Goal: Task Accomplishment & Management: Manage account settings

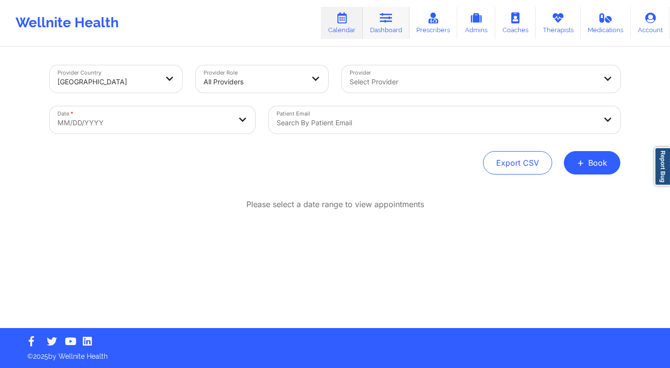
click at [398, 20] on link "Dashboard" at bounding box center [386, 23] width 47 height 32
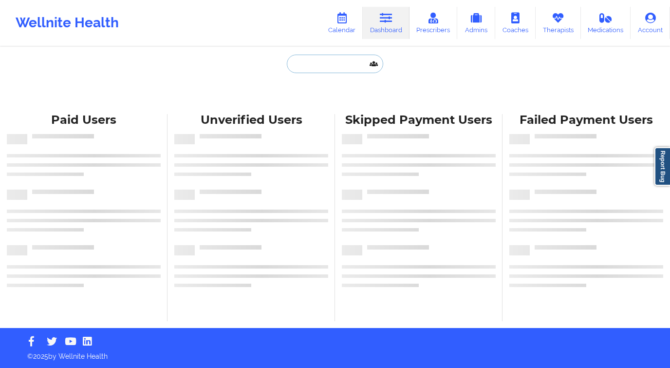
click at [315, 64] on input "text" at bounding box center [335, 64] width 96 height 18
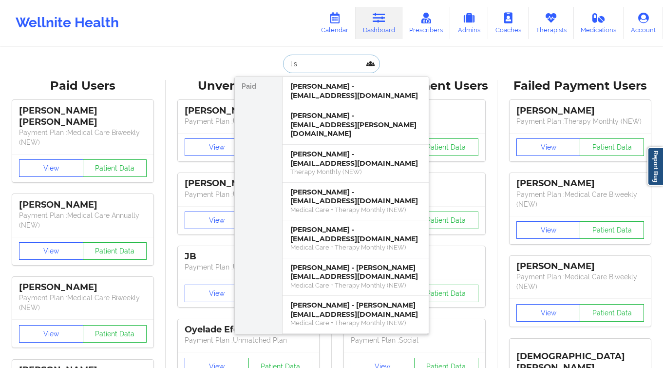
type input "lis"
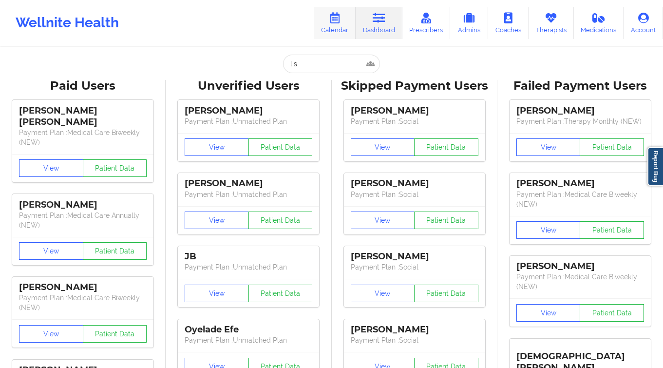
click at [343, 27] on link "Calendar" at bounding box center [335, 23] width 42 height 32
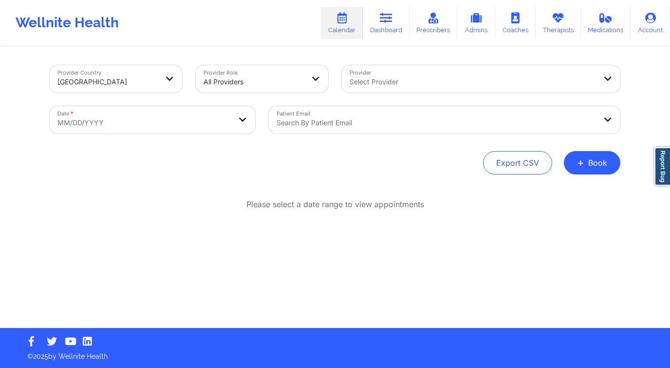
select select "2025-8"
select select "2025-9"
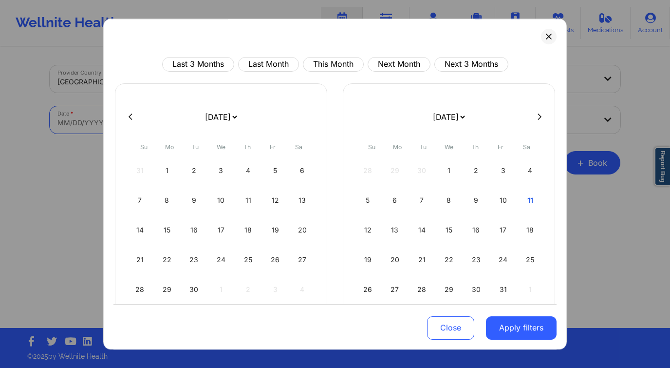
click at [155, 106] on body "Wellnite Health Calendar Dashboard Prescribers Admins Coaches Therapists Medica…" at bounding box center [335, 184] width 670 height 368
click at [507, 196] on div "10" at bounding box center [503, 199] width 25 height 27
select select "2025-9"
select select "2025-10"
select select "2025-9"
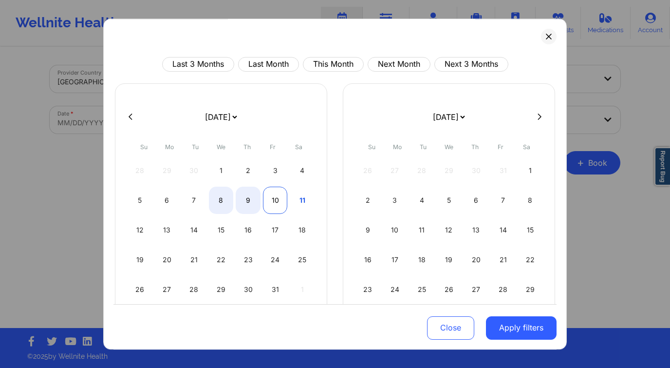
select select "2025-10"
click at [281, 201] on div "10" at bounding box center [275, 199] width 25 height 27
select select "2025-9"
select select "2025-10"
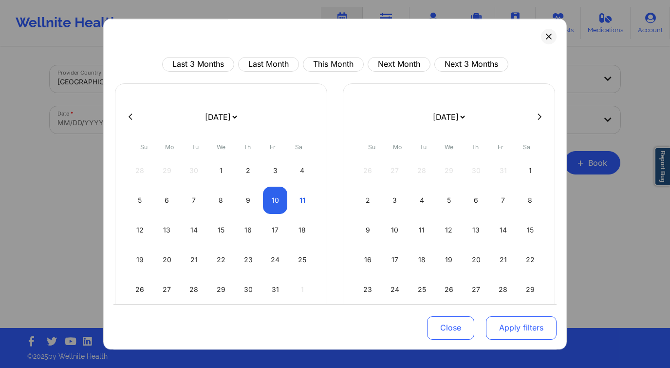
click at [499, 322] on button "Apply filters" at bounding box center [521, 326] width 71 height 23
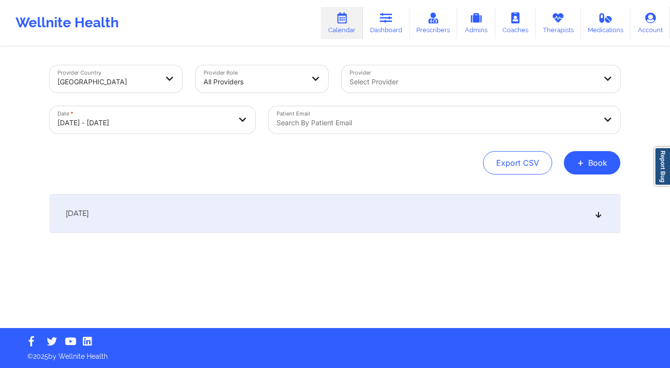
click at [382, 81] on div at bounding box center [473, 82] width 246 height 12
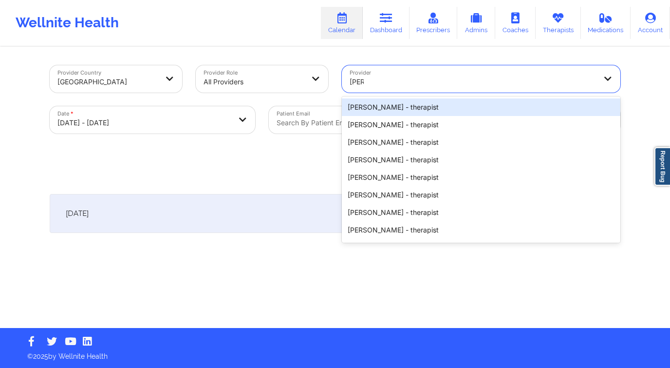
type input "lisa m"
click at [417, 105] on div "Lisa Maulding Anthony - therapist" at bounding box center [481, 107] width 278 height 18
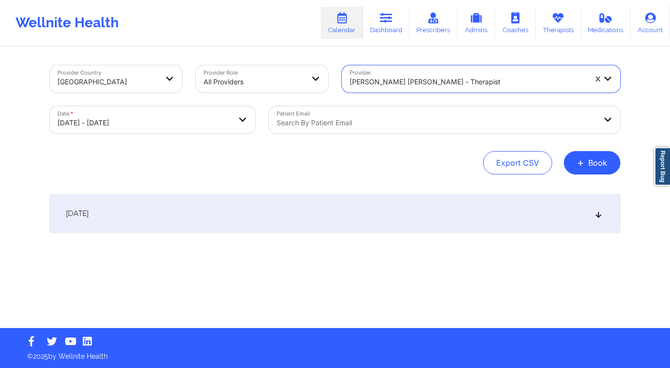
click at [239, 212] on div "[DATE]" at bounding box center [335, 213] width 571 height 39
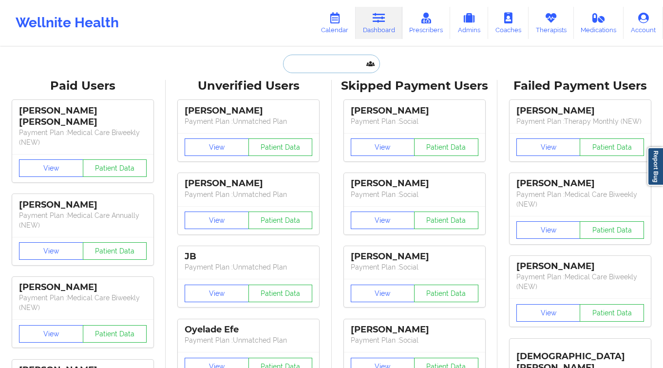
click at [324, 59] on input "text" at bounding box center [331, 64] width 96 height 18
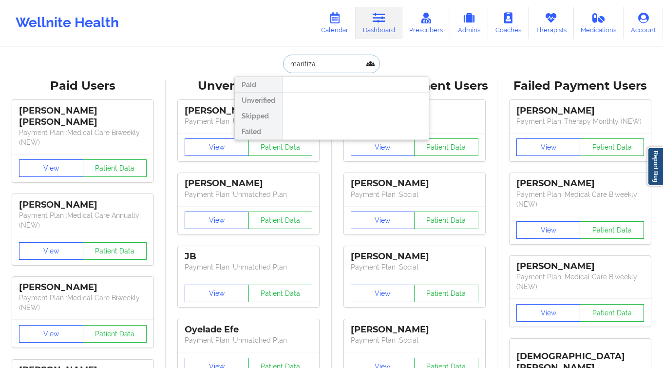
click at [295, 60] on input "maritiza" at bounding box center [331, 64] width 96 height 18
type input "maritza"
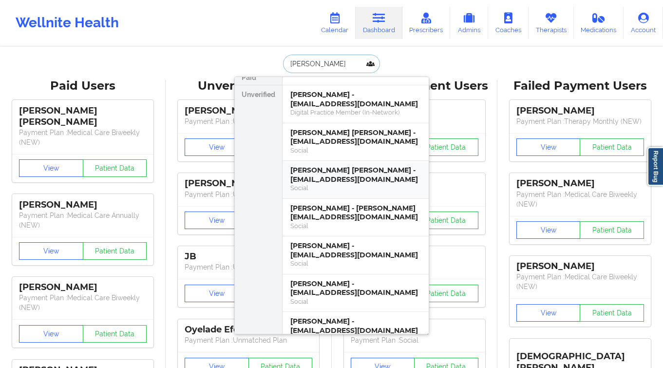
scroll to position [15, 0]
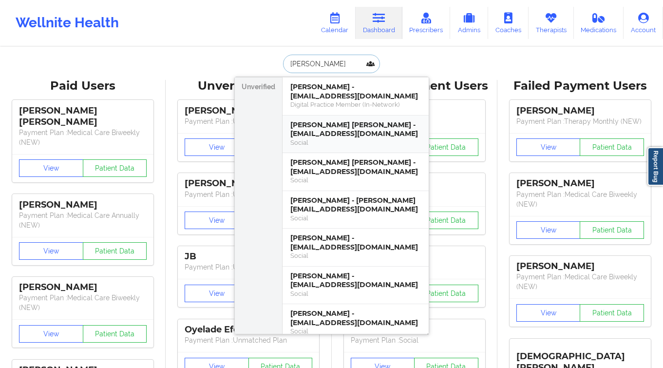
click at [335, 138] on div "Maritza Lastenia Sarmiento Alvarado - sarmientomaritza19@gmail.com" at bounding box center [355, 129] width 130 height 18
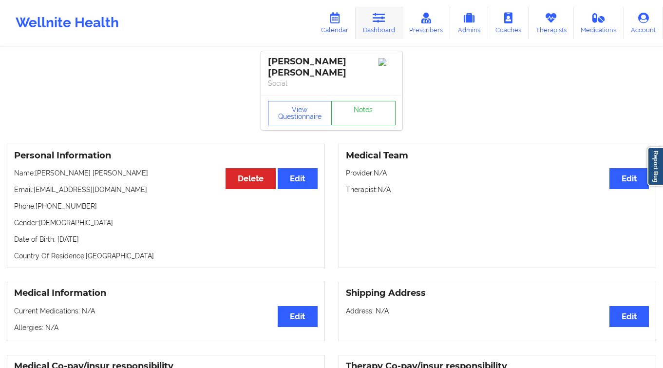
click at [391, 18] on link "Dashboard" at bounding box center [378, 23] width 47 height 32
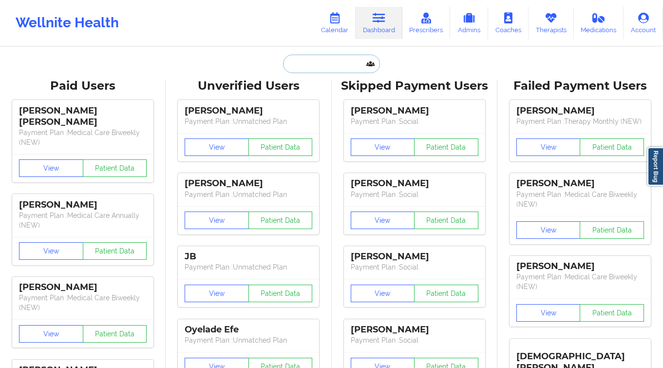
click at [304, 62] on input "text" at bounding box center [331, 64] width 96 height 18
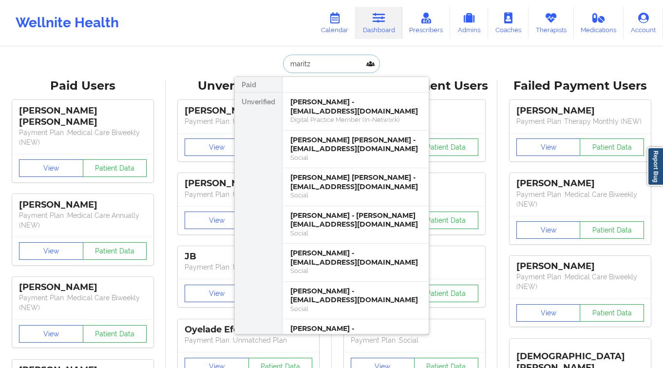
type input "maritza"
click at [332, 199] on div "Social" at bounding box center [355, 195] width 130 height 8
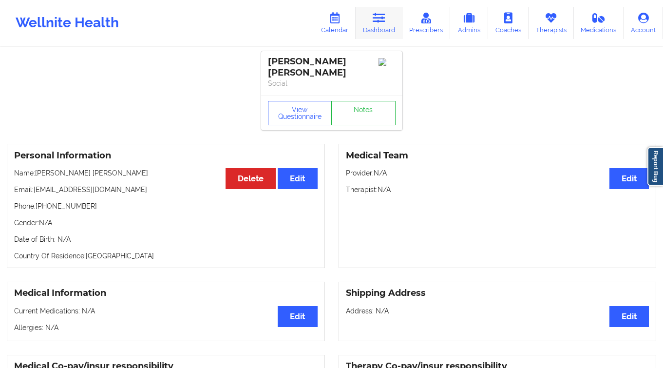
click at [371, 27] on link "Dashboard" at bounding box center [378, 23] width 47 height 32
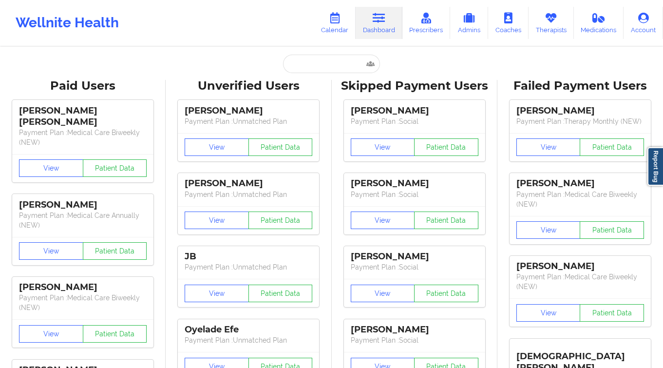
drag, startPoint x: 350, startPoint y: 54, endPoint x: 345, endPoint y: 61, distance: 8.7
click at [344, 61] on input "text" at bounding box center [331, 64] width 96 height 18
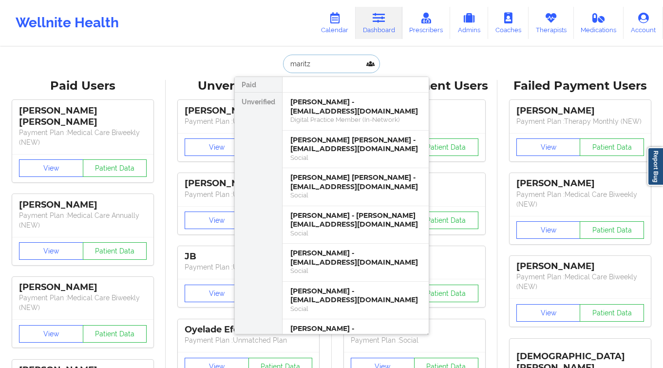
type input "maritza"
click at [329, 227] on div "MARITZA ARIAS - maritza.arias26@yahoo.com" at bounding box center [355, 220] width 130 height 18
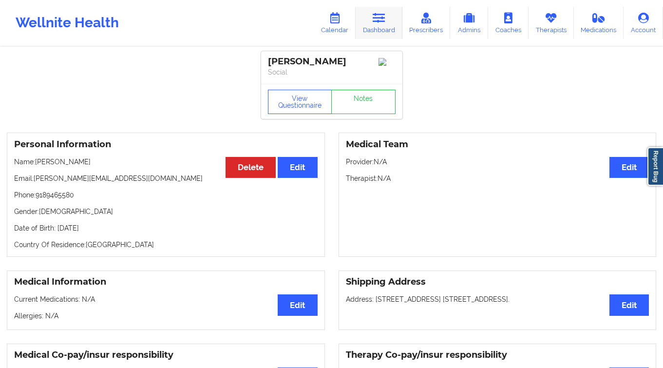
click at [379, 15] on icon at bounding box center [378, 18] width 13 height 11
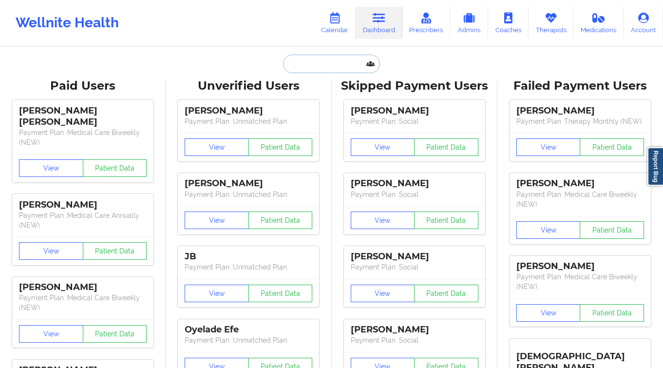
click at [300, 61] on input "text" at bounding box center [331, 64] width 96 height 18
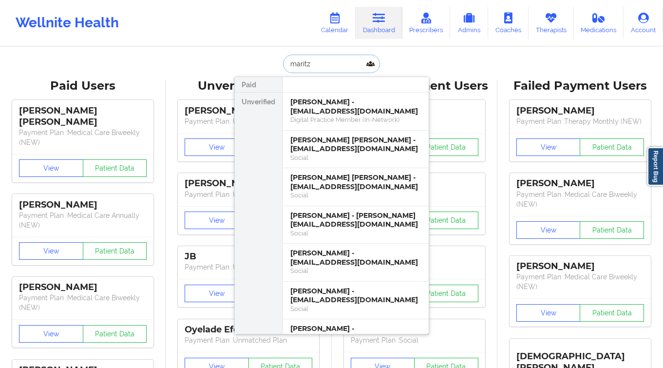
type input "maritza"
click at [339, 275] on div "Social" at bounding box center [355, 270] width 130 height 8
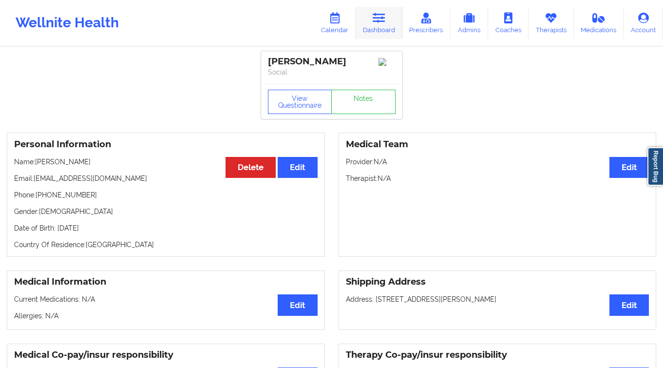
click at [374, 21] on icon at bounding box center [378, 18] width 13 height 11
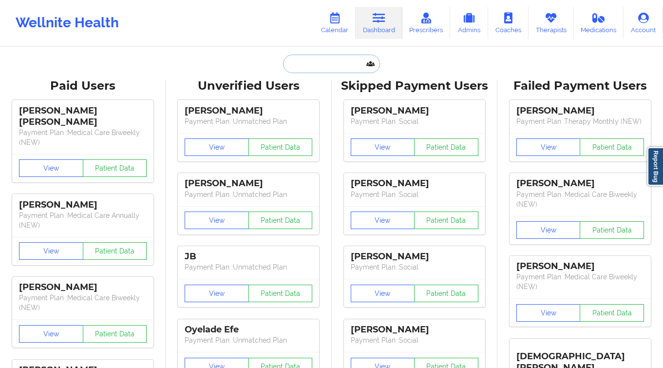
click at [287, 56] on input "text" at bounding box center [331, 64] width 96 height 18
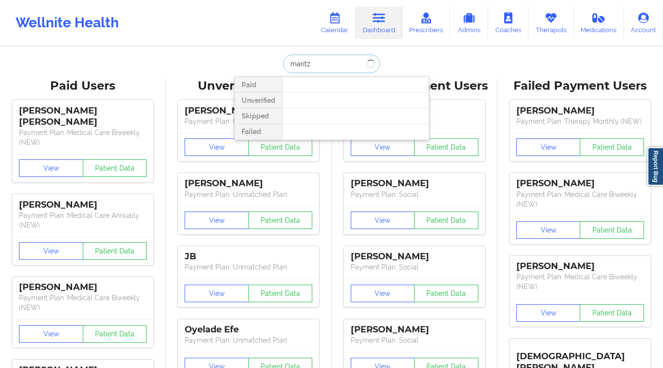
type input "maritza"
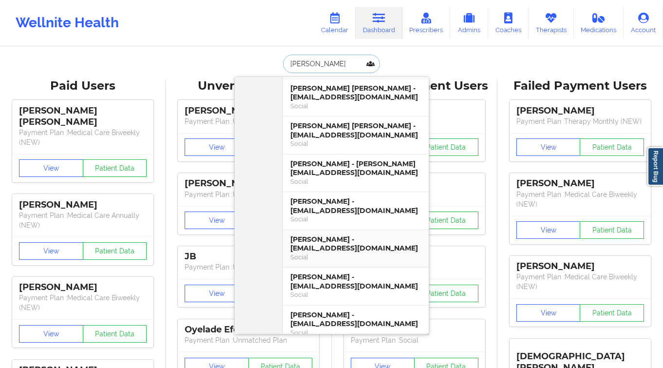
scroll to position [60, 0]
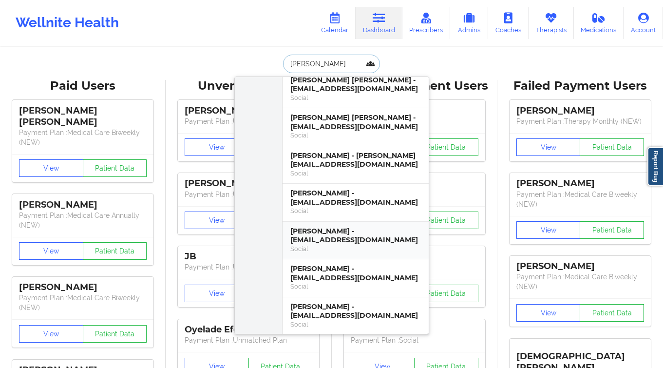
click at [346, 237] on div "Maritza Chávez - odethchavez93@gmail.com" at bounding box center [355, 235] width 130 height 18
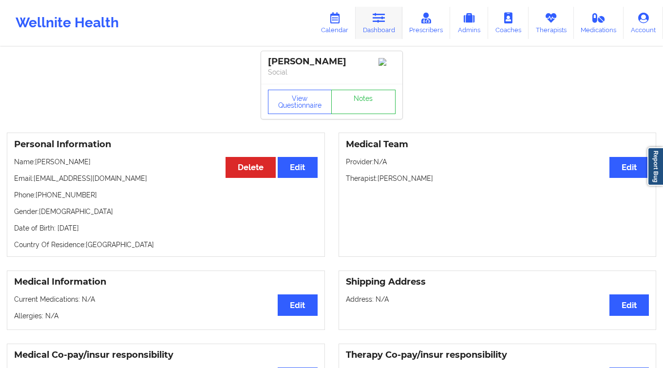
click at [372, 24] on link "Dashboard" at bounding box center [378, 23] width 47 height 32
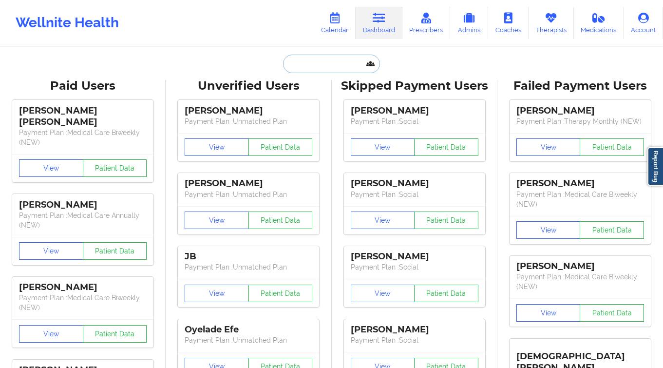
click at [301, 67] on input "text" at bounding box center [331, 64] width 96 height 18
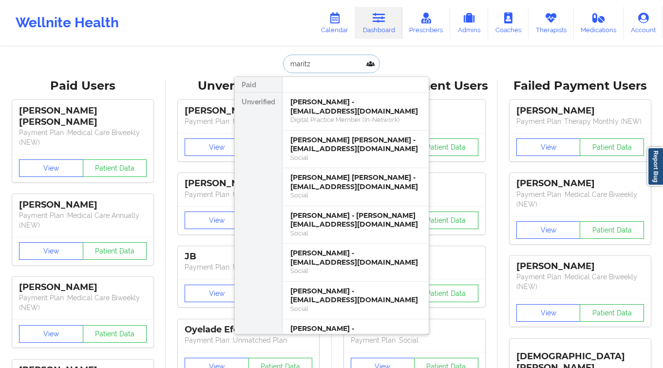
type input "maritza"
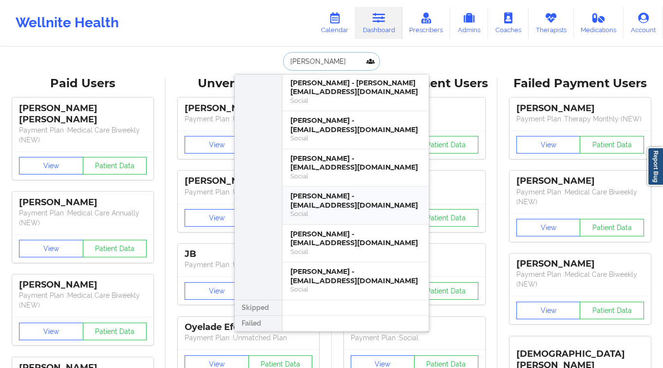
scroll to position [4, 0]
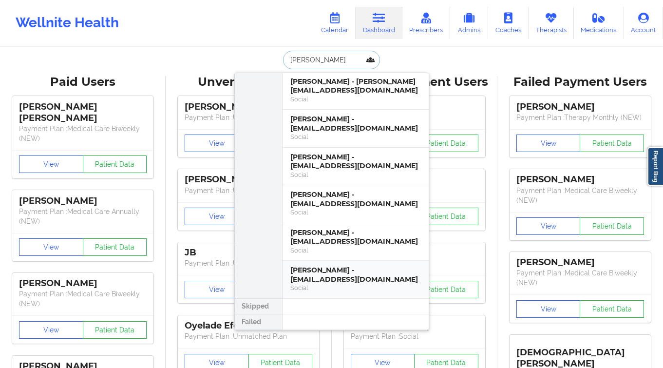
click at [351, 287] on div "Social" at bounding box center [355, 287] width 130 height 8
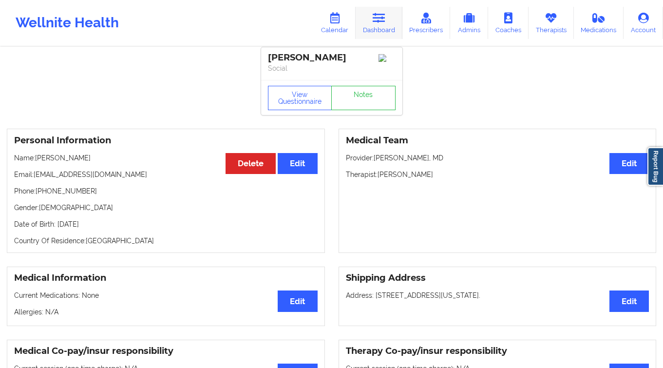
click at [383, 13] on icon at bounding box center [378, 18] width 13 height 11
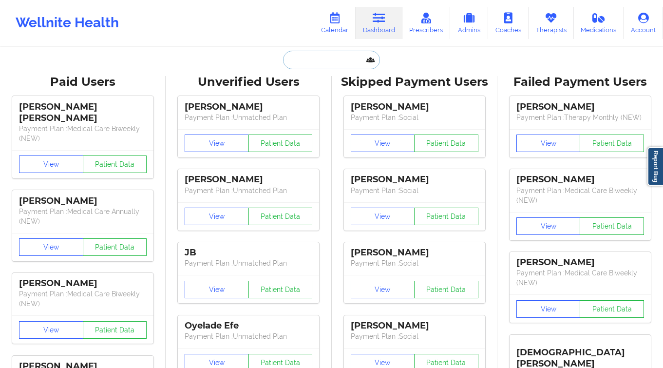
click at [341, 60] on input "text" at bounding box center [331, 60] width 96 height 18
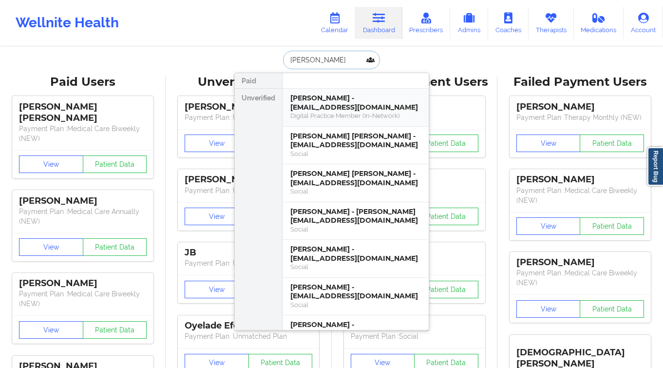
type input "grace hill"
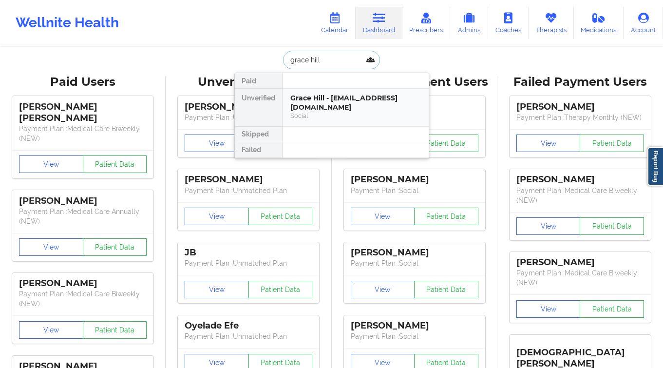
click at [383, 111] on div "Social" at bounding box center [355, 115] width 130 height 8
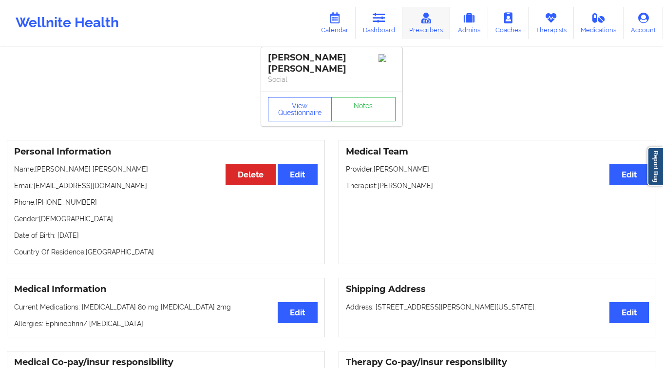
click at [431, 27] on link "Prescribers" at bounding box center [426, 23] width 48 height 32
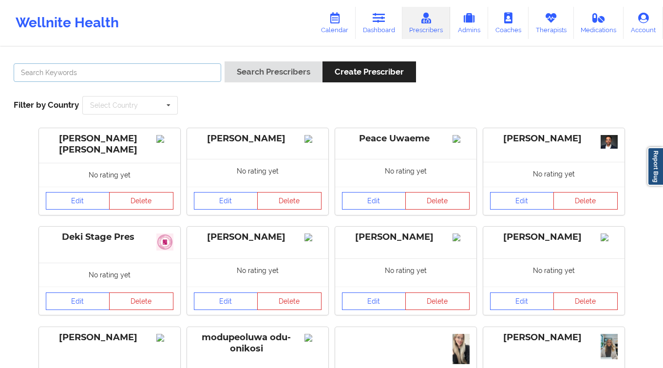
click at [129, 75] on input "text" at bounding box center [117, 72] width 207 height 18
type input "amy halanski"
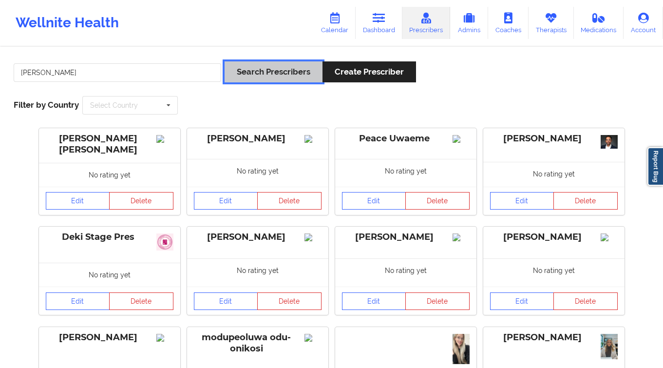
click at [235, 70] on button "Search Prescribers" at bounding box center [273, 71] width 98 height 21
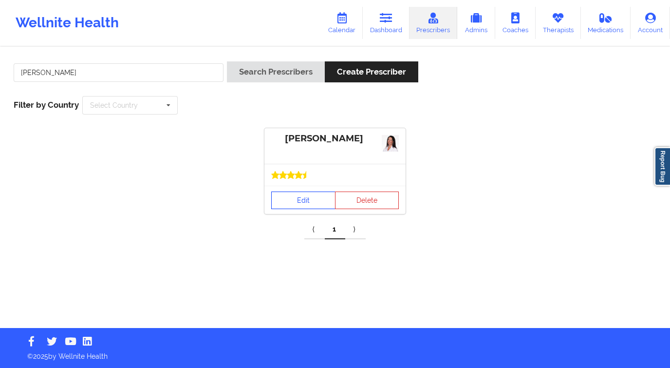
click at [288, 203] on link "Edit" at bounding box center [303, 200] width 64 height 18
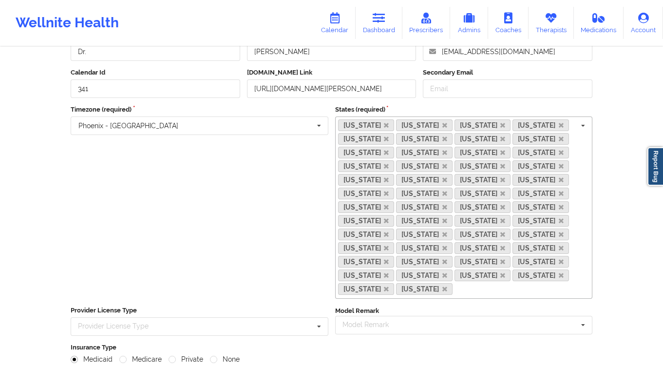
scroll to position [227, 0]
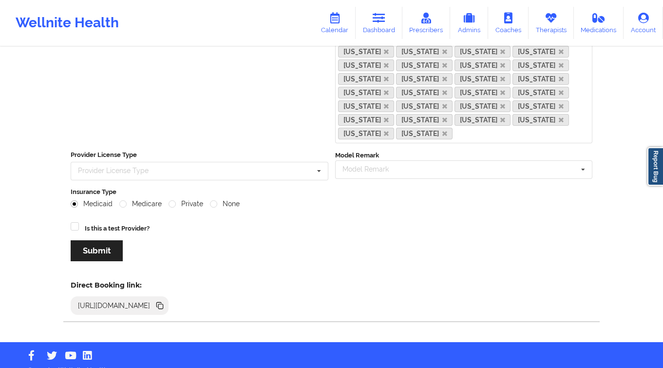
click at [163, 304] on icon at bounding box center [160, 306] width 5 height 5
click at [391, 20] on link "Dashboard" at bounding box center [378, 23] width 47 height 32
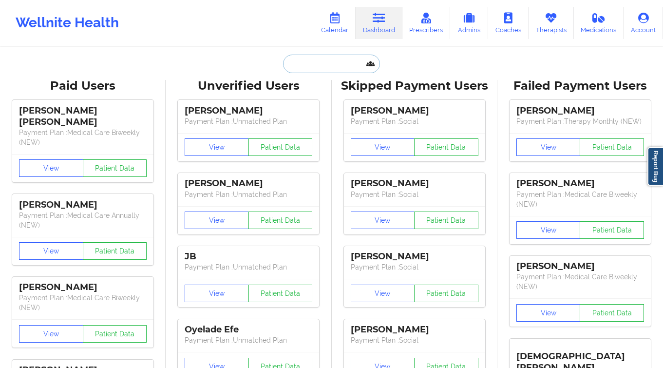
click at [303, 67] on input "text" at bounding box center [331, 64] width 96 height 18
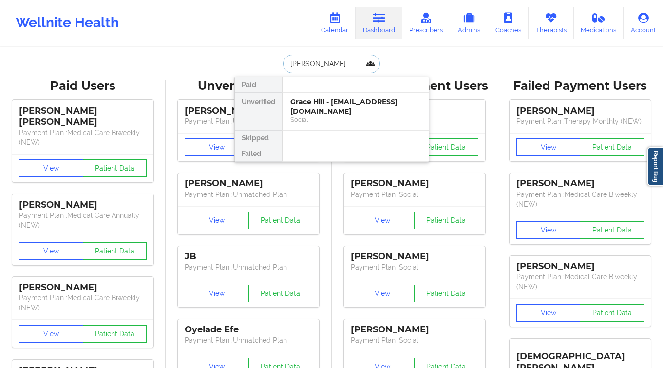
type input "grace hill"
click at [341, 115] on div "Social" at bounding box center [355, 119] width 130 height 8
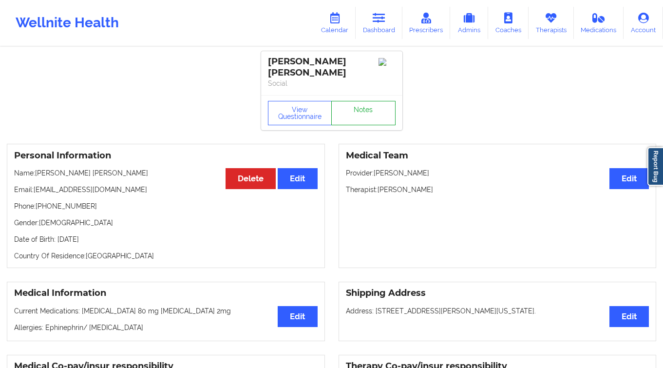
click at [373, 107] on link "Notes" at bounding box center [363, 113] width 64 height 24
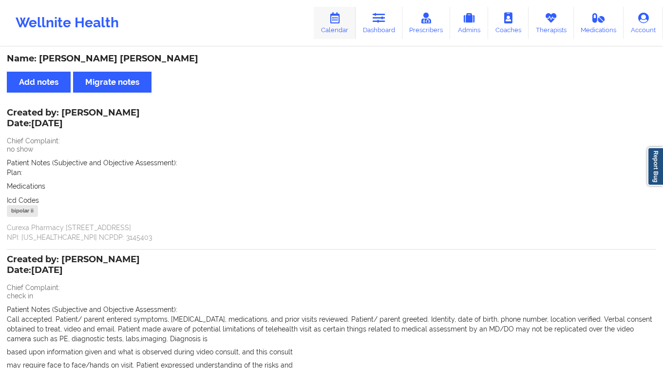
drag, startPoint x: 390, startPoint y: 23, endPoint x: 357, endPoint y: 37, distance: 36.0
click at [390, 23] on link "Dashboard" at bounding box center [378, 23] width 47 height 32
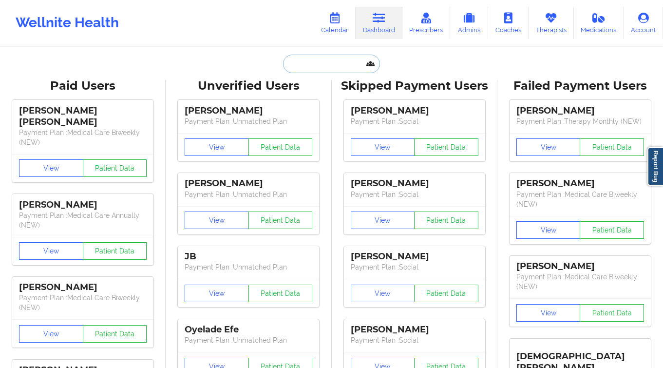
click at [302, 66] on input "text" at bounding box center [331, 64] width 96 height 18
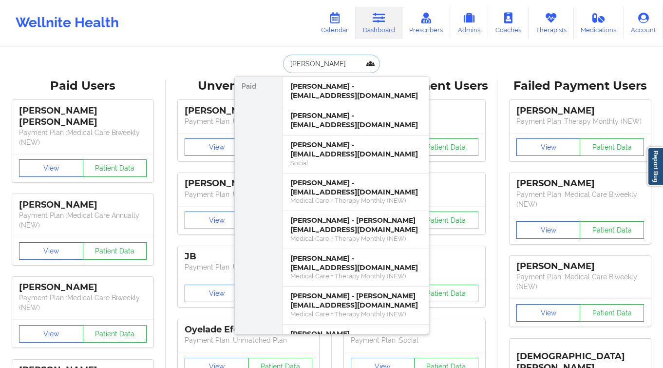
type input "[PERSON_NAME] st"
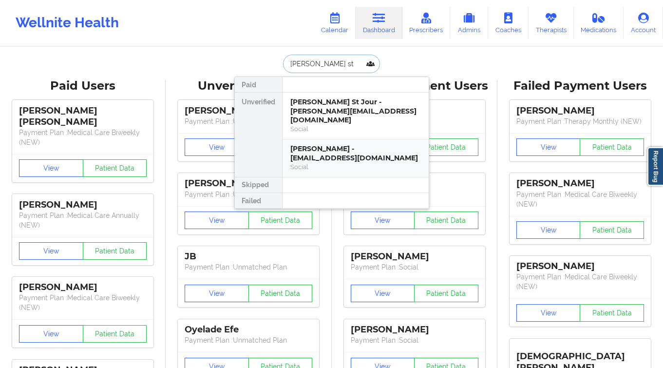
click at [324, 146] on div "Lindsey Steer - lindseysteer@gmail.com" at bounding box center [355, 153] width 130 height 18
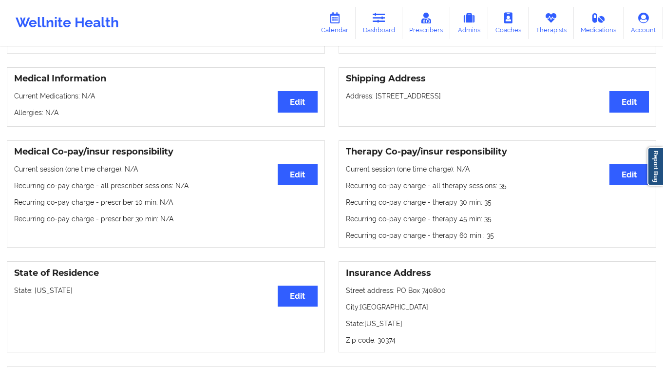
scroll to position [203, 0]
click at [382, 19] on icon at bounding box center [378, 18] width 13 height 11
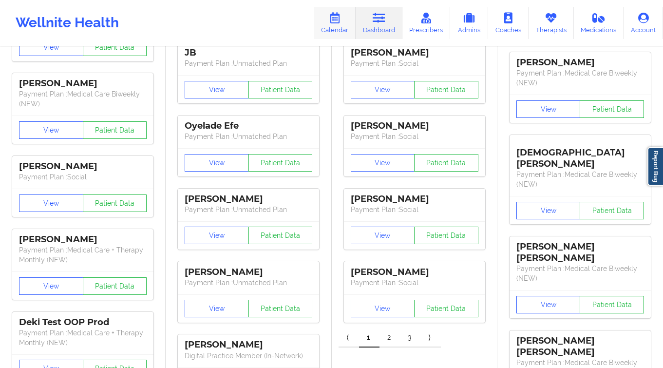
click at [324, 23] on link "Calendar" at bounding box center [335, 23] width 42 height 32
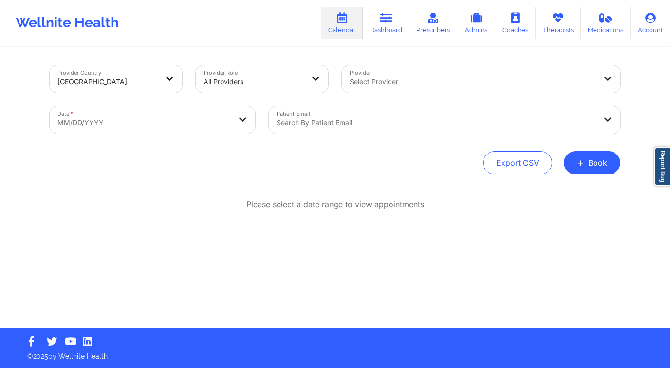
select select "2025-8"
select select "2025-9"
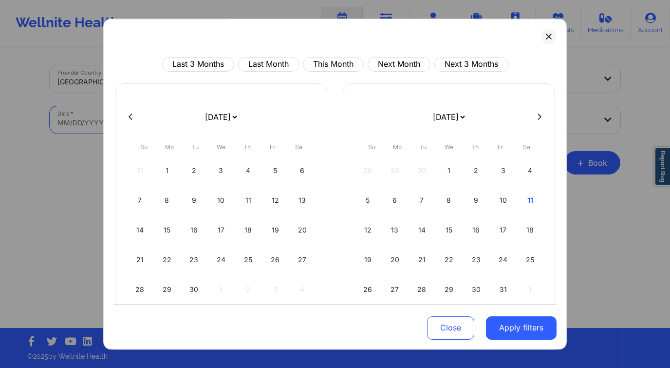
click at [174, 129] on body "Wellnite Health Calendar Dashboard Prescribers Admins Coaches Therapists Medica…" at bounding box center [335, 184] width 670 height 368
click at [499, 200] on div "10" at bounding box center [503, 199] width 25 height 27
select select "2025-9"
select select "2025-10"
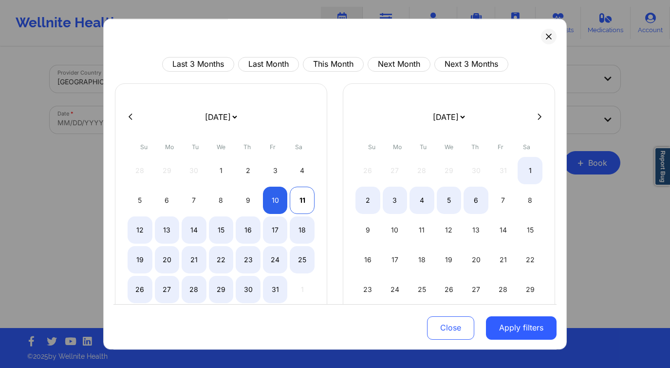
select select "2025-9"
select select "2025-10"
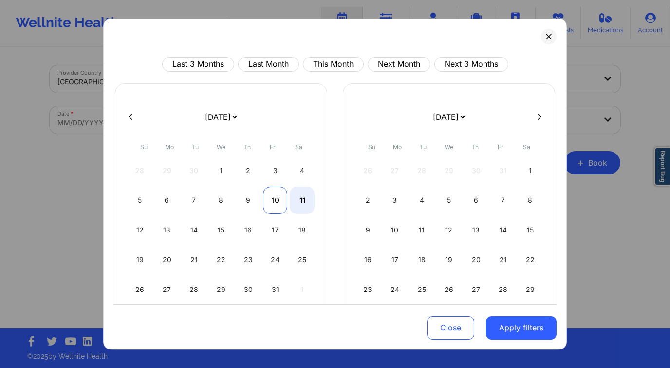
select select "2025-9"
select select "2025-10"
drag, startPoint x: 270, startPoint y: 195, endPoint x: 287, endPoint y: 206, distance: 20.4
click at [270, 195] on div "10" at bounding box center [275, 199] width 25 height 27
select select "2025-9"
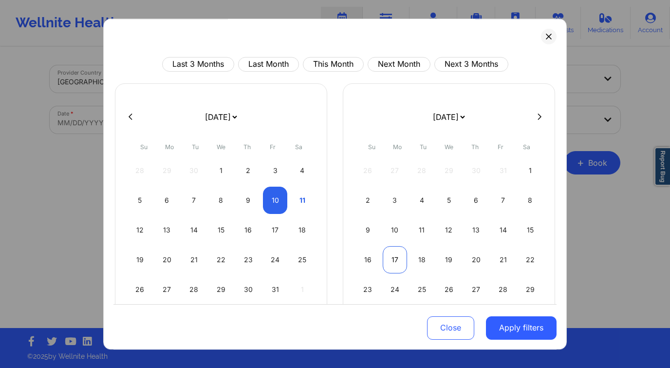
select select "2025-10"
click at [530, 326] on button "Apply filters" at bounding box center [521, 326] width 71 height 23
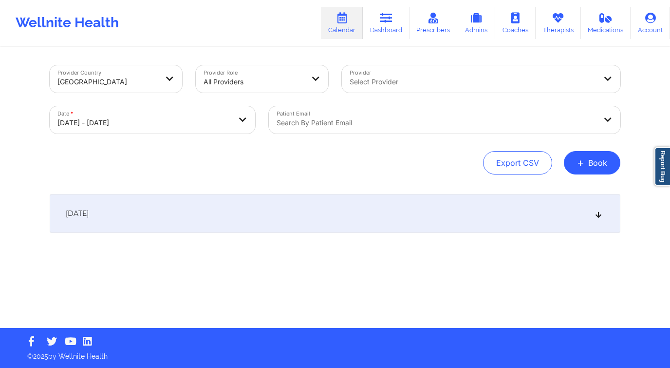
click at [356, 79] on div at bounding box center [473, 82] width 246 height 12
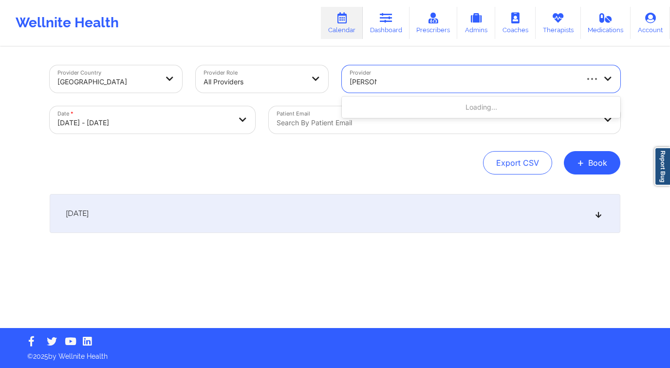
type input "[PERSON_NAME]"
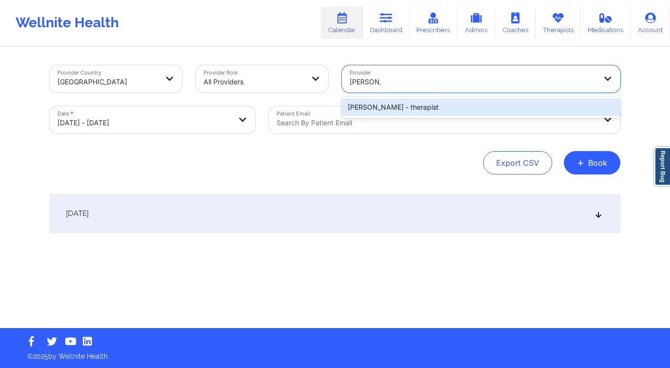
click at [400, 105] on div "Stanley Pearlberg - therapist" at bounding box center [481, 107] width 278 height 18
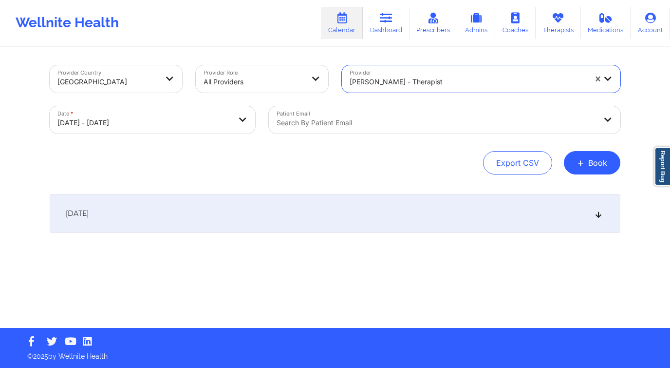
click at [346, 206] on div "[DATE]" at bounding box center [335, 213] width 571 height 39
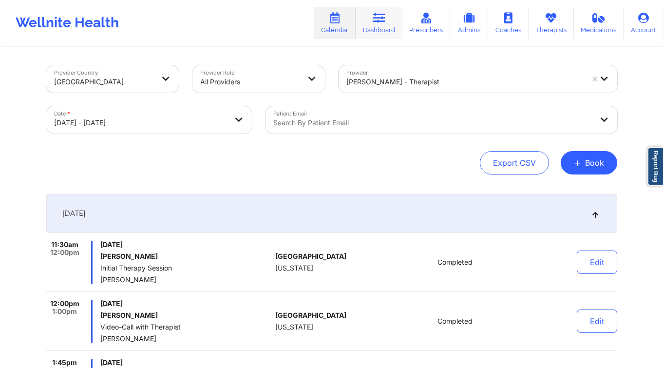
click at [394, 24] on link "Dashboard" at bounding box center [378, 23] width 47 height 32
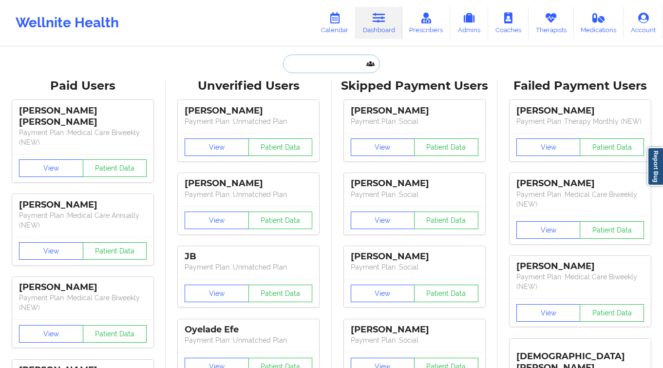
click at [347, 62] on input "text" at bounding box center [331, 64] width 96 height 18
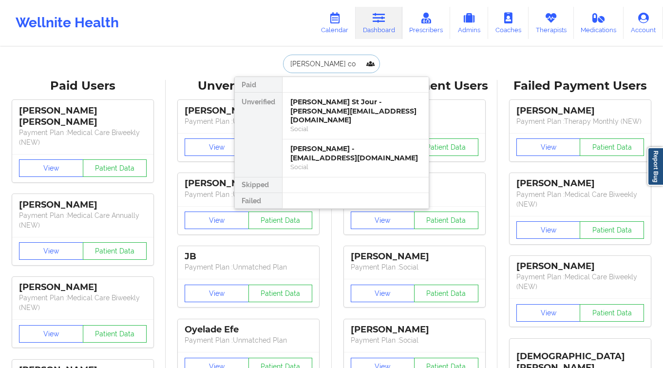
type input "holly cop"
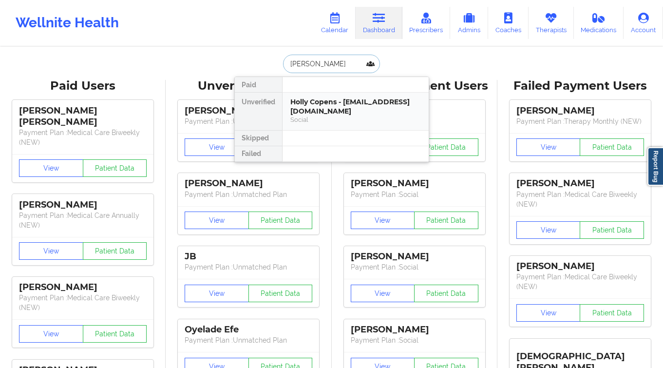
click at [313, 112] on div "Holly Copens - holly.copens@gmail.com" at bounding box center [355, 106] width 130 height 18
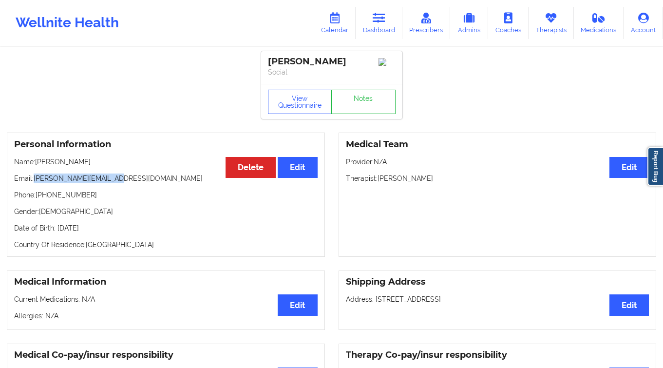
drag, startPoint x: 121, startPoint y: 182, endPoint x: 35, endPoint y: 182, distance: 86.2
click at [35, 182] on p "Email: holly.copens@gmail.com" at bounding box center [165, 178] width 303 height 10
copy p "holly.copens@gmail.com"
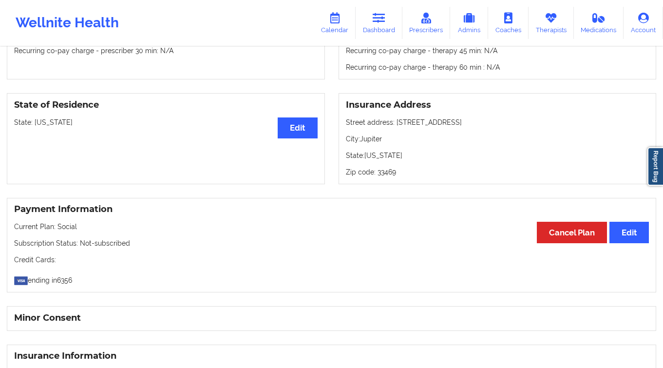
scroll to position [159, 0]
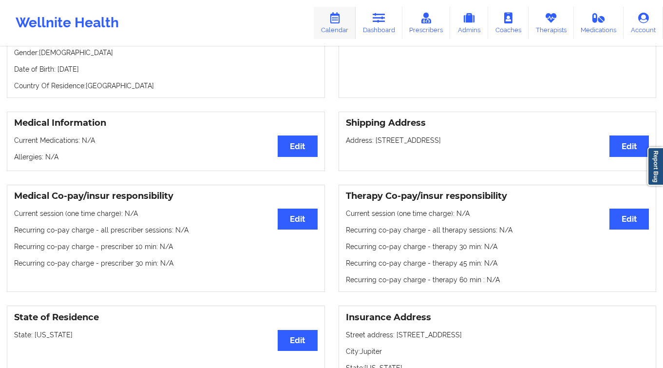
click at [327, 27] on link "Calendar" at bounding box center [335, 23] width 42 height 32
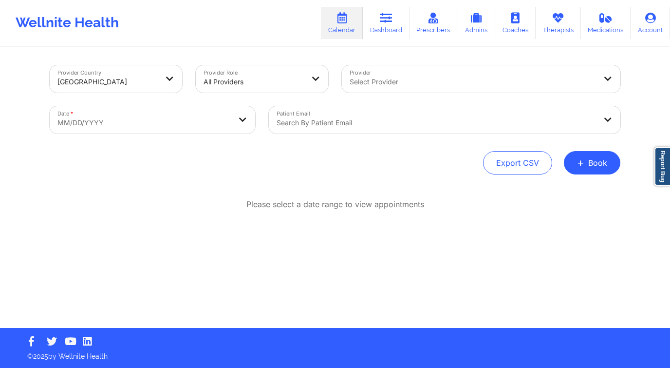
click at [113, 120] on body "Wellnite Health Calendar Dashboard Prescribers Admins Coaches Therapists Medica…" at bounding box center [335, 184] width 670 height 368
select select "2025-8"
select select "2025-9"
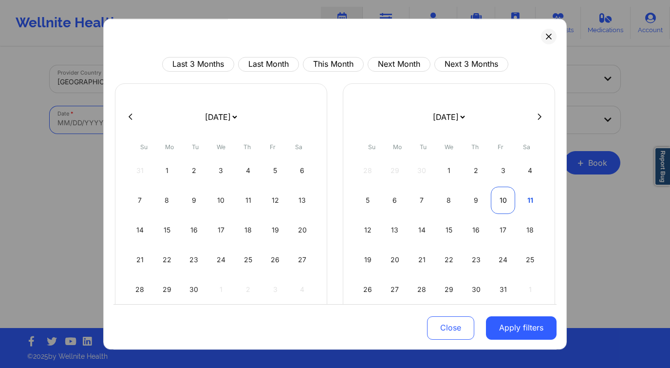
click at [506, 199] on div "10" at bounding box center [503, 199] width 25 height 27
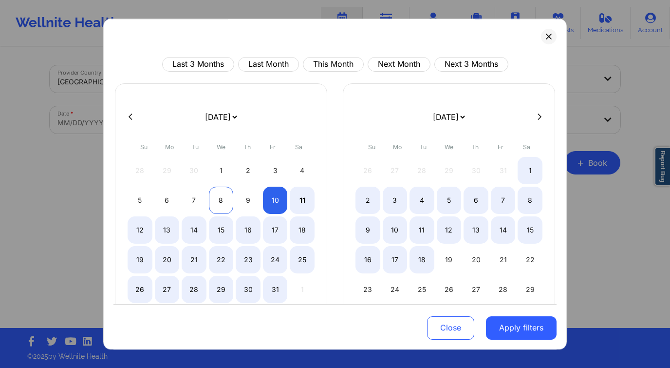
select select "2025-9"
select select "2025-10"
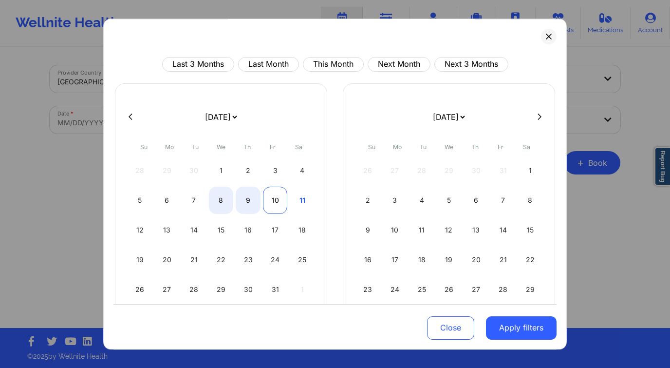
select select "2025-9"
select select "2025-10"
click at [270, 201] on div "10" at bounding box center [275, 199] width 25 height 27
select select "2025-9"
select select "2025-10"
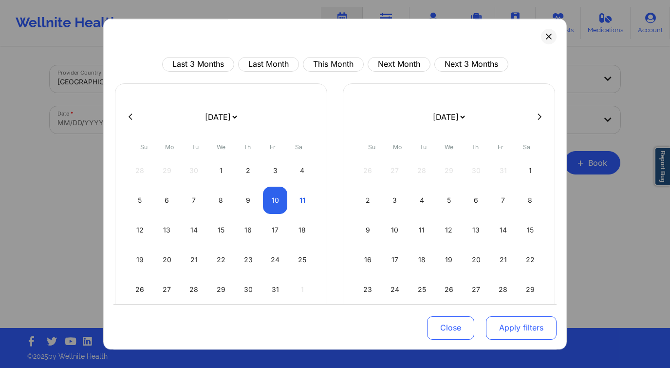
click at [517, 331] on button "Apply filters" at bounding box center [521, 326] width 71 height 23
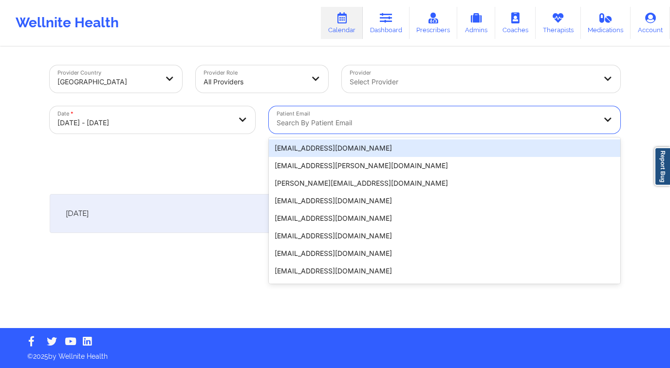
click at [353, 123] on div at bounding box center [436, 123] width 319 height 12
paste input "CARMENCOLON119@GMAIL.COM"
type input "CARMENCOLON119@GMAIL.COM"
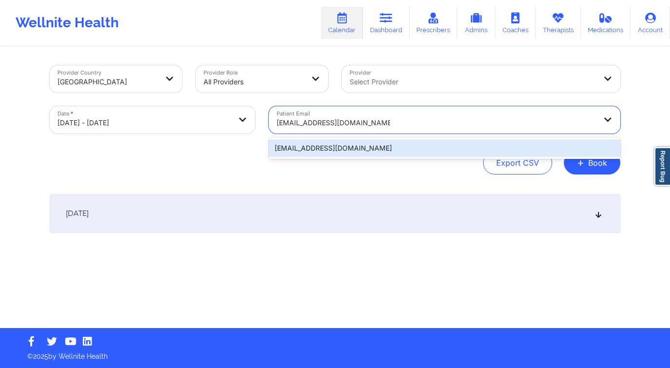
click at [351, 148] on div "carmencolon119@gmail.com" at bounding box center [444, 148] width 351 height 18
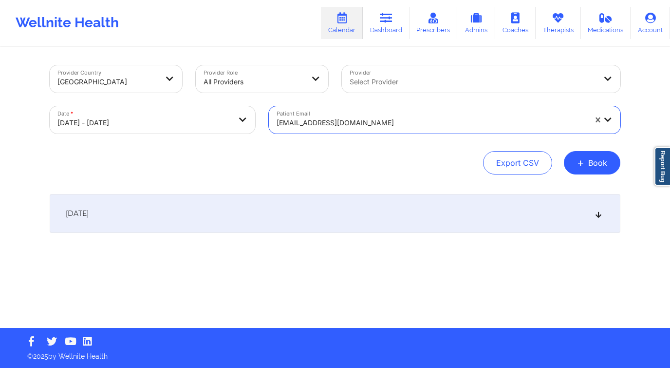
click at [289, 222] on div "[DATE]" at bounding box center [335, 213] width 571 height 39
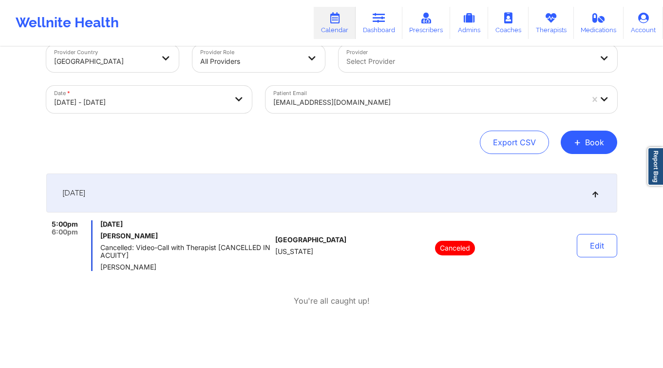
scroll to position [20, 0]
click at [388, 62] on div at bounding box center [469, 61] width 246 height 12
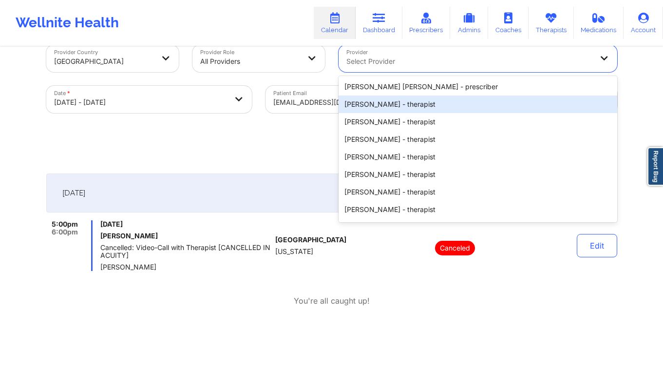
click at [311, 95] on div "carmencolon119@gmail.com" at bounding box center [428, 102] width 310 height 21
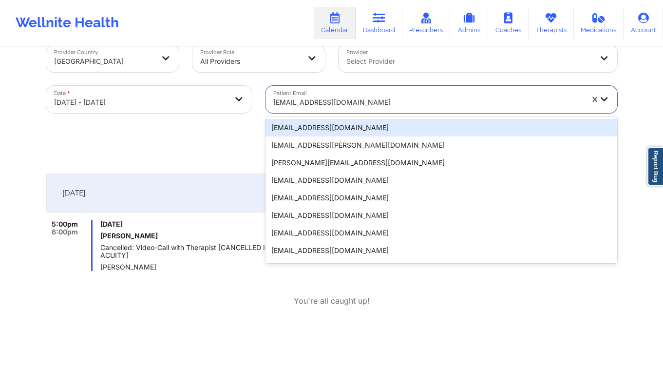
drag, startPoint x: 590, startPoint y: 103, endPoint x: 593, endPoint y: 99, distance: 5.3
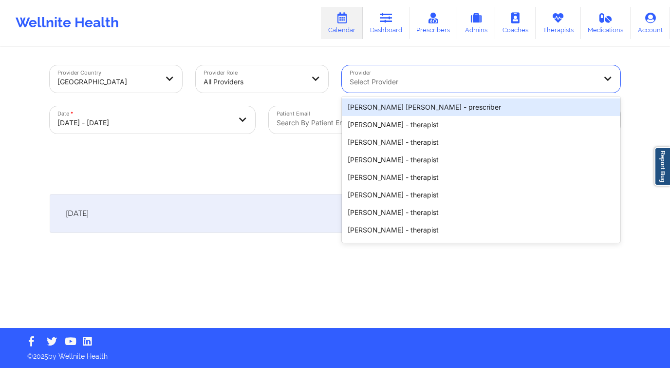
click at [506, 84] on div at bounding box center [473, 82] width 246 height 12
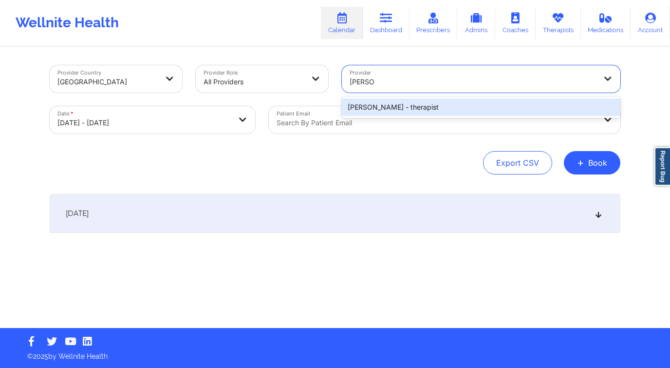
type input "kelli walk"
click at [399, 107] on div "Kelli Walker - therapist" at bounding box center [481, 107] width 278 height 18
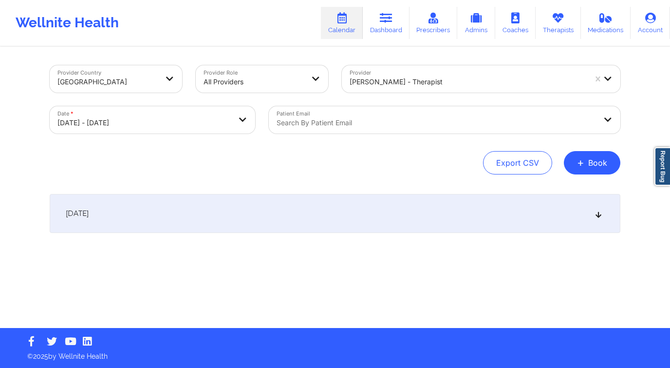
click at [348, 228] on div "[DATE]" at bounding box center [335, 213] width 571 height 39
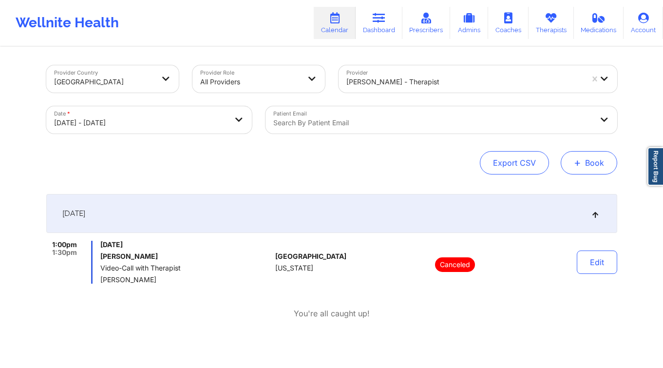
click at [576, 160] on span "+" at bounding box center [576, 162] width 7 height 5
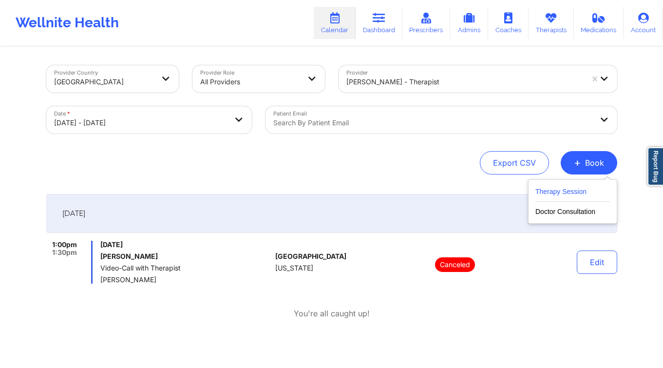
click at [564, 198] on button "Therapy Session" at bounding box center [572, 193] width 74 height 16
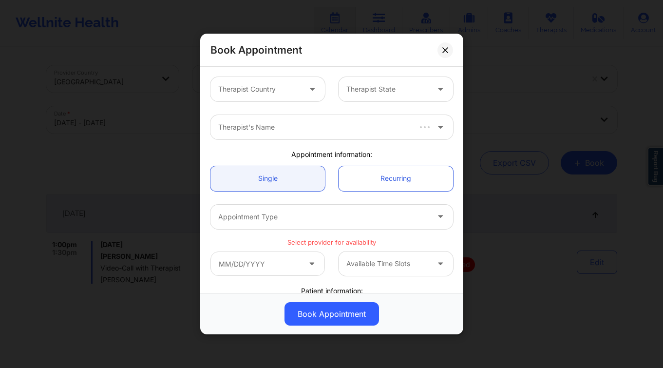
click at [297, 93] on div at bounding box center [259, 89] width 82 height 12
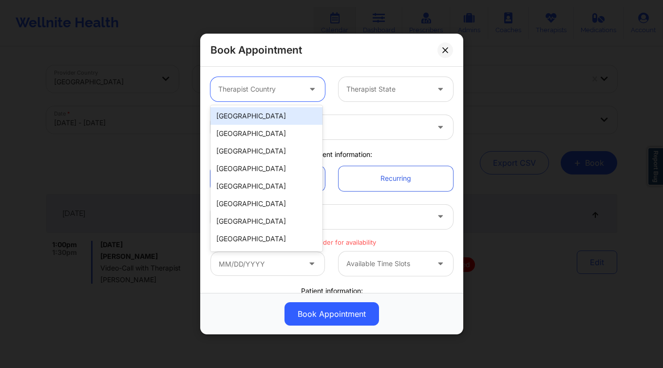
click at [294, 111] on div "[GEOGRAPHIC_DATA]" at bounding box center [266, 116] width 112 height 18
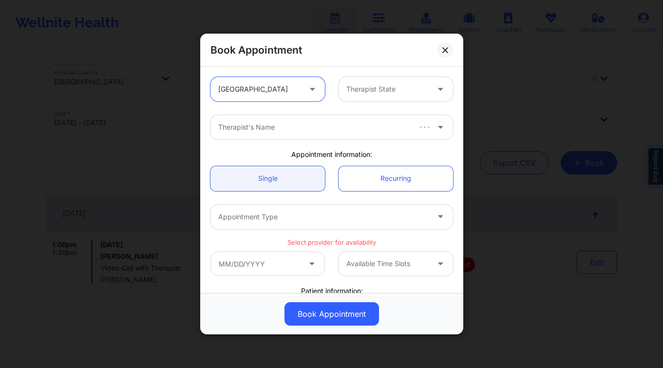
click at [394, 89] on div at bounding box center [387, 89] width 82 height 12
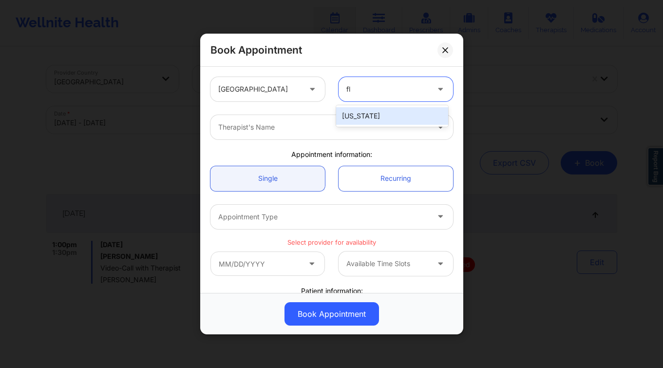
type input "flo"
click at [379, 121] on div "[US_STATE]" at bounding box center [392, 116] width 112 height 18
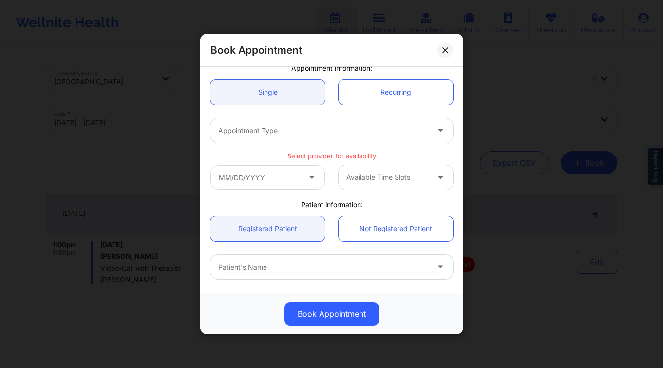
scroll to position [179, 0]
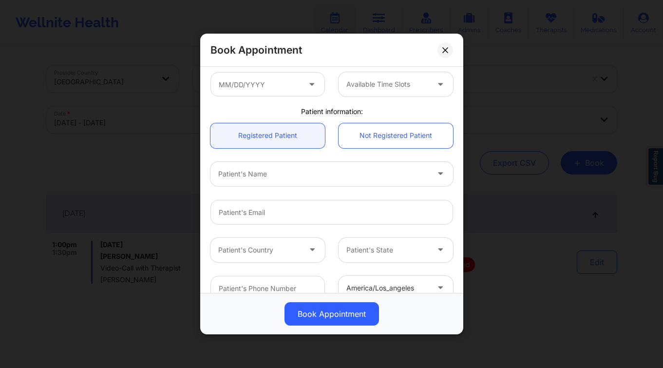
click at [273, 174] on div at bounding box center [323, 174] width 210 height 12
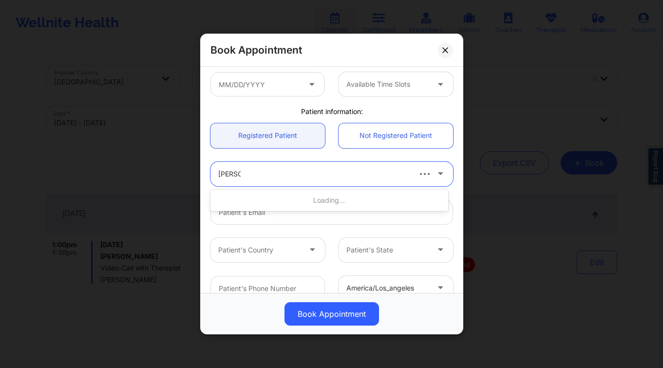
type input "holly cop"
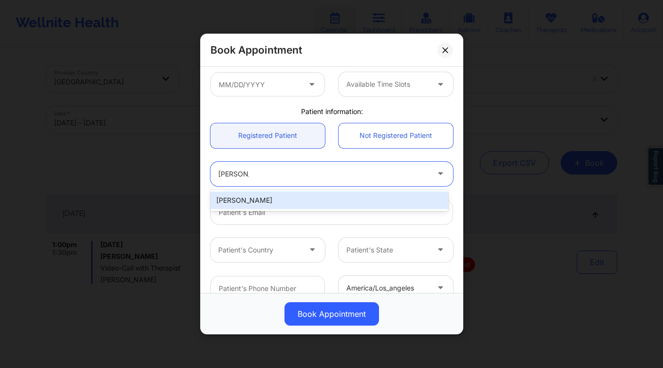
click at [297, 193] on div "Holly Copens" at bounding box center [329, 200] width 238 height 18
type input "holly.copens@gmail.com"
type input "+1561-252-4114"
click at [297, 193] on div "holly.copens@gmail.com" at bounding box center [331, 212] width 256 height 38
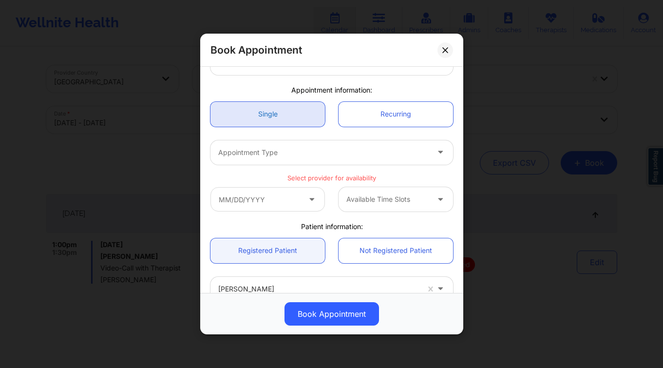
scroll to position [23, 0]
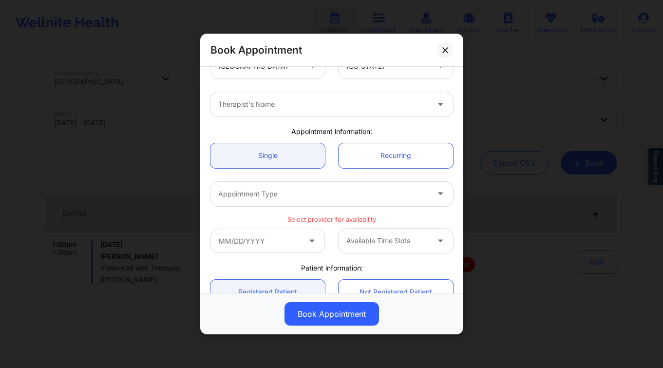
click at [277, 109] on div at bounding box center [323, 104] width 210 height 12
type input "jasmine fe"
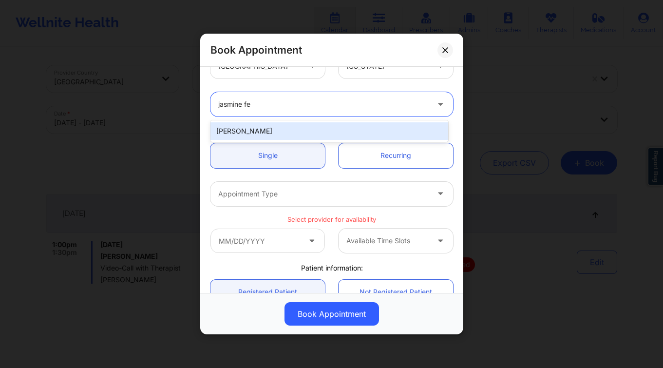
click at [286, 131] on div "[PERSON_NAME]" at bounding box center [329, 131] width 238 height 18
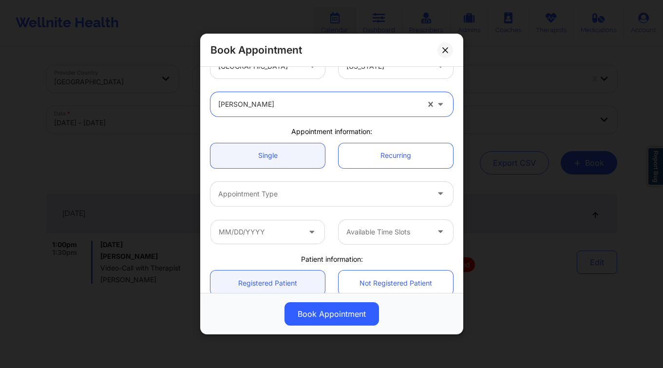
click at [297, 196] on div at bounding box center [323, 194] width 210 height 12
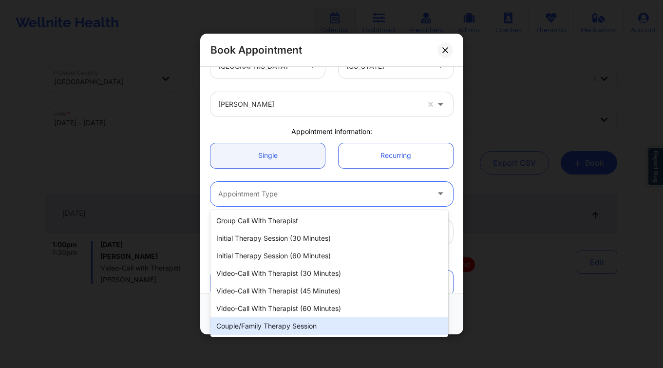
click at [312, 321] on div "Couple/Family Therapy Session" at bounding box center [329, 326] width 238 height 18
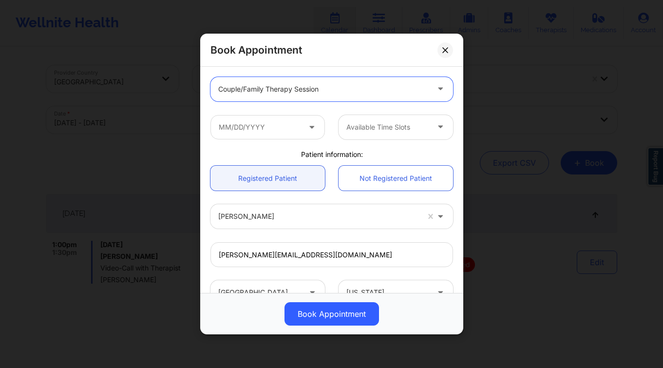
scroll to position [86, 0]
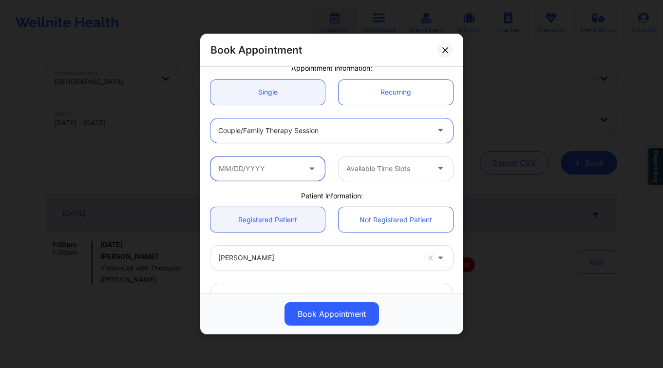
click at [274, 179] on input "text" at bounding box center [267, 168] width 114 height 24
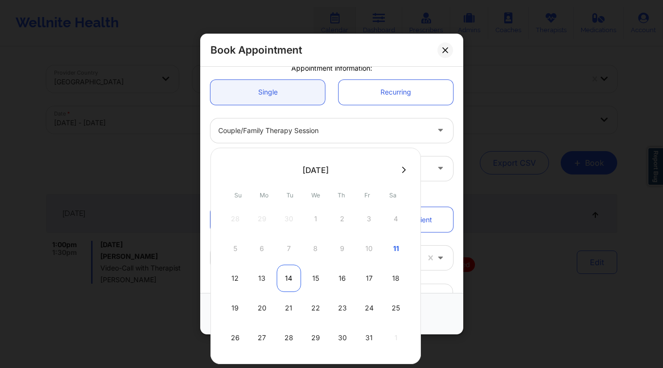
click at [288, 279] on div "14" at bounding box center [289, 277] width 24 height 27
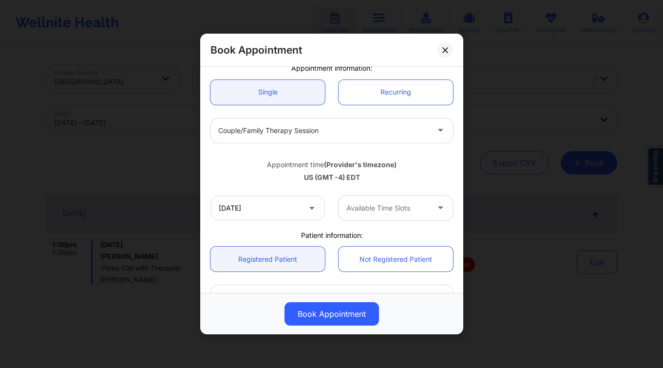
click at [371, 210] on div at bounding box center [387, 208] width 82 height 12
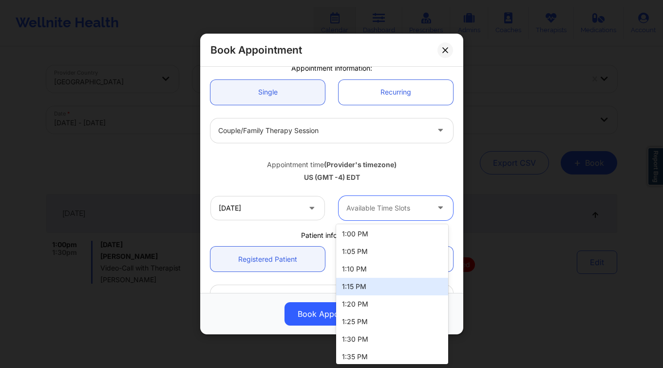
scroll to position [0, 0]
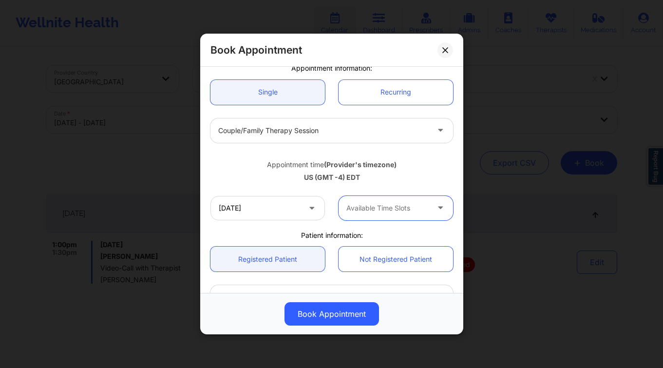
click at [403, 203] on div at bounding box center [387, 208] width 82 height 12
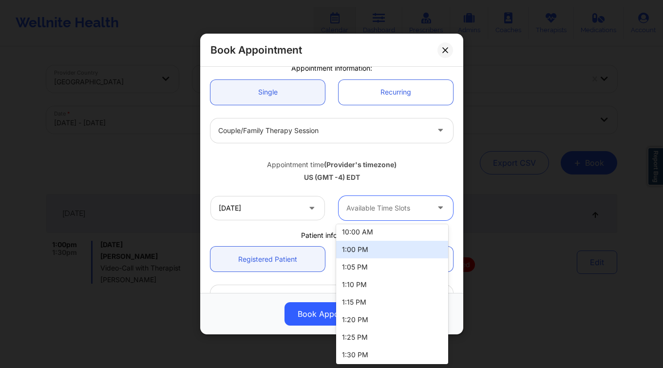
scroll to position [4, 0]
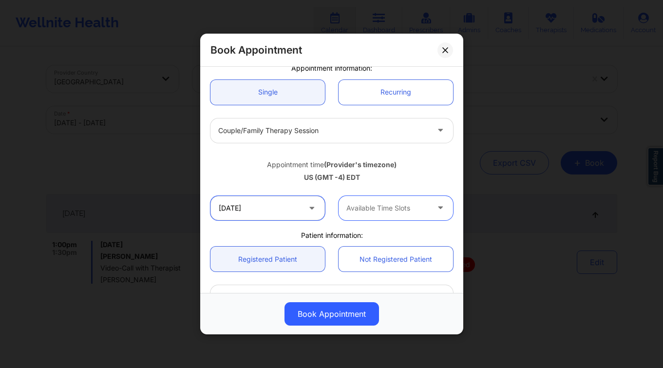
click at [288, 208] on input "10/14/2025" at bounding box center [267, 208] width 114 height 24
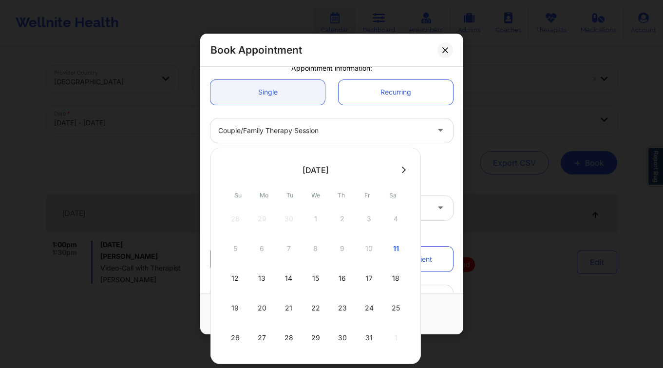
click at [292, 293] on div "28 29 30 1 2 3 4 5 6 7 8 9 10 11 12 13 14 15 16 17 18 19 20 21 22 23 24 25 26 2…" at bounding box center [315, 278] width 185 height 146
click at [290, 298] on div "21" at bounding box center [289, 307] width 24 height 27
type input "10/21/2025"
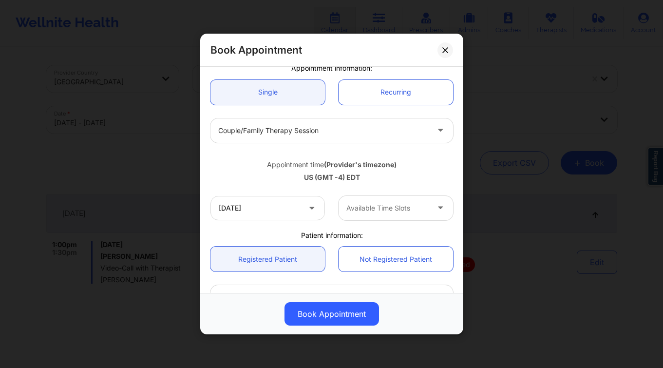
click at [378, 199] on div "Available Time Slots" at bounding box center [383, 208] width 91 height 24
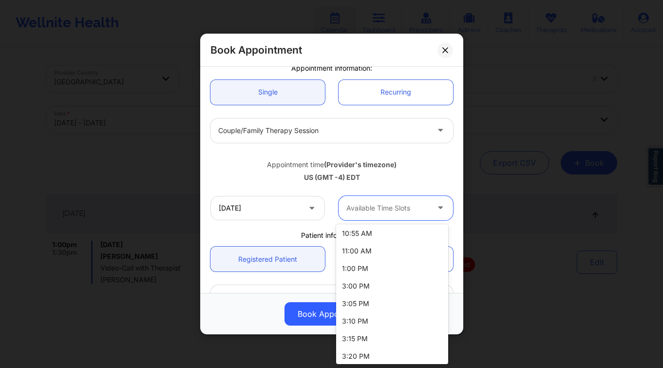
scroll to position [195, 0]
click at [378, 253] on div "11:00 AM" at bounding box center [392, 250] width 112 height 18
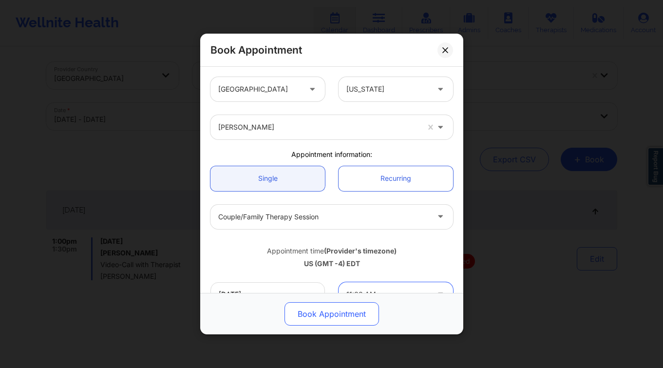
scroll to position [4, 0]
click at [327, 313] on button "Book Appointment" at bounding box center [331, 313] width 94 height 23
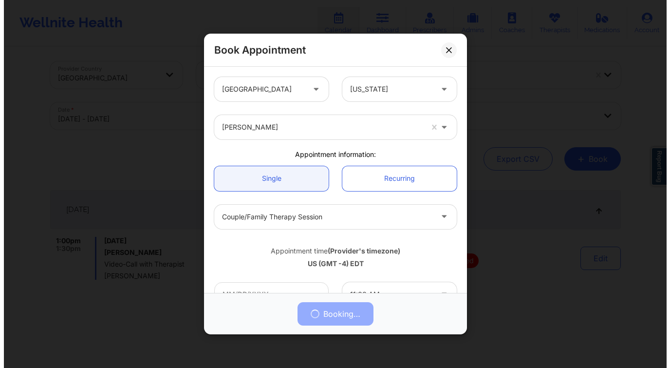
scroll to position [0, 0]
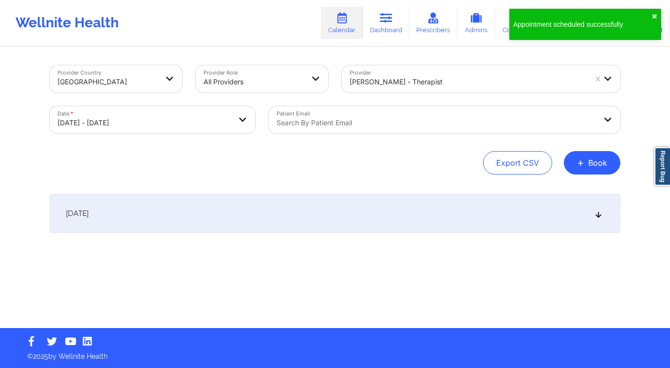
click at [592, 165] on button "+ Book" at bounding box center [592, 162] width 56 height 23
click at [552, 189] on button "Therapy Session" at bounding box center [575, 193] width 74 height 16
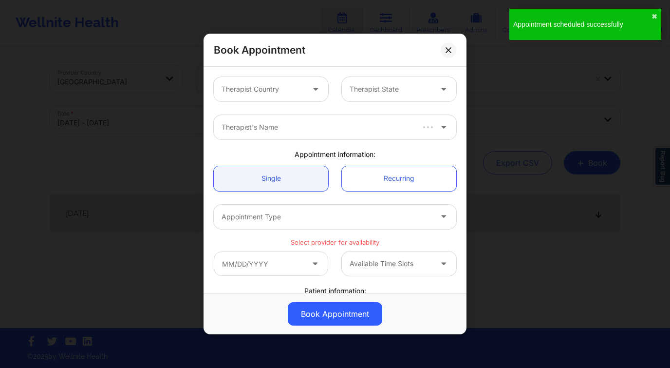
click at [299, 87] on div at bounding box center [263, 89] width 82 height 12
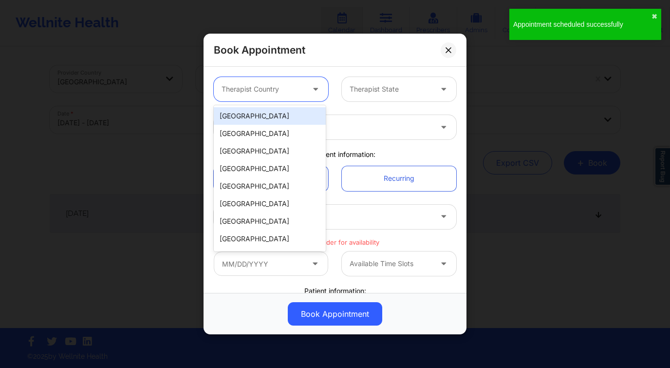
click at [281, 119] on div "[GEOGRAPHIC_DATA]" at bounding box center [270, 116] width 112 height 18
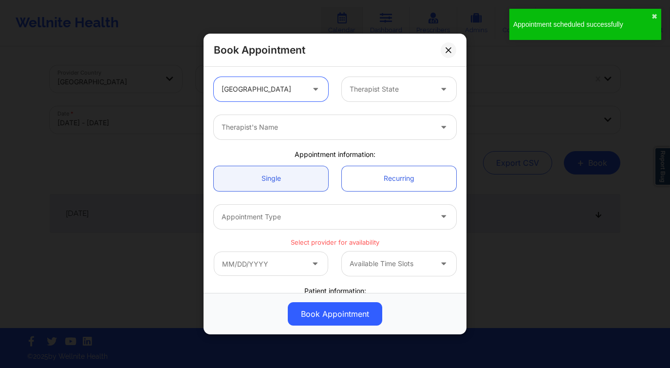
type input "f"
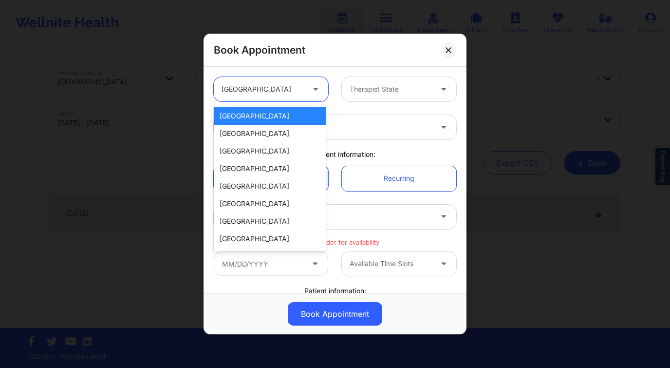
click at [255, 116] on div "[GEOGRAPHIC_DATA]" at bounding box center [270, 116] width 112 height 18
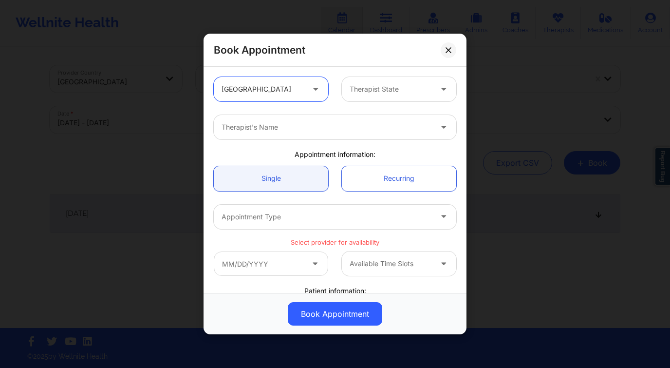
click at [407, 92] on div at bounding box center [391, 89] width 82 height 12
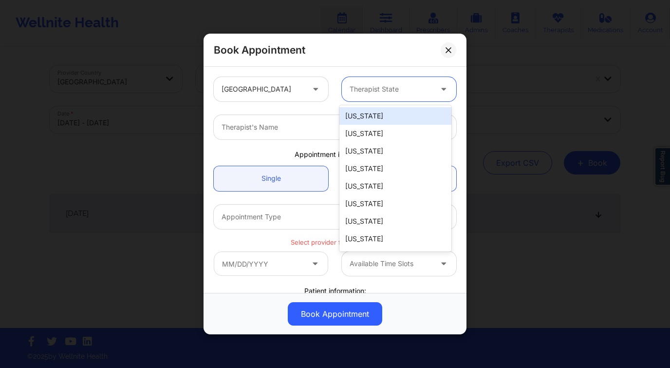
type input "f"
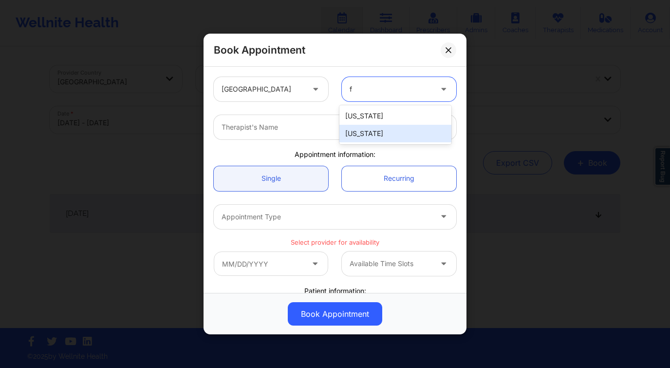
click at [387, 140] on div "[US_STATE]" at bounding box center [395, 134] width 112 height 18
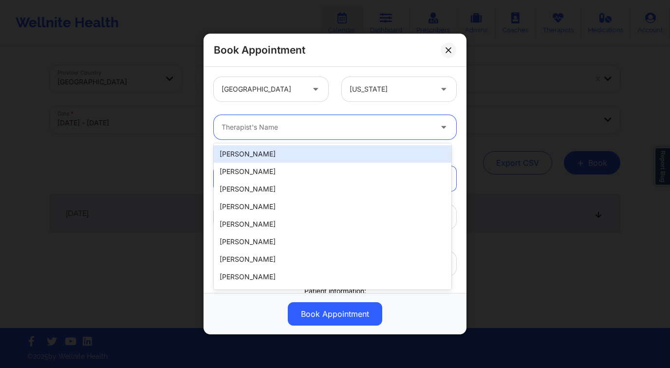
click at [313, 133] on div "Therapist's Name" at bounding box center [323, 127] width 219 height 24
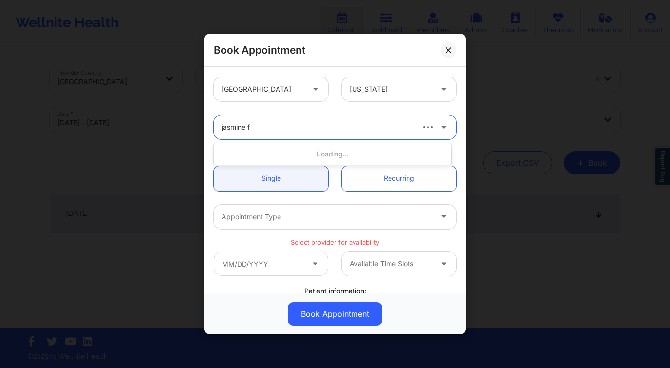
type input "jasmine fe"
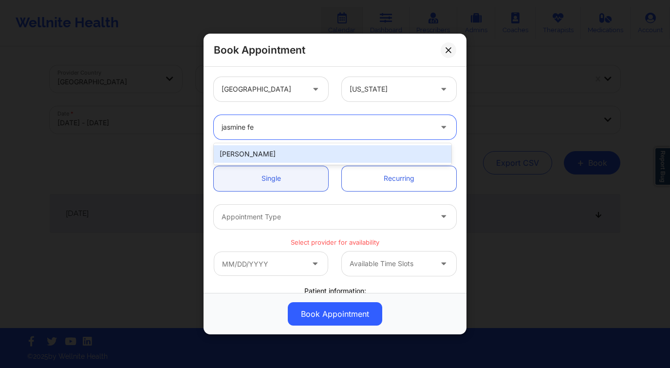
click at [324, 155] on div "[PERSON_NAME]" at bounding box center [333, 154] width 238 height 18
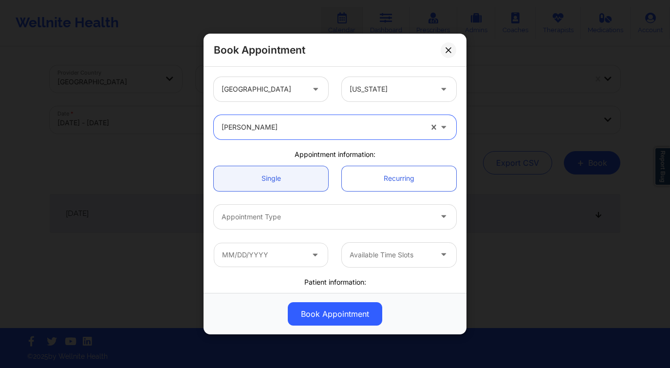
scroll to position [187, 0]
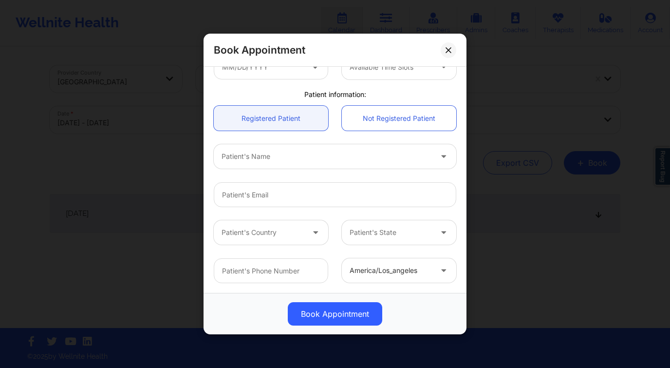
click at [276, 158] on div at bounding box center [327, 156] width 210 height 12
type input "holly cop"
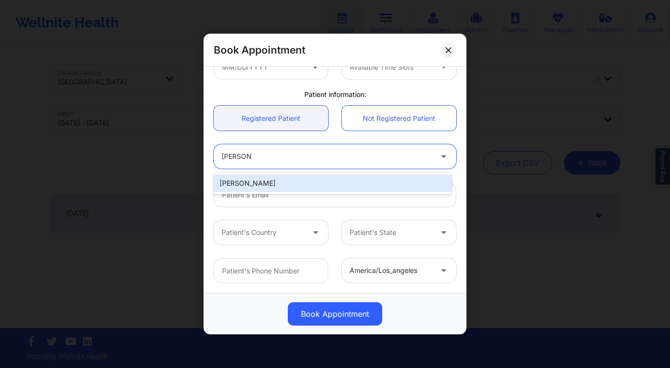
click at [309, 177] on div "Holly Copens" at bounding box center [333, 183] width 238 height 18
type input "holly.copens@gmail.com"
type input "+1561-252-4114"
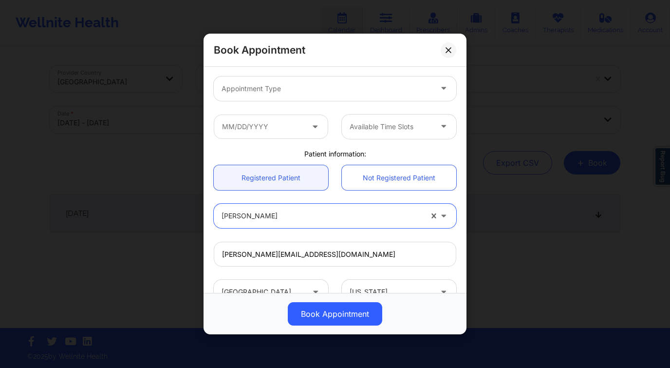
scroll to position [122, 0]
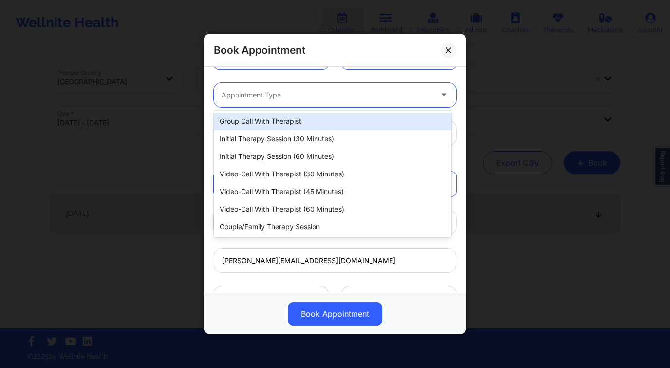
click at [313, 99] on div at bounding box center [327, 95] width 210 height 12
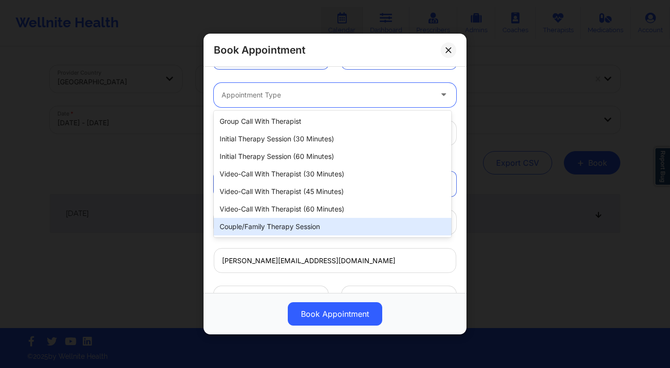
drag, startPoint x: 316, startPoint y: 227, endPoint x: 301, endPoint y: 203, distance: 28.9
click at [316, 227] on div "Couple/Family Therapy Session" at bounding box center [333, 227] width 238 height 18
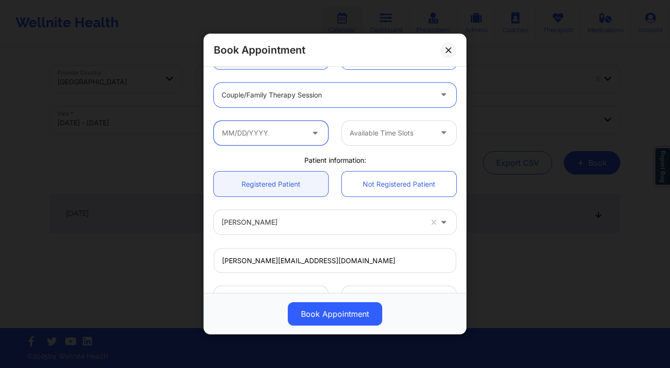
click at [262, 139] on input "text" at bounding box center [271, 133] width 114 height 24
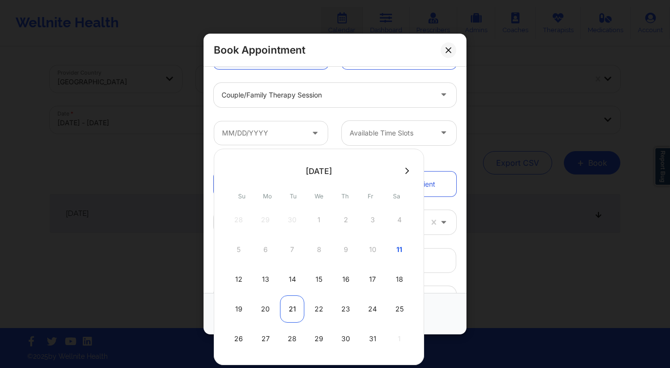
click at [288, 314] on div "21" at bounding box center [292, 308] width 24 height 27
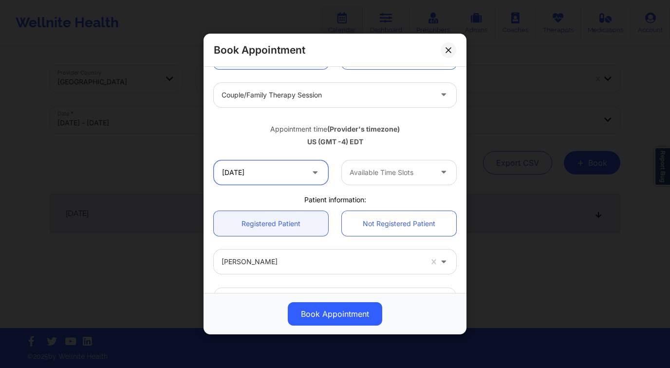
click at [269, 168] on input "10/21/2025" at bounding box center [271, 172] width 114 height 24
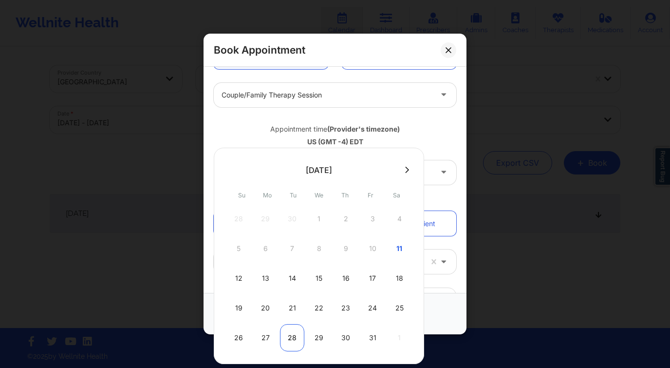
click at [291, 332] on div "28" at bounding box center [292, 337] width 24 height 27
type input "10/28/2025"
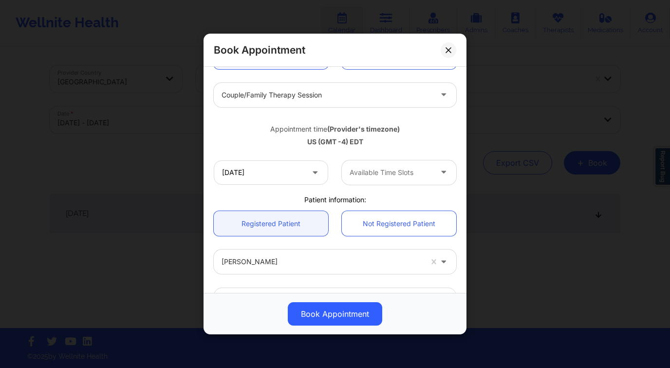
click at [406, 169] on div at bounding box center [391, 172] width 82 height 12
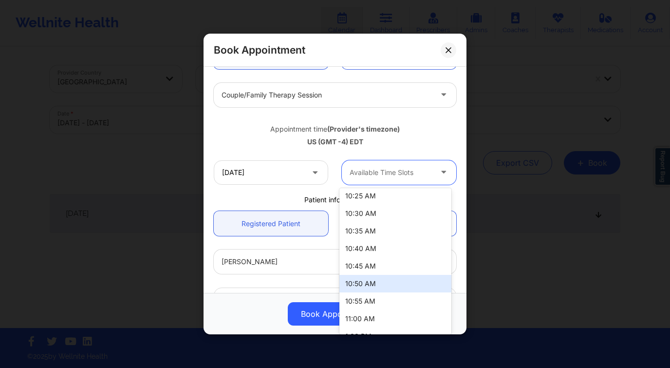
scroll to position [101, 0]
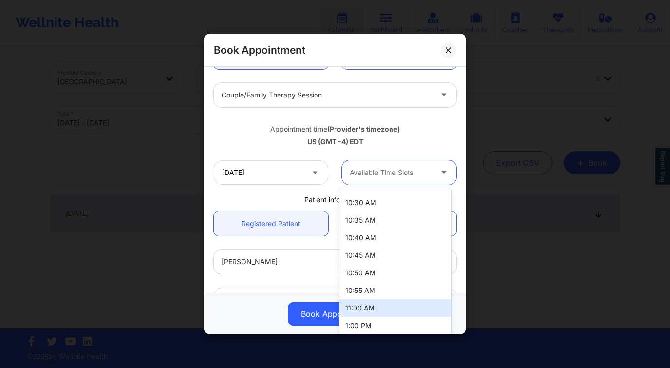
click at [369, 307] on div "11:00 AM" at bounding box center [395, 308] width 112 height 18
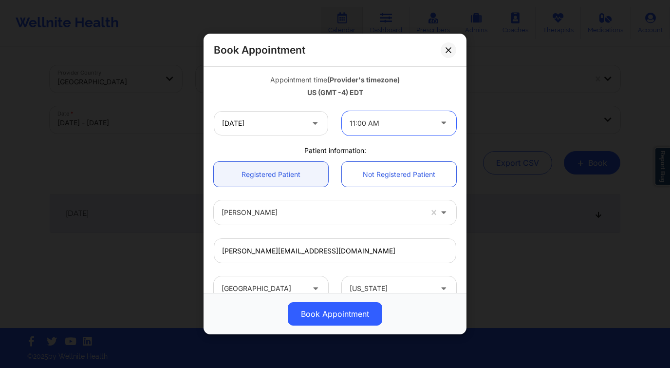
scroll to position [279, 0]
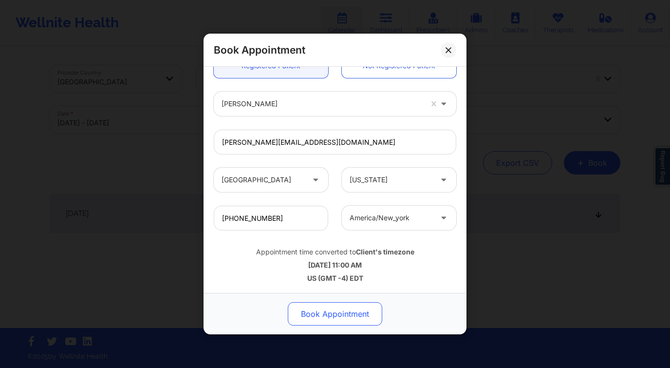
click at [337, 318] on button "Book Appointment" at bounding box center [335, 313] width 94 height 23
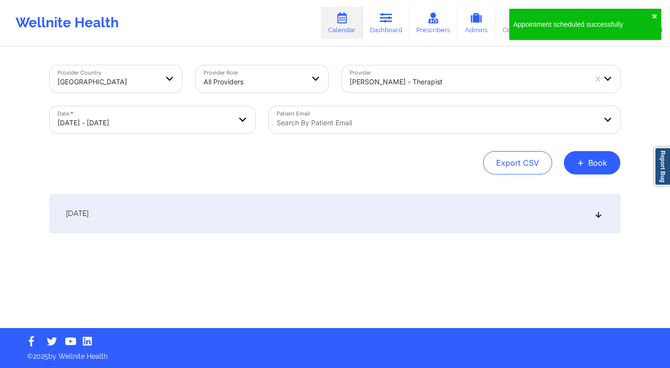
click at [601, 168] on button "+ Book" at bounding box center [592, 162] width 56 height 23
click at [568, 195] on button "Therapy Session" at bounding box center [575, 193] width 74 height 16
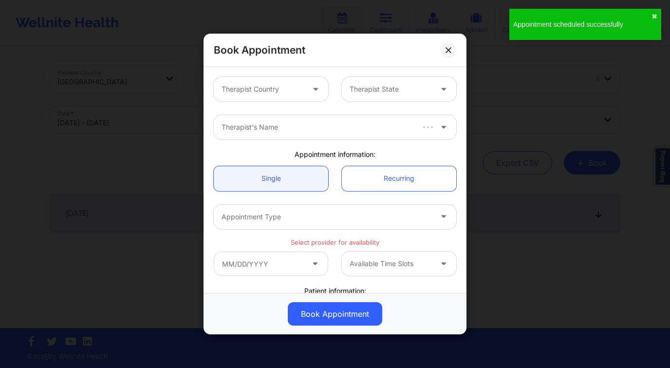
click at [263, 87] on div at bounding box center [263, 89] width 82 height 12
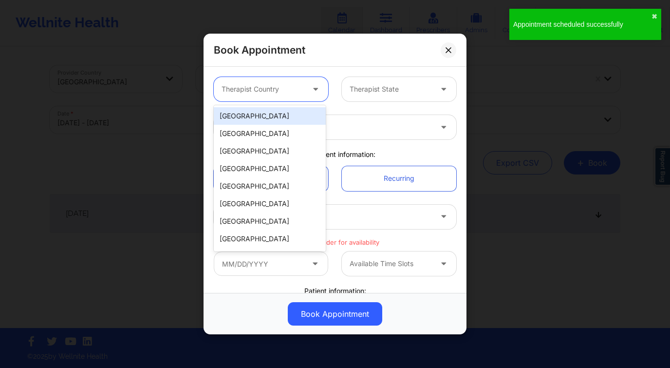
drag, startPoint x: 264, startPoint y: 112, endPoint x: 290, endPoint y: 109, distance: 26.4
click at [264, 112] on div "[GEOGRAPHIC_DATA]" at bounding box center [270, 116] width 112 height 18
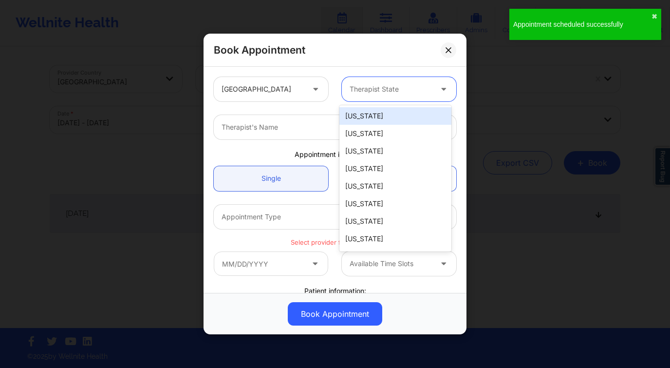
click at [359, 92] on div at bounding box center [391, 89] width 82 height 12
type input "f"
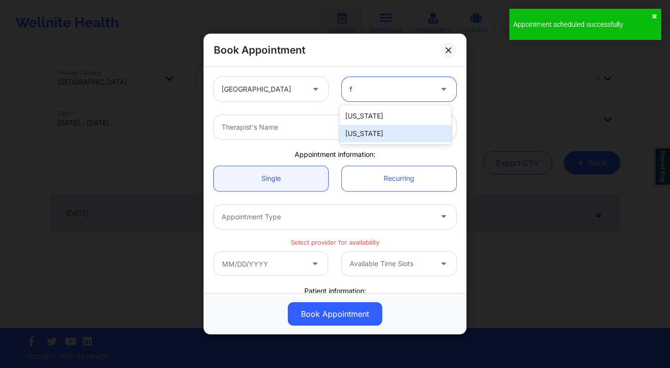
click at [377, 132] on div "[US_STATE]" at bounding box center [395, 134] width 112 height 18
click at [298, 127] on div at bounding box center [327, 127] width 210 height 12
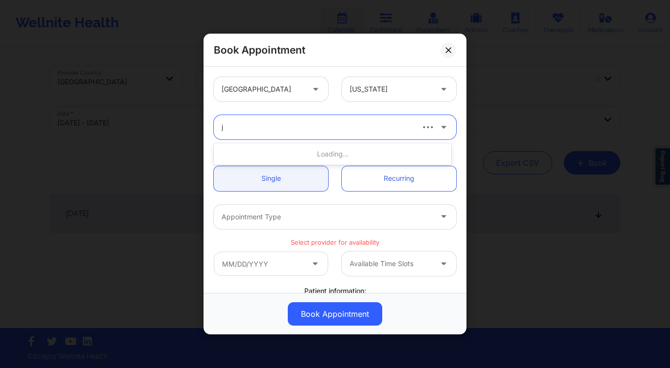
scroll to position [0, 0]
type input "jasmine fe"
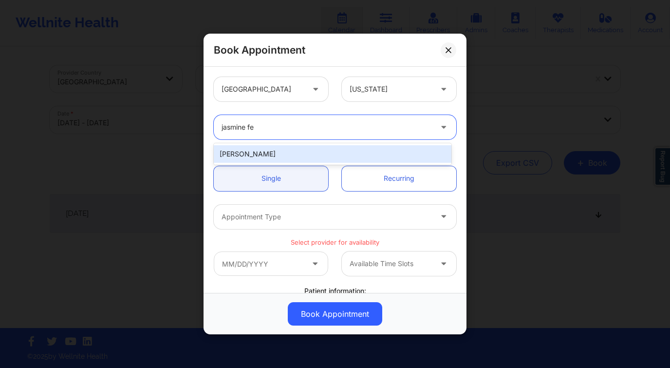
click at [264, 156] on div "[PERSON_NAME]" at bounding box center [333, 154] width 238 height 18
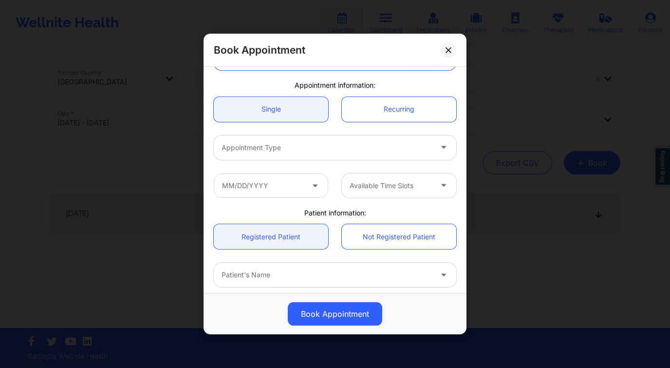
scroll to position [183, 0]
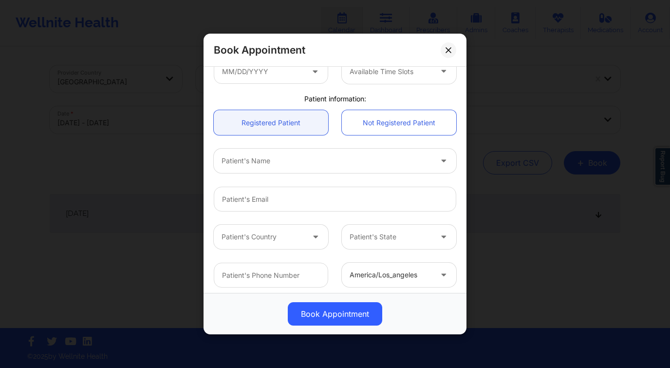
click at [273, 168] on div "Patient's Name" at bounding box center [323, 160] width 219 height 24
type input "holly cop"
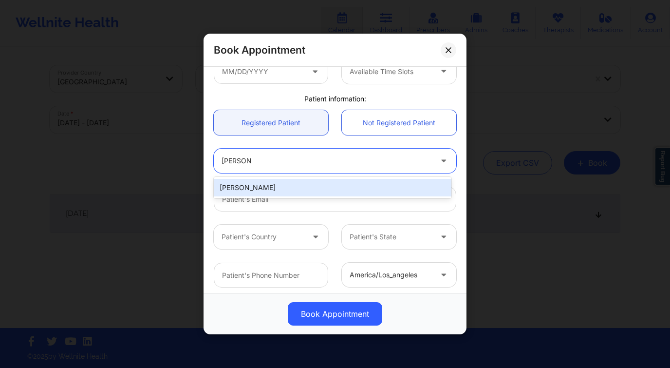
click at [300, 185] on div "Holly Copens" at bounding box center [333, 188] width 238 height 18
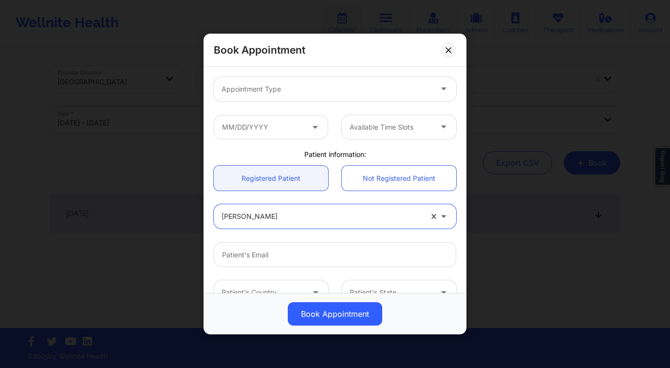
scroll to position [103, 0]
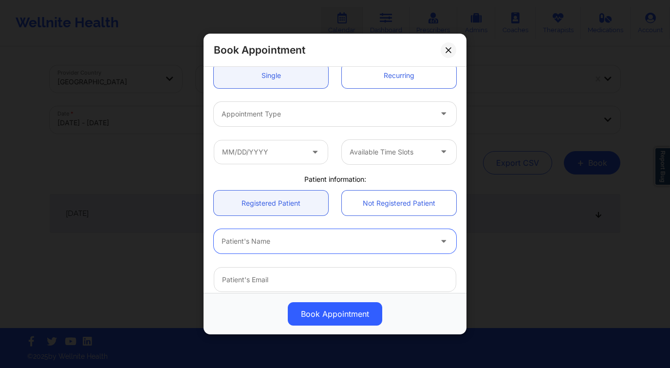
click at [310, 231] on div "Patient's Name" at bounding box center [323, 241] width 219 height 24
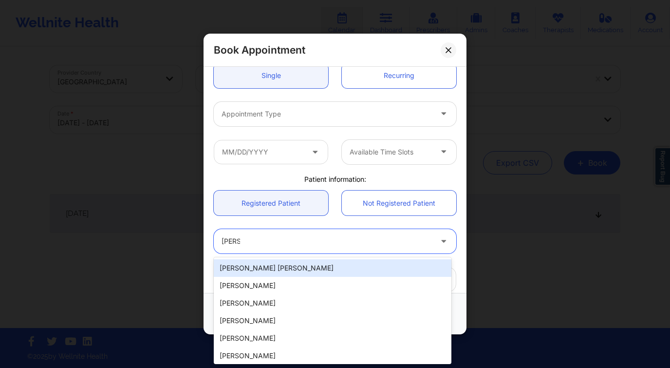
type input "holly cop"
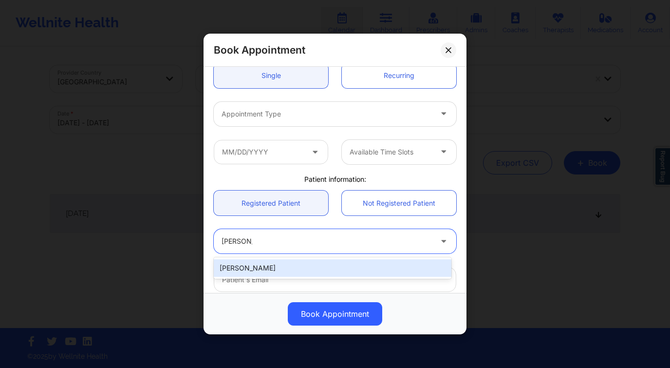
click at [294, 266] on div "Holly Copens" at bounding box center [333, 268] width 238 height 18
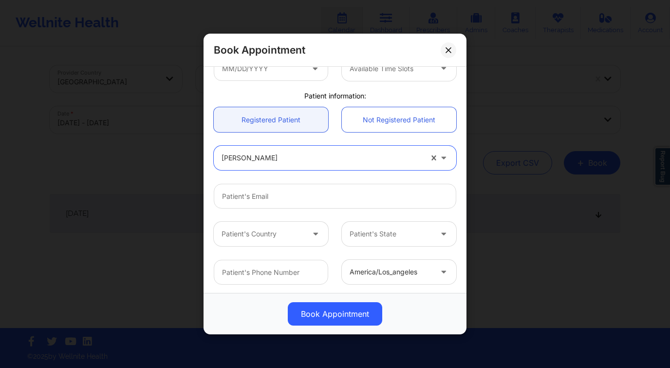
scroll to position [0, 0]
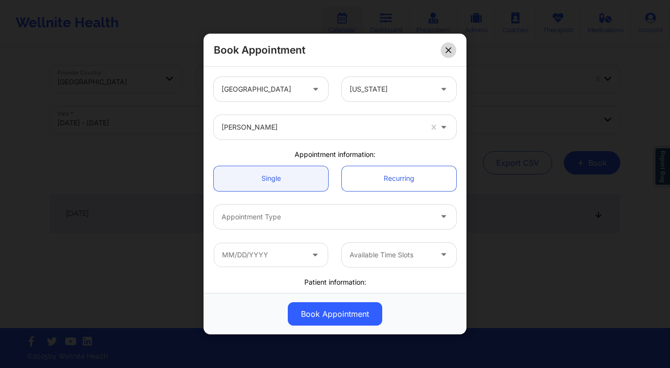
click at [449, 48] on icon at bounding box center [448, 50] width 6 height 6
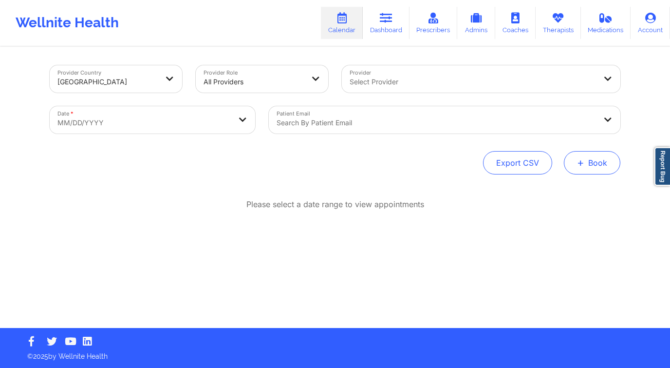
click at [609, 162] on button "+ Book" at bounding box center [592, 162] width 56 height 23
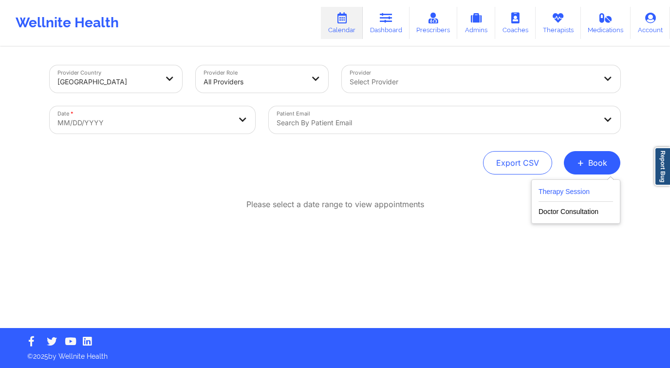
click at [560, 195] on button "Therapy Session" at bounding box center [575, 193] width 74 height 16
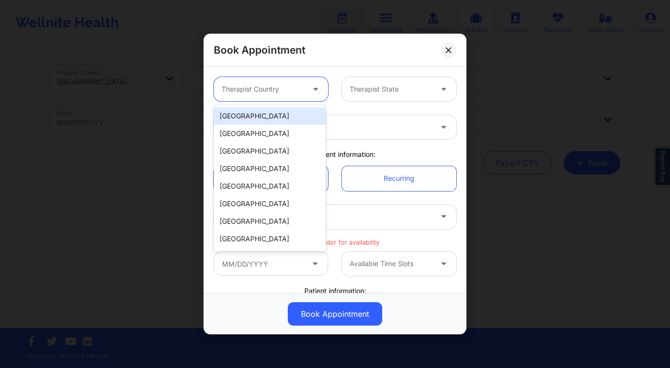
click at [258, 92] on div at bounding box center [263, 89] width 82 height 12
click at [266, 121] on div "[GEOGRAPHIC_DATA]" at bounding box center [270, 116] width 112 height 18
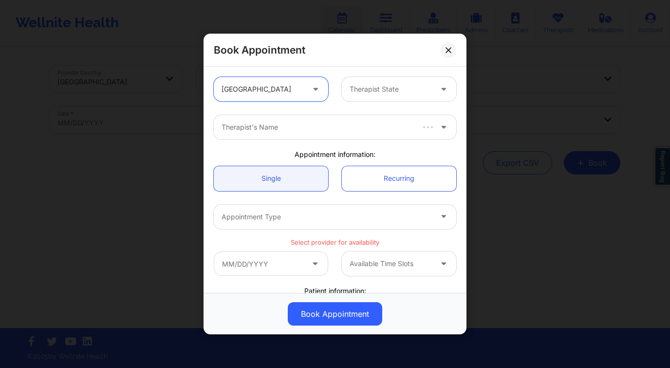
click at [367, 81] on div "Therapist State" at bounding box center [387, 89] width 91 height 24
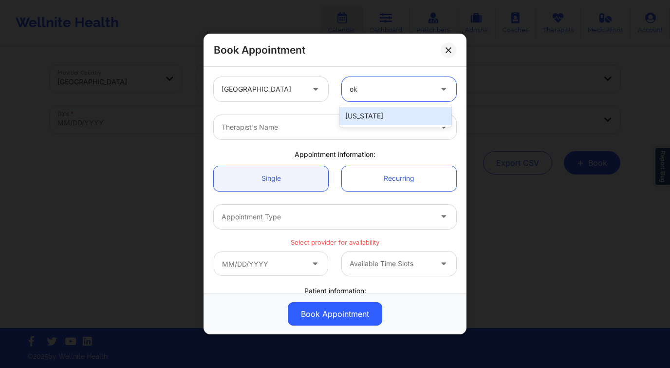
type input "okl"
drag, startPoint x: 381, startPoint y: 120, endPoint x: 313, endPoint y: 126, distance: 68.0
click at [381, 120] on div "Oklahoma" at bounding box center [395, 116] width 112 height 18
click at [284, 130] on div at bounding box center [327, 127] width 210 height 12
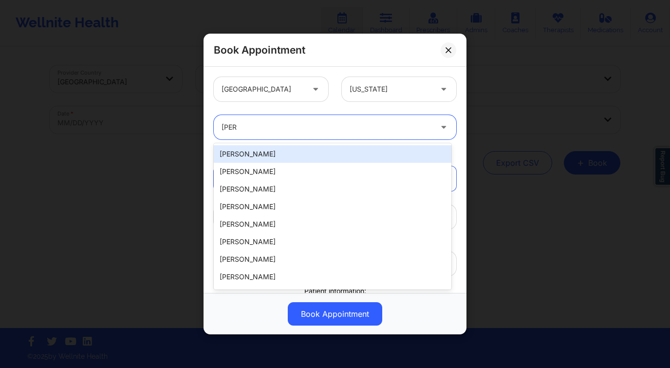
type input "amy"
click at [439, 58] on div "Book Appointment" at bounding box center [334, 50] width 263 height 33
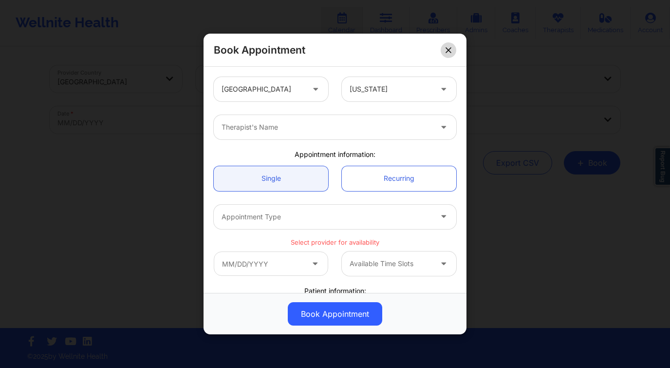
click at [449, 48] on icon at bounding box center [448, 50] width 6 height 6
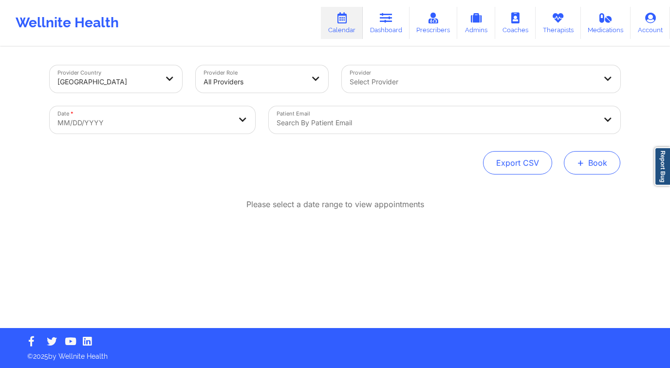
click at [594, 165] on button "+ Book" at bounding box center [592, 162] width 56 height 23
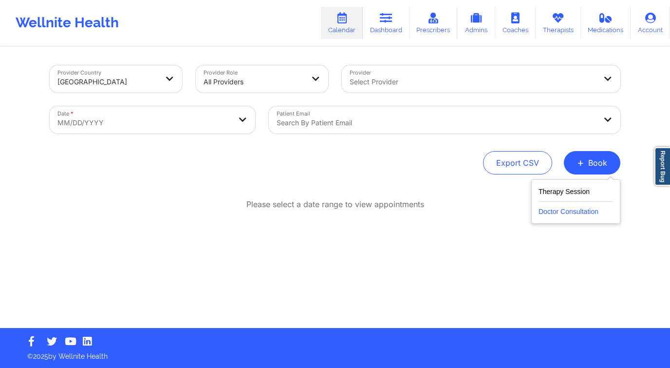
click at [551, 213] on button "Doctor Consultation" at bounding box center [575, 210] width 74 height 16
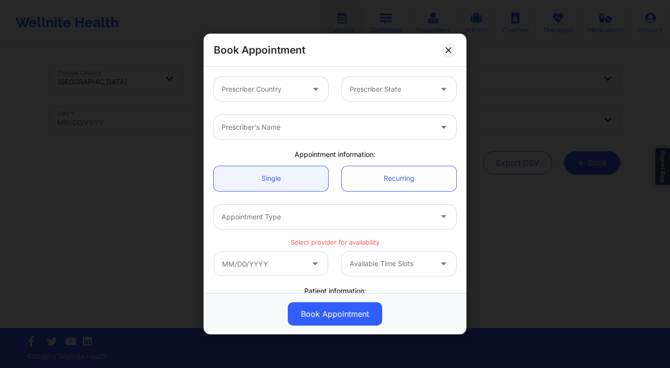
click at [252, 88] on div at bounding box center [263, 89] width 82 height 12
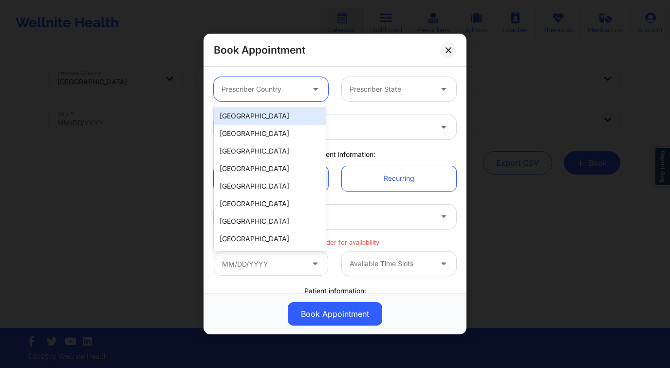
click at [256, 117] on div "[GEOGRAPHIC_DATA]" at bounding box center [270, 116] width 112 height 18
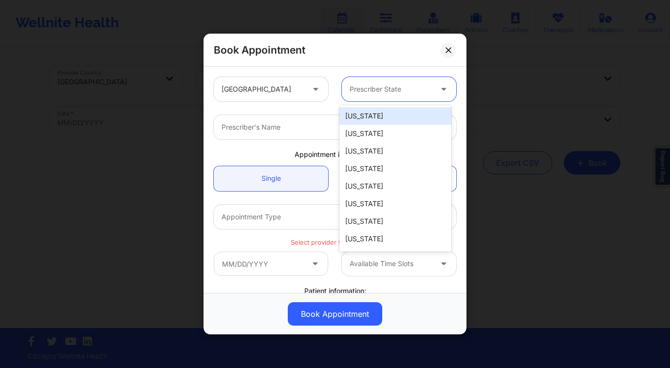
click at [348, 101] on div "Prescriber State" at bounding box center [387, 89] width 91 height 24
type input "okl"
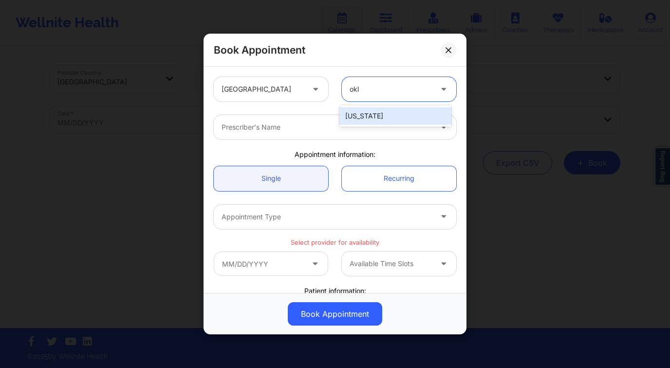
drag, startPoint x: 374, startPoint y: 120, endPoint x: 345, endPoint y: 121, distance: 29.7
click at [374, 120] on div "[US_STATE]" at bounding box center [395, 116] width 112 height 18
click at [298, 123] on div at bounding box center [327, 127] width 210 height 12
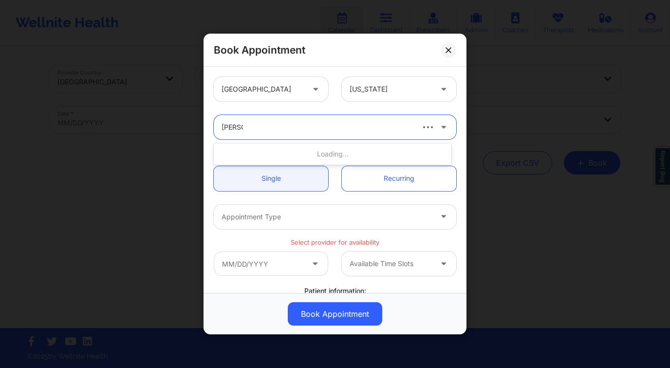
type input "amy hal"
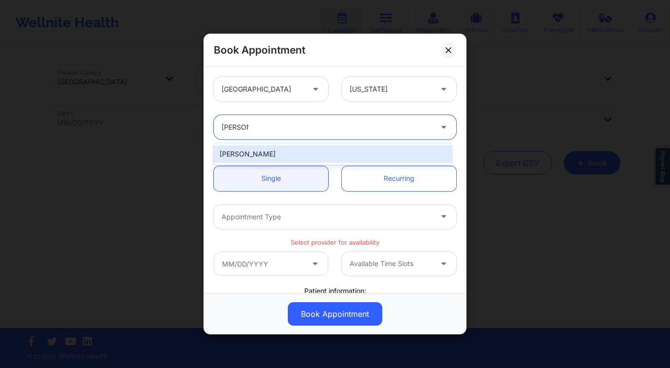
click at [296, 154] on div "Amy Halanski" at bounding box center [333, 154] width 238 height 18
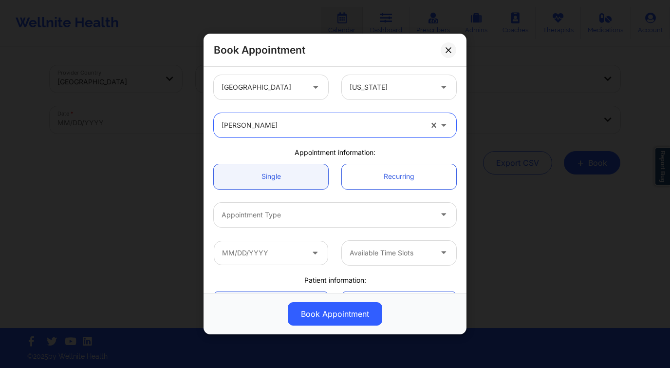
click at [278, 210] on div at bounding box center [327, 215] width 210 height 12
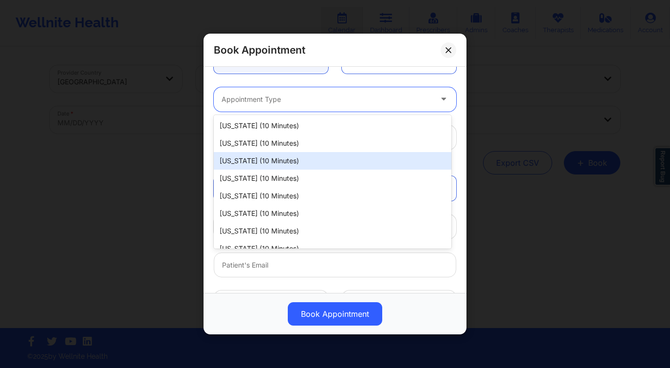
scroll to position [187, 0]
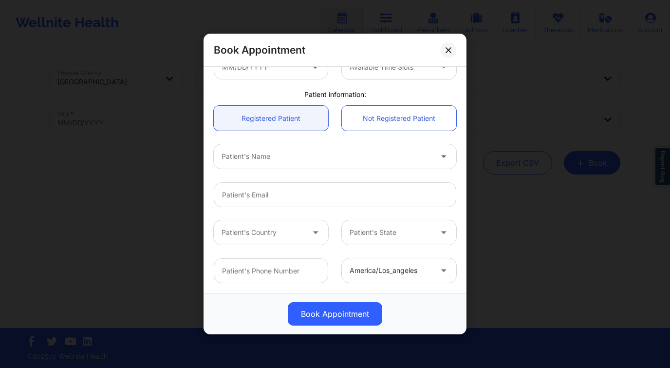
click at [456, 193] on div at bounding box center [335, 194] width 256 height 24
click at [306, 162] on div at bounding box center [327, 156] width 210 height 12
type input "grace hi"
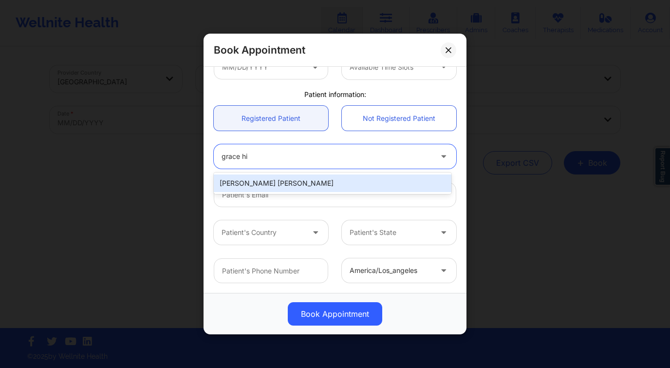
click at [283, 181] on div "Grace Hill" at bounding box center [333, 183] width 238 height 18
type input "hillgrace00@gmail.com"
type input "+1661-644-5768"
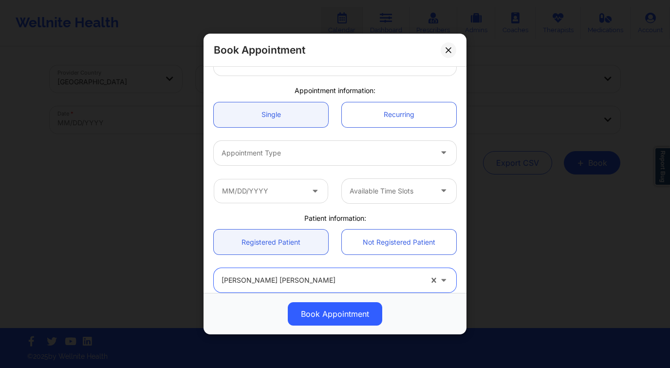
scroll to position [15, 0]
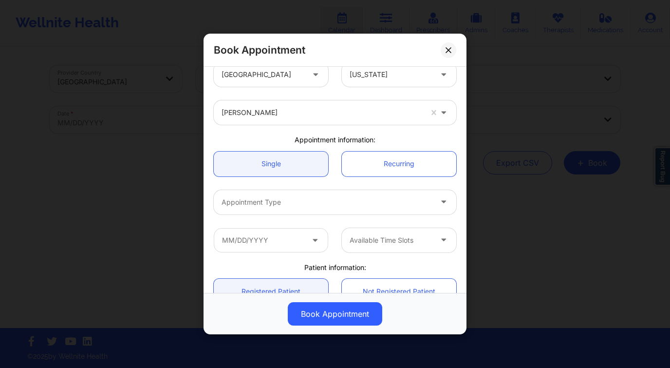
click at [270, 203] on div at bounding box center [327, 202] width 210 height 12
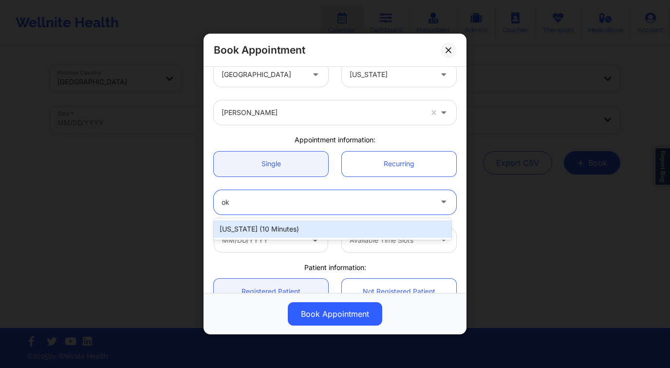
scroll to position [0, 0]
type input "okl"
click at [283, 225] on div "Oklahoma (10 minutes)" at bounding box center [333, 229] width 238 height 18
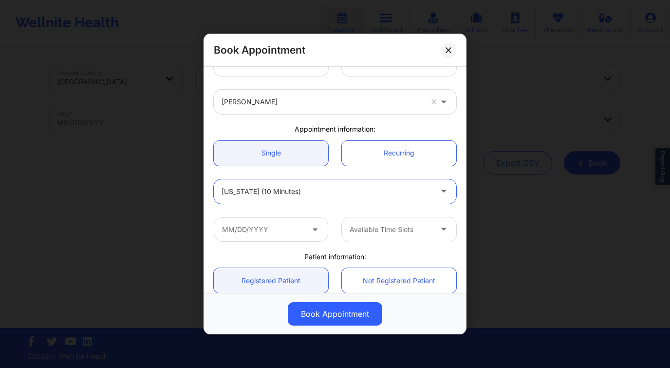
scroll to position [26, 0]
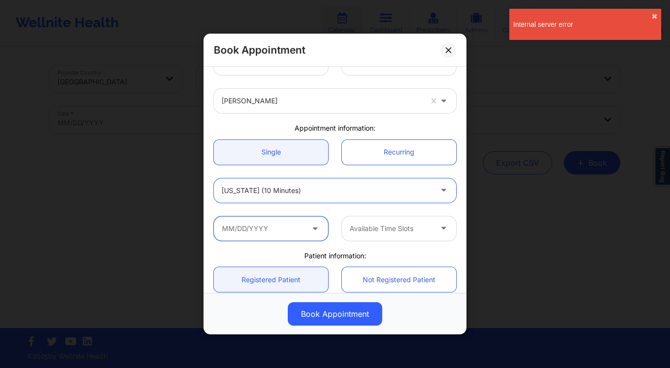
click at [274, 230] on input "text" at bounding box center [271, 228] width 114 height 24
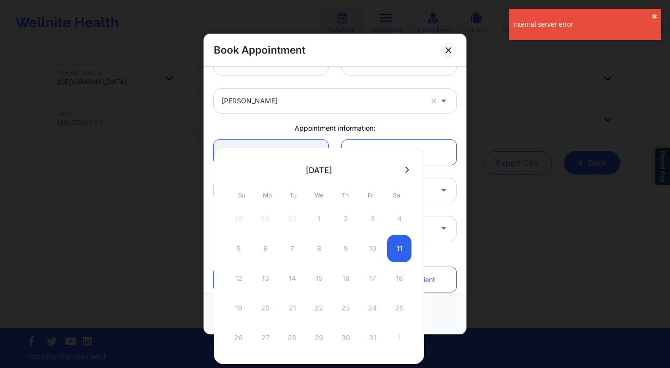
click at [402, 170] on button at bounding box center [407, 170] width 10 height 8
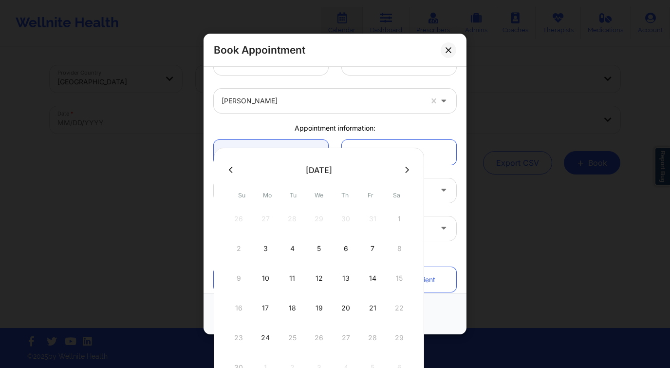
click at [227, 168] on button at bounding box center [231, 170] width 10 height 8
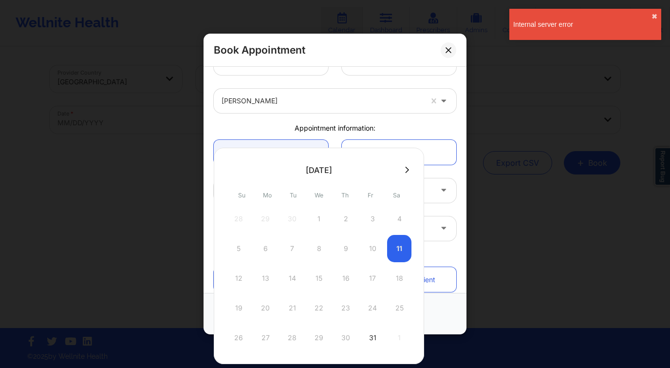
click at [400, 134] on div "Single Recurring" at bounding box center [335, 152] width 256 height 38
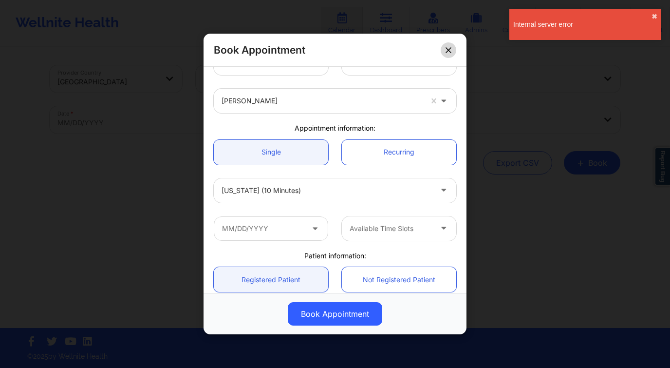
click at [450, 50] on icon at bounding box center [448, 50] width 6 height 6
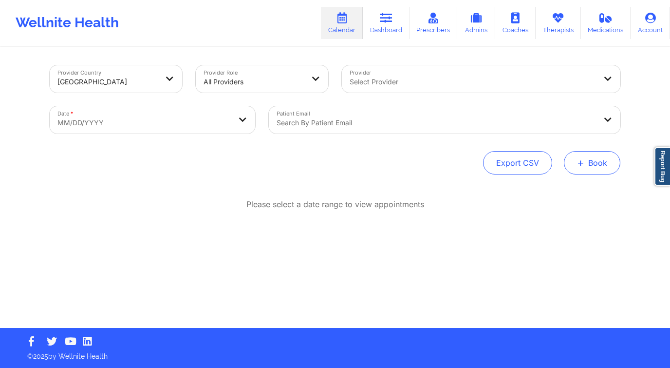
click at [579, 162] on span "+" at bounding box center [580, 162] width 7 height 5
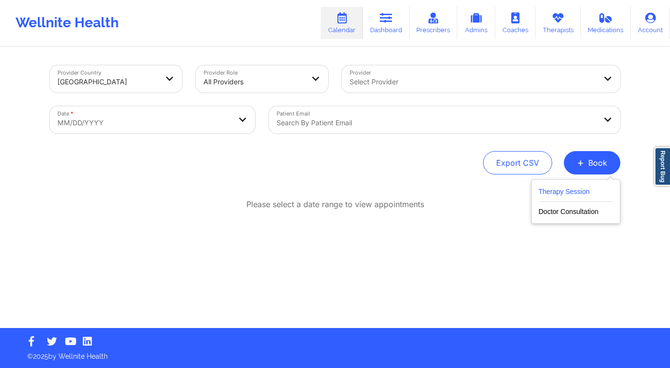
click at [562, 187] on button "Therapy Session" at bounding box center [575, 193] width 74 height 16
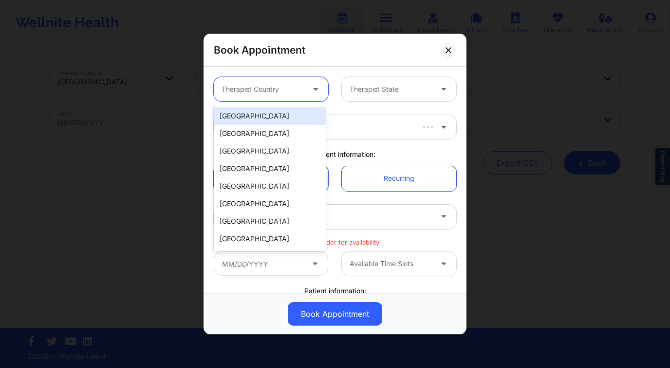
click at [275, 88] on div at bounding box center [263, 89] width 82 height 12
click at [271, 116] on div "[GEOGRAPHIC_DATA]" at bounding box center [270, 116] width 112 height 18
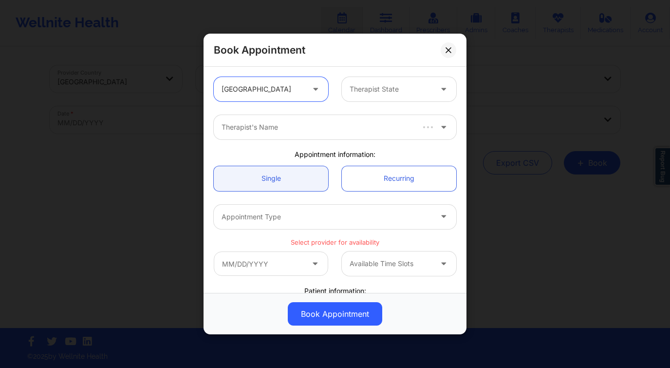
click at [378, 95] on div "Therapist State" at bounding box center [387, 89] width 91 height 24
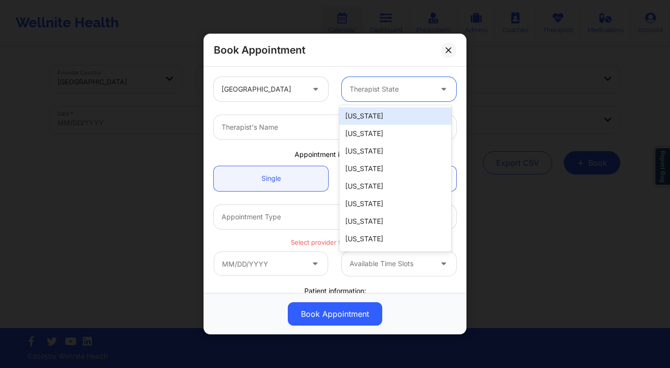
click at [403, 96] on div "Therapist State" at bounding box center [387, 89] width 91 height 24
type input "new y"
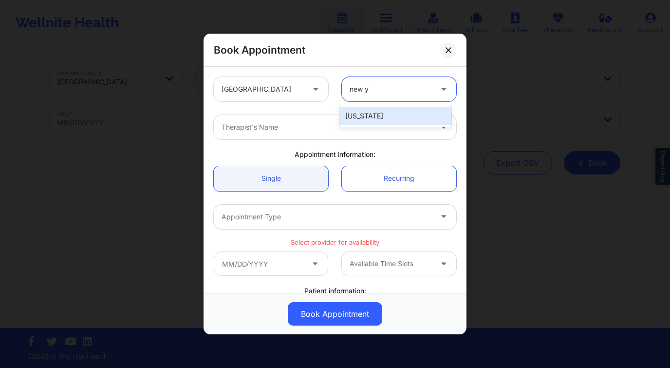
click at [388, 115] on div "[US_STATE]" at bounding box center [395, 116] width 112 height 18
click at [307, 116] on div "Therapist's Name" at bounding box center [323, 127] width 219 height 24
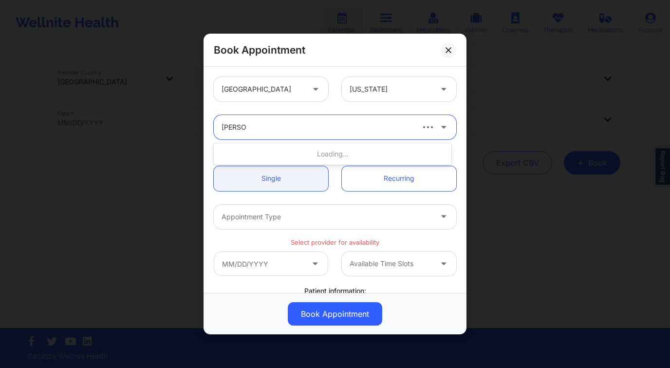
type input "[PERSON_NAME]"
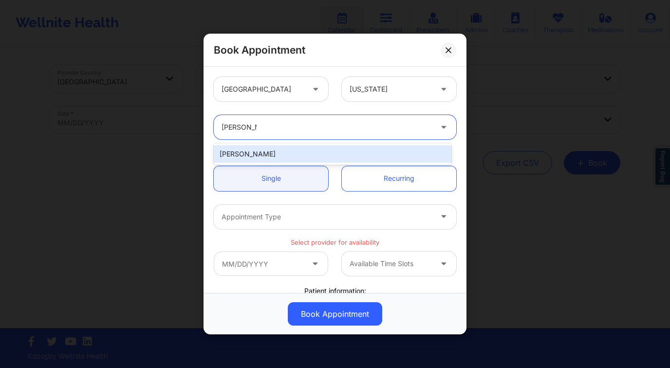
click at [329, 157] on div "[PERSON_NAME]" at bounding box center [333, 154] width 238 height 18
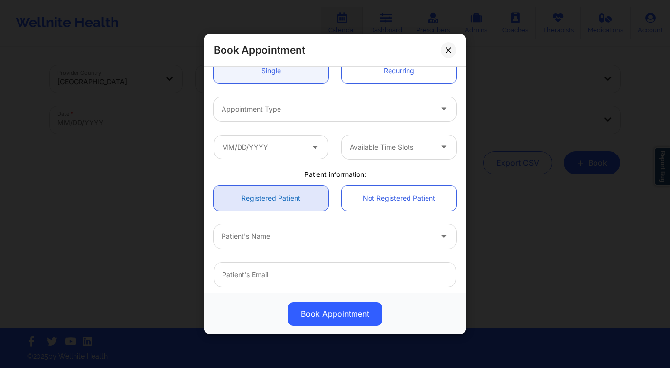
scroll to position [155, 0]
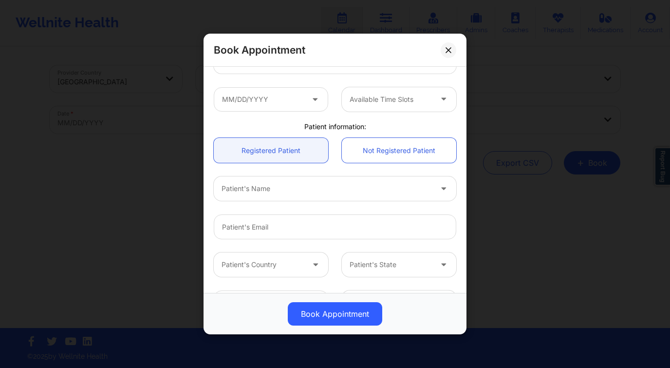
click at [265, 186] on div at bounding box center [327, 189] width 210 height 12
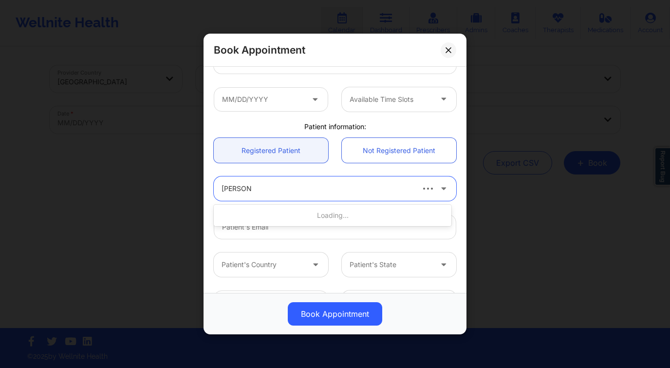
type input "[PERSON_NAME] st"
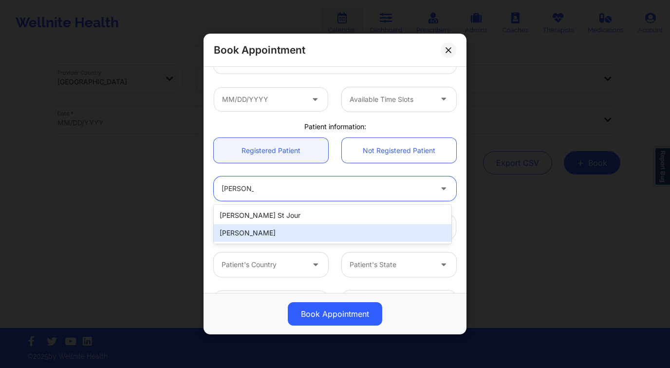
click at [259, 236] on div "[PERSON_NAME]" at bounding box center [333, 233] width 238 height 18
type input "[EMAIL_ADDRESS][DOMAIN_NAME]"
type input "[PHONE_NUMBER]"
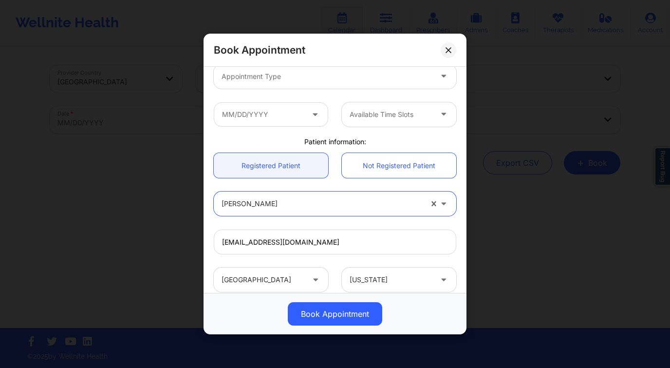
scroll to position [139, 0]
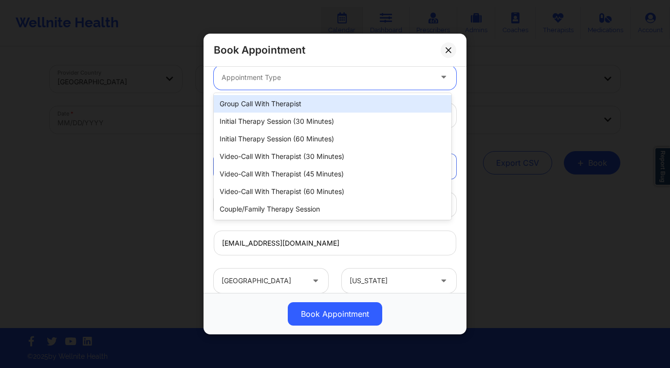
click at [309, 79] on div at bounding box center [327, 78] width 210 height 12
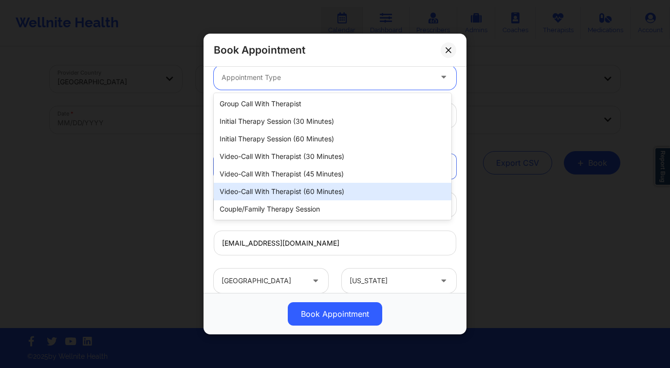
click at [310, 193] on div "Video-Call with Therapist (60 minutes)" at bounding box center [333, 192] width 238 height 18
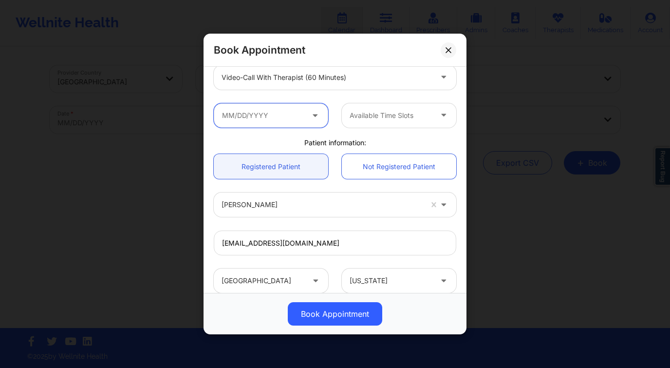
click at [260, 113] on input "text" at bounding box center [271, 115] width 114 height 24
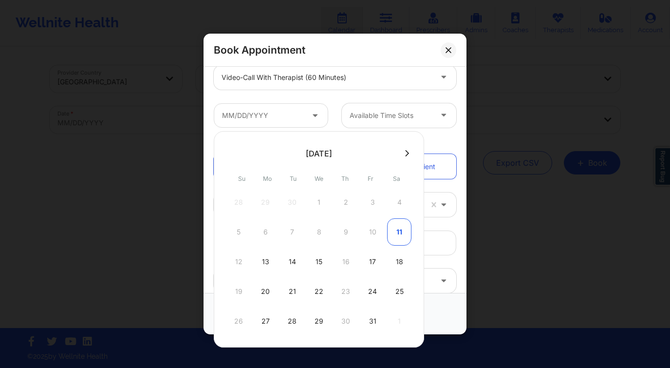
click at [402, 232] on div "11" at bounding box center [399, 231] width 24 height 27
type input "10/11/2025"
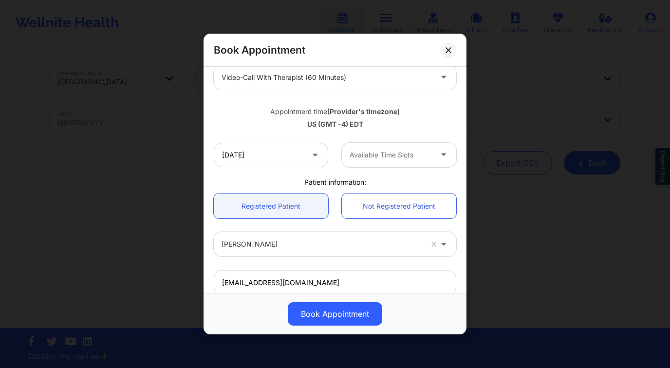
click at [383, 157] on div at bounding box center [391, 155] width 82 height 12
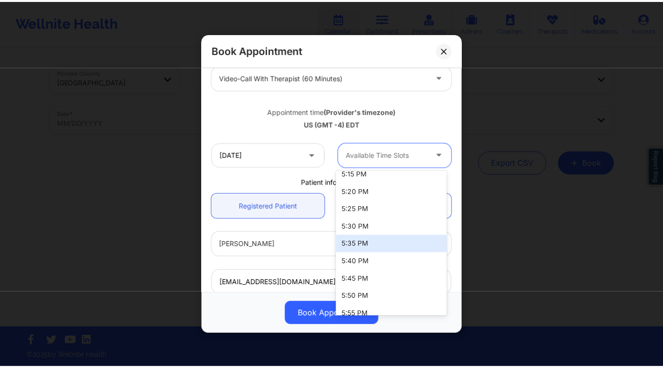
scroll to position [506, 0]
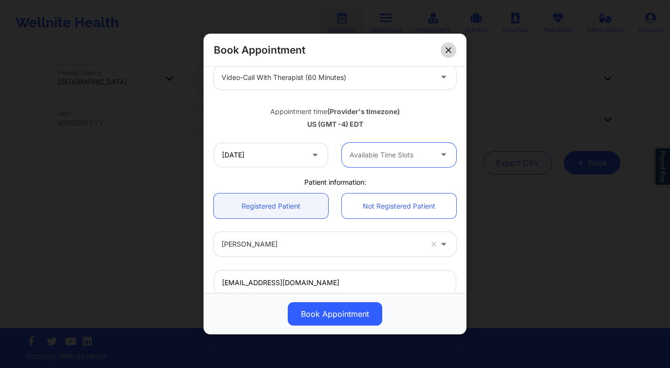
click at [448, 54] on button at bounding box center [449, 50] width 16 height 16
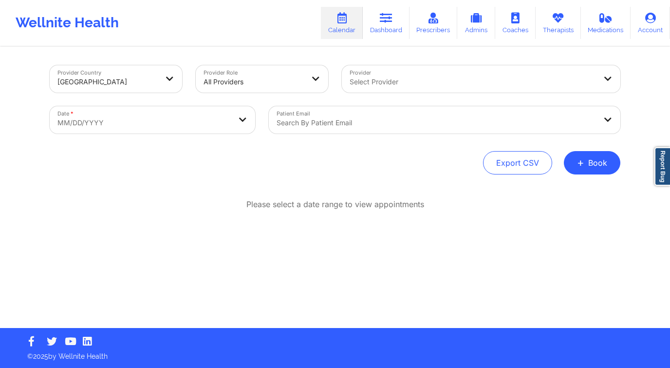
click at [217, 110] on body "Wellnite Health Calendar Dashboard Prescribers Admins Coaches Therapists Medica…" at bounding box center [335, 184] width 670 height 368
select select "2025-8"
select select "2025-9"
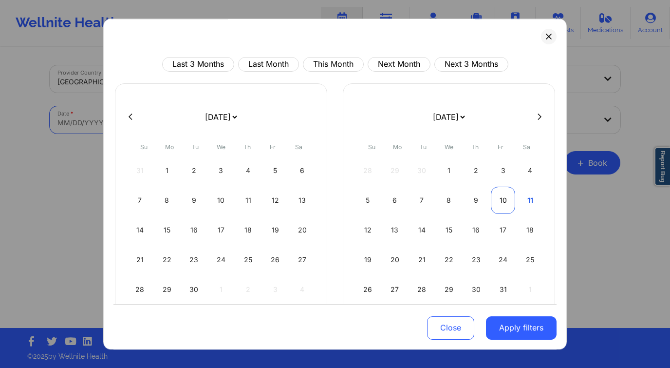
click at [499, 202] on div "10" at bounding box center [503, 199] width 25 height 27
select select "2025-9"
select select "2025-10"
select select "2025-9"
select select "2025-10"
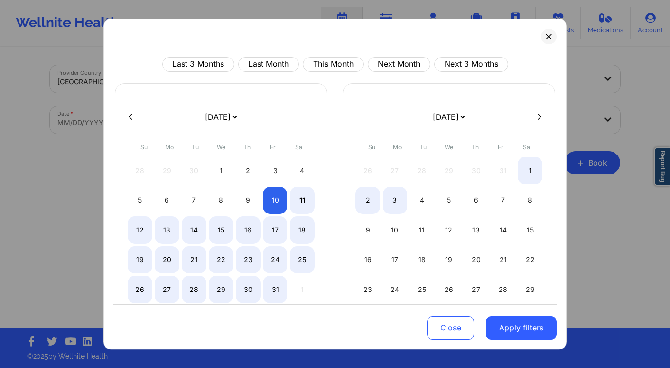
select select "2025-9"
select select "2025-10"
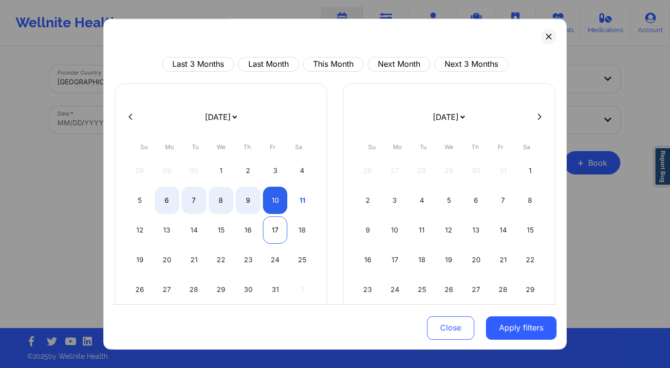
select select "2025-9"
select select "2025-10"
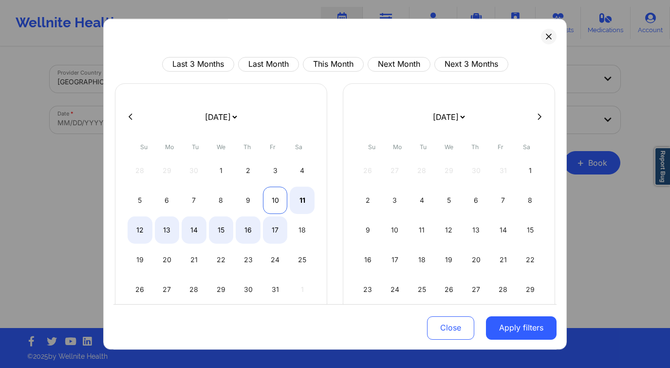
select select "2025-9"
select select "2025-10"
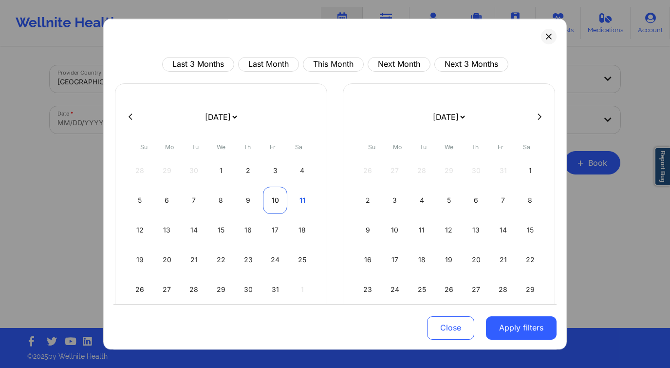
click at [273, 201] on div "10" at bounding box center [275, 199] width 25 height 27
select select "2025-9"
select select "2025-10"
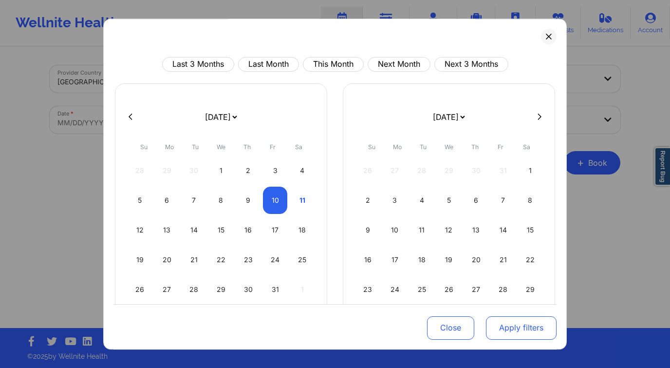
click at [495, 322] on button "Apply filters" at bounding box center [521, 326] width 71 height 23
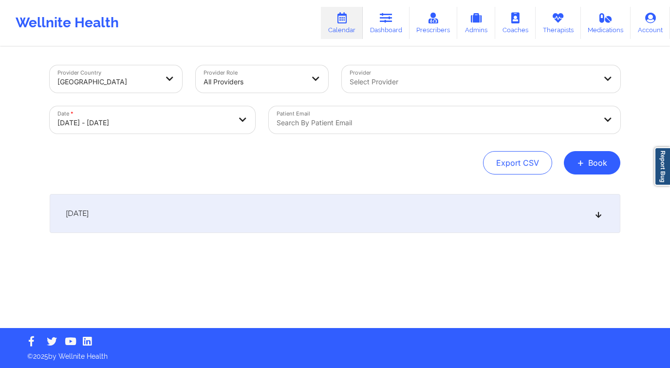
click at [388, 75] on div "Select Provider" at bounding box center [469, 78] width 255 height 27
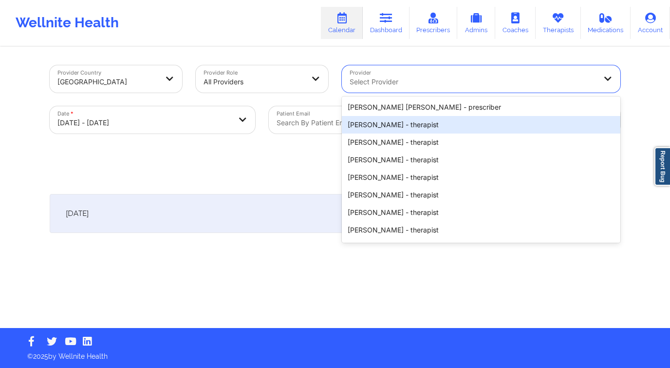
click at [301, 127] on div at bounding box center [436, 123] width 319 height 12
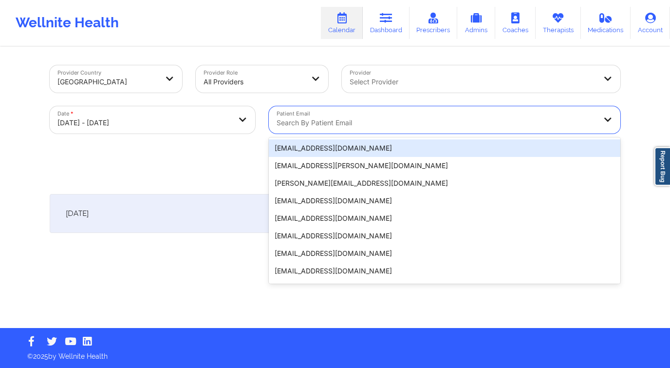
click at [382, 83] on div at bounding box center [473, 82] width 246 height 12
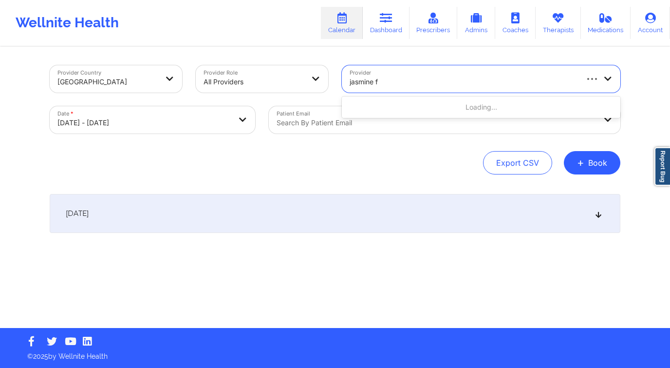
type input "jasmine fe"
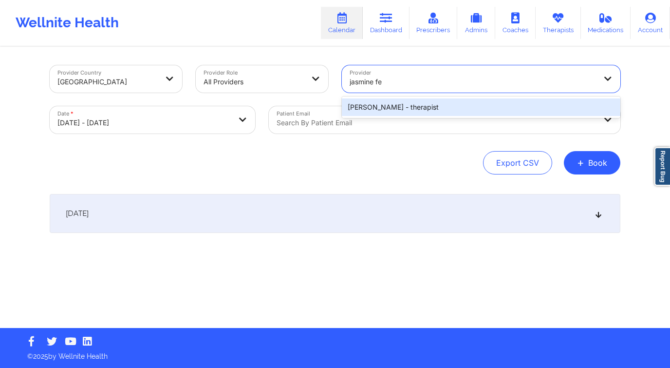
click at [378, 110] on div "Jasmine Federick - therapist" at bounding box center [481, 107] width 278 height 18
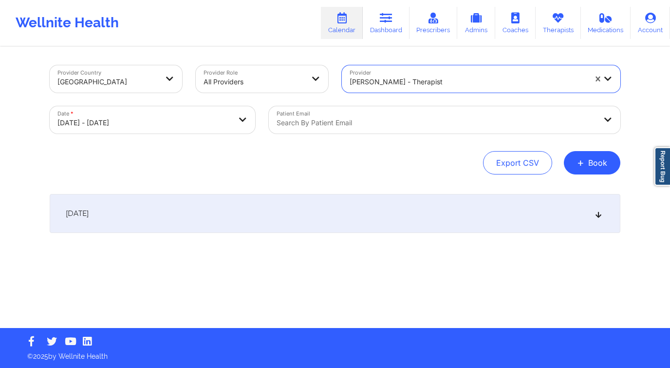
click at [315, 216] on div "October 10, 2025" at bounding box center [335, 213] width 571 height 39
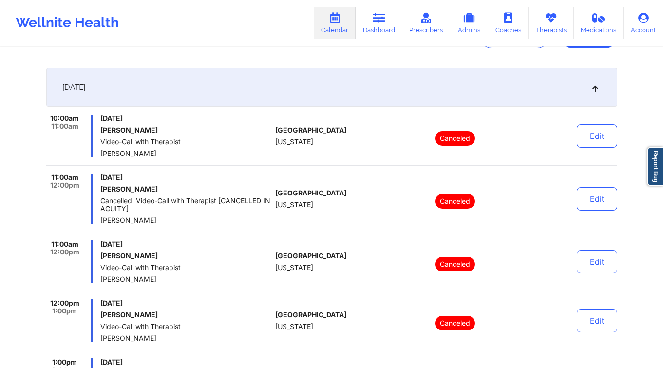
scroll to position [0, 0]
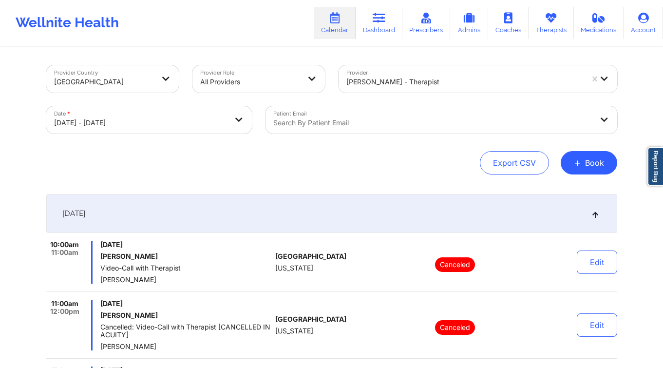
click at [364, 124] on div at bounding box center [432, 123] width 319 height 12
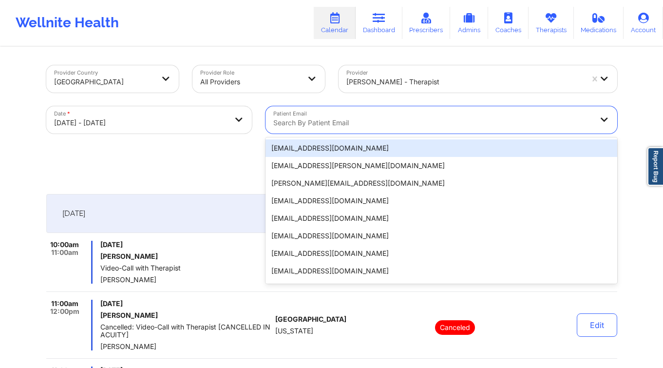
paste input "holly.copens@gmail.com"
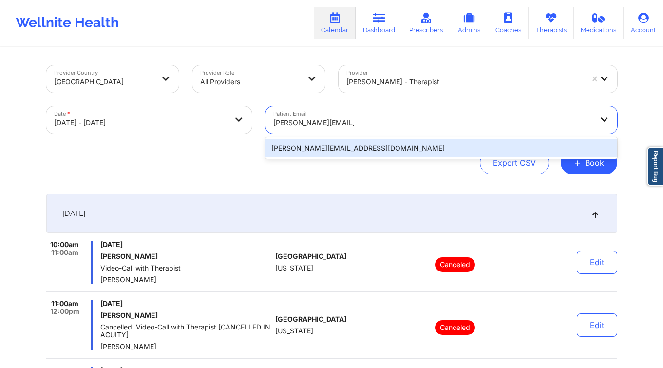
type input "holly.copens@gmail.com"
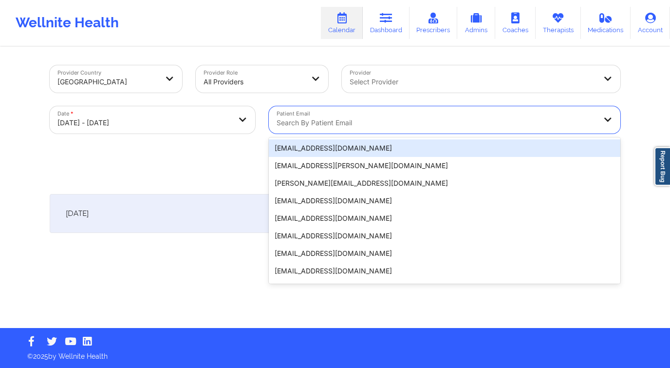
click at [316, 121] on div at bounding box center [436, 123] width 319 height 12
paste input "holly.copens@gmail.com"
type input "holly.copens@gmail.com"
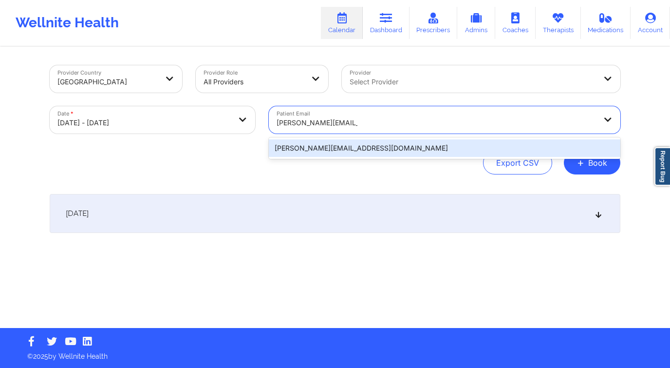
click at [318, 148] on div "holly.copens@gmail.com" at bounding box center [444, 148] width 351 height 18
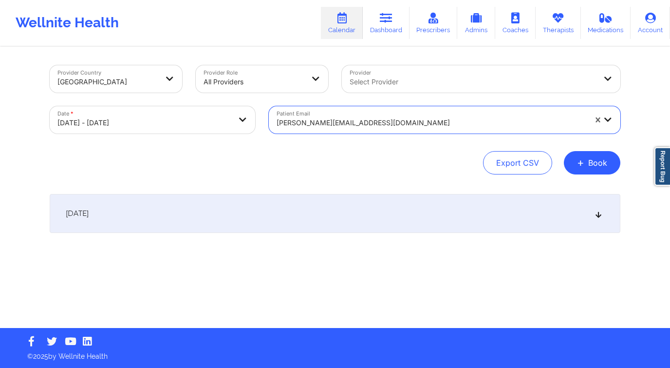
click at [468, 231] on div "October 10, 2025" at bounding box center [335, 213] width 571 height 39
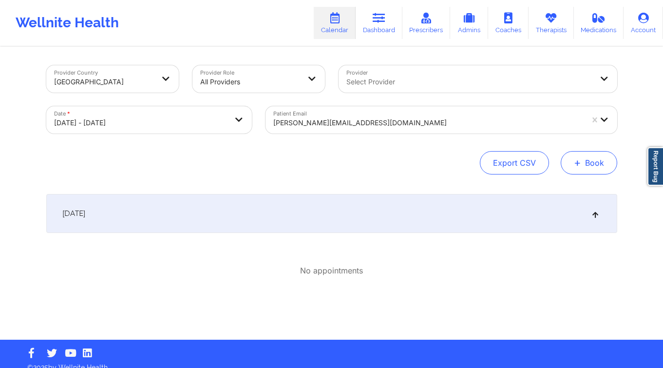
click at [583, 159] on button "+ Book" at bounding box center [588, 162] width 56 height 23
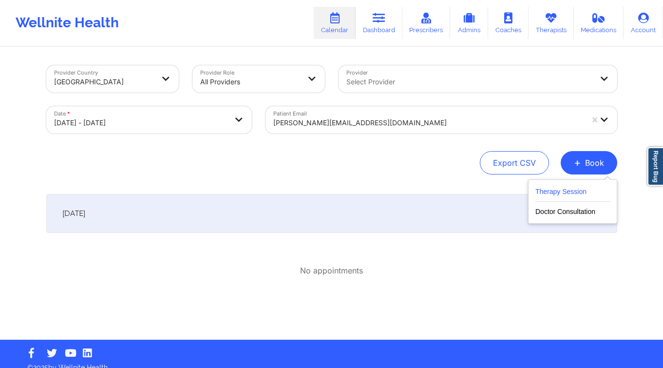
click at [543, 186] on button "Therapy Session" at bounding box center [572, 193] width 74 height 16
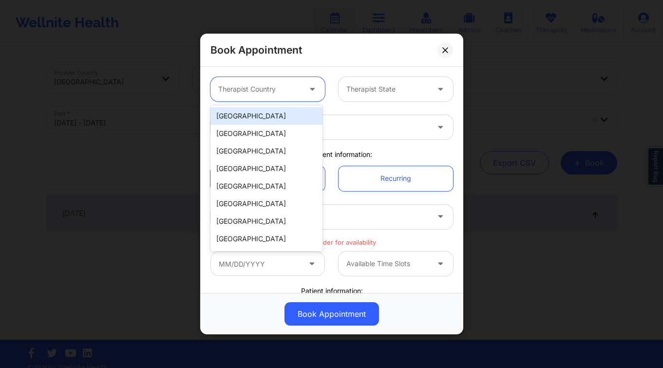
click at [238, 87] on div at bounding box center [259, 89] width 82 height 12
click at [262, 118] on div "[GEOGRAPHIC_DATA]" at bounding box center [266, 116] width 112 height 18
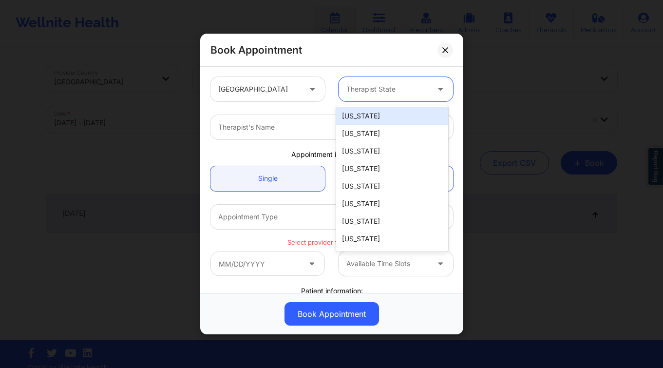
click at [369, 86] on div at bounding box center [387, 89] width 82 height 12
type input "f"
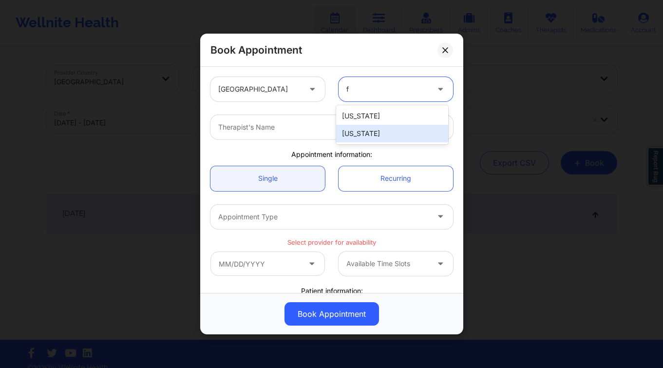
click at [360, 132] on div "[US_STATE]" at bounding box center [392, 134] width 112 height 18
click at [286, 135] on div "Therapist's Name" at bounding box center [319, 127] width 219 height 24
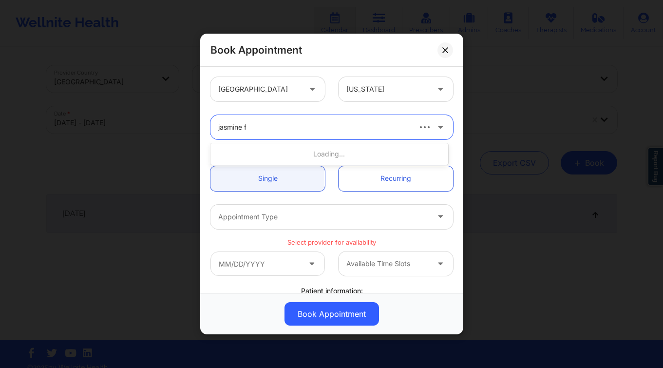
type input "jasmine fe"
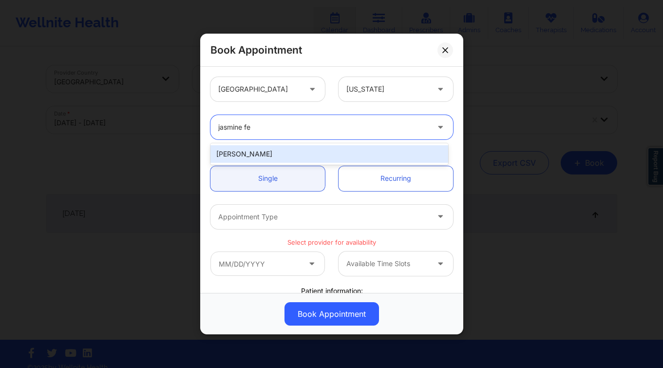
click at [293, 155] on div "Jasmine Federick" at bounding box center [329, 154] width 238 height 18
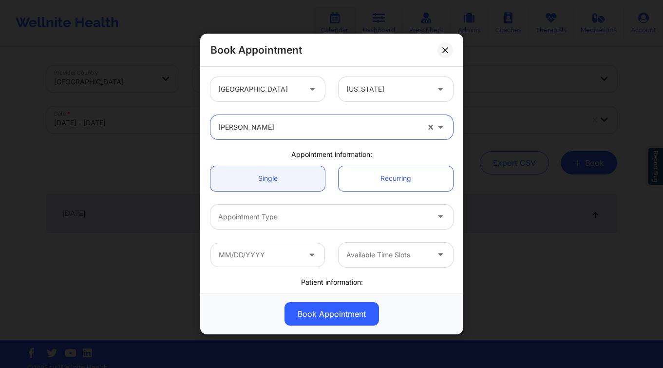
click at [264, 214] on div at bounding box center [323, 217] width 210 height 12
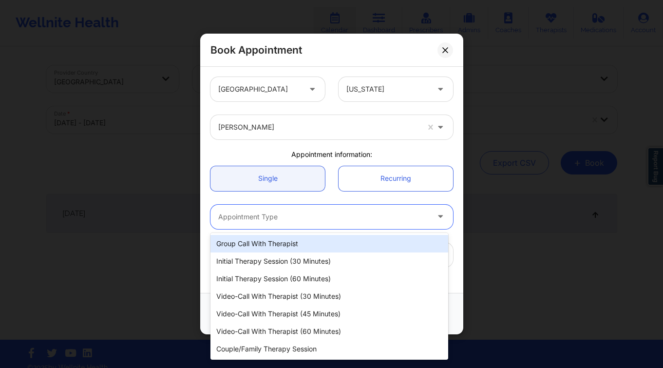
click at [289, 223] on div "Appointment Type" at bounding box center [319, 216] width 219 height 24
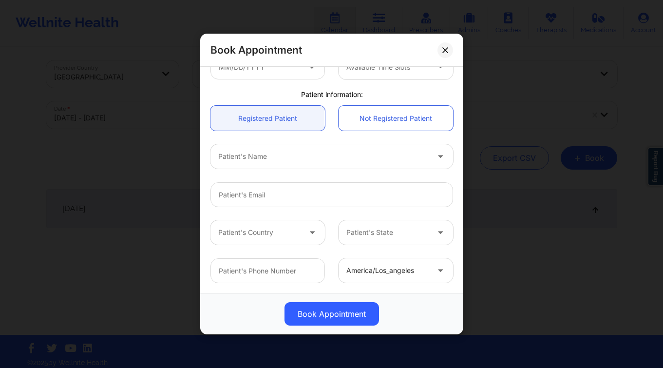
scroll to position [11, 0]
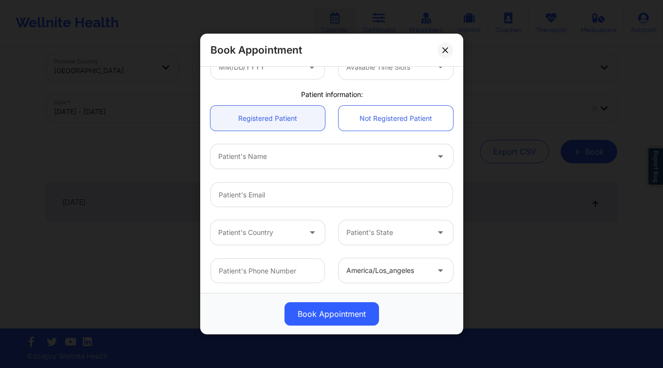
click at [259, 157] on div at bounding box center [323, 156] width 210 height 12
type input "holly cop"
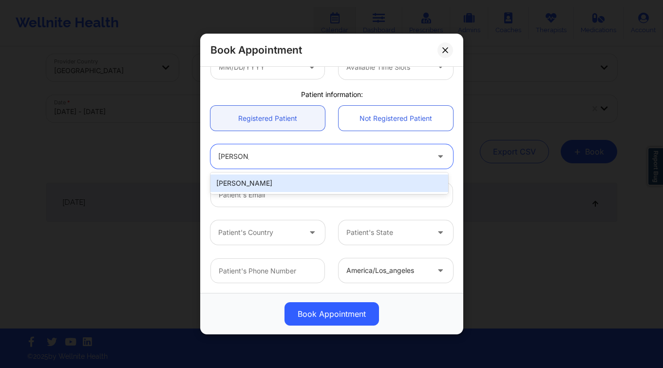
click at [295, 179] on div "Holly Copens" at bounding box center [329, 183] width 238 height 18
type input "holly.copens@gmail.com"
type input "+1561-252-4114"
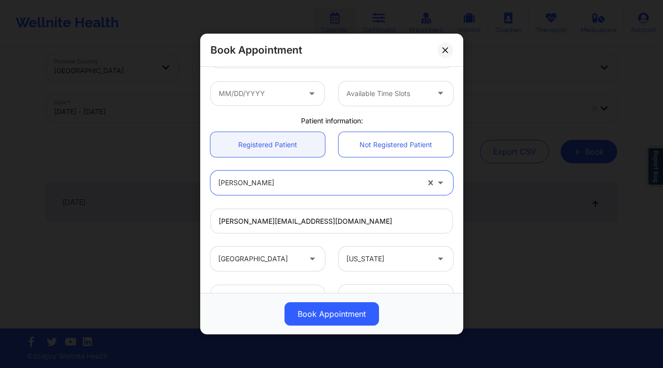
scroll to position [120, 0]
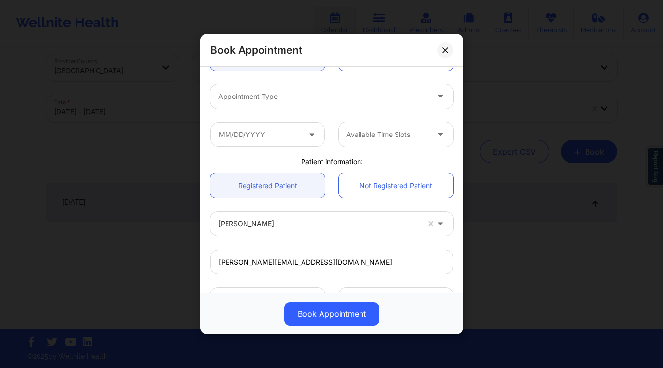
click at [274, 109] on div "Appointment Type" at bounding box center [331, 96] width 256 height 38
click at [289, 99] on div at bounding box center [323, 97] width 210 height 12
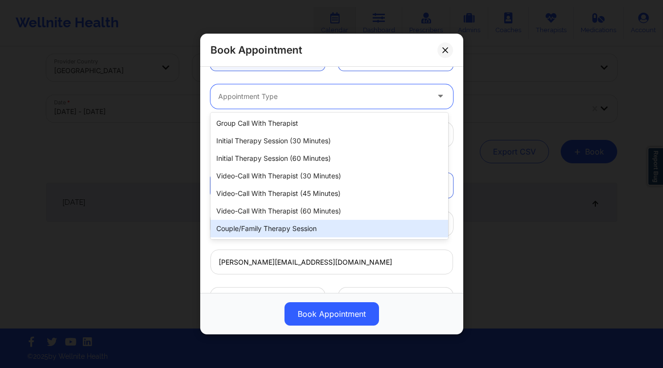
click at [311, 222] on div "Couple/Family Therapy Session" at bounding box center [329, 229] width 238 height 18
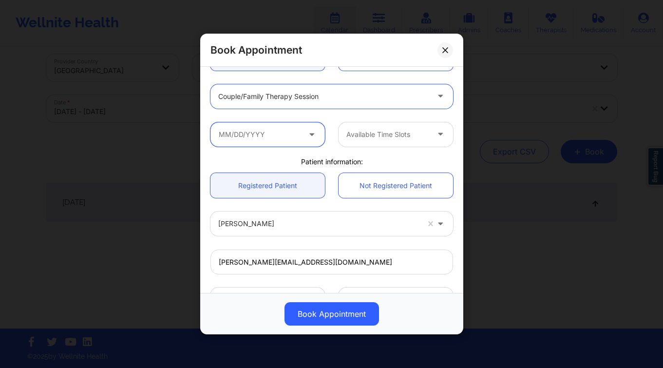
click at [288, 133] on input "text" at bounding box center [267, 134] width 114 height 24
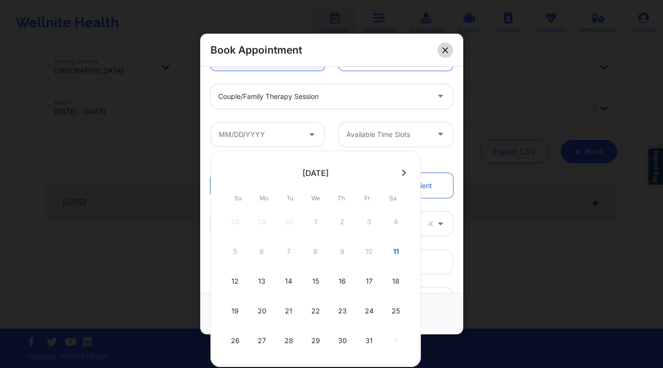
click at [442, 54] on button at bounding box center [445, 50] width 16 height 16
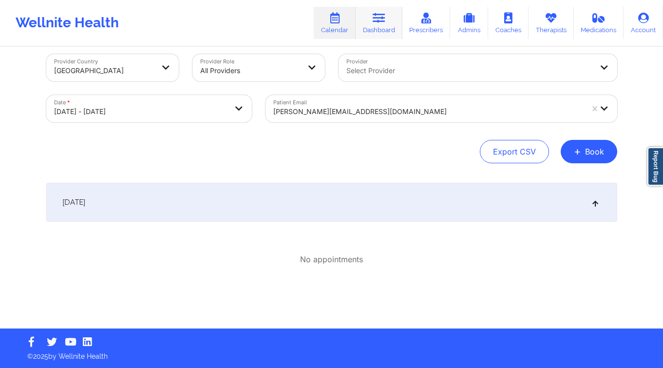
click at [381, 25] on link "Dashboard" at bounding box center [378, 23] width 47 height 32
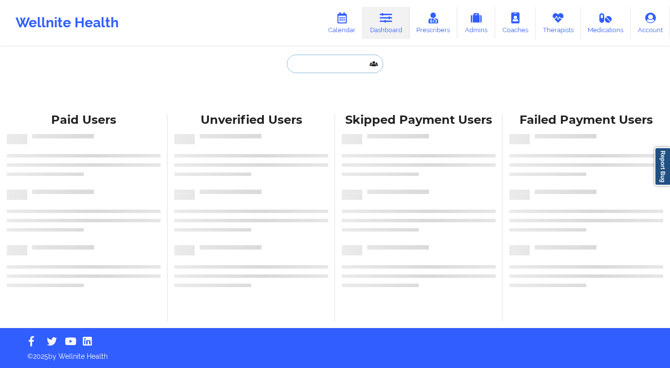
click at [334, 58] on input "text" at bounding box center [335, 64] width 96 height 18
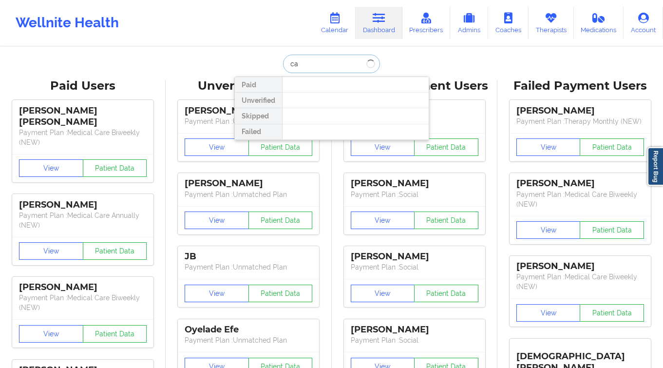
type input "c"
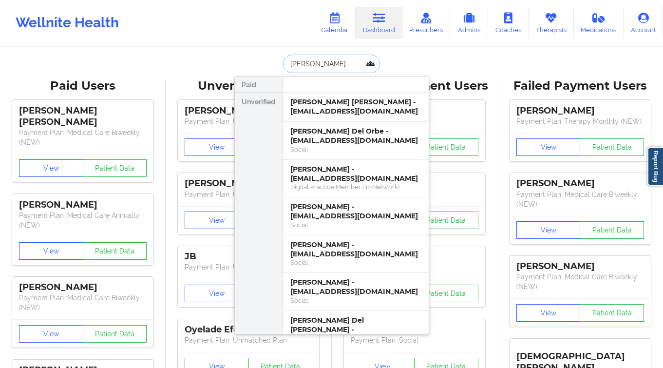
type input "holly cope"
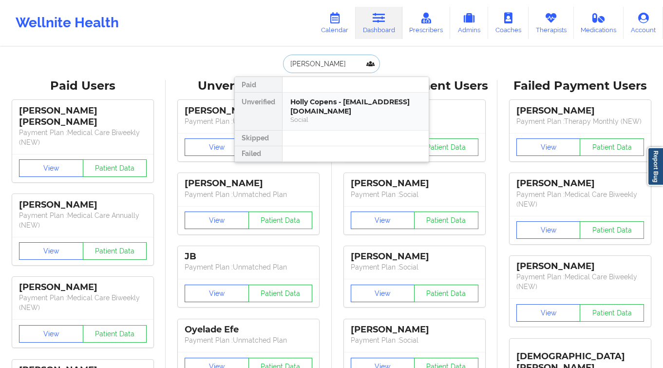
click at [329, 120] on div "Social" at bounding box center [355, 119] width 130 height 8
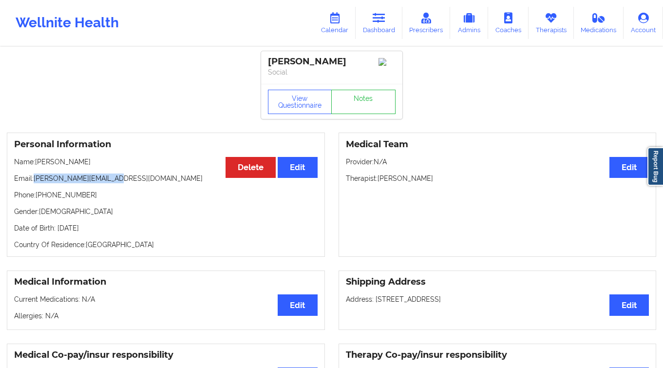
drag, startPoint x: 114, startPoint y: 176, endPoint x: 35, endPoint y: 179, distance: 78.9
click at [35, 179] on p "Email: holly.copens@gmail.com" at bounding box center [165, 178] width 303 height 10
copy p "holly.copens@gmail.com"
drag, startPoint x: 330, startPoint y: 60, endPoint x: 268, endPoint y: 57, distance: 61.9
click at [268, 58] on div "Holly Copens" at bounding box center [332, 61] width 128 height 11
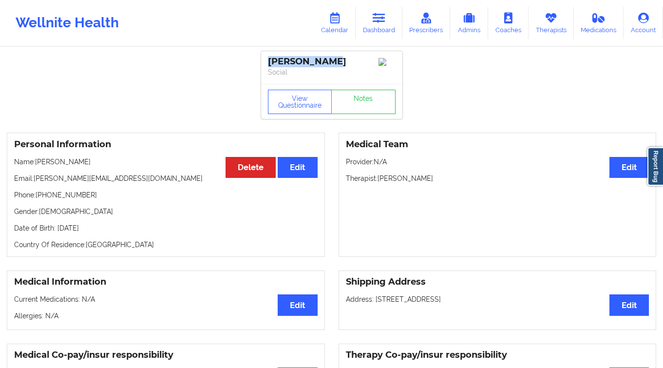
copy div "Holly Copens"
drag, startPoint x: 71, startPoint y: 200, endPoint x: 42, endPoint y: 200, distance: 28.7
click at [42, 200] on p "Phone: +1561-252-4114" at bounding box center [165, 195] width 303 height 10
copy p "561-252-4114"
drag, startPoint x: 86, startPoint y: 175, endPoint x: 109, endPoint y: 192, distance: 28.6
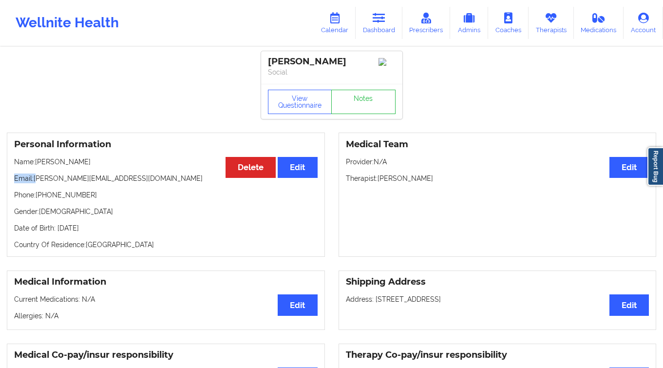
click at [42, 179] on p "Email: holly.copens@gmail.com" at bounding box center [165, 178] width 303 height 10
click at [111, 193] on p "Phone: +1561-252-4114" at bounding box center [165, 195] width 303 height 10
drag, startPoint x: 112, startPoint y: 181, endPoint x: 36, endPoint y: 182, distance: 76.4
click at [36, 182] on p "Email: holly.copens@gmail.com" at bounding box center [165, 178] width 303 height 10
copy p "holly.copens@gmail.com"
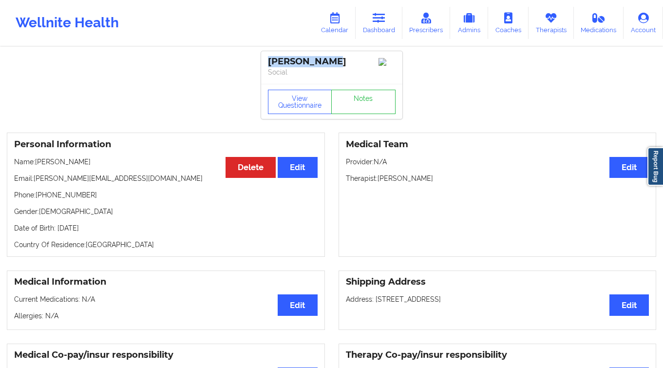
drag, startPoint x: 314, startPoint y: 60, endPoint x: 268, endPoint y: 61, distance: 46.8
click at [268, 61] on div "Holly Copens" at bounding box center [332, 61] width 128 height 11
copy div "Holly Copens"
drag, startPoint x: 113, startPoint y: 180, endPoint x: 36, endPoint y: 182, distance: 76.9
click at [36, 182] on p "Email: holly.copens@gmail.com" at bounding box center [165, 178] width 303 height 10
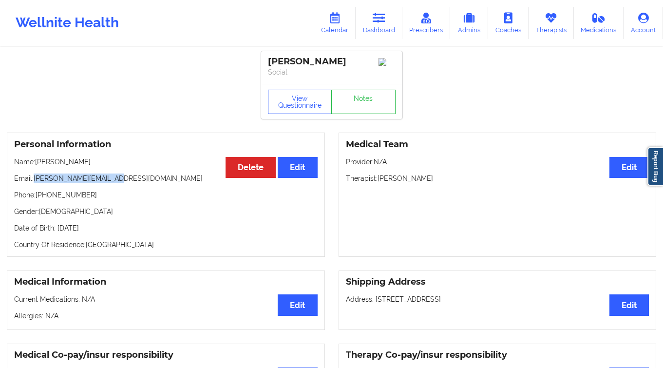
copy p "holly.copens@gmail.com"
drag, startPoint x: 99, startPoint y: 196, endPoint x: 44, endPoint y: 196, distance: 55.0
click at [44, 196] on p "Phone: +1561-252-4114" at bounding box center [165, 195] width 303 height 10
copy p "561-252-4114"
drag, startPoint x: 95, startPoint y: 161, endPoint x: 38, endPoint y: 166, distance: 57.7
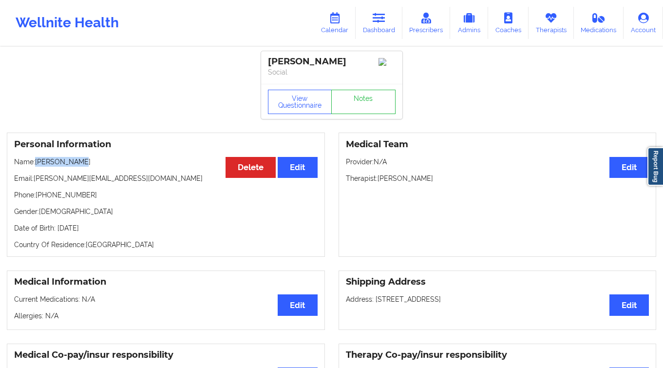
click at [38, 166] on p "Name: Holly Copens" at bounding box center [165, 162] width 303 height 10
copy p "Holly Copens"
drag, startPoint x: 89, startPoint y: 197, endPoint x: 44, endPoint y: 199, distance: 45.3
click at [44, 199] on p "Phone: +1561-252-4114" at bounding box center [165, 195] width 303 height 10
copy p "561-252-4114"
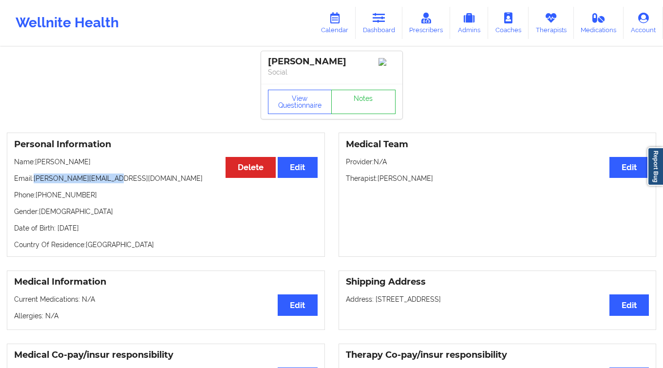
drag, startPoint x: 113, startPoint y: 180, endPoint x: 36, endPoint y: 183, distance: 77.0
click at [36, 183] on p "Email: holly.copens@gmail.com" at bounding box center [165, 178] width 303 height 10
copy p "holly.copens@gmail.com"
drag, startPoint x: 81, startPoint y: 162, endPoint x: 43, endPoint y: 158, distance: 38.7
click at [38, 164] on p "Name: Holly Copens" at bounding box center [165, 162] width 303 height 10
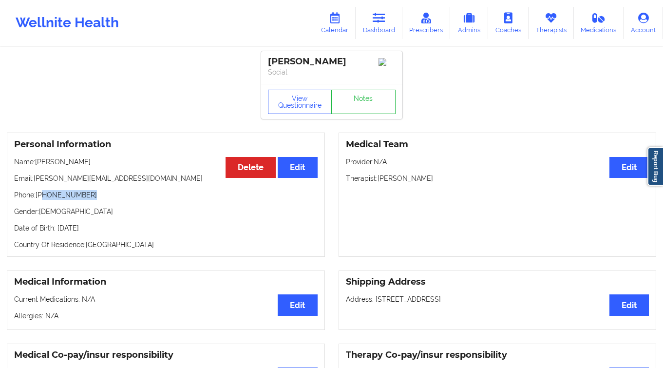
drag, startPoint x: 78, startPoint y: 198, endPoint x: 44, endPoint y: 201, distance: 34.7
click at [44, 200] on p "Phone: +1561-252-4114" at bounding box center [165, 195] width 303 height 10
drag, startPoint x: 107, startPoint y: 180, endPoint x: 36, endPoint y: 180, distance: 71.1
click at [36, 180] on p "Email: holly.copens@gmail.com" at bounding box center [165, 178] width 303 height 10
click at [392, 30] on link "Dashboard" at bounding box center [378, 23] width 47 height 32
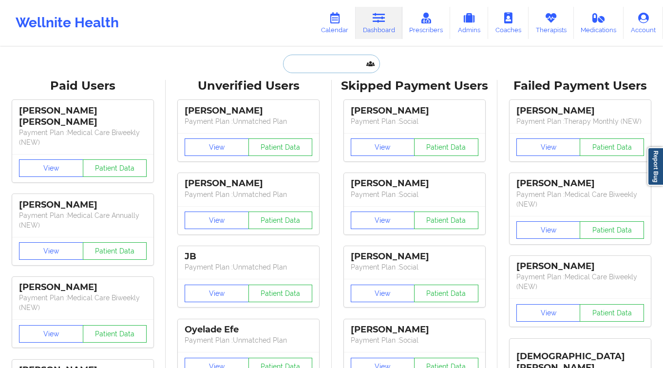
click at [331, 67] on input "text" at bounding box center [331, 64] width 96 height 18
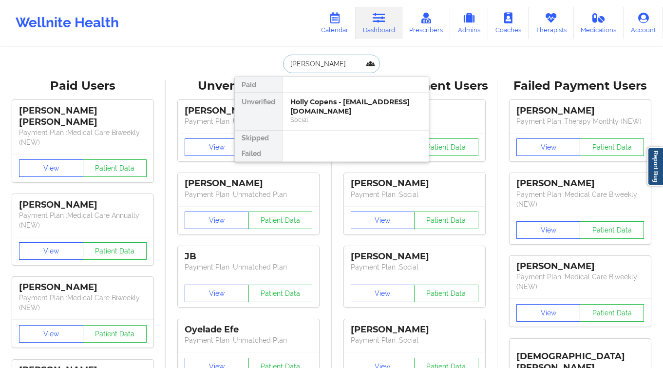
type input "carla key"
click at [342, 116] on div "Carla Key - iamcarlakey@yahoo.com Social" at bounding box center [355, 110] width 146 height 37
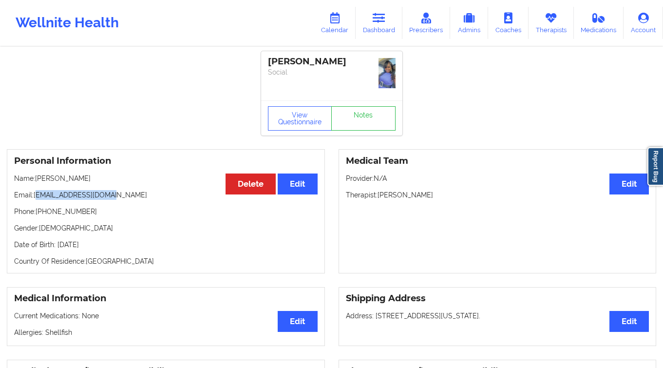
drag, startPoint x: 100, startPoint y: 193, endPoint x: 36, endPoint y: 194, distance: 64.3
click at [36, 194] on p "Email: iamcarlakey@yahoo.com" at bounding box center [165, 195] width 303 height 10
click at [342, 24] on link "Calendar" at bounding box center [335, 23] width 42 height 32
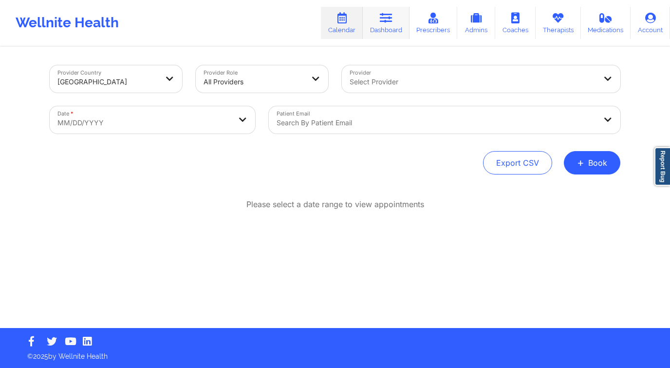
click at [392, 8] on link "Dashboard" at bounding box center [386, 23] width 47 height 32
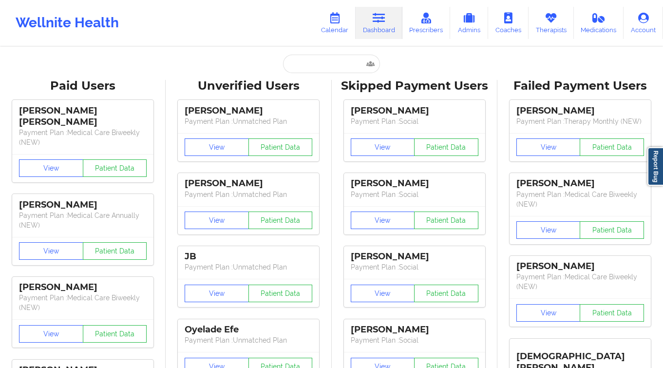
click at [375, 35] on link "Dashboard" at bounding box center [378, 23] width 47 height 32
click at [317, 63] on input "text" at bounding box center [331, 64] width 96 height 18
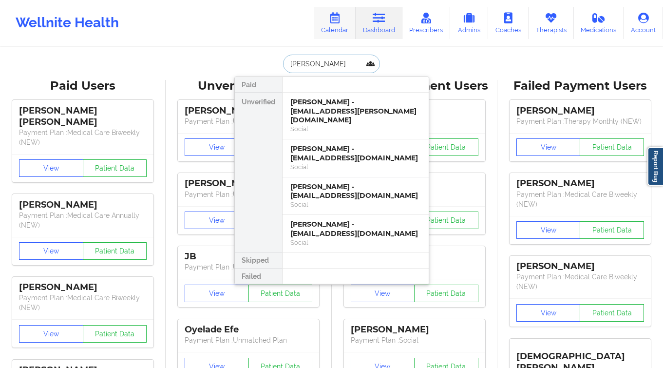
type input "[PERSON_NAME]"
click at [342, 28] on link "Calendar" at bounding box center [335, 23] width 42 height 32
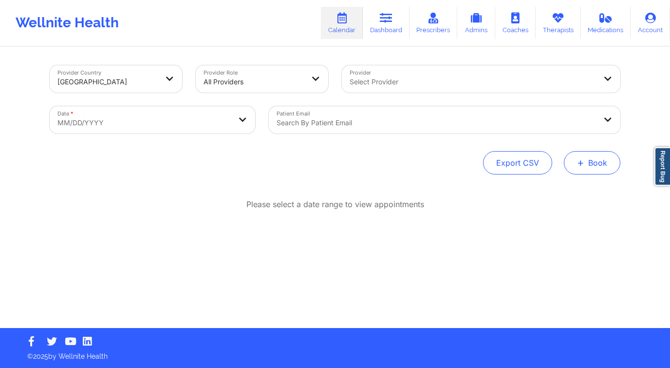
click at [600, 163] on button "+ Book" at bounding box center [592, 162] width 56 height 23
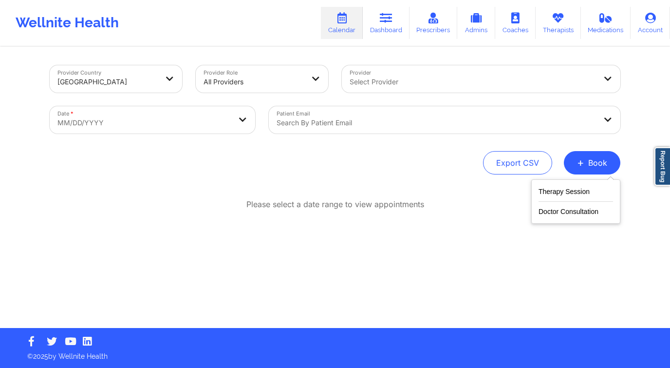
click at [572, 193] on button "Therapy Session" at bounding box center [575, 193] width 74 height 16
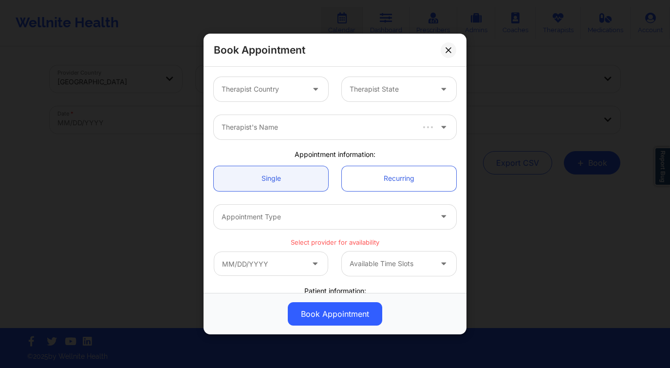
click at [285, 90] on div at bounding box center [263, 89] width 82 height 12
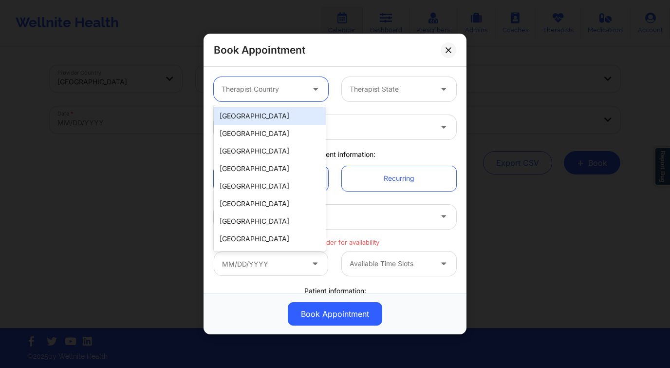
click at [269, 120] on div "[GEOGRAPHIC_DATA]" at bounding box center [270, 116] width 112 height 18
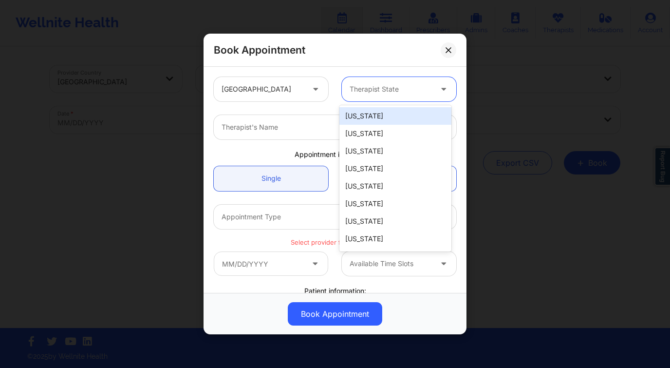
click at [366, 91] on div at bounding box center [391, 89] width 82 height 12
type input "f"
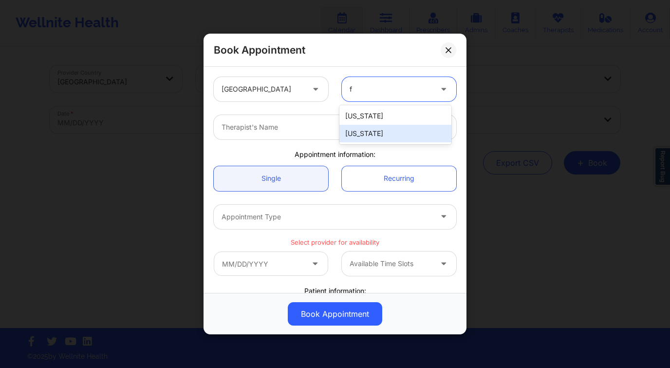
click at [373, 138] on div "[US_STATE]" at bounding box center [395, 134] width 112 height 18
click at [317, 129] on div at bounding box center [327, 127] width 210 height 12
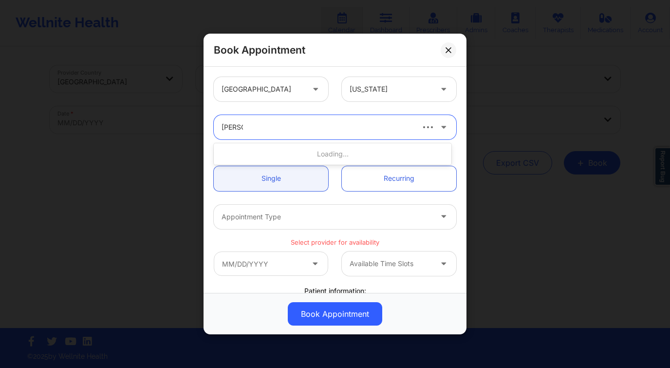
type input "[PERSON_NAME] wa"
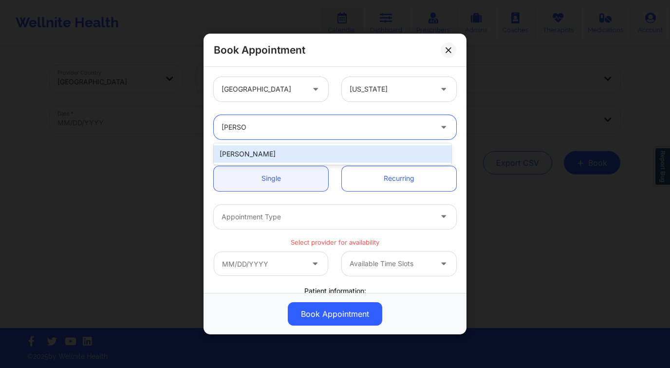
click at [310, 153] on div "[PERSON_NAME]" at bounding box center [333, 154] width 238 height 18
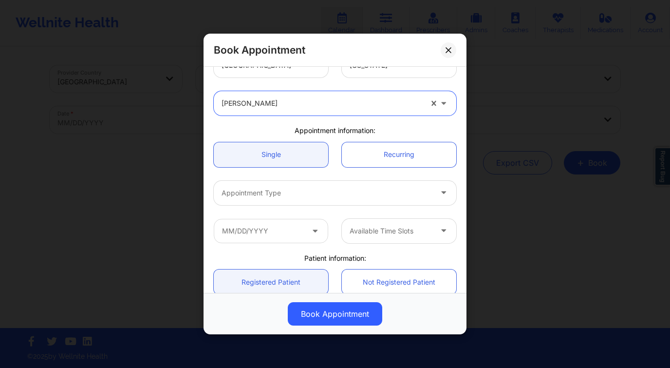
scroll to position [149, 0]
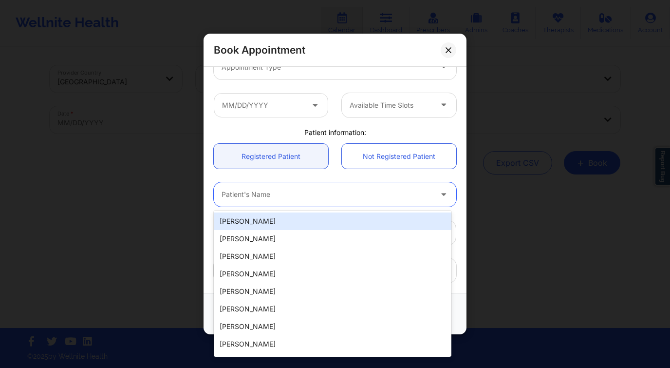
drag, startPoint x: 259, startPoint y: 191, endPoint x: 272, endPoint y: 207, distance: 20.8
click at [259, 191] on div at bounding box center [327, 194] width 210 height 12
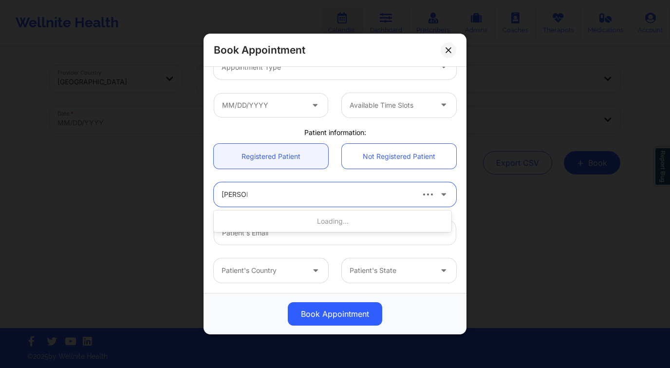
type input "[PERSON_NAME]"
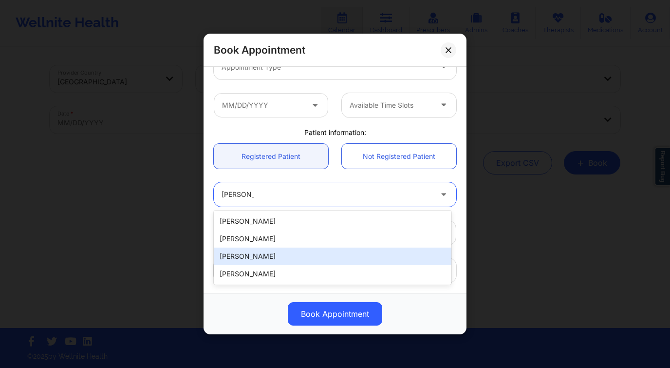
drag, startPoint x: 285, startPoint y: 258, endPoint x: 289, endPoint y: 255, distance: 5.6
click at [285, 258] on div "[PERSON_NAME]" at bounding box center [333, 256] width 238 height 18
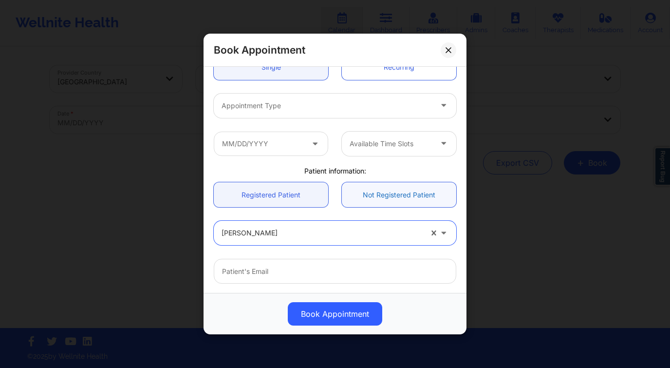
scroll to position [187, 0]
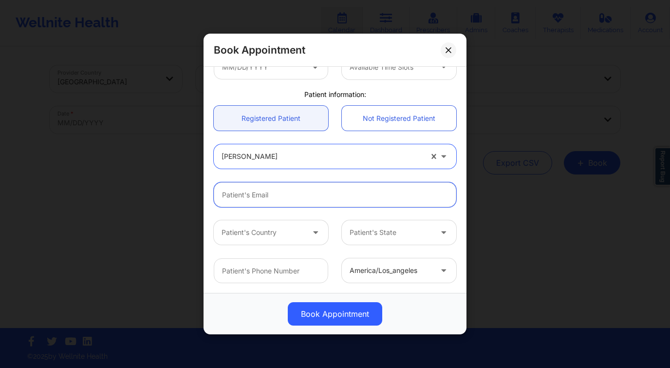
click at [317, 195] on input "Patient Email" at bounding box center [335, 194] width 242 height 25
paste input "[EMAIL_ADDRESS][DOMAIN_NAME]"
type input "[EMAIL_ADDRESS][DOMAIN_NAME]"
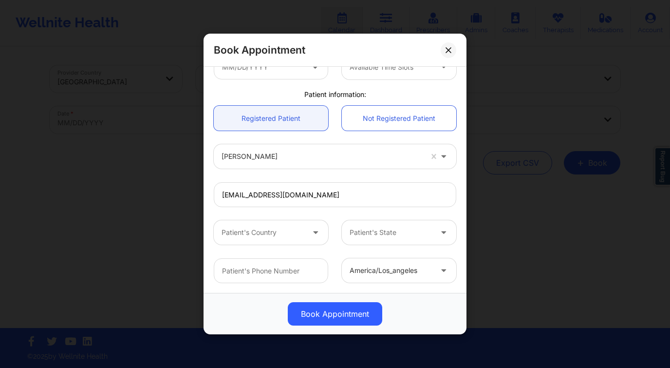
click at [283, 227] on div at bounding box center [263, 232] width 82 height 12
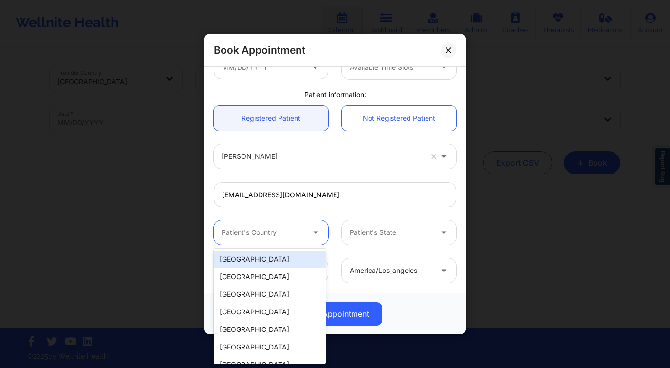
click at [273, 257] on div "[GEOGRAPHIC_DATA]" at bounding box center [270, 259] width 112 height 18
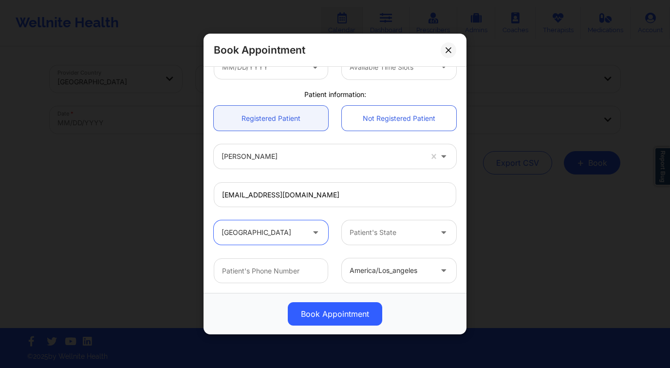
click at [378, 230] on div at bounding box center [391, 232] width 82 height 12
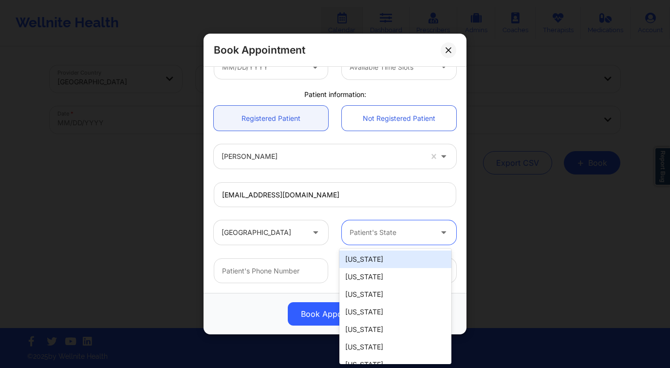
type input "f"
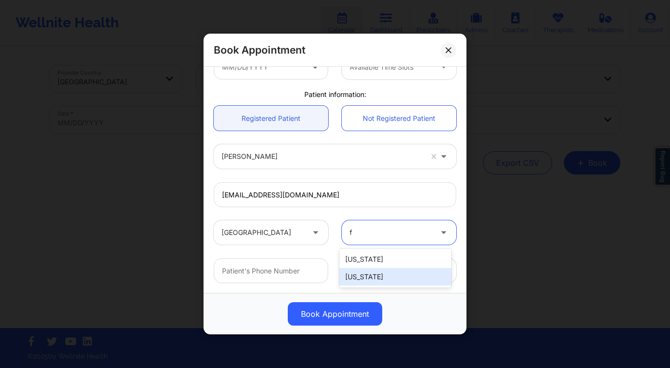
click at [395, 276] on div "[US_STATE]" at bounding box center [395, 277] width 112 height 18
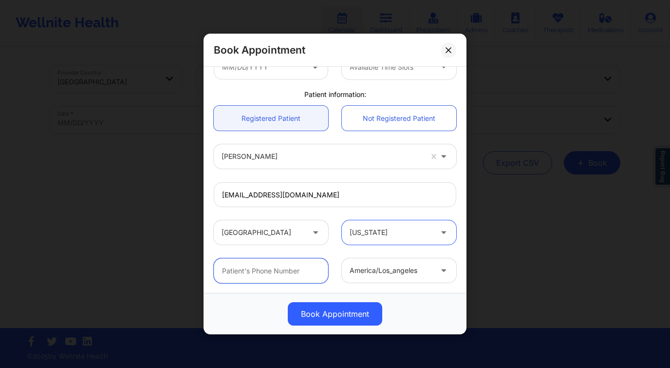
click at [269, 265] on input "text" at bounding box center [271, 270] width 114 height 25
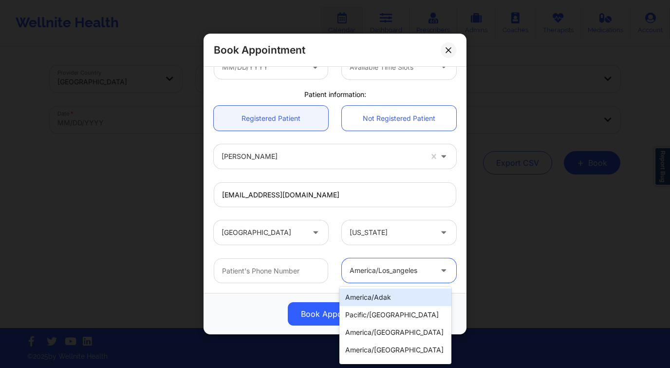
click at [382, 274] on div at bounding box center [391, 270] width 82 height 12
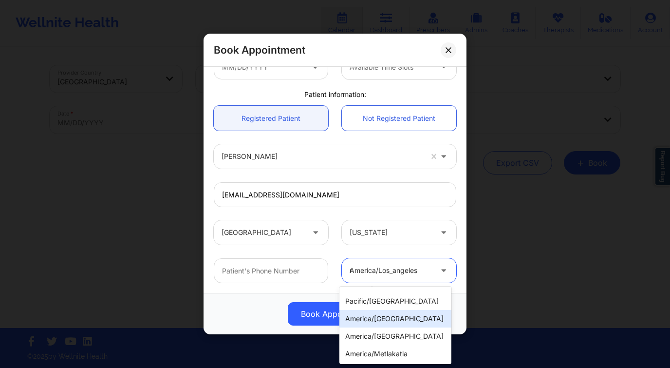
scroll to position [0, 0]
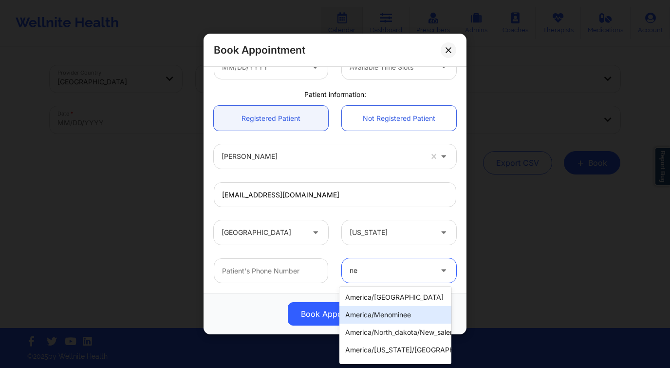
type input "new"
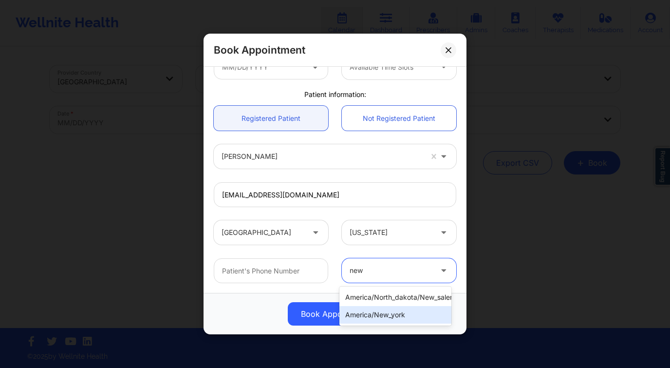
click at [409, 318] on div "america/new_york" at bounding box center [395, 315] width 112 height 18
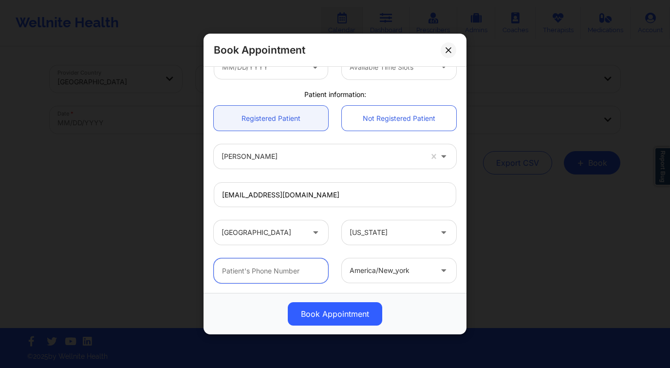
click at [253, 271] on input "text" at bounding box center [271, 270] width 114 height 25
paste input "[PHONE_NUMBER]"
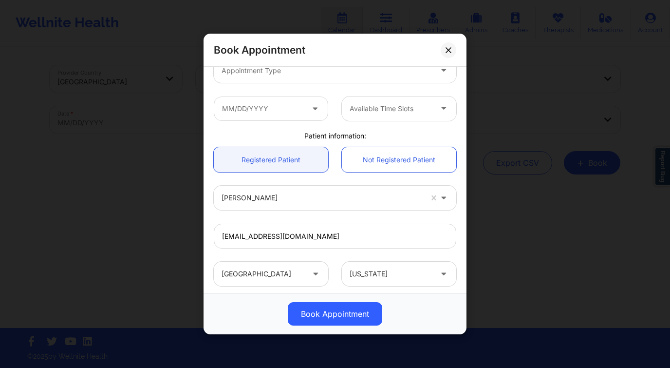
scroll to position [137, 0]
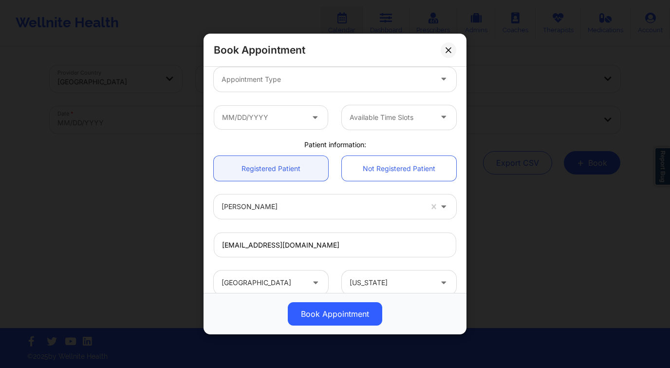
type input "[PHONE_NUMBER]"
click at [301, 83] on div at bounding box center [327, 80] width 210 height 12
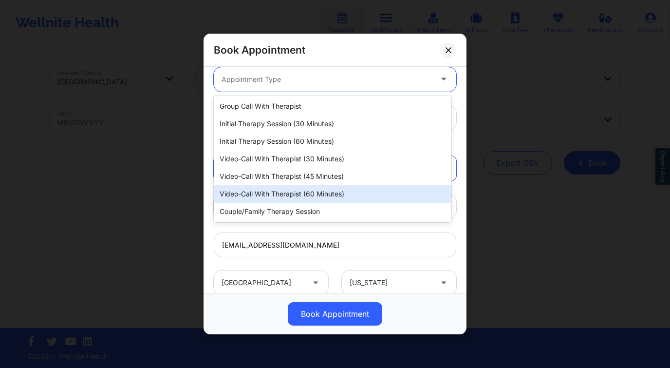
click at [301, 190] on div "Video-Call with Therapist (60 minutes)" at bounding box center [333, 194] width 238 height 18
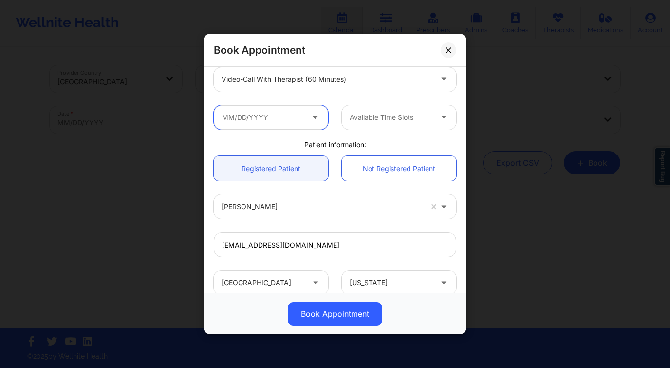
click at [263, 120] on input "text" at bounding box center [271, 117] width 114 height 24
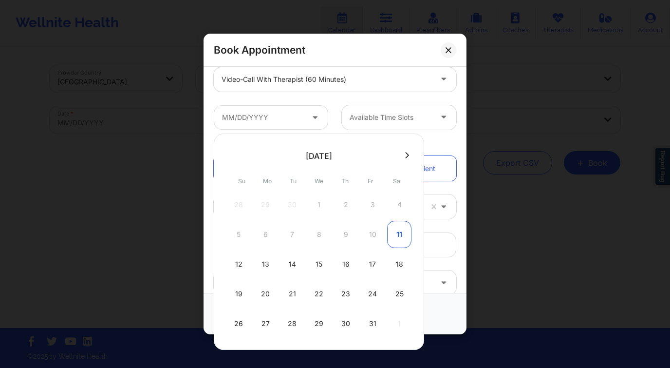
click at [400, 235] on div "11" at bounding box center [399, 234] width 24 height 27
type input "10/11/2025"
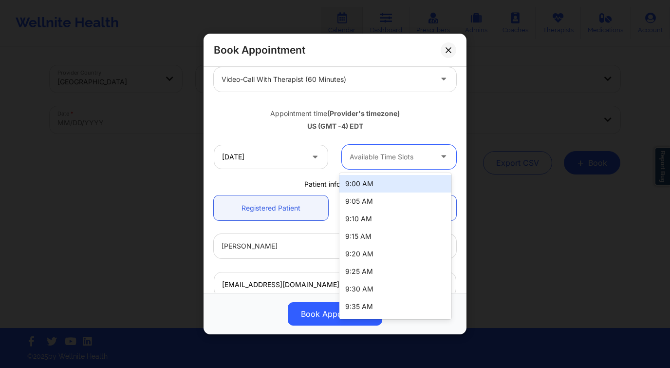
click at [386, 164] on div "Available Time Slots" at bounding box center [387, 157] width 91 height 24
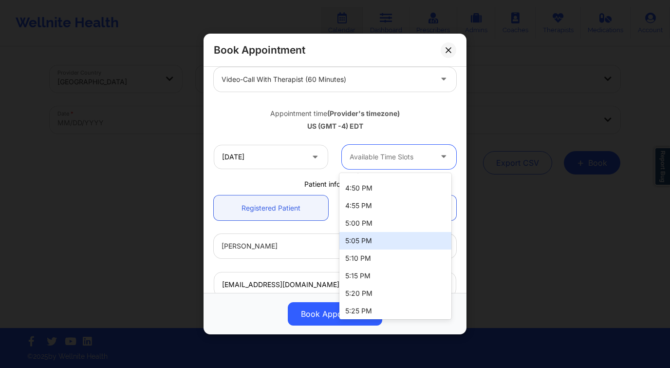
scroll to position [1637, 0]
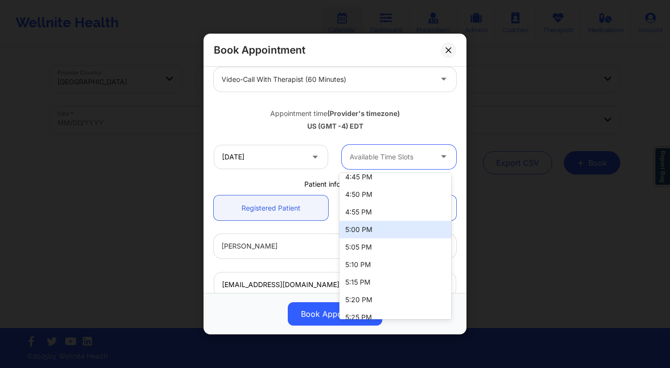
click at [380, 231] on div "5:00 PM" at bounding box center [395, 230] width 112 height 18
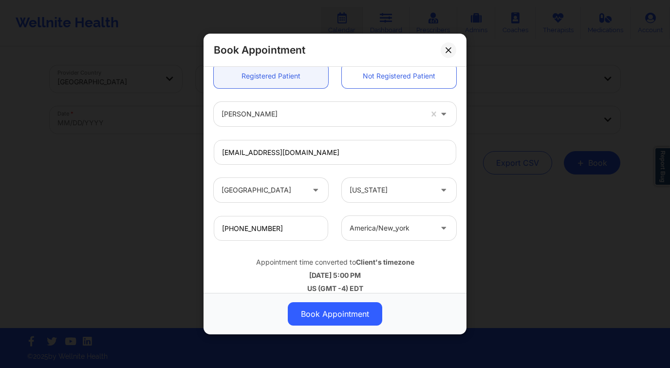
scroll to position [279, 0]
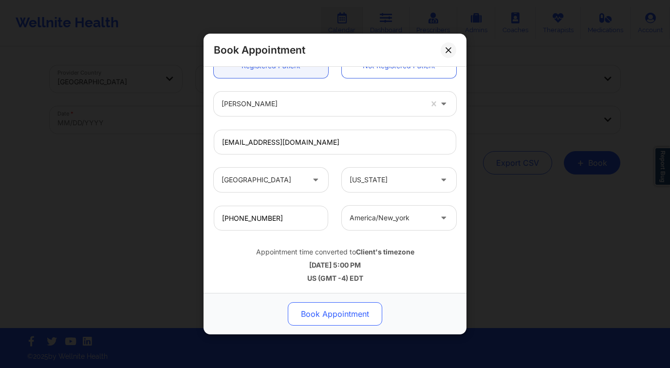
click at [336, 305] on button "Book Appointment" at bounding box center [335, 313] width 94 height 23
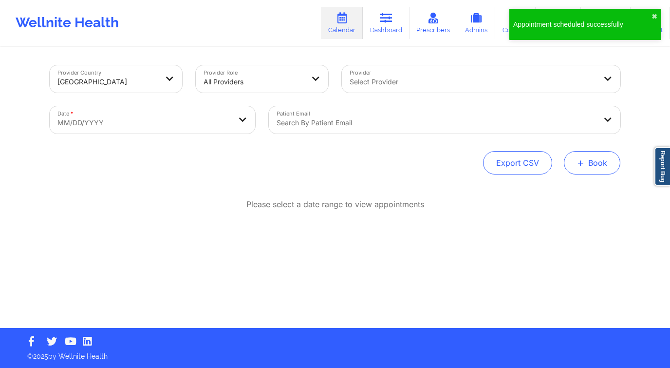
click at [591, 158] on button "+ Book" at bounding box center [592, 162] width 56 height 23
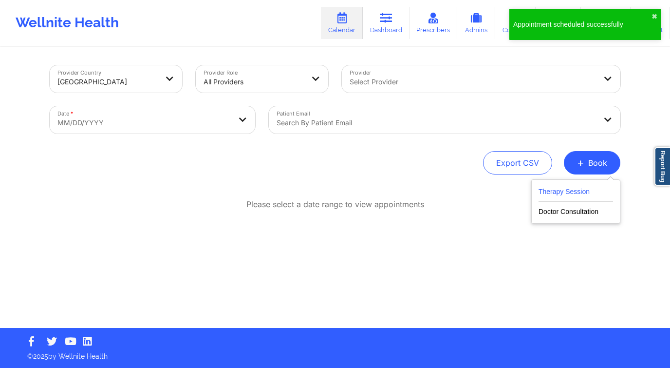
click at [540, 188] on button "Therapy Session" at bounding box center [575, 193] width 74 height 16
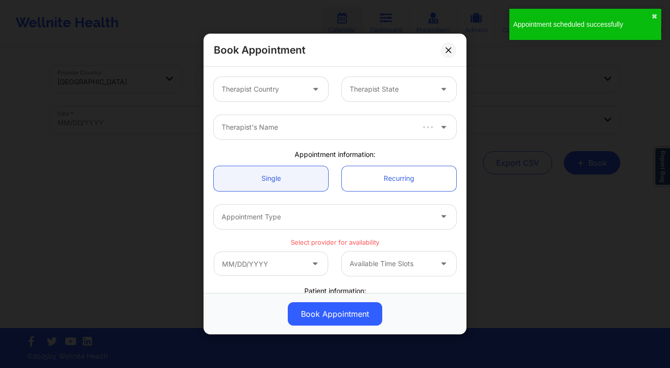
click at [280, 92] on div at bounding box center [263, 89] width 82 height 12
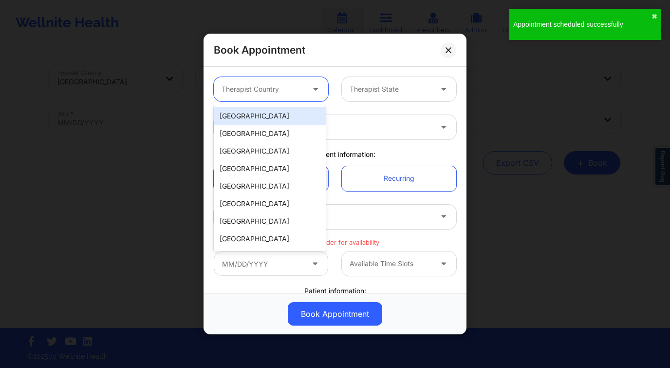
click at [263, 112] on div "[GEOGRAPHIC_DATA]" at bounding box center [270, 116] width 112 height 18
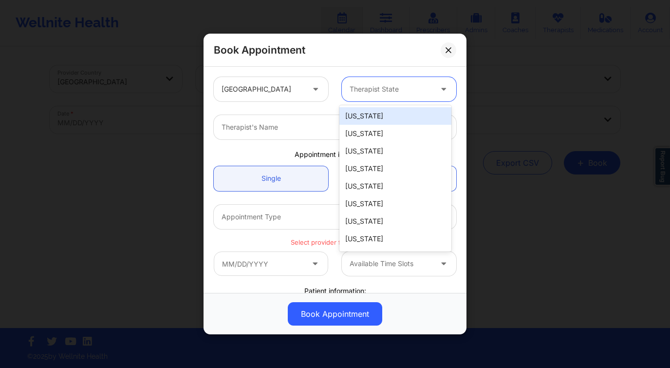
click at [367, 87] on div at bounding box center [391, 89] width 82 height 12
type input "f"
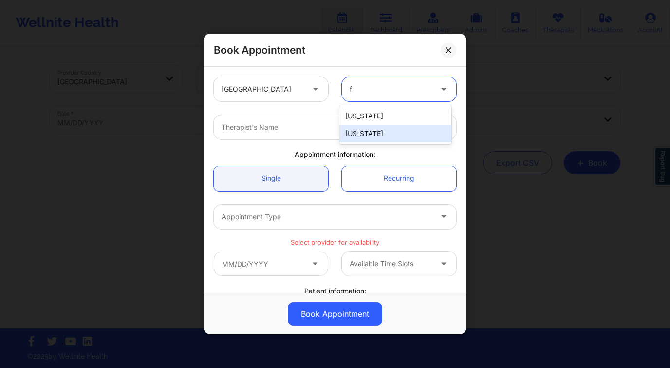
click at [383, 131] on div "[US_STATE]" at bounding box center [395, 134] width 112 height 18
click at [307, 128] on div at bounding box center [327, 127] width 210 height 12
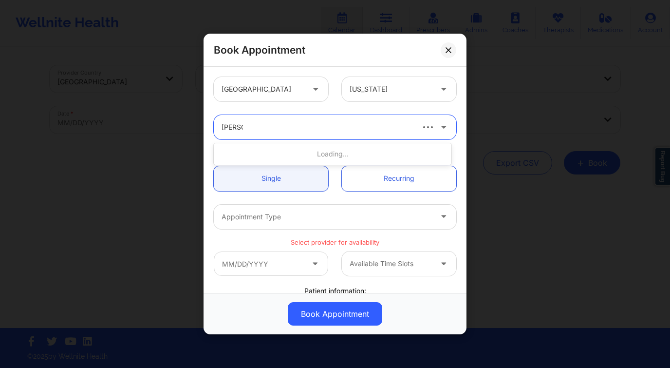
type input "[PERSON_NAME] wal"
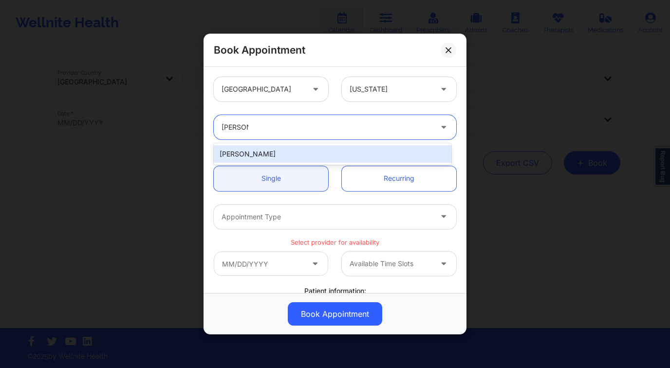
click at [335, 151] on div "[PERSON_NAME]" at bounding box center [333, 154] width 238 height 18
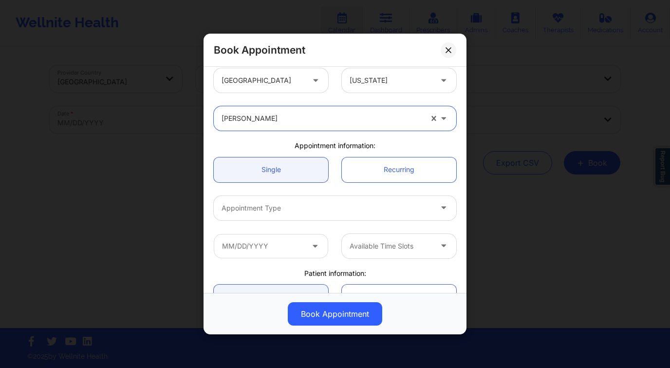
scroll to position [187, 0]
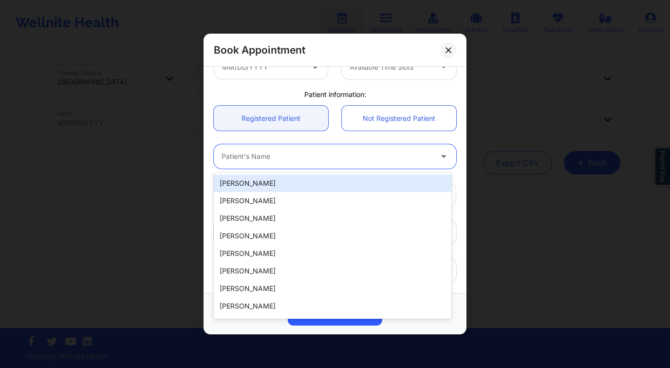
click at [273, 150] on div "Patient's Name" at bounding box center [323, 156] width 219 height 24
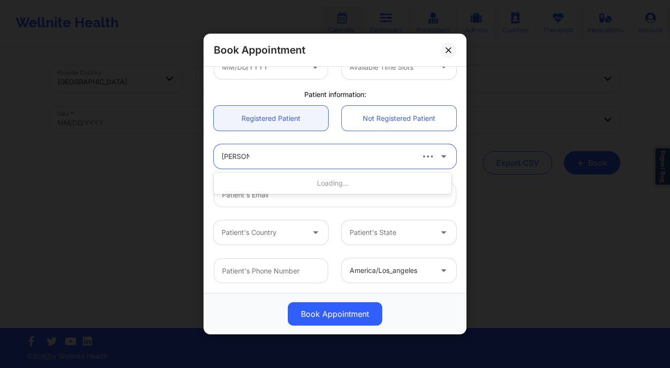
type input "[PERSON_NAME]"
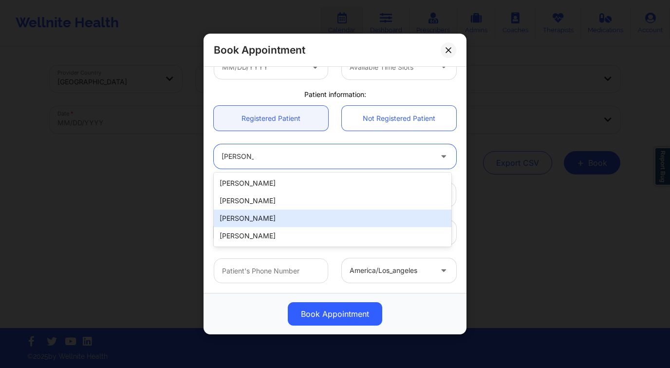
click at [295, 217] on div "[PERSON_NAME]" at bounding box center [333, 218] width 238 height 18
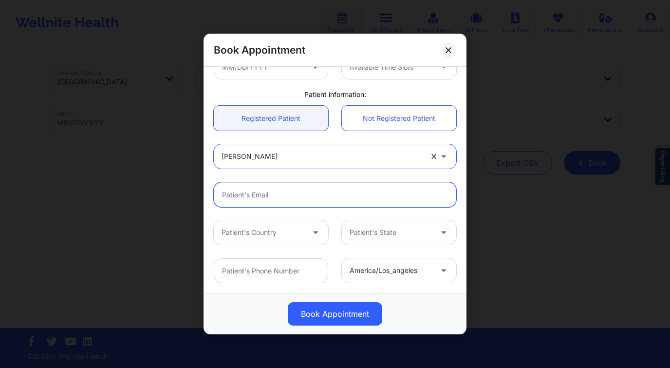
click at [248, 193] on input "Patient Email" at bounding box center [335, 194] width 242 height 25
paste input "[EMAIL_ADDRESS][DOMAIN_NAME]"
type input "[EMAIL_ADDRESS][DOMAIN_NAME]"
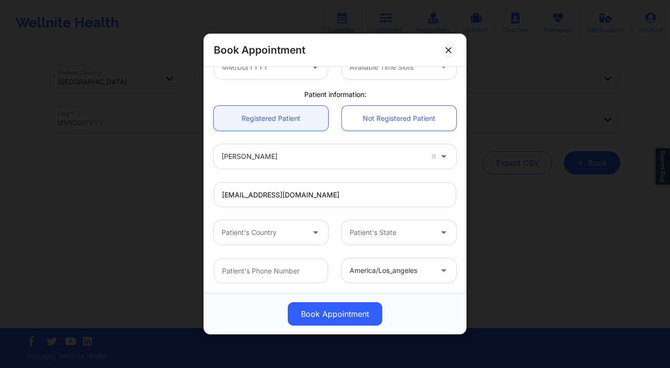
click at [243, 227] on div at bounding box center [263, 232] width 82 height 12
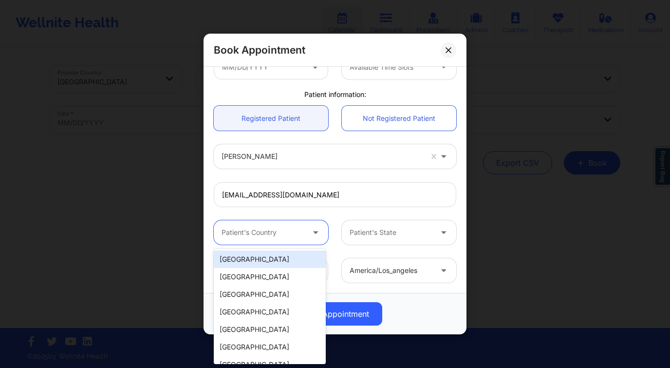
type input "f"
click at [265, 254] on div "[GEOGRAPHIC_DATA]" at bounding box center [270, 259] width 112 height 18
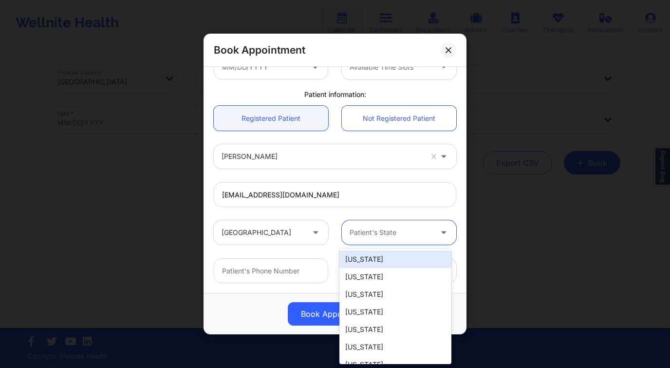
click at [374, 230] on div at bounding box center [391, 232] width 82 height 12
type input "f"
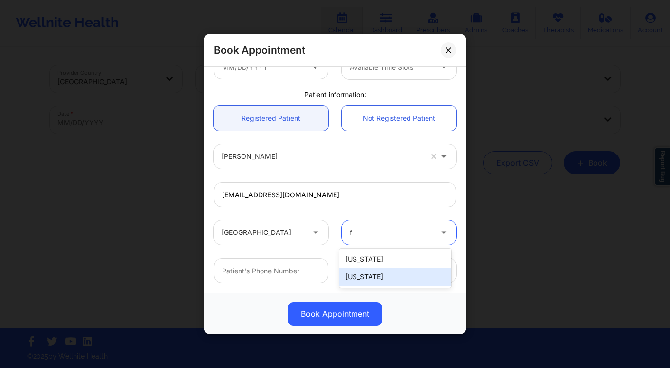
click at [375, 276] on div "[US_STATE]" at bounding box center [395, 277] width 112 height 18
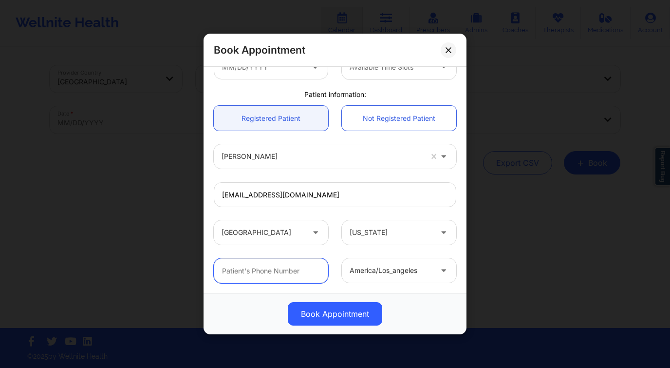
click at [271, 277] on input "text" at bounding box center [271, 270] width 114 height 25
paste input "[PHONE_NUMBER]"
type input "[PHONE_NUMBER]"
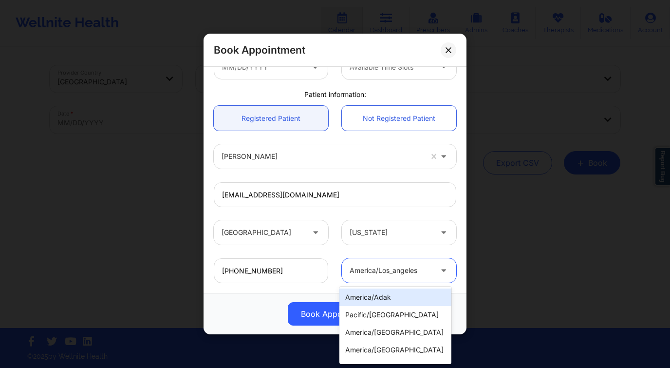
click at [402, 265] on div at bounding box center [391, 270] width 82 height 12
type input "new"
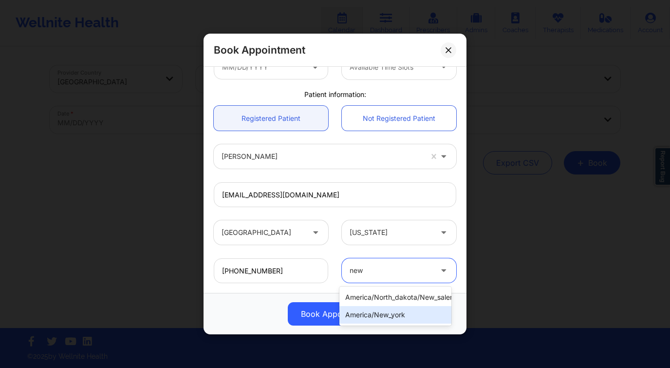
click at [400, 314] on div "america/new_york" at bounding box center [395, 315] width 112 height 18
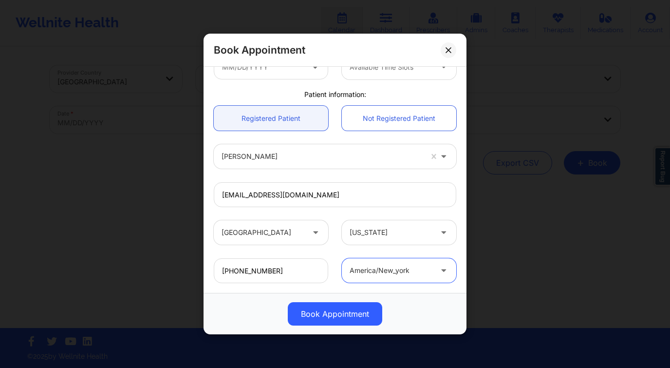
scroll to position [105, 0]
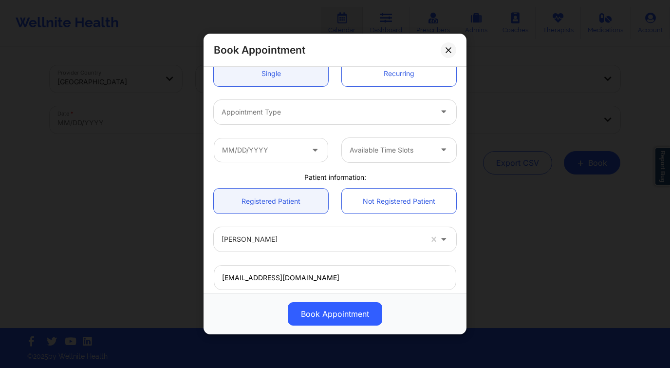
click at [292, 112] on div at bounding box center [327, 112] width 210 height 12
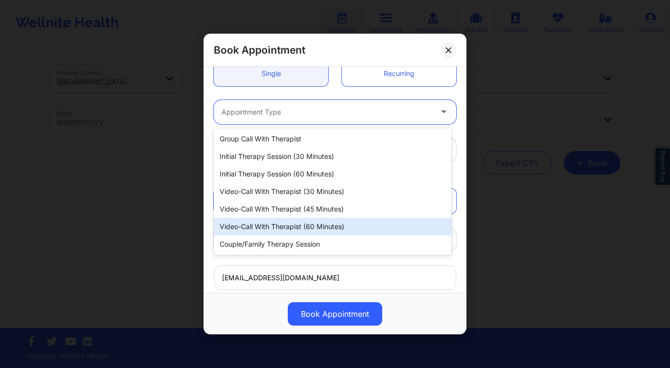
click at [328, 224] on div "Video-Call with Therapist (60 minutes)" at bounding box center [333, 227] width 238 height 18
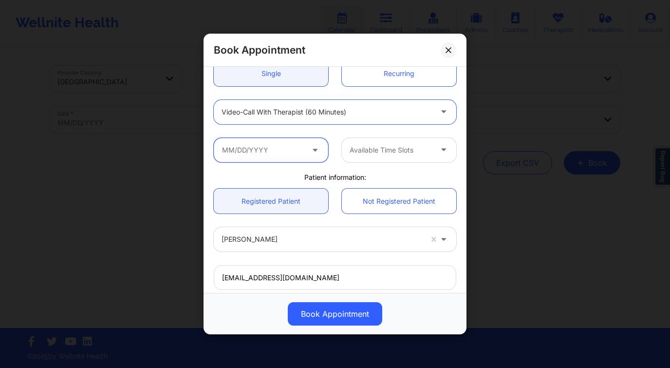
click at [257, 156] on input "text" at bounding box center [271, 150] width 114 height 24
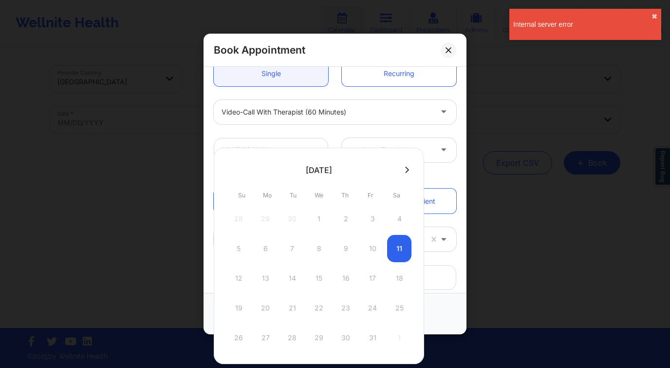
click at [399, 163] on div at bounding box center [319, 169] width 210 height 15
click at [402, 166] on button at bounding box center [407, 170] width 10 height 8
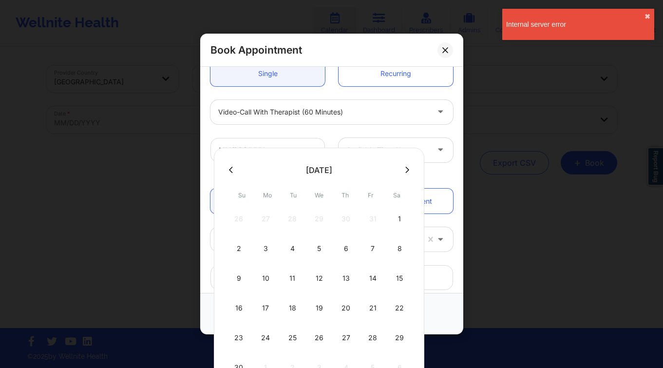
click at [231, 171] on icon at bounding box center [231, 169] width 4 height 6
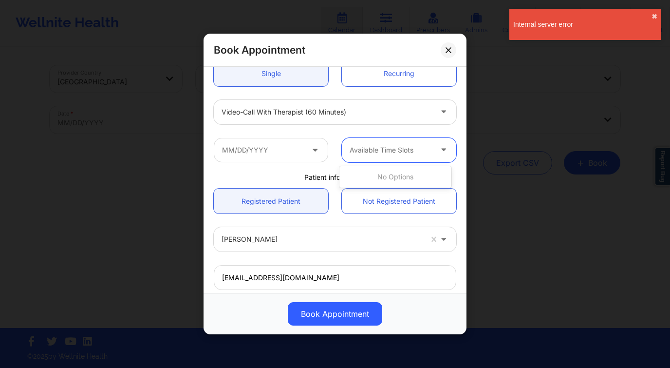
click at [355, 138] on div "Available Time Slots" at bounding box center [387, 150] width 91 height 24
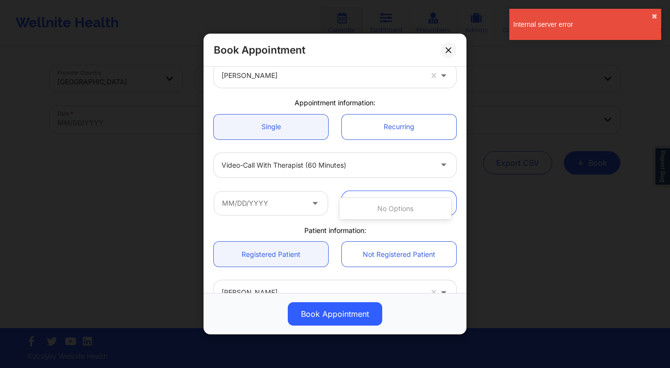
scroll to position [0, 0]
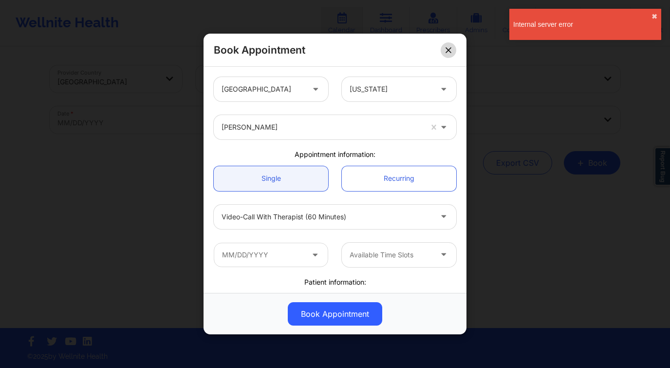
click at [443, 48] on button at bounding box center [449, 50] width 16 height 16
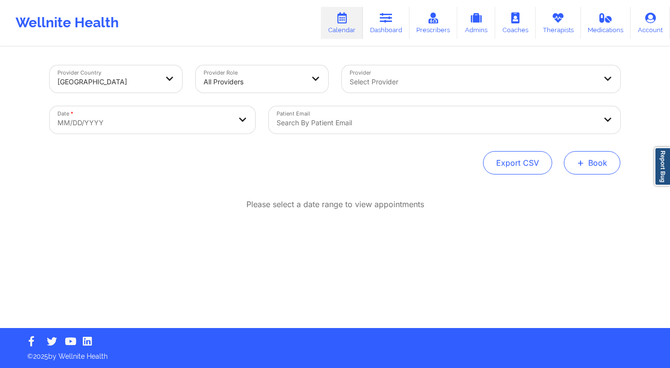
click at [575, 153] on button "+ Book" at bounding box center [592, 162] width 56 height 23
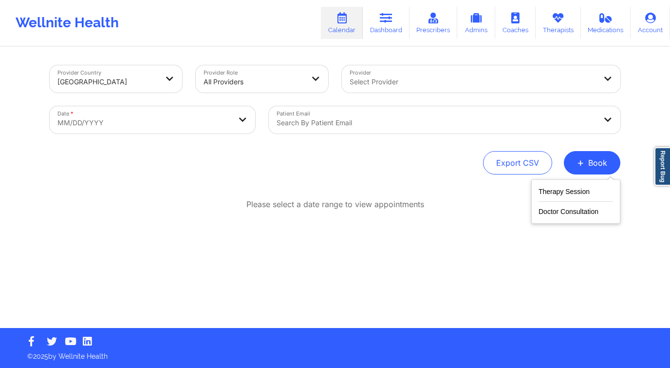
click at [579, 185] on div "Therapy Session Doctor Consultation" at bounding box center [575, 201] width 89 height 44
click at [577, 188] on button "Therapy Session" at bounding box center [575, 193] width 74 height 16
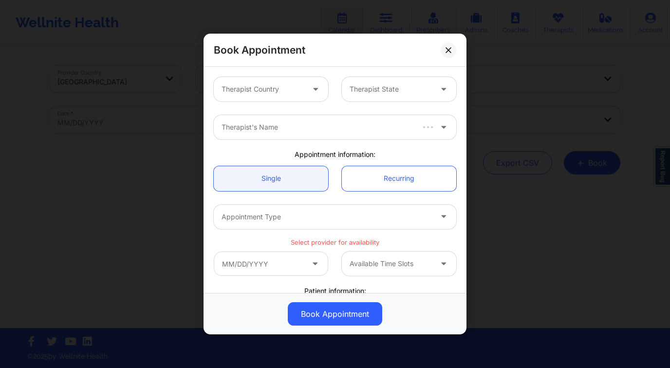
click at [301, 95] on div "Therapist Country" at bounding box center [259, 89] width 91 height 24
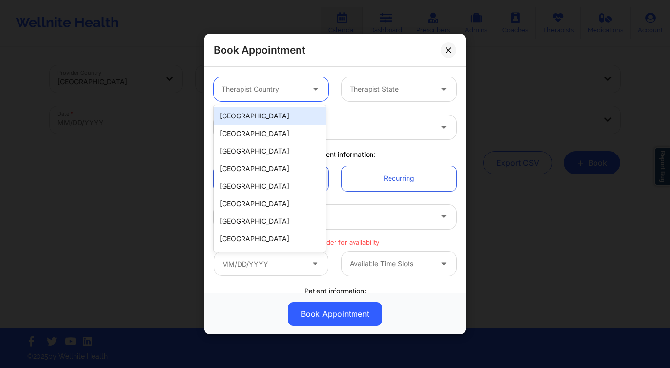
click at [285, 111] on div "[GEOGRAPHIC_DATA]" at bounding box center [270, 116] width 112 height 18
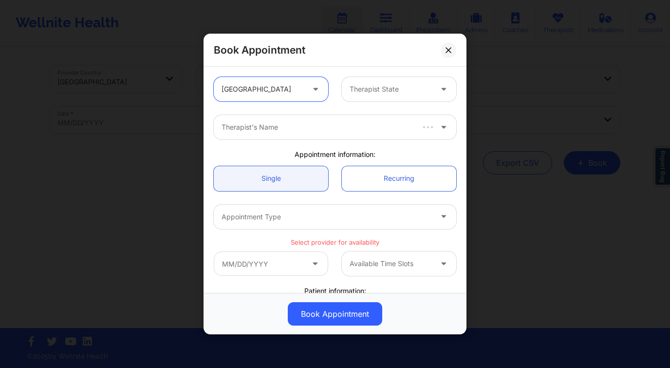
click at [381, 95] on div "Therapist State" at bounding box center [387, 89] width 91 height 24
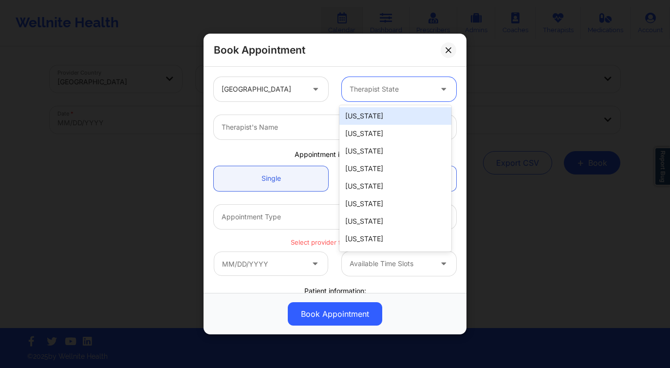
type input "f"
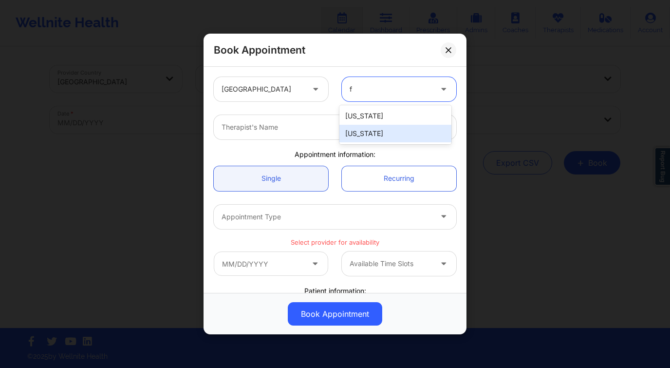
click at [373, 134] on div "[US_STATE]" at bounding box center [395, 134] width 112 height 18
click at [316, 133] on div "Therapist's Name" at bounding box center [323, 127] width 219 height 24
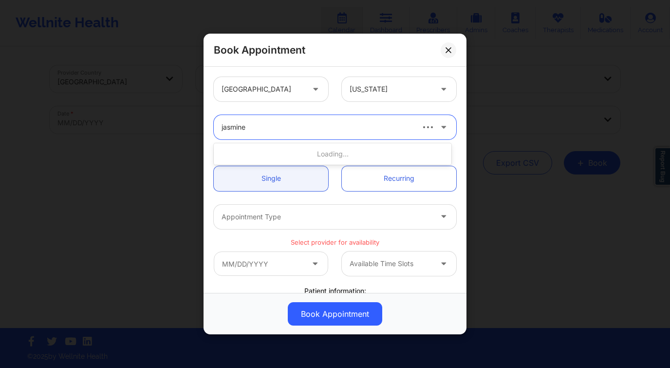
type input "jasmine fe"
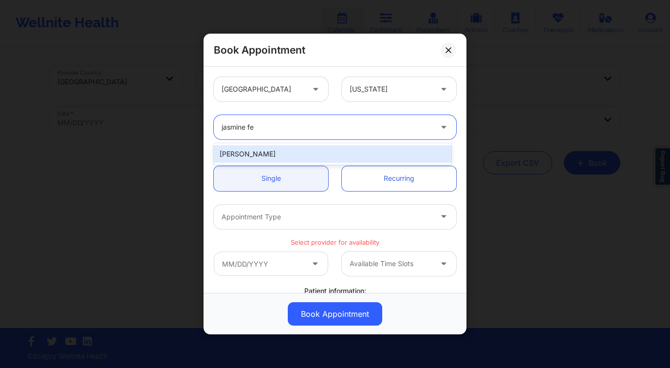
click at [322, 147] on div "Jasmine Federick" at bounding box center [333, 154] width 238 height 18
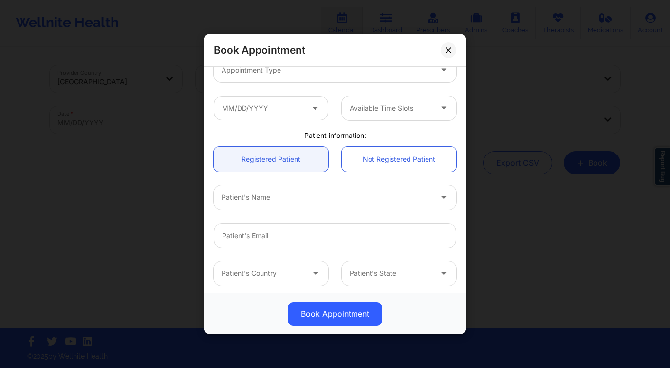
scroll to position [166, 0]
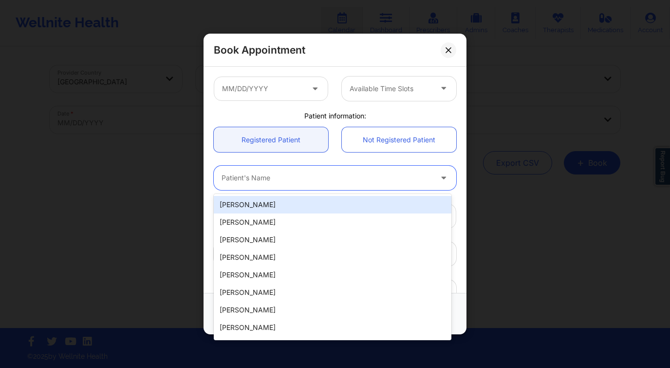
click at [301, 178] on div at bounding box center [327, 178] width 210 height 12
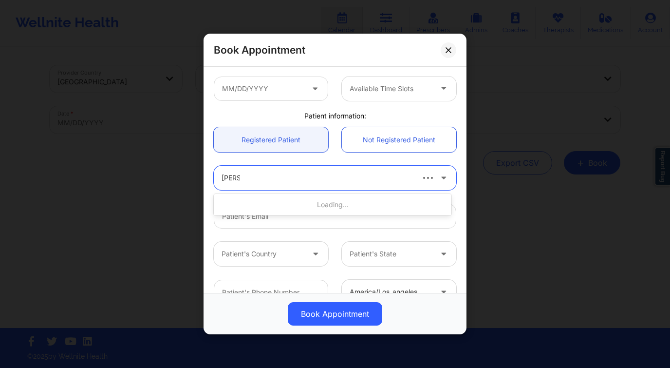
type input "holly co"
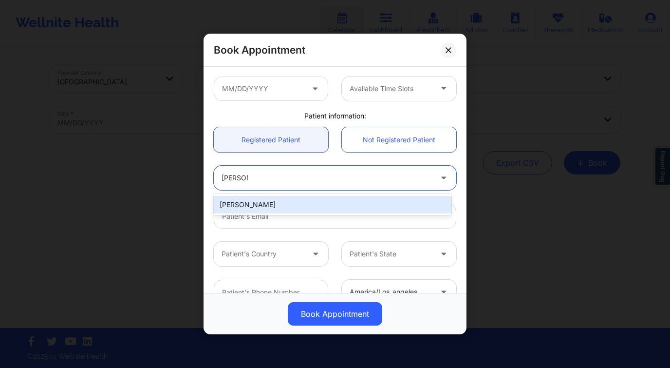
click at [317, 200] on div "Holly Copens" at bounding box center [333, 205] width 238 height 18
type input "holly.copens@gmail.com"
type input "+1561-252-4114"
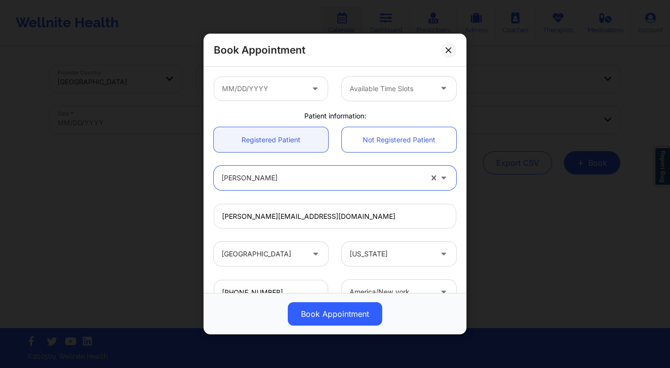
scroll to position [92, 0]
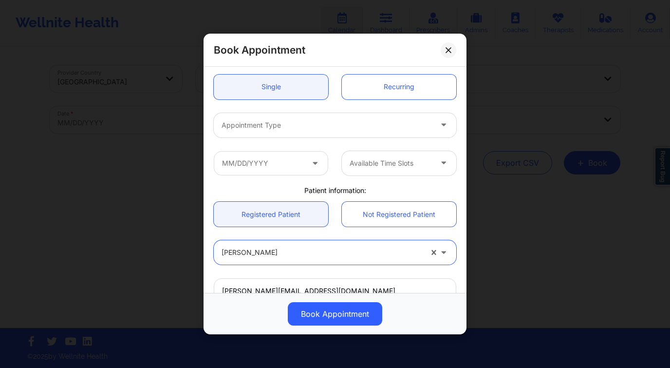
click at [287, 131] on div "Appointment Type" at bounding box center [323, 125] width 219 height 24
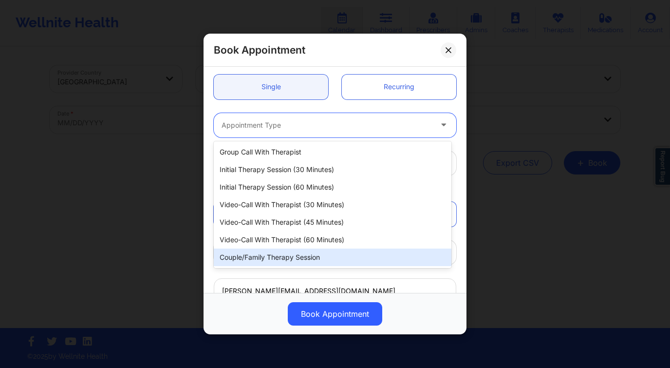
click at [297, 253] on div "Couple/Family Therapy Session" at bounding box center [333, 257] width 238 height 18
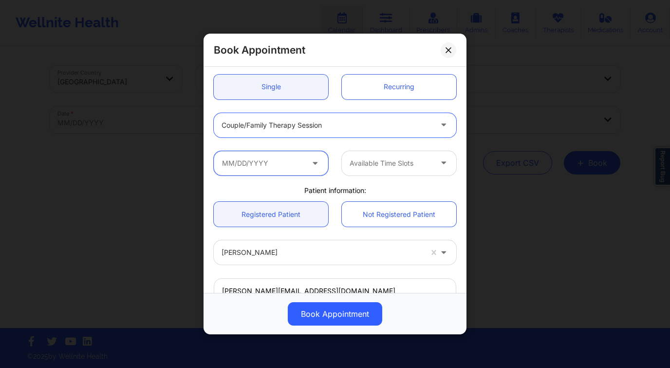
click at [266, 167] on input "text" at bounding box center [271, 163] width 114 height 24
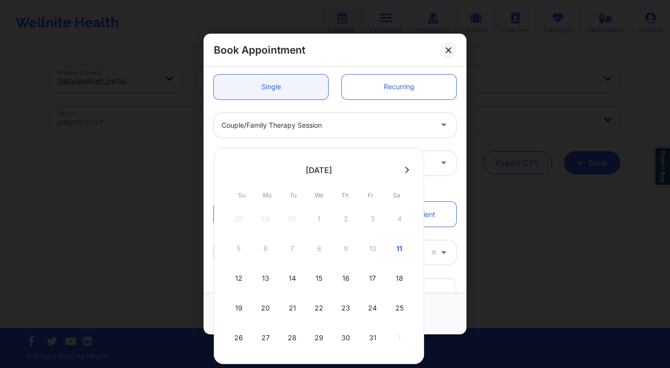
click at [406, 171] on icon at bounding box center [407, 169] width 4 height 7
click at [292, 249] on div "4" at bounding box center [292, 248] width 24 height 27
type input "11/04/2025"
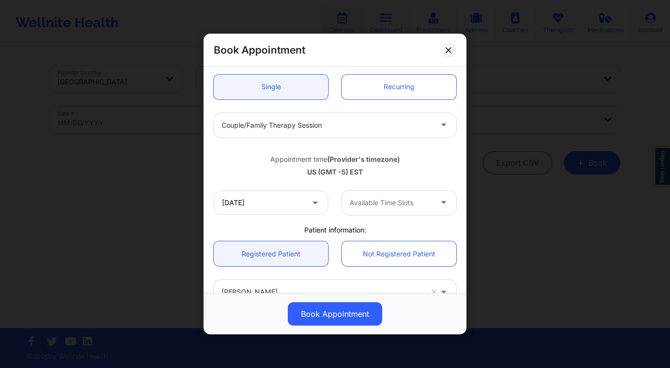
click at [367, 215] on div "11/04/2025 Available Time Slots" at bounding box center [335, 203] width 256 height 38
click at [374, 205] on div at bounding box center [391, 203] width 82 height 12
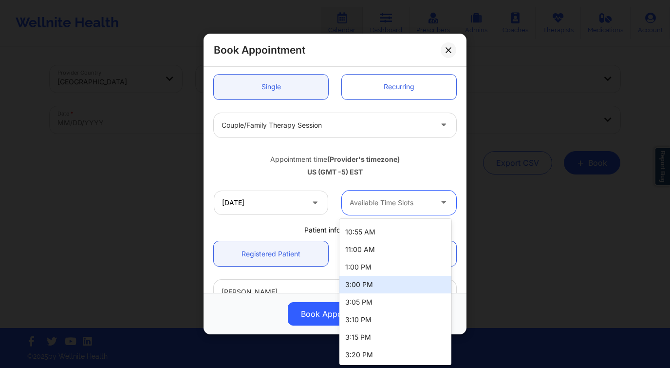
scroll to position [171, 0]
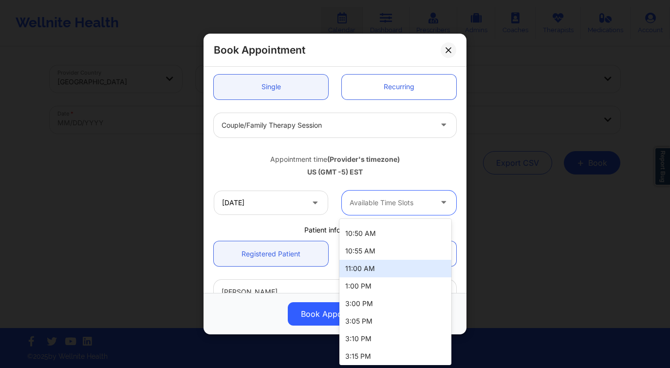
click at [378, 270] on div "11:00 AM" at bounding box center [395, 268] width 112 height 18
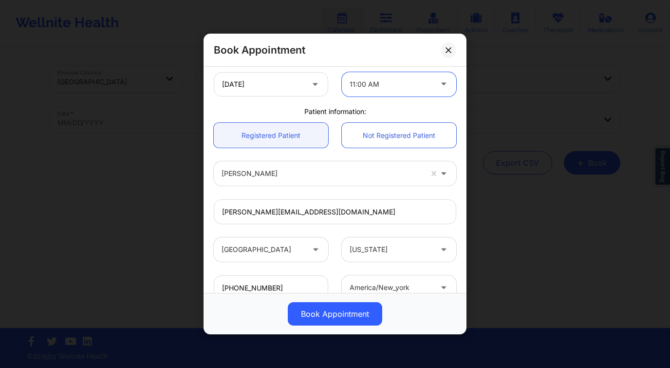
scroll to position [279, 0]
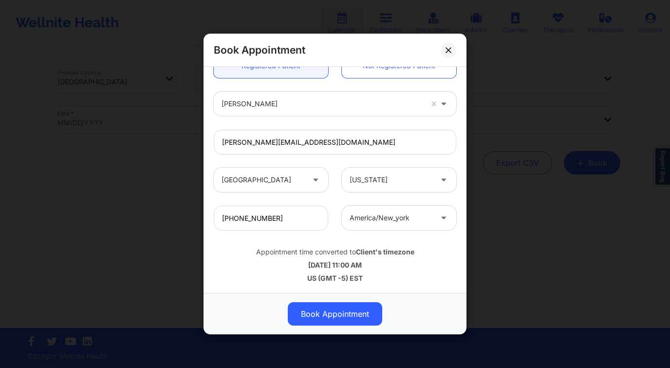
click at [325, 318] on button "Book Appointment" at bounding box center [335, 313] width 94 height 23
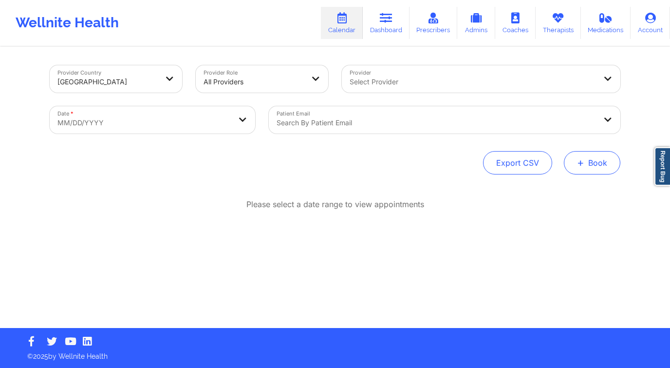
click at [605, 167] on button "+ Book" at bounding box center [592, 162] width 56 height 23
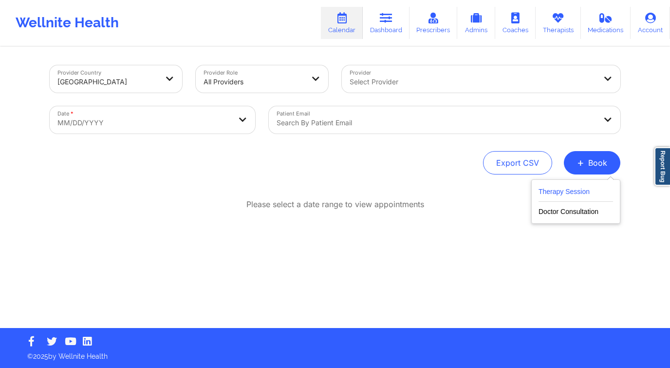
click at [572, 196] on button "Therapy Session" at bounding box center [575, 193] width 74 height 16
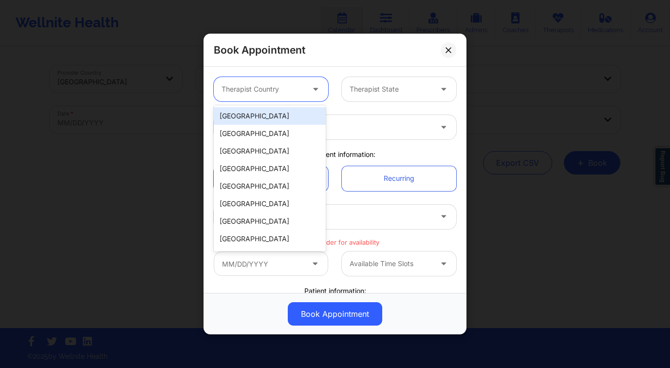
click at [294, 89] on div at bounding box center [263, 89] width 82 height 12
click at [284, 111] on div "[GEOGRAPHIC_DATA]" at bounding box center [270, 116] width 112 height 18
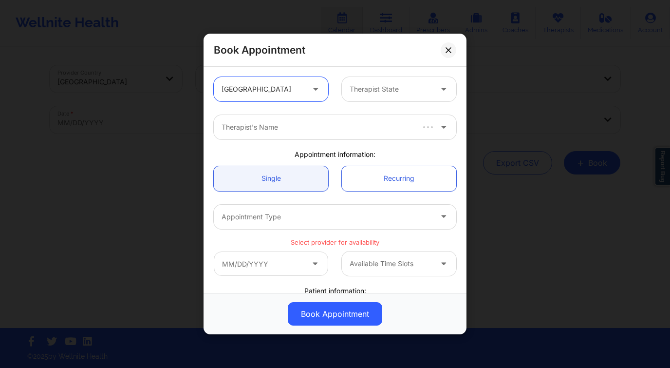
click at [377, 95] on div "Therapist State" at bounding box center [387, 89] width 91 height 24
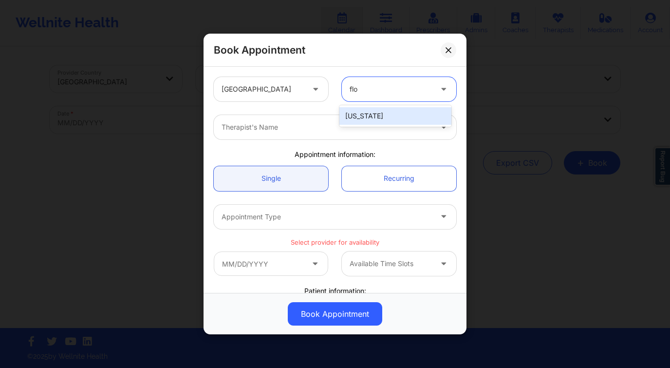
type input "[PERSON_NAME]"
click at [404, 117] on div "[US_STATE]" at bounding box center [395, 116] width 112 height 18
click at [351, 122] on div at bounding box center [327, 127] width 210 height 12
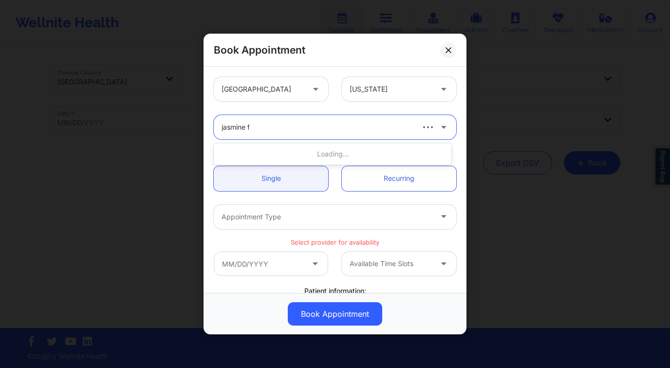
type input "jasmine fe"
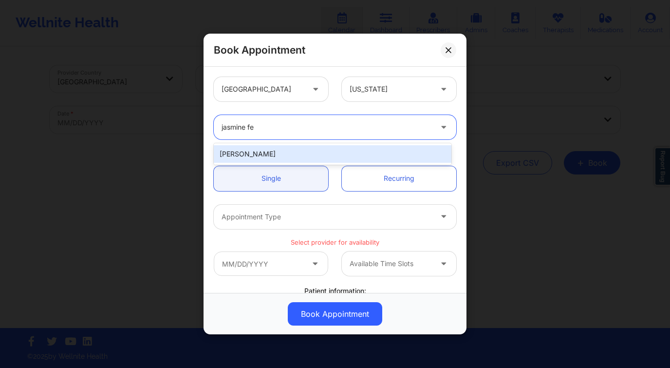
click at [331, 152] on div "[PERSON_NAME]" at bounding box center [333, 154] width 238 height 18
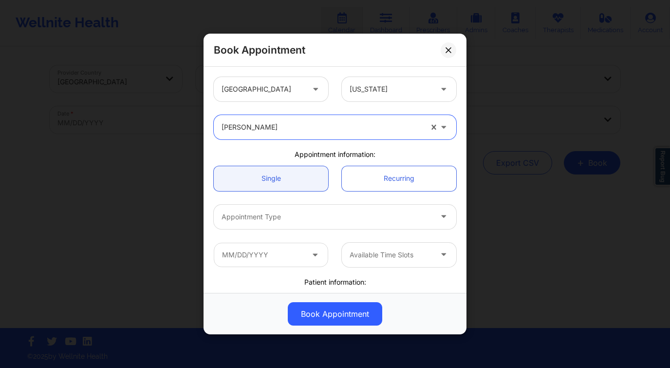
scroll to position [187, 0]
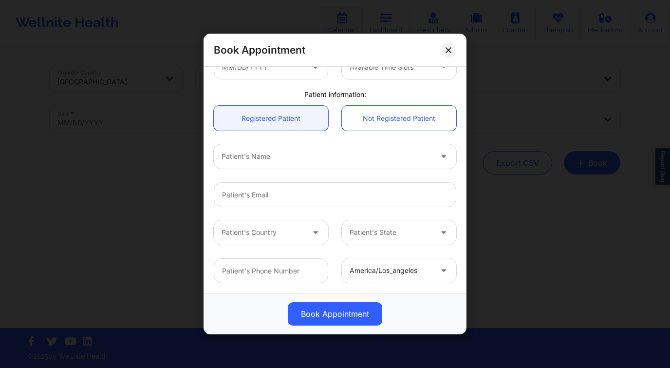
click at [285, 154] on div at bounding box center [327, 156] width 210 height 12
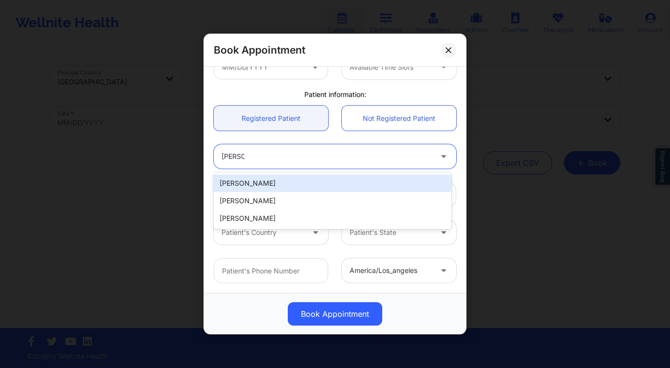
type input "holly co"
click at [290, 178] on div "Holly Copens" at bounding box center [333, 183] width 238 height 18
type input "holly.copens@gmail.com"
type input "+1561-252-4114"
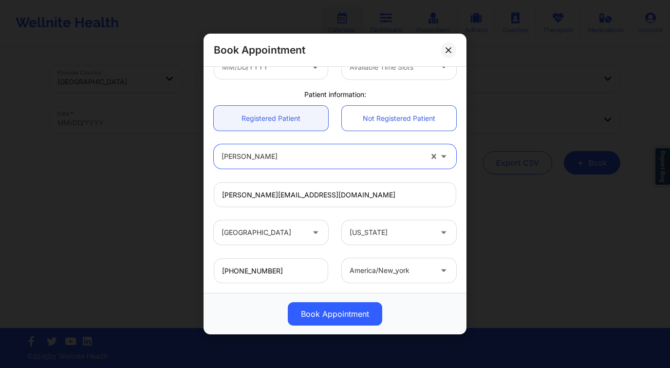
scroll to position [30, 0]
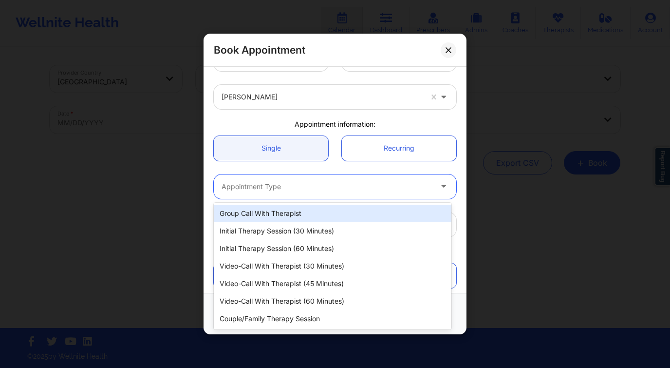
click at [303, 188] on div at bounding box center [327, 187] width 210 height 12
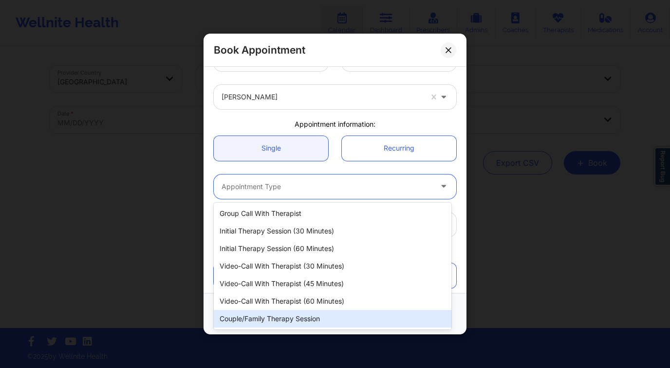
click at [292, 315] on div "Couple/Family Therapy Session" at bounding box center [333, 319] width 238 height 18
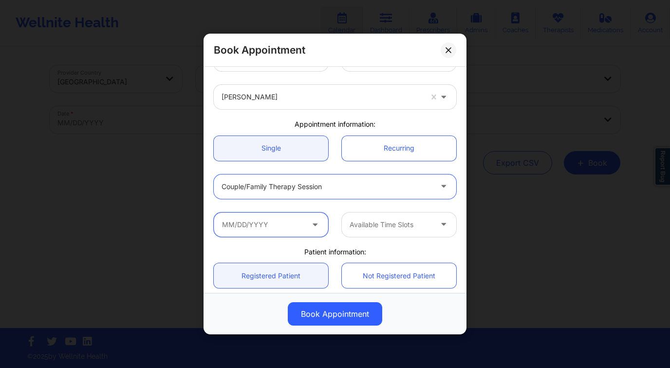
click at [282, 227] on input "text" at bounding box center [271, 224] width 114 height 24
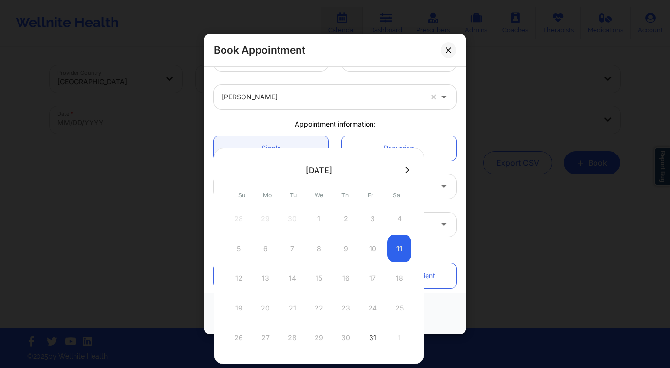
click at [406, 167] on icon at bounding box center [407, 169] width 4 height 7
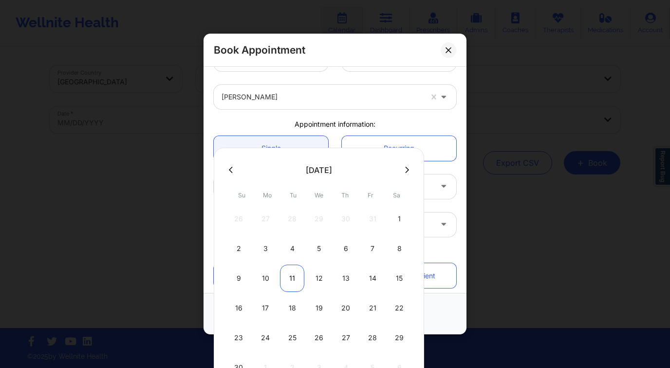
click at [286, 283] on div "11" at bounding box center [292, 277] width 24 height 27
type input "11/11/2025"
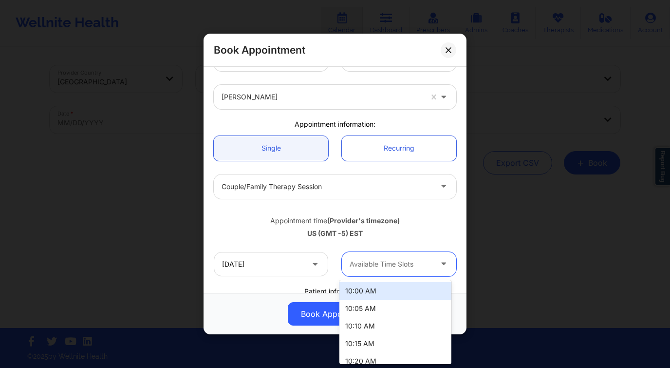
click at [380, 264] on div at bounding box center [391, 264] width 82 height 12
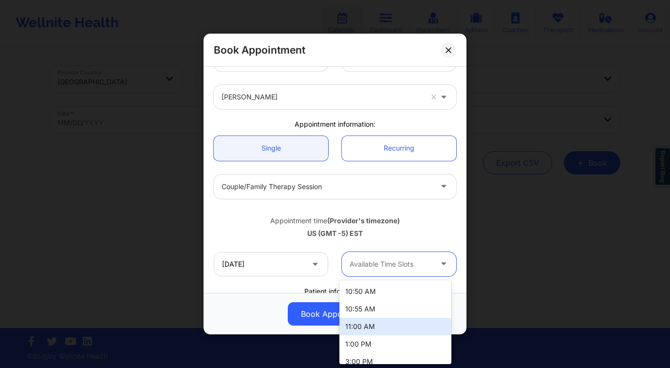
scroll to position [175, 0]
click at [382, 321] on div "11:00 AM" at bounding box center [395, 326] width 112 height 18
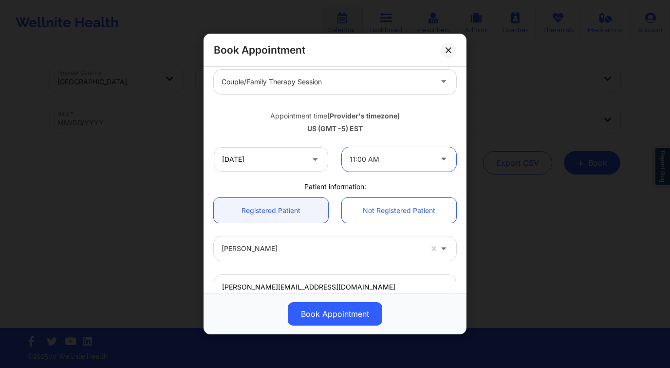
scroll to position [279, 0]
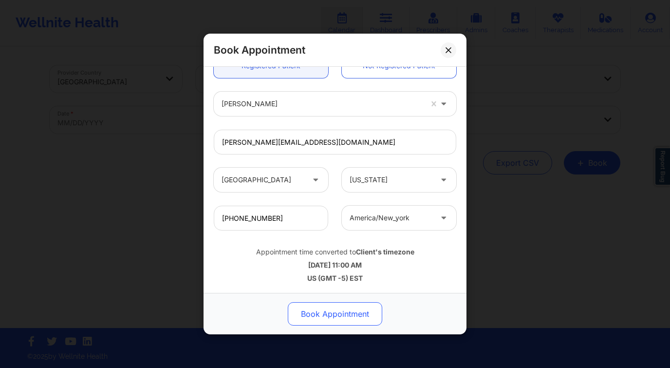
click at [331, 309] on button "Book Appointment" at bounding box center [335, 313] width 94 height 23
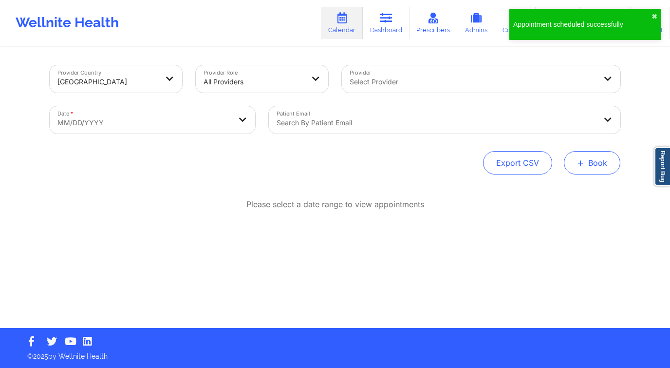
click at [581, 160] on span "+" at bounding box center [580, 162] width 7 height 5
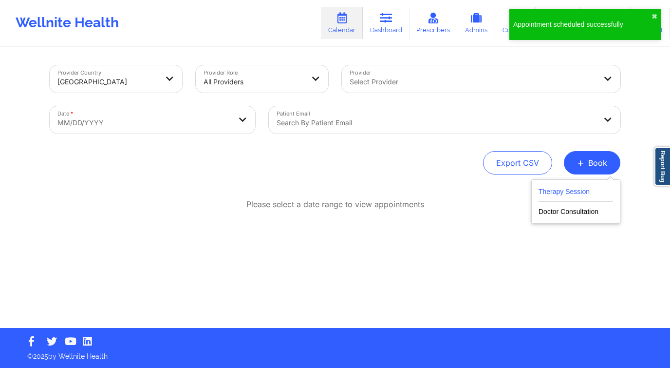
click at [578, 197] on button "Therapy Session" at bounding box center [575, 193] width 74 height 16
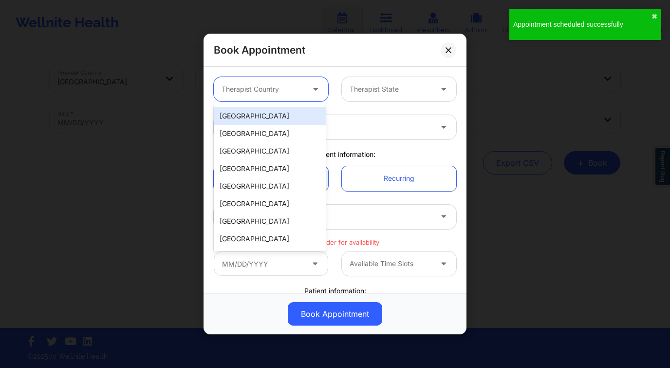
click at [283, 89] on div at bounding box center [263, 89] width 82 height 12
click at [284, 116] on div "[GEOGRAPHIC_DATA]" at bounding box center [270, 116] width 112 height 18
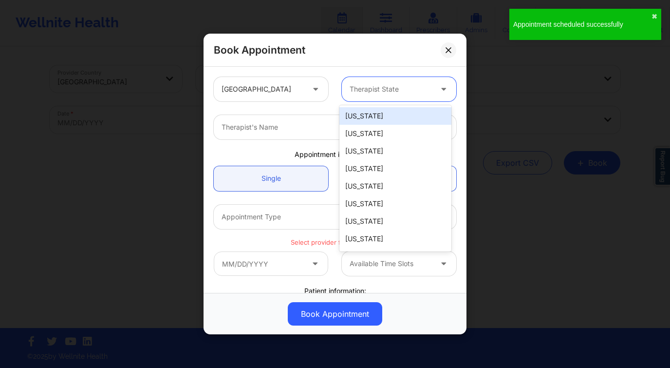
click at [390, 99] on div "Therapist State" at bounding box center [387, 89] width 91 height 24
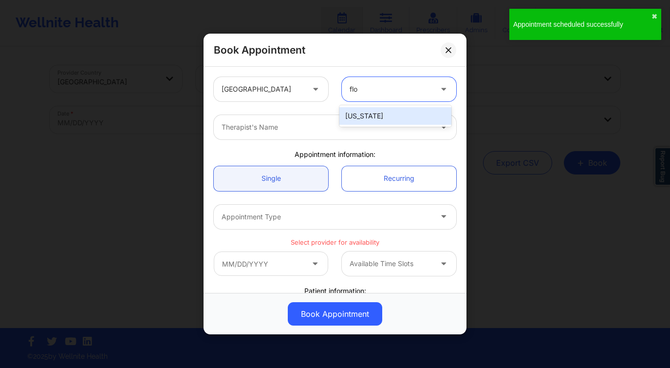
type input "[PERSON_NAME]"
click at [393, 112] on div "[US_STATE]" at bounding box center [395, 116] width 112 height 18
click at [357, 135] on div "Therapist's Name" at bounding box center [323, 127] width 219 height 24
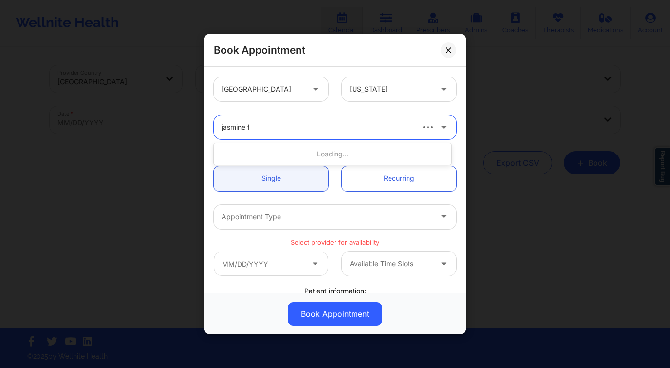
type input "jasmine fe"
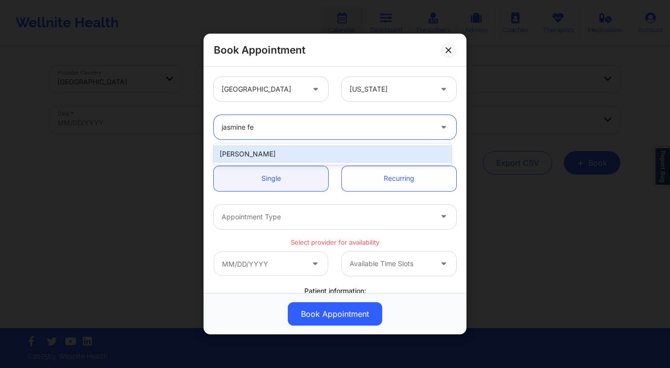
click at [353, 153] on div "[PERSON_NAME]" at bounding box center [333, 154] width 238 height 18
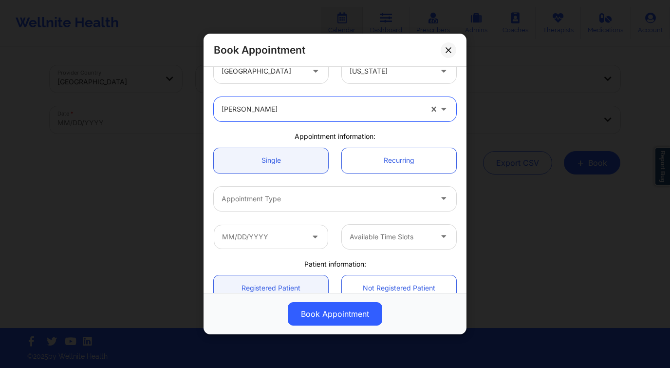
scroll to position [187, 0]
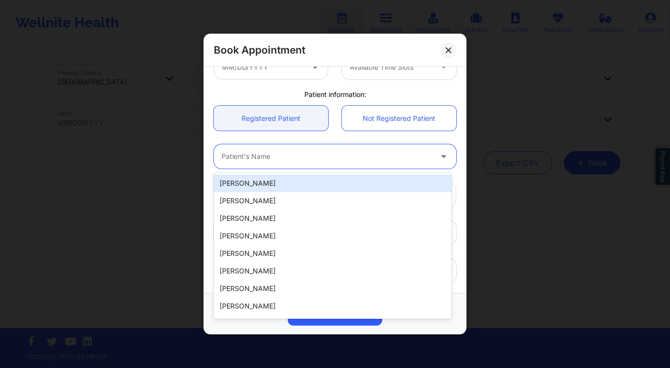
drag, startPoint x: 300, startPoint y: 162, endPoint x: 306, endPoint y: 170, distance: 9.7
click at [300, 162] on div "Patient's Name" at bounding box center [323, 156] width 219 height 24
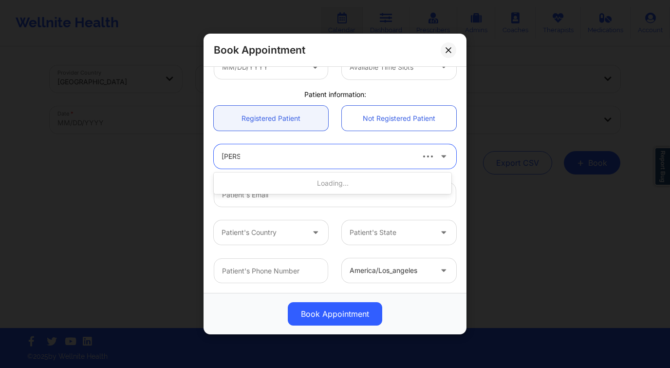
type input "holly co"
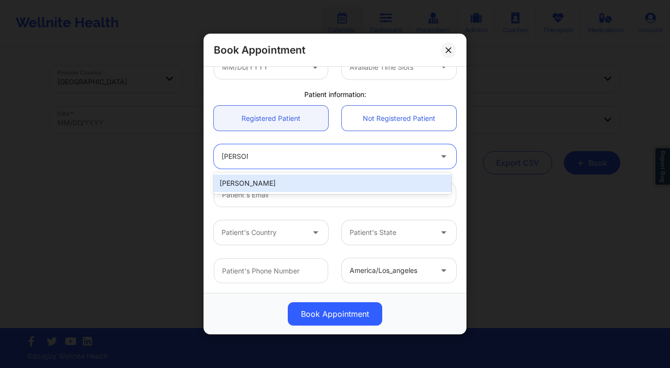
click at [323, 181] on div "Holly Copens" at bounding box center [333, 183] width 238 height 18
type input "holly.copens@gmail.com"
type input "+1561-252-4114"
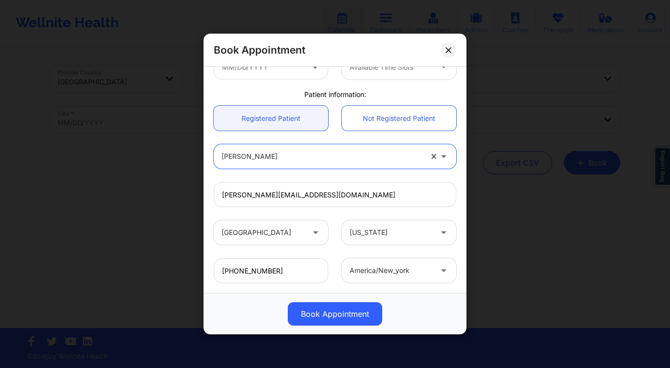
scroll to position [111, 0]
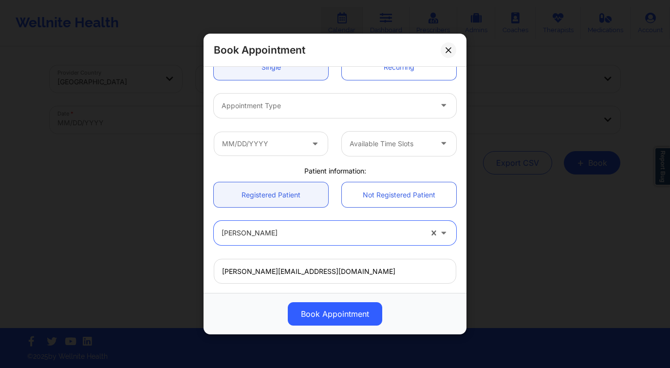
click at [293, 107] on div at bounding box center [327, 106] width 210 height 12
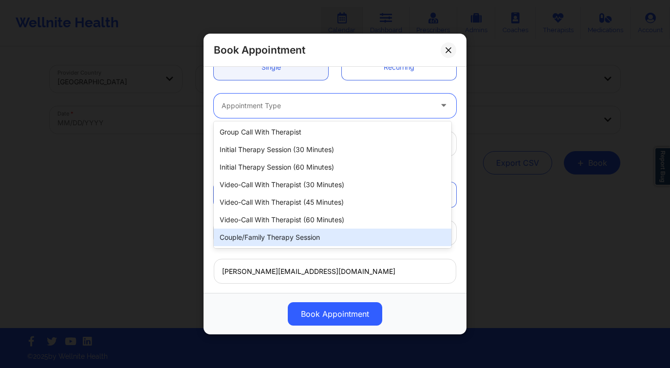
drag, startPoint x: 323, startPoint y: 234, endPoint x: 314, endPoint y: 231, distance: 10.2
click at [323, 234] on div "Couple/Family Therapy Session" at bounding box center [333, 237] width 238 height 18
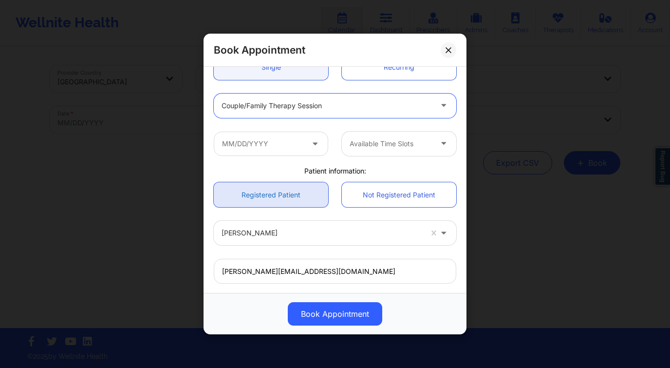
click at [270, 185] on link "Registered Patient" at bounding box center [271, 194] width 114 height 25
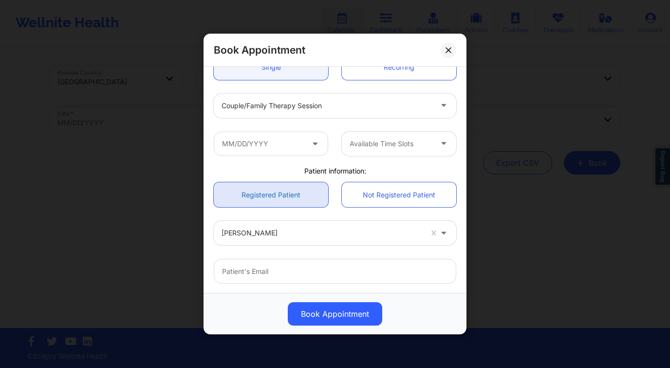
click at [292, 195] on link "Registered Patient" at bounding box center [271, 194] width 114 height 25
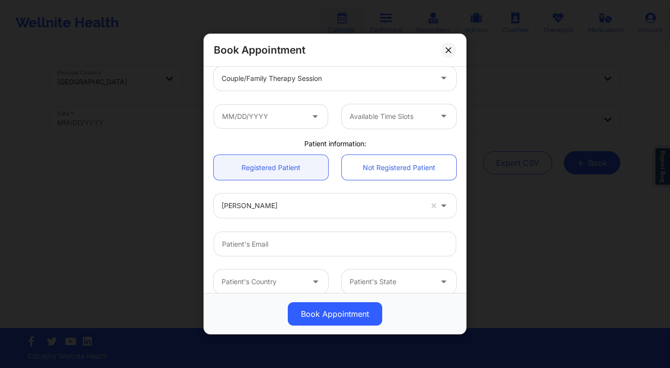
scroll to position [187, 0]
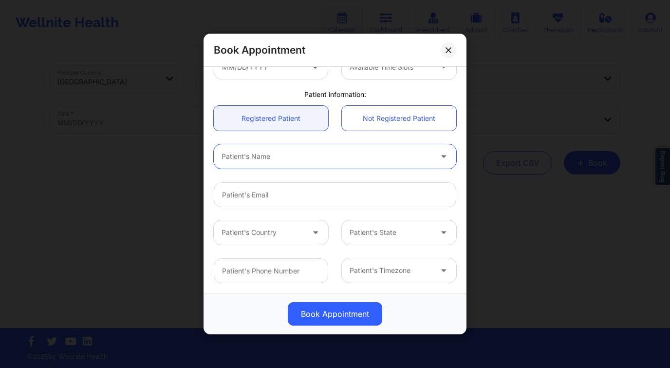
click at [388, 159] on div at bounding box center [327, 156] width 210 height 12
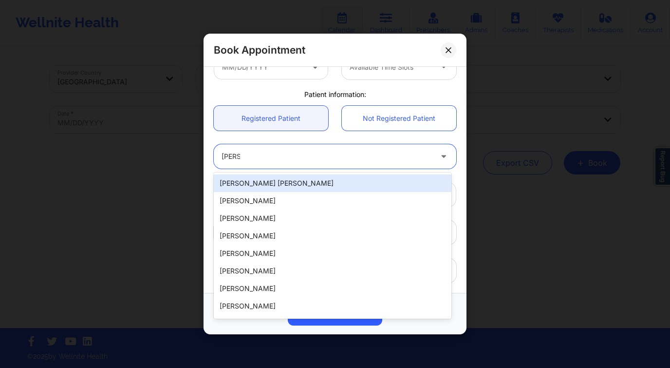
type input "holly co"
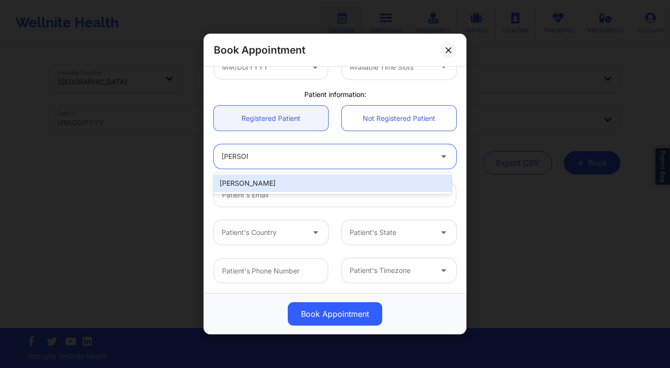
click at [383, 181] on div "Holly Copens" at bounding box center [333, 183] width 238 height 18
type input "holly.copens@gmail.com"
type input "+1561-252-4114"
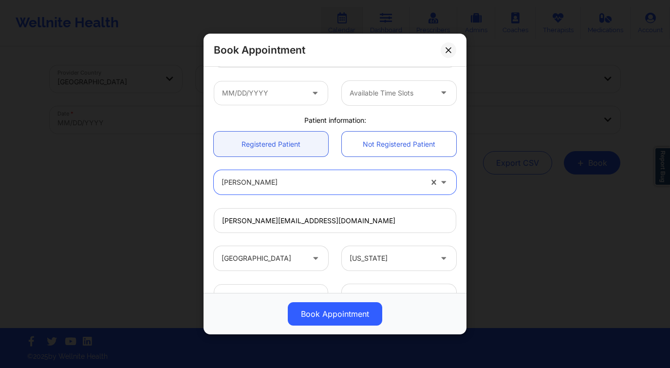
scroll to position [108, 0]
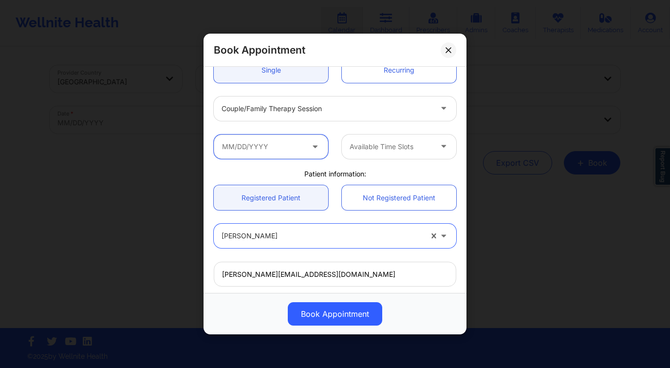
click at [285, 147] on input "text" at bounding box center [271, 146] width 114 height 24
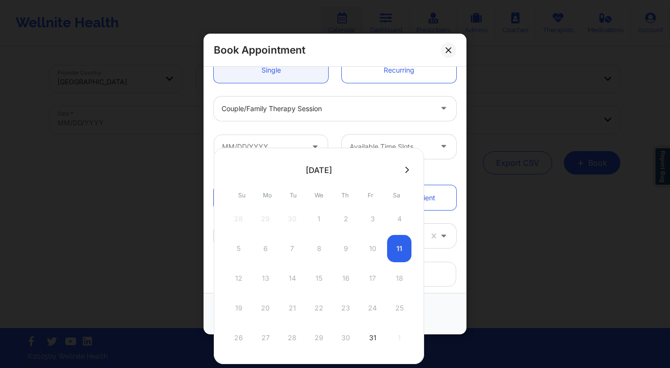
click at [403, 163] on div at bounding box center [319, 169] width 210 height 15
click at [402, 175] on div at bounding box center [319, 169] width 210 height 15
click at [411, 167] on div at bounding box center [319, 169] width 210 height 15
click at [406, 171] on icon at bounding box center [407, 169] width 4 height 7
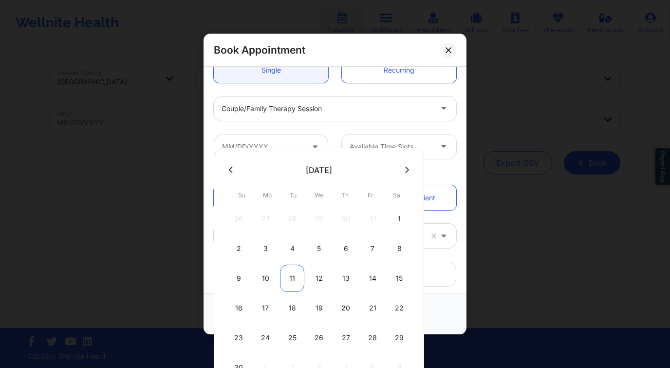
click at [292, 279] on div "11" at bounding box center [292, 277] width 24 height 27
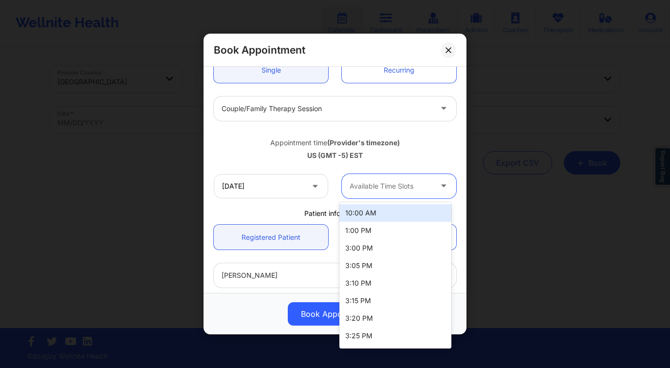
click at [384, 177] on div "Available Time Slots" at bounding box center [387, 186] width 91 height 24
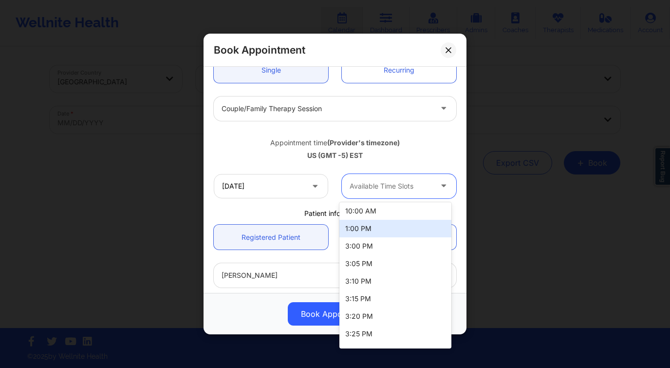
scroll to position [0, 0]
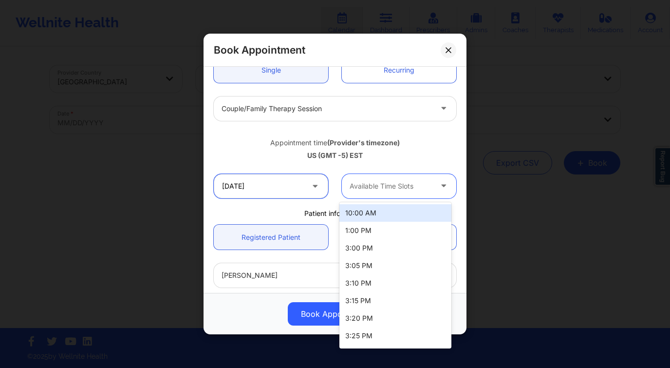
click at [280, 194] on input "11/11/2025" at bounding box center [271, 186] width 114 height 24
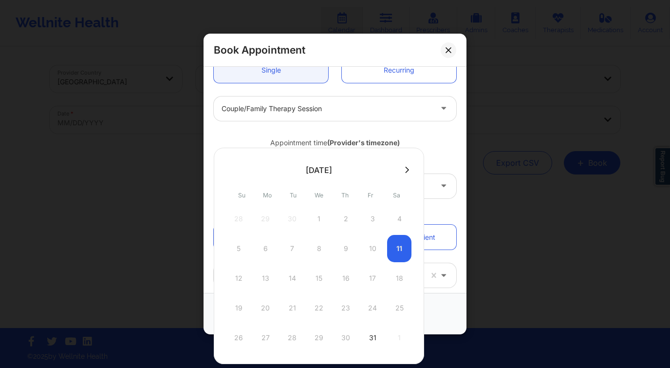
click at [403, 170] on button at bounding box center [407, 170] width 10 height 8
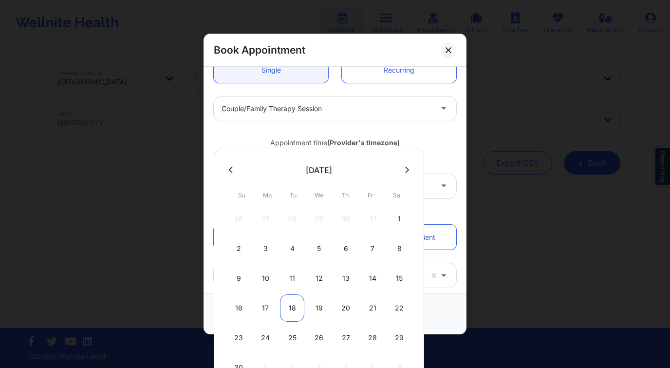
click at [293, 308] on div "18" at bounding box center [292, 307] width 24 height 27
type input "11/18/2025"
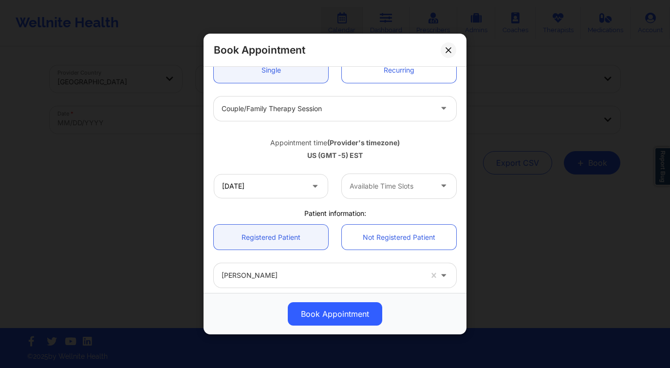
click at [411, 186] on div at bounding box center [391, 186] width 82 height 12
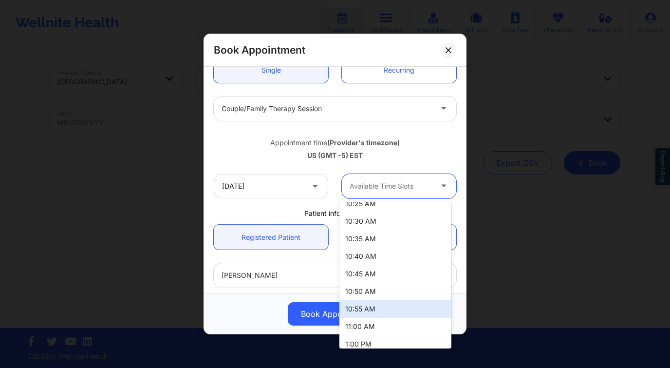
scroll to position [99, 0]
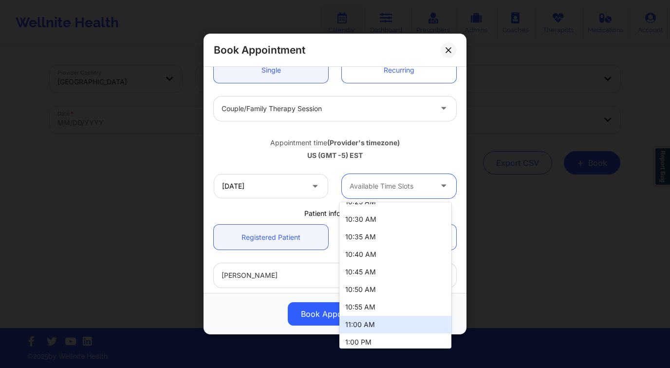
click at [377, 318] on div "11:00 AM" at bounding box center [395, 324] width 112 height 18
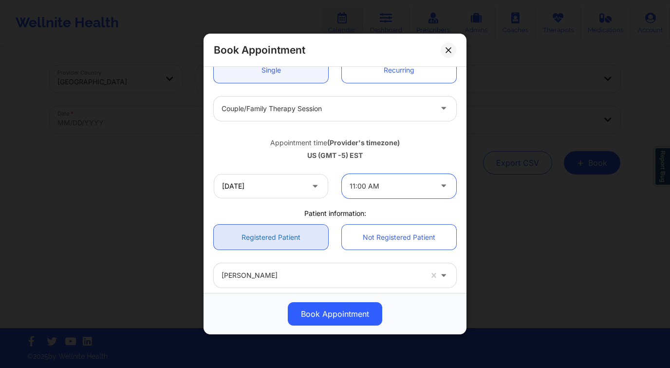
scroll to position [279, 0]
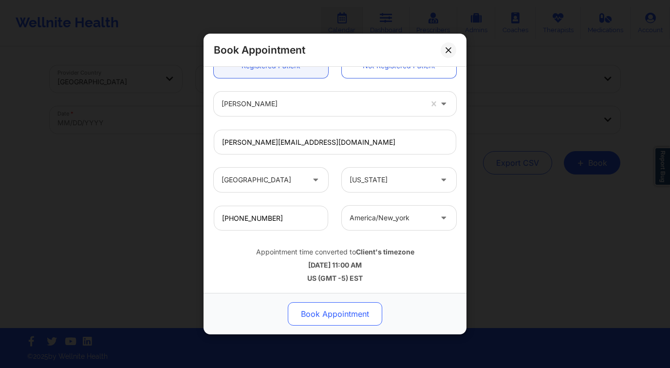
click at [347, 316] on button "Book Appointment" at bounding box center [335, 313] width 94 height 23
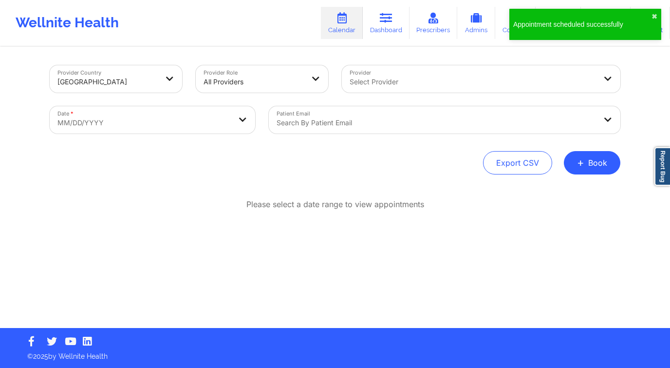
click at [589, 170] on button "+ Book" at bounding box center [592, 162] width 56 height 23
click at [557, 190] on button "Therapy Session" at bounding box center [575, 193] width 74 height 16
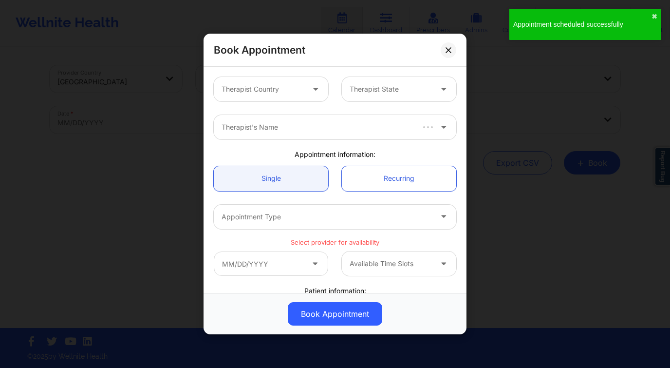
click at [264, 91] on div at bounding box center [263, 89] width 82 height 12
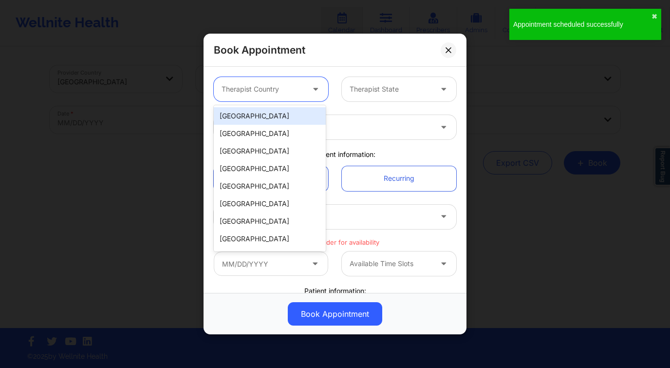
click at [262, 113] on div "[GEOGRAPHIC_DATA]" at bounding box center [270, 116] width 112 height 18
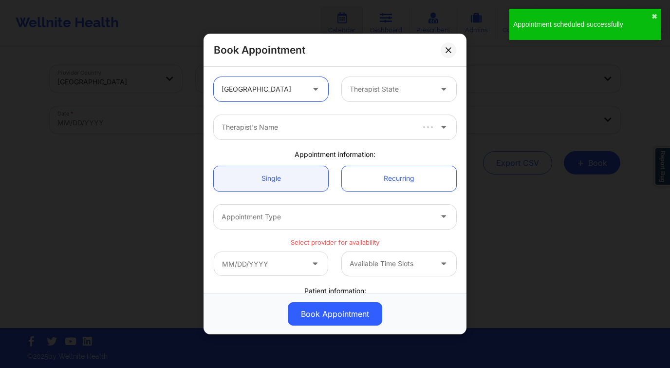
click at [380, 97] on div "Therapist State" at bounding box center [387, 89] width 91 height 24
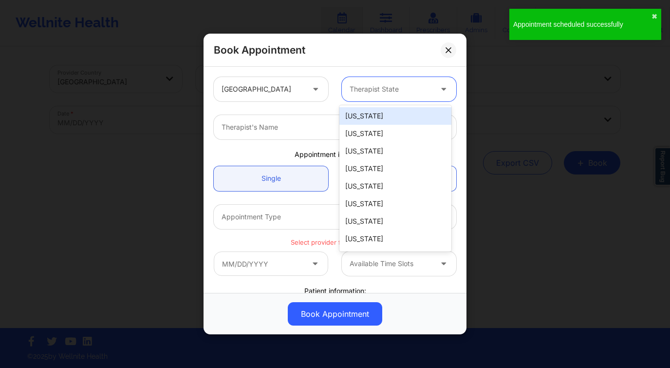
type input "f"
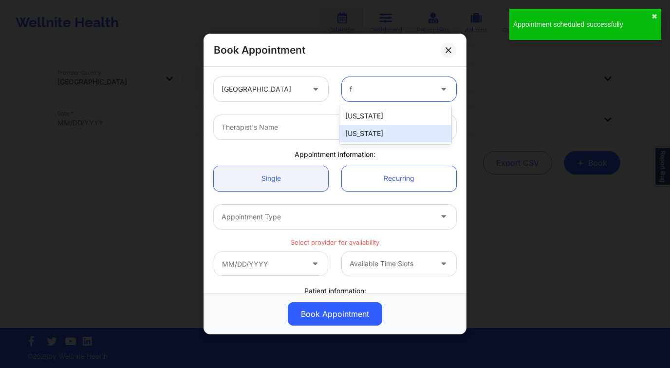
click at [397, 132] on div "[US_STATE]" at bounding box center [395, 134] width 112 height 18
click at [339, 130] on div at bounding box center [327, 127] width 210 height 12
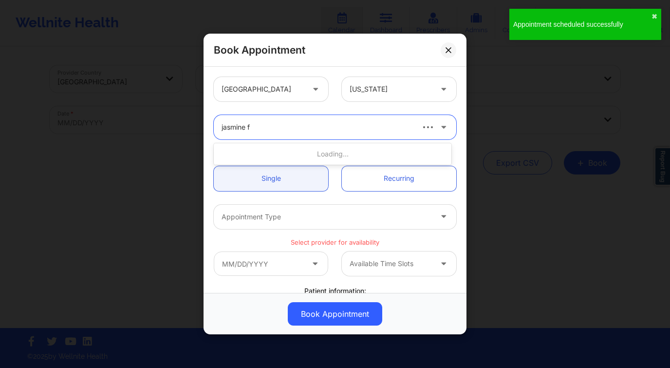
type input "jasmine fe"
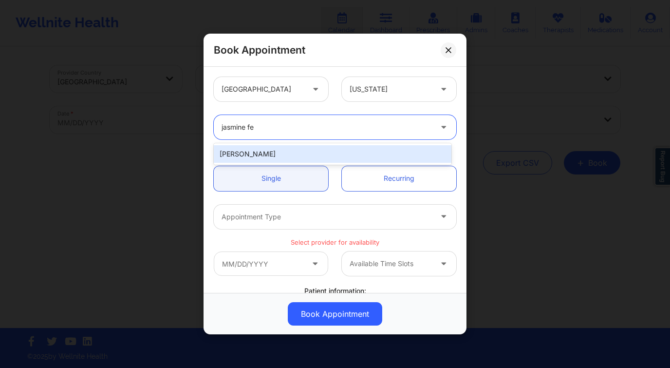
click at [342, 145] on div "Jasmine Federick" at bounding box center [333, 154] width 238 height 18
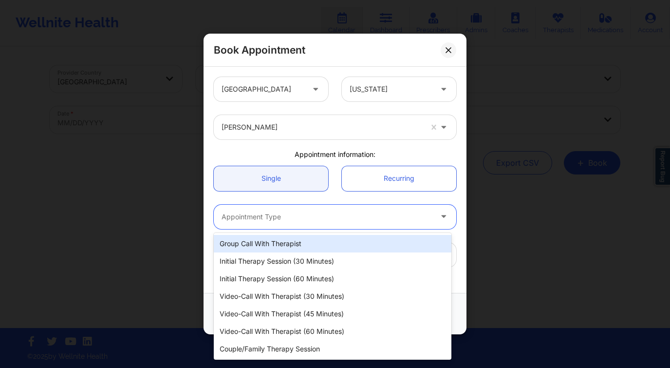
click at [319, 213] on div at bounding box center [327, 217] width 210 height 12
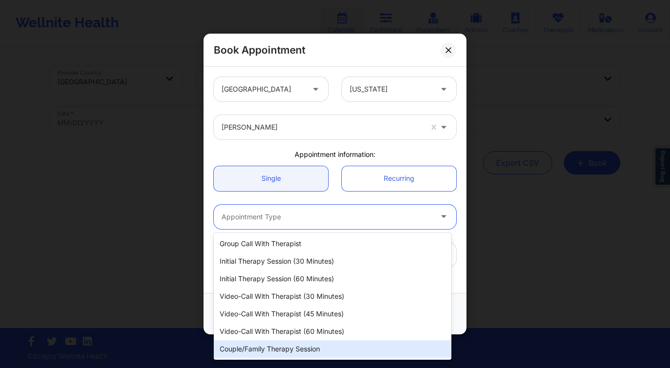
click at [314, 351] on div "Couple/Family Therapy Session" at bounding box center [333, 349] width 238 height 18
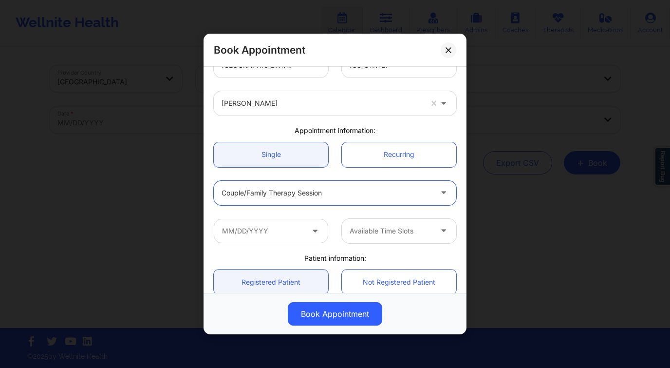
scroll to position [136, 0]
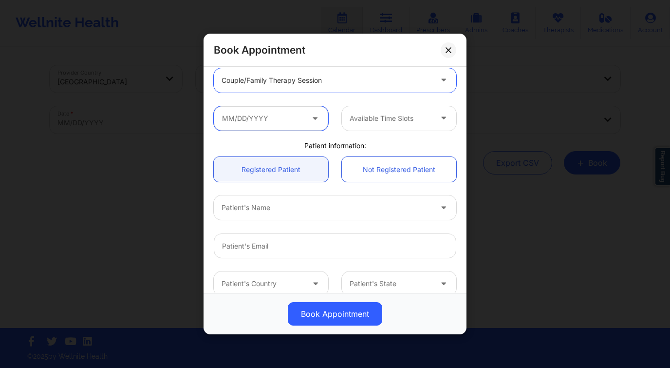
click at [292, 115] on input "text" at bounding box center [271, 118] width 114 height 24
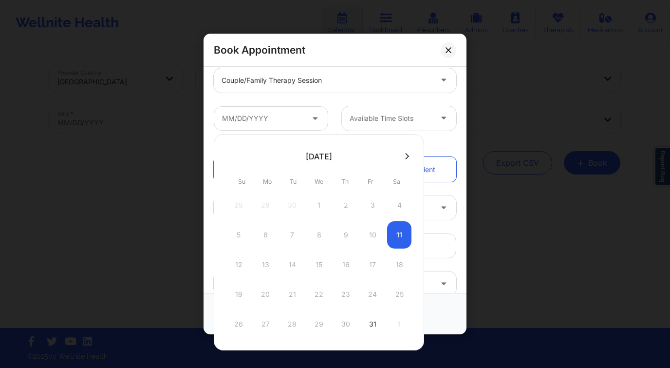
click at [407, 159] on button at bounding box center [407, 156] width 10 height 8
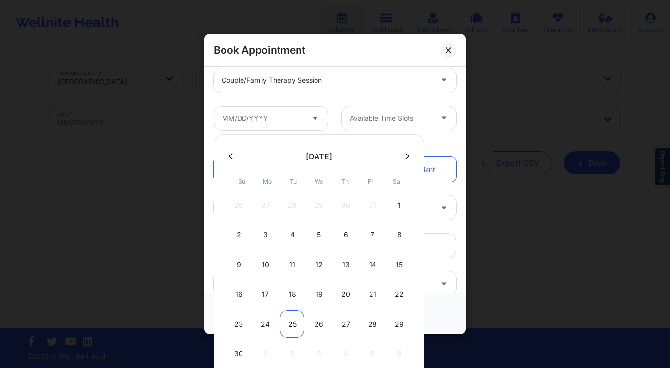
click at [297, 322] on div "25" at bounding box center [292, 323] width 24 height 27
type input "11/25/2025"
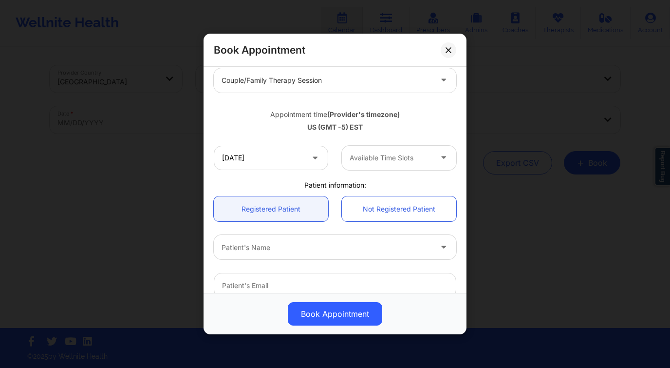
click at [425, 164] on div "Available Time Slots" at bounding box center [387, 158] width 91 height 24
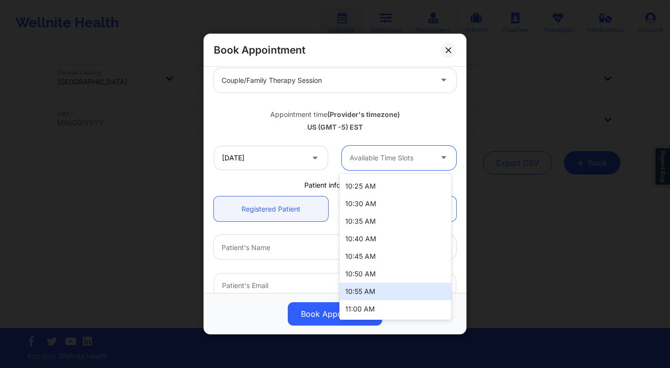
scroll to position [95, 0]
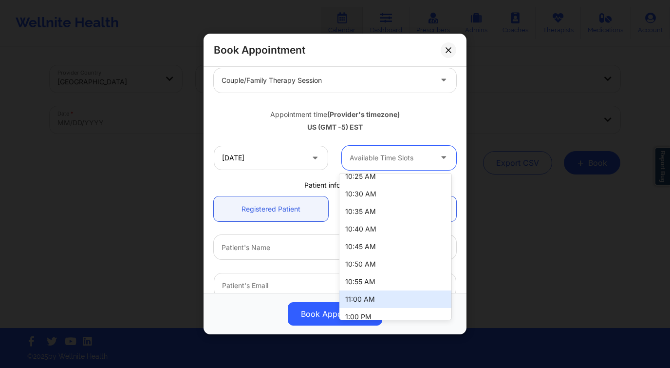
click at [380, 296] on div "11:00 AM" at bounding box center [395, 299] width 112 height 18
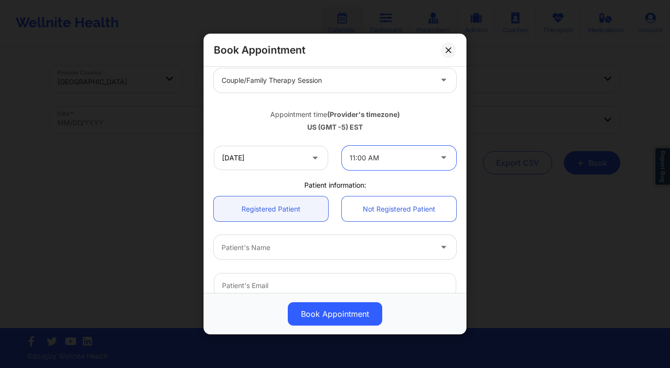
click at [263, 239] on div "Patient's Name" at bounding box center [323, 247] width 219 height 24
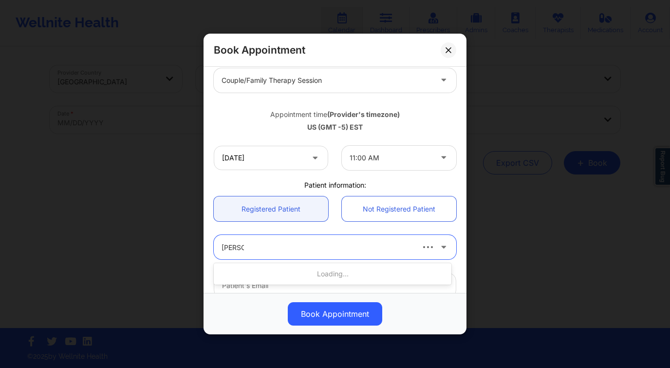
type input "holly co"
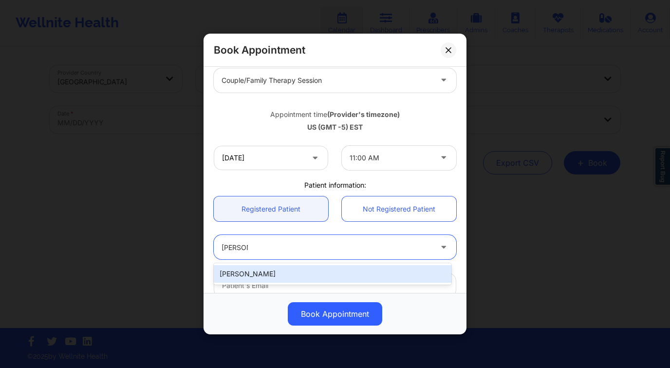
click at [298, 273] on div "Holly Copens" at bounding box center [333, 274] width 238 height 18
type input "holly.copens@gmail.com"
type input "+1561-252-4114"
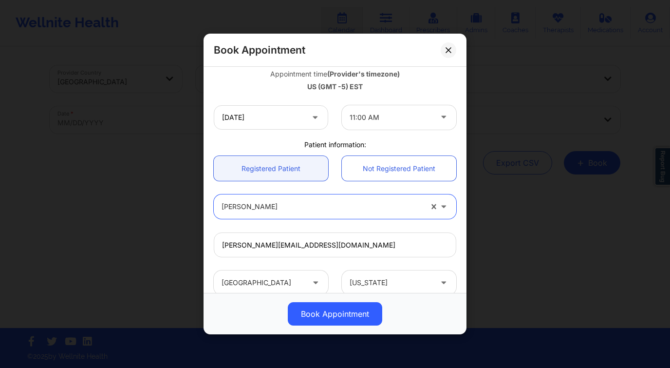
scroll to position [279, 0]
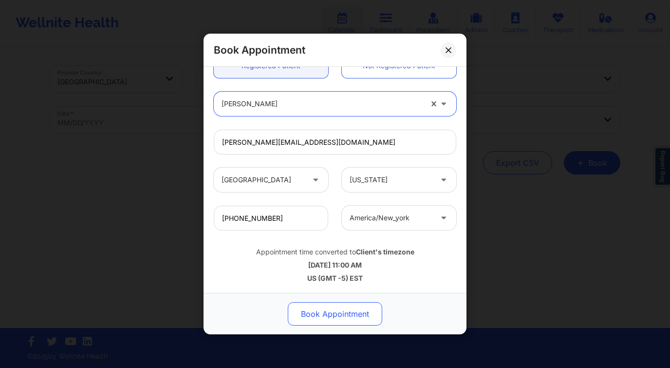
click at [344, 314] on button "Book Appointment" at bounding box center [335, 313] width 94 height 23
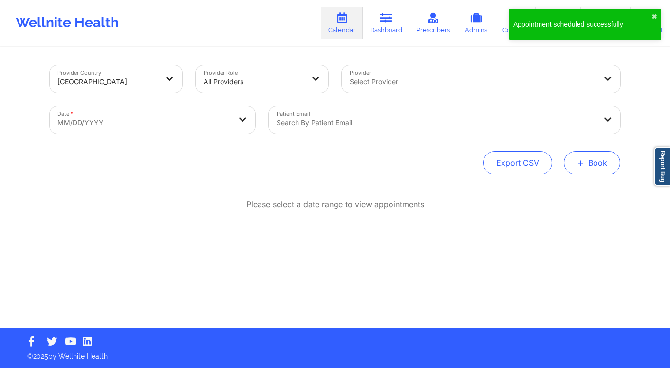
click at [600, 169] on button "+ Book" at bounding box center [592, 162] width 56 height 23
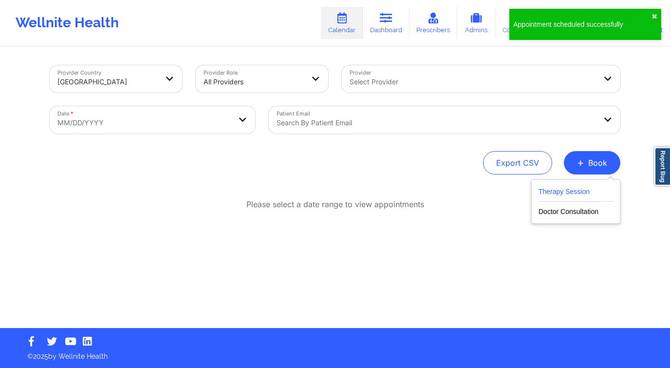
click at [561, 194] on button "Therapy Session" at bounding box center [575, 193] width 74 height 16
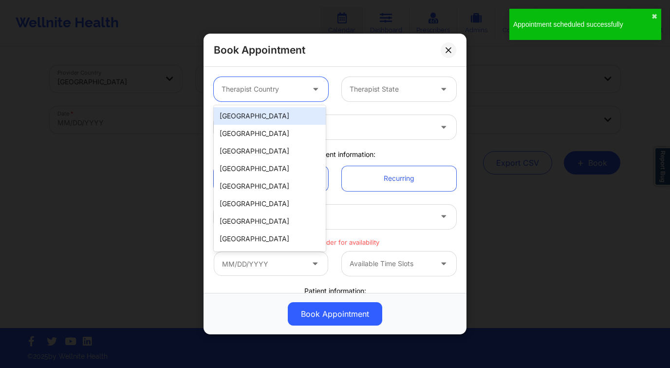
click at [273, 95] on div "Therapist Country" at bounding box center [259, 89] width 91 height 24
click at [261, 114] on div "[GEOGRAPHIC_DATA]" at bounding box center [270, 116] width 112 height 18
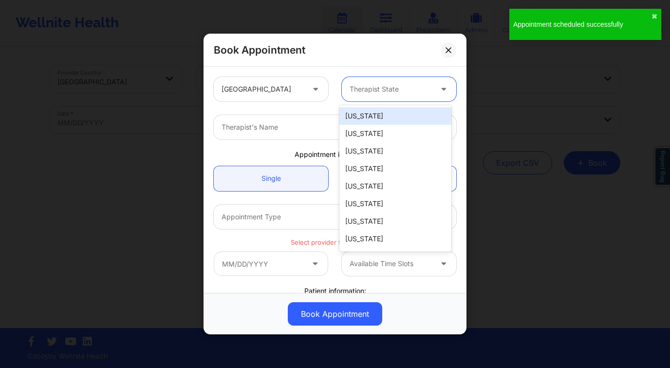
click at [371, 88] on div at bounding box center [391, 89] width 82 height 12
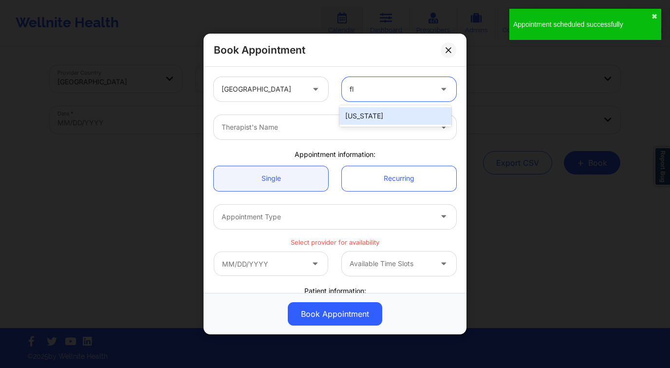
type input "flo"
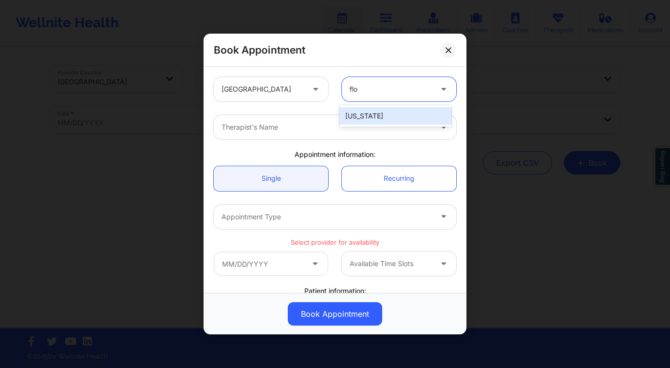
click at [382, 115] on div "[US_STATE]" at bounding box center [395, 116] width 112 height 18
click at [360, 139] on div "Therapist's Name" at bounding box center [323, 127] width 219 height 24
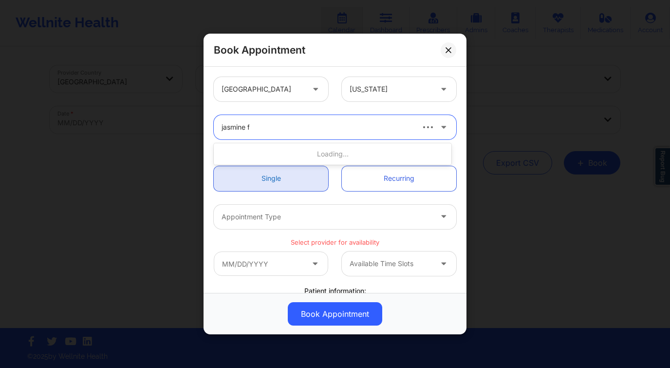
type input "jasmine fe"
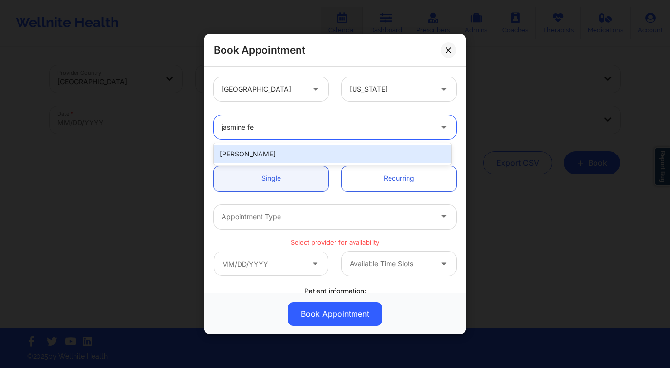
click at [298, 153] on div "Jasmine Federick" at bounding box center [333, 154] width 238 height 18
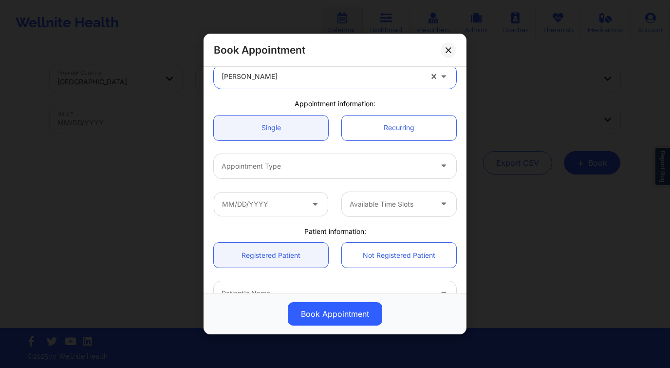
scroll to position [78, 0]
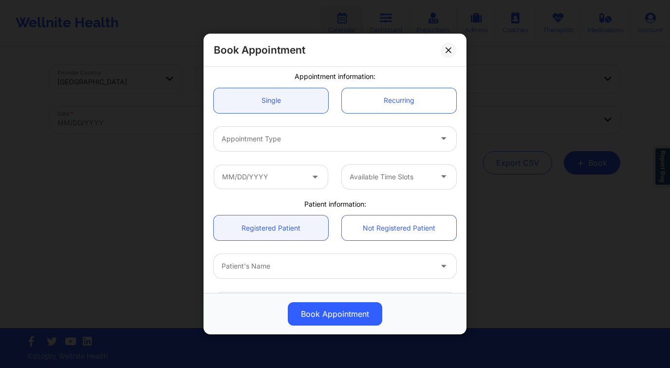
click at [300, 135] on div at bounding box center [327, 139] width 210 height 12
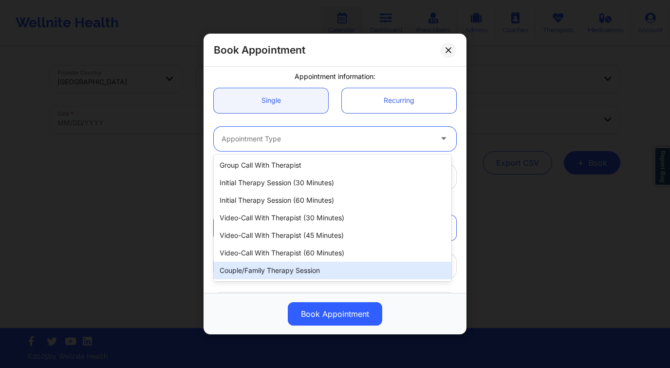
click at [295, 264] on div "Couple/Family Therapy Session" at bounding box center [333, 270] width 238 height 18
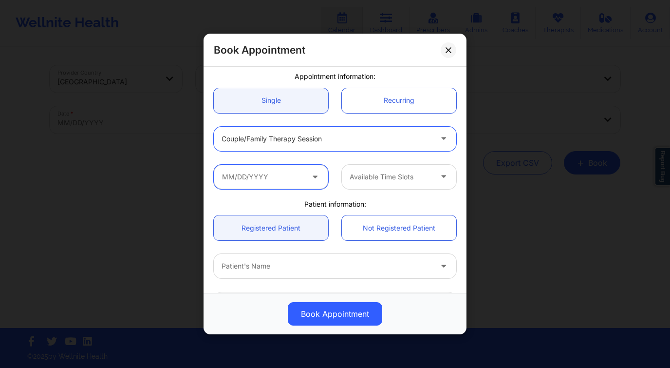
click at [287, 175] on input "text" at bounding box center [271, 177] width 114 height 24
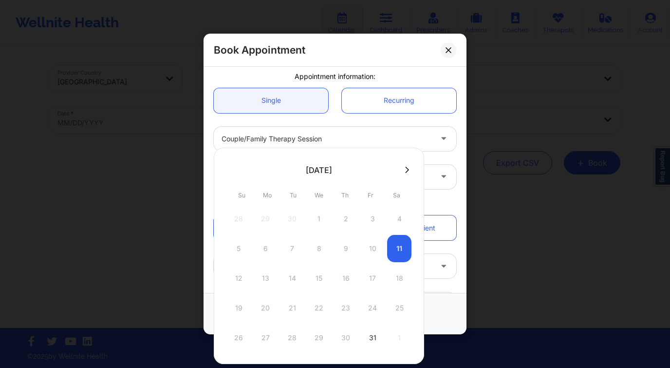
click at [406, 170] on icon at bounding box center [407, 169] width 4 height 7
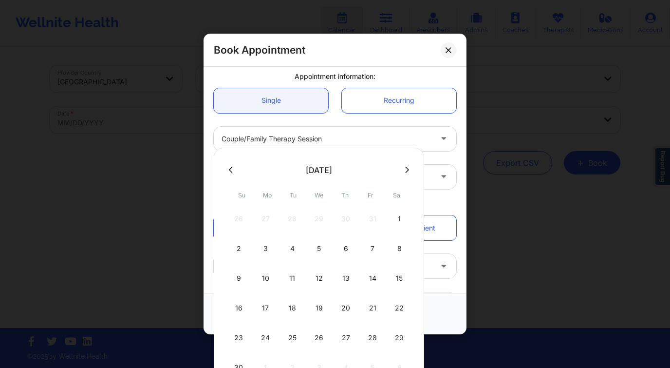
click at [406, 170] on icon at bounding box center [407, 169] width 4 height 7
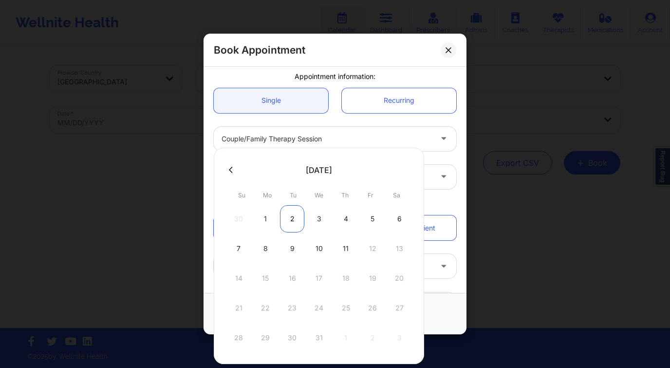
click at [297, 216] on div "2" at bounding box center [292, 218] width 24 height 27
type input "12/02/2025"
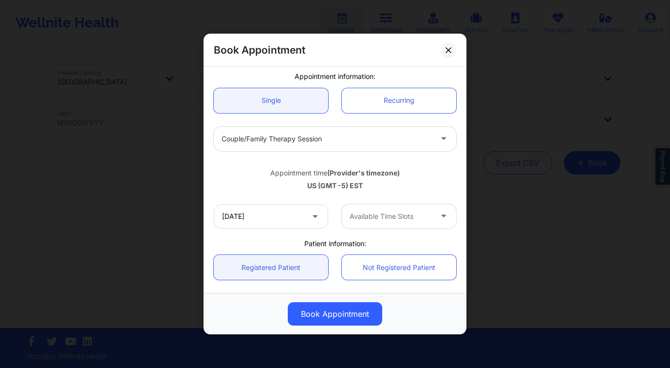
click at [388, 213] on div at bounding box center [391, 216] width 82 height 12
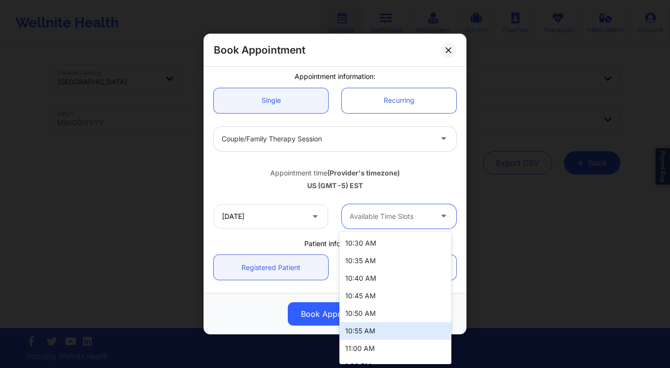
scroll to position [106, 0]
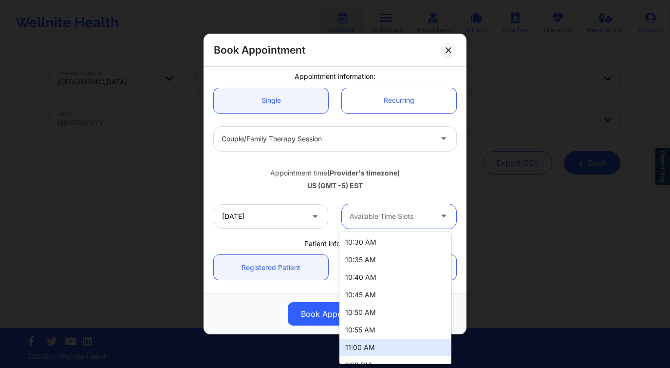
click at [375, 347] on div "11:00 AM" at bounding box center [395, 347] width 112 height 18
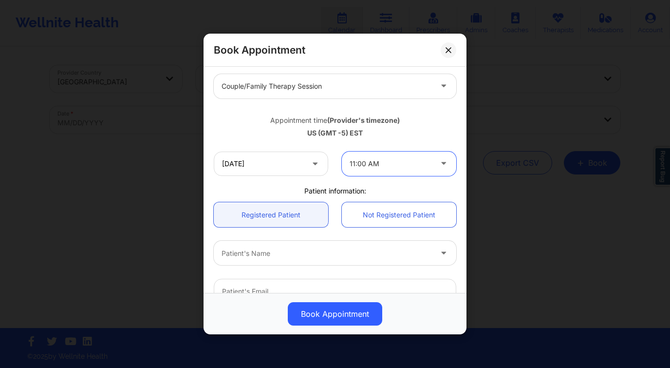
scroll to position [162, 0]
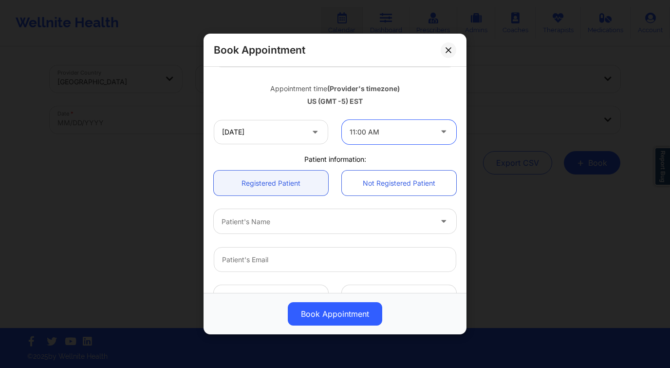
click at [292, 223] on div at bounding box center [327, 222] width 210 height 12
type input "holly cop"
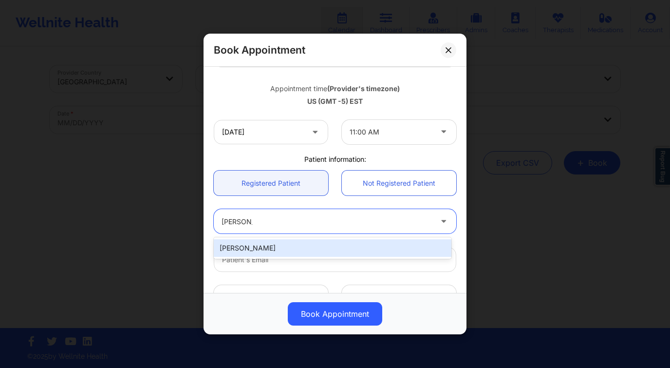
click at [288, 251] on div "Holly Copens" at bounding box center [333, 248] width 238 height 18
type input "holly.copens@gmail.com"
type input "+1561-252-4114"
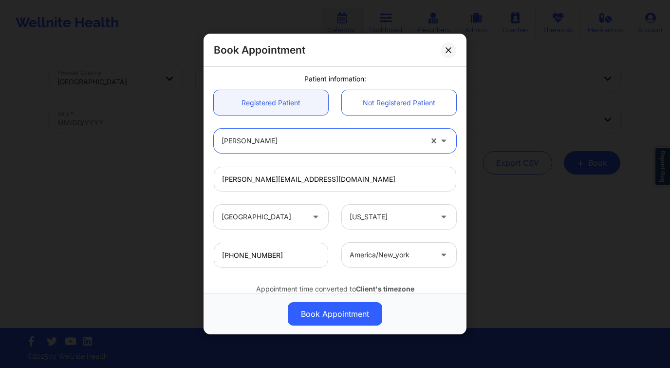
scroll to position [279, 0]
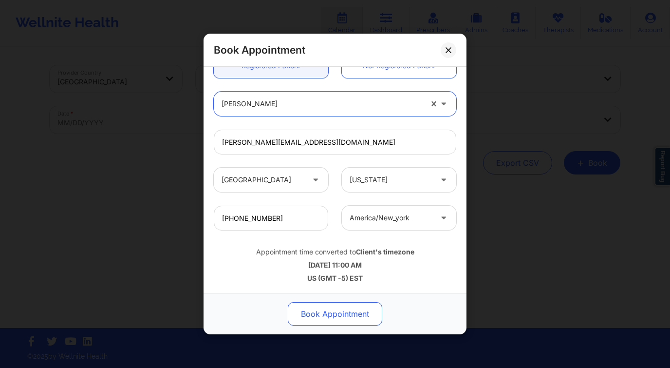
click at [356, 318] on button "Book Appointment" at bounding box center [335, 313] width 94 height 23
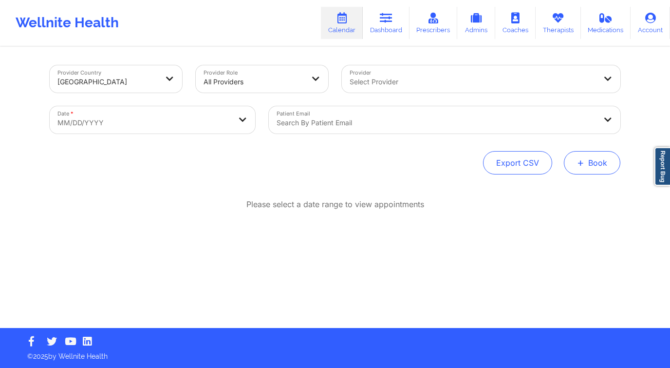
click at [607, 165] on button "+ Book" at bounding box center [592, 162] width 56 height 23
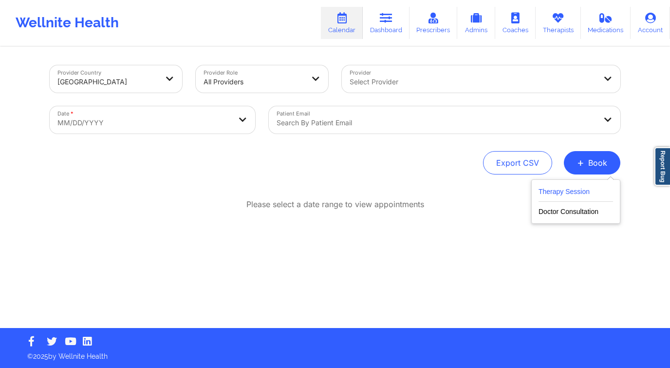
click at [577, 196] on button "Therapy Session" at bounding box center [575, 193] width 74 height 16
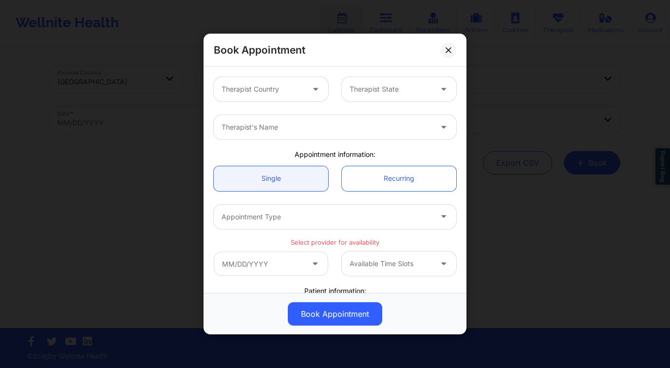
drag, startPoint x: 275, startPoint y: 93, endPoint x: 273, endPoint y: 103, distance: 9.8
click at [275, 93] on div at bounding box center [263, 89] width 82 height 12
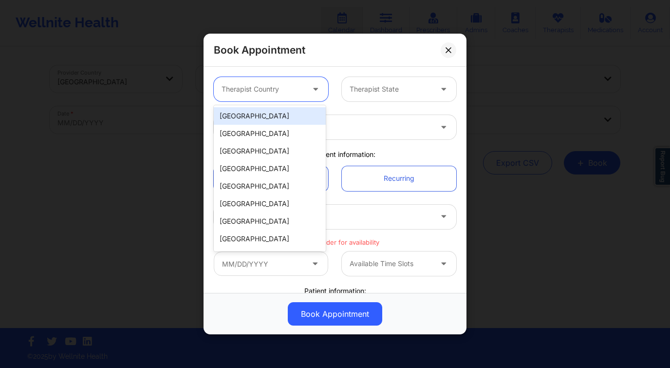
click at [272, 114] on div "[GEOGRAPHIC_DATA]" at bounding box center [270, 116] width 112 height 18
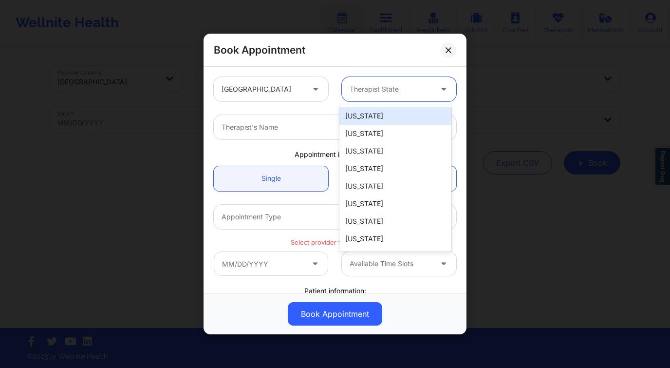
click at [369, 90] on div at bounding box center [391, 89] width 82 height 12
type input "f"
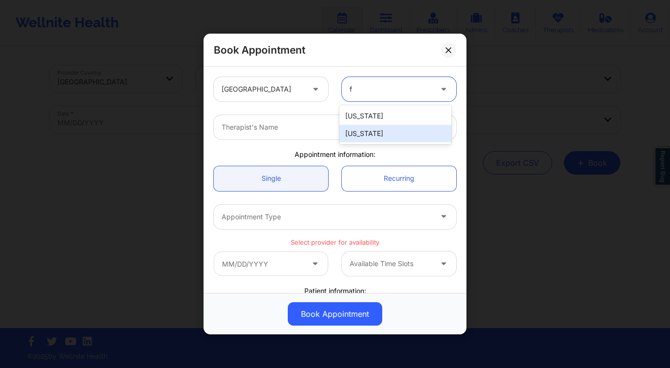
click at [372, 137] on div "[US_STATE]" at bounding box center [395, 134] width 112 height 18
click at [332, 131] on div at bounding box center [327, 127] width 210 height 12
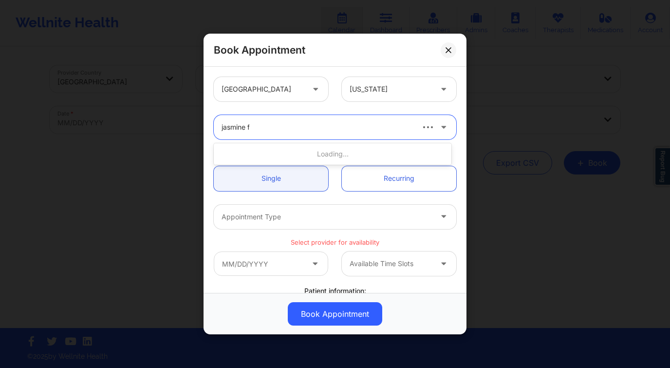
type input "jasmine fe"
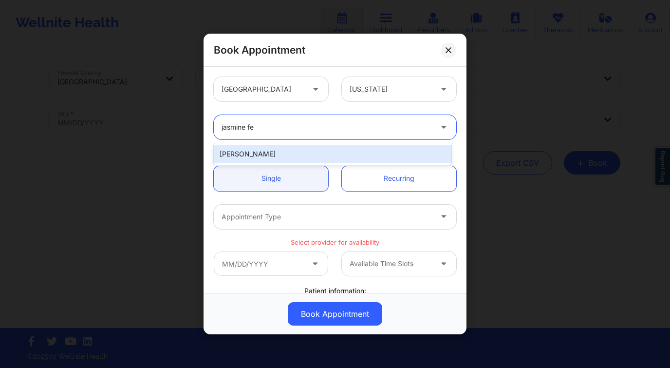
click at [362, 151] on div "[PERSON_NAME]" at bounding box center [333, 154] width 238 height 18
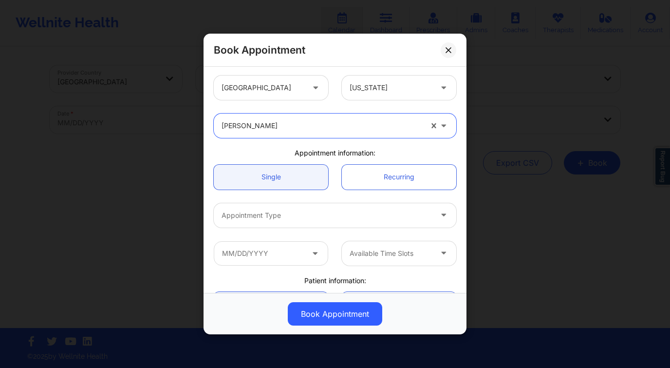
scroll to position [2, 0]
click at [331, 215] on div at bounding box center [327, 215] width 210 height 12
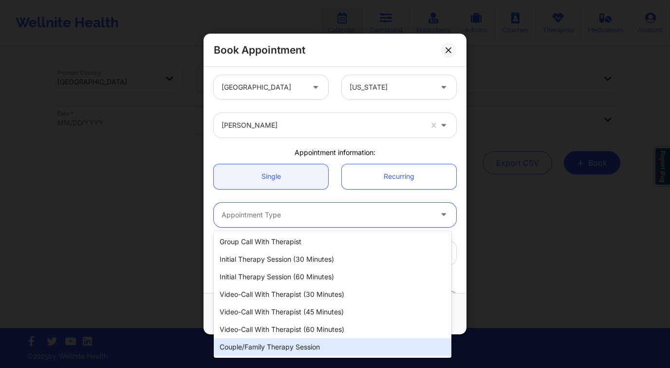
click at [314, 344] on div "Couple/Family Therapy Session" at bounding box center [333, 347] width 238 height 18
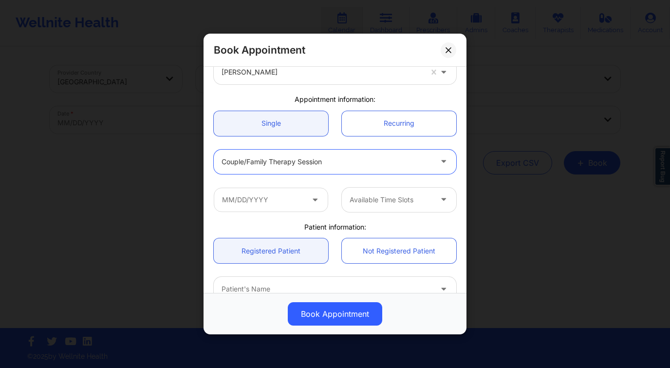
scroll to position [166, 0]
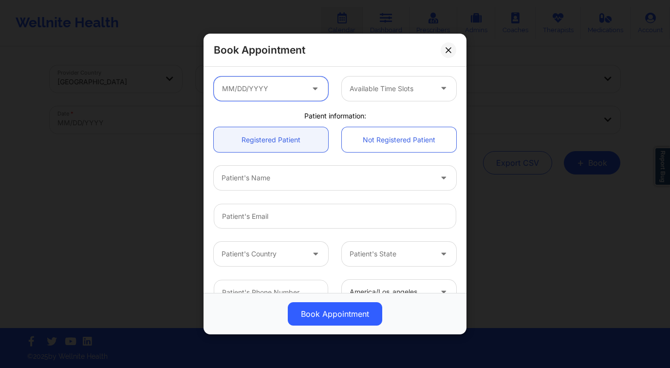
click at [302, 83] on input "text" at bounding box center [271, 88] width 114 height 24
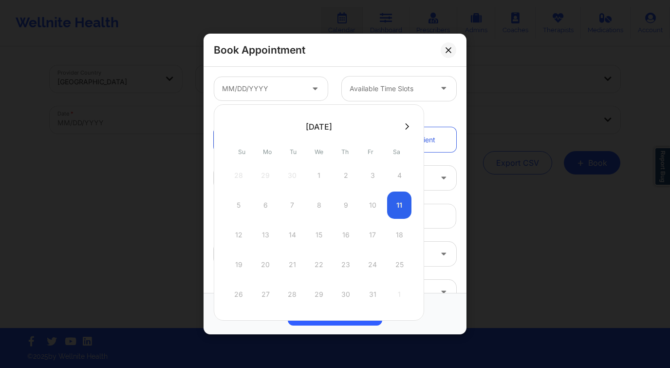
click at [407, 123] on button at bounding box center [407, 126] width 10 height 8
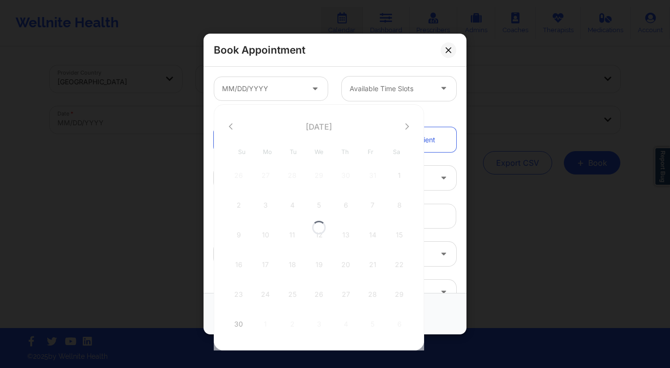
click at [406, 126] on div at bounding box center [319, 227] width 210 height 246
click at [406, 126] on icon at bounding box center [407, 126] width 4 height 6
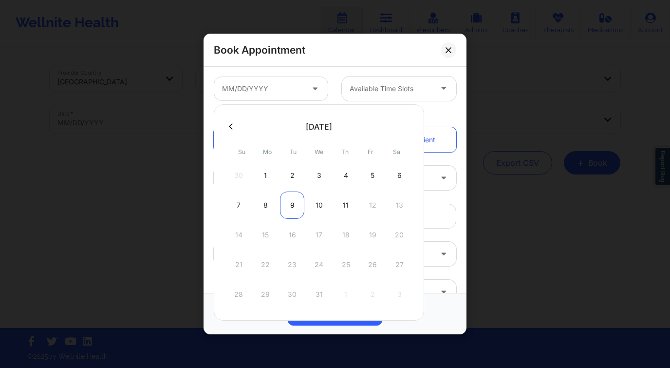
click at [293, 210] on div "9" at bounding box center [292, 204] width 24 height 27
type input "12/09/2025"
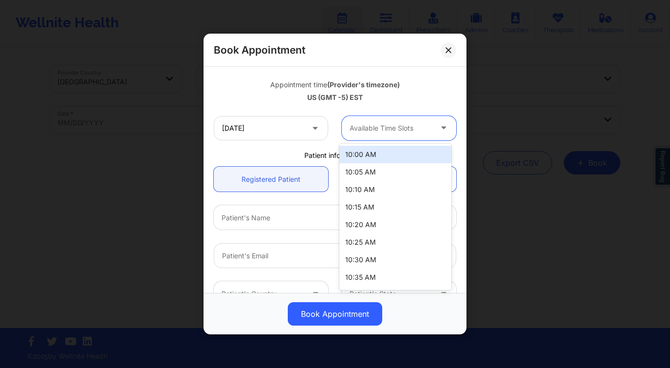
click at [368, 124] on div at bounding box center [391, 128] width 82 height 12
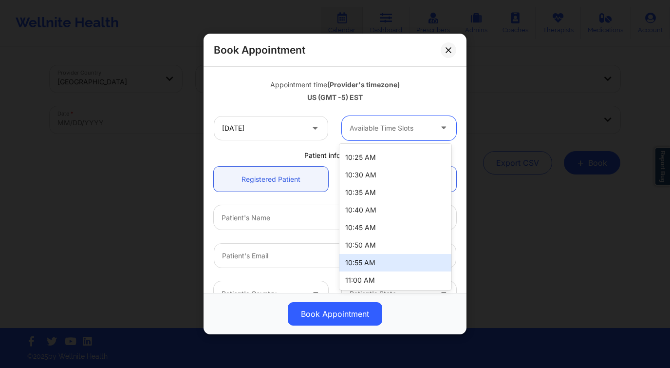
scroll to position [94, 0]
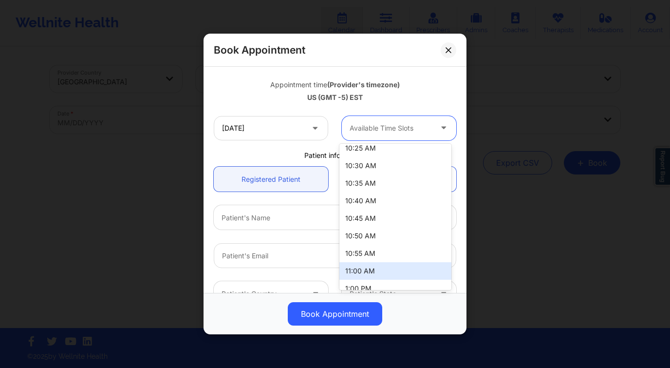
click at [370, 265] on div "11:00 AM" at bounding box center [395, 271] width 112 height 18
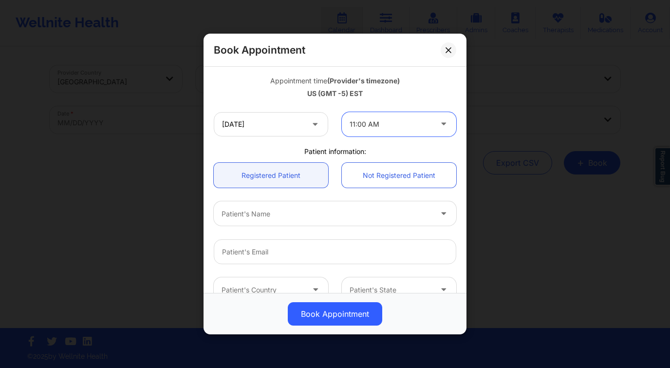
scroll to position [170, 0]
click at [252, 202] on div "Patient's Name" at bounding box center [323, 213] width 219 height 24
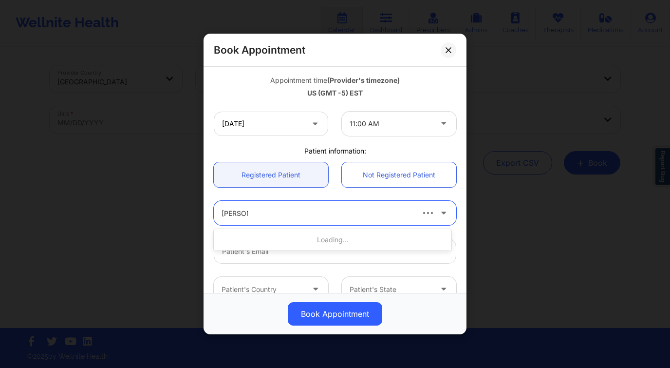
type input "holly cop"
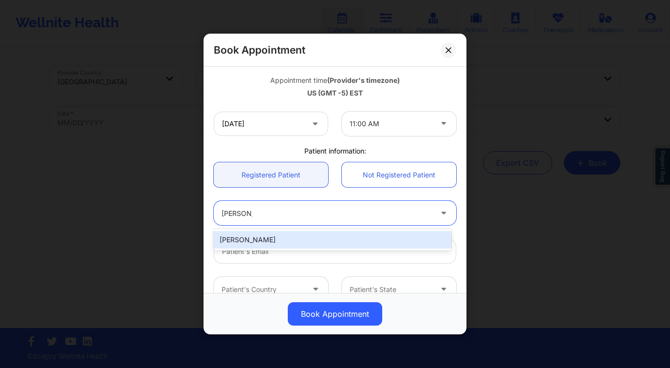
click at [272, 231] on div "Holly Copens" at bounding box center [333, 240] width 238 height 18
type input "holly.copens@gmail.com"
type input "+1561-252-4114"
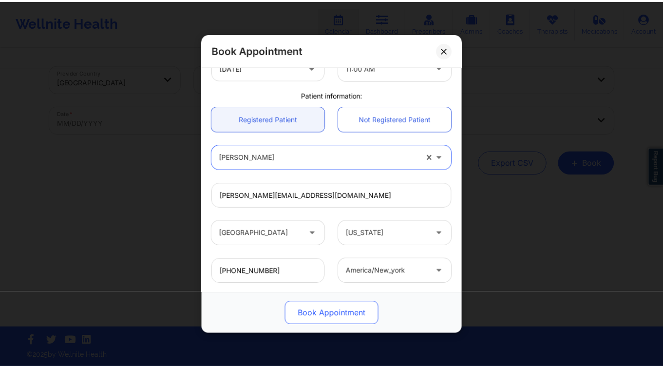
scroll to position [279, 0]
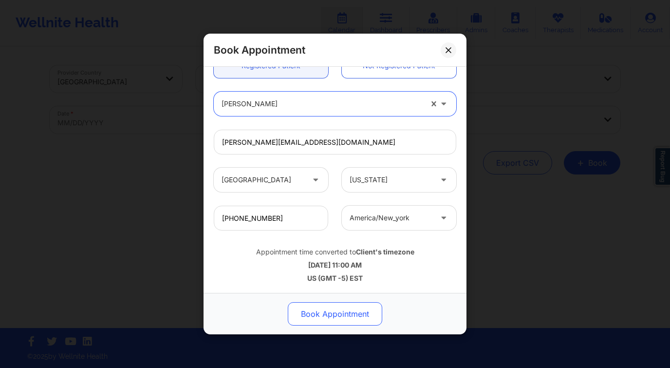
click at [346, 314] on button "Book Appointment" at bounding box center [335, 313] width 94 height 23
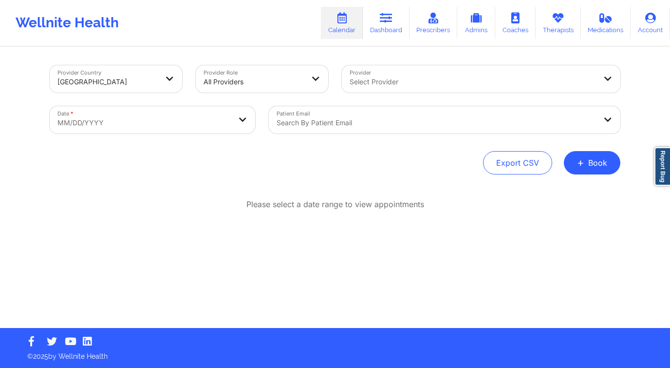
click at [150, 138] on div "Date * MM/DD/YYYY" at bounding box center [152, 119] width 219 height 41
click at [159, 108] on body "Wellnite Health Calendar Dashboard Prescribers Admins Coaches Therapists Medica…" at bounding box center [335, 184] width 670 height 368
select select "2025-8"
select select "2025-9"
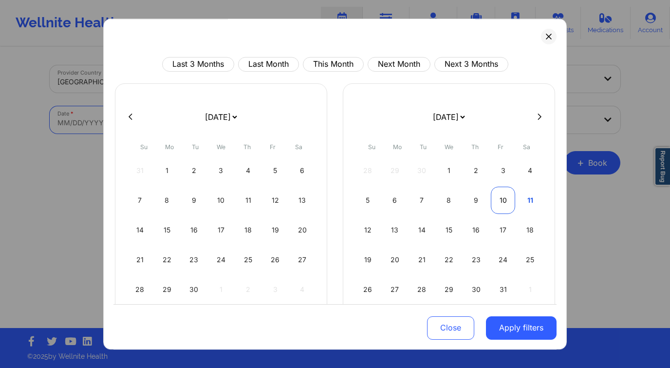
click at [499, 198] on div "10" at bounding box center [503, 199] width 25 height 27
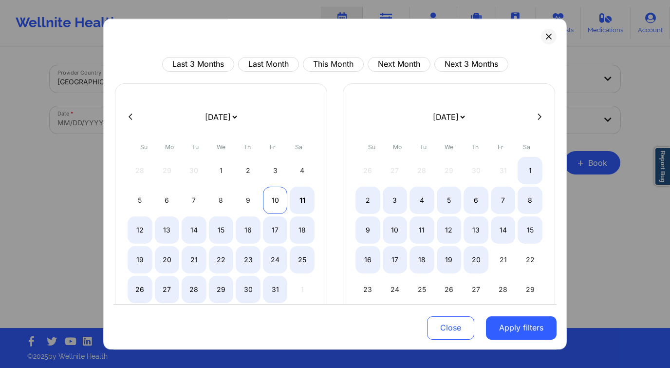
select select "2025-9"
select select "2025-10"
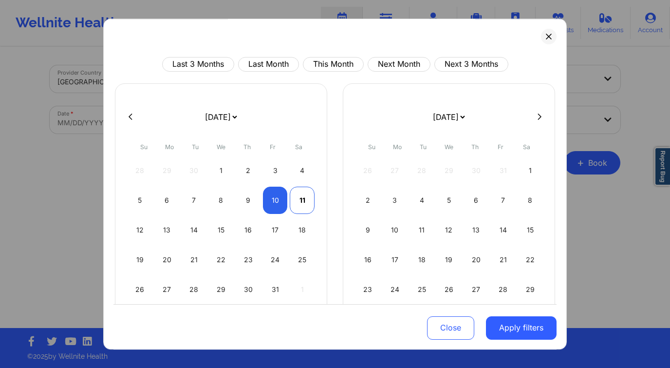
drag, startPoint x: 271, startPoint y: 203, endPoint x: 297, endPoint y: 213, distance: 28.2
click at [271, 203] on div "10" at bounding box center [275, 199] width 25 height 27
select select "2025-9"
select select "2025-10"
click at [506, 326] on button "Apply filters" at bounding box center [521, 326] width 71 height 23
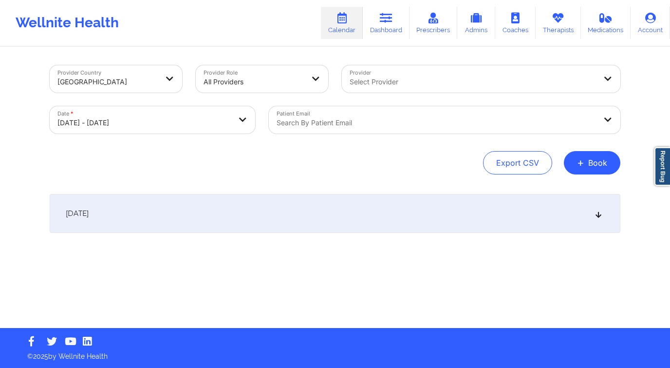
click at [393, 82] on div at bounding box center [473, 82] width 246 height 12
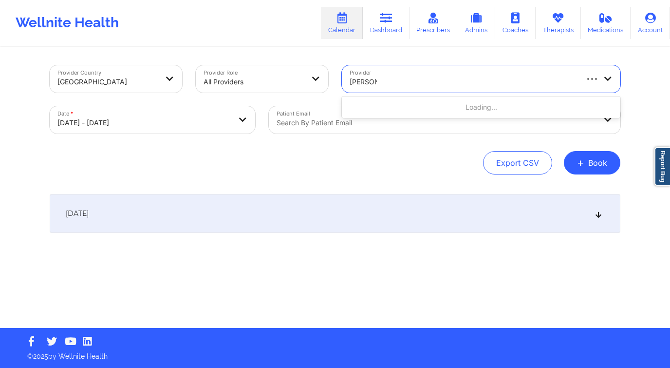
type input "melissa fo"
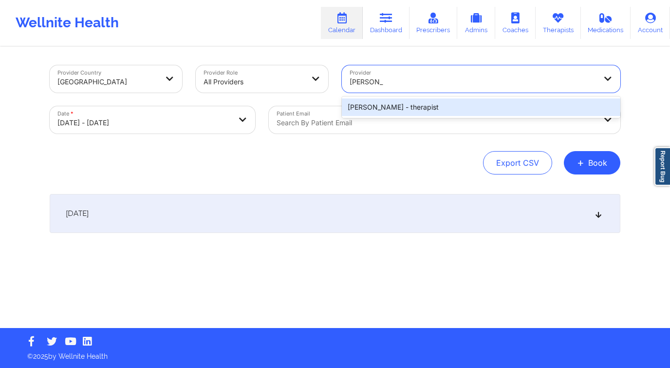
click at [423, 102] on div "Melissa Fowler - therapist" at bounding box center [481, 107] width 278 height 18
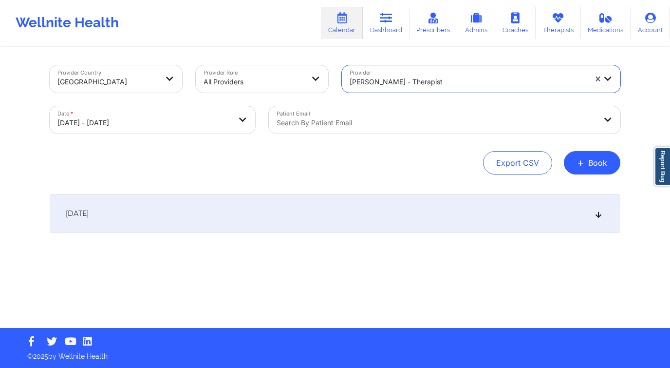
click at [401, 223] on div "[DATE]" at bounding box center [335, 213] width 571 height 39
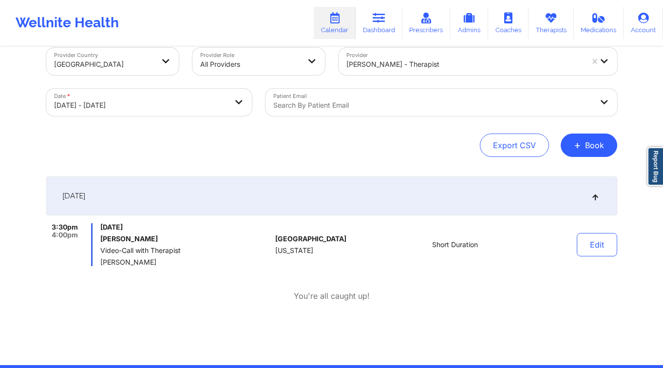
scroll to position [18, 0]
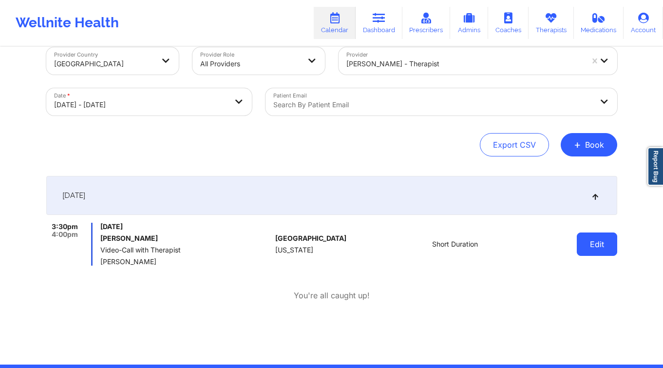
click at [609, 241] on button "Edit" at bounding box center [596, 243] width 40 height 23
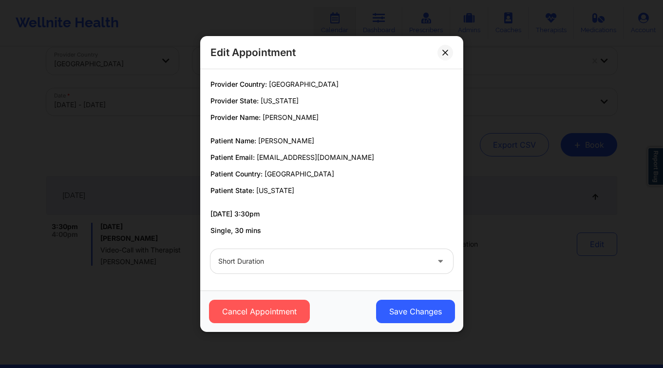
click at [529, 225] on div "Edit Appointment Provider Country: United States Provider State: Texas Provider…" at bounding box center [331, 184] width 663 height 368
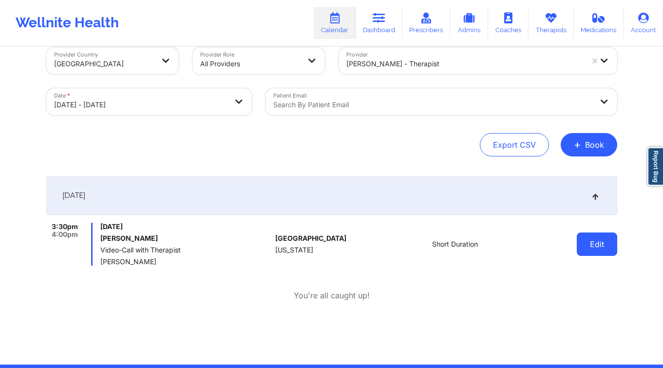
click at [585, 247] on button "Edit" at bounding box center [596, 243] width 40 height 23
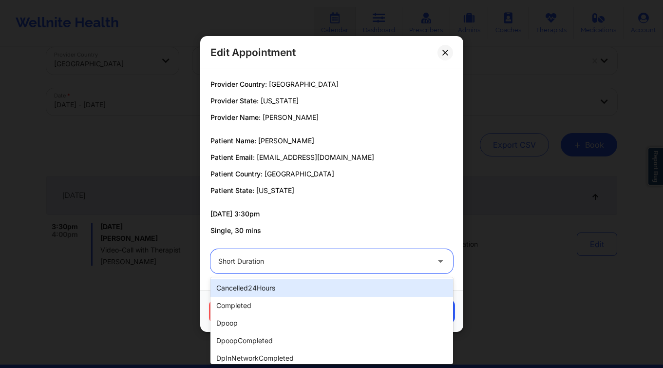
click at [277, 265] on div at bounding box center [323, 261] width 210 height 12
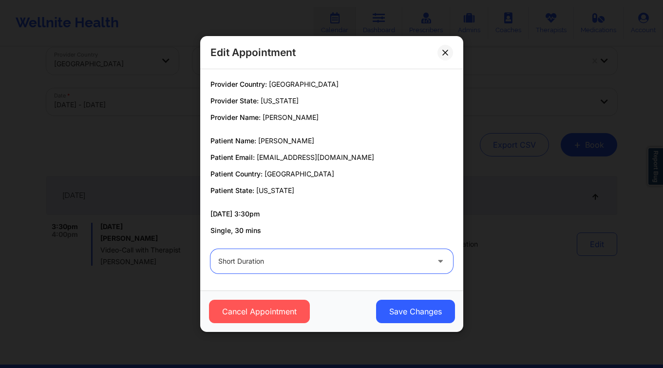
click at [277, 265] on div at bounding box center [323, 261] width 210 height 12
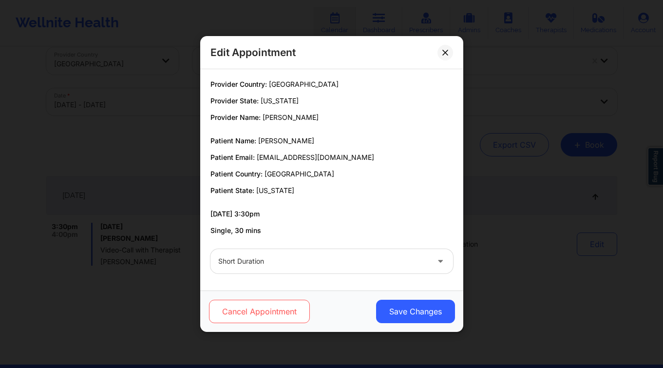
click at [268, 308] on button "Cancel Appointment" at bounding box center [258, 310] width 101 height 23
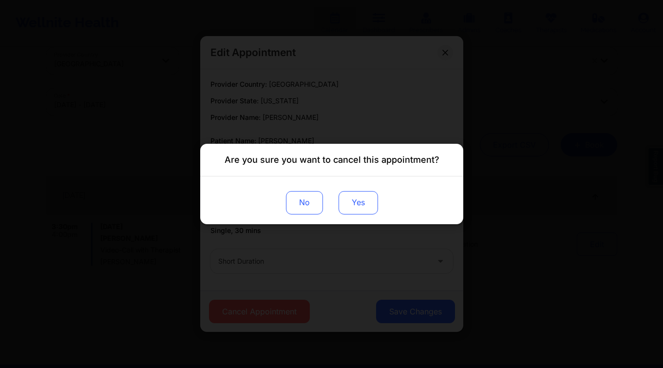
click at [366, 199] on button "Yes" at bounding box center [357, 202] width 39 height 23
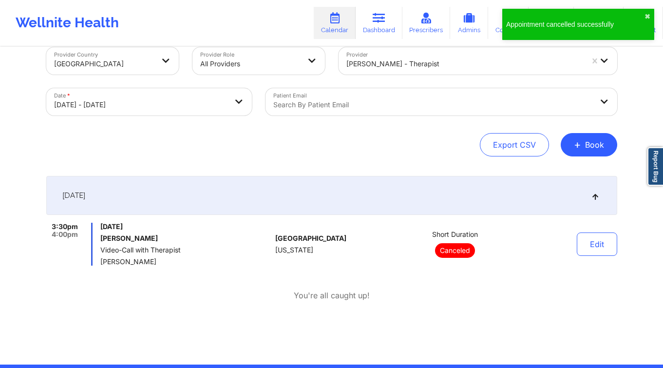
click at [504, 288] on div "3:30pm 4:00pm Friday, October 10, 2025 Michael Thomson Video-Call with Therapis…" at bounding box center [331, 261] width 571 height 78
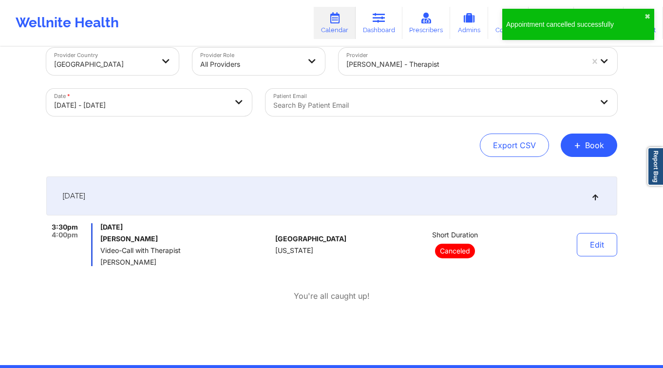
scroll to position [0, 0]
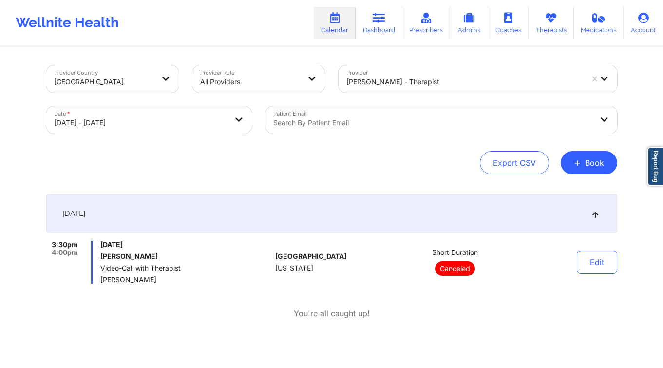
click at [226, 128] on body "Wellnite Health Calendar Dashboard Prescribers Admins Coaches Therapists Medica…" at bounding box center [331, 184] width 663 height 368
select select "2025-9"
select select "2025-10"
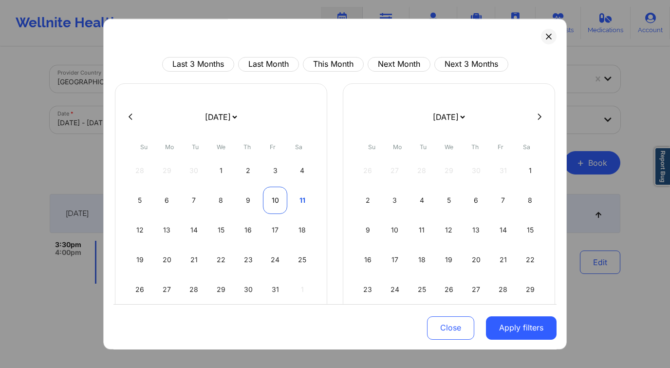
click at [278, 205] on div "10" at bounding box center [275, 199] width 25 height 27
select select "2025-9"
select select "2025-10"
select select "2025-9"
select select "2025-10"
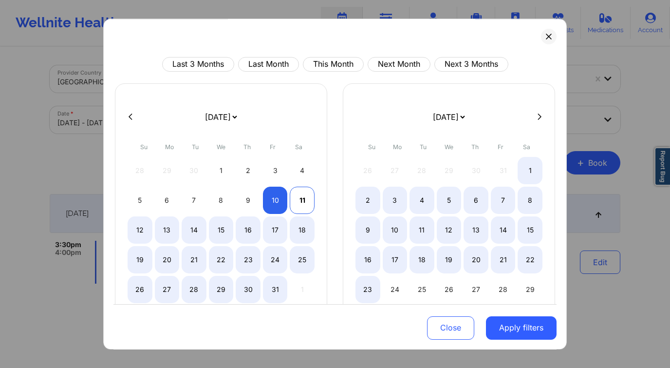
select select "2025-9"
select select "2025-10"
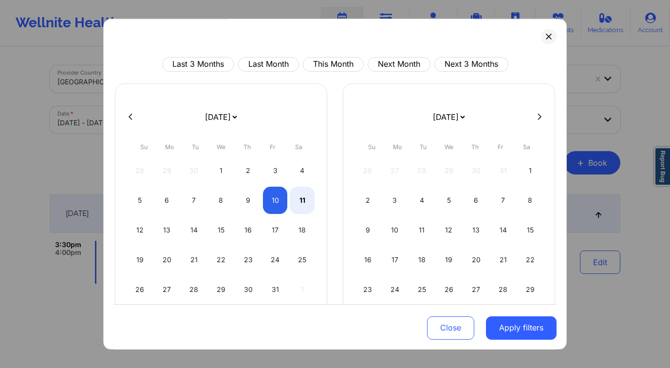
select select "2025-9"
select select "2025-10"
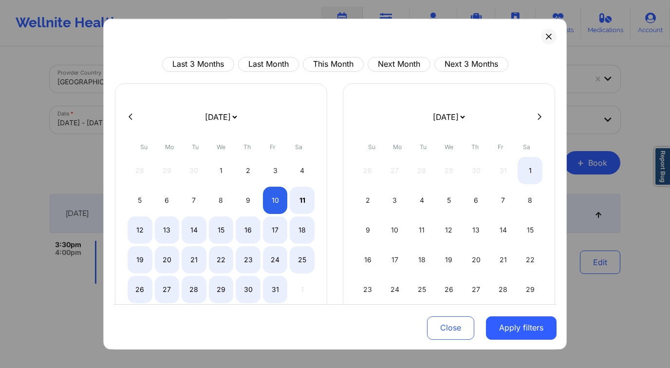
click at [537, 116] on icon at bounding box center [539, 116] width 4 height 7
select select "2025-10"
select select "2025-11"
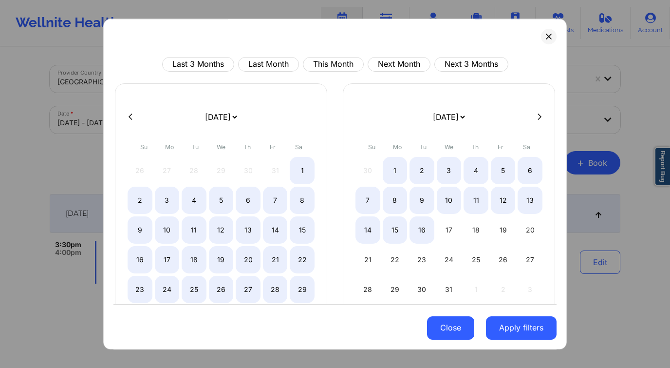
select select "2025-10"
select select "2025-11"
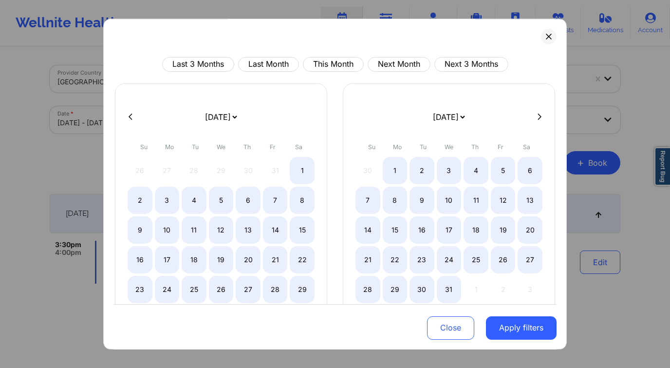
select select "2025-10"
select select "2025-11"
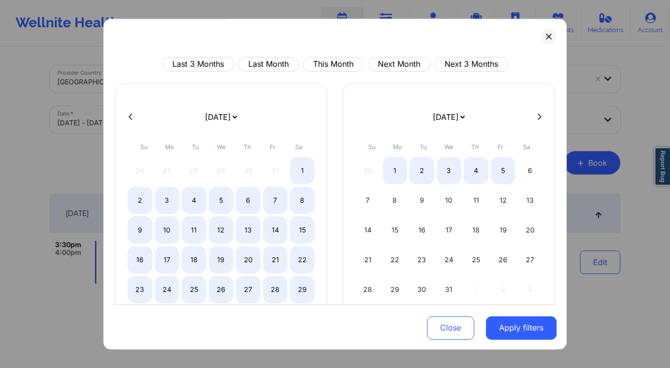
click at [529, 118] on div at bounding box center [334, 117] width 443 height 15
click at [537, 117] on icon at bounding box center [539, 116] width 4 height 7
select select "2025-11"
select select "2026-0"
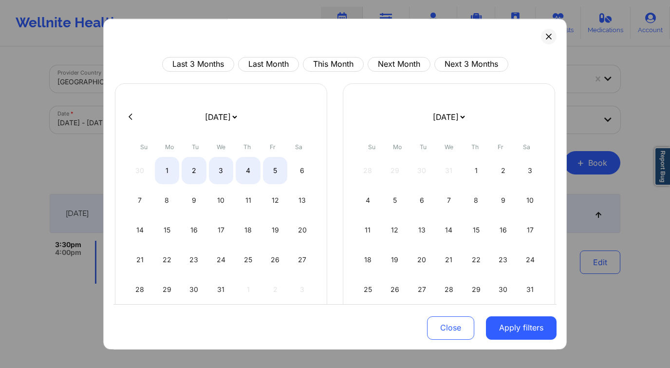
click at [130, 119] on icon at bounding box center [131, 116] width 4 height 7
select select "2025-10"
select select "2025-11"
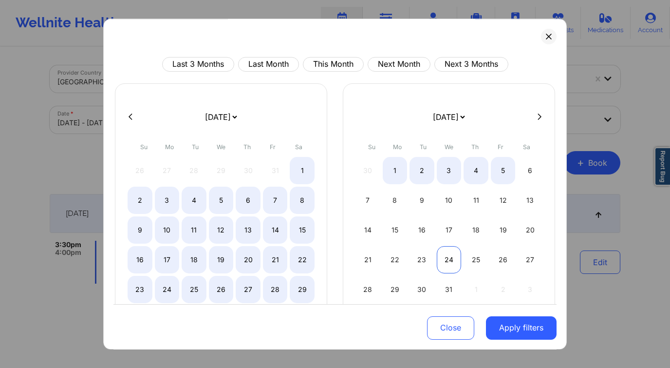
select select "2025-10"
select select "2025-11"
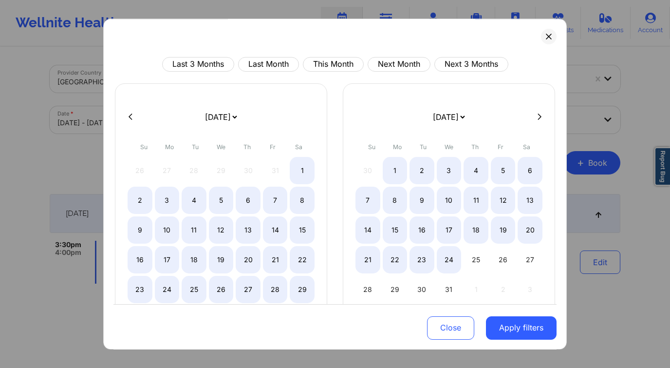
select select "2025-10"
select select "2025-11"
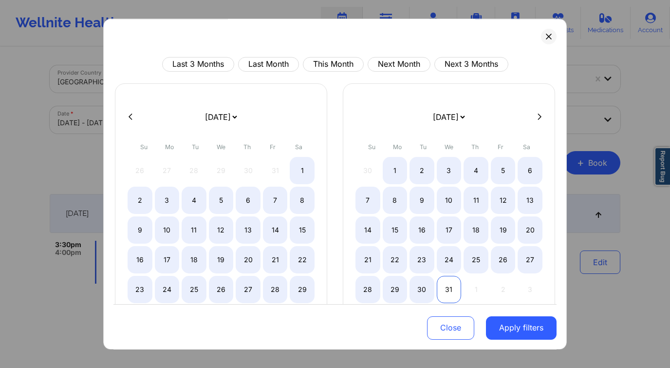
select select "2025-10"
select select "2025-11"
click at [451, 289] on div "31" at bounding box center [449, 289] width 25 height 27
select select "2025-9"
select select "2025-10"
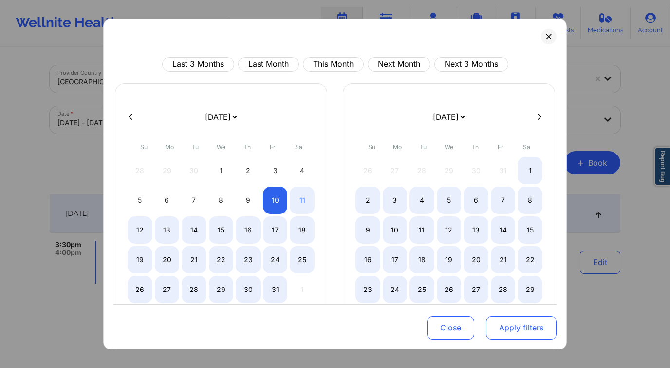
click at [508, 331] on button "Apply filters" at bounding box center [521, 326] width 71 height 23
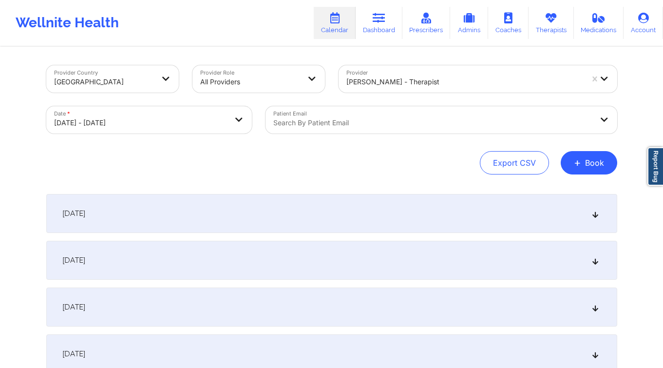
click at [332, 125] on div at bounding box center [432, 123] width 319 height 12
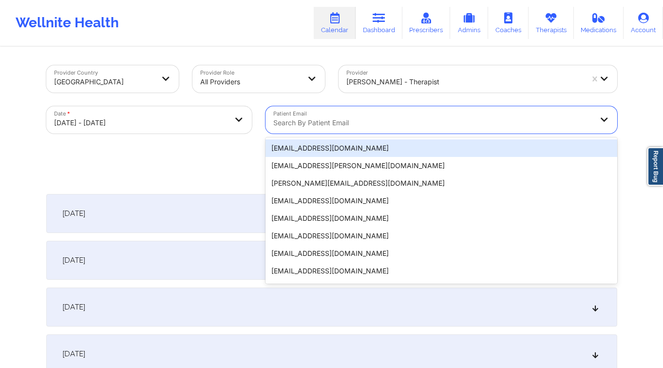
paste input "amcarlakey@yahoo.com"
type input "amcarlakey@yahoo.com"
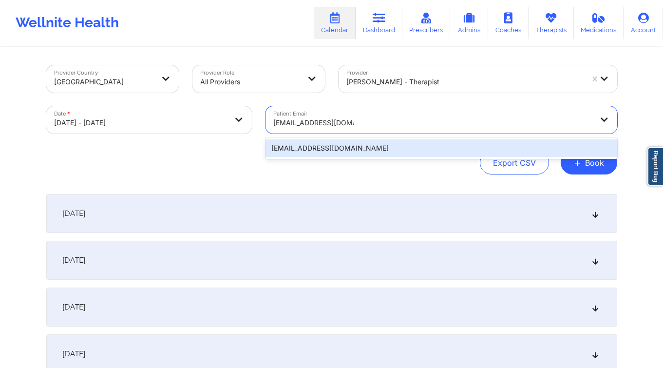
click at [398, 150] on div "iamcarlakey@yahoo.com" at bounding box center [440, 148] width 351 height 18
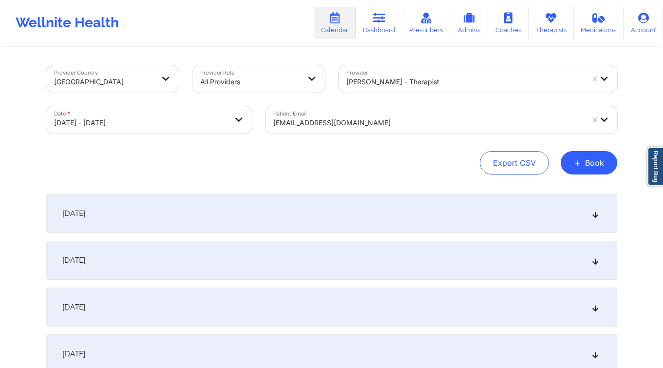
click at [235, 219] on div "[DATE]" at bounding box center [331, 213] width 571 height 39
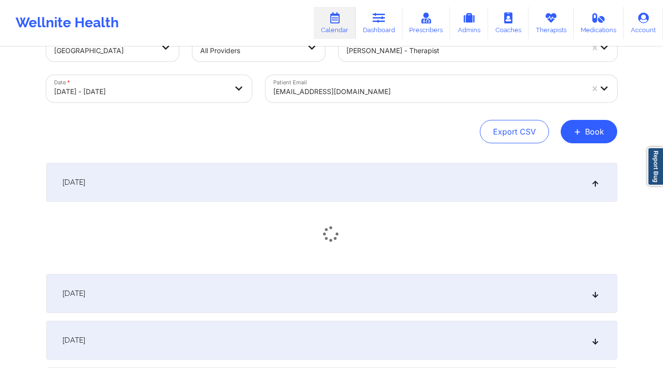
scroll to position [39, 0]
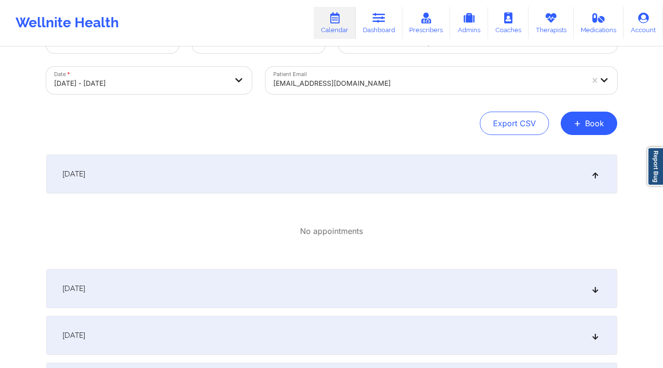
click at [210, 177] on div "[DATE]" at bounding box center [331, 173] width 571 height 39
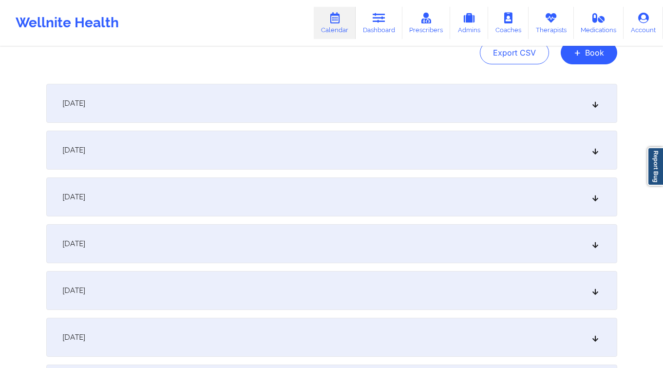
scroll to position [116, 0]
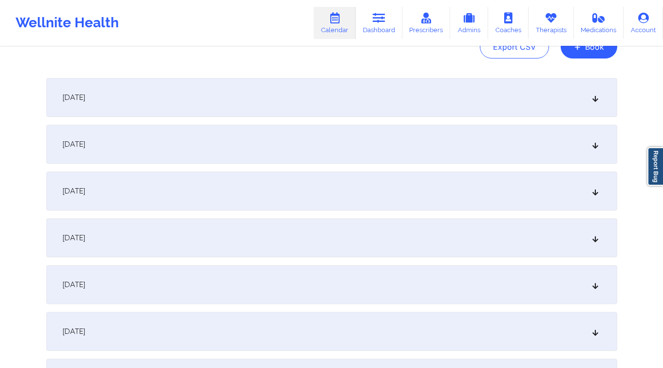
click at [139, 236] on div "October 13, 2025" at bounding box center [331, 237] width 571 height 39
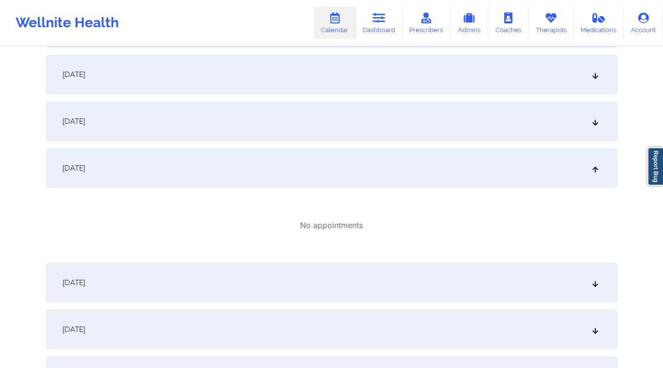
click at [138, 166] on div "October 13, 2025" at bounding box center [331, 167] width 571 height 39
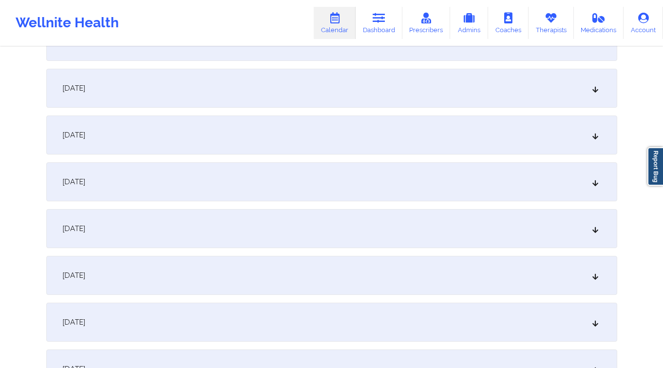
drag, startPoint x: 129, startPoint y: 272, endPoint x: 147, endPoint y: 272, distance: 17.0
click at [129, 272] on div "October 17, 2025" at bounding box center [331, 275] width 571 height 39
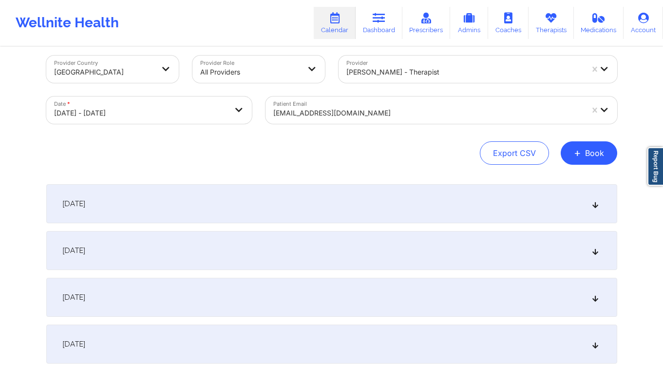
scroll to position [0, 0]
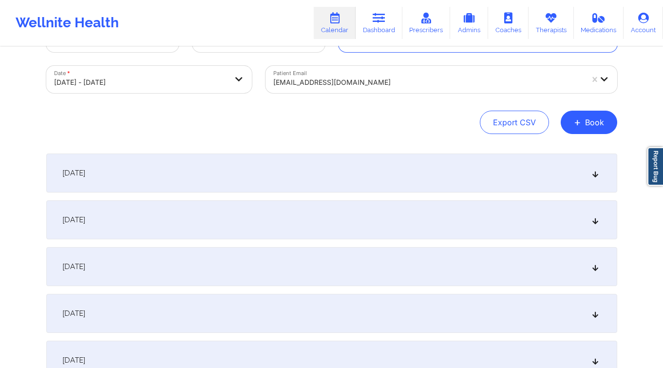
click at [412, 130] on div "Export CSV + Book" at bounding box center [331, 122] width 571 height 23
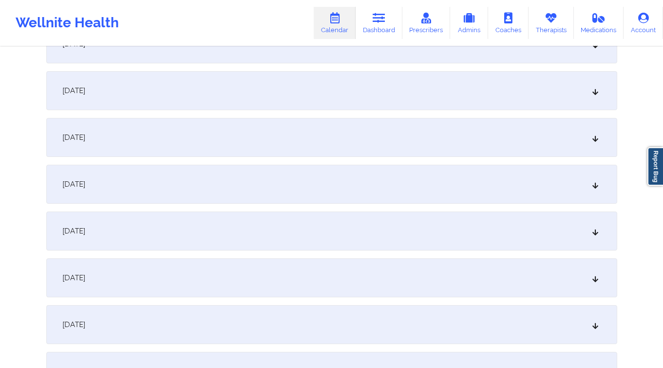
scroll to position [244, 0]
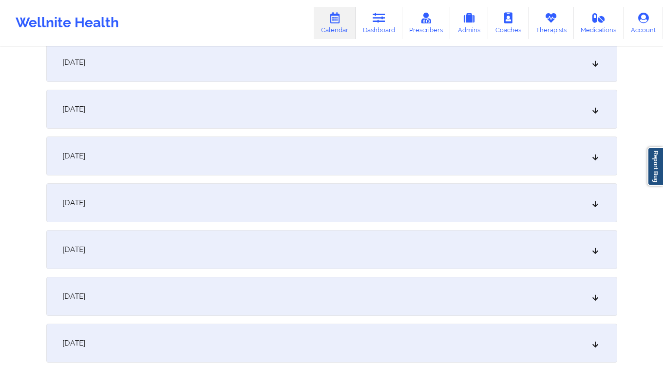
click at [151, 118] on div "October 13, 2025" at bounding box center [331, 109] width 571 height 39
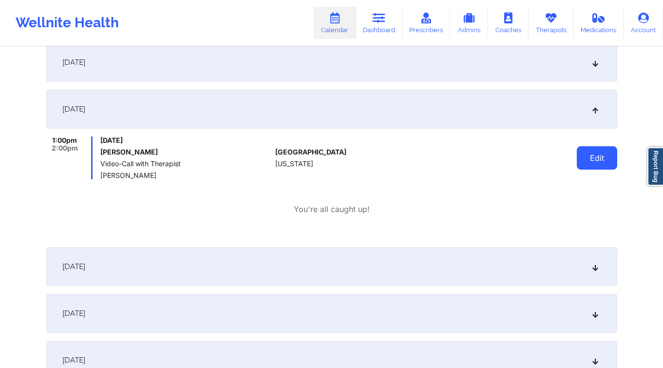
click at [595, 157] on button "Edit" at bounding box center [596, 157] width 40 height 23
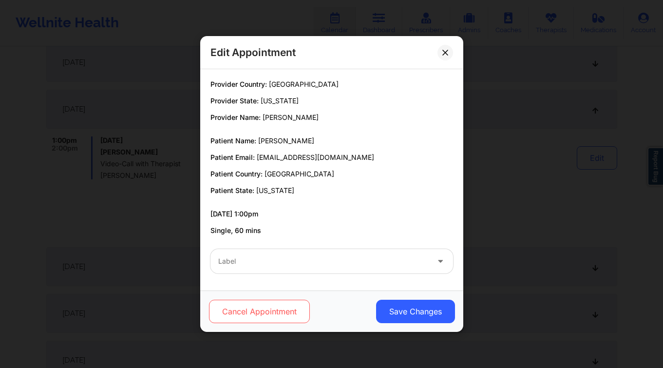
click at [248, 308] on button "Cancel Appointment" at bounding box center [258, 310] width 101 height 23
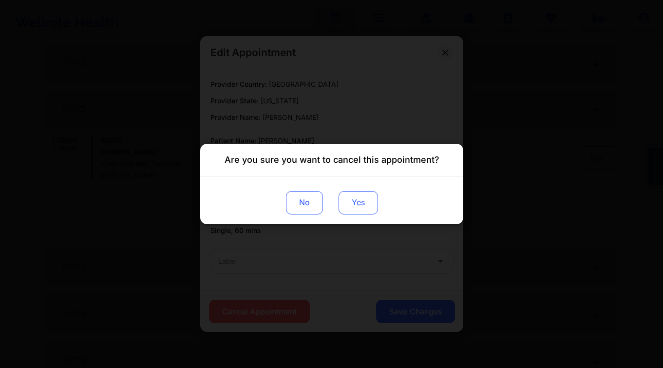
click at [351, 207] on button "Yes" at bounding box center [357, 202] width 39 height 23
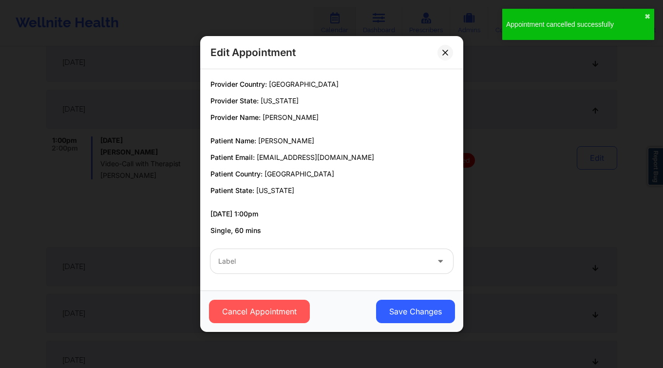
click at [137, 150] on div "Edit Appointment Provider Country: United States Provider State: Florida Provid…" at bounding box center [331, 184] width 663 height 368
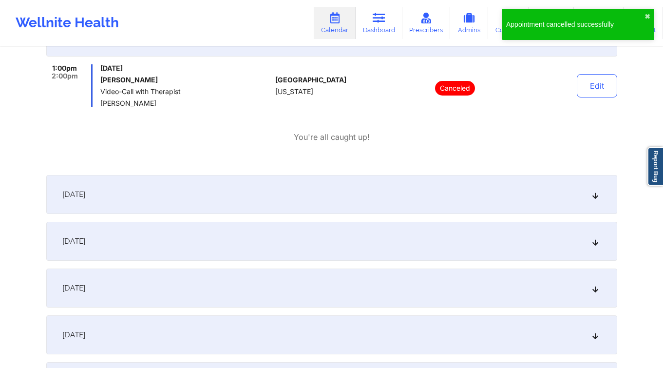
scroll to position [396, 0]
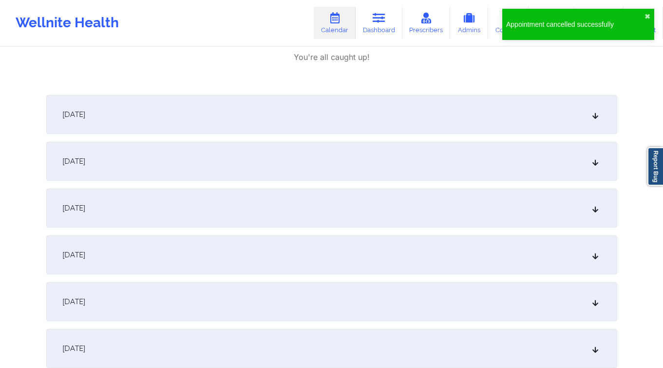
click at [125, 258] on div "October 17, 2025" at bounding box center [331, 254] width 571 height 39
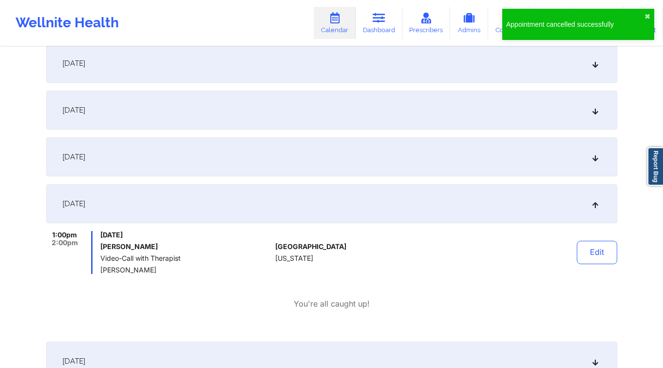
scroll to position [449, 0]
click at [600, 248] on button "Edit" at bounding box center [596, 250] width 40 height 23
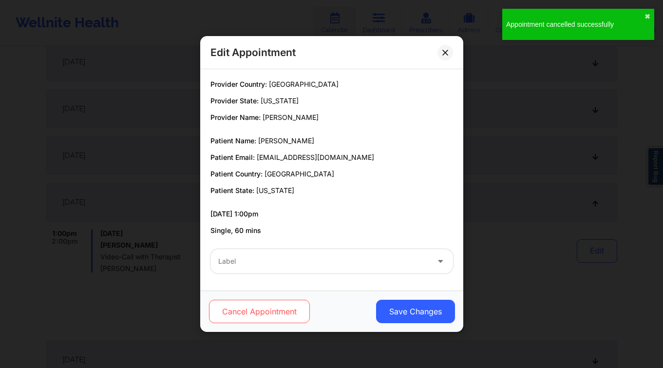
click at [256, 309] on button "Cancel Appointment" at bounding box center [258, 310] width 101 height 23
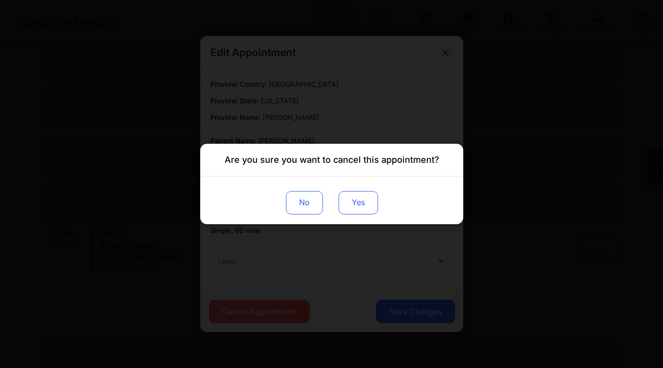
click at [369, 204] on button "Yes" at bounding box center [357, 202] width 39 height 23
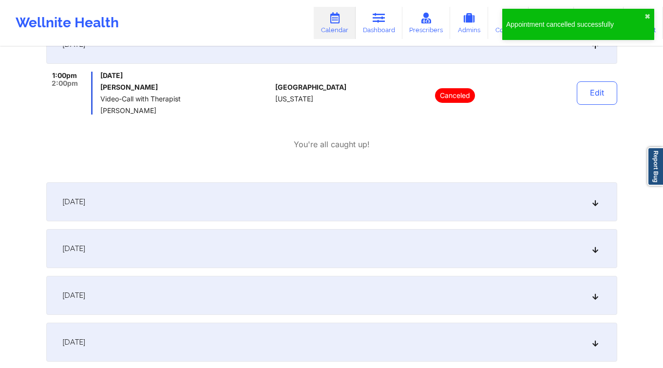
scroll to position [754, 0]
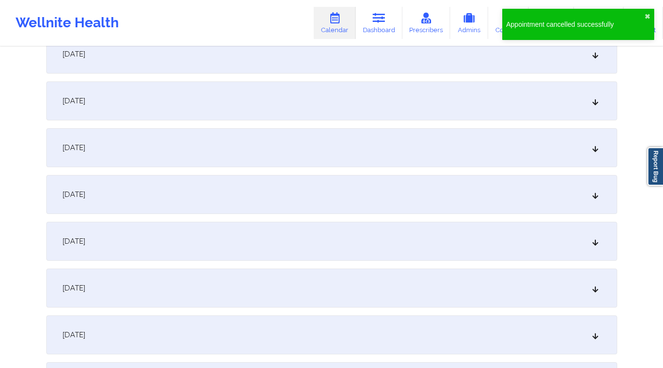
click at [85, 147] on span "October 20, 2025" at bounding box center [73, 148] width 23 height 10
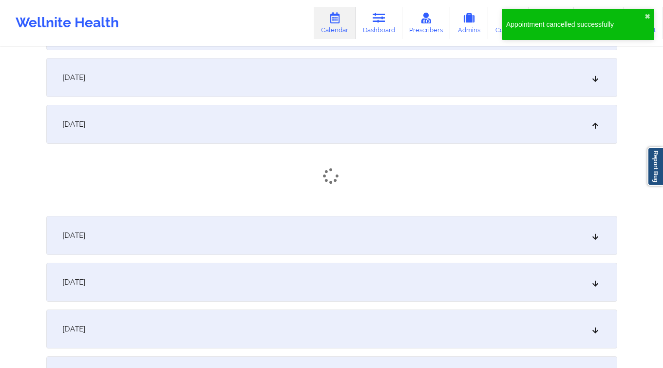
scroll to position [833, 0]
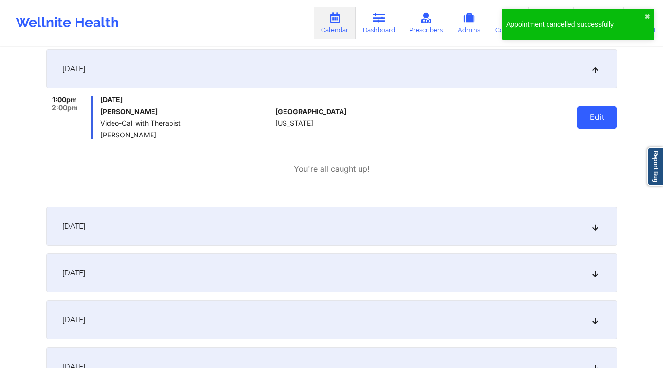
click at [600, 119] on button "Edit" at bounding box center [596, 117] width 40 height 23
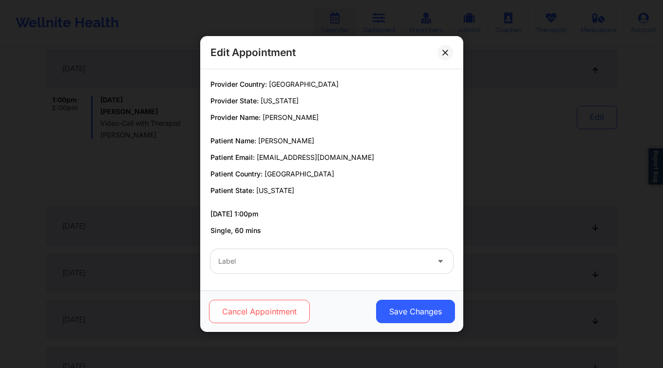
click at [276, 308] on button "Cancel Appointment" at bounding box center [258, 310] width 101 height 23
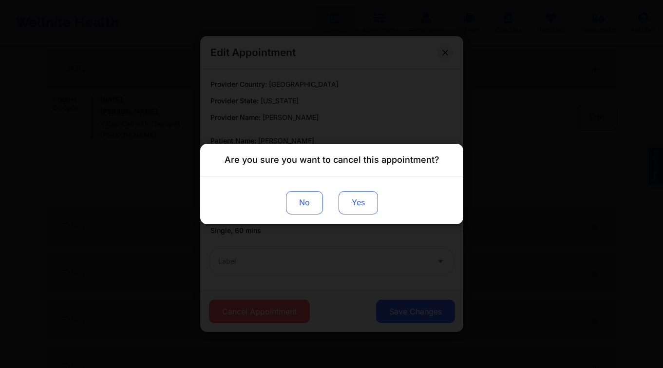
click at [372, 203] on button "Yes" at bounding box center [357, 202] width 39 height 23
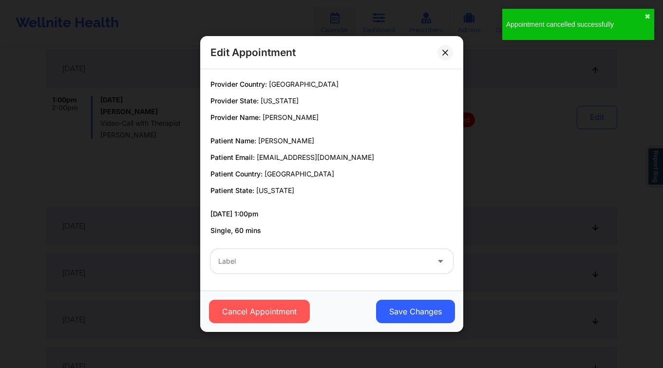
click at [115, 166] on div "Edit Appointment Provider Country: United States Provider State: Florida Provid…" at bounding box center [331, 184] width 663 height 368
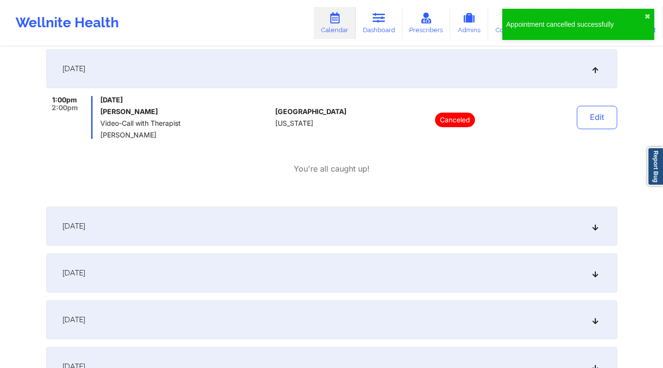
click at [109, 311] on div "October 23, 2025" at bounding box center [331, 319] width 571 height 39
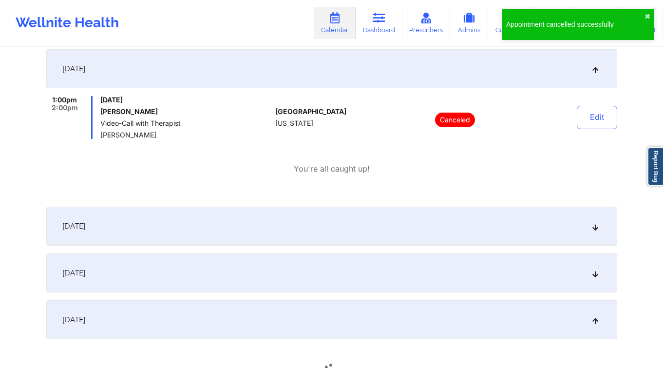
click at [109, 311] on div "October 23, 2025" at bounding box center [331, 319] width 571 height 39
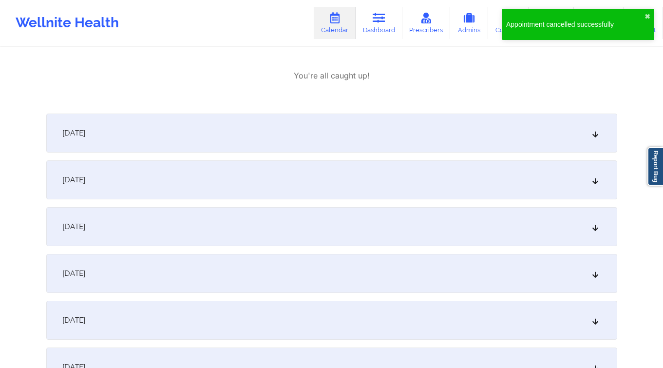
click at [117, 262] on div "October 24, 2025" at bounding box center [331, 273] width 571 height 39
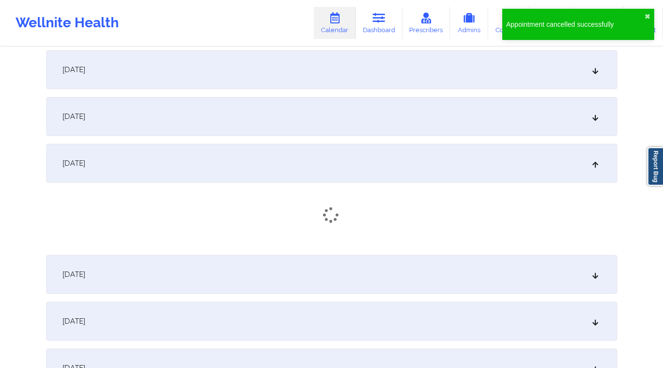
scroll to position [1102, 0]
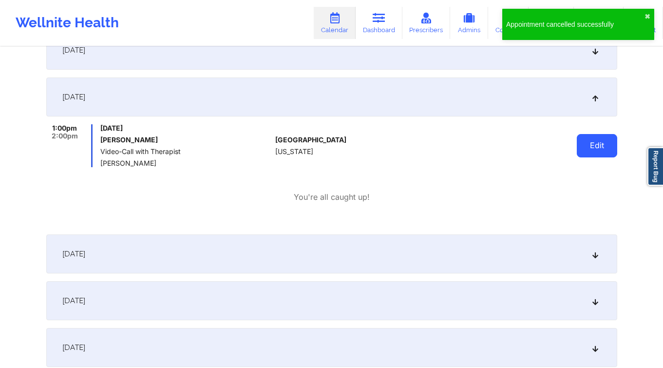
click at [584, 145] on button "Edit" at bounding box center [596, 145] width 40 height 23
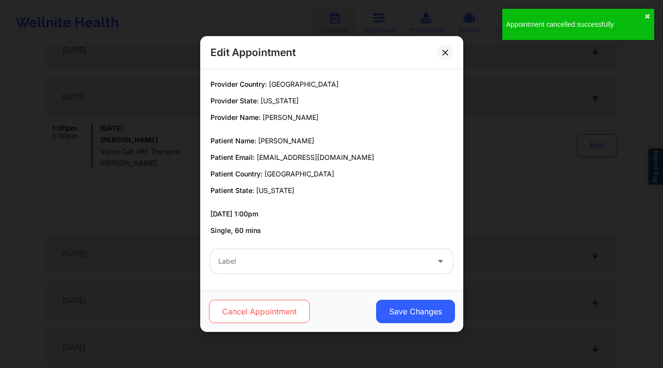
click at [262, 305] on button "Cancel Appointment" at bounding box center [258, 310] width 101 height 23
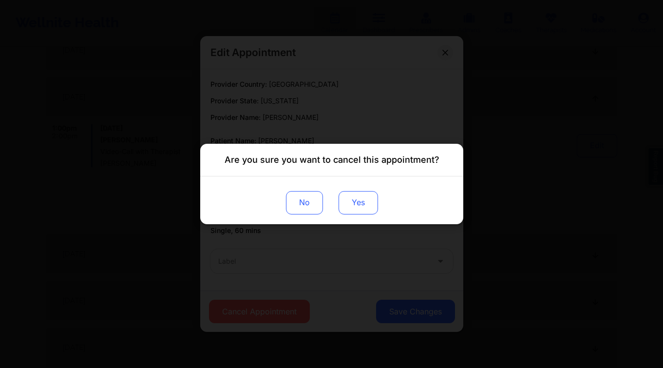
click at [361, 213] on button "Yes" at bounding box center [357, 202] width 39 height 23
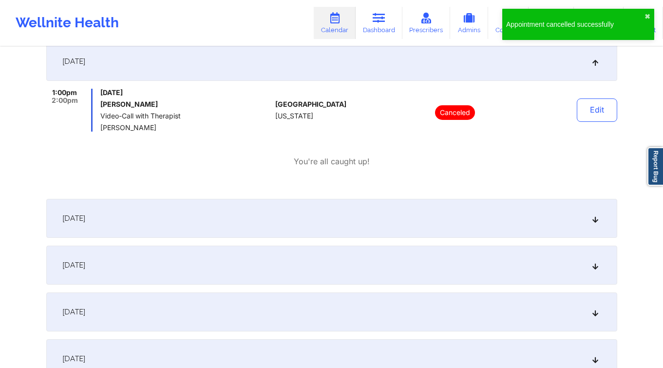
scroll to position [1267, 0]
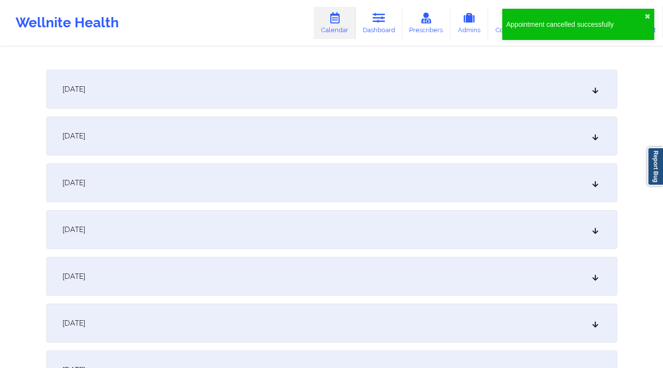
click at [142, 183] on div "October 27, 2025" at bounding box center [331, 182] width 571 height 39
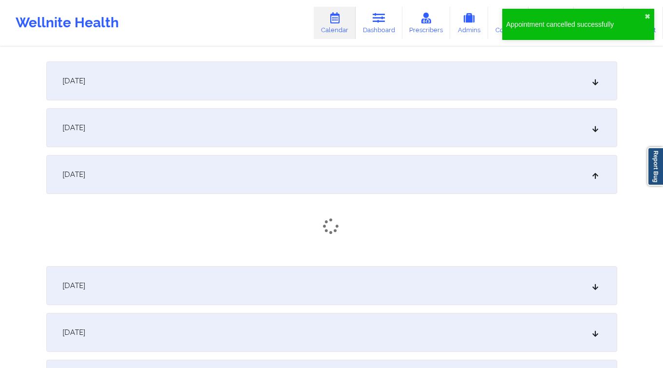
scroll to position [1283, 0]
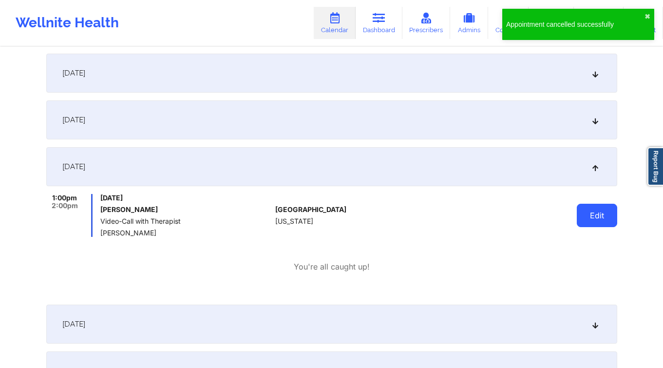
click at [600, 218] on button "Edit" at bounding box center [596, 214] width 40 height 23
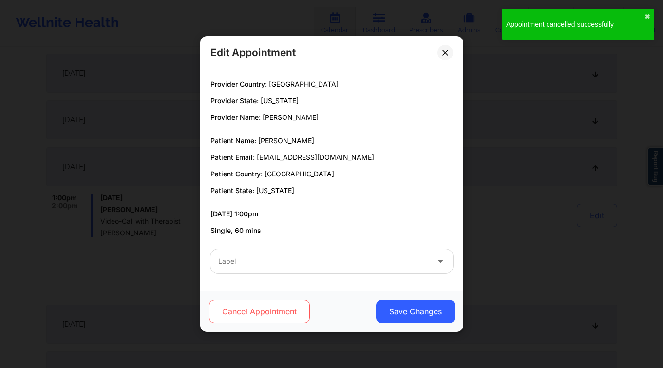
click at [273, 313] on button "Cancel Appointment" at bounding box center [258, 310] width 101 height 23
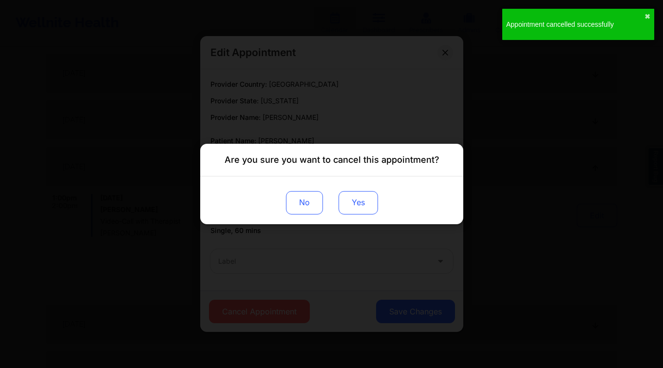
click at [369, 206] on button "Yes" at bounding box center [357, 202] width 39 height 23
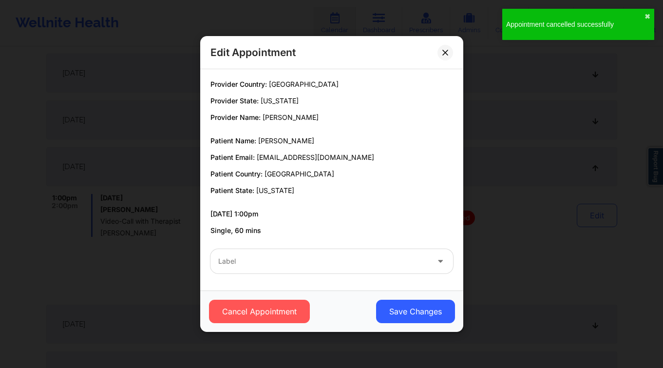
click at [97, 235] on div "Edit Appointment Provider Country: United States Provider State: Florida Provid…" at bounding box center [331, 184] width 663 height 368
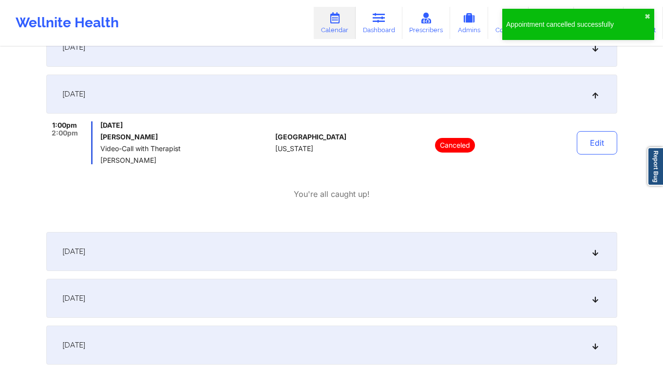
scroll to position [1441, 0]
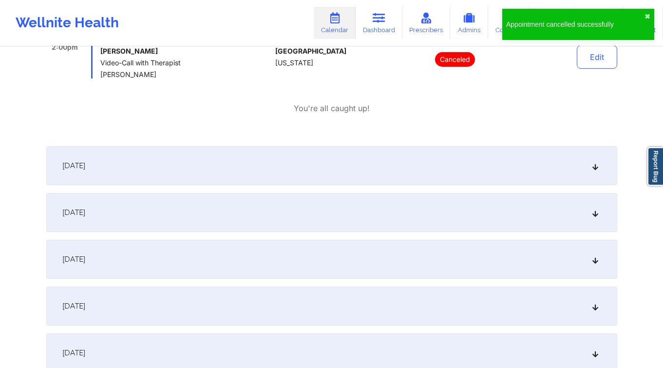
click at [130, 304] on div "October 31, 2025" at bounding box center [331, 305] width 571 height 39
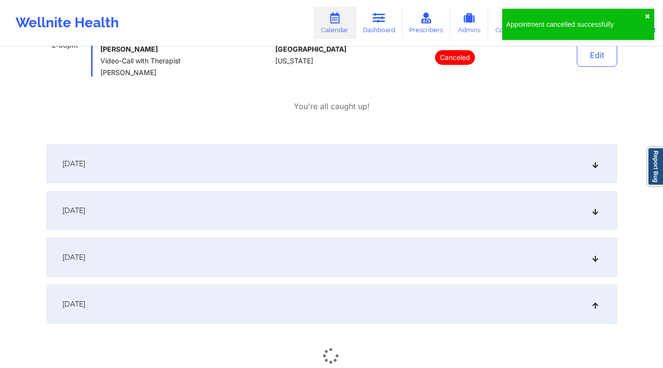
scroll to position [1525, 0]
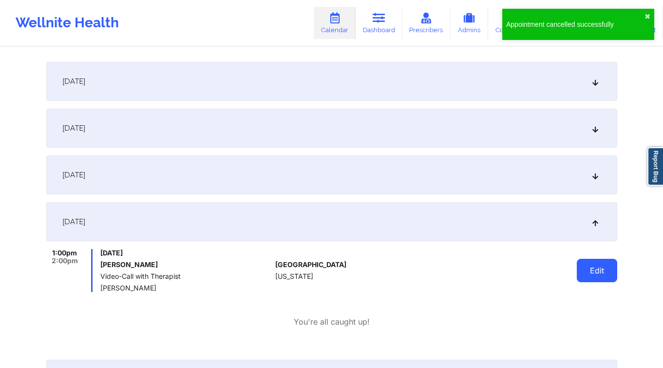
click at [584, 272] on button "Edit" at bounding box center [596, 270] width 40 height 23
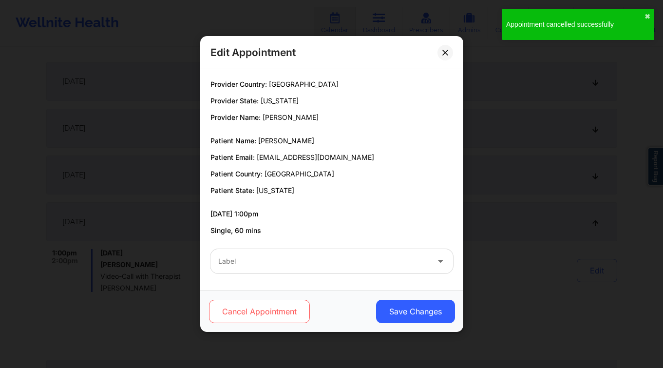
click at [260, 305] on button "Cancel Appointment" at bounding box center [258, 310] width 101 height 23
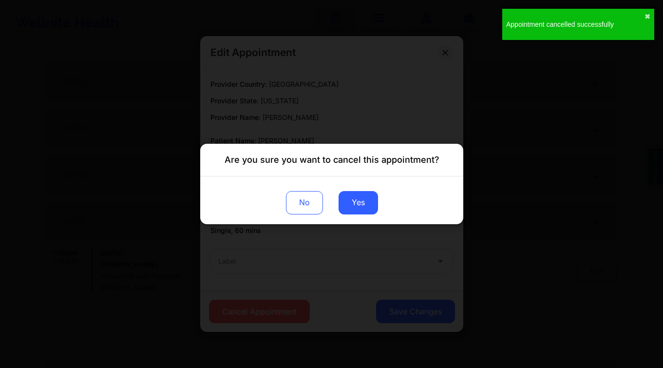
drag, startPoint x: 361, startPoint y: 207, endPoint x: 448, endPoint y: 358, distance: 174.3
click at [361, 207] on button "Yes" at bounding box center [357, 202] width 39 height 23
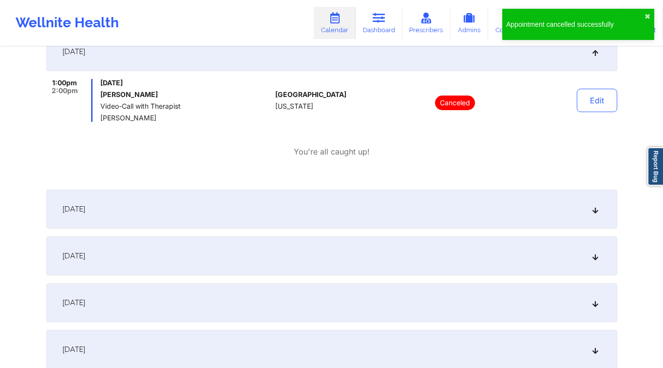
scroll to position [1749, 0]
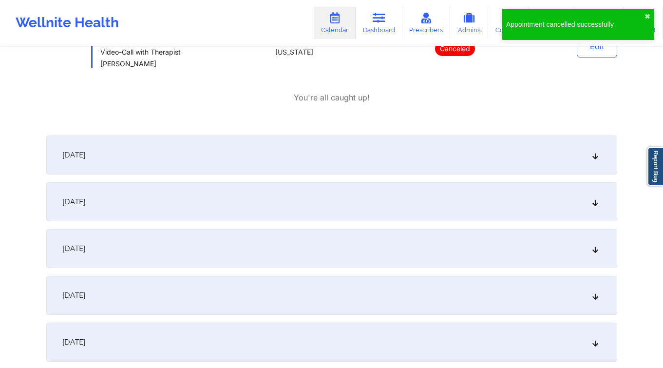
click at [200, 248] on div "November 3, 2025" at bounding box center [331, 248] width 571 height 39
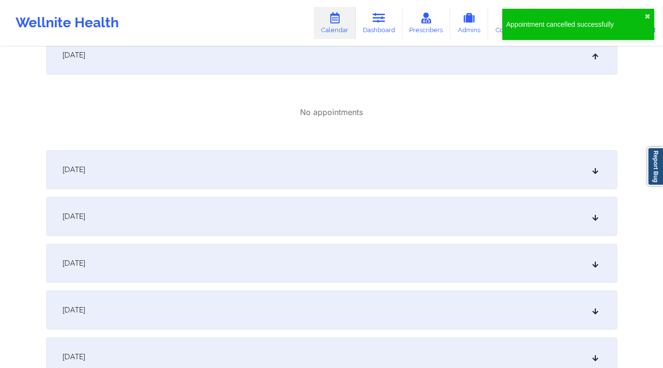
scroll to position [1946, 0]
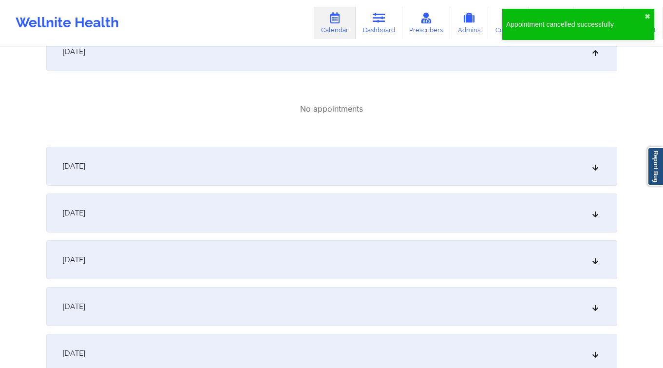
click at [128, 307] on div "November 7, 2025" at bounding box center [331, 306] width 571 height 39
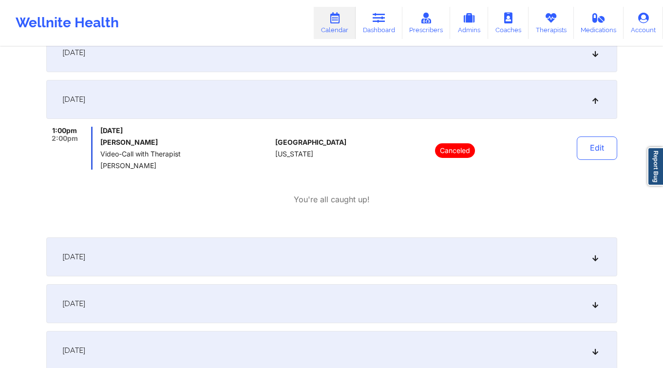
scroll to position [330, 0]
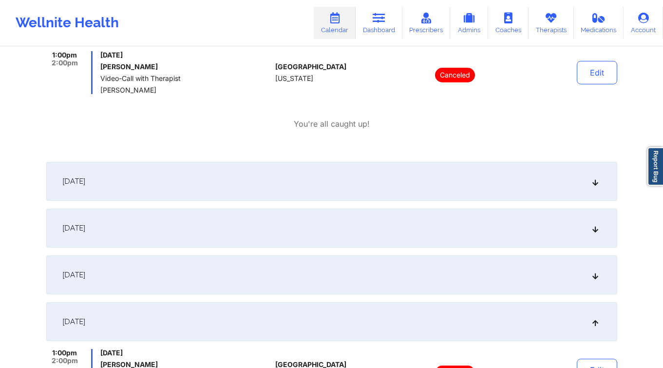
click at [330, 23] on link "Calendar" at bounding box center [335, 23] width 42 height 32
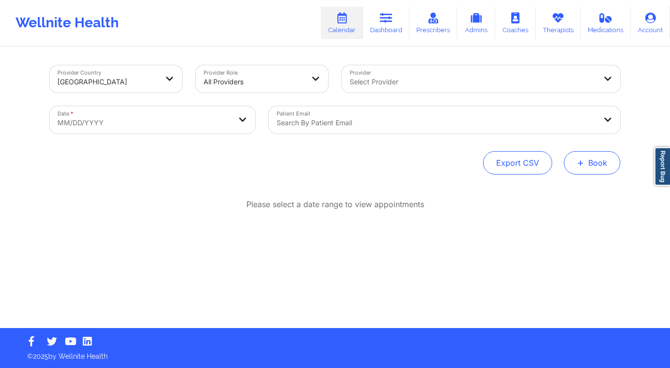
click at [582, 165] on span "+" at bounding box center [580, 162] width 7 height 5
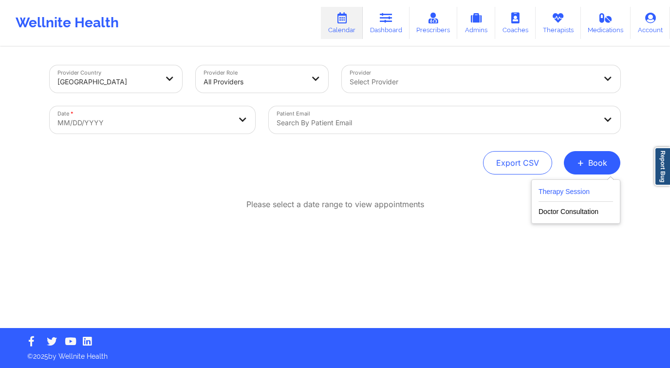
click at [549, 193] on button "Therapy Session" at bounding box center [575, 193] width 74 height 16
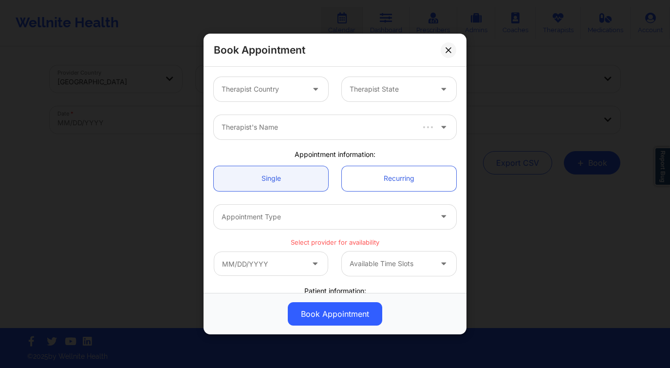
click at [284, 87] on div at bounding box center [263, 89] width 82 height 12
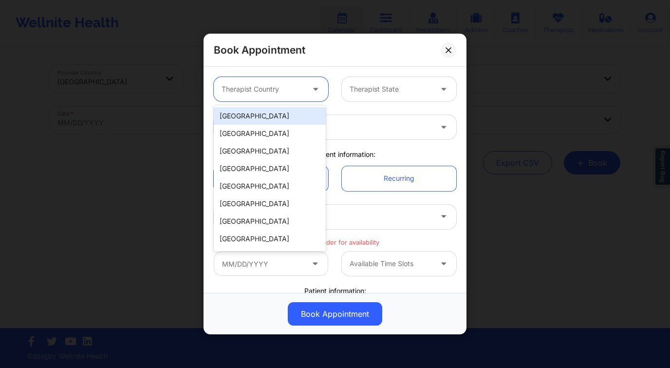
click at [267, 111] on div "[GEOGRAPHIC_DATA]" at bounding box center [270, 116] width 112 height 18
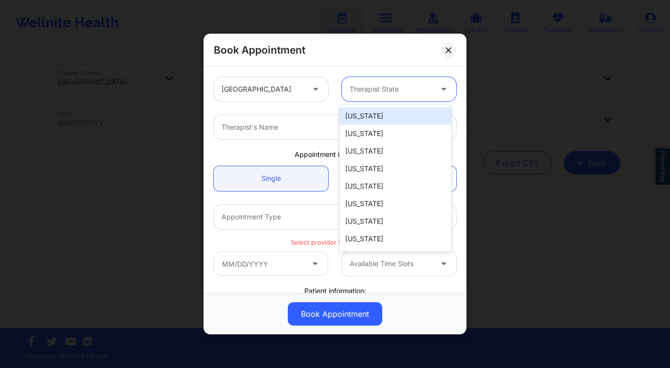
click at [357, 91] on div at bounding box center [391, 89] width 82 height 12
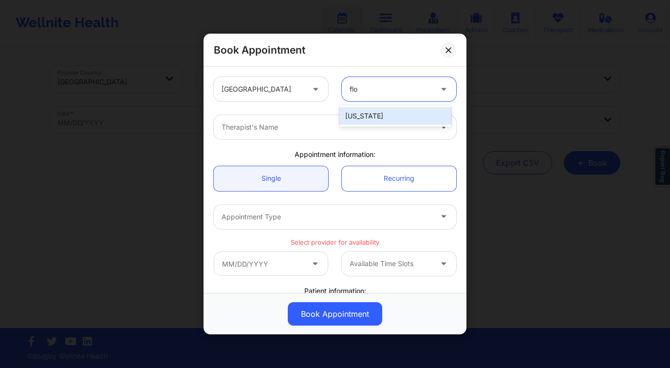
type input "[PERSON_NAME]"
click at [378, 116] on div "[US_STATE]" at bounding box center [395, 116] width 112 height 18
click at [346, 129] on div at bounding box center [327, 127] width 210 height 12
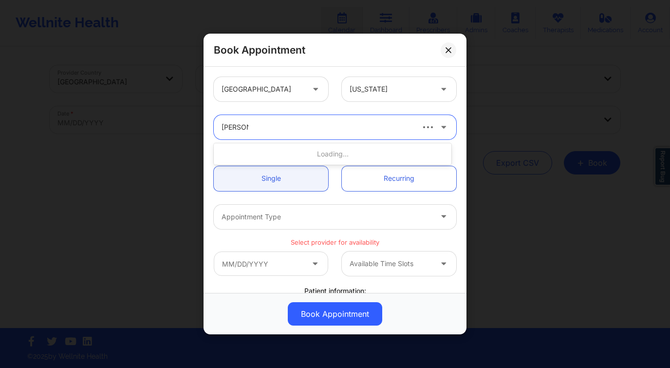
type input "[PERSON_NAME] walk"
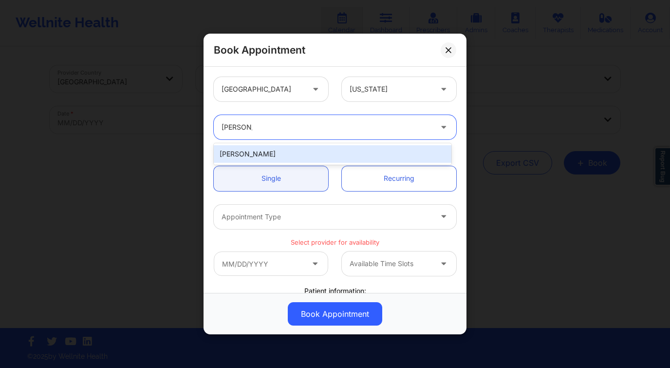
click at [355, 151] on div "[PERSON_NAME]" at bounding box center [333, 154] width 238 height 18
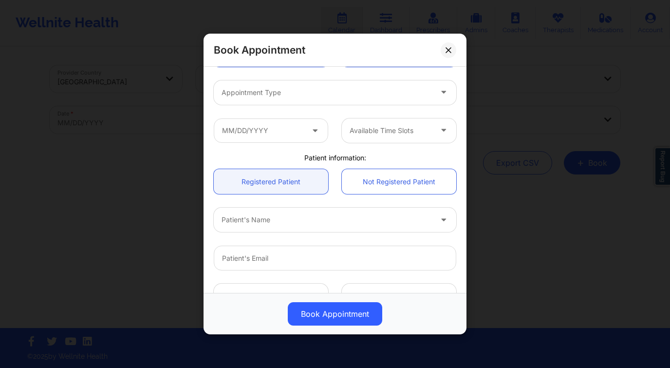
scroll to position [187, 0]
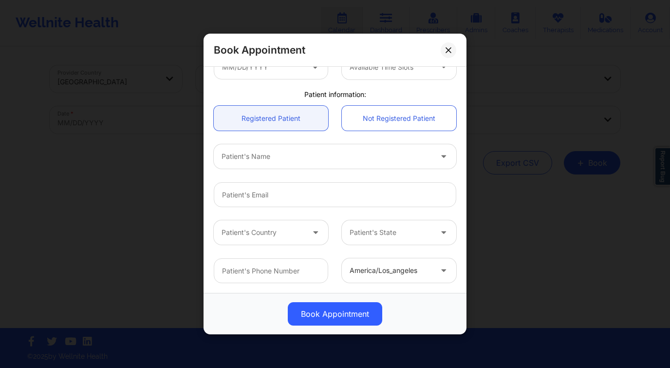
click at [265, 160] on div at bounding box center [327, 156] width 210 height 12
type input "colon"
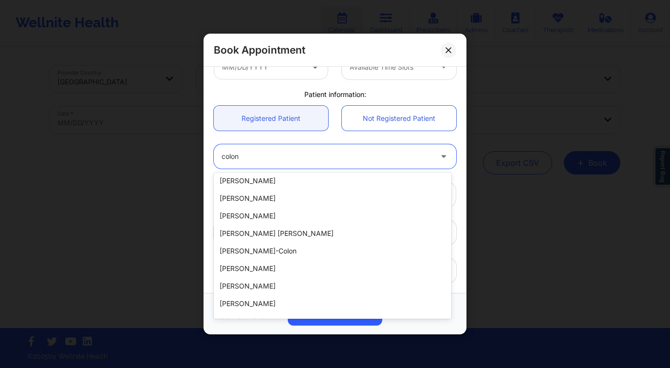
scroll to position [208, 0]
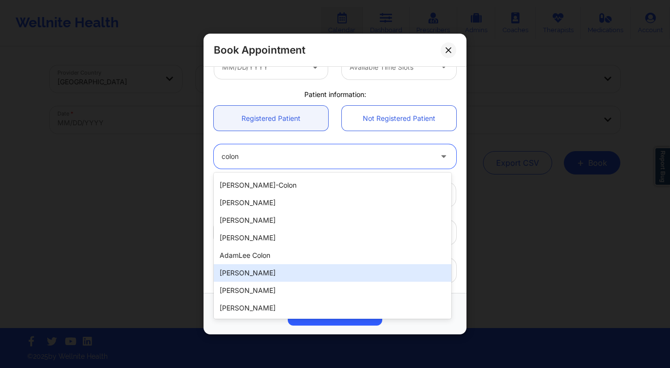
click at [303, 275] on div "[PERSON_NAME]" at bounding box center [333, 273] width 238 height 18
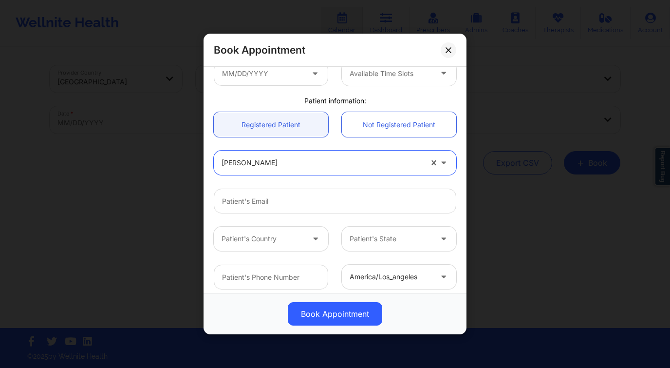
scroll to position [172, 0]
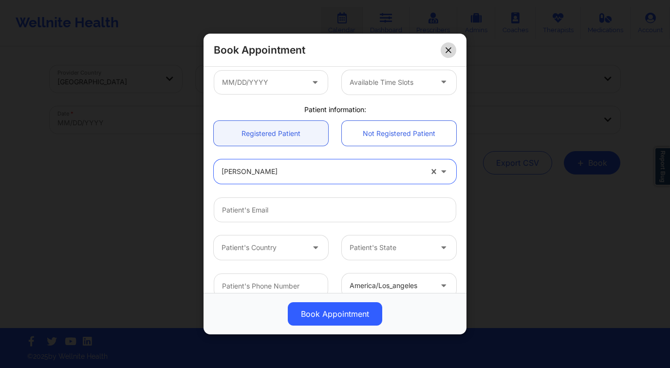
click at [449, 50] on icon at bounding box center [447, 49] width 5 height 5
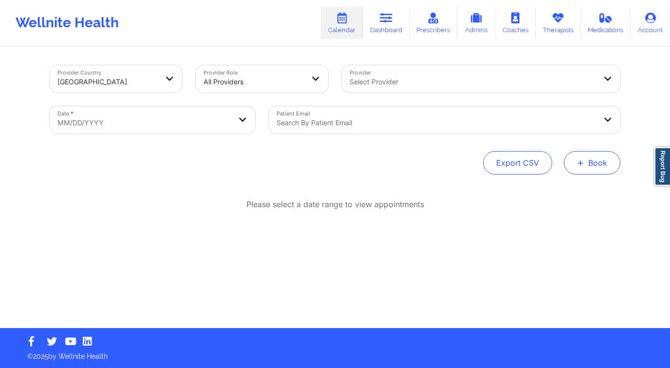
click at [598, 166] on button "+ Book" at bounding box center [592, 162] width 56 height 23
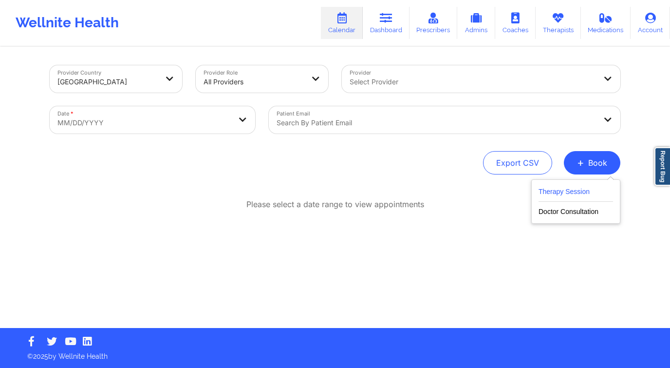
click at [557, 196] on button "Therapy Session" at bounding box center [575, 193] width 74 height 16
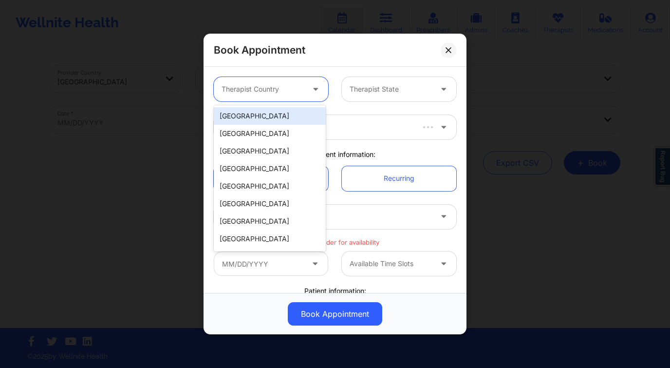
click at [266, 90] on div at bounding box center [263, 89] width 82 height 12
click at [263, 110] on div "[GEOGRAPHIC_DATA]" at bounding box center [270, 116] width 112 height 18
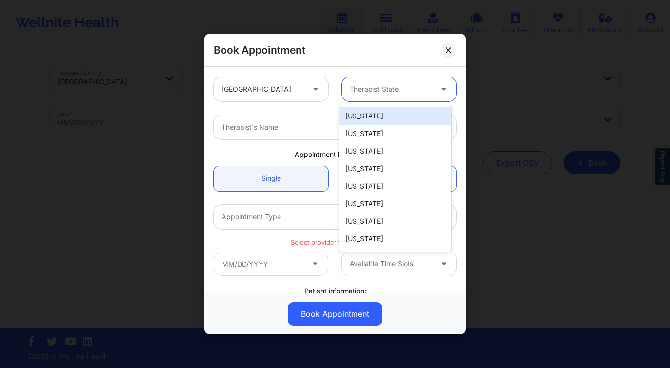
click at [364, 93] on div at bounding box center [391, 89] width 82 height 12
type input "f"
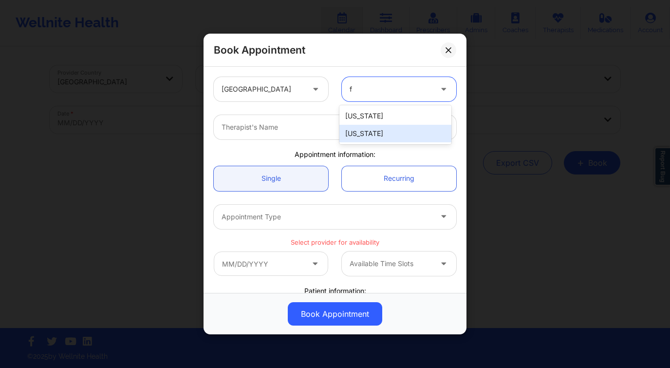
click at [363, 135] on div "[US_STATE]" at bounding box center [395, 134] width 112 height 18
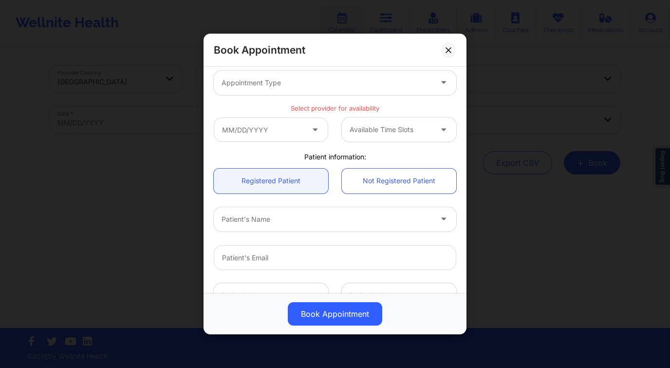
scroll to position [157, 0]
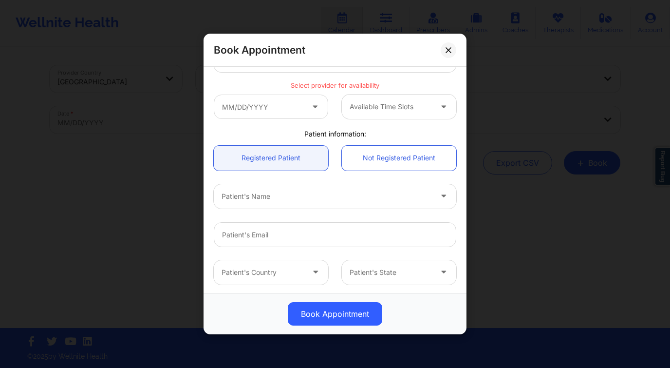
click at [269, 197] on div at bounding box center [327, 196] width 210 height 12
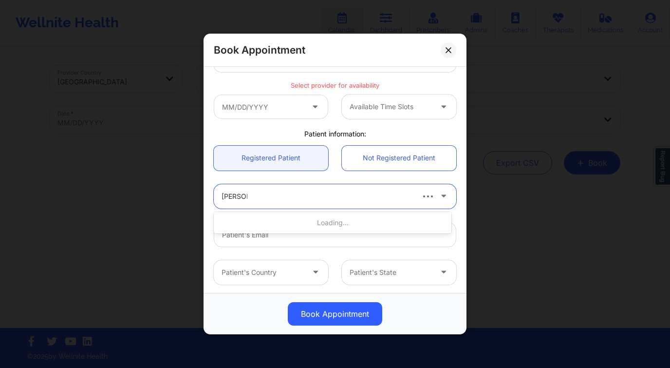
type input "[PERSON_NAME]"
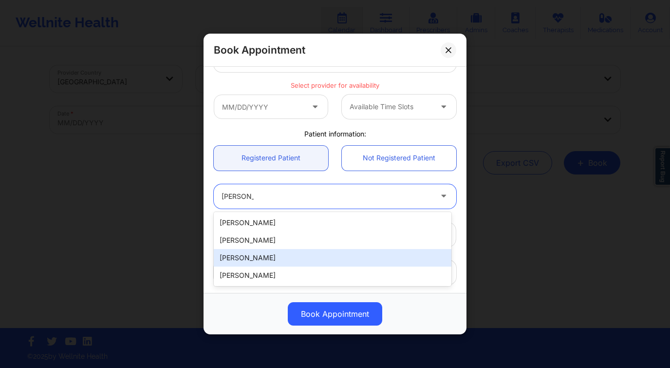
click at [259, 252] on div "[PERSON_NAME]" at bounding box center [333, 258] width 238 height 18
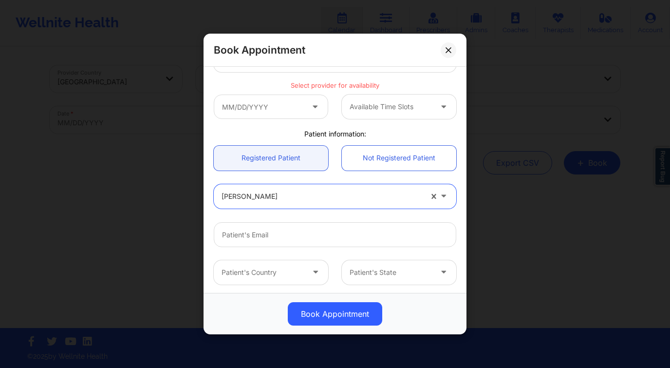
click at [446, 52] on icon at bounding box center [447, 49] width 5 height 5
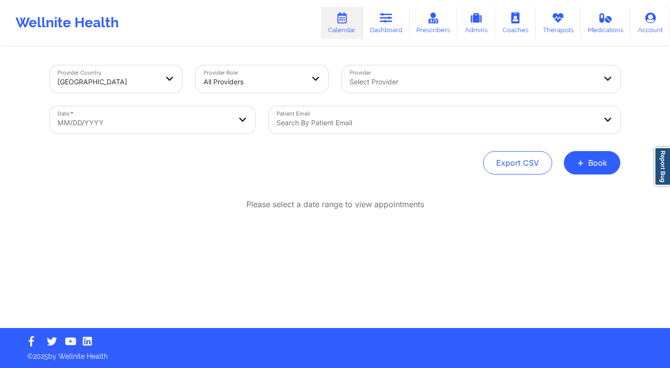
click at [347, 25] on link "Calendar" at bounding box center [342, 23] width 42 height 32
click at [379, 20] on link "Dashboard" at bounding box center [386, 23] width 47 height 32
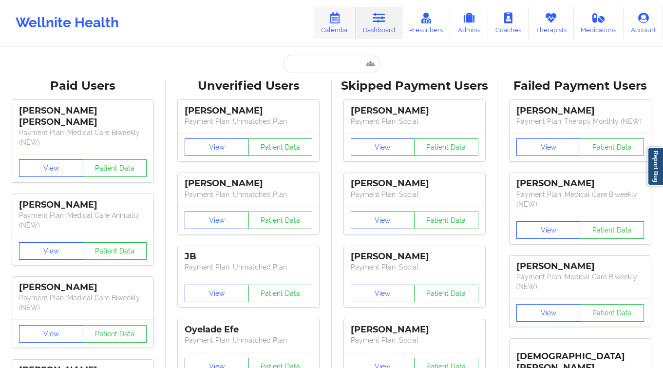
click at [352, 27] on link "Calendar" at bounding box center [335, 23] width 42 height 32
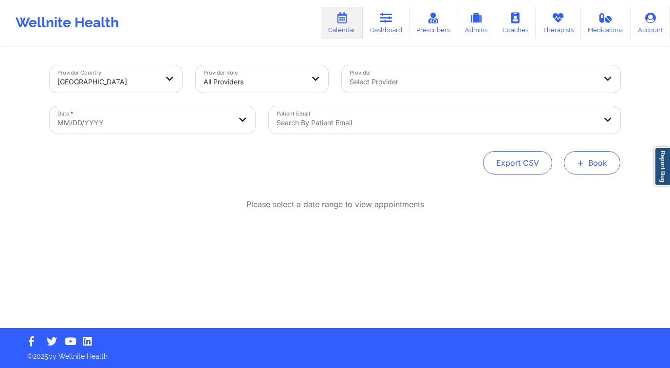
click at [579, 164] on span "+" at bounding box center [580, 162] width 7 height 5
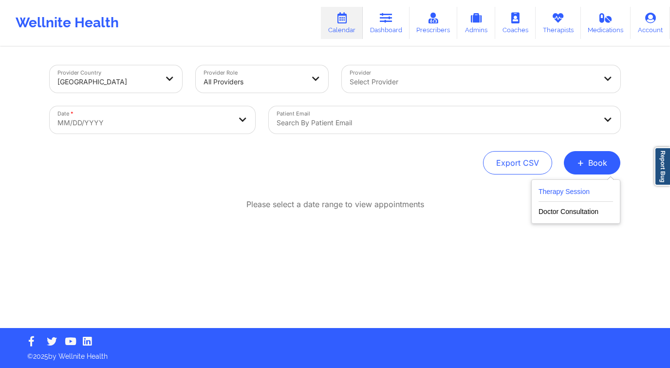
click at [551, 190] on button "Therapy Session" at bounding box center [575, 193] width 74 height 16
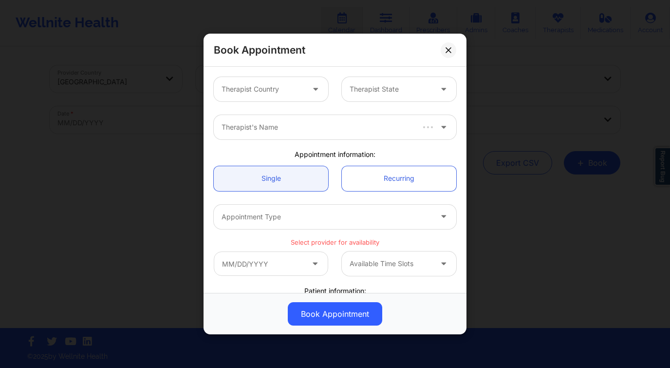
click at [284, 97] on div "Therapist Country" at bounding box center [259, 89] width 91 height 24
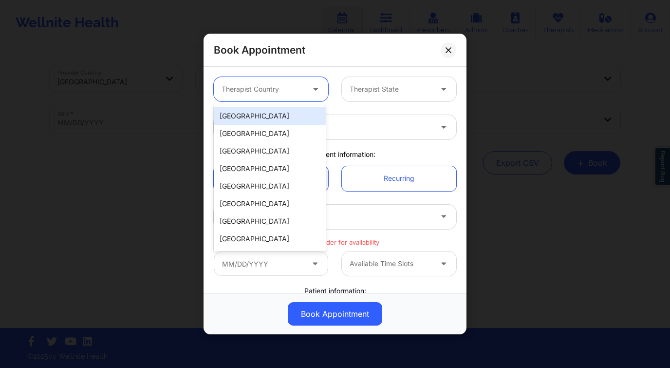
click at [271, 113] on div "[GEOGRAPHIC_DATA]" at bounding box center [270, 116] width 112 height 18
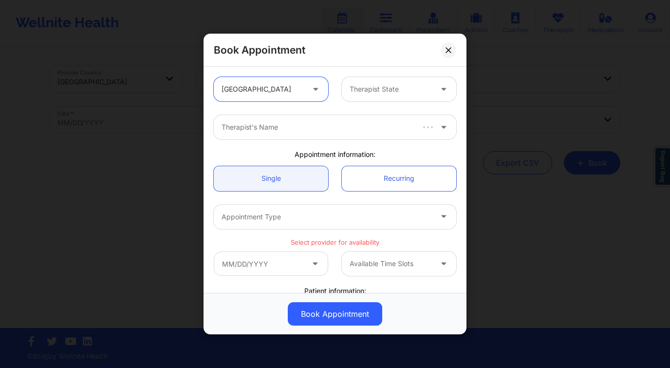
click at [374, 90] on div at bounding box center [391, 89] width 82 height 12
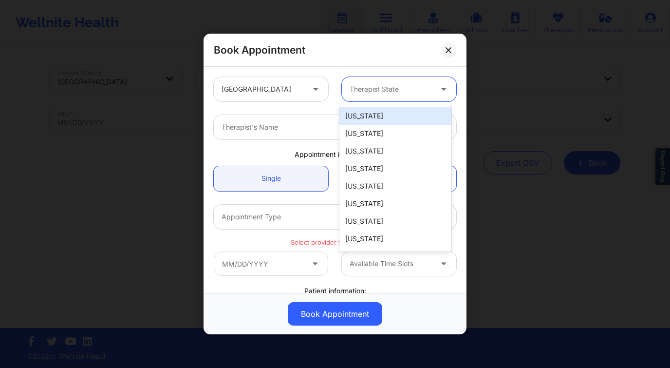
type input "f"
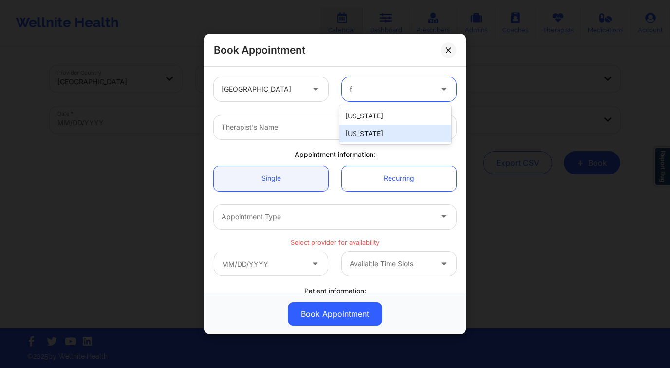
click at [397, 129] on div "[US_STATE]" at bounding box center [395, 134] width 112 height 18
click at [331, 128] on div at bounding box center [327, 127] width 210 height 12
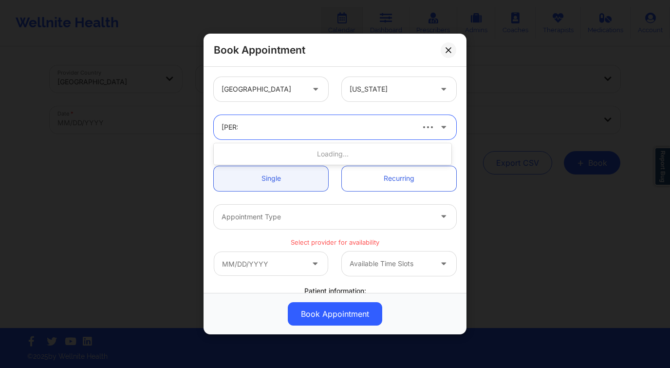
type input "[PERSON_NAME] wal"
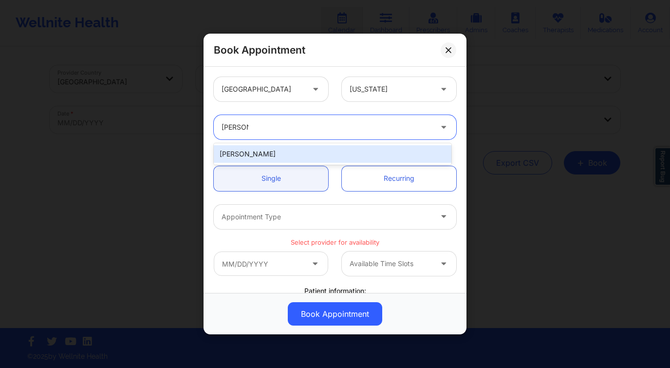
click at [314, 153] on div "[PERSON_NAME]" at bounding box center [333, 154] width 238 height 18
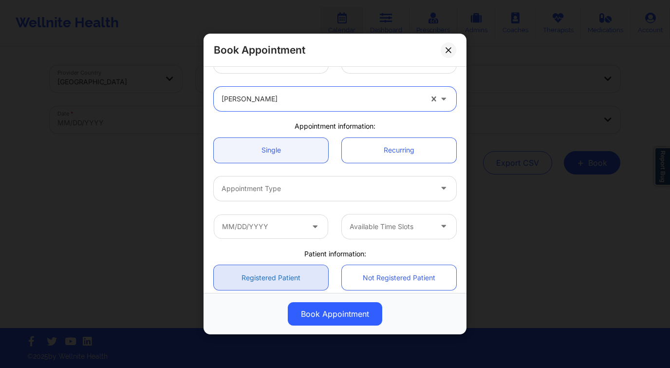
scroll to position [83, 0]
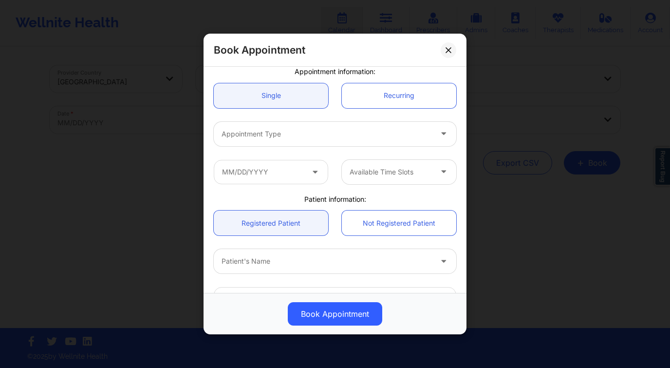
click at [267, 257] on div at bounding box center [327, 261] width 210 height 12
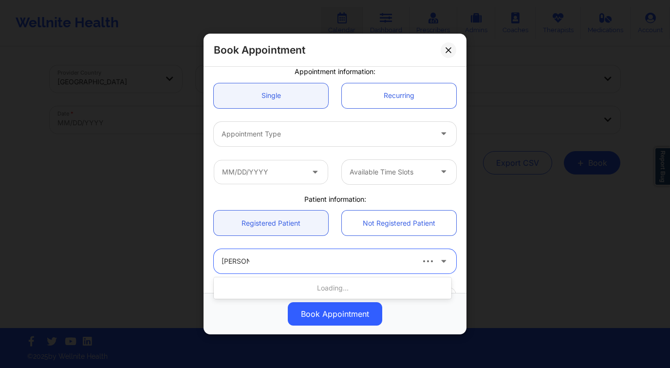
type input "[PERSON_NAME]"
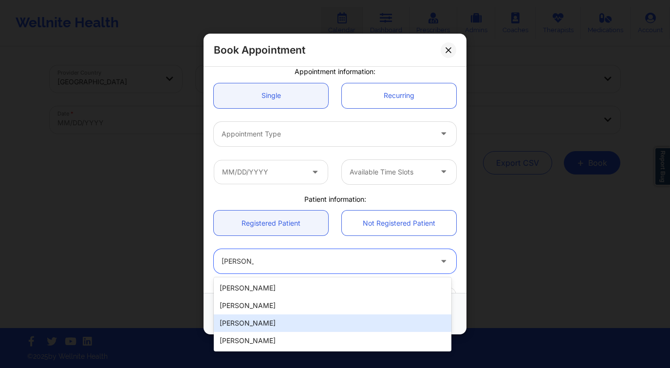
click at [258, 326] on div "[PERSON_NAME]" at bounding box center [333, 323] width 238 height 18
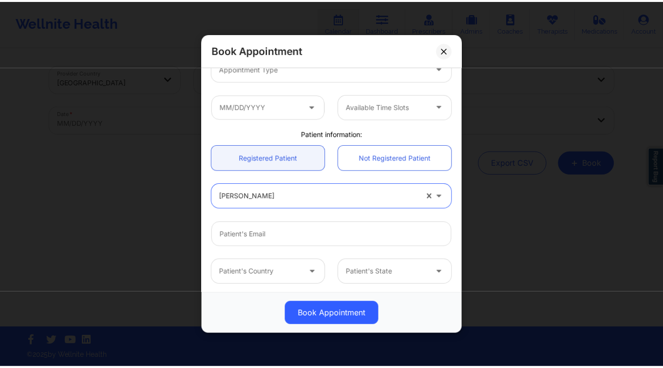
scroll to position [187, 0]
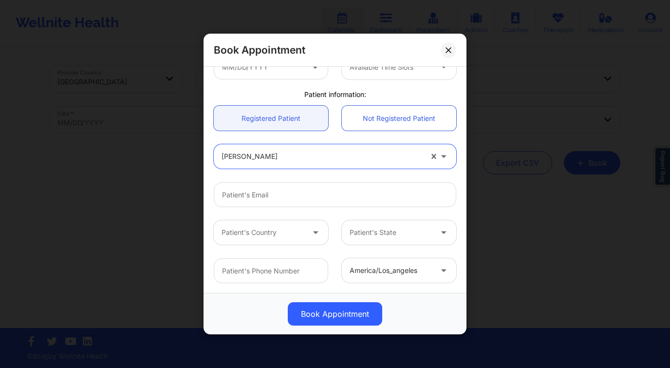
drag, startPoint x: 444, startPoint y: 48, endPoint x: 439, endPoint y: 50, distance: 5.9
click at [444, 48] on button at bounding box center [449, 50] width 16 height 16
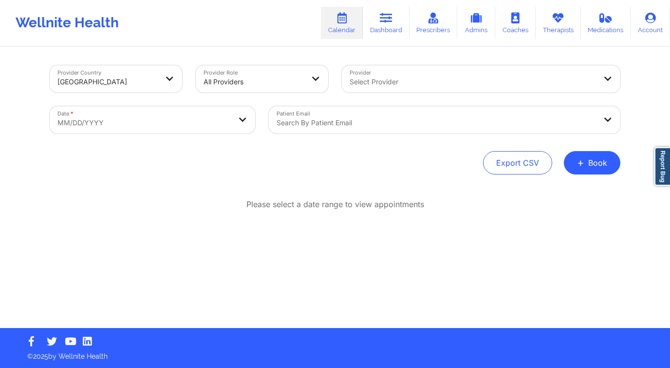
click at [346, 24] on link "Calendar" at bounding box center [342, 23] width 42 height 32
click at [378, 28] on link "Dashboard" at bounding box center [386, 23] width 47 height 32
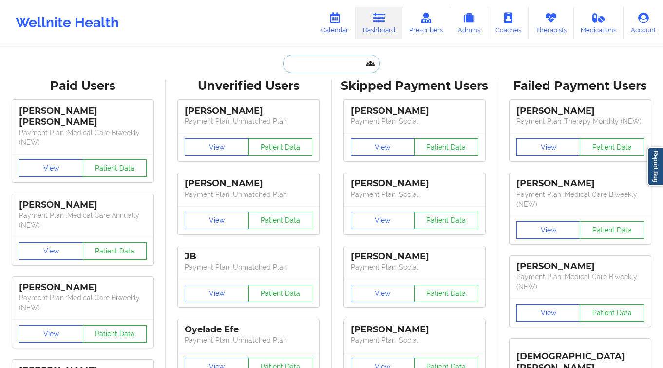
click at [319, 63] on input "text" at bounding box center [331, 64] width 96 height 18
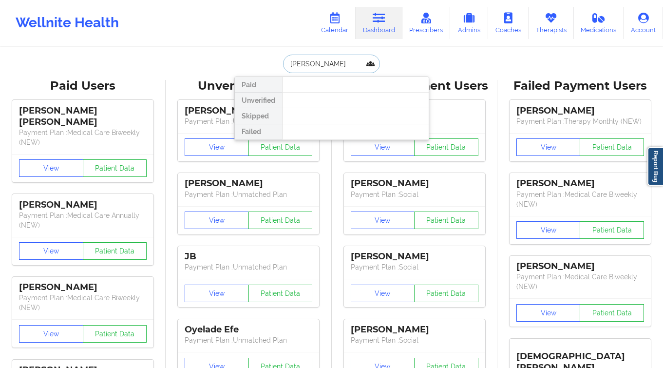
type input "[PERSON_NAME]"
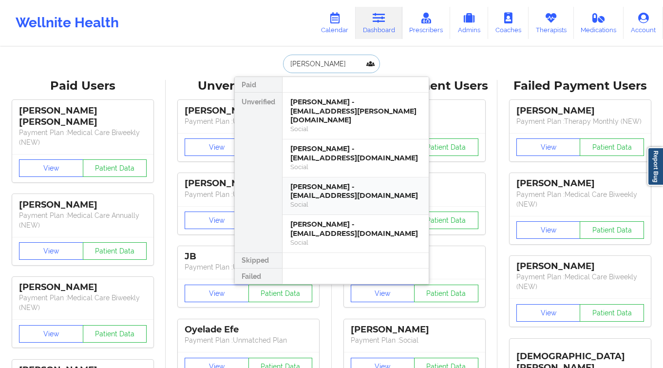
click at [342, 190] on div "[PERSON_NAME] - [EMAIL_ADDRESS][DOMAIN_NAME]" at bounding box center [355, 191] width 130 height 18
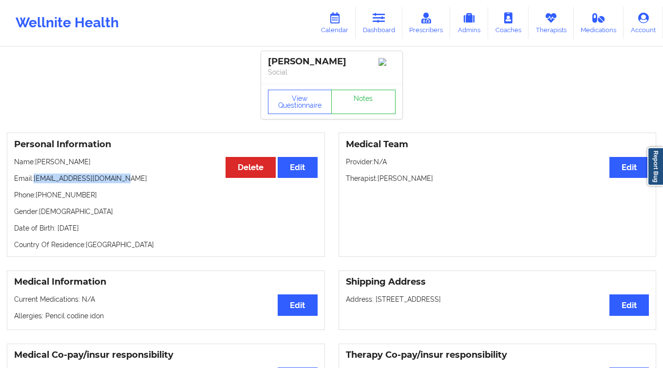
drag, startPoint x: 73, startPoint y: 174, endPoint x: 39, endPoint y: 177, distance: 34.2
click at [34, 183] on p "Email: [EMAIL_ADDRESS][DOMAIN_NAME]" at bounding box center [165, 178] width 303 height 10
copy p "[EMAIL_ADDRESS][DOMAIN_NAME]"
drag, startPoint x: 89, startPoint y: 196, endPoint x: 44, endPoint y: 197, distance: 44.8
click at [44, 197] on p "Phone: [PHONE_NUMBER]" at bounding box center [165, 195] width 303 height 10
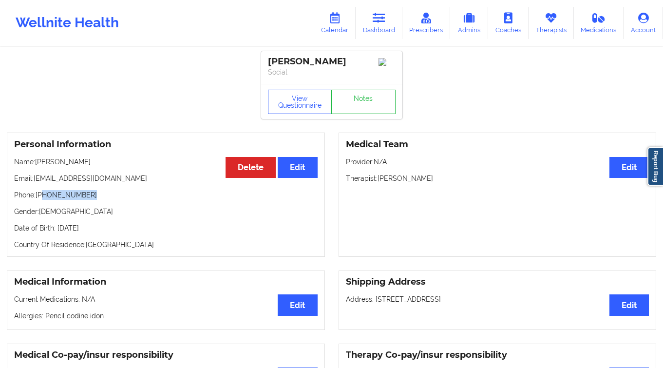
copy p "[PHONE_NUMBER]"
click at [91, 203] on div "Personal Information Edit Delete Name: [PERSON_NAME] Email: [EMAIL_ADDRESS][DOM…" at bounding box center [166, 194] width 318 height 124
drag, startPoint x: 50, startPoint y: 196, endPoint x: 39, endPoint y: 197, distance: 11.3
click at [39, 197] on p "Phone: [PHONE_NUMBER]" at bounding box center [165, 195] width 303 height 10
copy p "[PHONE_NUMBER]"
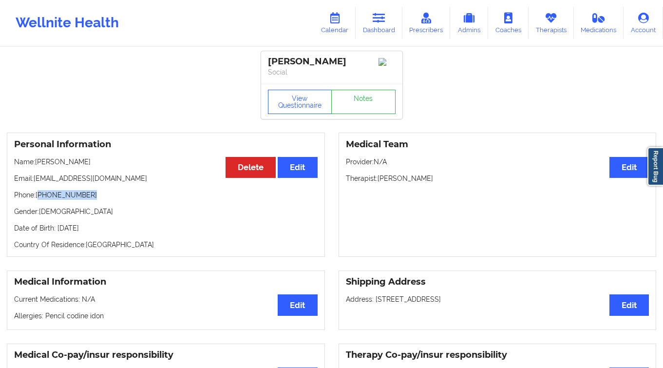
click at [87, 200] on p "Phone: [PHONE_NUMBER]" at bounding box center [165, 195] width 303 height 10
drag, startPoint x: 38, startPoint y: 197, endPoint x: 97, endPoint y: 198, distance: 58.9
click at [97, 198] on p "Phone: [PHONE_NUMBER]" at bounding box center [165, 195] width 303 height 10
copy p "[PHONE_NUMBER]"
drag, startPoint x: 125, startPoint y: 180, endPoint x: 35, endPoint y: 183, distance: 90.1
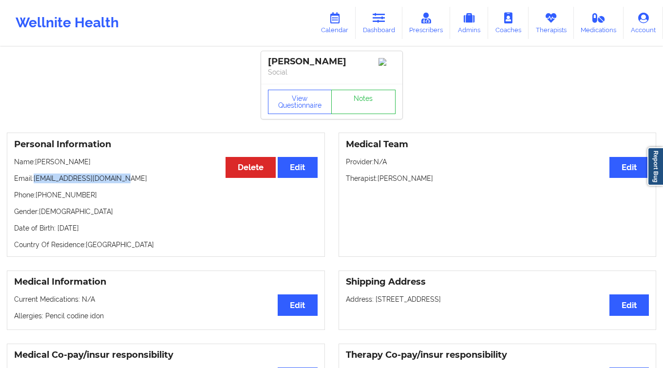
click at [35, 183] on p "Email: [EMAIL_ADDRESS][DOMAIN_NAME]" at bounding box center [165, 178] width 303 height 10
copy p "[EMAIL_ADDRESS][DOMAIN_NAME]"
drag, startPoint x: 74, startPoint y: 196, endPoint x: 42, endPoint y: 198, distance: 31.7
click at [42, 198] on p "Phone: [PHONE_NUMBER]" at bounding box center [165, 195] width 303 height 10
copy p "[PHONE_NUMBER]"
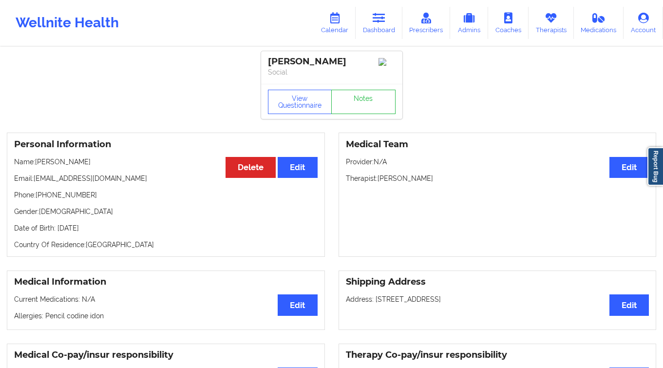
click at [96, 220] on div "Personal Information Edit Delete Name: [PERSON_NAME] Email: [EMAIL_ADDRESS][DOM…" at bounding box center [166, 194] width 318 height 124
drag, startPoint x: 92, startPoint y: 196, endPoint x: 37, endPoint y: 195, distance: 54.0
click at [37, 195] on p "Phone: [PHONE_NUMBER]" at bounding box center [165, 195] width 303 height 10
copy p "[PHONE_NUMBER]"
click at [388, 28] on link "Dashboard" at bounding box center [378, 23] width 47 height 32
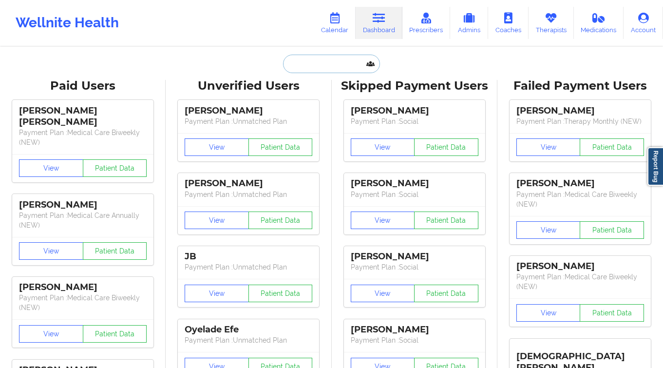
click at [324, 69] on input "text" at bounding box center [331, 64] width 96 height 18
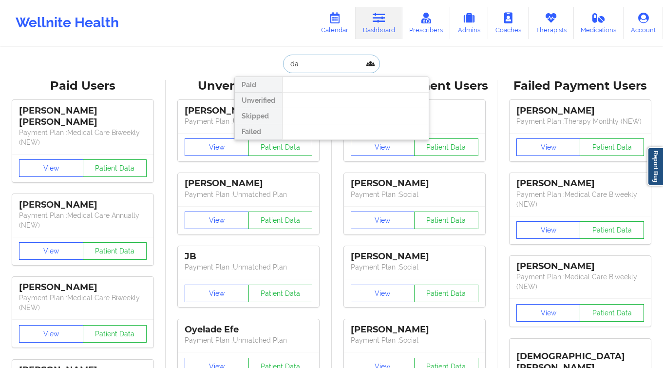
type input "d"
type input "dasia"
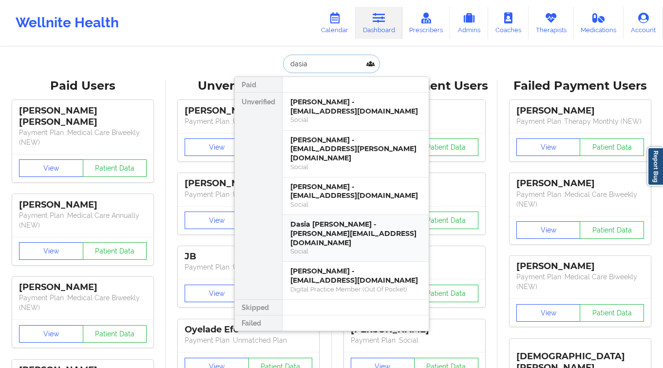
click at [346, 223] on div "Dasia [PERSON_NAME] - [PERSON_NAME][EMAIL_ADDRESS][DOMAIN_NAME]" at bounding box center [355, 233] width 130 height 27
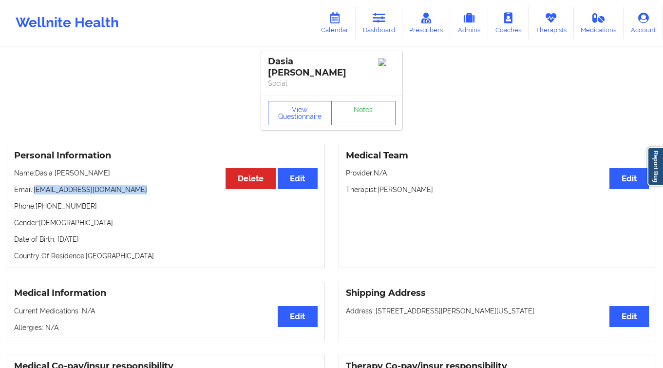
drag, startPoint x: 143, startPoint y: 188, endPoint x: 36, endPoint y: 189, distance: 107.1
click at [36, 189] on p "Email: [EMAIL_ADDRESS][DOMAIN_NAME]" at bounding box center [165, 190] width 303 height 10
copy p "[EMAIL_ADDRESS][DOMAIN_NAME]"
click at [391, 24] on link "Dashboard" at bounding box center [378, 23] width 47 height 32
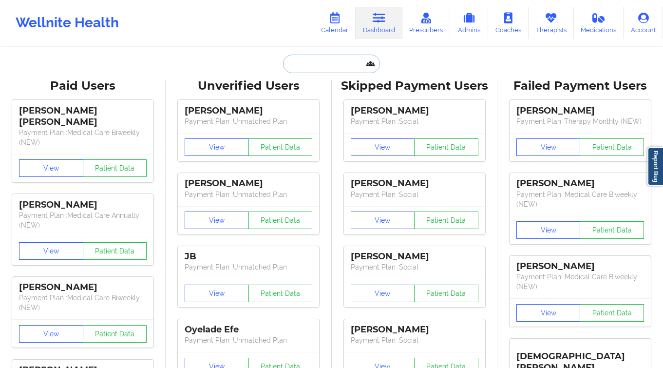
click at [314, 64] on input "text" at bounding box center [331, 64] width 96 height 18
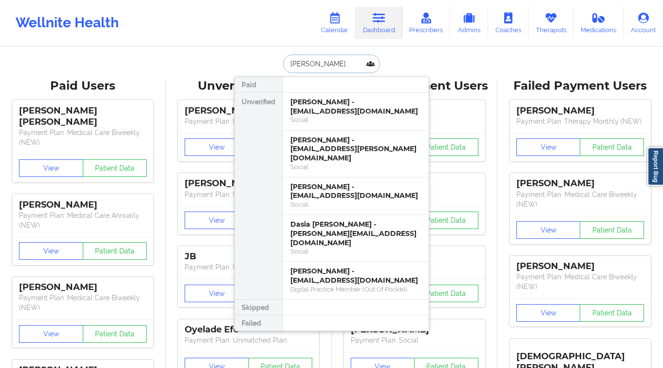
type input "[PERSON_NAME]"
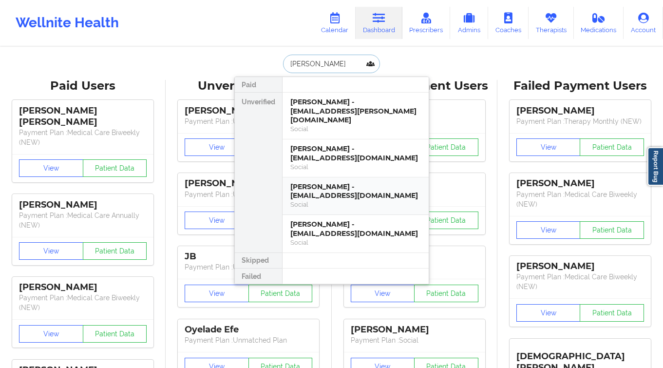
click at [338, 200] on div "Social" at bounding box center [355, 204] width 130 height 8
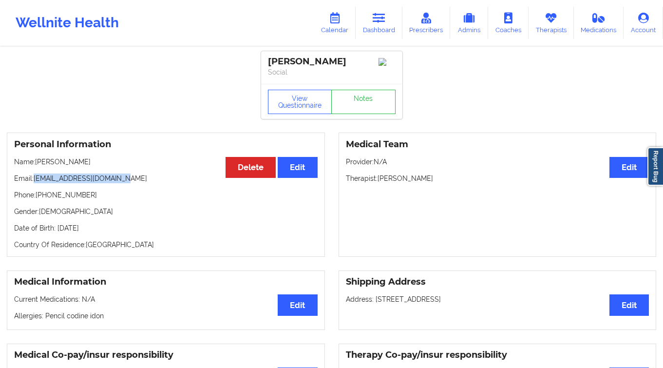
drag, startPoint x: 113, startPoint y: 178, endPoint x: 36, endPoint y: 179, distance: 77.4
click at [36, 179] on p "Email: [EMAIL_ADDRESS][DOMAIN_NAME]" at bounding box center [165, 178] width 303 height 10
copy p "[EMAIL_ADDRESS][DOMAIN_NAME]"
drag, startPoint x: 85, startPoint y: 196, endPoint x: 38, endPoint y: 196, distance: 46.2
click at [38, 196] on p "Phone: [PHONE_NUMBER]" at bounding box center [165, 195] width 303 height 10
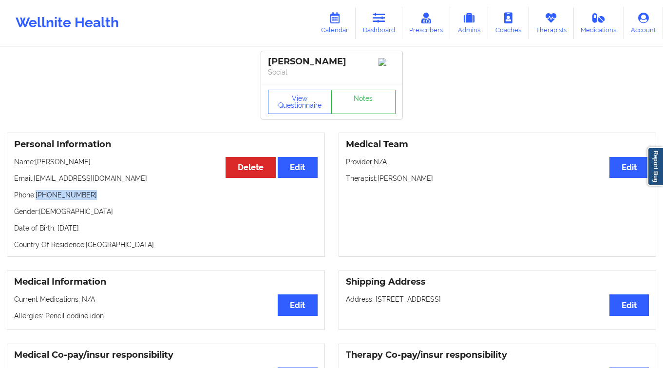
copy p "[PHONE_NUMBER]"
drag, startPoint x: 135, startPoint y: 178, endPoint x: 37, endPoint y: 179, distance: 97.9
click at [39, 178] on p "Email: [EMAIL_ADDRESS][DOMAIN_NAME]" at bounding box center [165, 178] width 303 height 10
click at [36, 180] on p "Email: [EMAIL_ADDRESS][DOMAIN_NAME]" at bounding box center [165, 178] width 303 height 10
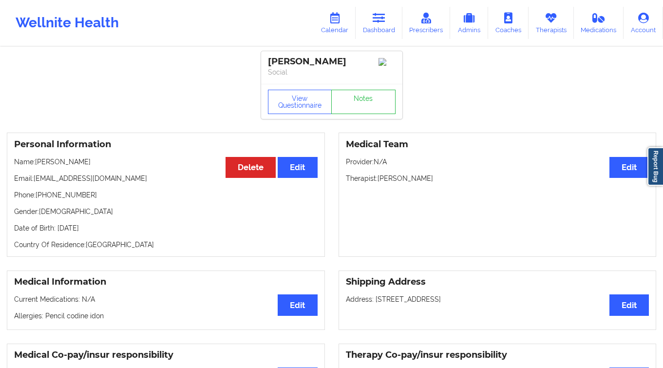
click at [150, 186] on div "Personal Information Edit Delete Name: [PERSON_NAME] Email: [EMAIL_ADDRESS][DOM…" at bounding box center [166, 194] width 318 height 124
drag, startPoint x: 111, startPoint y: 183, endPoint x: 35, endPoint y: 183, distance: 75.9
click at [35, 183] on p "Email: [EMAIL_ADDRESS][DOMAIN_NAME]" at bounding box center [165, 178] width 303 height 10
drag, startPoint x: 87, startPoint y: 200, endPoint x: 37, endPoint y: 199, distance: 50.2
click at [37, 199] on p "Phone: [PHONE_NUMBER]" at bounding box center [165, 195] width 303 height 10
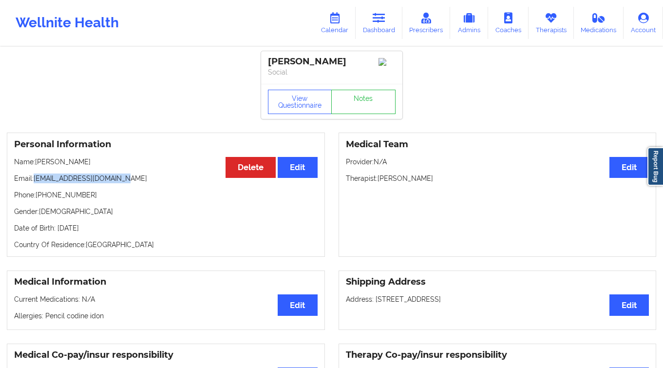
drag, startPoint x: 125, startPoint y: 181, endPoint x: 36, endPoint y: 184, distance: 89.1
click at [36, 183] on p "Email: [EMAIL_ADDRESS][DOMAIN_NAME]" at bounding box center [165, 178] width 303 height 10
drag, startPoint x: 89, startPoint y: 199, endPoint x: 38, endPoint y: 198, distance: 51.1
click at [38, 198] on p "Phone: [PHONE_NUMBER]" at bounding box center [165, 195] width 303 height 10
click at [329, 57] on div "[PERSON_NAME]" at bounding box center [332, 61] width 128 height 11
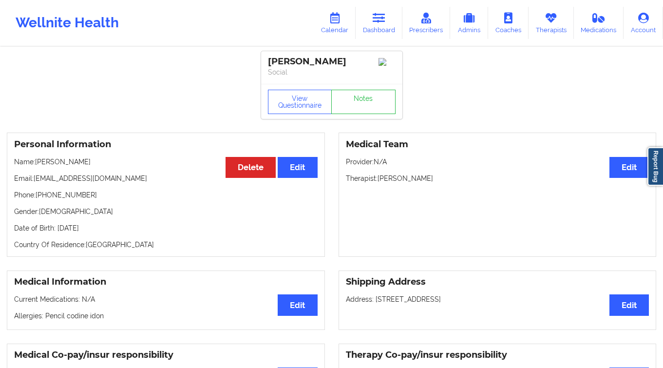
click at [329, 57] on div "[PERSON_NAME]" at bounding box center [332, 61] width 128 height 11
drag, startPoint x: 87, startPoint y: 194, endPoint x: 38, endPoint y: 197, distance: 48.8
click at [38, 197] on p "Phone: [PHONE_NUMBER]" at bounding box center [165, 195] width 303 height 10
drag, startPoint x: 128, startPoint y: 177, endPoint x: 34, endPoint y: 178, distance: 93.5
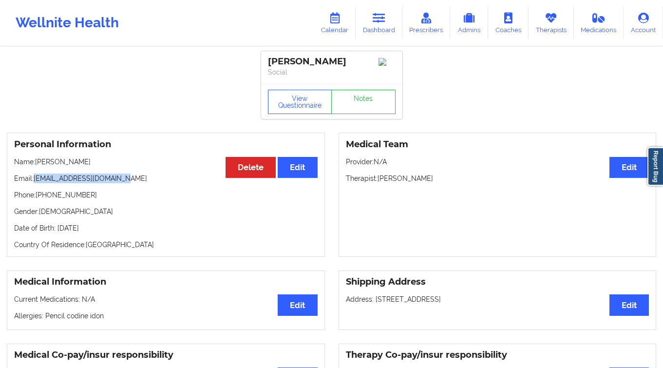
click at [34, 178] on p "Email: [EMAIL_ADDRESS][DOMAIN_NAME]" at bounding box center [165, 178] width 303 height 10
click at [279, 59] on div "[PERSON_NAME]" at bounding box center [332, 61] width 128 height 11
drag, startPoint x: 94, startPoint y: 197, endPoint x: 38, endPoint y: 198, distance: 56.0
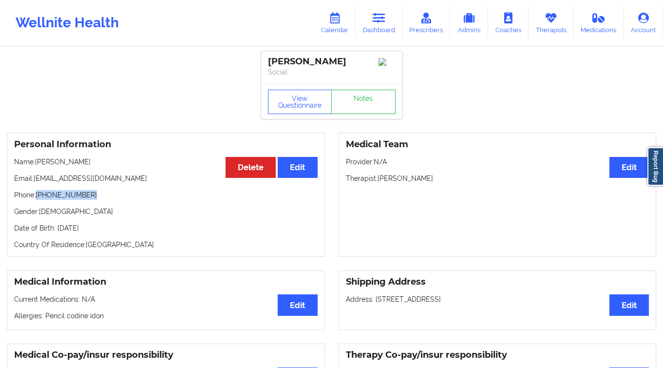
click at [38, 198] on p "Phone: [PHONE_NUMBER]" at bounding box center [165, 195] width 303 height 10
drag, startPoint x: 123, startPoint y: 181, endPoint x: 133, endPoint y: 190, distance: 13.4
click at [71, 183] on p "Email: [EMAIL_ADDRESS][DOMAIN_NAME]" at bounding box center [165, 178] width 303 height 10
click at [143, 190] on div "Personal Information Edit Delete Name: [PERSON_NAME] Email: [EMAIL_ADDRESS][DOM…" at bounding box center [166, 194] width 318 height 124
drag, startPoint x: 122, startPoint y: 176, endPoint x: 120, endPoint y: 181, distance: 5.2
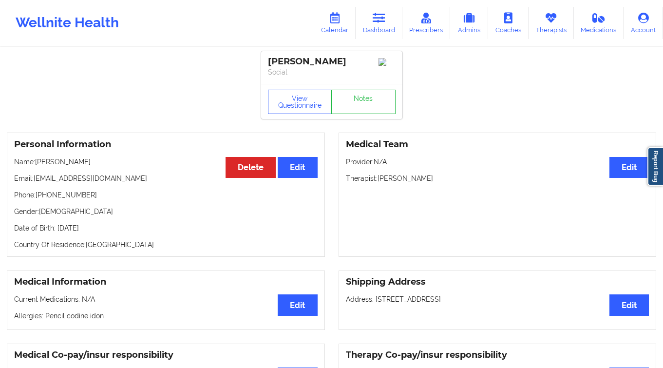
click at [116, 180] on p "Email: [EMAIL_ADDRESS][DOMAIN_NAME]" at bounding box center [165, 178] width 303 height 10
drag, startPoint x: 129, startPoint y: 185, endPoint x: 34, endPoint y: 184, distance: 94.9
click at [34, 183] on p "Email: [EMAIL_ADDRESS][DOMAIN_NAME]" at bounding box center [165, 178] width 303 height 10
click at [294, 61] on div "[PERSON_NAME]" at bounding box center [332, 61] width 128 height 11
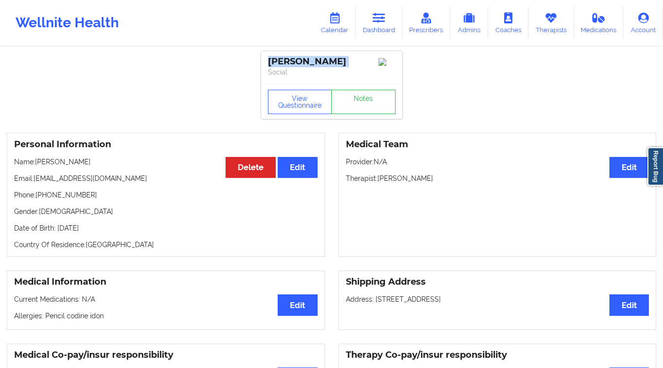
click at [294, 61] on div "[PERSON_NAME]" at bounding box center [332, 61] width 128 height 11
drag, startPoint x: 102, startPoint y: 201, endPoint x: 37, endPoint y: 199, distance: 64.3
click at [37, 199] on p "Phone: [PHONE_NUMBER]" at bounding box center [165, 195] width 303 height 10
drag, startPoint x: 119, startPoint y: 180, endPoint x: 35, endPoint y: 181, distance: 84.2
click at [35, 181] on p "Email: [EMAIL_ADDRESS][DOMAIN_NAME]" at bounding box center [165, 178] width 303 height 10
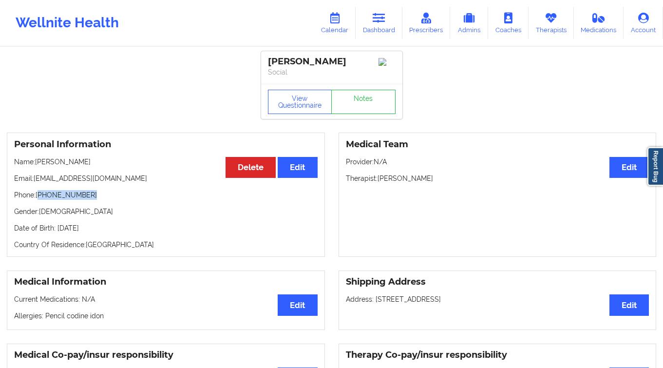
drag, startPoint x: 60, startPoint y: 199, endPoint x: 39, endPoint y: 200, distance: 21.0
click at [39, 200] on p "Phone: [PHONE_NUMBER]" at bounding box center [165, 195] width 303 height 10
click at [83, 208] on div "Personal Information Edit Delete Name: [PERSON_NAME] Email: [EMAIL_ADDRESS][DOM…" at bounding box center [166, 194] width 318 height 124
drag, startPoint x: 93, startPoint y: 198, endPoint x: 42, endPoint y: 200, distance: 51.6
click at [43, 200] on p "Phone: [PHONE_NUMBER]" at bounding box center [165, 195] width 303 height 10
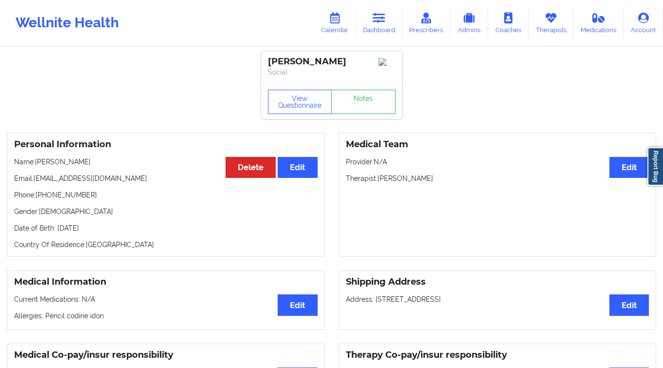
click at [45, 199] on p "Phone: [PHONE_NUMBER]" at bounding box center [165, 195] width 303 height 10
drag, startPoint x: 42, startPoint y: 199, endPoint x: 94, endPoint y: 201, distance: 51.6
click at [94, 200] on p "Phone: [PHONE_NUMBER]" at bounding box center [165, 195] width 303 height 10
click at [391, 24] on link "Dashboard" at bounding box center [378, 23] width 47 height 32
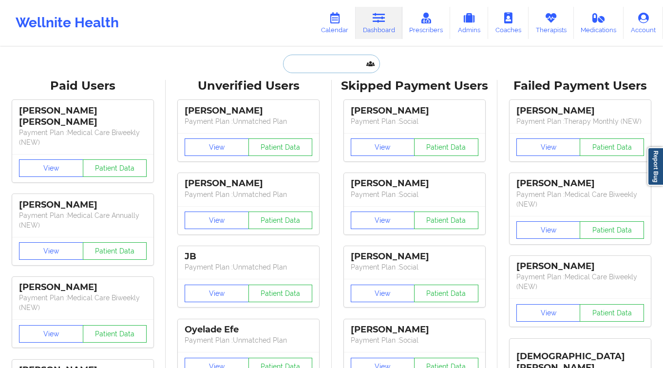
click at [313, 66] on input "text" at bounding box center [331, 64] width 96 height 18
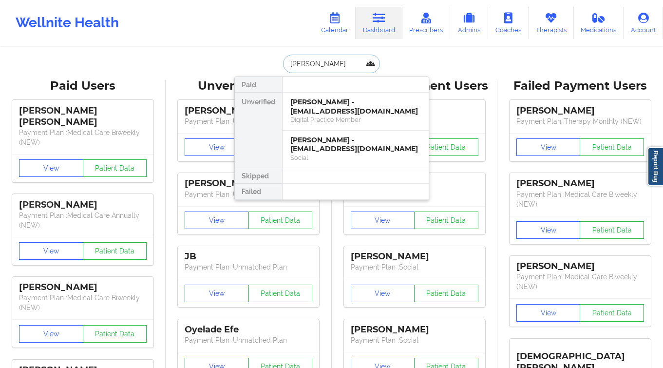
type input "[PERSON_NAME]"
click at [323, 148] on div "[PERSON_NAME] - [EMAIL_ADDRESS][DOMAIN_NAME]" at bounding box center [355, 144] width 130 height 18
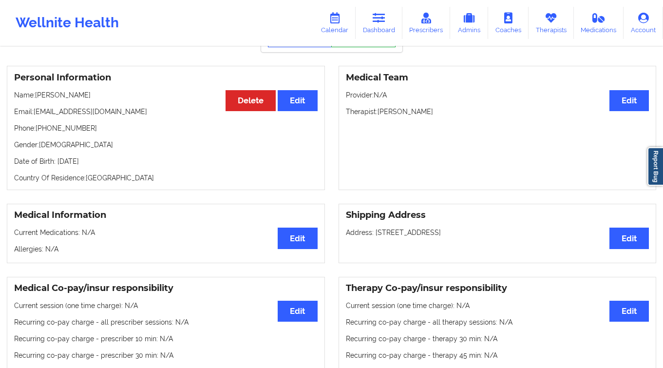
scroll to position [16, 0]
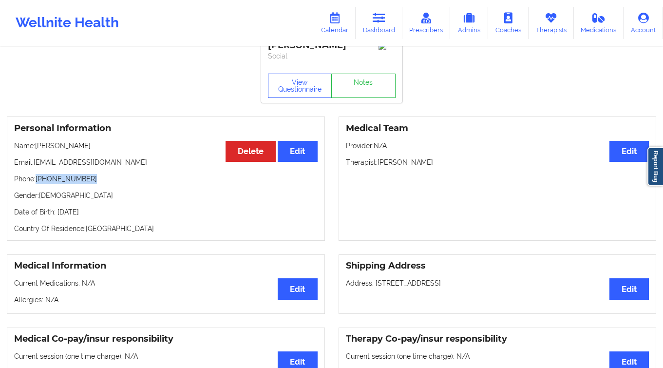
drag, startPoint x: 85, startPoint y: 180, endPoint x: 38, endPoint y: 182, distance: 46.8
click at [38, 182] on p "Phone: [PHONE_NUMBER]" at bounding box center [165, 179] width 303 height 10
click at [372, 18] on link "Dashboard" at bounding box center [378, 23] width 47 height 32
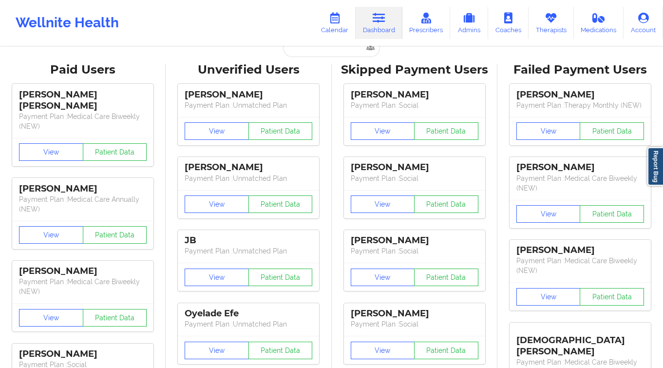
click at [342, 51] on input "text" at bounding box center [331, 47] width 96 height 18
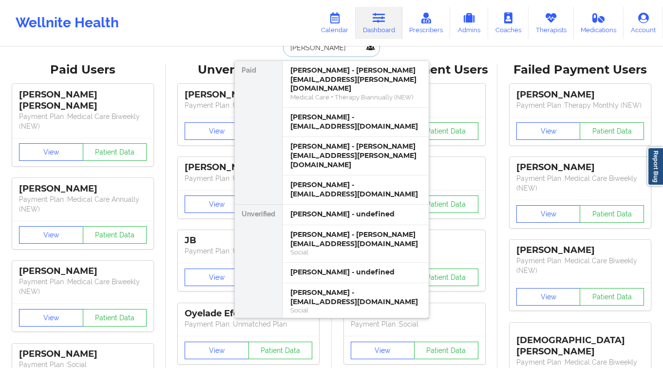
type input "[PERSON_NAME]"
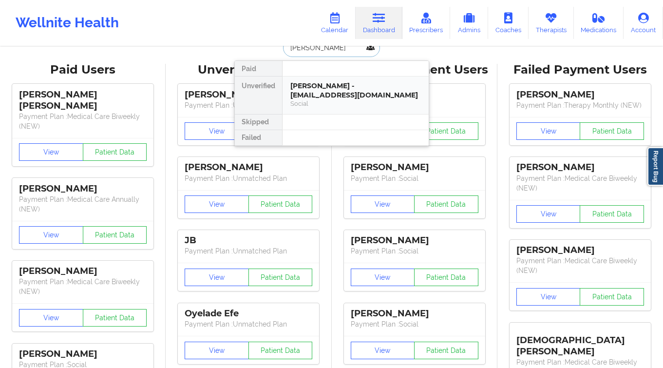
click at [347, 82] on div "[PERSON_NAME] - [EMAIL_ADDRESS][DOMAIN_NAME]" at bounding box center [355, 90] width 130 height 18
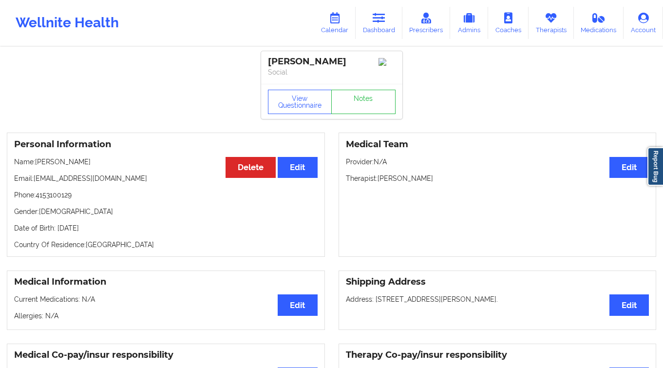
click at [333, 66] on div "[PERSON_NAME]" at bounding box center [332, 61] width 128 height 11
drag, startPoint x: 67, startPoint y: 194, endPoint x: 37, endPoint y: 196, distance: 29.8
click at [37, 196] on p "Phone: [PHONE_NUMBER]" at bounding box center [165, 195] width 303 height 10
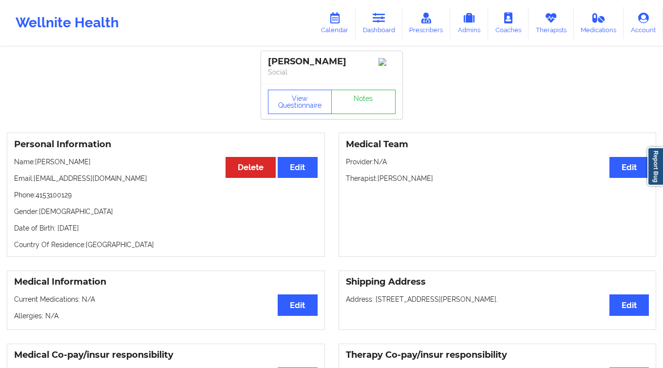
click at [85, 206] on div "Personal Information Edit Delete Name: [PERSON_NAME] Email: [EMAIL_ADDRESS][DOM…" at bounding box center [166, 194] width 318 height 124
drag, startPoint x: 84, startPoint y: 201, endPoint x: 38, endPoint y: 200, distance: 45.3
click at [38, 200] on p "Phone: [PHONE_NUMBER]" at bounding box center [165, 195] width 303 height 10
drag, startPoint x: 126, startPoint y: 185, endPoint x: 36, endPoint y: 184, distance: 90.1
click at [36, 183] on p "Email: [EMAIL_ADDRESS][DOMAIN_NAME]" at bounding box center [165, 178] width 303 height 10
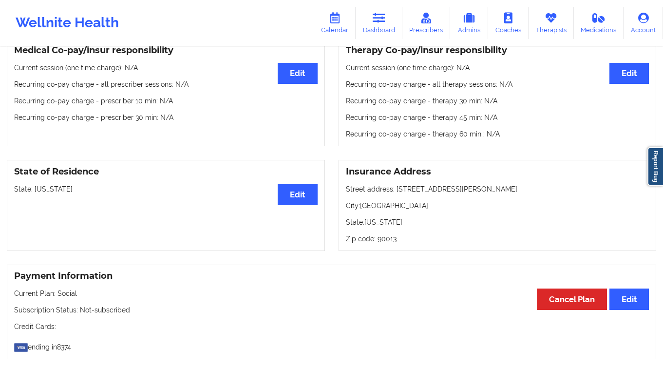
scroll to position [312, 0]
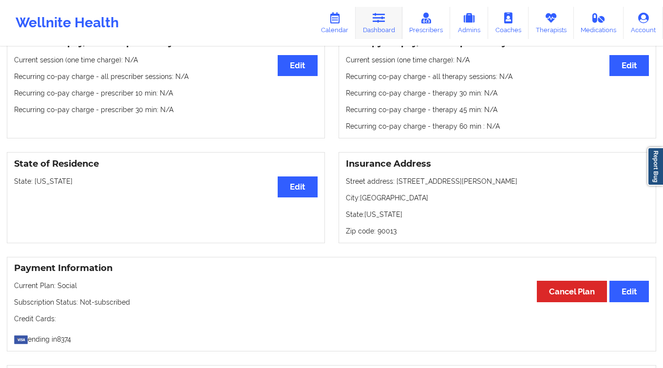
click at [364, 31] on link "Dashboard" at bounding box center [378, 23] width 47 height 32
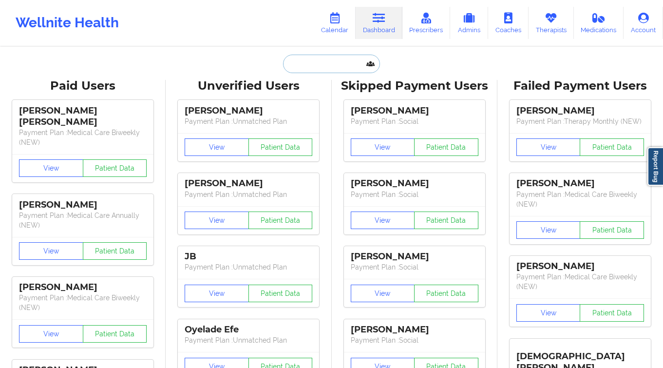
click at [310, 61] on input "text" at bounding box center [331, 64] width 96 height 18
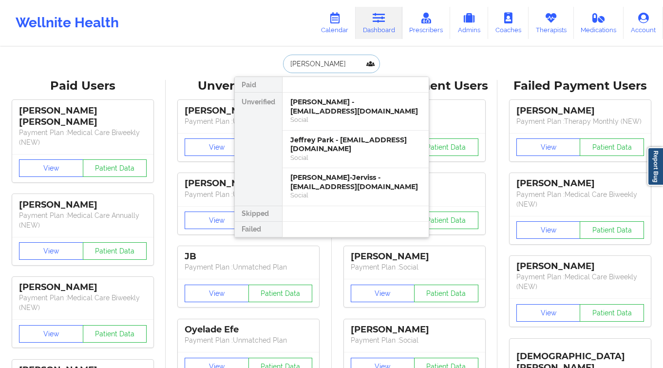
type input "[PERSON_NAME]"
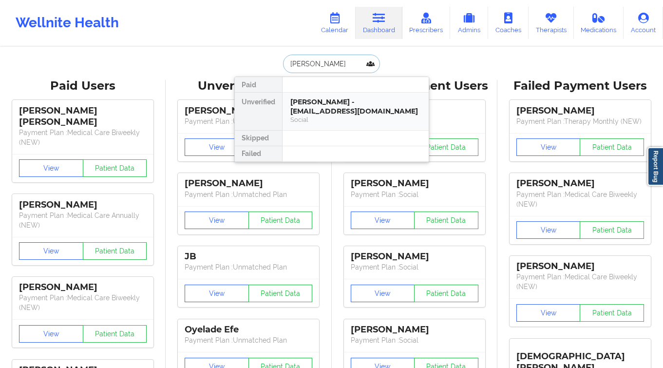
click at [303, 115] on div "Social" at bounding box center [355, 119] width 130 height 8
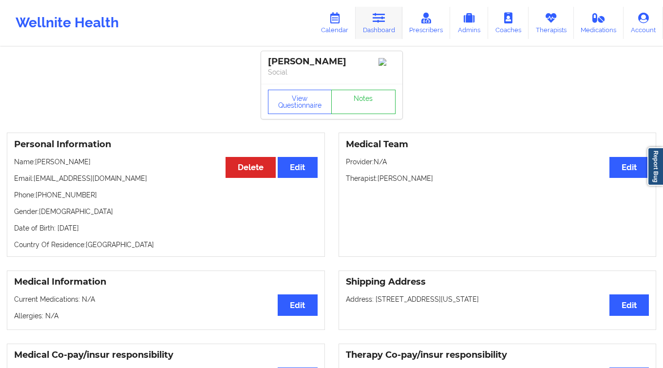
click at [401, 34] on link "Dashboard" at bounding box center [378, 23] width 47 height 32
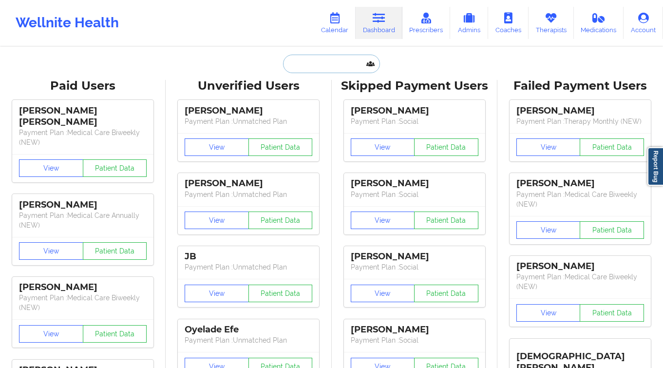
click at [307, 64] on input "text" at bounding box center [331, 64] width 96 height 18
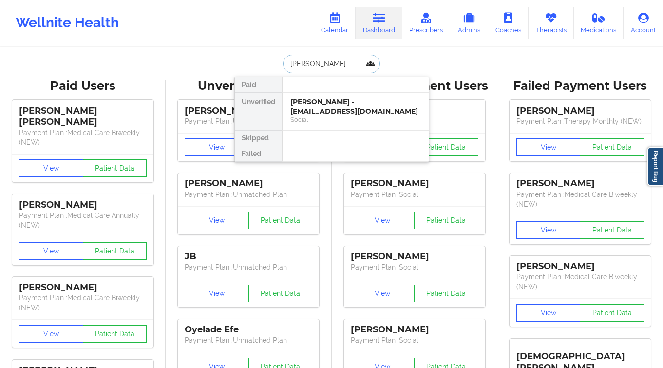
type input "[PERSON_NAME] le"
click at [317, 106] on div "[PERSON_NAME] - [EMAIL_ADDRESS][DOMAIN_NAME]" at bounding box center [355, 106] width 130 height 18
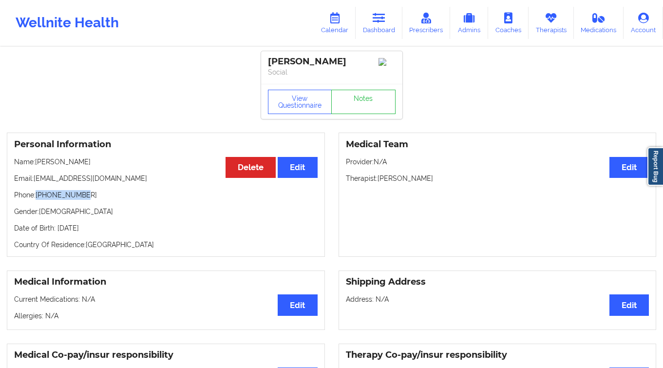
drag, startPoint x: 79, startPoint y: 199, endPoint x: 37, endPoint y: 202, distance: 42.0
click at [37, 200] on p "Phone: [PHONE_NUMBER]" at bounding box center [165, 195] width 303 height 10
click at [373, 20] on link "Dashboard" at bounding box center [378, 23] width 47 height 32
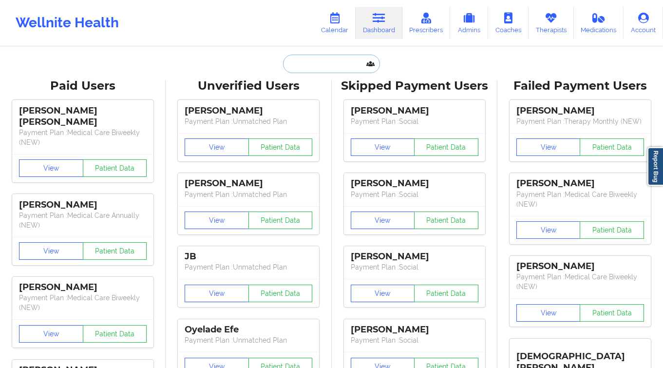
click at [310, 63] on input "text" at bounding box center [331, 64] width 96 height 18
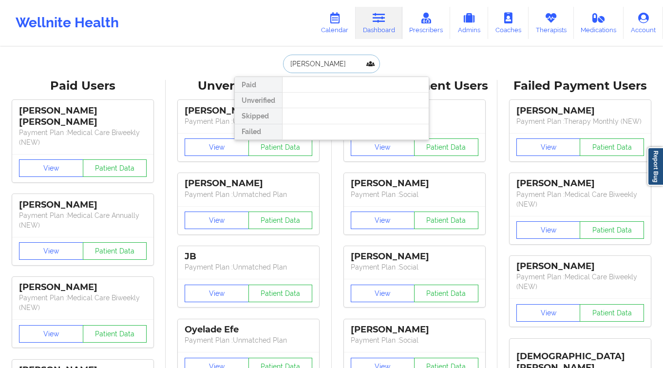
click at [337, 59] on input "[PERSON_NAME]" at bounding box center [331, 64] width 96 height 18
paste input "[PERSON_NAME][EMAIL_ADDRESS][DOMAIN_NAME]"
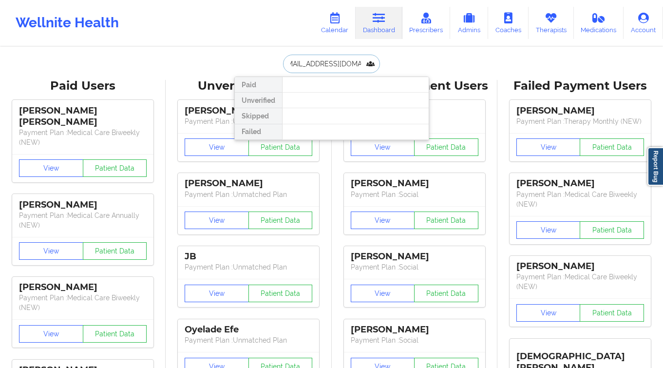
type input "[EMAIL_ADDRESS][DOMAIN_NAME]"
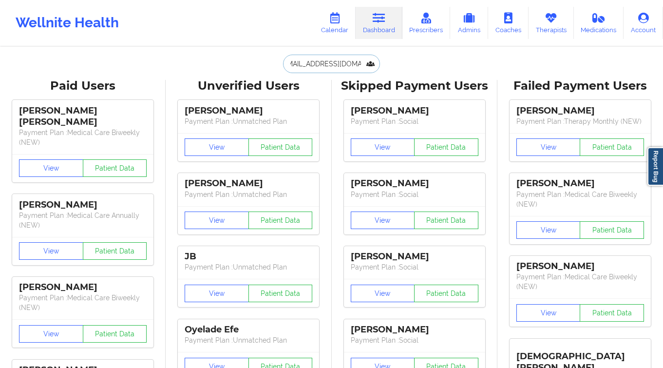
scroll to position [0, 0]
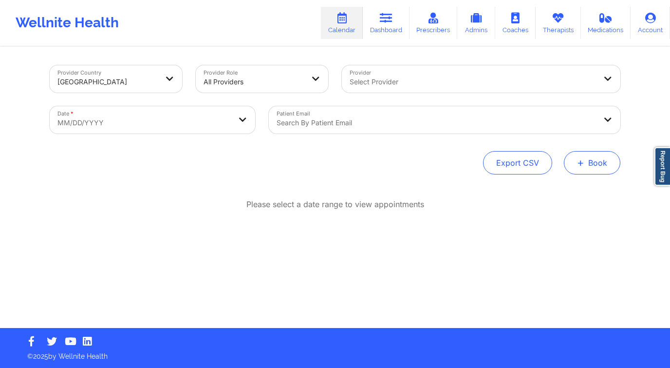
click at [606, 157] on button "+ Book" at bounding box center [592, 162] width 56 height 23
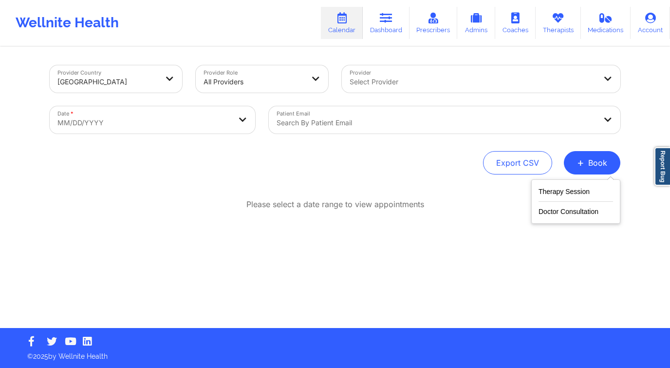
click at [554, 181] on div "Therapy Session Doctor Consultation" at bounding box center [575, 201] width 89 height 44
click at [549, 192] on button "Therapy Session" at bounding box center [575, 193] width 74 height 16
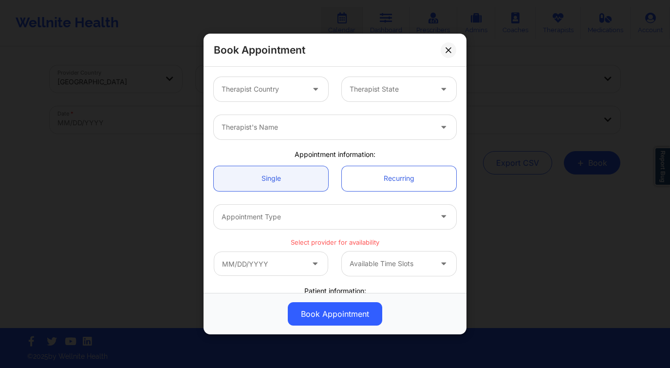
click at [278, 93] on div at bounding box center [263, 89] width 82 height 12
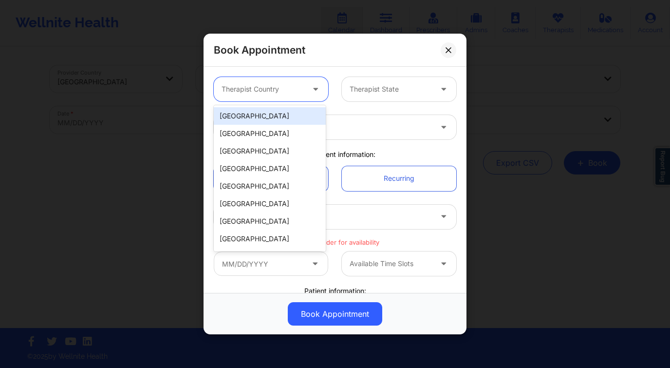
drag, startPoint x: 270, startPoint y: 114, endPoint x: 357, endPoint y: 93, distance: 89.6
click at [270, 114] on div "[GEOGRAPHIC_DATA]" at bounding box center [270, 116] width 112 height 18
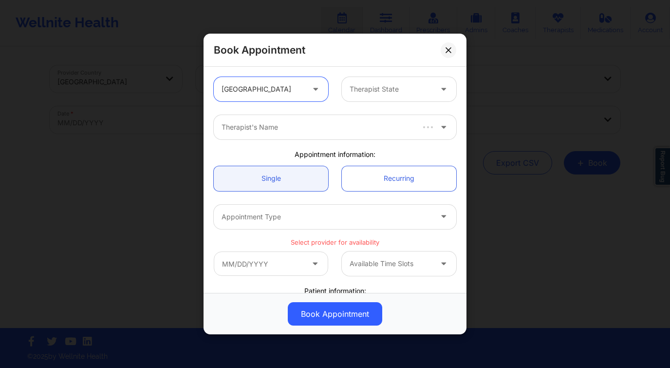
click at [381, 88] on div at bounding box center [391, 89] width 82 height 12
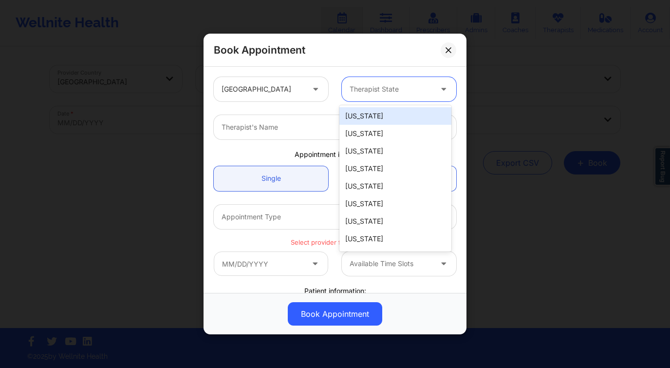
type input "f"
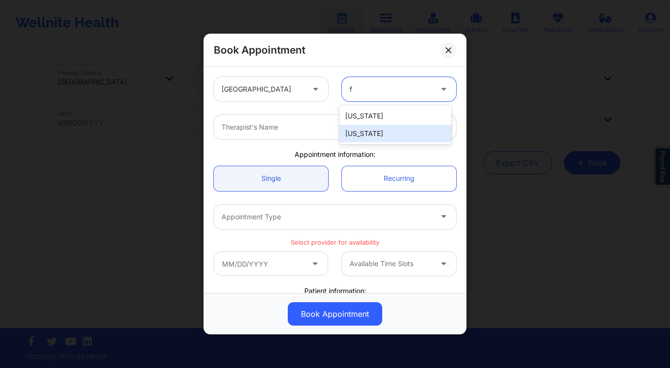
drag, startPoint x: 388, startPoint y: 134, endPoint x: 374, endPoint y: 132, distance: 13.3
click at [388, 134] on div "[US_STATE]" at bounding box center [395, 134] width 112 height 18
drag, startPoint x: 339, startPoint y: 129, endPoint x: 342, endPoint y: 125, distance: 5.3
click at [340, 128] on div at bounding box center [327, 127] width 210 height 12
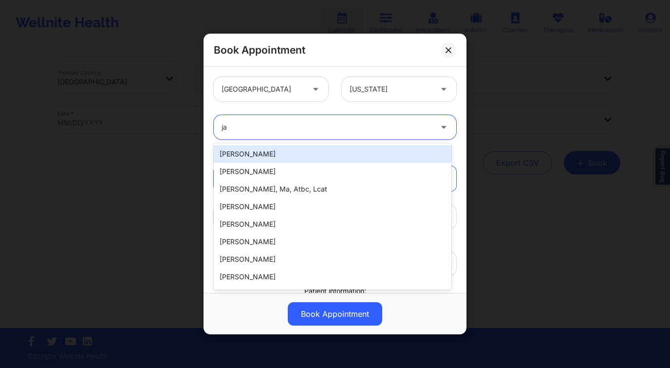
type input "j"
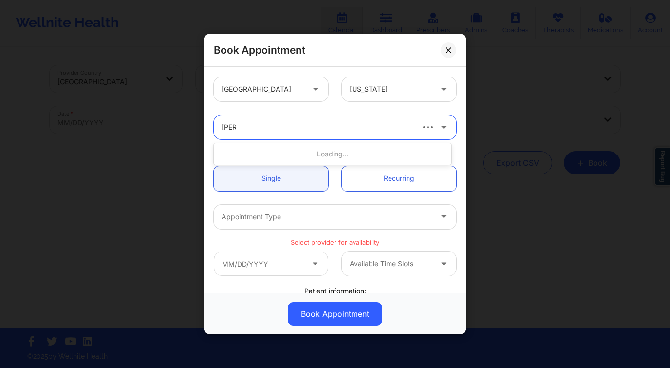
type input "[PERSON_NAME] wal"
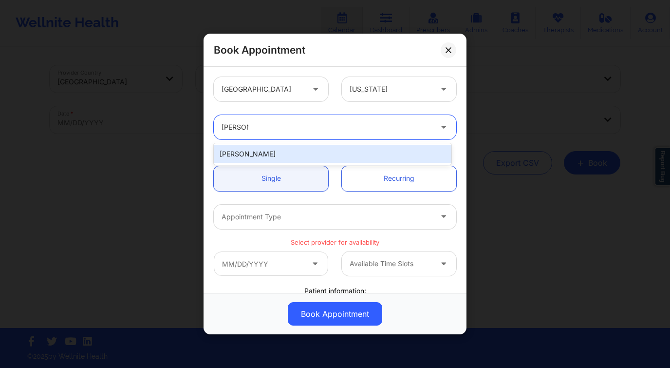
click at [361, 149] on div "[PERSON_NAME]" at bounding box center [333, 154] width 238 height 18
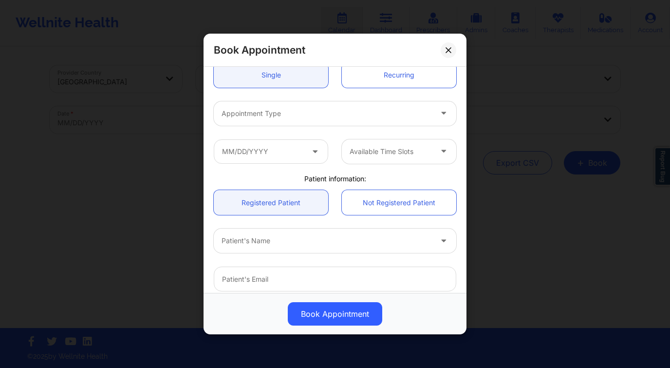
scroll to position [177, 0]
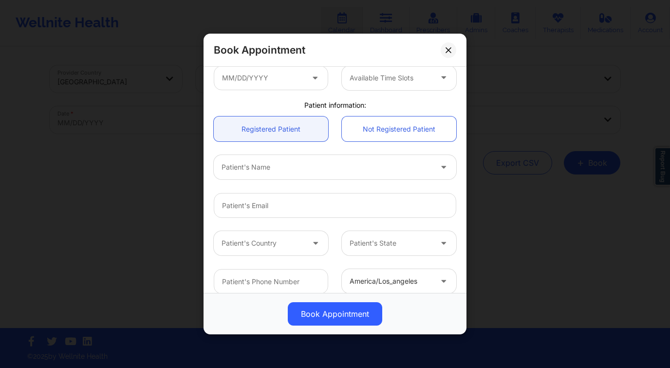
click at [288, 171] on div at bounding box center [327, 167] width 210 height 12
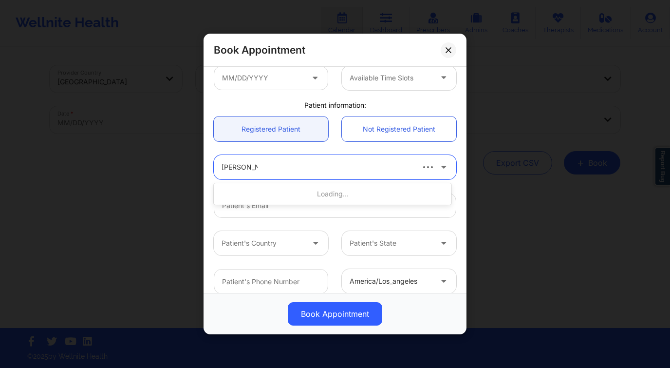
type input "[PERSON_NAME]"
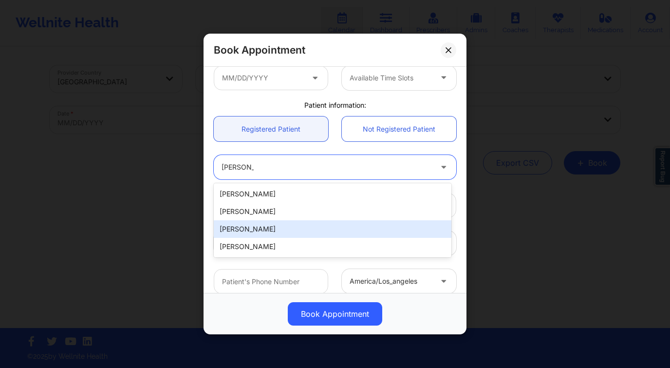
click at [283, 228] on div "[PERSON_NAME]" at bounding box center [333, 229] width 238 height 18
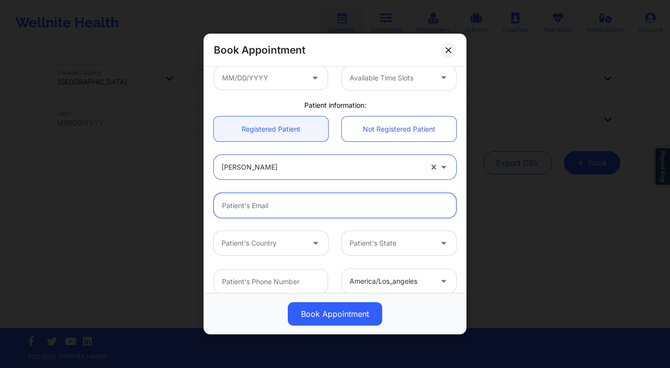
click at [270, 201] on input "Patient Email" at bounding box center [335, 205] width 242 height 25
paste input "[EMAIL_ADDRESS][DOMAIN_NAME]"
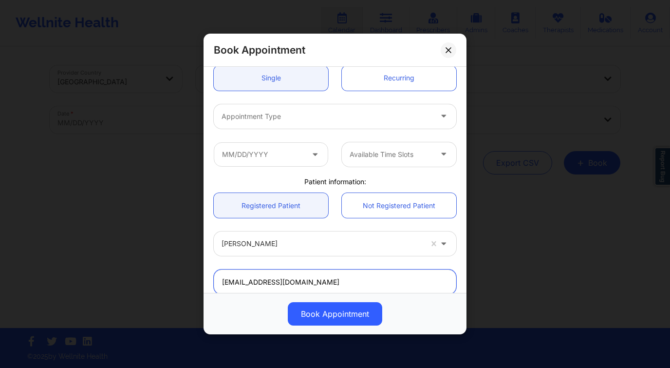
scroll to position [80, 0]
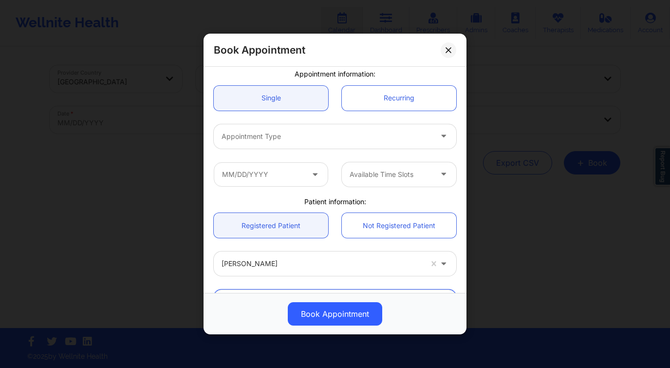
type input "[EMAIL_ADDRESS][DOMAIN_NAME]"
click at [282, 135] on div at bounding box center [327, 136] width 210 height 12
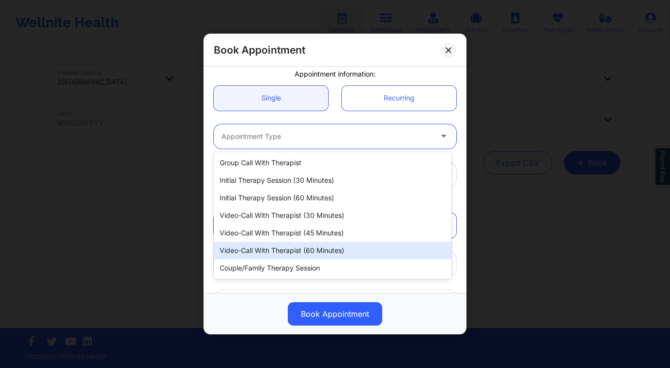
click at [331, 245] on div "Video-Call with Therapist (60 minutes)" at bounding box center [333, 250] width 238 height 18
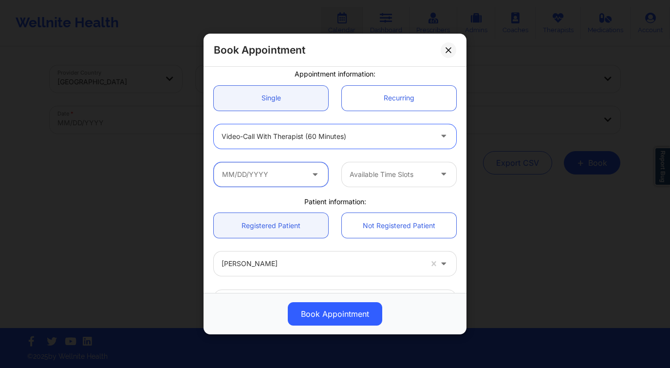
click at [256, 171] on input "text" at bounding box center [271, 174] width 114 height 24
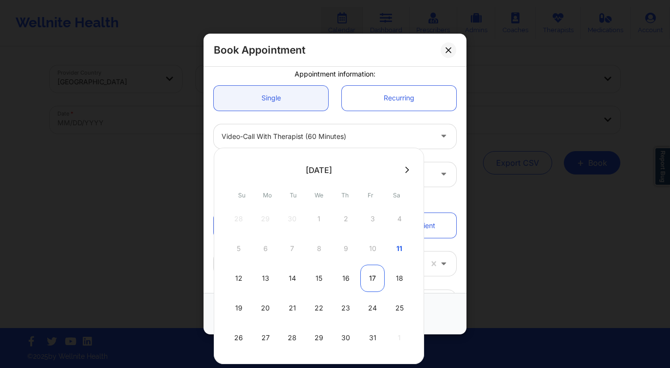
click at [372, 280] on div "17" at bounding box center [372, 277] width 24 height 27
type input "[DATE]"
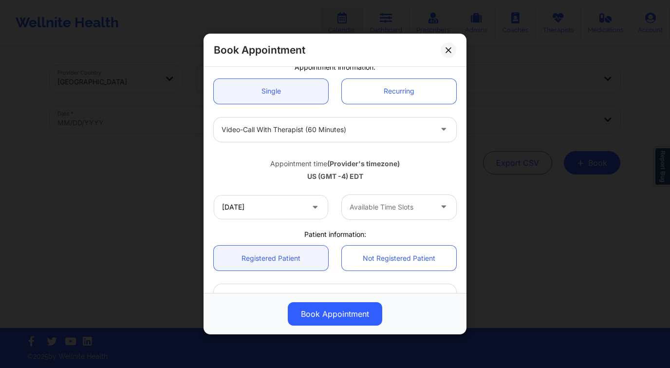
scroll to position [96, 0]
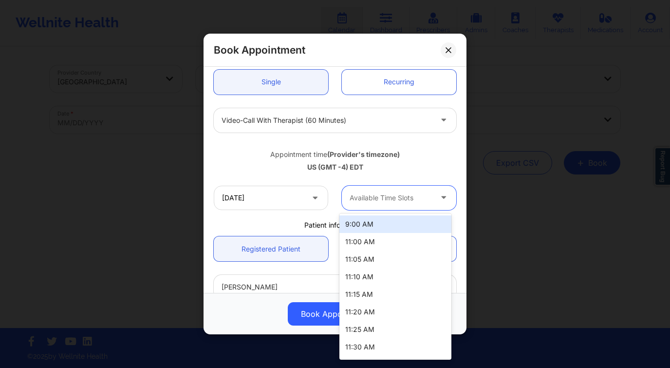
click at [389, 194] on div at bounding box center [391, 198] width 82 height 12
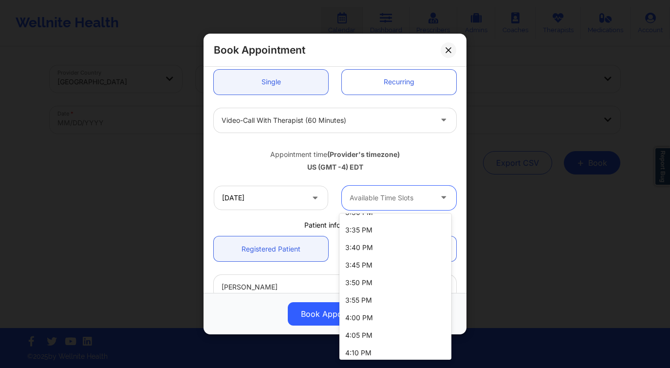
scroll to position [1182, 0]
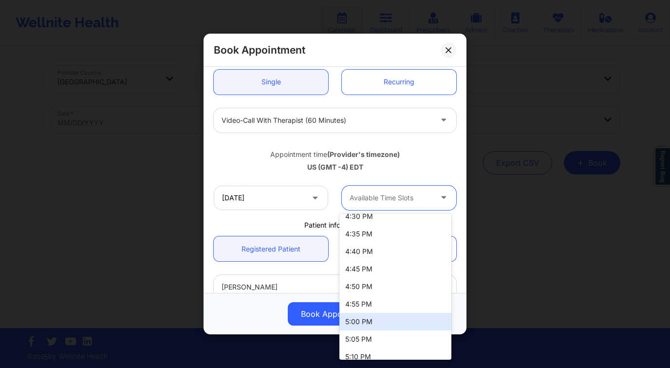
click at [389, 324] on div "5:00 PM" at bounding box center [395, 322] width 112 height 18
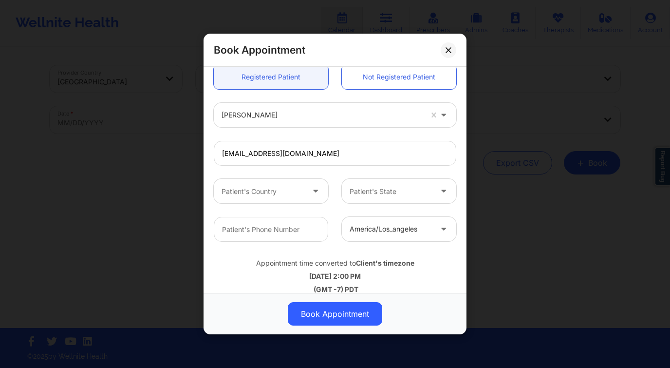
scroll to position [279, 0]
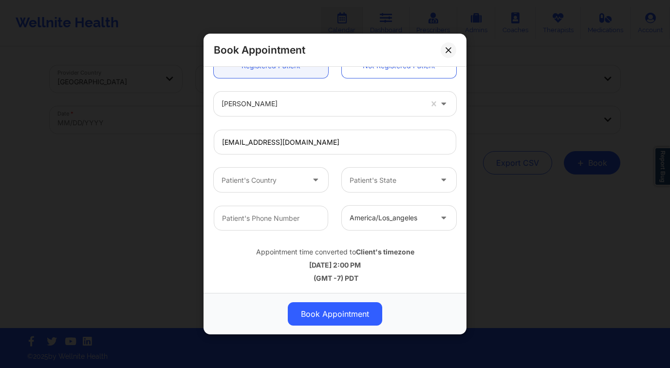
click at [268, 177] on div at bounding box center [263, 180] width 82 height 12
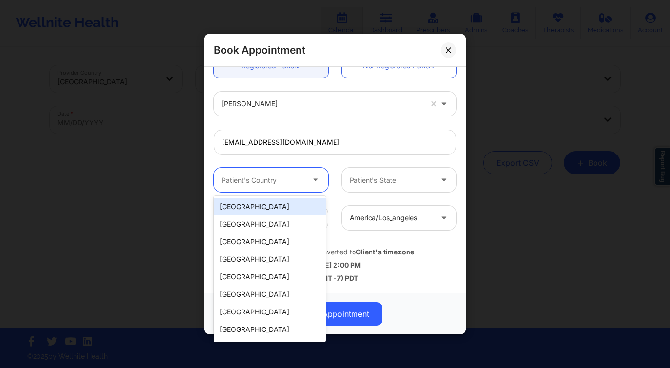
drag, startPoint x: 266, startPoint y: 207, endPoint x: 305, endPoint y: 190, distance: 42.5
click at [266, 207] on div "[GEOGRAPHIC_DATA]" at bounding box center [270, 207] width 112 height 18
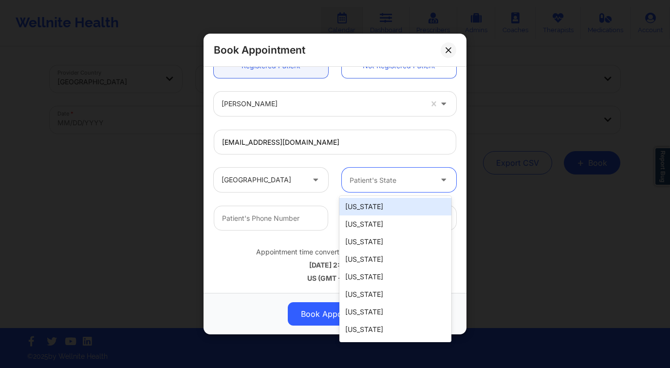
click at [378, 177] on div at bounding box center [391, 180] width 82 height 12
type input "f"
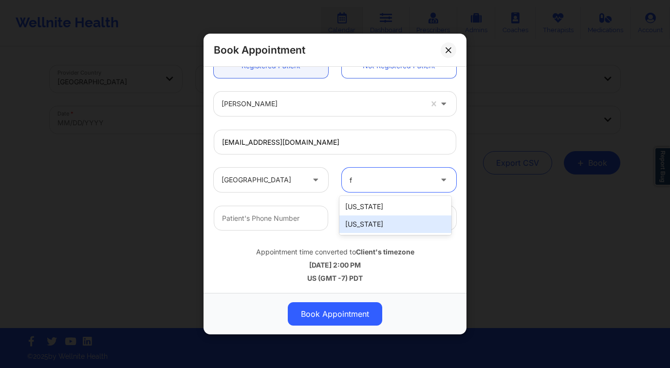
click at [404, 227] on div "[US_STATE]" at bounding box center [395, 224] width 112 height 18
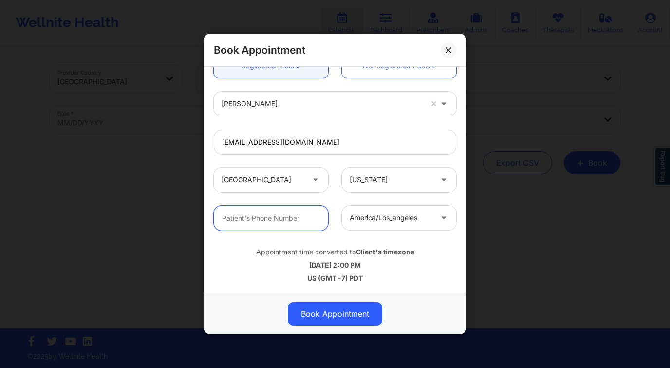
click at [281, 223] on input "text" at bounding box center [271, 217] width 114 height 25
paste input "+1954-624-5682"
type input "+1954-624-5682"
click at [386, 217] on div at bounding box center [391, 218] width 82 height 12
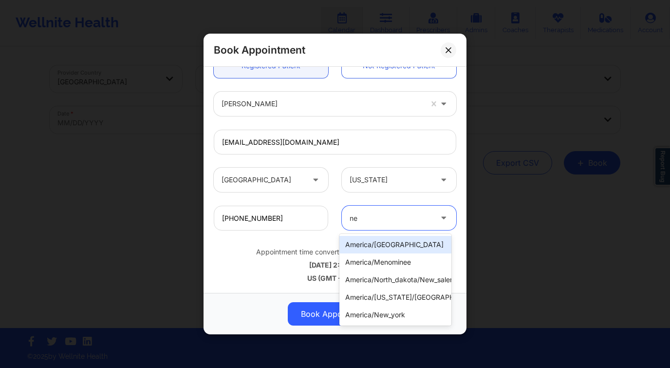
type input "new"
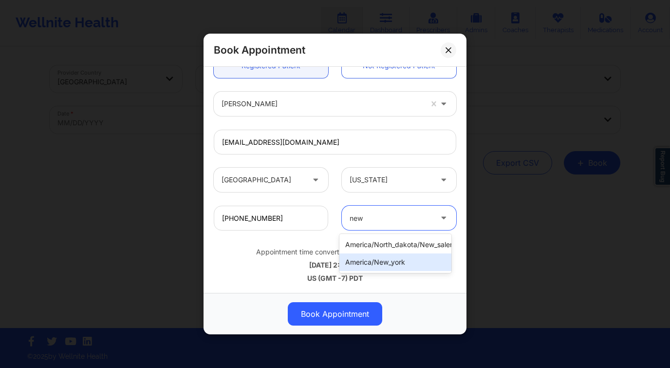
click at [405, 264] on div "america/new_york" at bounding box center [395, 262] width 112 height 18
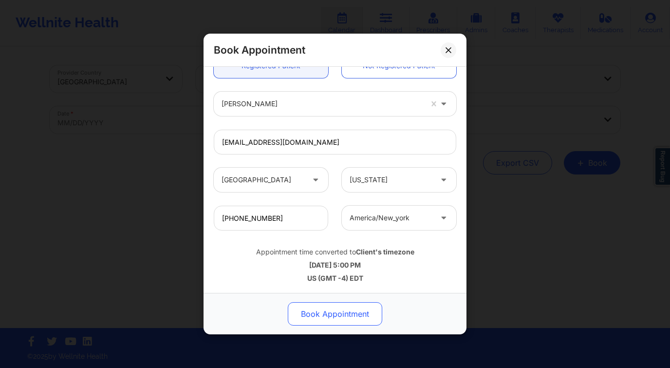
click at [352, 314] on button "Book Appointment" at bounding box center [335, 313] width 94 height 23
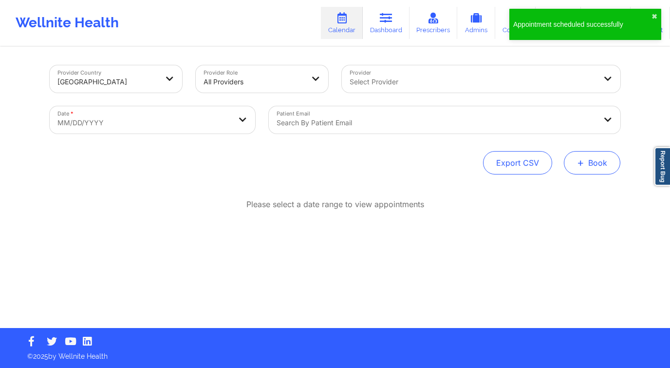
click at [604, 164] on button "+ Book" at bounding box center [592, 162] width 56 height 23
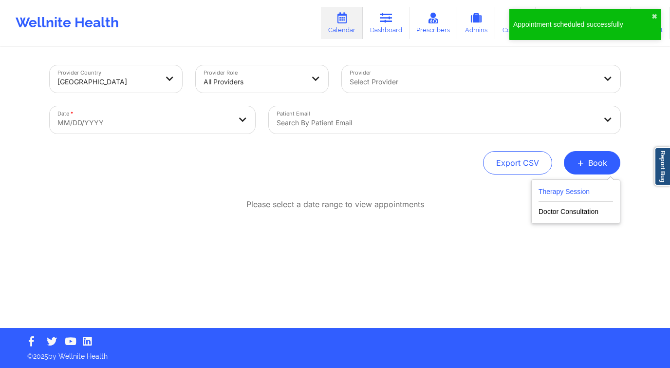
click at [572, 190] on button "Therapy Session" at bounding box center [575, 193] width 74 height 16
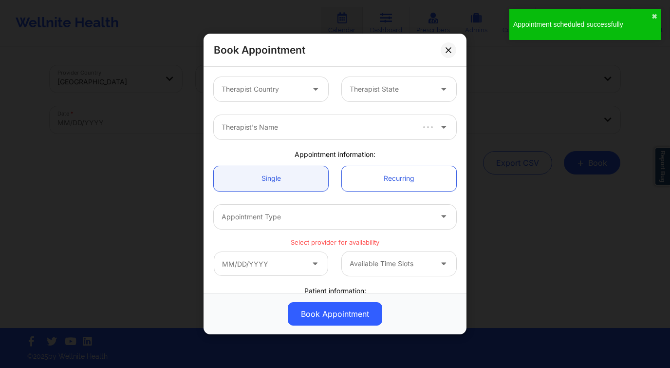
click at [272, 91] on div at bounding box center [263, 89] width 82 height 12
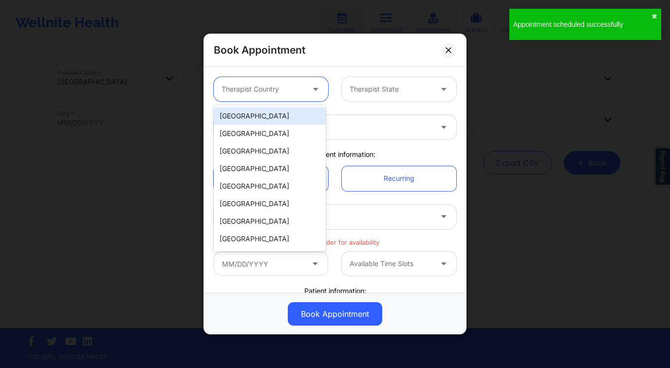
click at [254, 110] on div "[GEOGRAPHIC_DATA]" at bounding box center [270, 116] width 112 height 18
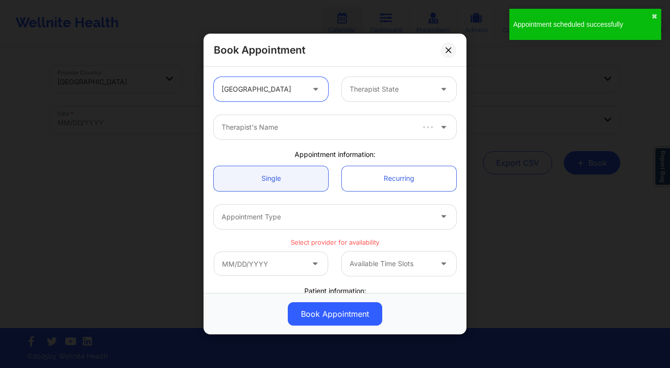
click at [342, 96] on div "Therapist State" at bounding box center [387, 89] width 91 height 24
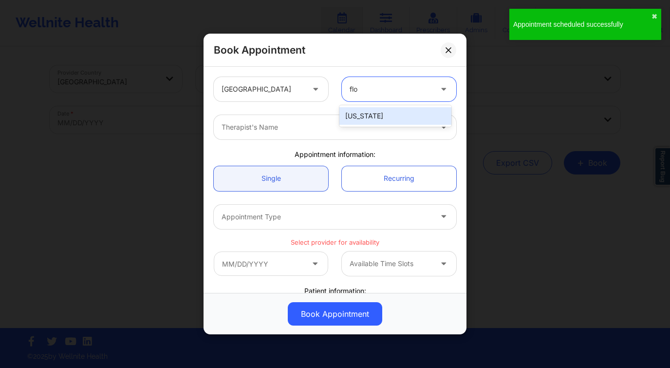
type input "flor"
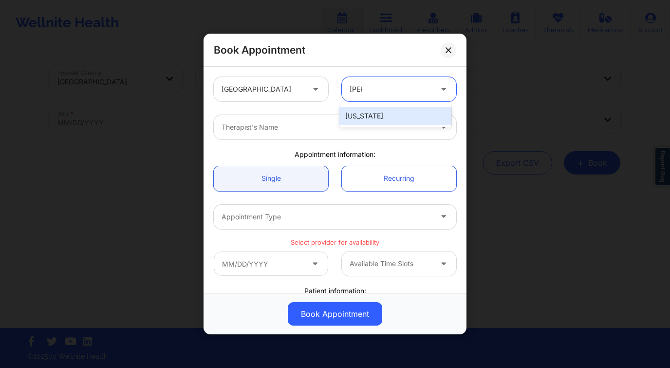
click at [386, 117] on div "[US_STATE]" at bounding box center [395, 116] width 112 height 18
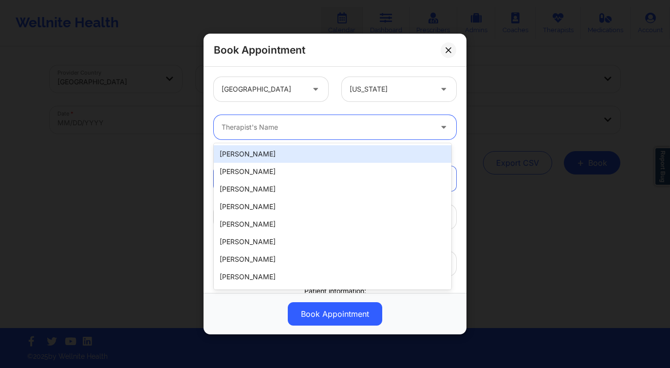
click at [371, 123] on div at bounding box center [327, 127] width 210 height 12
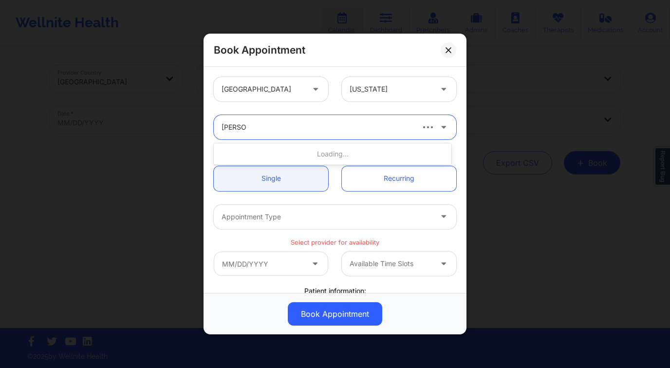
type input "kelli walk"
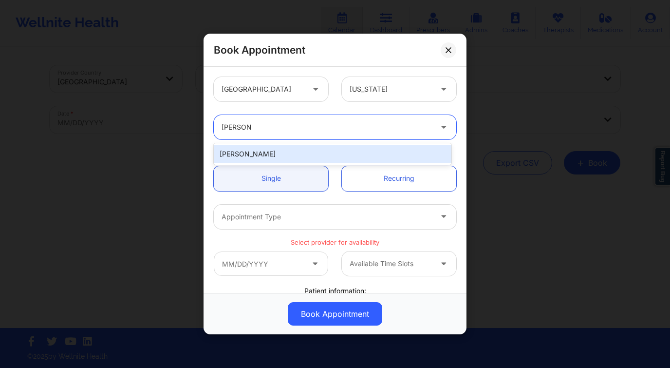
click at [352, 152] on div "Kelli Walker" at bounding box center [333, 154] width 238 height 18
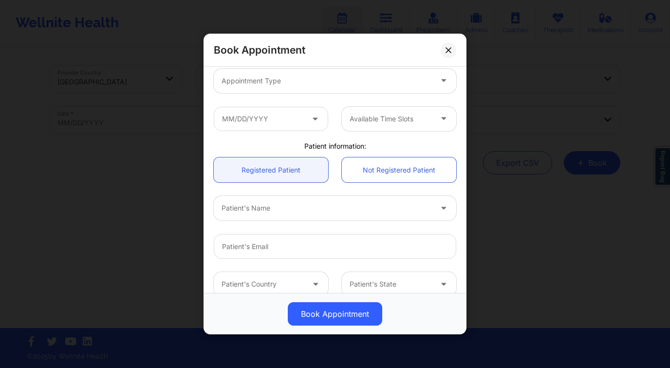
scroll to position [175, 0]
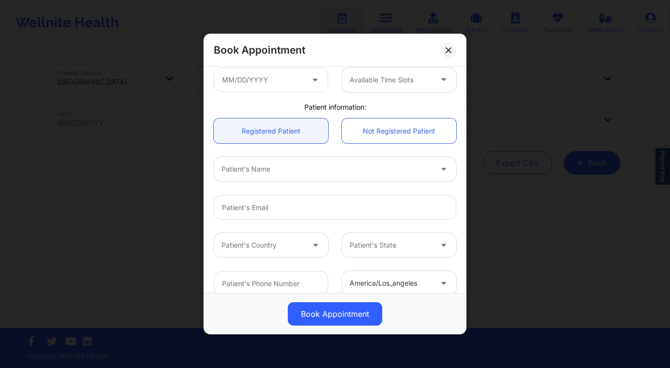
click at [288, 176] on div "Patient's Name" at bounding box center [323, 169] width 219 height 24
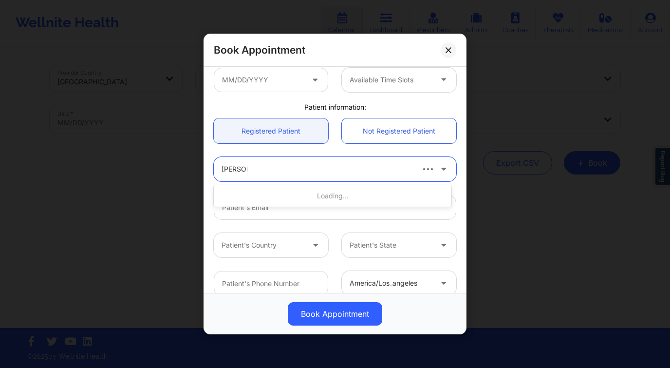
type input "carmen d"
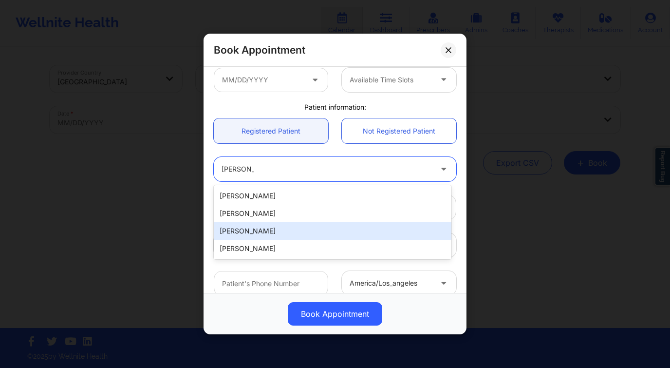
click at [283, 226] on div "carmen d colon" at bounding box center [333, 231] width 238 height 18
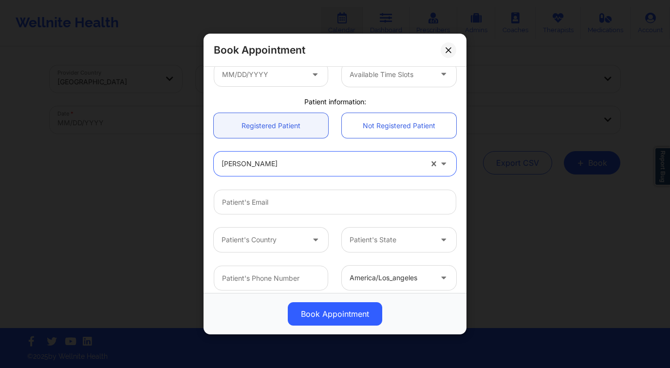
scroll to position [187, 0]
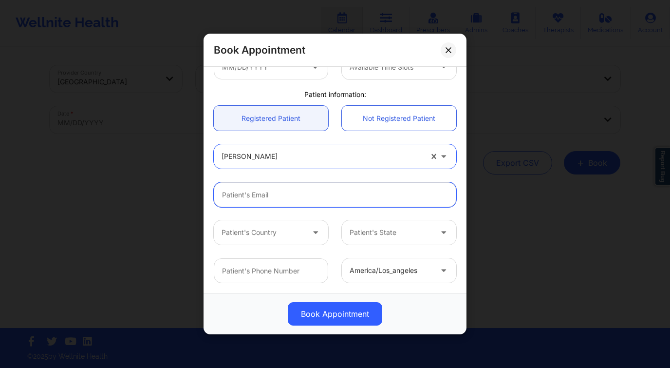
click at [257, 193] on input "Patient Email" at bounding box center [335, 194] width 242 height 25
paste input "carmencolon119@gmail.com"
type input "carmencolon119@gmail.com"
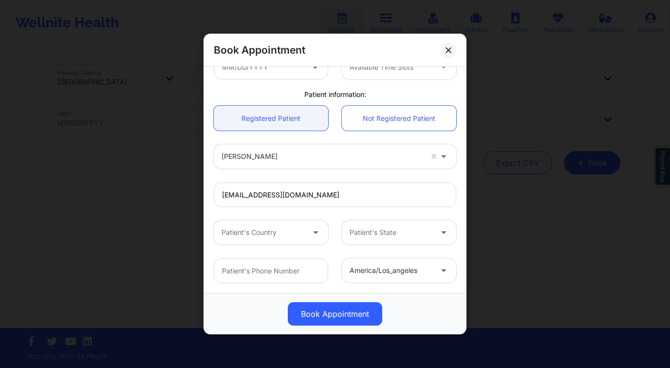
click at [234, 223] on div "Patient's Country" at bounding box center [259, 232] width 91 height 24
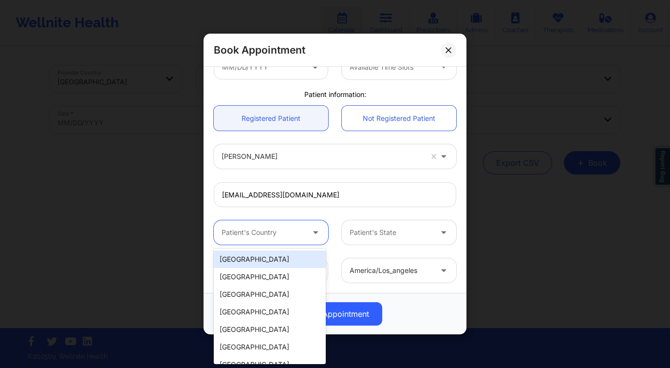
click at [243, 261] on div "[GEOGRAPHIC_DATA]" at bounding box center [270, 259] width 112 height 18
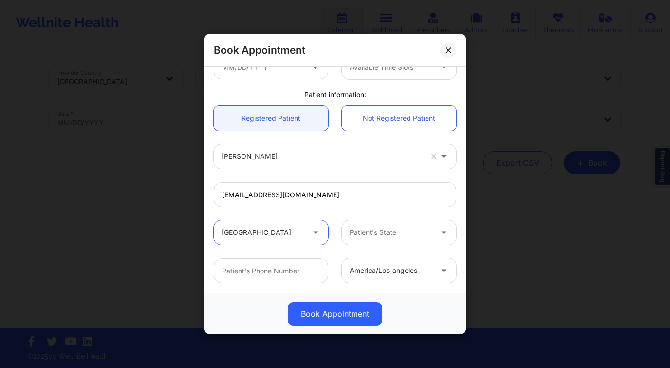
click at [395, 230] on div at bounding box center [391, 232] width 82 height 12
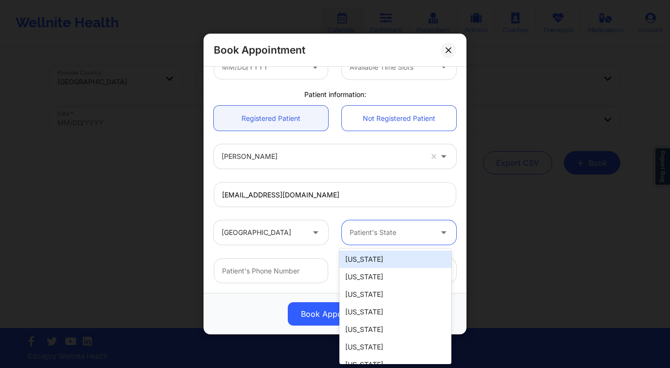
type input "f"
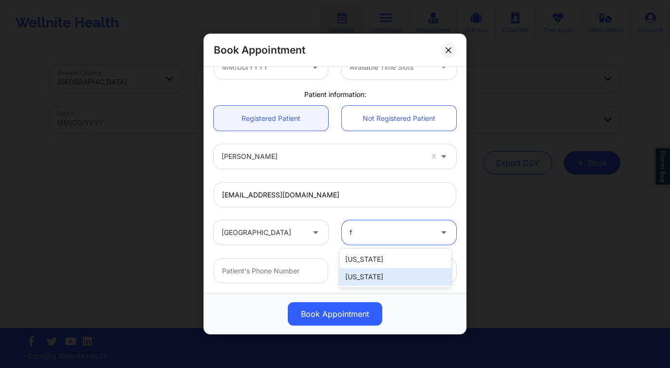
click at [393, 275] on div "[US_STATE]" at bounding box center [395, 277] width 112 height 18
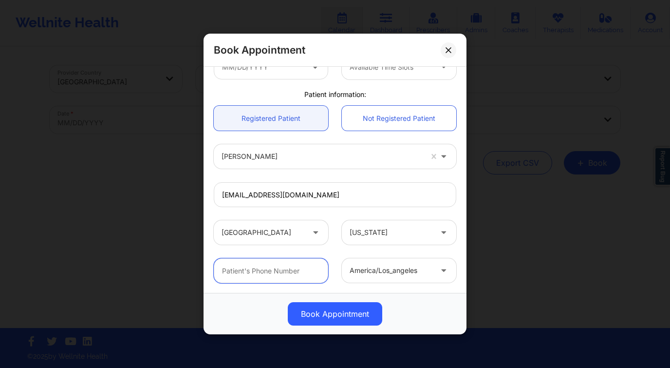
click at [256, 263] on input "text" at bounding box center [271, 270] width 114 height 25
paste input "+1954-624-5682"
type input "+1954-624-5682"
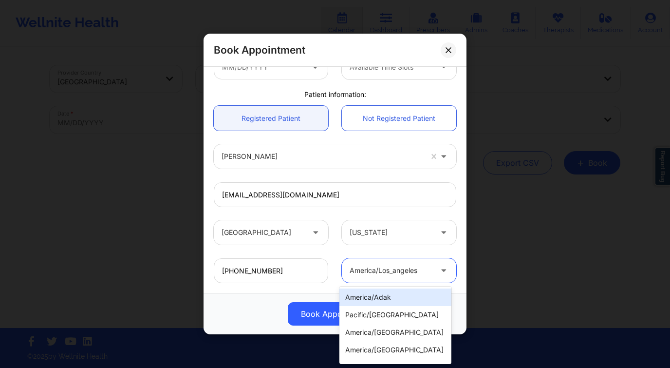
click at [392, 261] on div "america/los_angeles" at bounding box center [391, 270] width 82 height 24
type input "new"
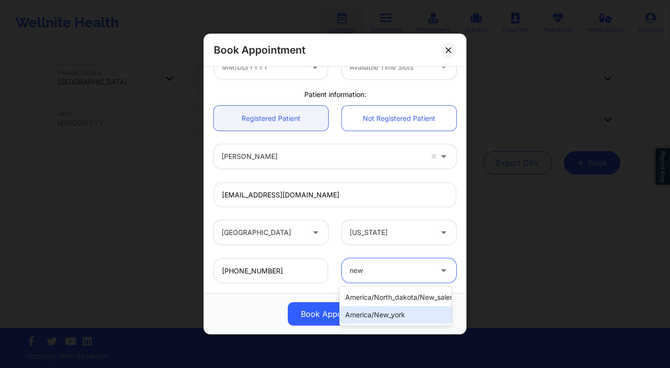
click at [400, 308] on div "america/new_york" at bounding box center [395, 315] width 112 height 18
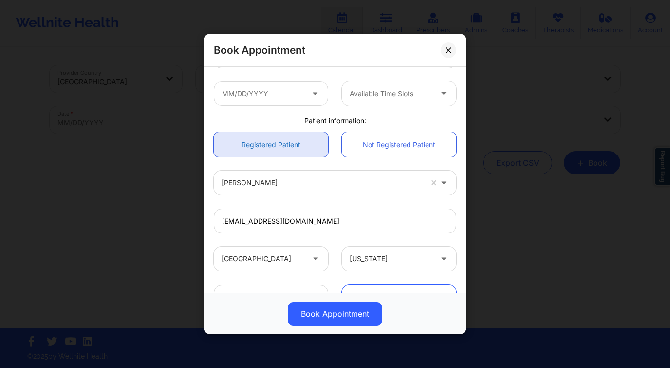
scroll to position [103, 0]
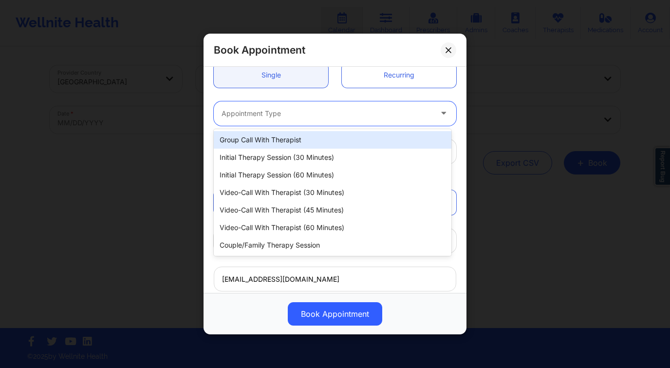
click at [277, 121] on div "Appointment Type" at bounding box center [323, 113] width 219 height 24
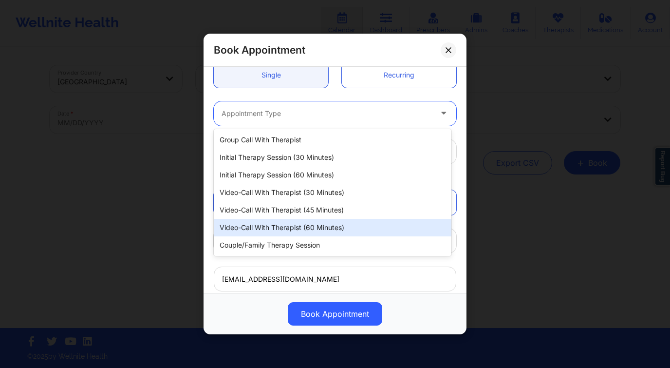
click at [331, 227] on div "Video-Call with Therapist (60 minutes)" at bounding box center [333, 228] width 238 height 18
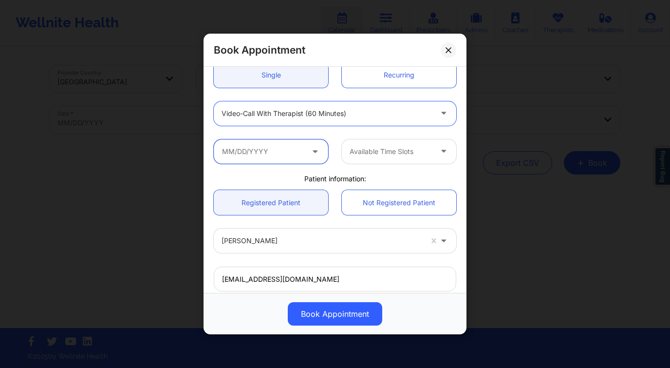
click at [265, 149] on input "text" at bounding box center [271, 151] width 114 height 24
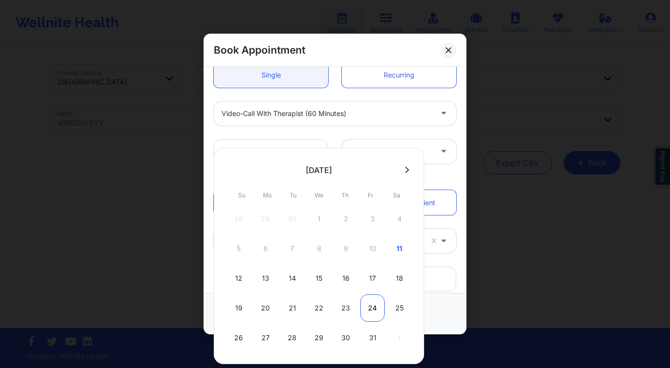
click at [374, 314] on div "24" at bounding box center [372, 307] width 24 height 27
type input "10/24/2025"
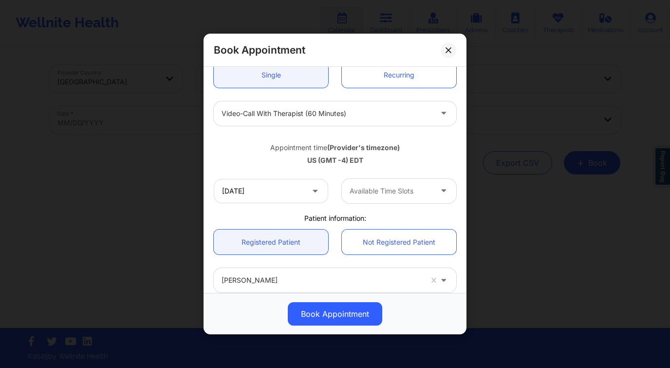
click at [395, 184] on div "Available Time Slots" at bounding box center [387, 191] width 91 height 24
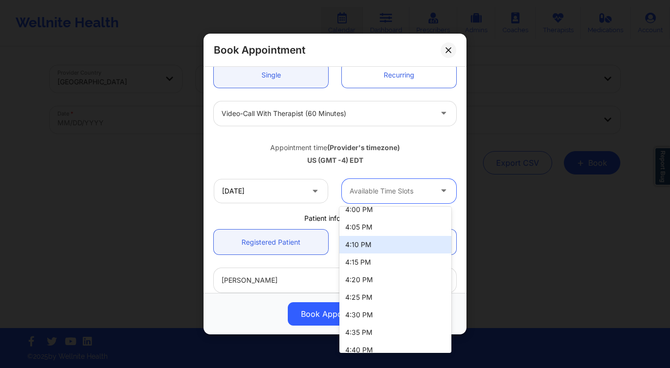
scroll to position [1582, 0]
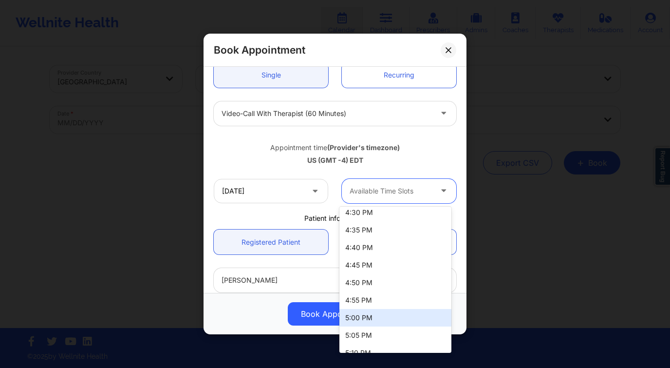
click at [379, 314] on div "5:00 PM" at bounding box center [395, 318] width 112 height 18
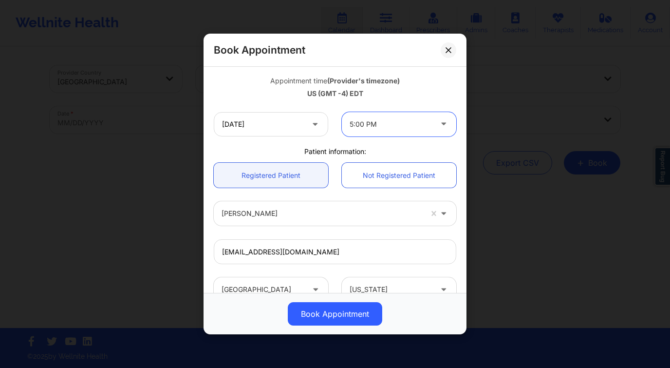
scroll to position [279, 0]
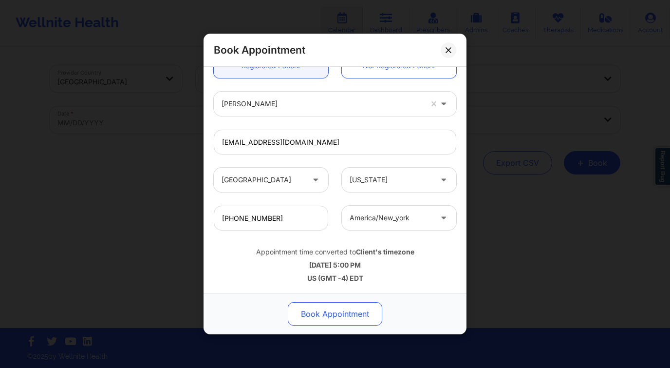
click at [338, 310] on button "Book Appointment" at bounding box center [335, 313] width 94 height 23
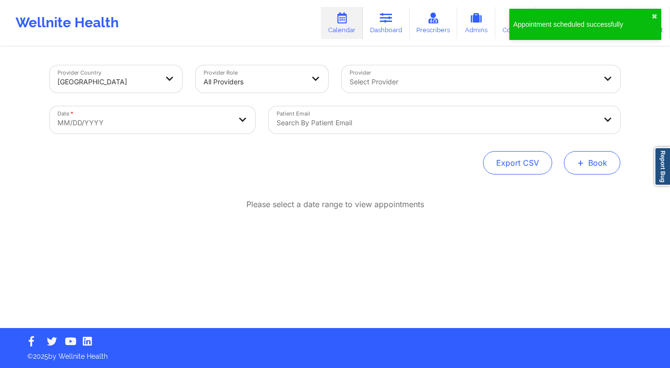
click at [572, 163] on button "+ Book" at bounding box center [592, 162] width 56 height 23
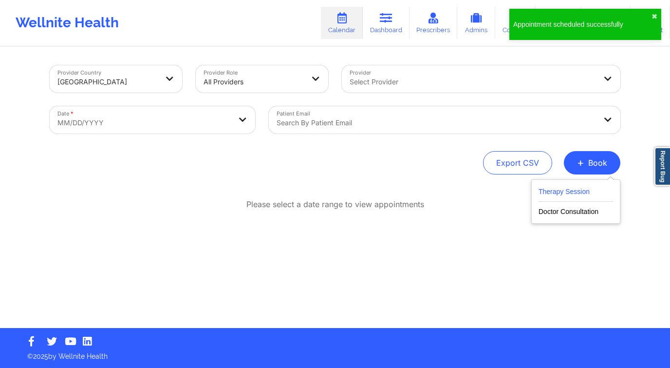
click at [570, 186] on button "Therapy Session" at bounding box center [575, 193] width 74 height 16
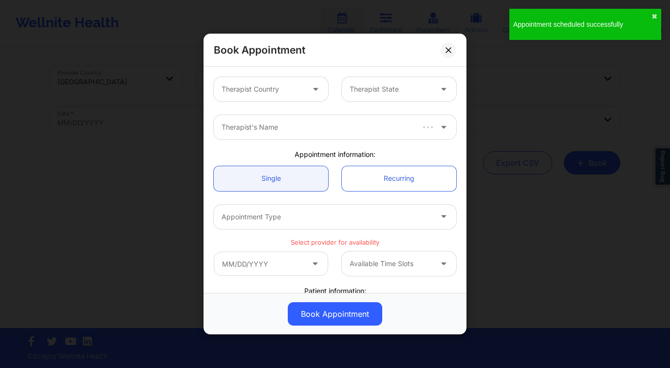
click at [252, 85] on div at bounding box center [263, 89] width 82 height 12
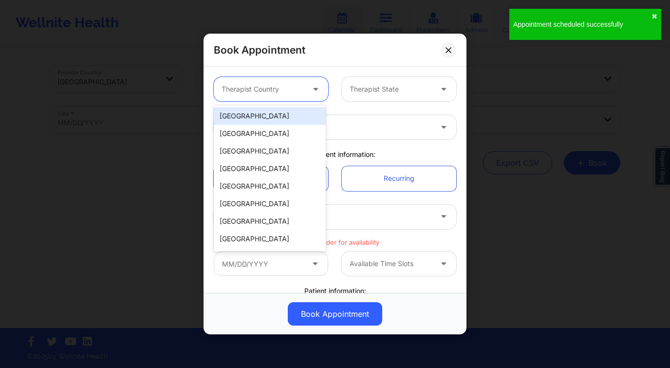
click at [259, 115] on div "[GEOGRAPHIC_DATA]" at bounding box center [270, 116] width 112 height 18
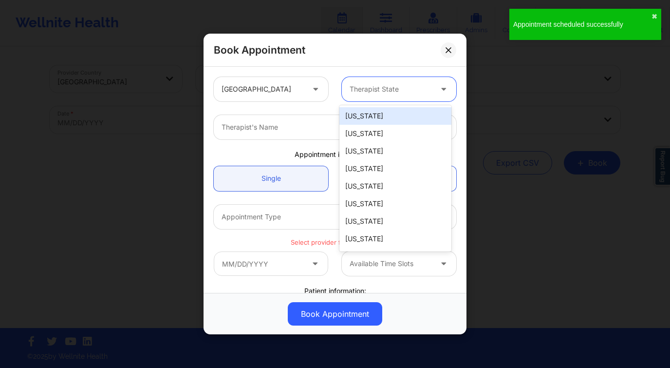
click at [362, 97] on div "Therapist State" at bounding box center [387, 89] width 91 height 24
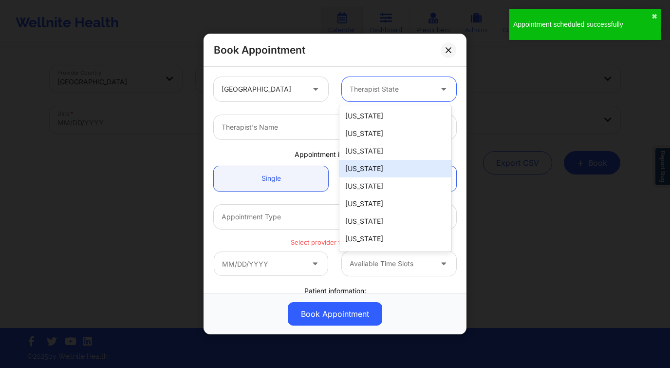
type input "f"
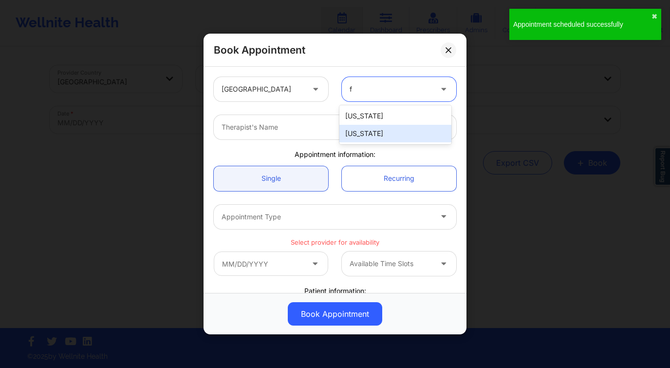
click at [374, 132] on div "[US_STATE]" at bounding box center [395, 134] width 112 height 18
click at [300, 130] on div at bounding box center [327, 127] width 210 height 12
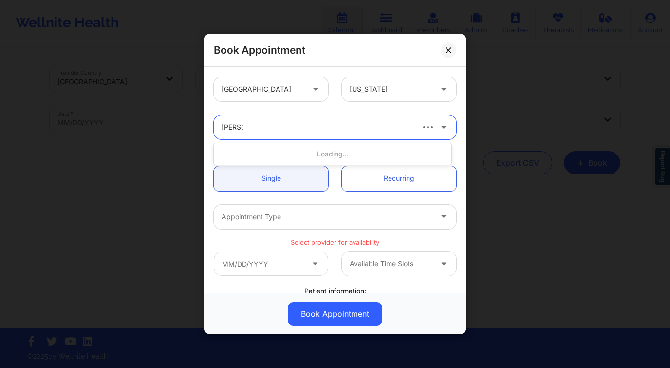
type input "kelli wa"
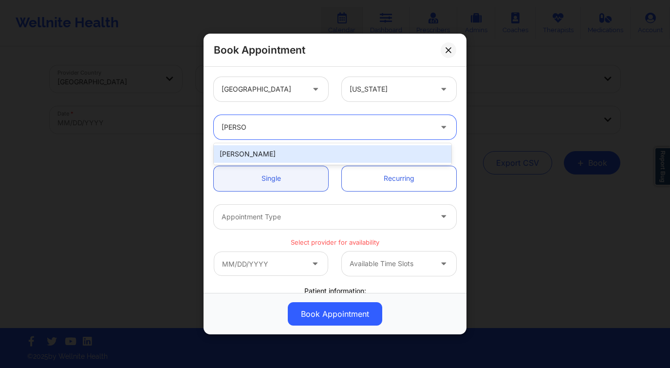
click at [309, 153] on div "Kelli Walker" at bounding box center [333, 154] width 238 height 18
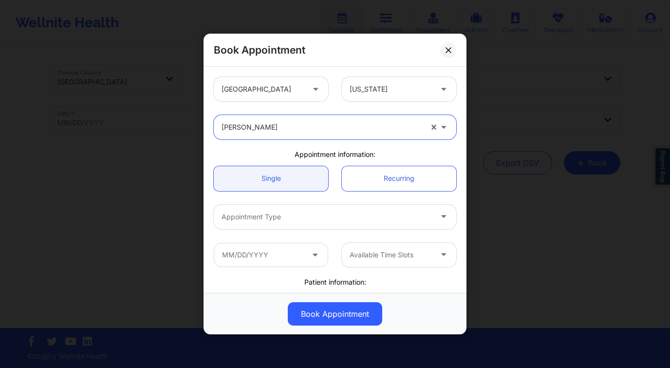
scroll to position [185, 0]
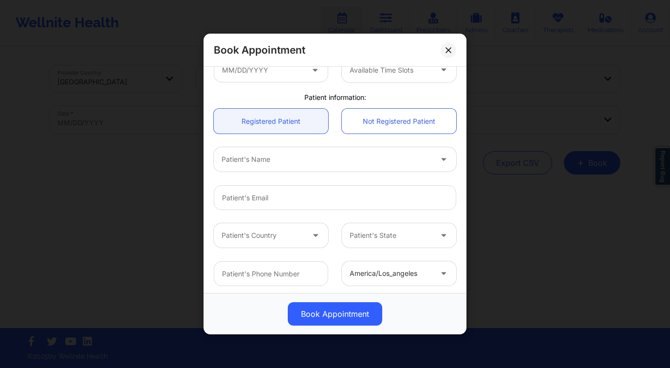
click at [285, 163] on div at bounding box center [327, 159] width 210 height 12
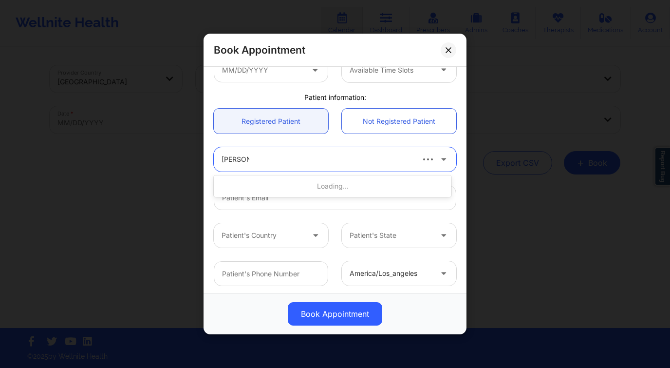
type input "carmen d"
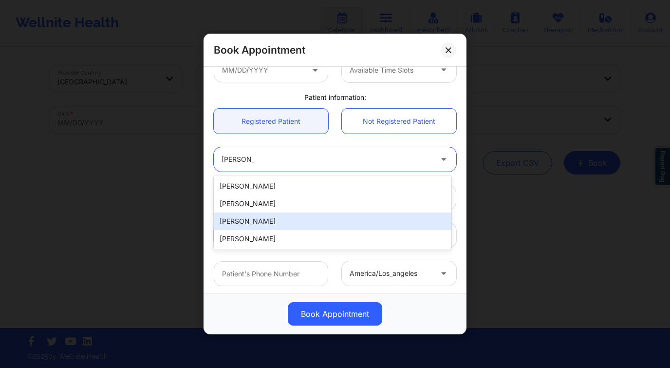
click at [279, 219] on div "carmen d colon" at bounding box center [333, 221] width 238 height 18
type input "carmencolon119@gmail.com"
type input "+1954-624-5682"
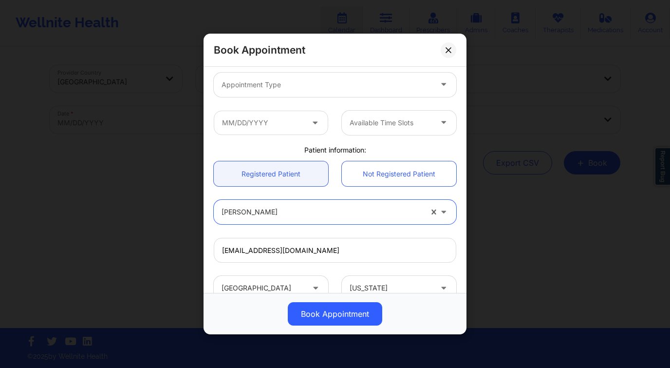
scroll to position [128, 0]
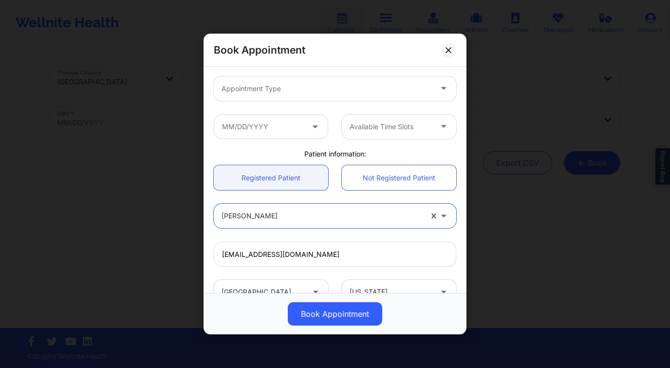
click at [282, 83] on div at bounding box center [327, 89] width 210 height 12
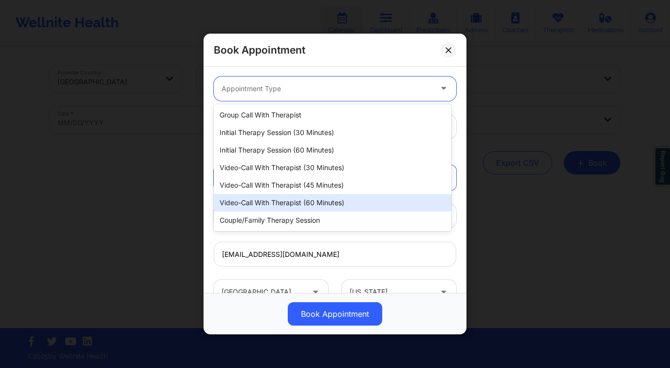
click at [332, 202] on div "Video-Call with Therapist (60 minutes)" at bounding box center [333, 203] width 238 height 18
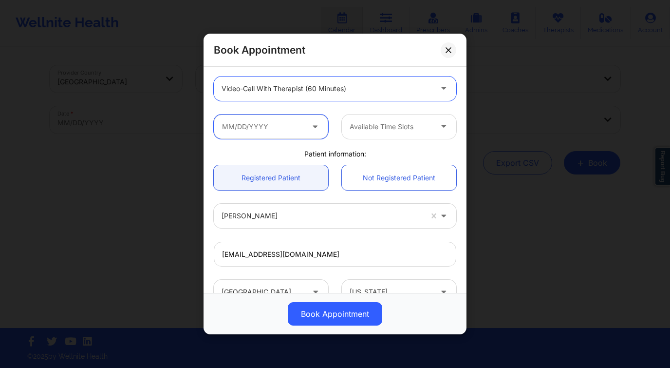
click at [290, 122] on input "text" at bounding box center [271, 126] width 114 height 24
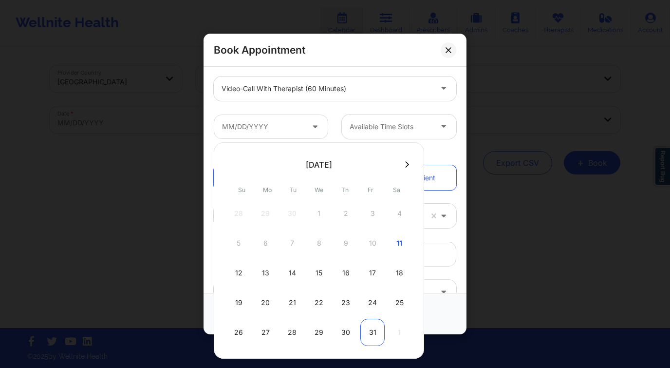
click at [369, 327] on div "31" at bounding box center [372, 331] width 24 height 27
type input "10/31/2025"
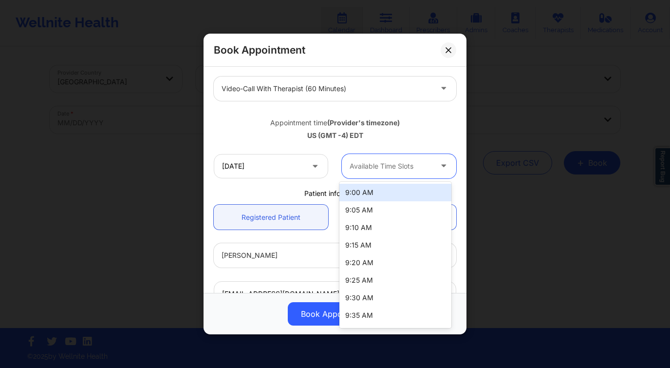
drag, startPoint x: 395, startPoint y: 166, endPoint x: 399, endPoint y: 187, distance: 21.2
click at [396, 166] on div at bounding box center [391, 166] width 82 height 12
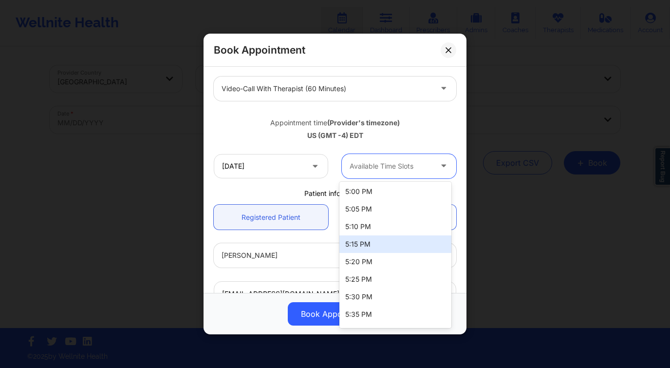
scroll to position [1683, 0]
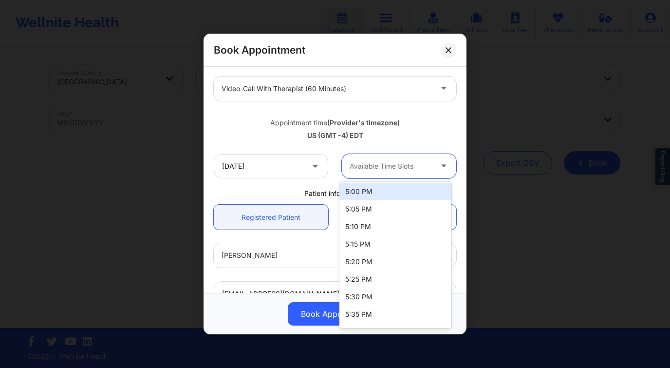
click at [385, 196] on div "5:00 PM" at bounding box center [395, 192] width 112 height 18
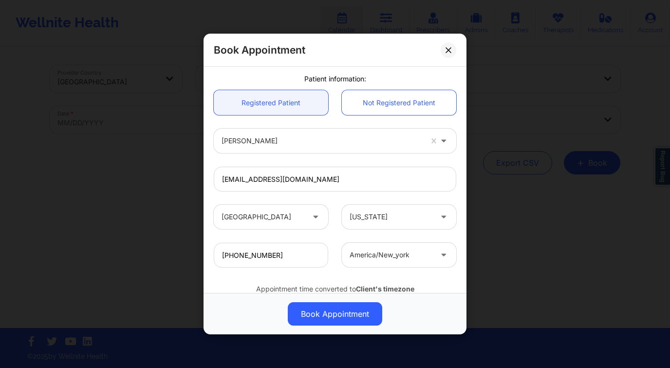
scroll to position [279, 0]
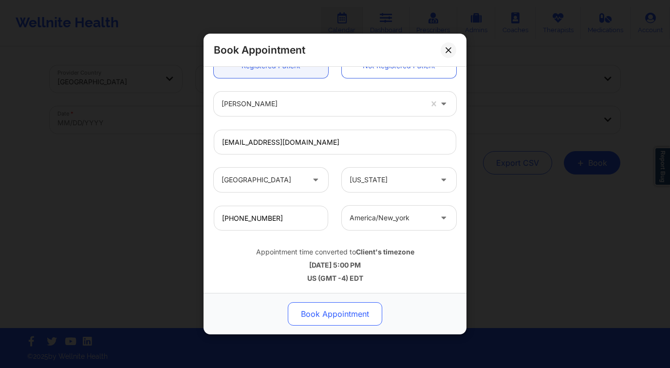
click at [332, 317] on button "Book Appointment" at bounding box center [335, 313] width 94 height 23
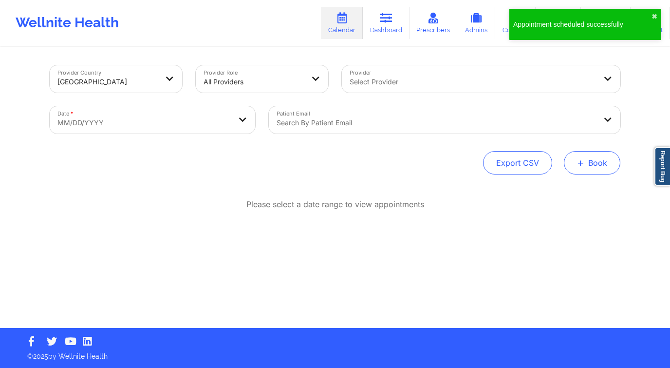
click at [604, 165] on button "+ Book" at bounding box center [592, 162] width 56 height 23
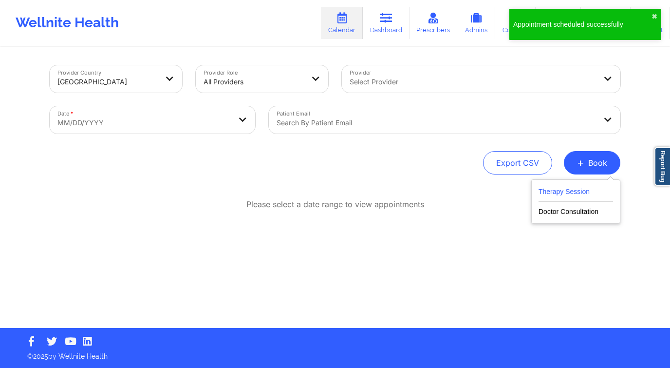
click at [563, 192] on button "Therapy Session" at bounding box center [575, 193] width 74 height 16
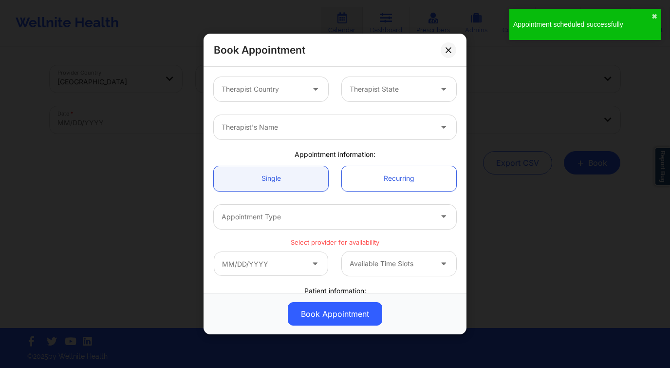
click at [291, 88] on div at bounding box center [263, 89] width 82 height 12
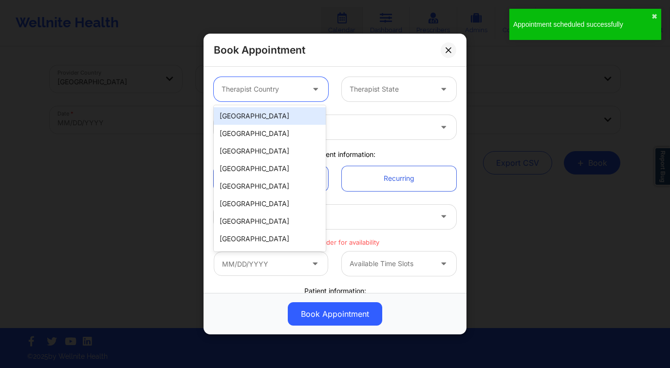
drag, startPoint x: 273, startPoint y: 111, endPoint x: 311, endPoint y: 105, distance: 37.9
click at [273, 111] on div "[GEOGRAPHIC_DATA]" at bounding box center [270, 116] width 112 height 18
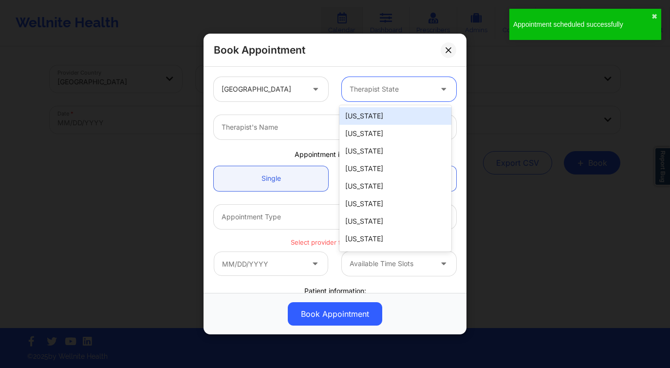
click at [362, 94] on div at bounding box center [391, 89] width 82 height 12
type input "f"
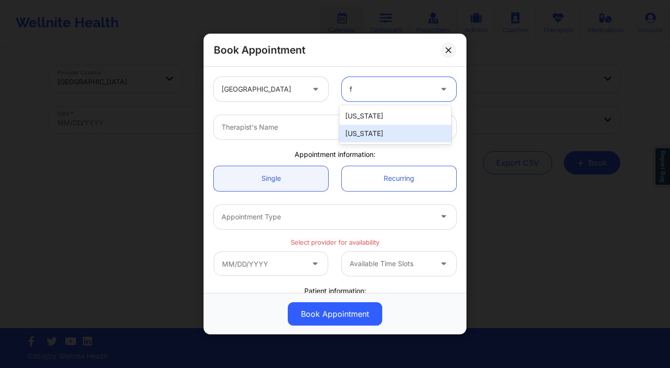
click at [369, 136] on div "[US_STATE]" at bounding box center [395, 134] width 112 height 18
click at [302, 127] on div at bounding box center [327, 127] width 210 height 12
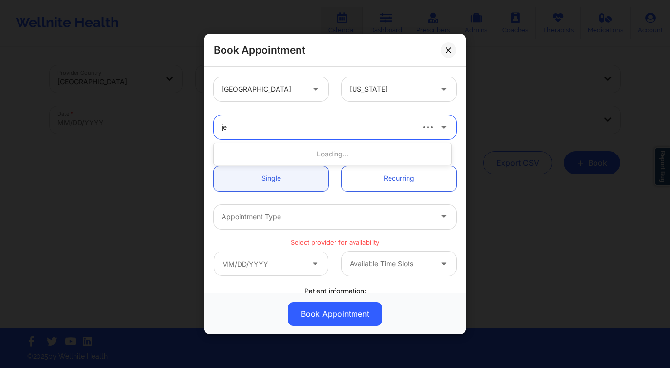
type input "j"
type input "kelli wa"
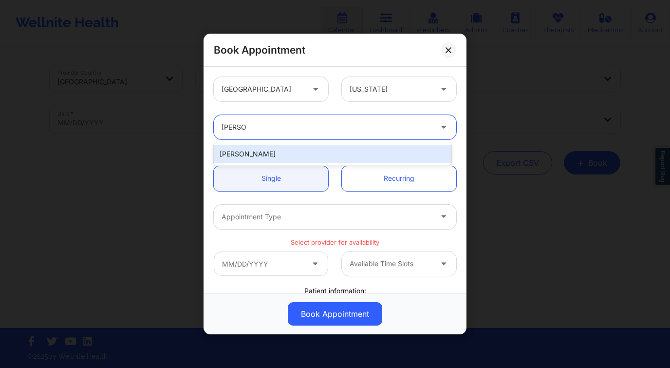
click at [388, 158] on div "Kelli Walker" at bounding box center [333, 154] width 238 height 18
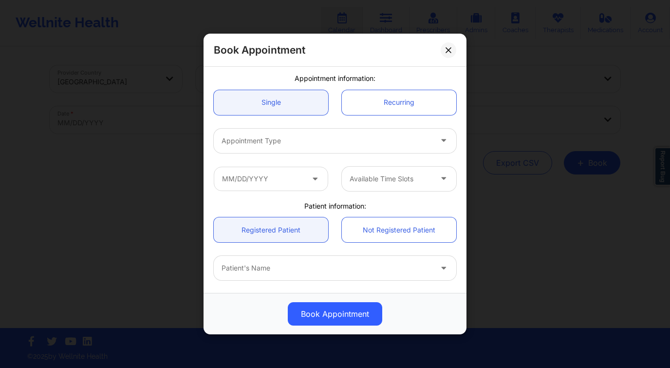
scroll to position [187, 0]
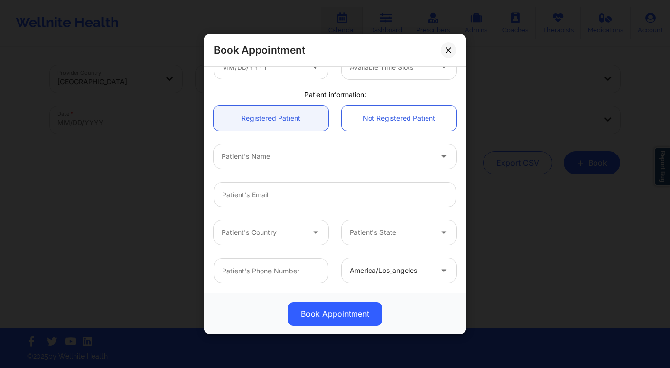
click at [264, 162] on div "Patient's Name" at bounding box center [323, 156] width 219 height 24
type input "carmen d"
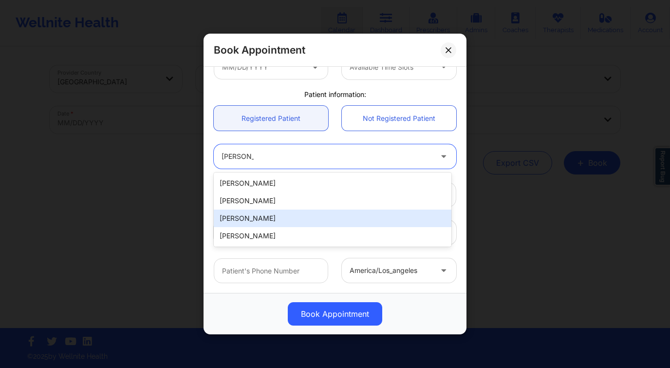
click at [274, 215] on div "carmen d colon" at bounding box center [333, 218] width 238 height 18
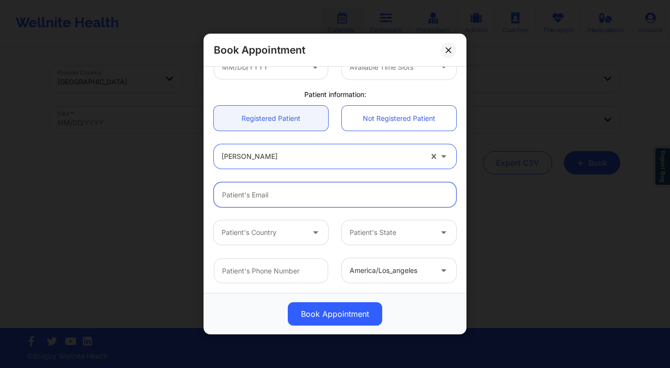
click at [255, 194] on input "Patient Email" at bounding box center [335, 194] width 242 height 25
paste input "carmencolon119@gmail.com"
type input "carmencolon119@gmail.com"
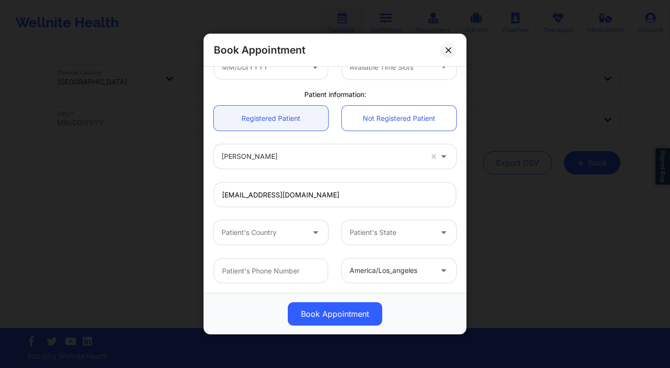
click at [258, 229] on div at bounding box center [263, 232] width 82 height 12
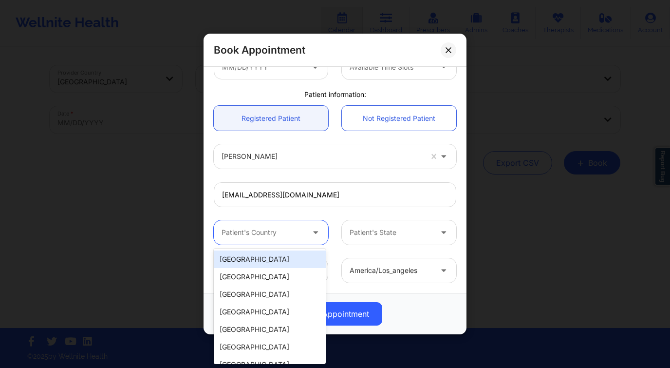
click at [267, 253] on div "[GEOGRAPHIC_DATA]" at bounding box center [270, 259] width 112 height 18
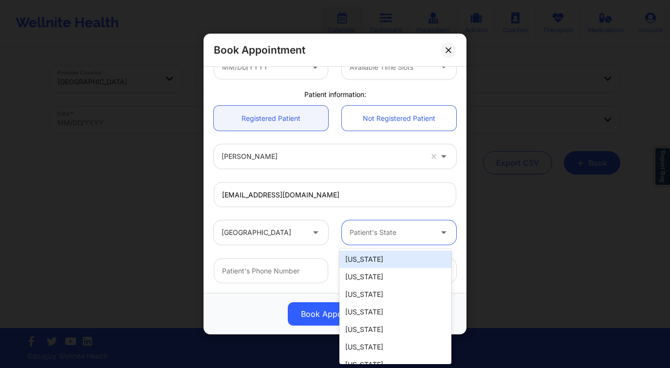
click at [403, 238] on div at bounding box center [391, 232] width 82 height 12
type input "f"
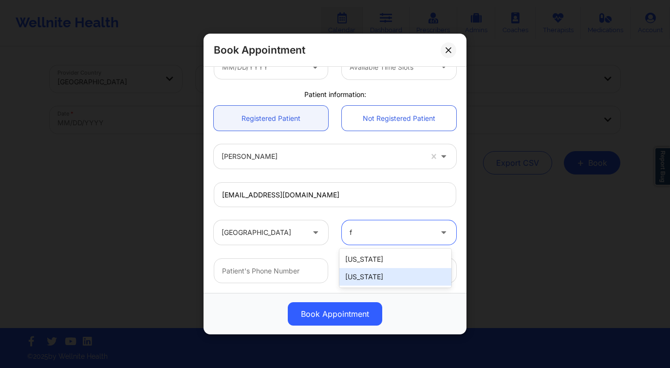
click at [389, 271] on div "[US_STATE]" at bounding box center [395, 277] width 112 height 18
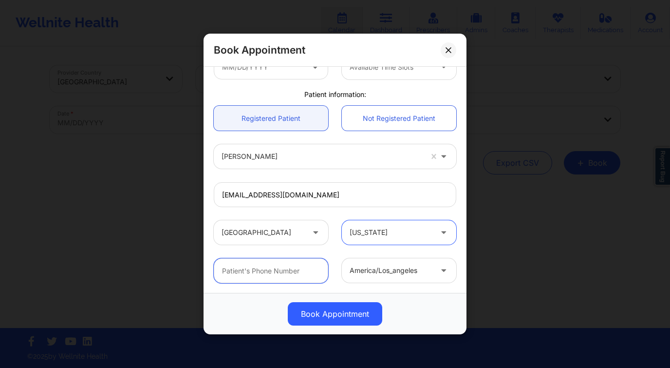
click at [289, 269] on input "text" at bounding box center [271, 270] width 114 height 25
paste input "+1954-624-5682"
type input "+1954-624-5682"
click at [358, 276] on div at bounding box center [391, 270] width 82 height 12
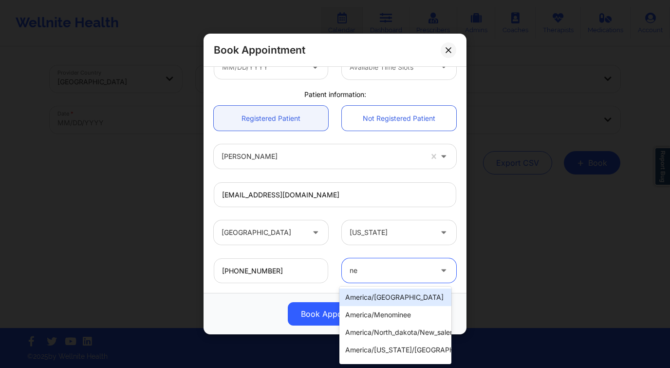
type input "new"
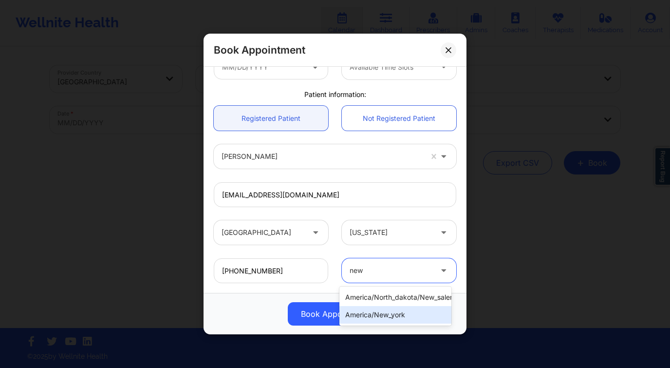
click at [392, 315] on div "america/new_york" at bounding box center [395, 315] width 112 height 18
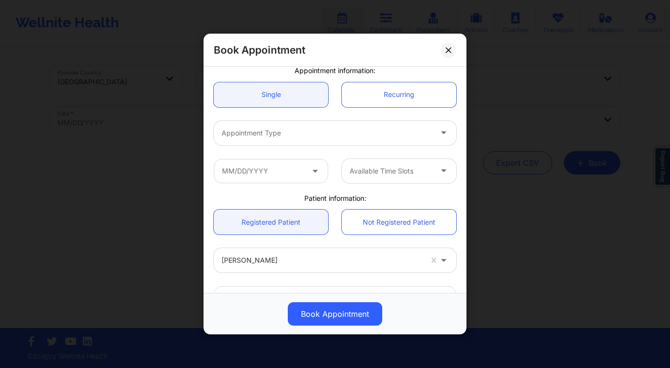
scroll to position [78, 0]
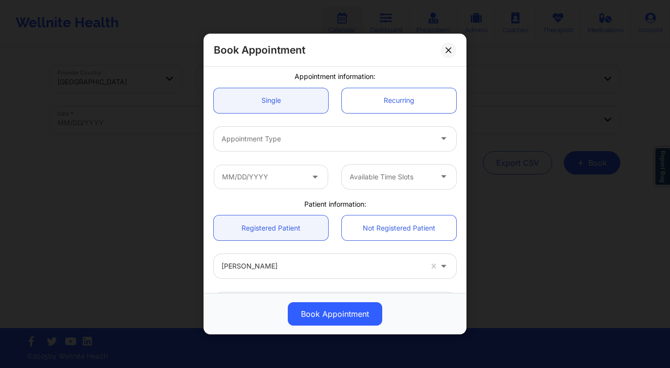
click at [303, 137] on div at bounding box center [327, 139] width 210 height 12
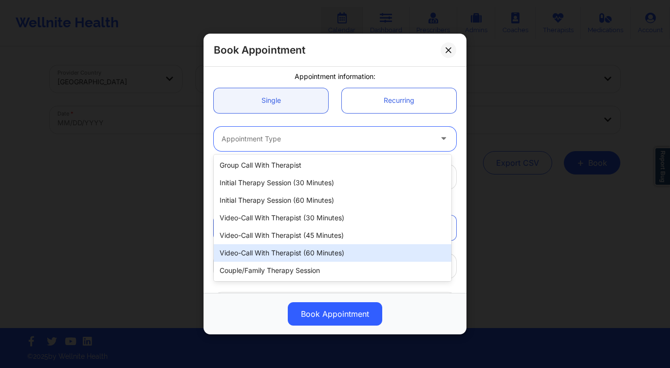
click at [332, 256] on div "Video-Call with Therapist (60 minutes)" at bounding box center [333, 253] width 238 height 18
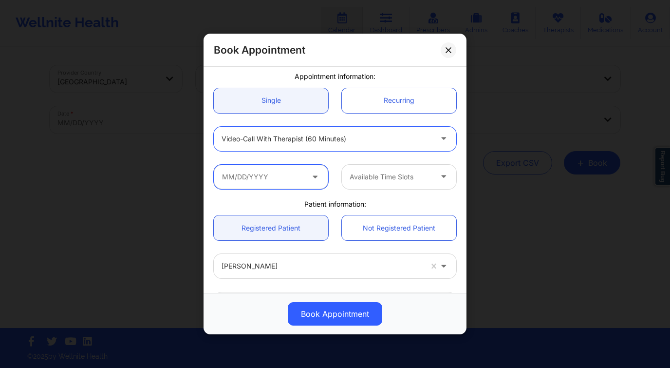
click at [278, 170] on input "text" at bounding box center [271, 177] width 114 height 24
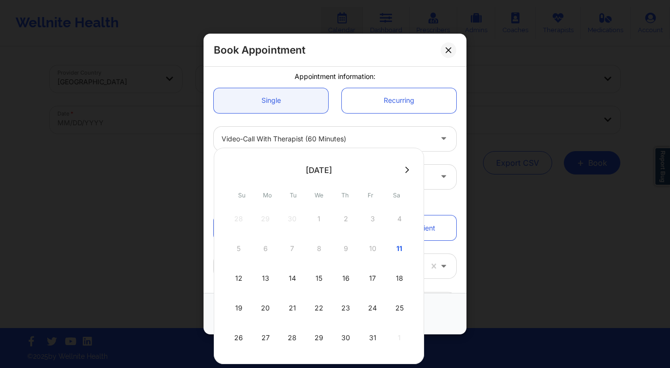
click at [406, 170] on icon at bounding box center [407, 169] width 4 height 6
click at [371, 251] on div "7" at bounding box center [372, 248] width 24 height 27
type input "11/07/2025"
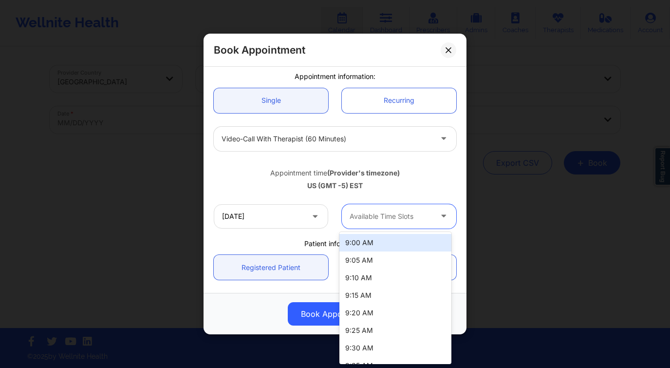
click at [395, 219] on div at bounding box center [391, 216] width 82 height 12
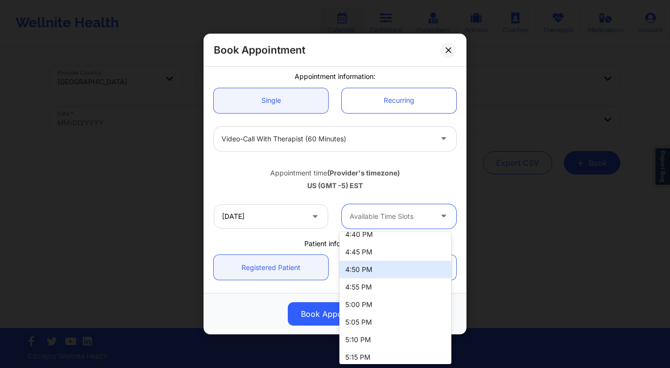
scroll to position [1643, 0]
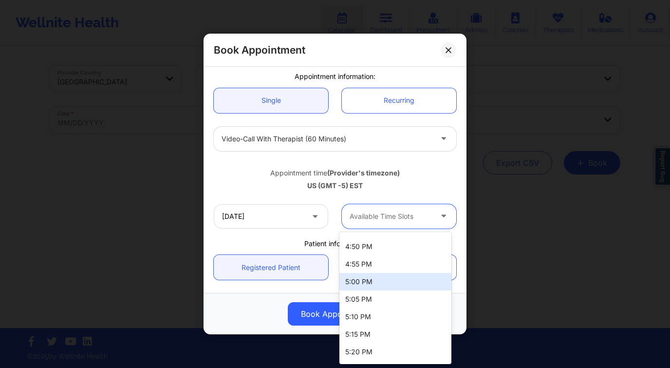
click at [376, 280] on div "5:00 PM" at bounding box center [395, 282] width 112 height 18
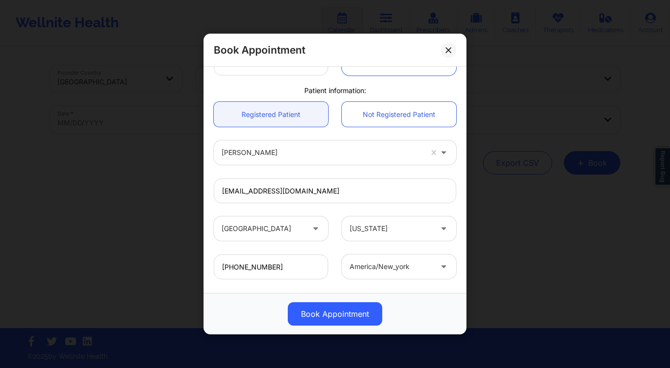
scroll to position [279, 0]
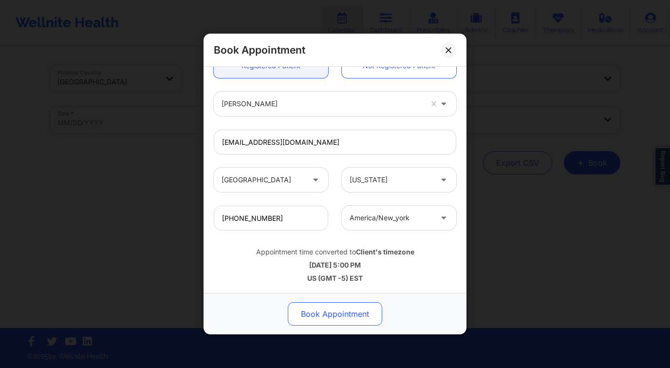
click at [339, 320] on button "Book Appointment" at bounding box center [335, 313] width 94 height 23
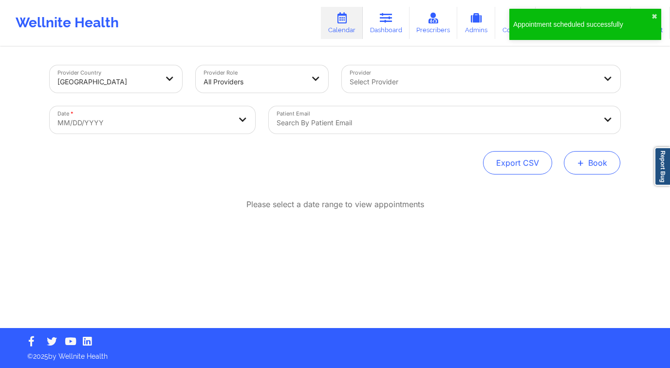
click at [600, 165] on button "+ Book" at bounding box center [592, 162] width 56 height 23
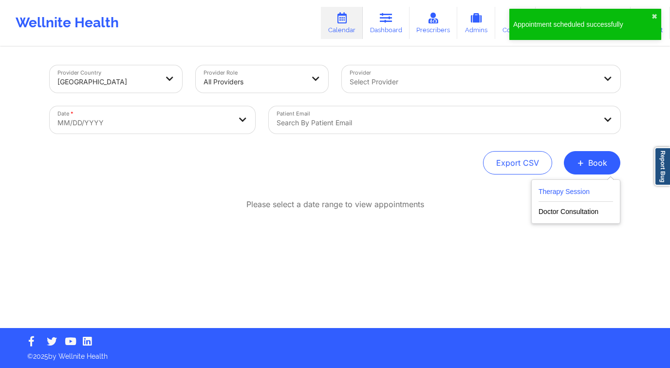
click at [574, 198] on button "Therapy Session" at bounding box center [575, 193] width 74 height 16
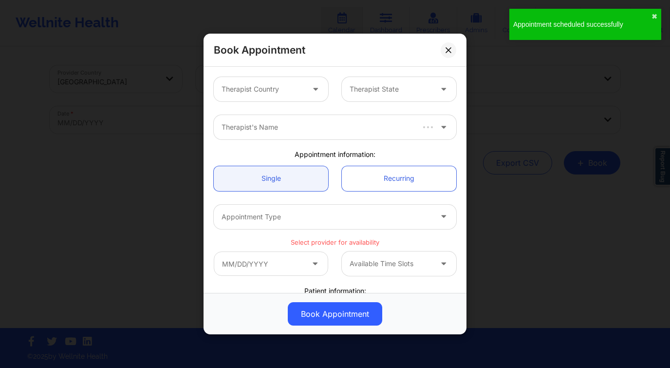
click at [240, 91] on div at bounding box center [263, 89] width 82 height 12
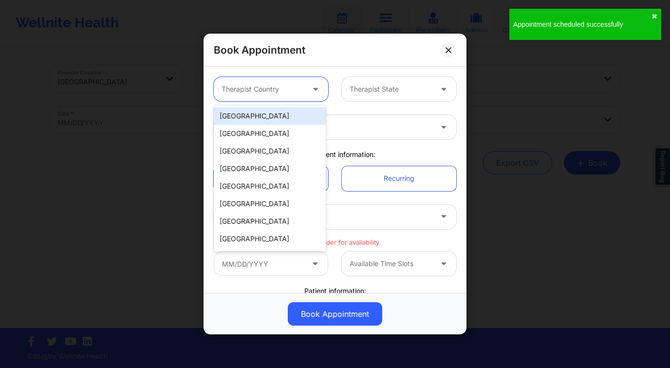
click at [244, 109] on div "[GEOGRAPHIC_DATA]" at bounding box center [270, 116] width 112 height 18
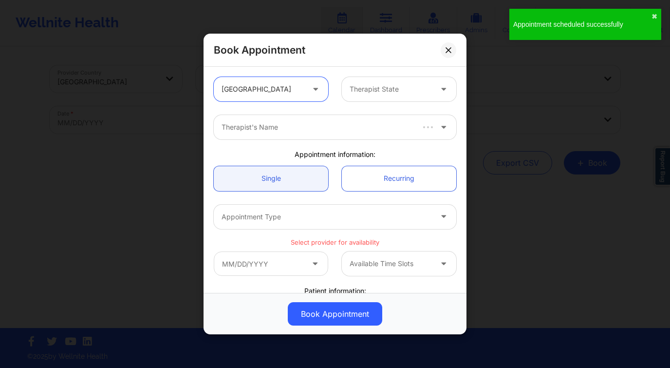
click at [350, 90] on div at bounding box center [391, 89] width 82 height 12
type input "f"
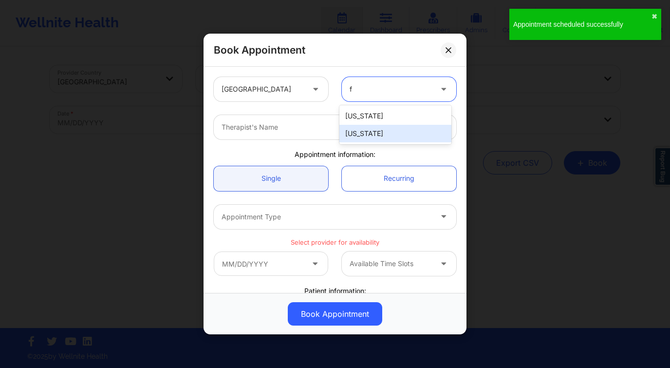
click at [374, 136] on div "[US_STATE]" at bounding box center [395, 134] width 112 height 18
click at [330, 135] on div "Therapist's Name" at bounding box center [323, 127] width 219 height 24
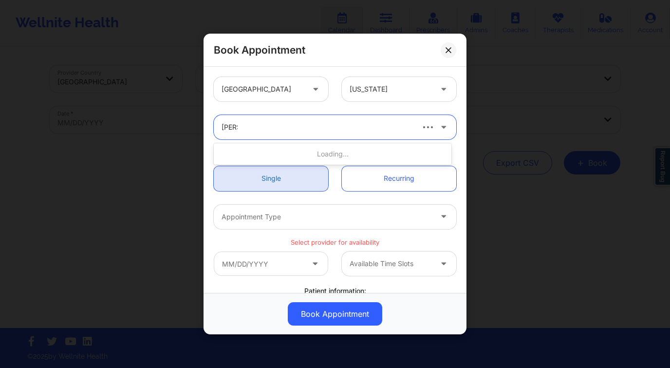
type input "kelli wa"
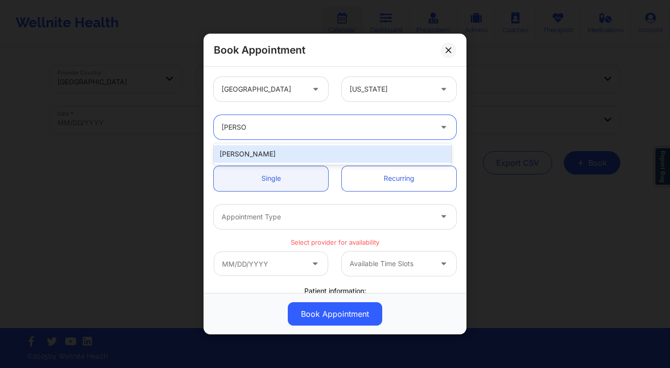
click at [278, 151] on div "Kelli Walker" at bounding box center [333, 154] width 238 height 18
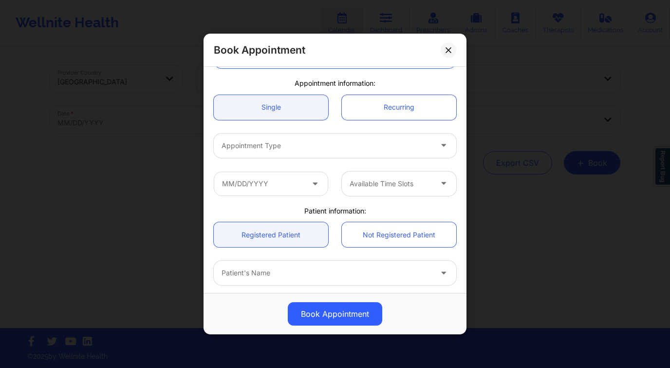
scroll to position [72, 0]
click at [307, 151] on div "Appointment Type" at bounding box center [323, 145] width 219 height 24
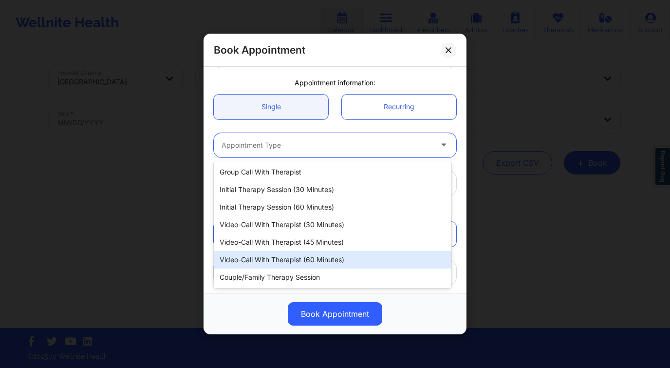
click at [327, 255] on div "Video-Call with Therapist (60 minutes)" at bounding box center [333, 260] width 238 height 18
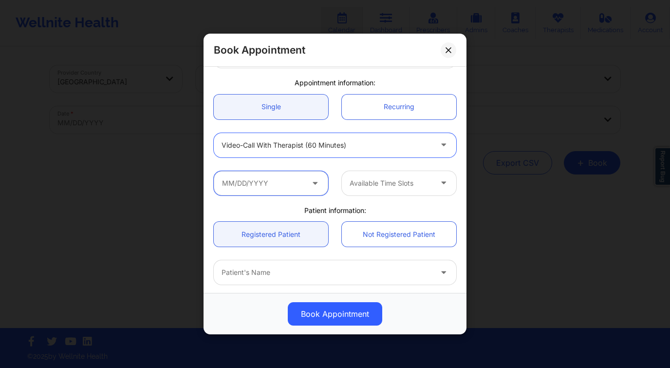
click at [254, 179] on input "text" at bounding box center [271, 183] width 114 height 24
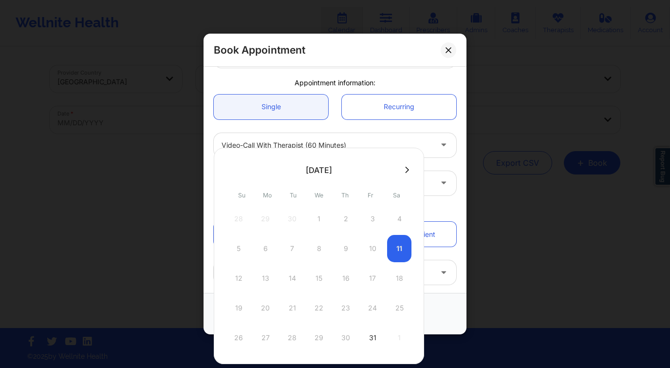
click at [406, 170] on icon at bounding box center [407, 169] width 4 height 6
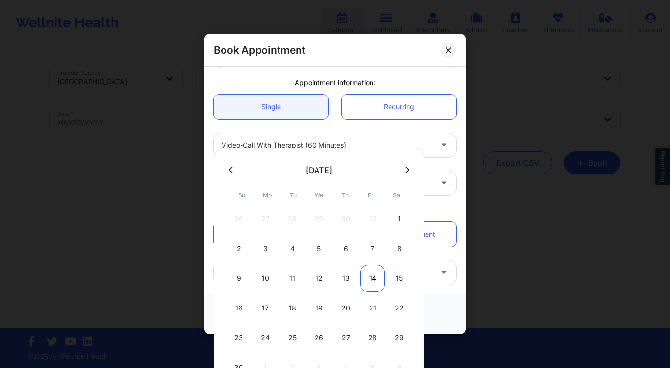
click at [379, 281] on div "14" at bounding box center [372, 277] width 24 height 27
type input "[DATE]"
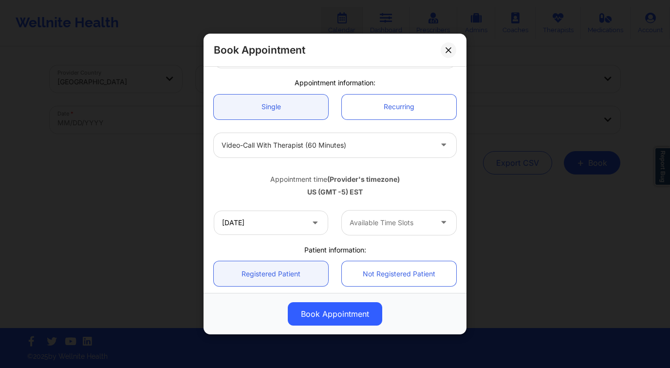
click at [391, 222] on div at bounding box center [391, 223] width 82 height 12
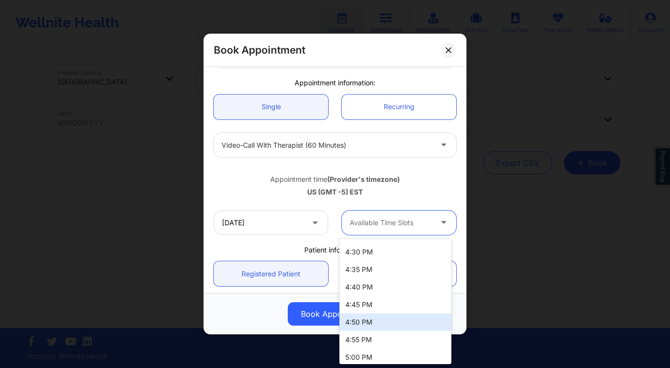
scroll to position [1610, 0]
click at [376, 320] on div "5:00 PM" at bounding box center [395, 322] width 112 height 18
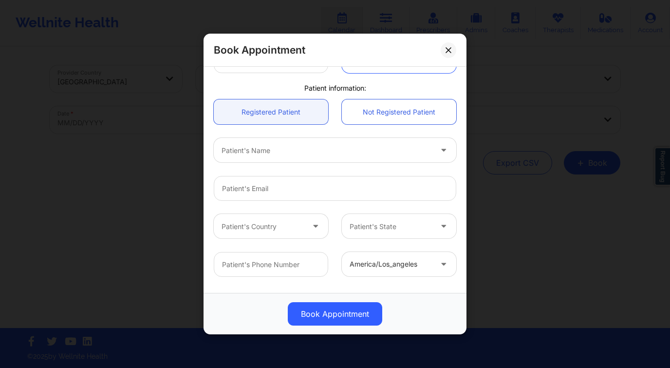
scroll to position [234, 0]
click at [279, 153] on div at bounding box center [327, 150] width 210 height 12
type input "carmen d"
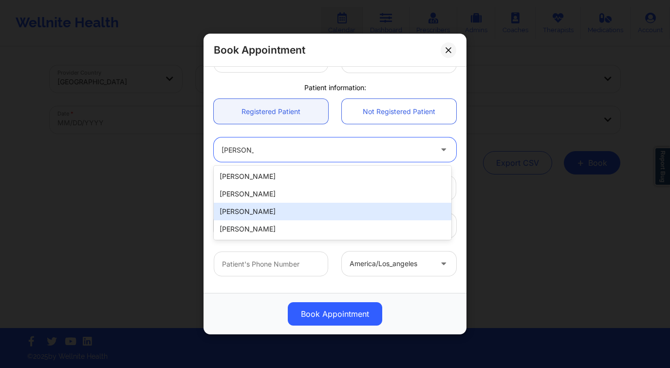
click at [289, 212] on div "carmen d colon" at bounding box center [333, 212] width 238 height 18
type input "carmencolon119@gmail.com"
type input "+1954-624-5682"
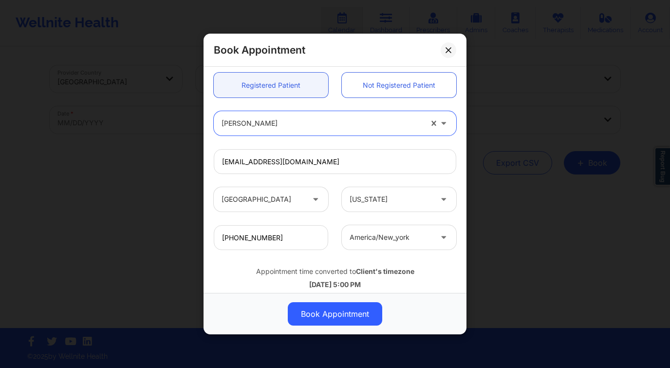
scroll to position [279, 0]
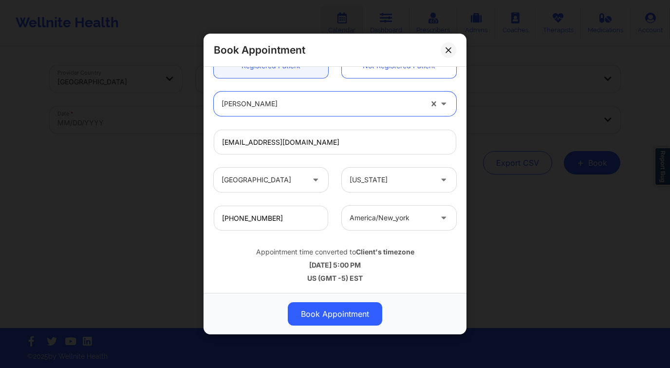
click at [341, 307] on button "Book Appointment" at bounding box center [335, 313] width 94 height 23
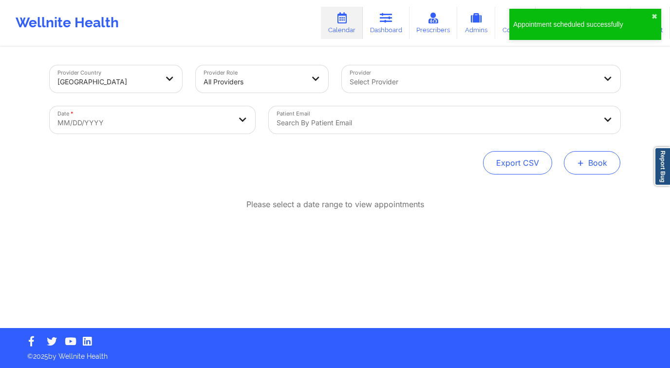
click at [601, 168] on button "+ Book" at bounding box center [592, 162] width 56 height 23
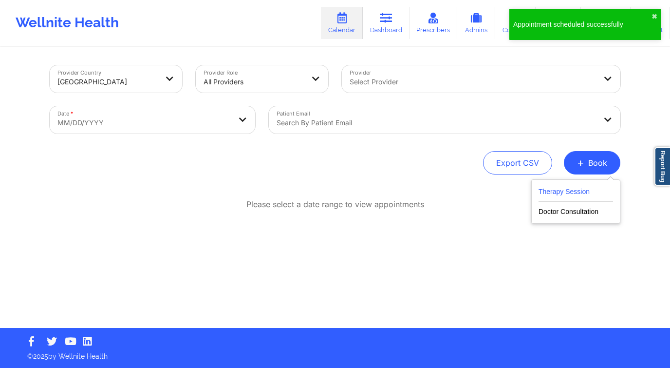
click at [564, 199] on button "Therapy Session" at bounding box center [575, 193] width 74 height 16
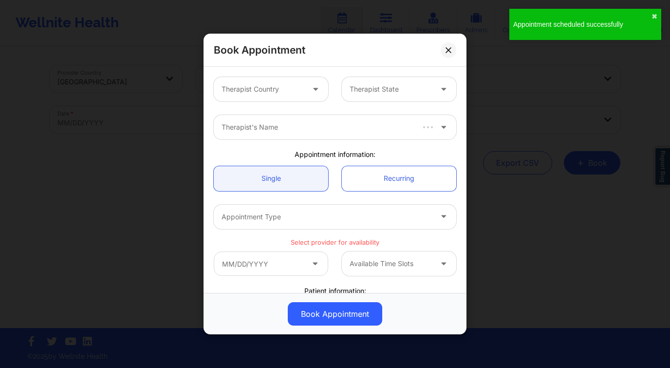
drag, startPoint x: 276, startPoint y: 85, endPoint x: 281, endPoint y: 95, distance: 11.3
click at [276, 85] on div at bounding box center [263, 89] width 82 height 12
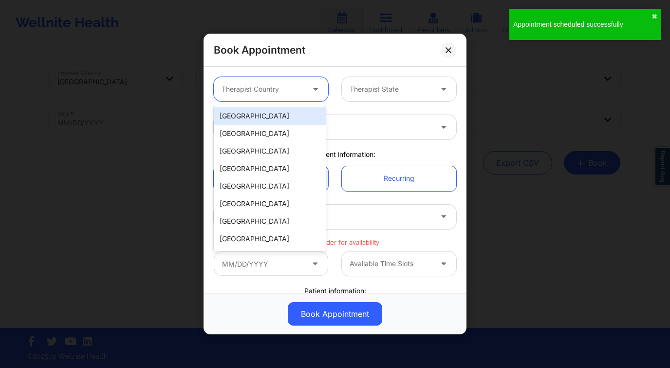
click at [281, 114] on div "[GEOGRAPHIC_DATA]" at bounding box center [270, 116] width 112 height 18
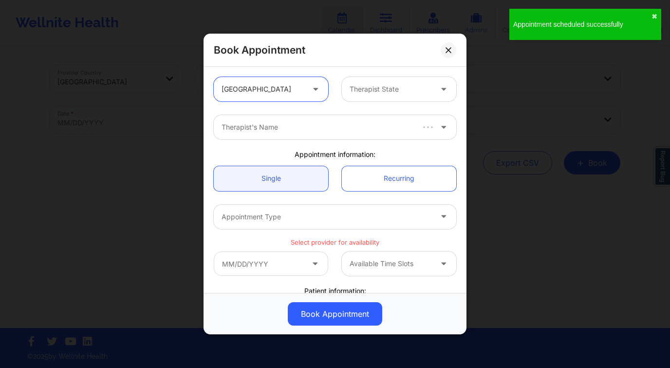
click at [377, 91] on div at bounding box center [391, 89] width 82 height 12
type input "kelli wal"
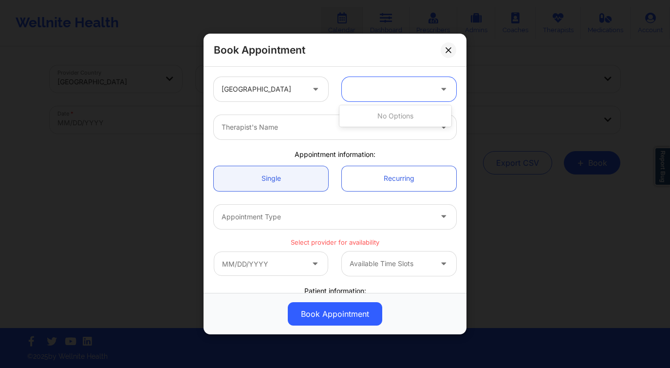
click at [386, 92] on div at bounding box center [391, 89] width 82 height 12
type input "f"
click at [373, 138] on div "[US_STATE]" at bounding box center [395, 134] width 112 height 18
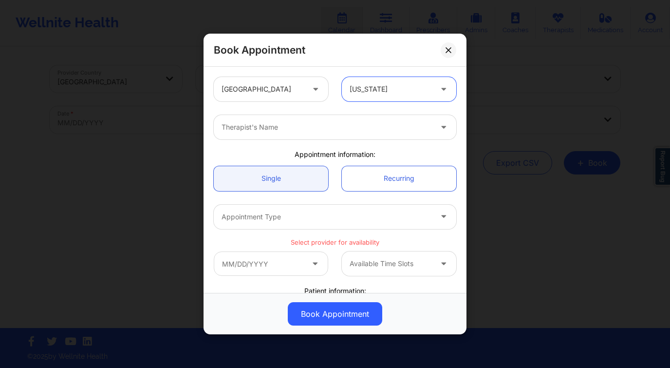
click at [313, 127] on div at bounding box center [327, 127] width 210 height 12
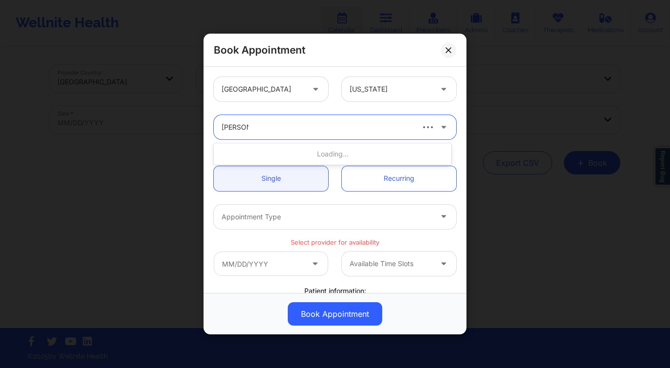
type input "kelli walk"
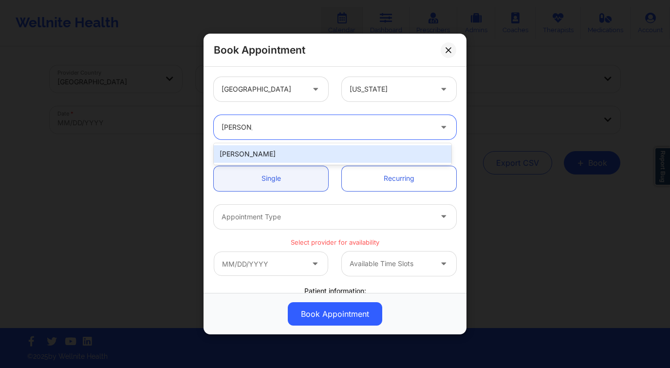
click at [309, 157] on div "Kelli Walker" at bounding box center [333, 154] width 238 height 18
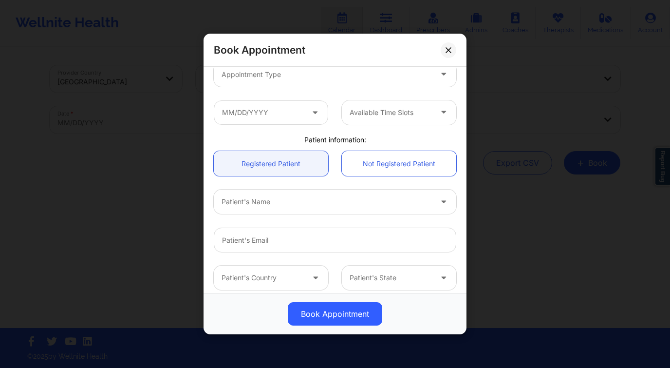
scroll to position [135, 0]
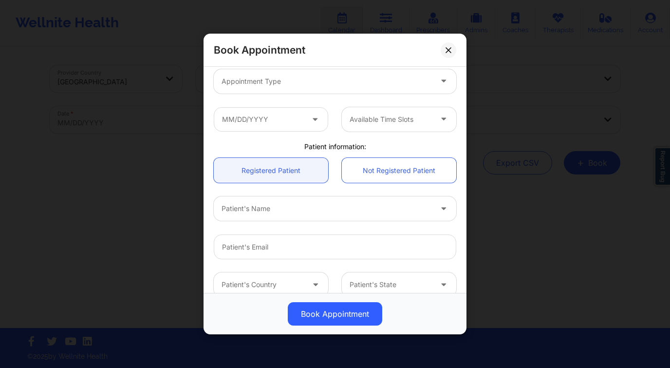
click at [317, 82] on div at bounding box center [327, 81] width 210 height 12
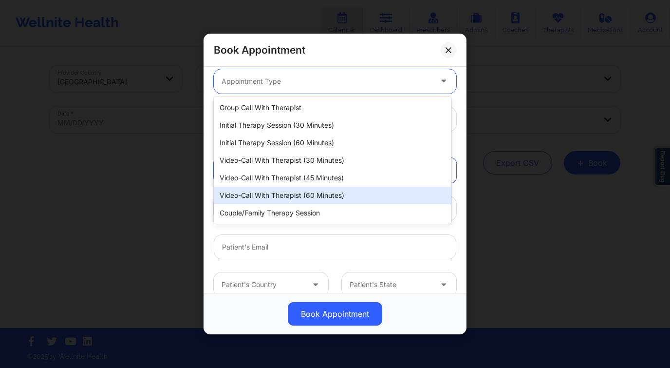
click at [332, 195] on div "Video-Call with Therapist (60 minutes)" at bounding box center [333, 195] width 238 height 18
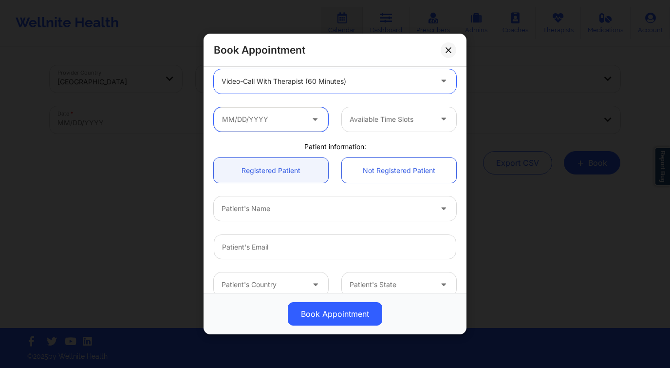
click at [266, 116] on input "text" at bounding box center [271, 119] width 114 height 24
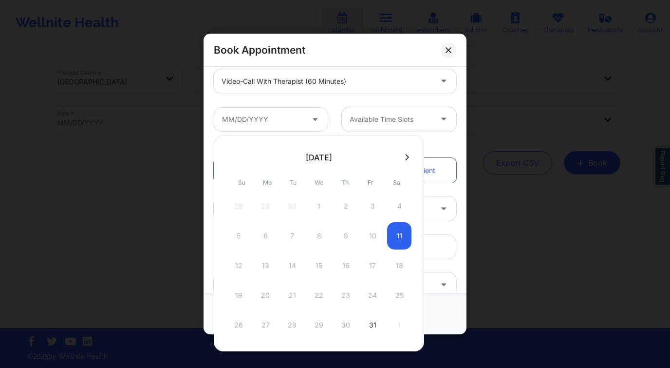
click at [405, 158] on icon at bounding box center [407, 156] width 4 height 7
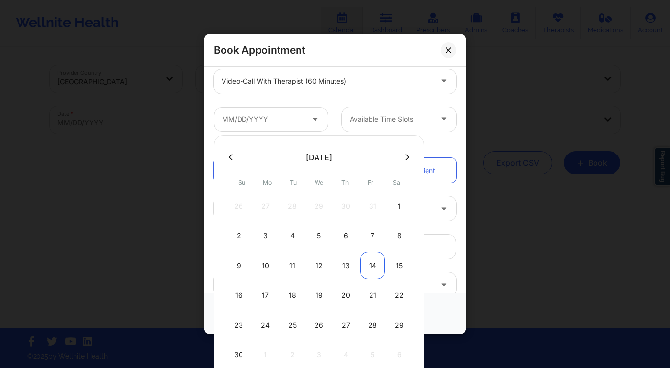
click at [371, 266] on div "14" at bounding box center [372, 265] width 24 height 27
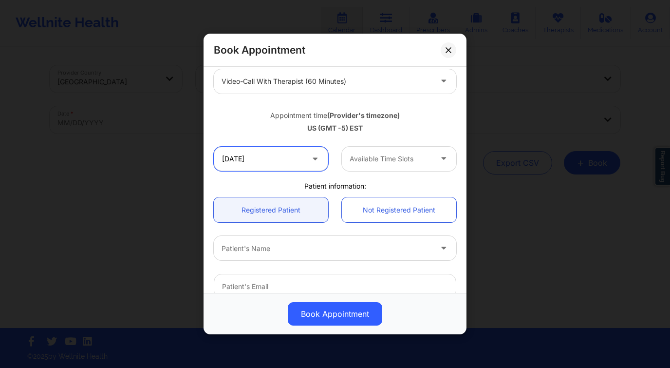
click at [293, 162] on input "[DATE]" at bounding box center [271, 159] width 114 height 24
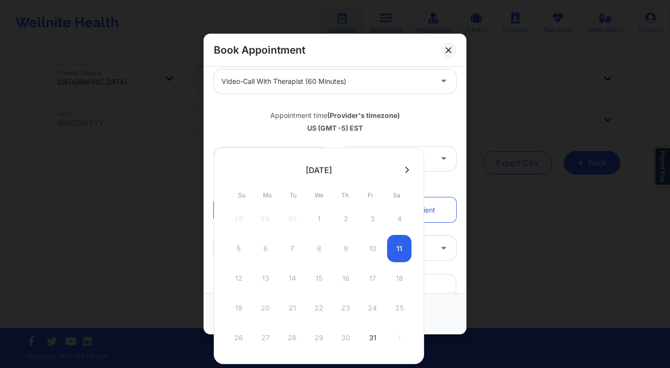
click at [409, 172] on button at bounding box center [407, 170] width 10 height 8
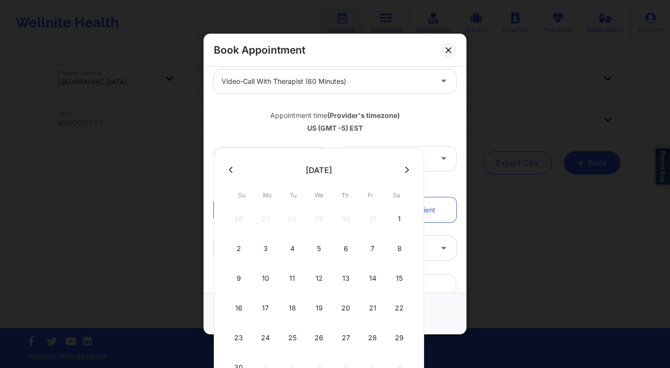
drag, startPoint x: 374, startPoint y: 311, endPoint x: 374, endPoint y: 217, distance: 94.0
click at [374, 311] on div "21" at bounding box center [372, 307] width 24 height 27
type input "11/21/2025"
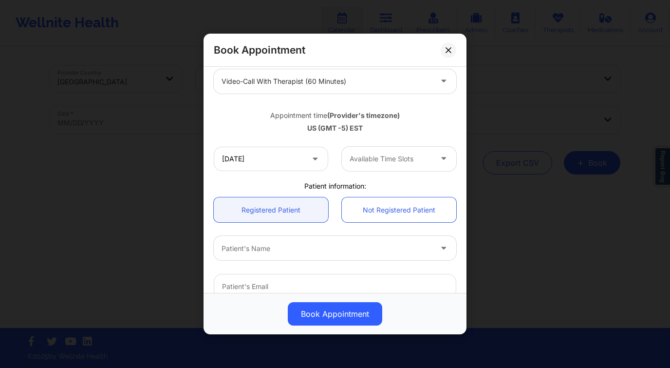
click at [392, 151] on div "Available Time Slots" at bounding box center [387, 159] width 91 height 24
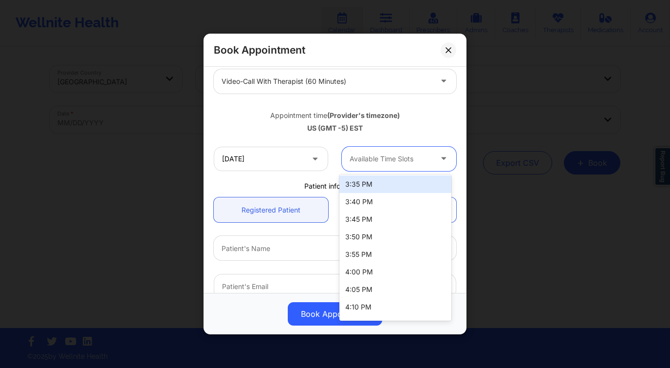
scroll to position [1635, 0]
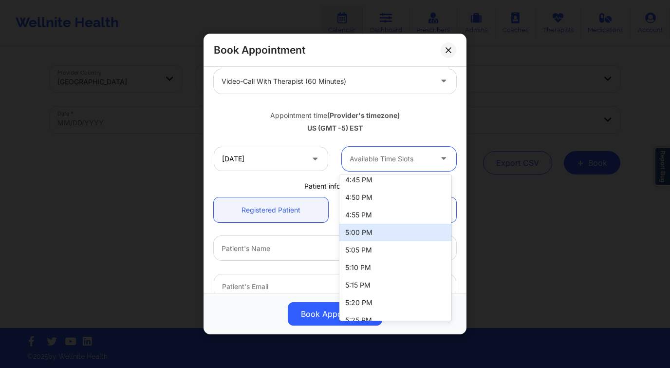
click at [382, 232] on div "5:00 PM" at bounding box center [395, 232] width 112 height 18
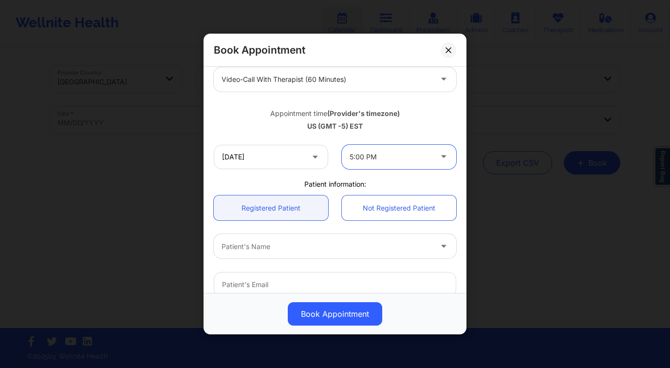
scroll to position [137, 0]
click at [296, 248] on div at bounding box center [327, 246] width 210 height 12
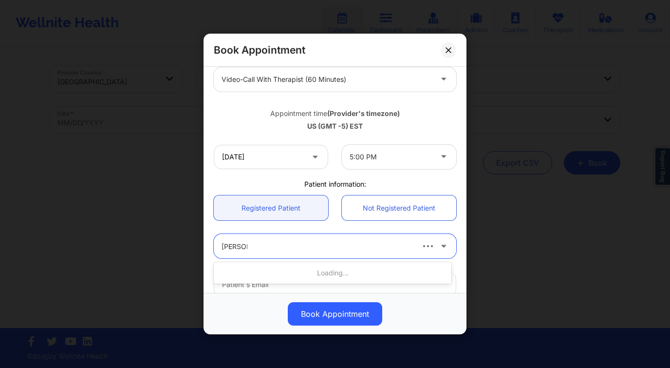
type input "carmen d"
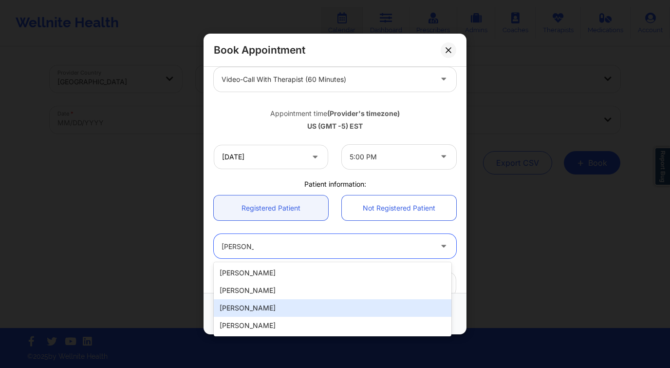
click at [284, 310] on div "carmen d colon" at bounding box center [333, 308] width 238 height 18
type input "carmencolon119@gmail.com"
type input "+1954-624-5682"
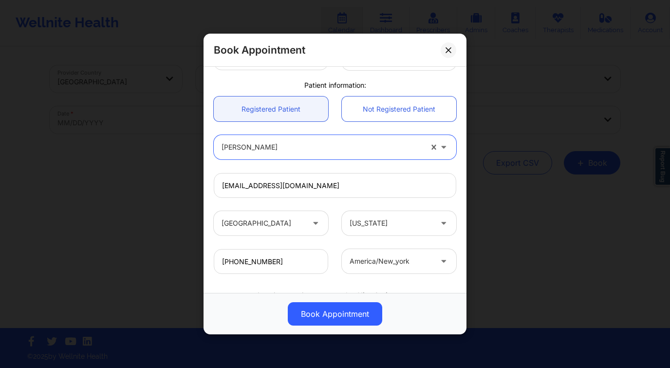
scroll to position [279, 0]
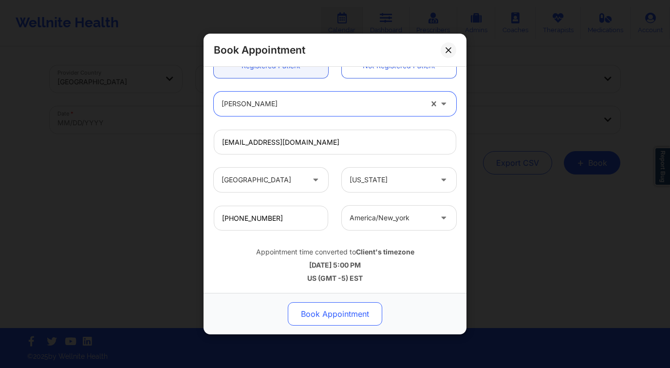
click at [343, 317] on button "Book Appointment" at bounding box center [335, 313] width 94 height 23
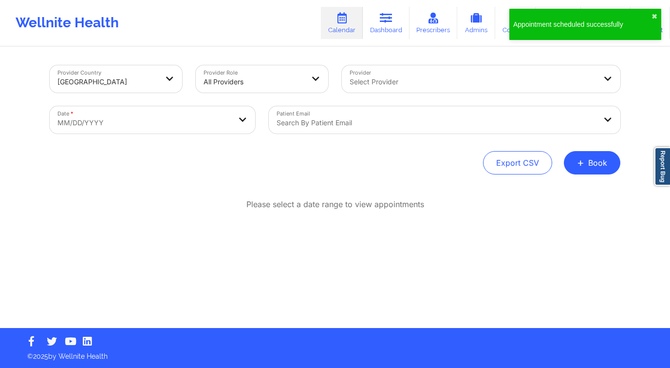
click at [596, 164] on button "+ Book" at bounding box center [592, 162] width 56 height 23
click at [544, 190] on button "Therapy Session" at bounding box center [575, 193] width 74 height 16
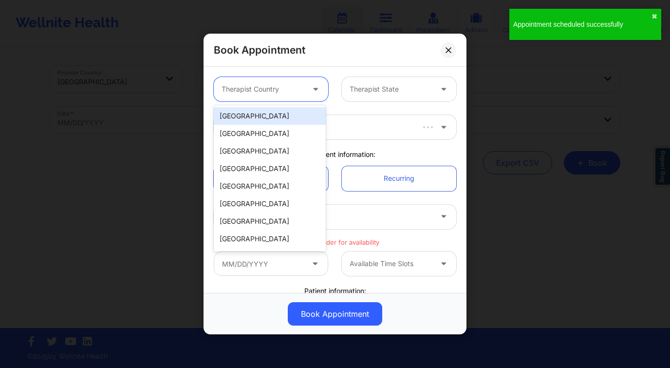
click at [267, 91] on div at bounding box center [263, 89] width 82 height 12
click at [270, 113] on div "[GEOGRAPHIC_DATA]" at bounding box center [270, 116] width 112 height 18
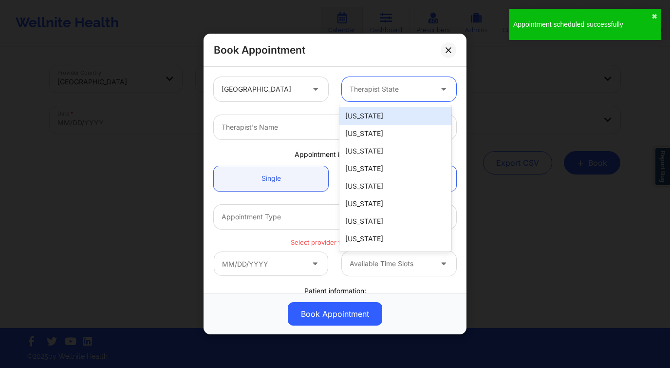
click at [369, 91] on div at bounding box center [391, 89] width 82 height 12
type input "f"
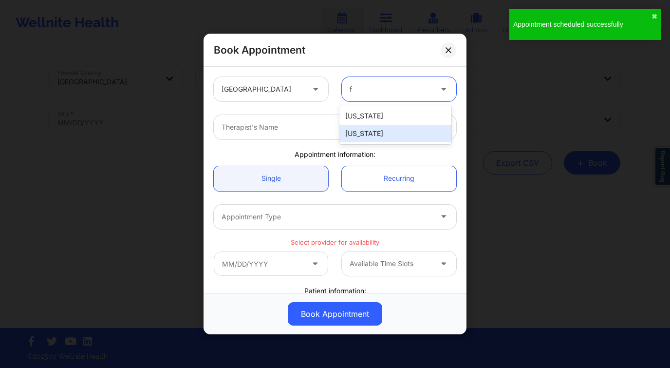
click at [379, 133] on div "[US_STATE]" at bounding box center [395, 134] width 112 height 18
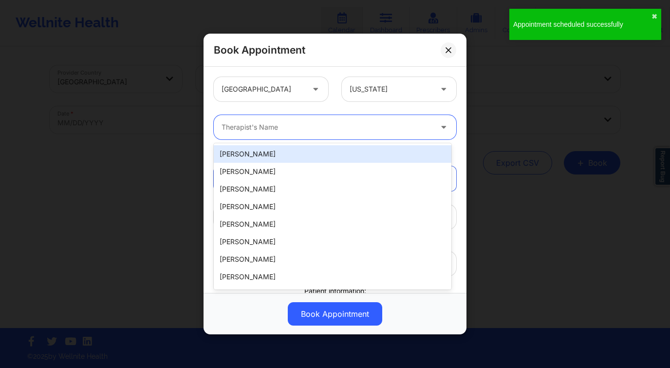
click at [313, 126] on div at bounding box center [327, 127] width 210 height 12
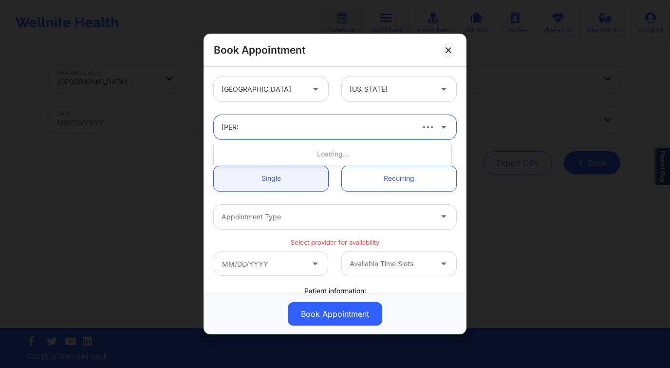
type input "kelli wa"
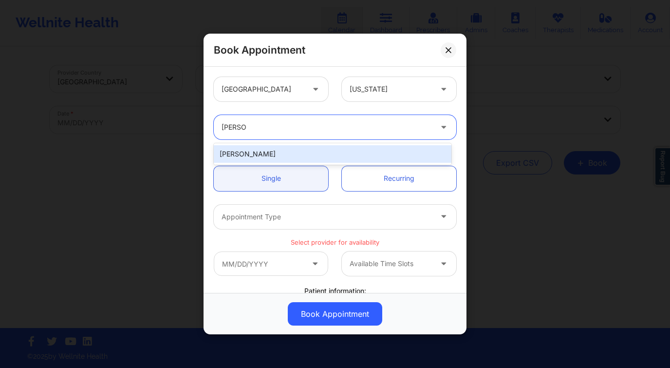
click at [301, 155] on div "Kelli Walker" at bounding box center [333, 154] width 238 height 18
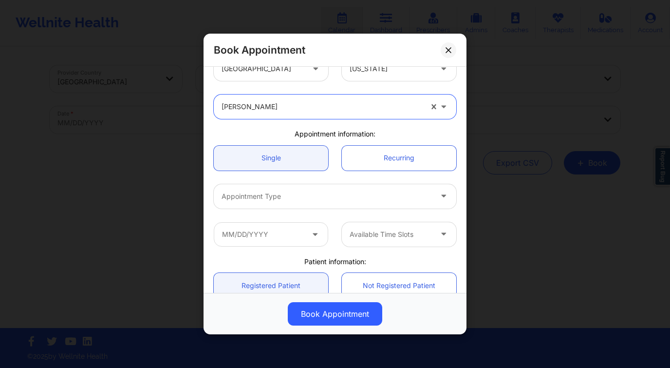
scroll to position [71, 0]
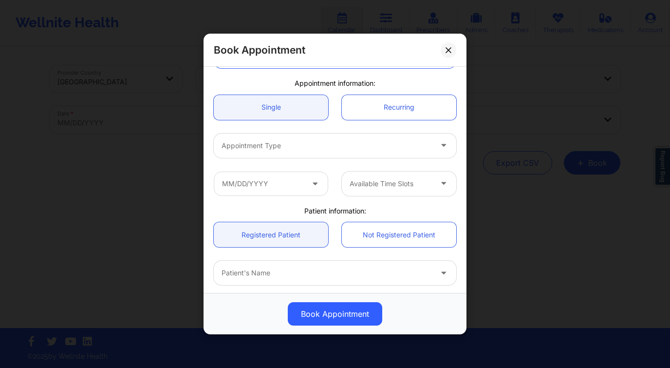
click at [308, 133] on div "Appointment Type" at bounding box center [323, 145] width 219 height 24
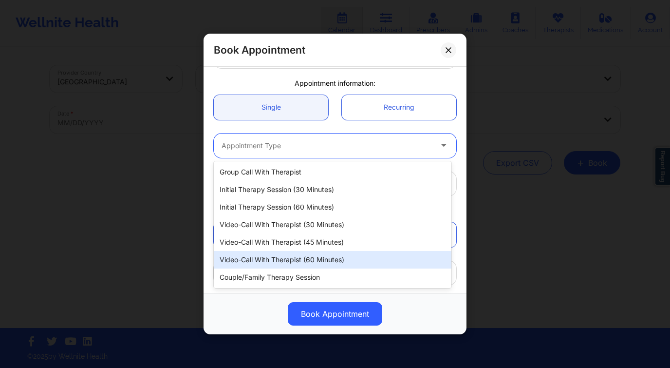
click at [326, 255] on div "Video-Call with Therapist (60 minutes)" at bounding box center [333, 260] width 238 height 18
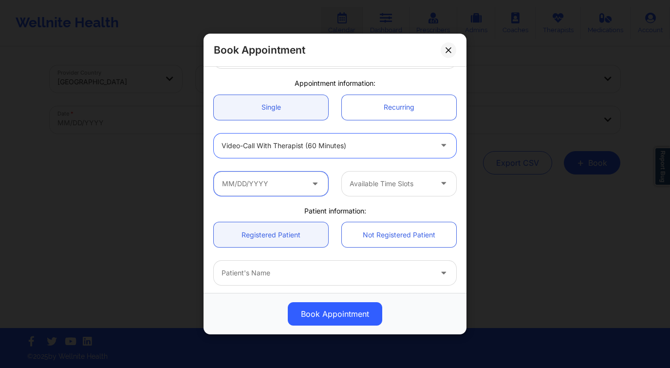
click at [250, 177] on input "text" at bounding box center [271, 183] width 114 height 24
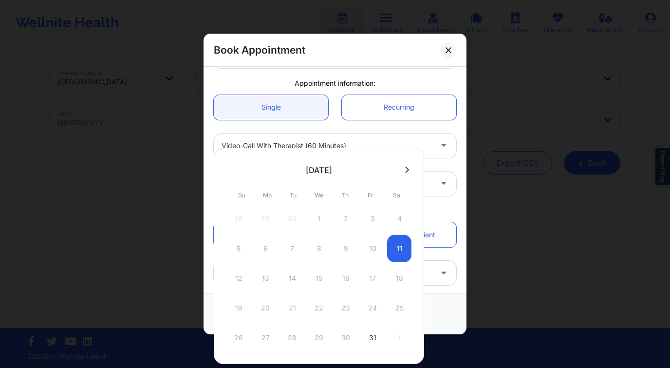
click at [405, 168] on icon at bounding box center [407, 169] width 4 height 7
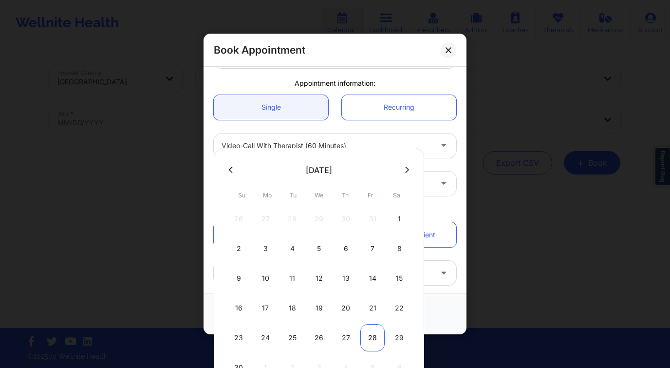
click at [378, 341] on div "28" at bounding box center [372, 337] width 24 height 27
type input "11/28/2025"
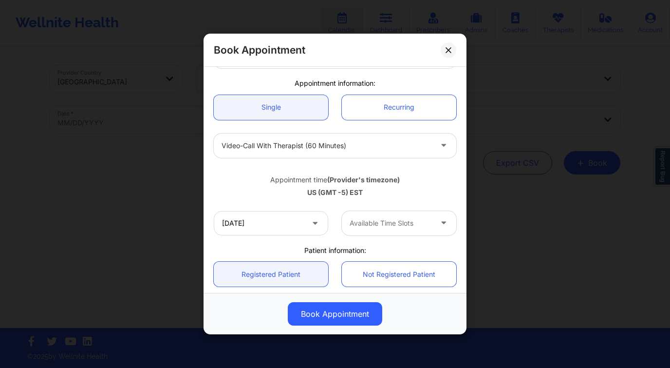
click at [405, 218] on div at bounding box center [391, 223] width 82 height 12
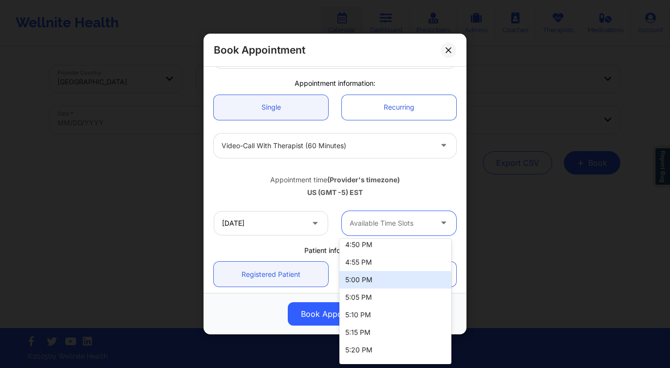
scroll to position [1650, 0]
click at [371, 285] on div "5:00 PM" at bounding box center [395, 282] width 112 height 18
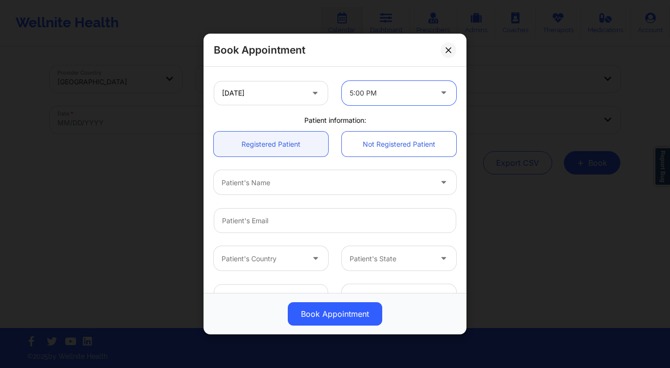
scroll to position [222, 0]
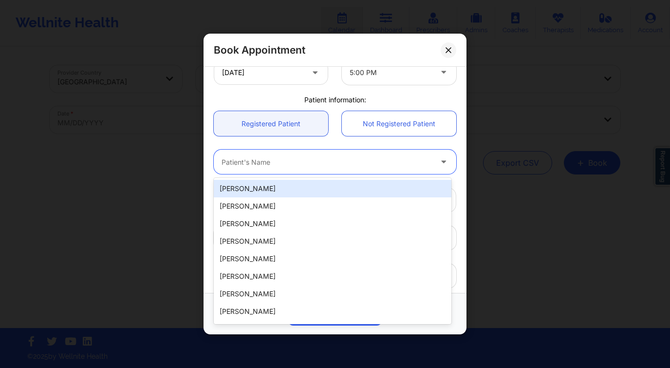
click at [282, 164] on div at bounding box center [327, 162] width 210 height 12
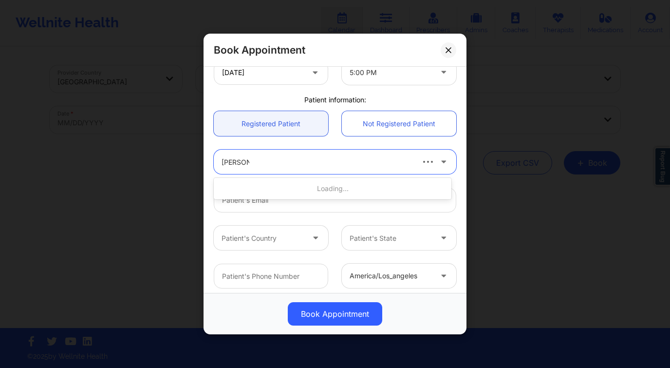
type input "carmen d"
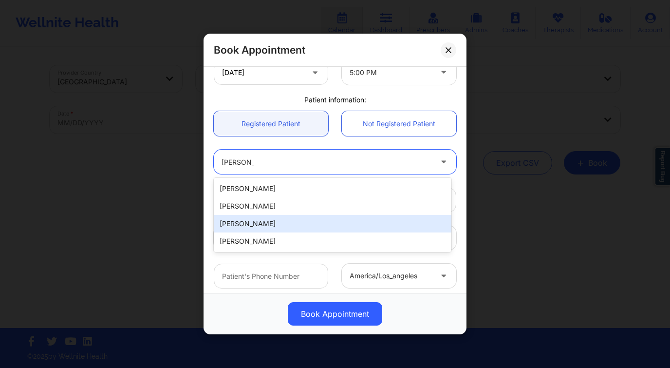
click at [282, 222] on div "carmen d colon" at bounding box center [333, 224] width 238 height 18
type input "carmencolon119@gmail.com"
type input "+1954-624-5682"
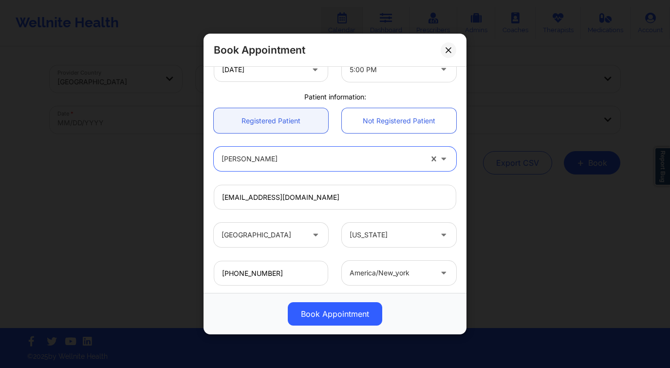
scroll to position [225, 0]
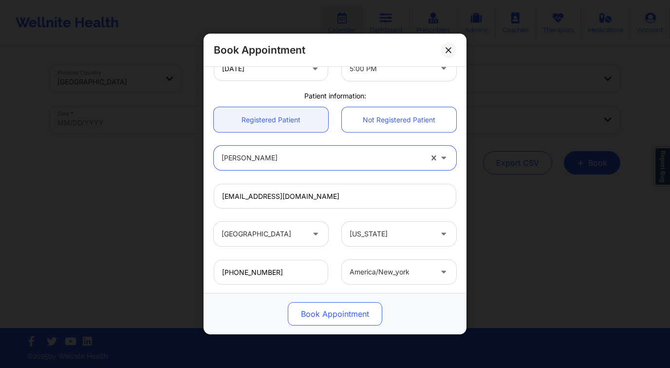
click at [366, 324] on button "Book Appointment" at bounding box center [335, 313] width 94 height 23
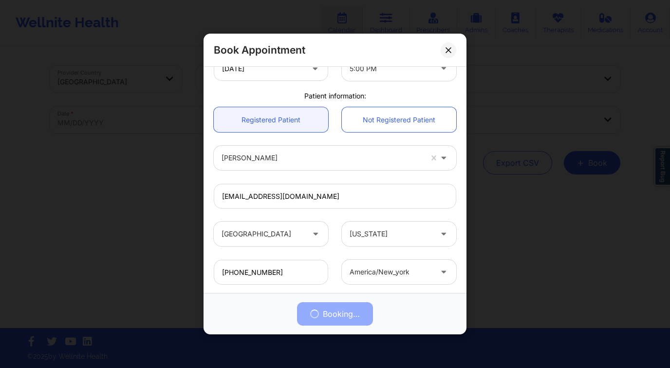
scroll to position [279, 0]
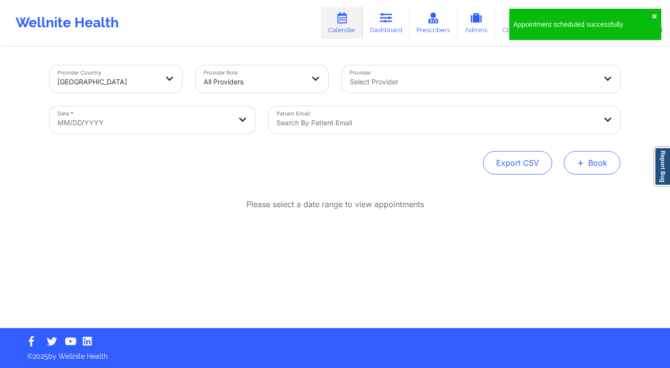
click at [584, 156] on button "+ Book" at bounding box center [592, 162] width 56 height 23
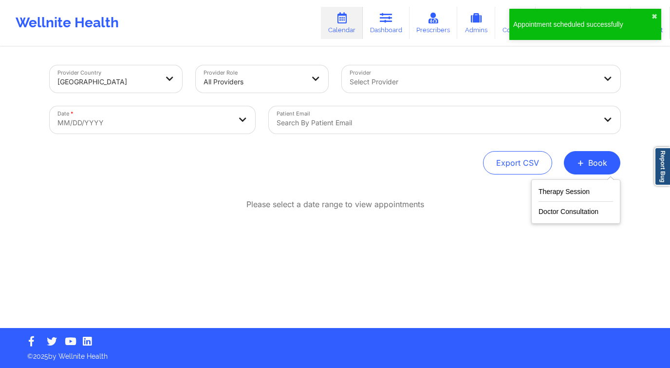
click at [572, 182] on div "Therapy Session Doctor Consultation" at bounding box center [575, 201] width 89 height 44
click at [567, 188] on button "Therapy Session" at bounding box center [575, 193] width 74 height 16
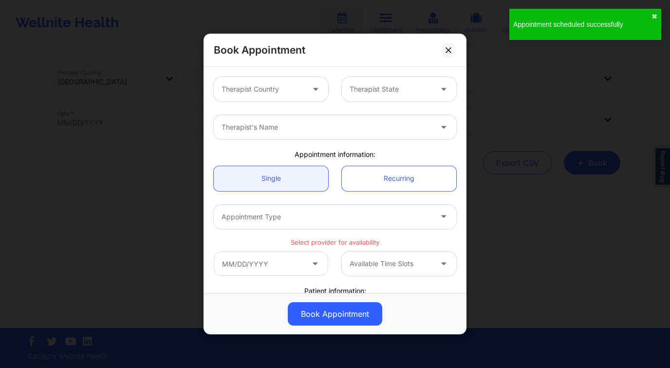
click at [286, 87] on div at bounding box center [263, 89] width 82 height 12
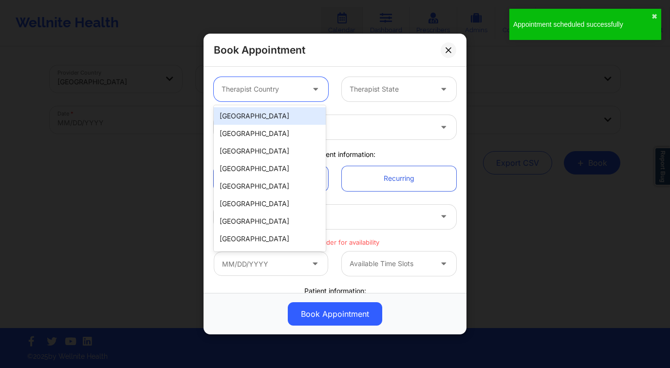
click at [282, 117] on div "[GEOGRAPHIC_DATA]" at bounding box center [270, 116] width 112 height 18
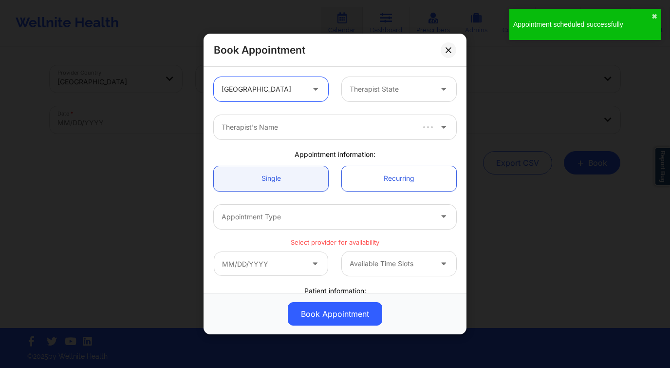
click at [367, 82] on div "Therapist State" at bounding box center [387, 89] width 91 height 24
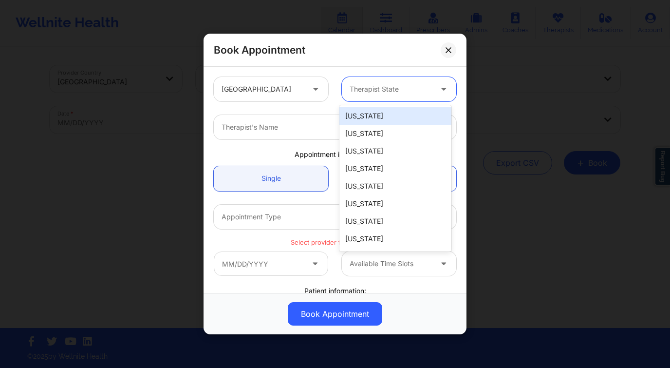
type input "f"
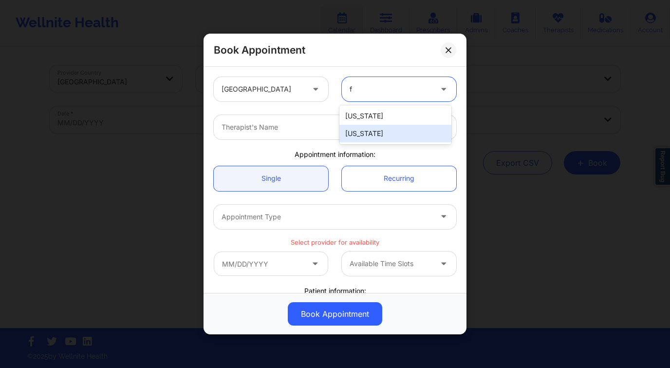
click at [374, 137] on div "[US_STATE]" at bounding box center [395, 134] width 112 height 18
click at [281, 129] on div at bounding box center [327, 127] width 210 height 12
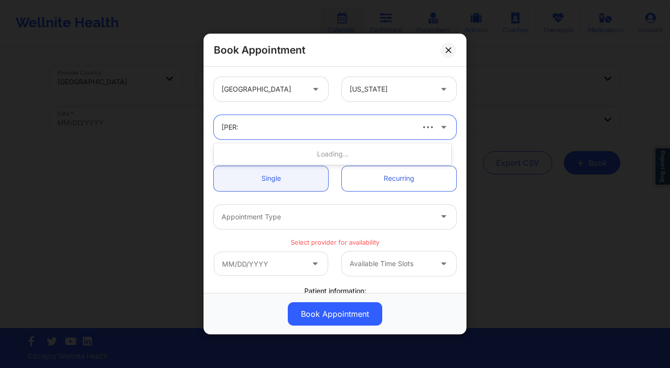
type input "kelli wa"
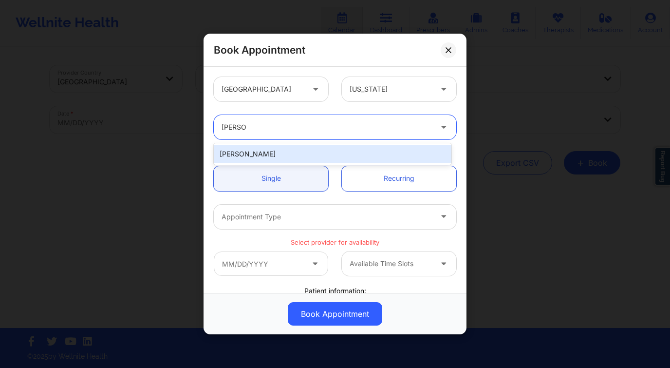
click at [306, 157] on div "Kelli Walker" at bounding box center [333, 154] width 238 height 18
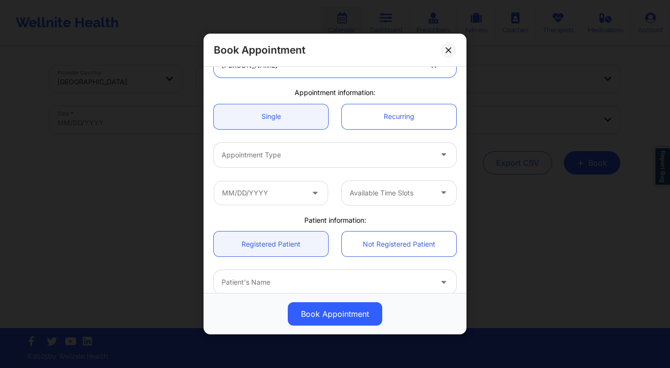
scroll to position [62, 0]
click at [306, 154] on div at bounding box center [327, 154] width 210 height 12
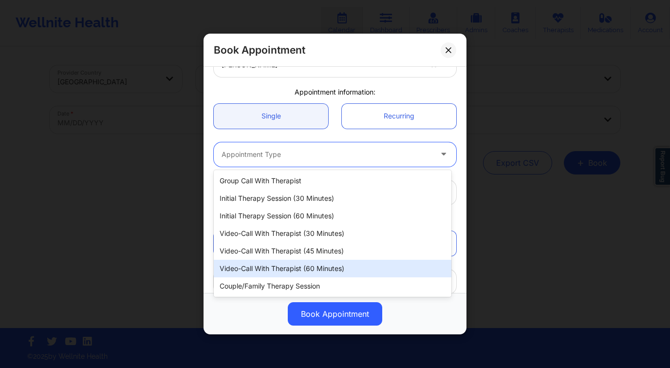
click at [332, 271] on div "Video-Call with Therapist (60 minutes)" at bounding box center [333, 268] width 238 height 18
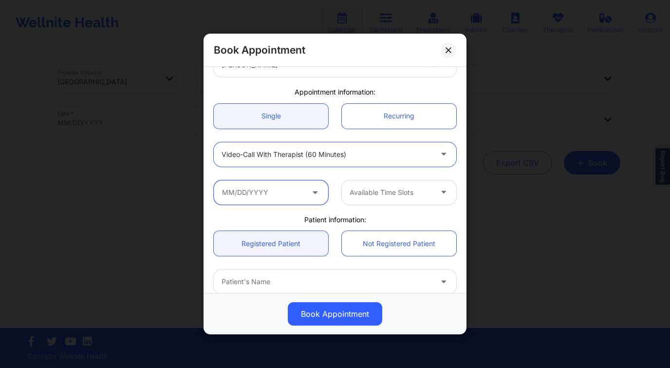
click at [268, 196] on input "text" at bounding box center [271, 192] width 114 height 24
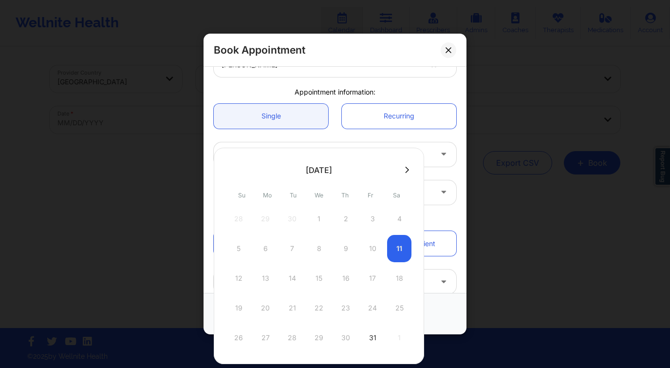
click at [406, 168] on icon at bounding box center [407, 169] width 4 height 6
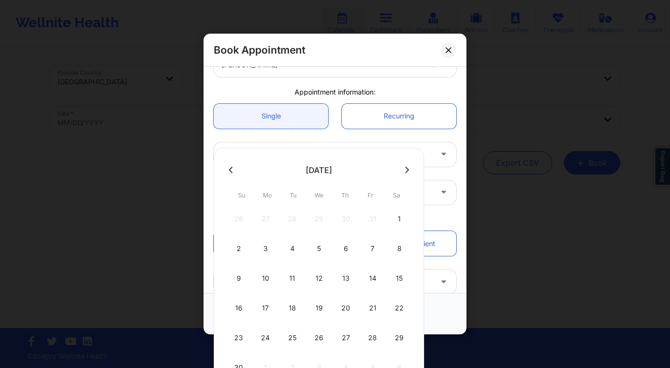
click at [406, 168] on icon at bounding box center [407, 169] width 4 height 6
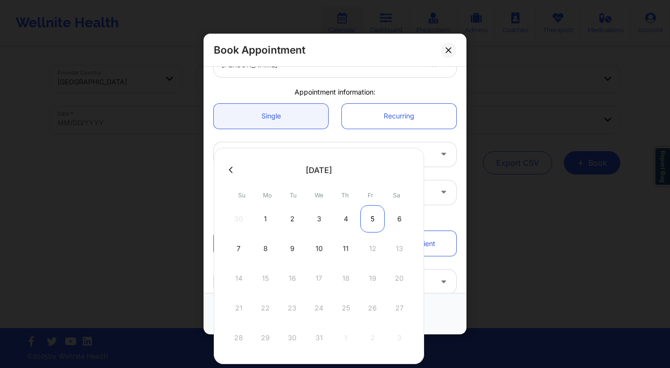
click at [369, 223] on div "5" at bounding box center [372, 218] width 24 height 27
type input "12/05/2025"
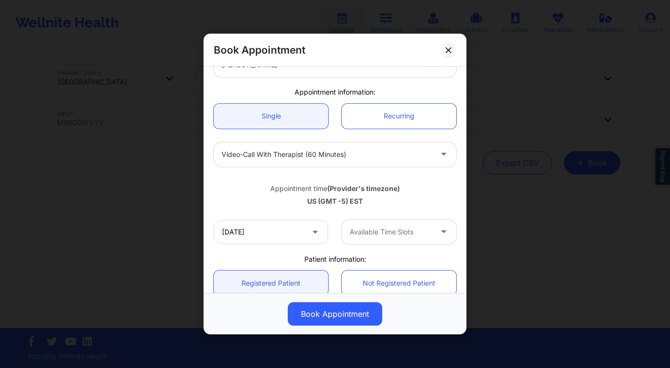
click at [368, 238] on div "Available Time Slots" at bounding box center [387, 232] width 91 height 24
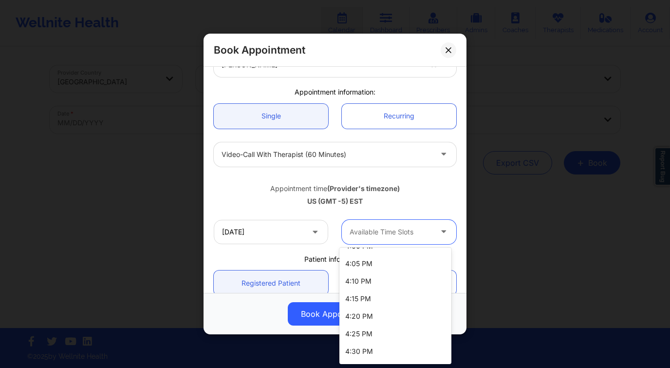
scroll to position [1662, 0]
click at [378, 281] on div "5:00 PM" at bounding box center [395, 279] width 112 height 18
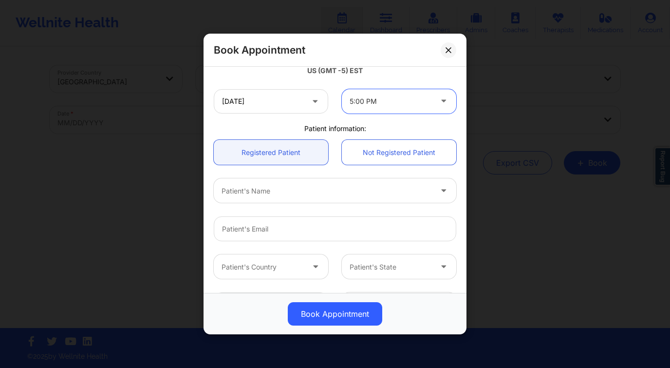
scroll to position [265, 0]
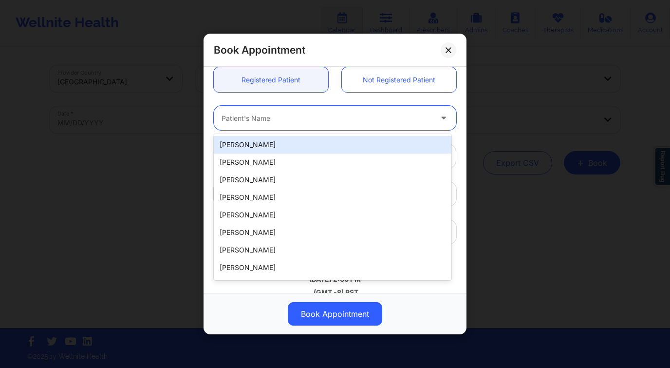
click at [279, 125] on div "Patient's Name" at bounding box center [323, 118] width 219 height 24
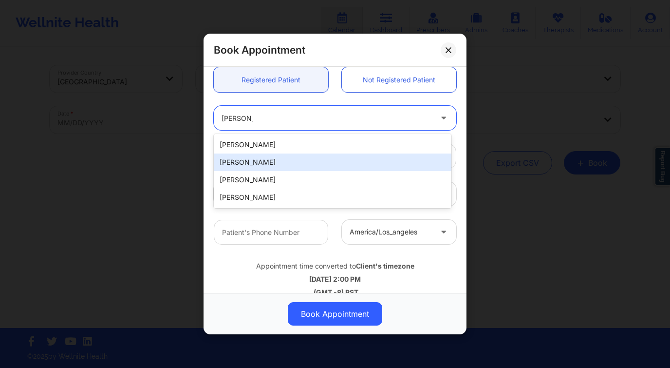
type input "carmen d"
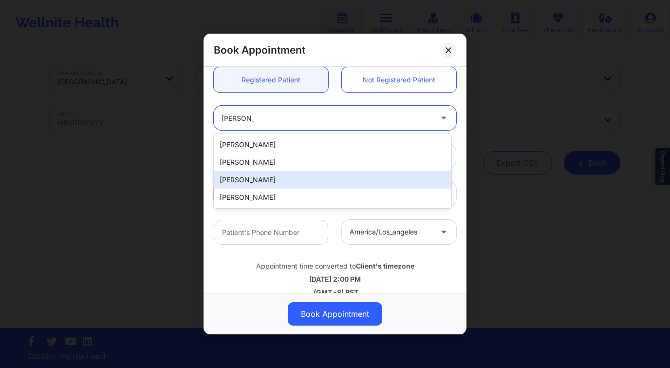
click at [306, 185] on div "carmen d colon" at bounding box center [333, 180] width 238 height 18
type input "carmencolon119@gmail.com"
type input "+1954-624-5682"
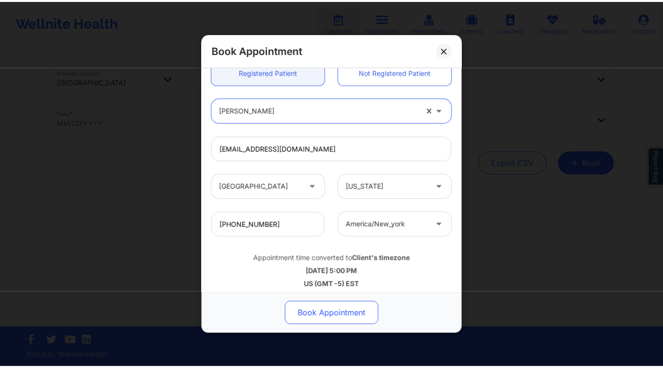
scroll to position [279, 0]
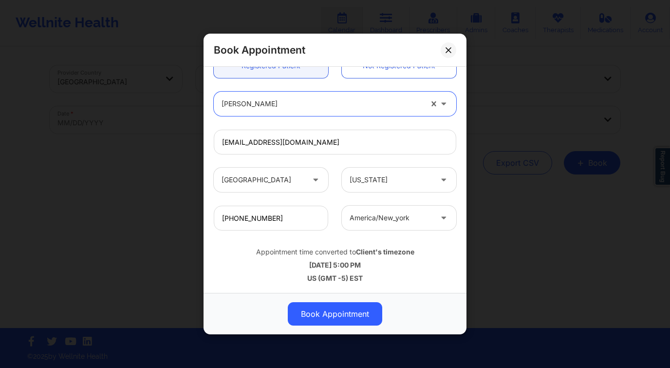
click at [329, 309] on button "Book Appointment" at bounding box center [335, 313] width 94 height 23
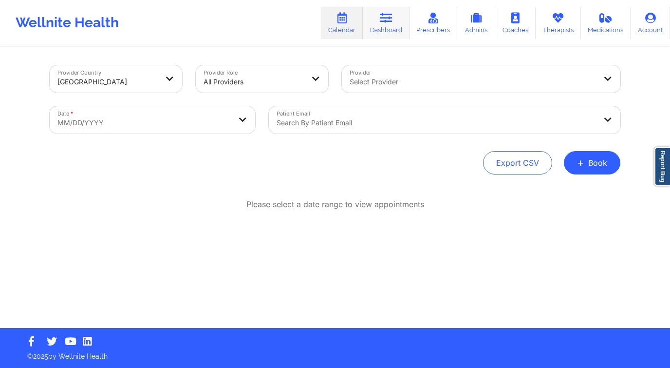
click at [388, 15] on icon at bounding box center [386, 18] width 13 height 11
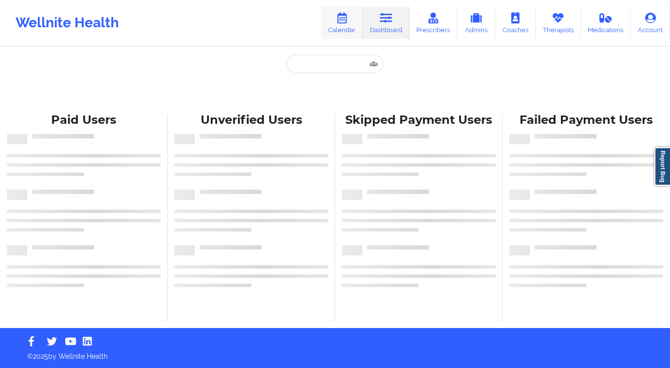
click at [351, 27] on link "Calendar" at bounding box center [342, 23] width 42 height 32
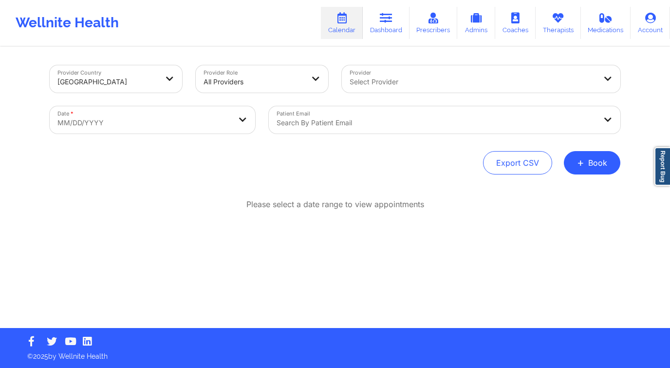
click at [213, 120] on body "Wellnite Health Calendar Dashboard Prescribers Admins Coaches Therapists Medica…" at bounding box center [335, 184] width 670 height 368
select select "2025-8"
select select "2025-9"
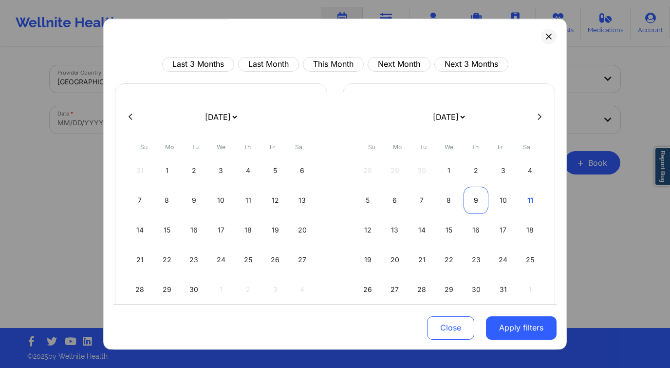
click at [469, 193] on div "9" at bounding box center [475, 199] width 25 height 27
select select "2025-9"
select select "2025-10"
select select "2025-9"
select select "2025-10"
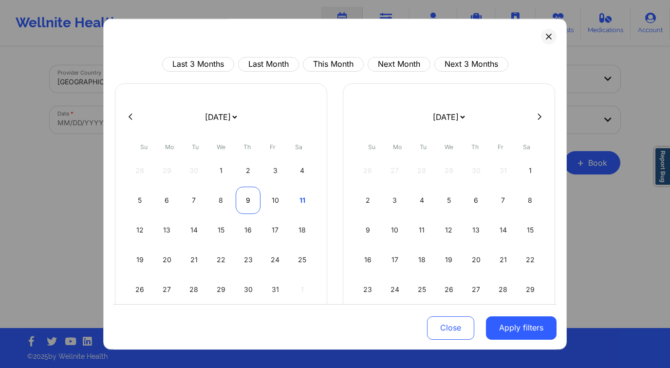
select select "2025-9"
select select "2025-10"
drag, startPoint x: 248, startPoint y: 207, endPoint x: 282, endPoint y: 225, distance: 38.3
click at [248, 207] on div "9" at bounding box center [248, 199] width 25 height 27
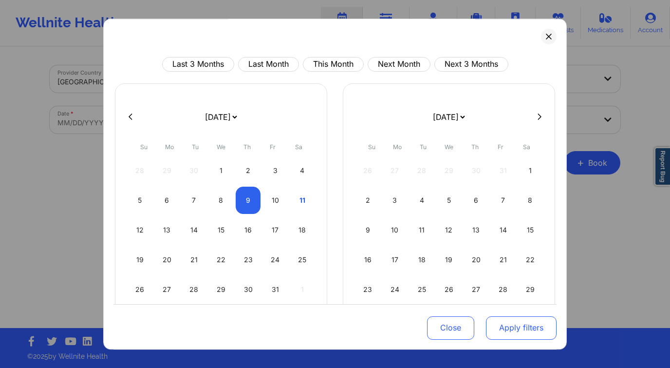
select select "2025-9"
select select "2025-10"
click at [499, 320] on button "Apply filters" at bounding box center [521, 326] width 71 height 23
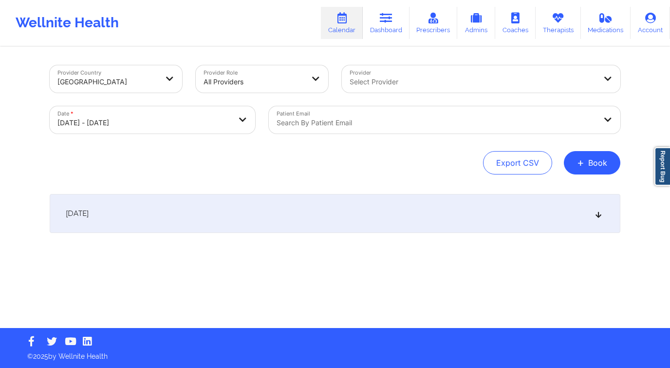
click at [406, 80] on div at bounding box center [473, 82] width 246 height 12
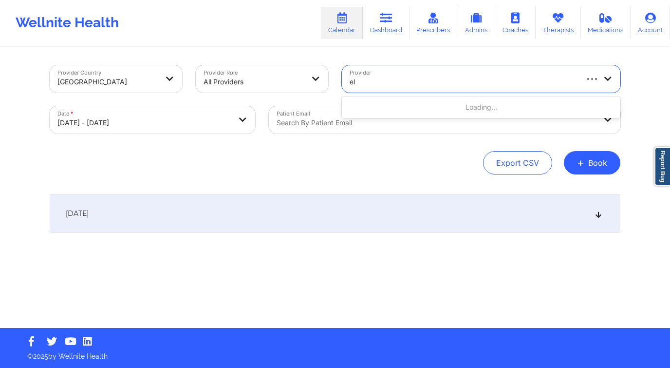
type input "e"
type input "leslie b"
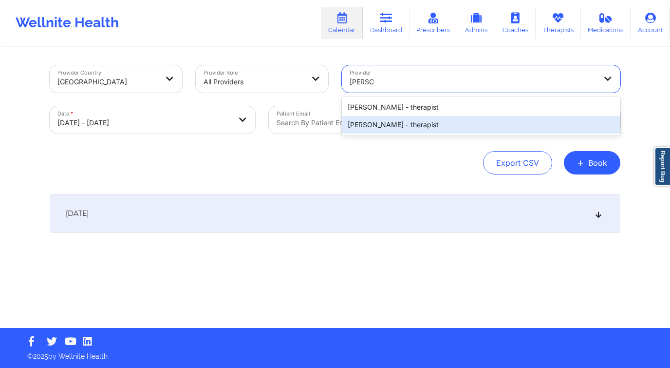
click at [418, 123] on div "Leslie Bess - therapist" at bounding box center [481, 125] width 278 height 18
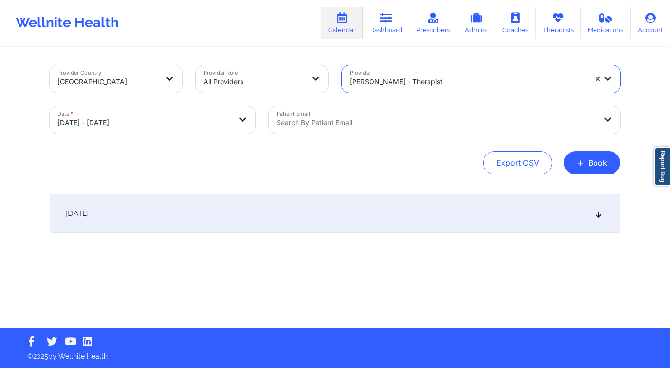
click at [371, 203] on div "October 9, 2025" at bounding box center [335, 213] width 571 height 39
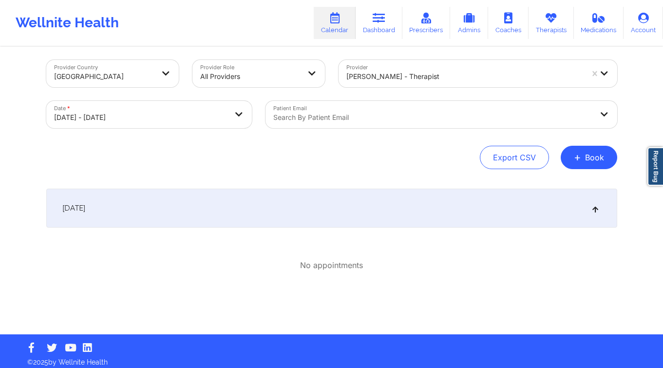
scroll to position [11, 0]
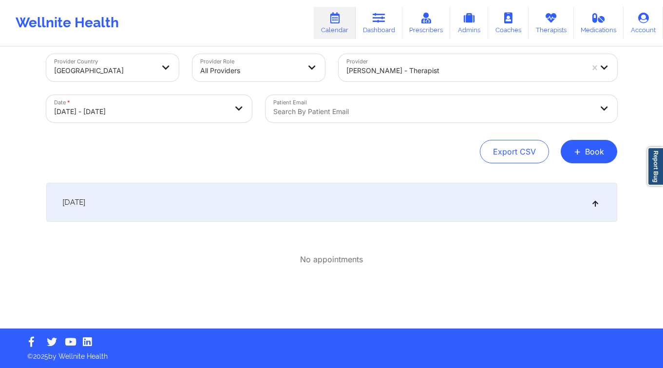
drag, startPoint x: 599, startPoint y: 148, endPoint x: 583, endPoint y: 164, distance: 23.4
click at [599, 148] on button "+ Book" at bounding box center [588, 151] width 56 height 23
click at [576, 180] on button "Therapy Session" at bounding box center [572, 182] width 74 height 16
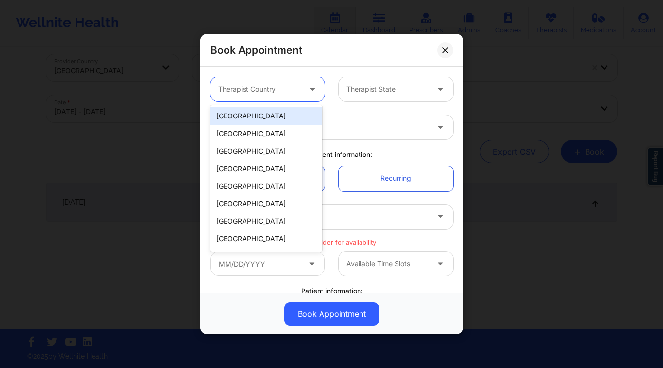
drag, startPoint x: 281, startPoint y: 82, endPoint x: 265, endPoint y: 110, distance: 31.4
click at [281, 83] on div "Therapist Country" at bounding box center [255, 89] width 91 height 24
click at [266, 116] on div "[GEOGRAPHIC_DATA]" at bounding box center [266, 116] width 112 height 18
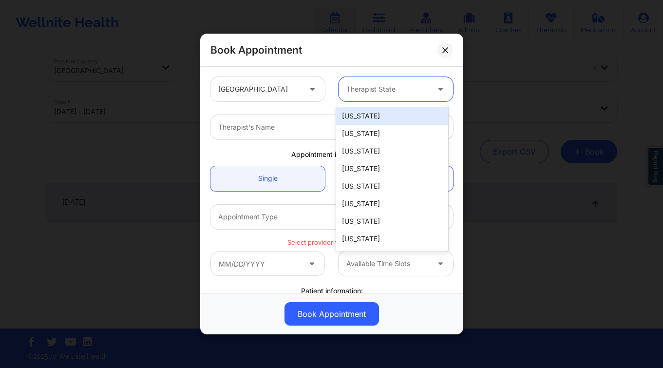
click at [360, 97] on div "Therapist State" at bounding box center [383, 89] width 91 height 24
type input "f"
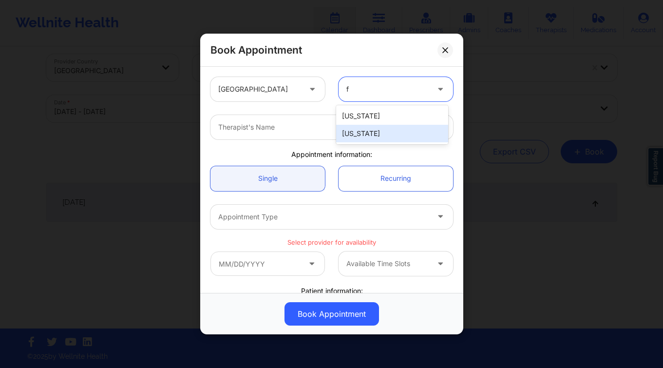
click at [354, 138] on div "[US_STATE]" at bounding box center [392, 134] width 112 height 18
click at [315, 137] on div "Therapist's Name" at bounding box center [319, 127] width 219 height 24
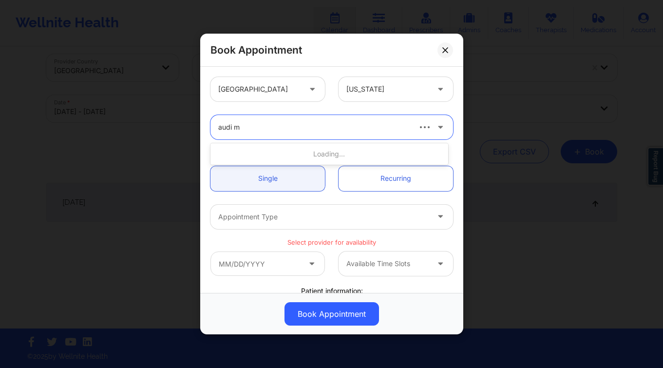
type input "audi mo"
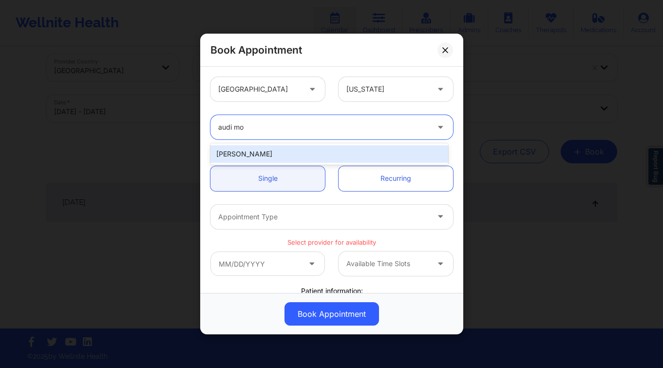
click at [287, 148] on div "Audi Moore" at bounding box center [329, 154] width 238 height 18
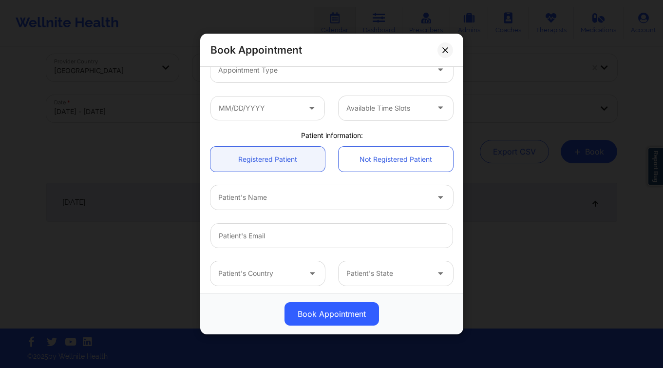
scroll to position [99, 0]
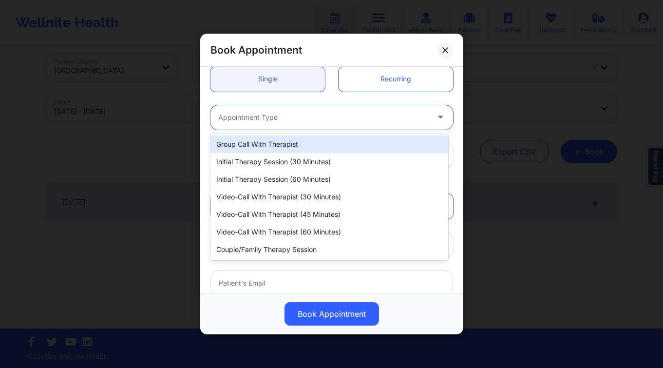
click at [274, 111] on div "Appointment Type" at bounding box center [319, 117] width 219 height 24
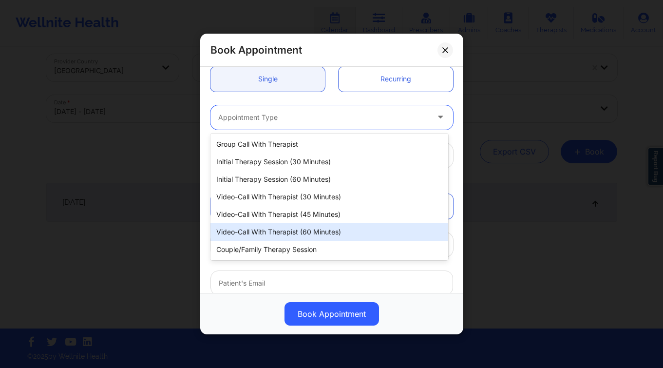
drag, startPoint x: 330, startPoint y: 225, endPoint x: 277, endPoint y: 166, distance: 80.0
click at [330, 225] on div "Video-Call with Therapist (60 minutes)" at bounding box center [329, 232] width 238 height 18
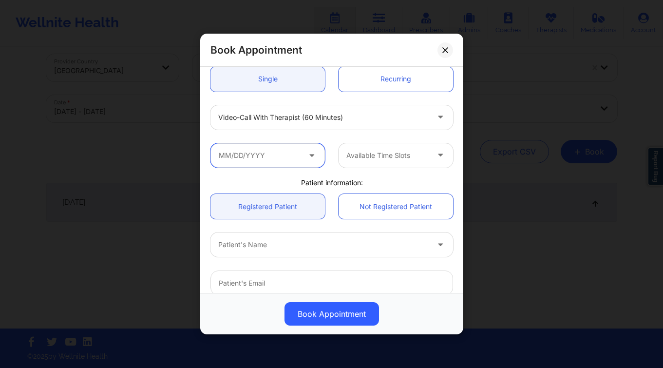
click at [264, 156] on input "text" at bounding box center [267, 155] width 114 height 24
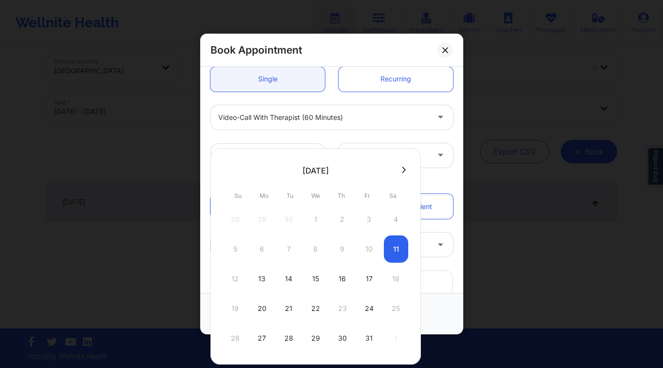
drag, startPoint x: 308, startPoint y: 273, endPoint x: 319, endPoint y: 255, distance: 20.8
click at [308, 273] on div "15" at bounding box center [315, 278] width 24 height 27
type input "10/15/2025"
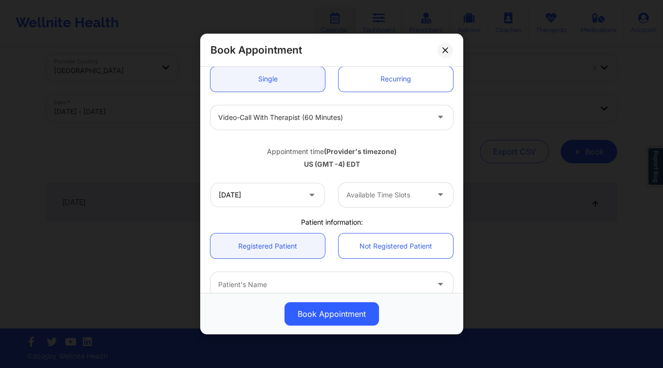
click at [369, 189] on div at bounding box center [387, 195] width 82 height 12
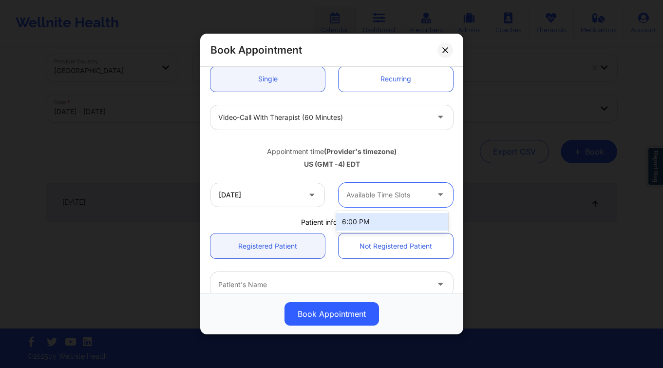
click at [375, 221] on div "6:00 PM" at bounding box center [392, 222] width 112 height 18
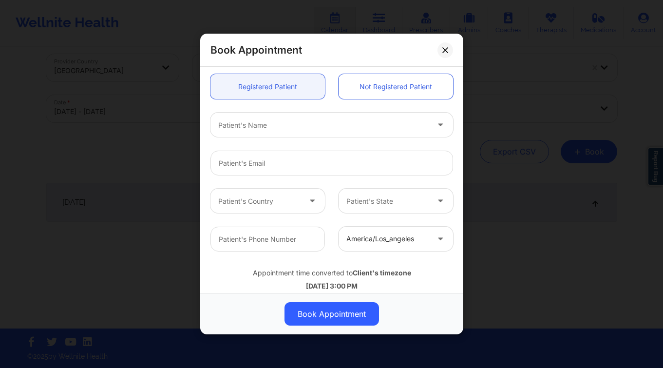
scroll to position [267, 0]
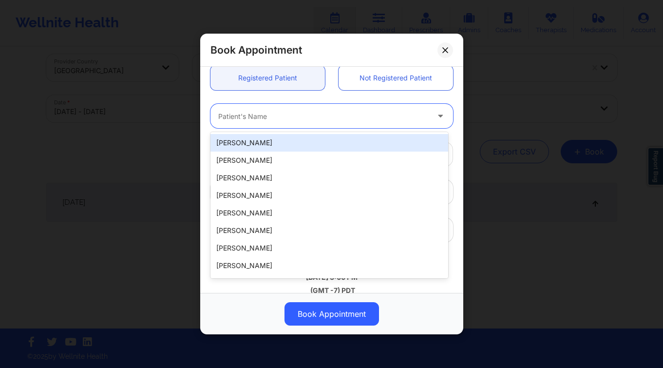
click at [266, 117] on div at bounding box center [323, 117] width 210 height 12
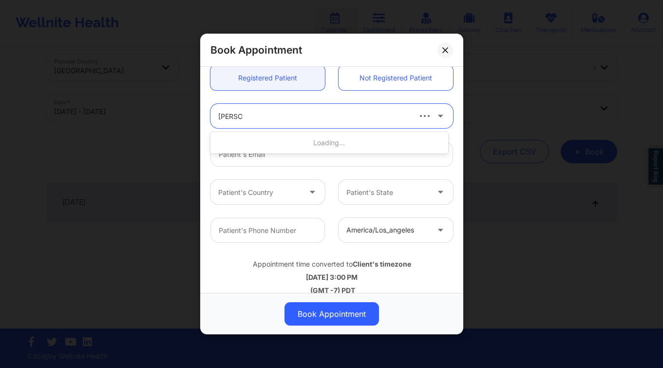
type input "jeffrey f"
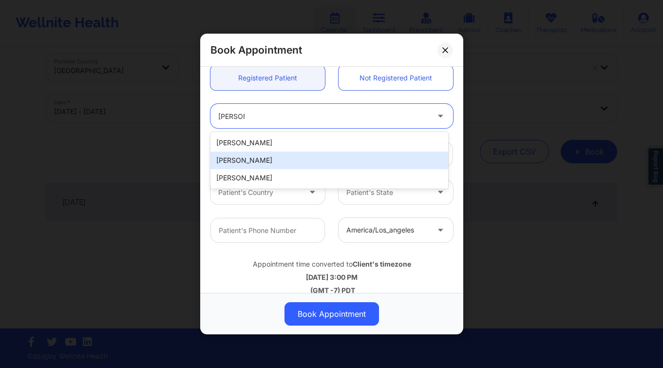
click at [252, 153] on div "Jeffrey Ferrara" at bounding box center [329, 160] width 238 height 18
type input "jtferrara@aol.com"
type input "+1772-828-0403"
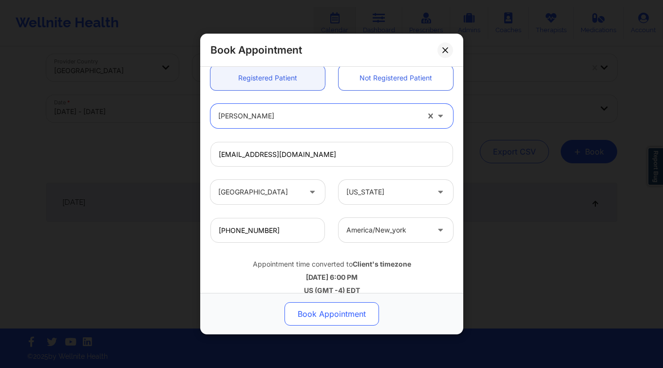
click at [349, 305] on button "Book Appointment" at bounding box center [331, 313] width 94 height 23
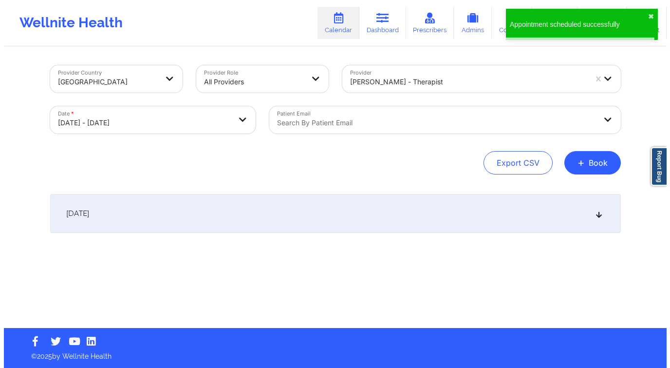
scroll to position [0, 0]
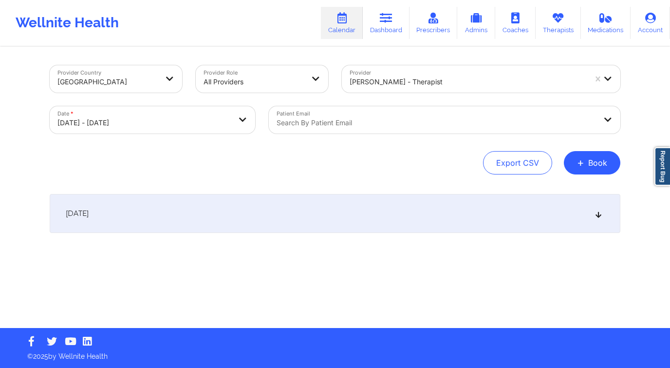
drag, startPoint x: 583, startPoint y: 164, endPoint x: 480, endPoint y: 171, distance: 103.5
click at [583, 164] on span "+" at bounding box center [580, 162] width 7 height 5
click at [565, 186] on button "Therapy Session" at bounding box center [575, 193] width 74 height 16
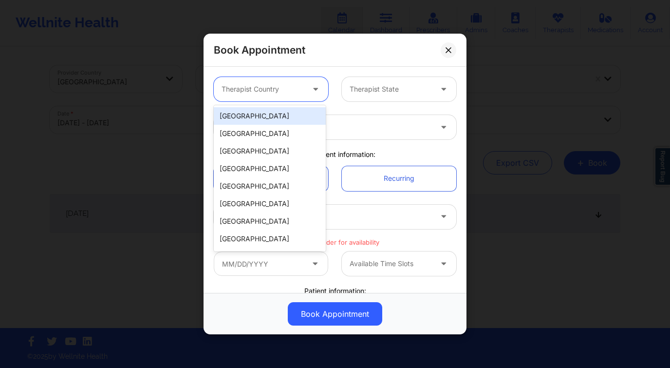
drag, startPoint x: 283, startPoint y: 85, endPoint x: 273, endPoint y: 104, distance: 21.8
click at [283, 85] on div at bounding box center [263, 89] width 82 height 12
click at [265, 115] on div "[GEOGRAPHIC_DATA]" at bounding box center [270, 116] width 112 height 18
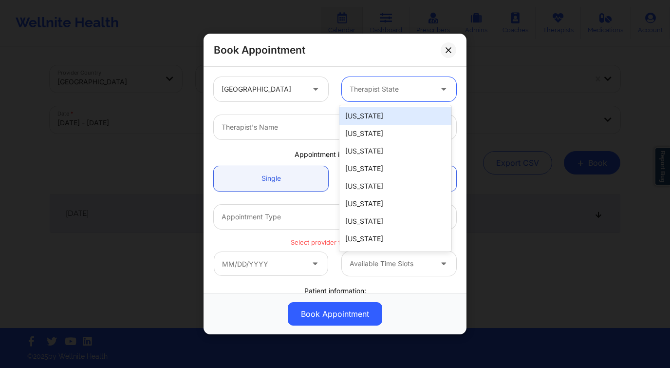
click at [379, 94] on div at bounding box center [391, 89] width 82 height 12
type input "lo"
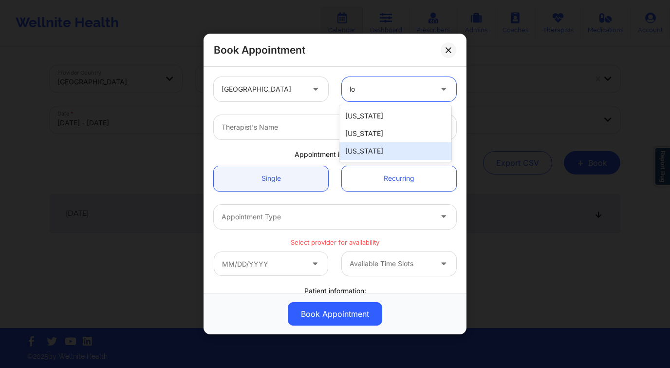
click at [378, 150] on div "[US_STATE]" at bounding box center [395, 151] width 112 height 18
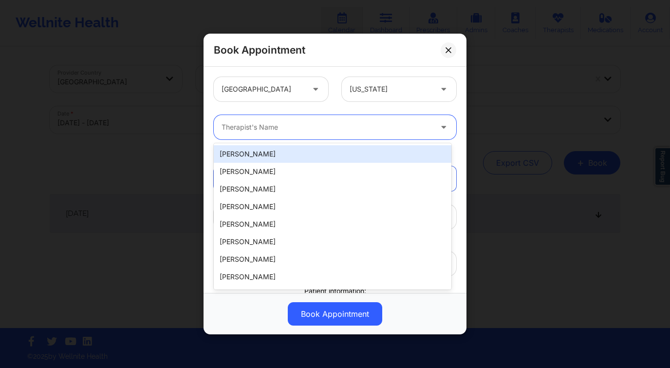
click at [287, 125] on div at bounding box center [327, 127] width 210 height 12
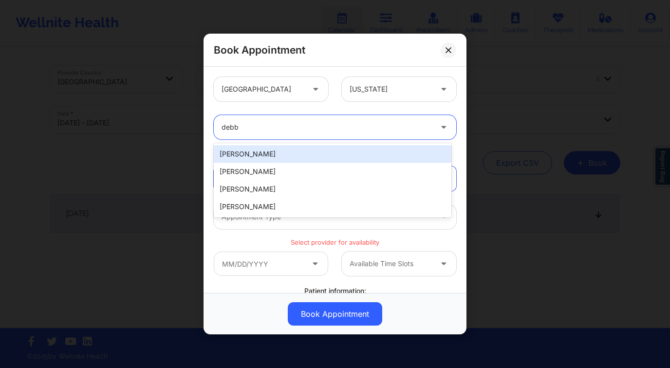
type input "debbi"
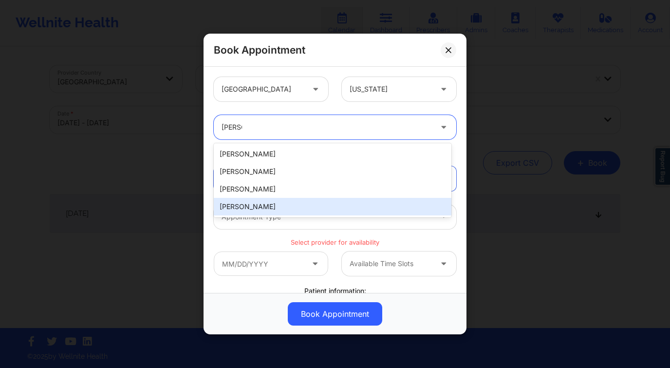
click at [280, 201] on div "Debbie Hartzo" at bounding box center [333, 207] width 238 height 18
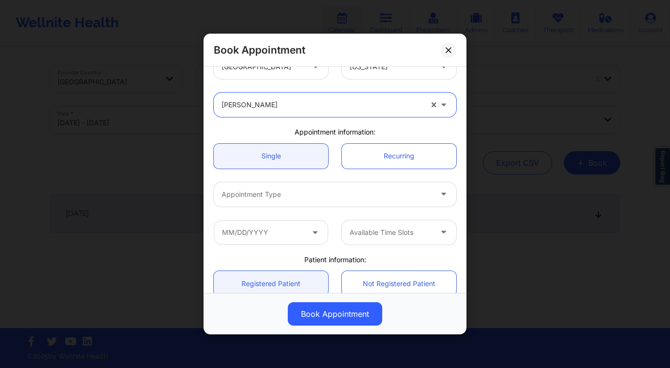
scroll to position [71, 0]
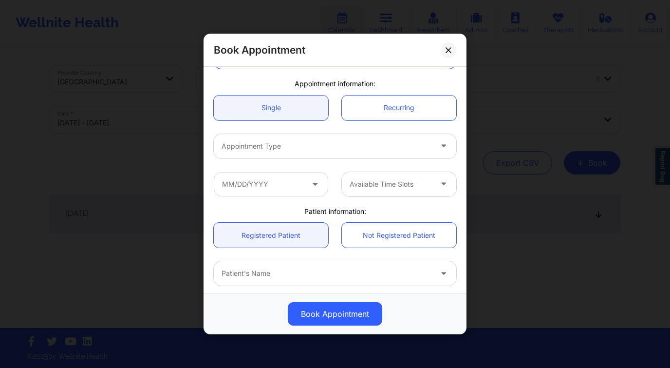
click at [275, 147] on div at bounding box center [327, 146] width 210 height 12
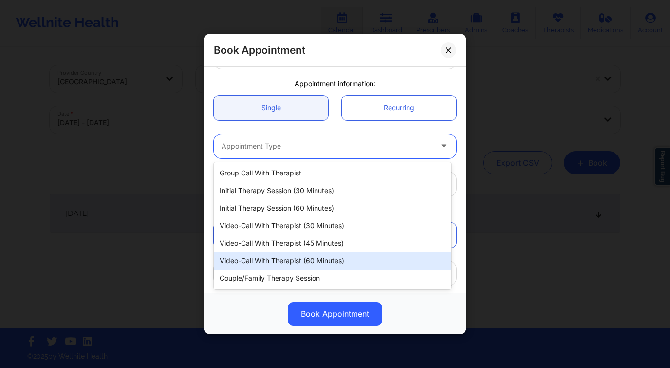
click at [325, 254] on div "Video-Call with Therapist (60 minutes)" at bounding box center [333, 261] width 238 height 18
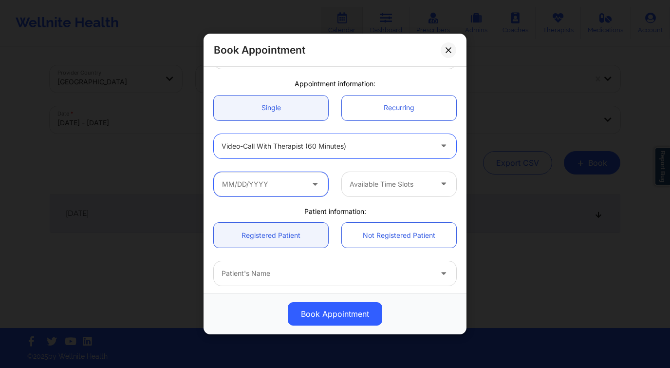
click at [267, 175] on input "text" at bounding box center [271, 184] width 114 height 24
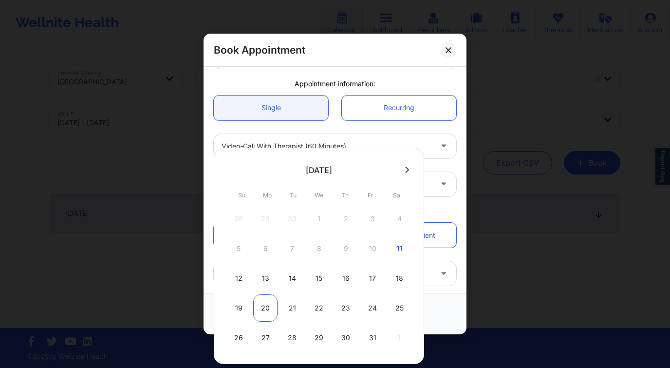
click at [273, 309] on div "20" at bounding box center [265, 307] width 24 height 27
type input "10/20/2025"
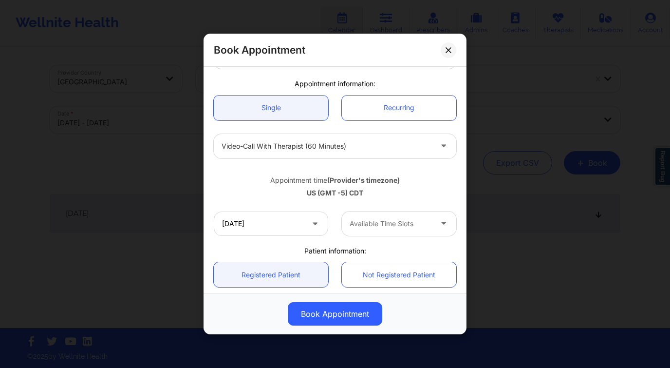
click at [388, 233] on div "Available Time Slots" at bounding box center [387, 223] width 91 height 24
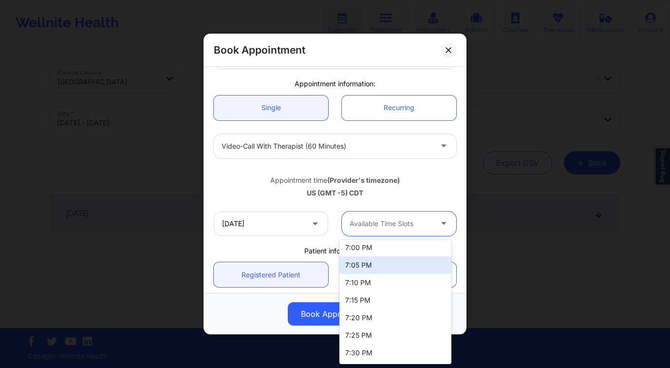
scroll to position [213, 0]
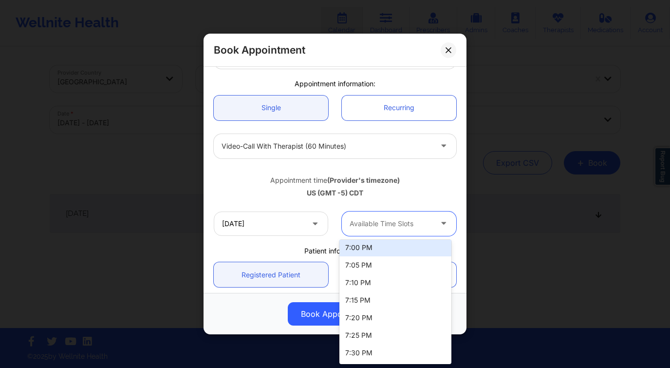
click at [378, 249] on div "7:00 PM" at bounding box center [395, 248] width 112 height 18
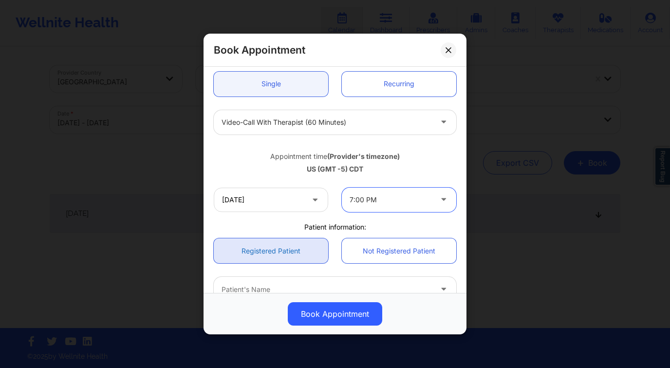
scroll to position [145, 0]
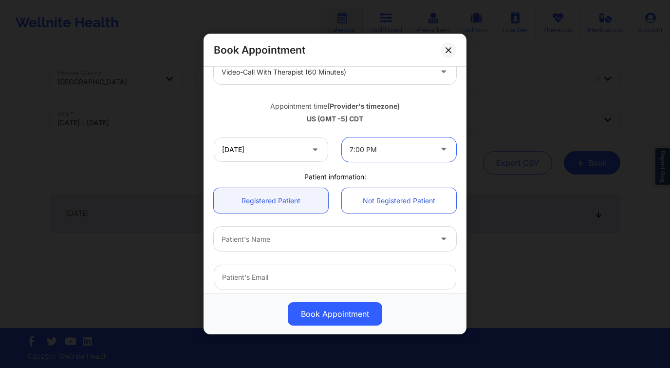
click at [271, 234] on div at bounding box center [327, 239] width 210 height 12
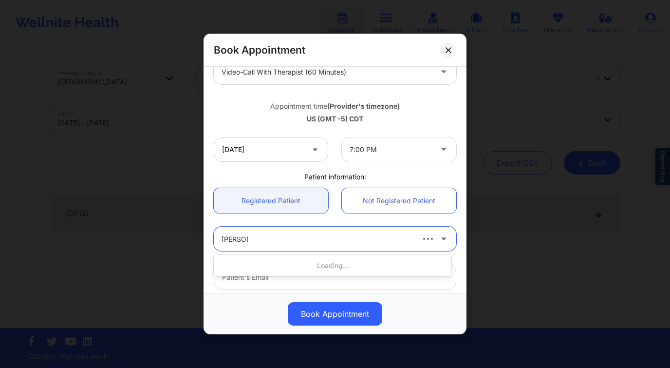
type input "debbie f"
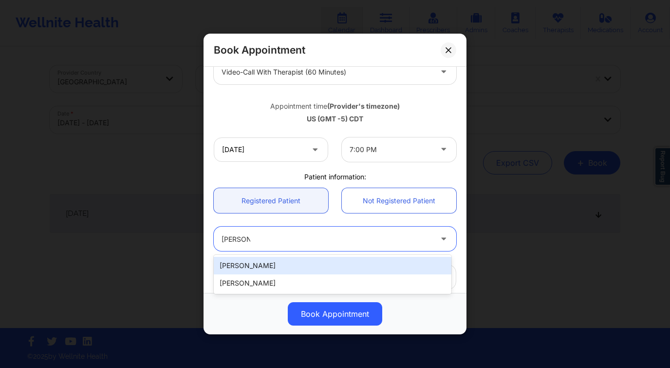
click at [274, 267] on div "Debbie Fontenot" at bounding box center [333, 266] width 238 height 18
type input "debbiefontenot78@gmail.com"
type input "+13372773892"
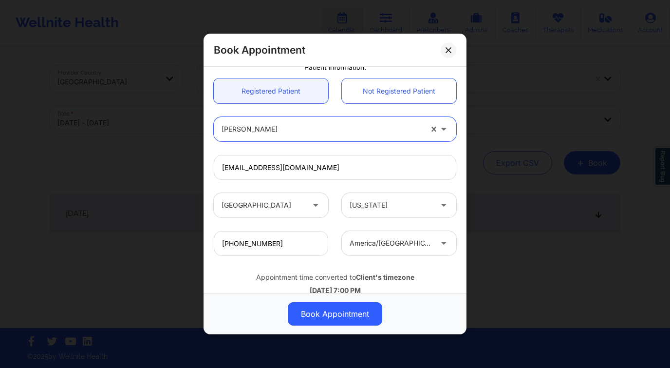
scroll to position [279, 0]
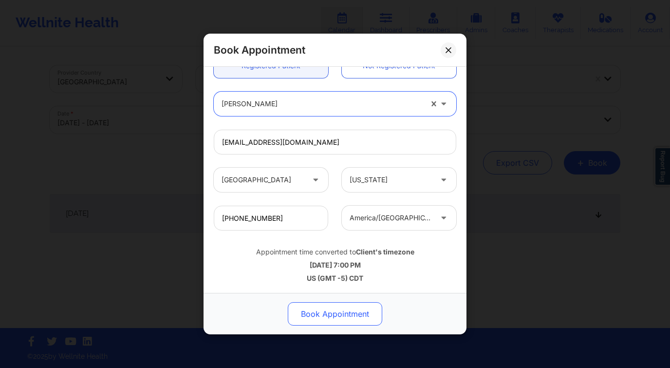
click at [345, 316] on button "Book Appointment" at bounding box center [335, 313] width 94 height 23
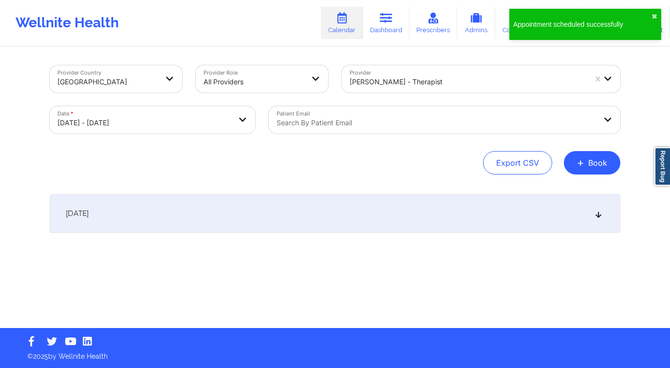
click at [592, 167] on button "+ Book" at bounding box center [592, 162] width 56 height 23
click at [554, 188] on button "Therapy Session" at bounding box center [575, 193] width 74 height 16
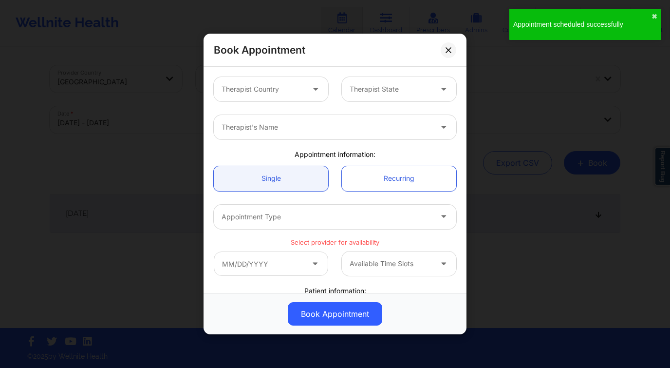
click at [249, 74] on div "Therapist Country Therapist State" at bounding box center [335, 89] width 256 height 38
drag, startPoint x: 249, startPoint y: 85, endPoint x: 249, endPoint y: 96, distance: 11.2
click at [249, 85] on div at bounding box center [263, 89] width 82 height 12
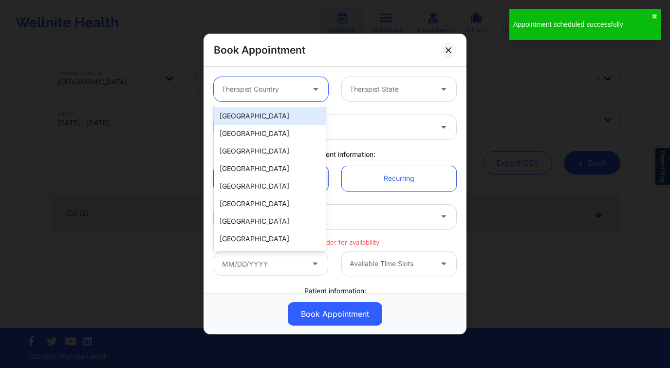
click at [264, 115] on div "[GEOGRAPHIC_DATA]" at bounding box center [270, 116] width 112 height 18
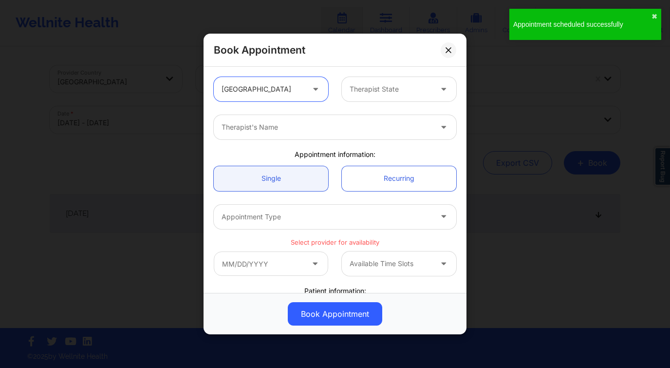
click at [368, 85] on div at bounding box center [391, 89] width 82 height 12
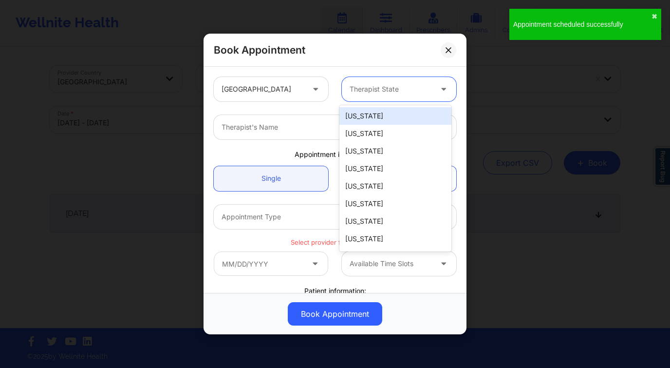
type input "f"
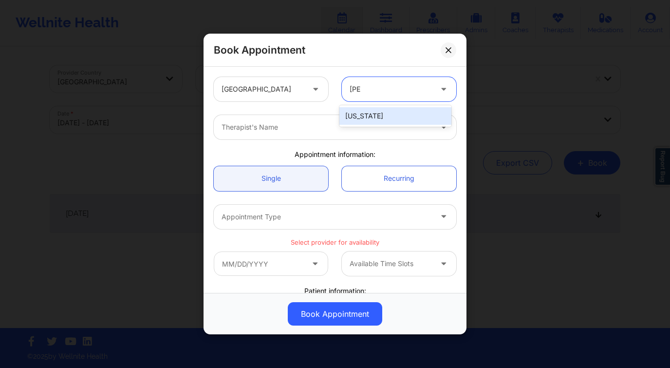
type input "lou"
drag, startPoint x: 399, startPoint y: 102, endPoint x: 393, endPoint y: 108, distance: 7.9
click at [399, 104] on div "United States Louisiana, 1 of 1. 1 result available for search term lou. Use Up…" at bounding box center [335, 89] width 256 height 38
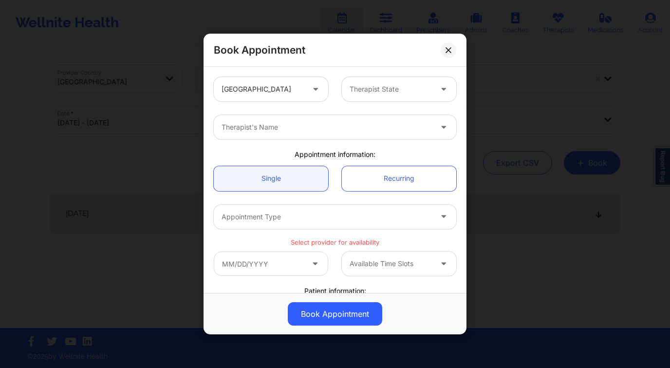
click at [370, 122] on div at bounding box center [327, 127] width 210 height 12
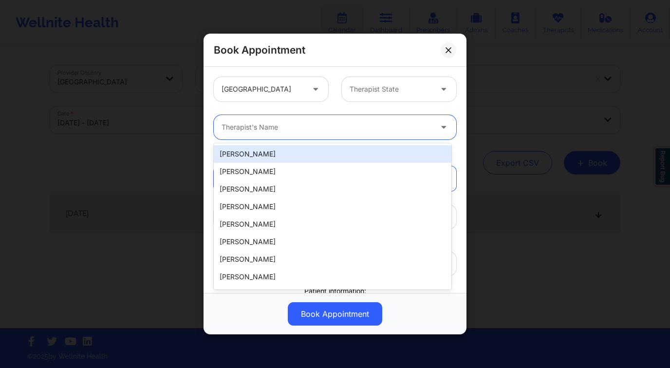
click at [390, 83] on div at bounding box center [391, 89] width 82 height 12
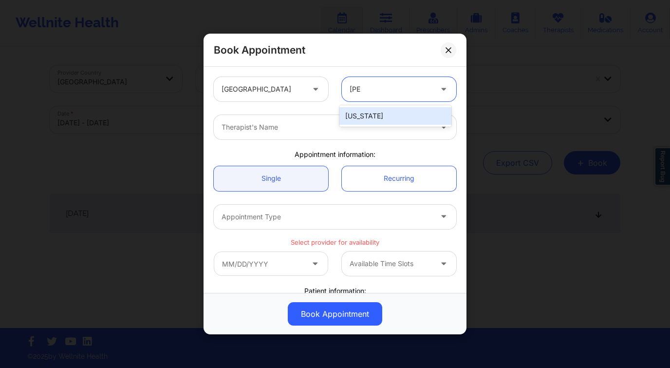
type input "loui"
click at [391, 115] on div "[US_STATE]" at bounding box center [395, 116] width 112 height 18
click at [342, 132] on div at bounding box center [327, 127] width 210 height 12
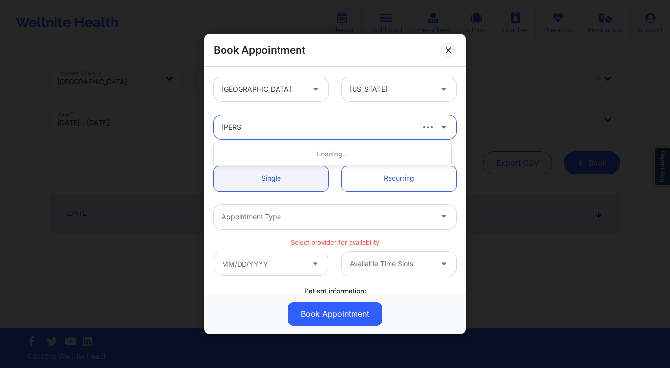
type input "debbie"
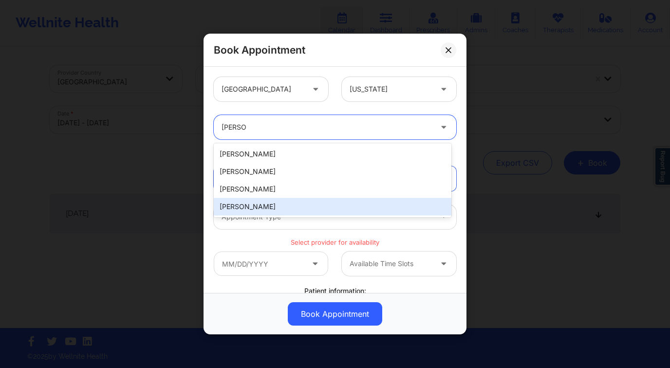
click at [285, 202] on div "Debbie Hartzo" at bounding box center [333, 207] width 238 height 18
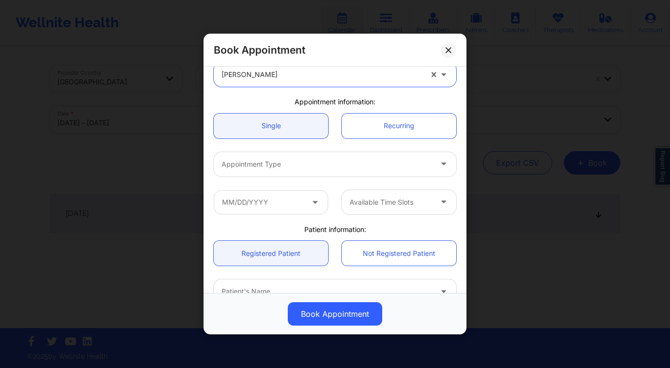
scroll to position [79, 0]
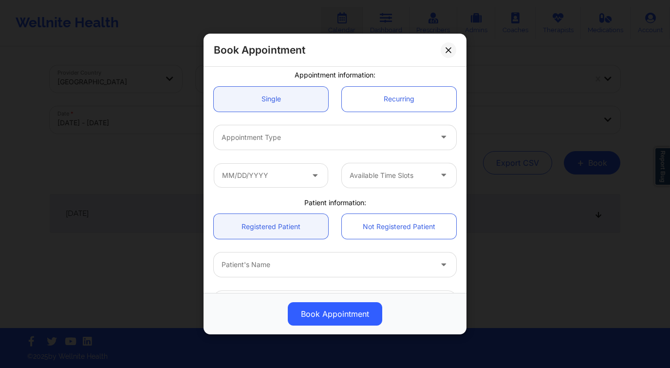
click at [283, 137] on div at bounding box center [327, 137] width 210 height 12
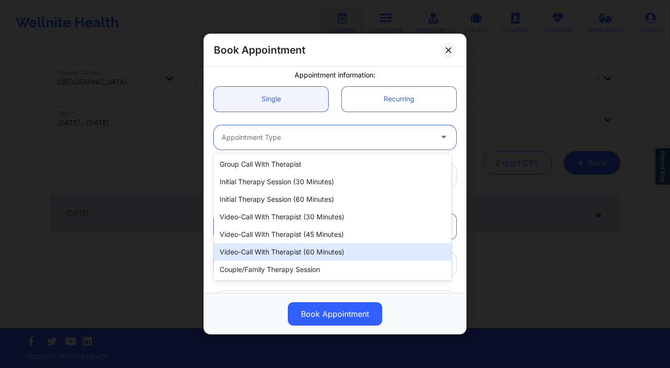
click at [315, 248] on div "Video-Call with Therapist (60 minutes)" at bounding box center [333, 252] width 238 height 18
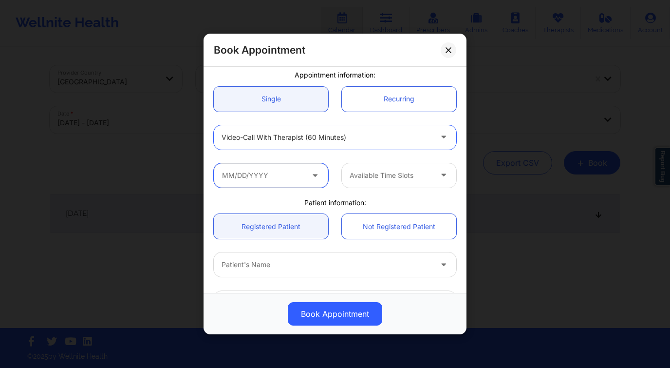
click at [278, 181] on input "text" at bounding box center [271, 175] width 114 height 24
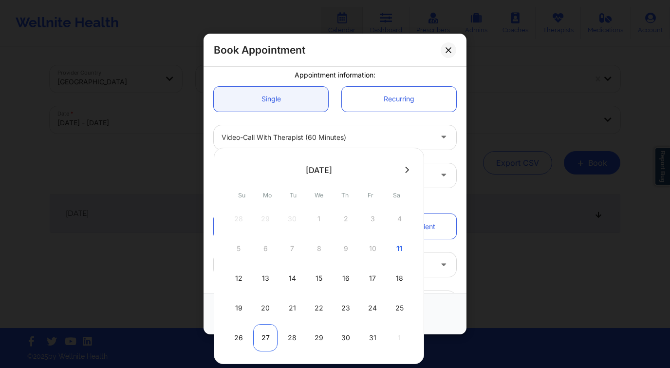
click at [264, 329] on div "27" at bounding box center [265, 337] width 24 height 27
type input "10/27/2025"
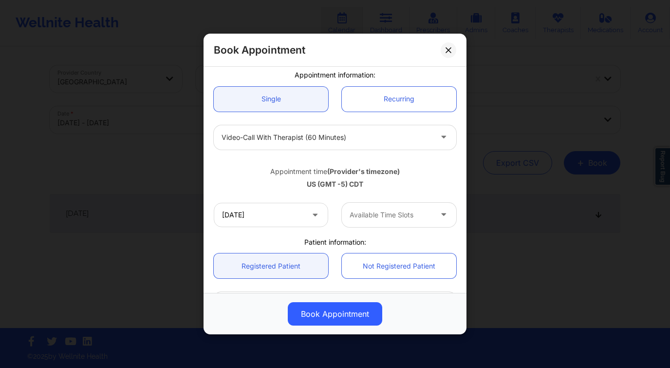
click at [385, 214] on div at bounding box center [391, 215] width 82 height 12
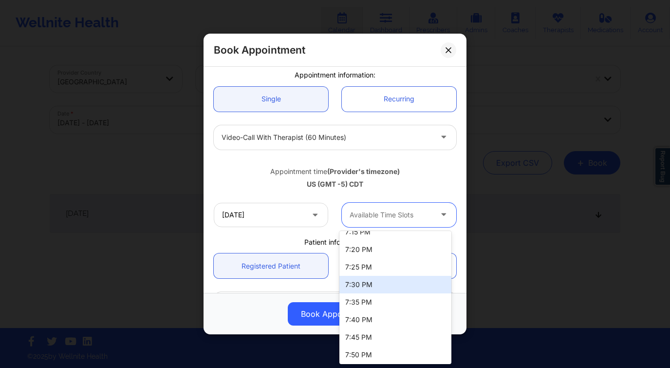
scroll to position [122, 0]
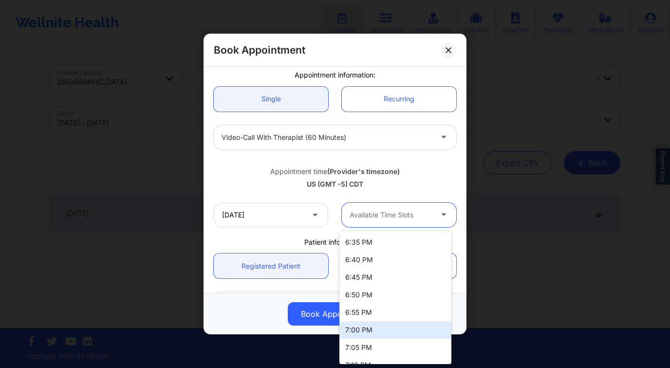
click at [369, 326] on div "7:00 PM" at bounding box center [395, 330] width 112 height 18
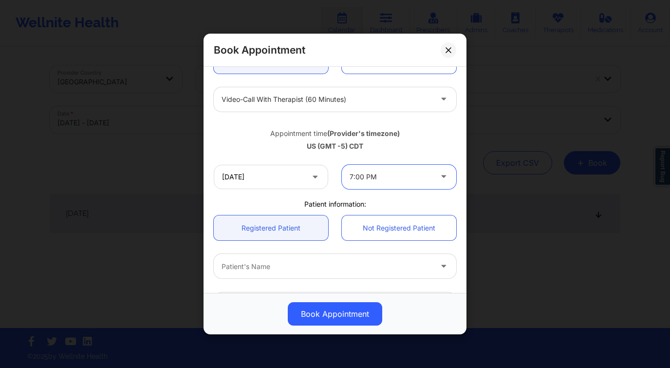
scroll to position [158, 0]
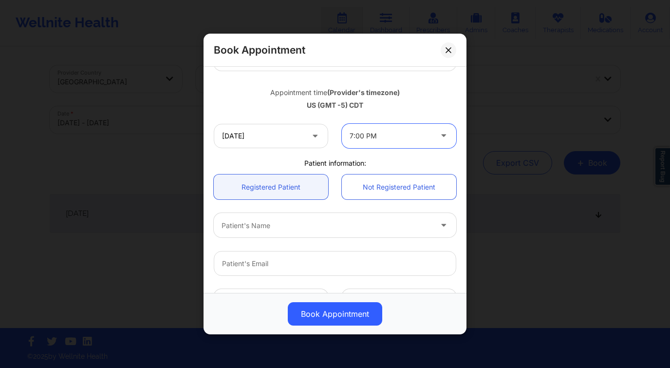
click at [279, 228] on div at bounding box center [327, 226] width 210 height 12
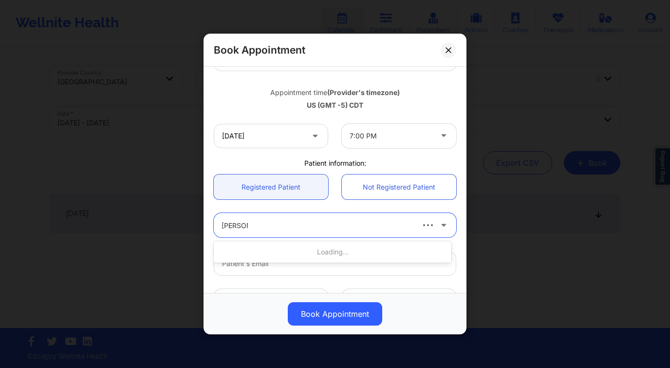
type input "debbie f"
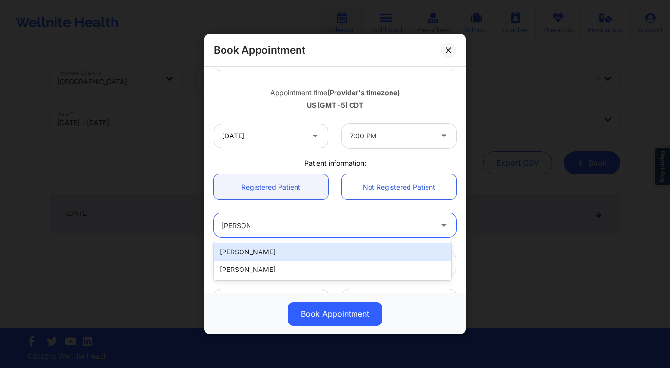
click at [279, 253] on div "Debbie Fontenot" at bounding box center [333, 252] width 238 height 18
type input "debbiefontenot78@gmail.com"
type input "+13372773892"
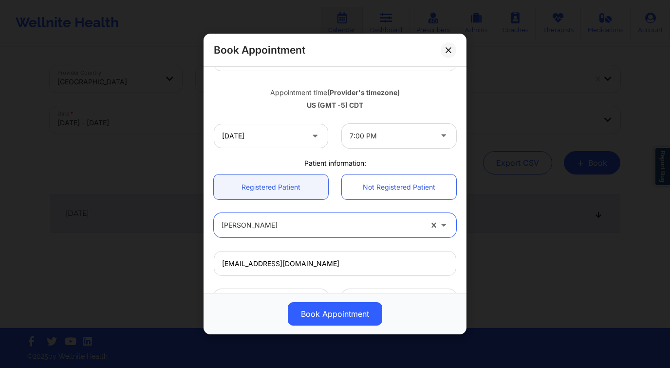
click at [335, 312] on button "Book Appointment" at bounding box center [335, 313] width 94 height 23
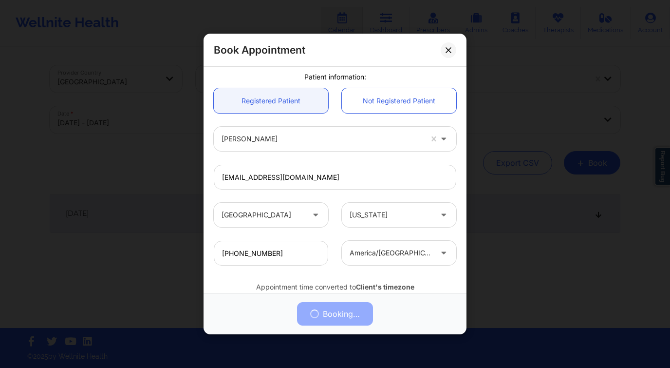
scroll to position [279, 0]
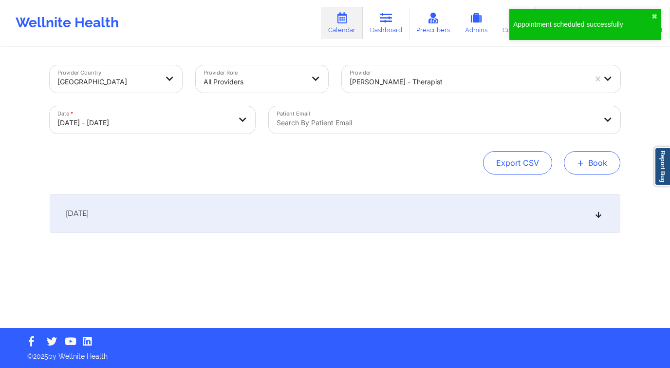
click at [595, 164] on button "+ Book" at bounding box center [592, 162] width 56 height 23
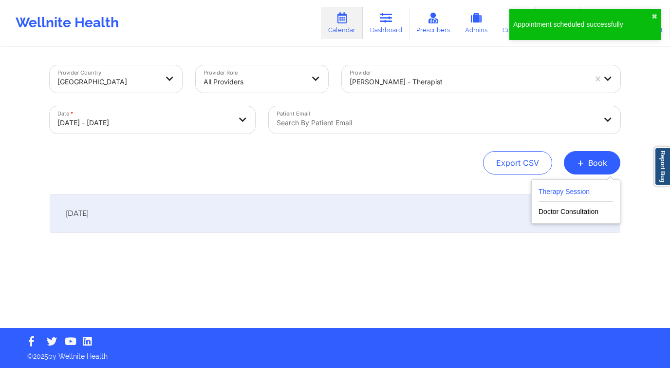
click at [555, 192] on button "Therapy Session" at bounding box center [575, 193] width 74 height 16
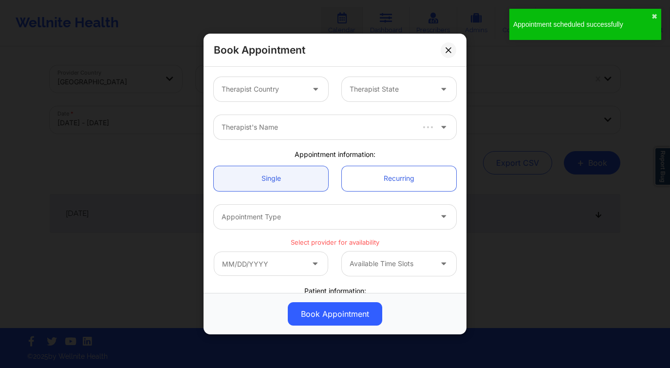
click at [279, 92] on div at bounding box center [263, 89] width 82 height 12
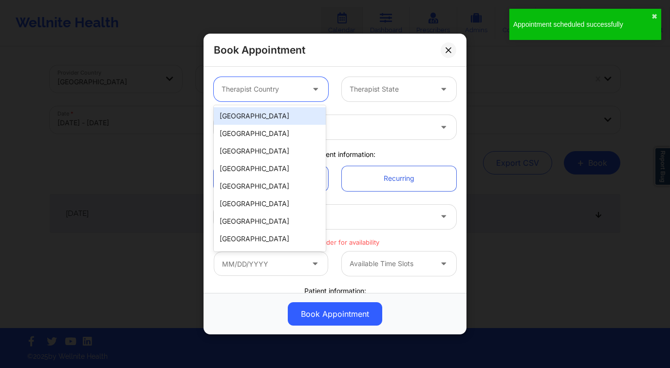
click at [272, 113] on div "[GEOGRAPHIC_DATA]" at bounding box center [270, 116] width 112 height 18
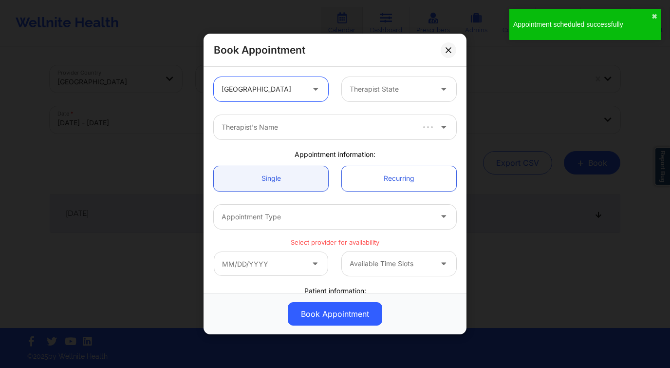
click at [371, 94] on div at bounding box center [391, 89] width 82 height 12
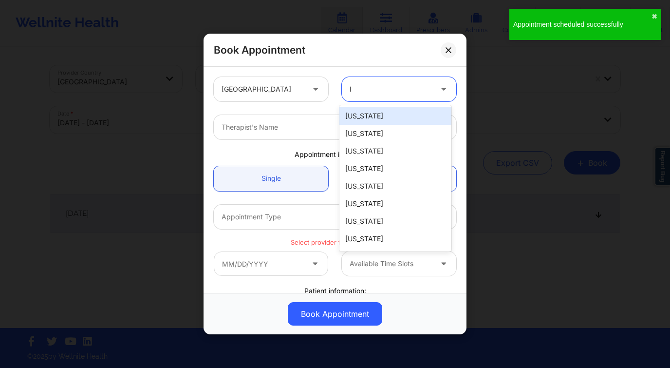
type input "lo"
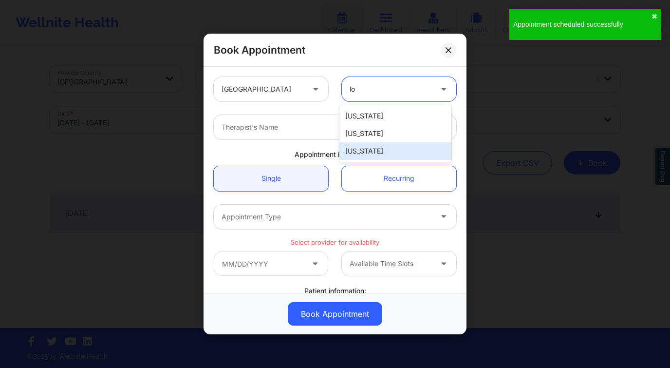
click at [372, 149] on div "[US_STATE]" at bounding box center [395, 151] width 112 height 18
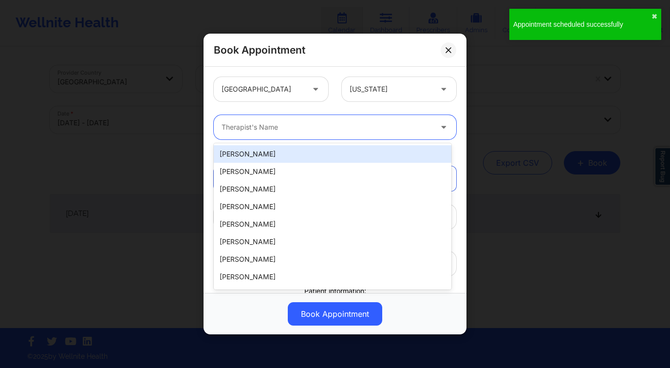
click at [303, 133] on div "Therapist's Name" at bounding box center [323, 127] width 219 height 24
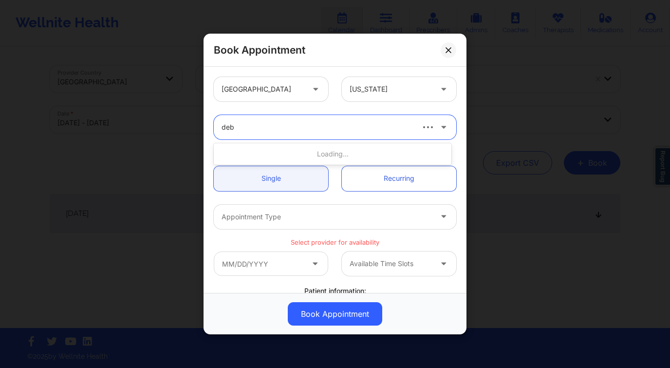
type input "debb"
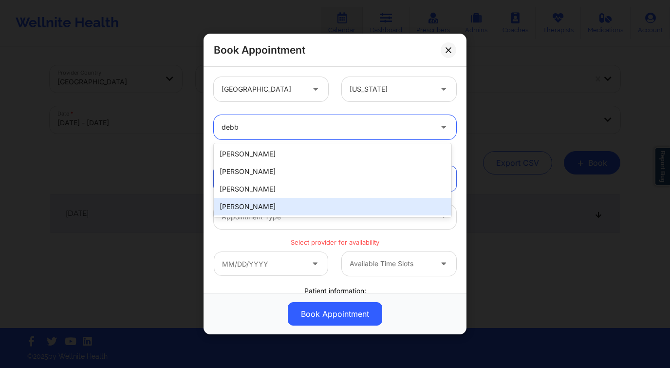
click at [259, 204] on div "Debbie Hartzo" at bounding box center [333, 207] width 238 height 18
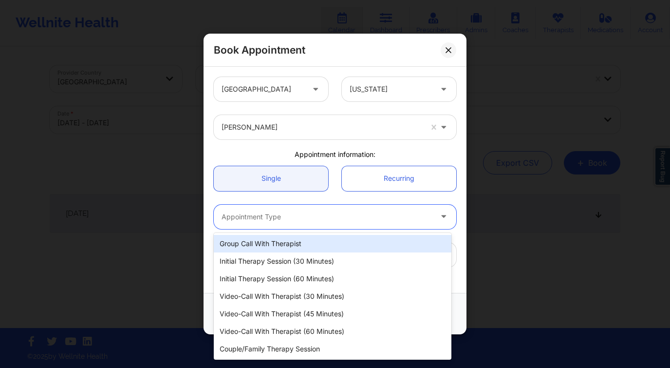
click at [272, 212] on div at bounding box center [327, 217] width 210 height 12
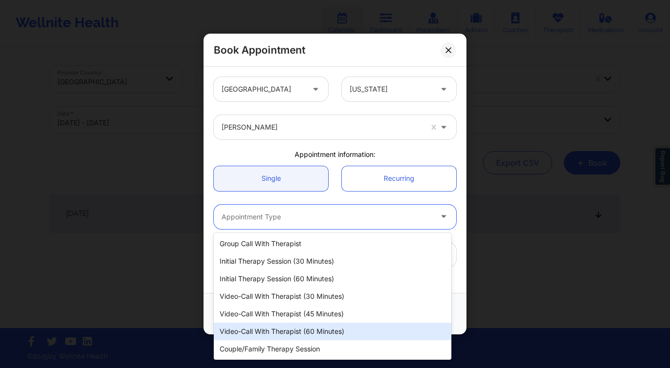
click at [333, 325] on div "Video-Call with Therapist (60 minutes)" at bounding box center [333, 331] width 238 height 18
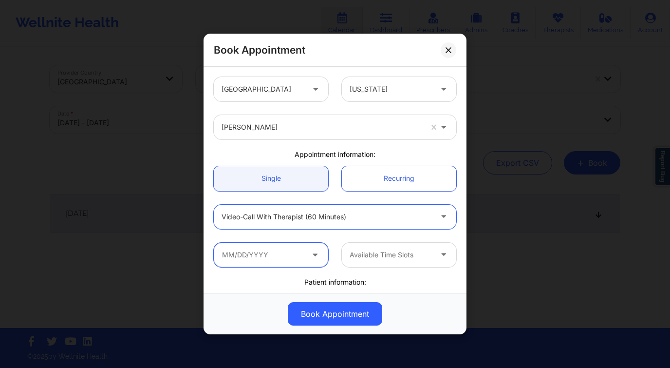
click at [264, 245] on input "text" at bounding box center [271, 254] width 114 height 24
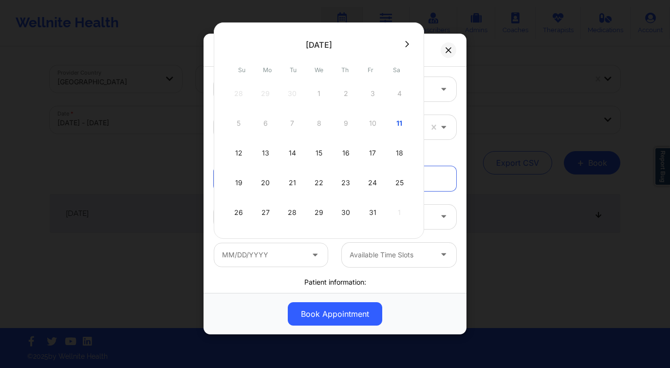
click at [405, 42] on icon at bounding box center [407, 43] width 4 height 7
click at [265, 125] on div "3" at bounding box center [265, 123] width 24 height 27
type input "11/03/2025"
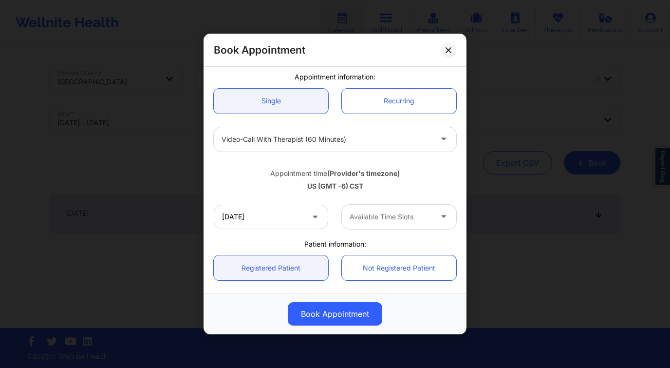
scroll to position [78, 0]
click at [374, 218] on div at bounding box center [391, 216] width 82 height 12
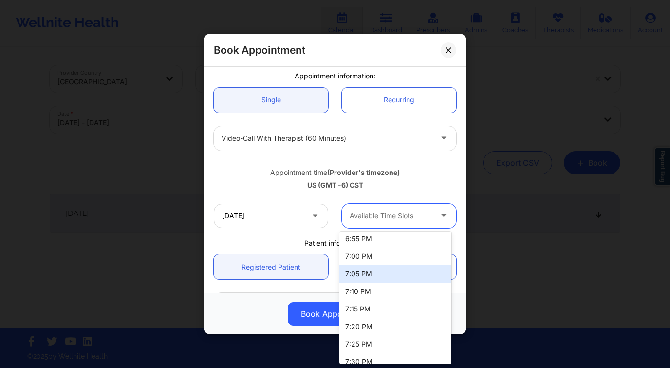
scroll to position [188, 0]
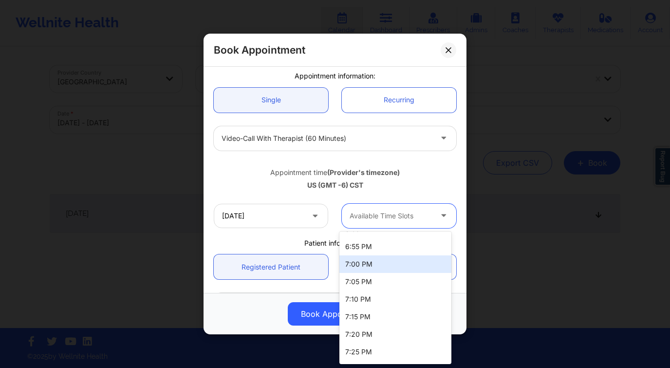
click at [364, 265] on div "7:00 PM" at bounding box center [395, 264] width 112 height 18
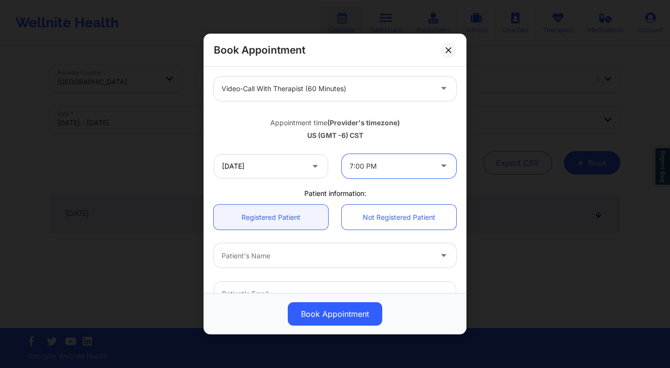
scroll to position [165, 0]
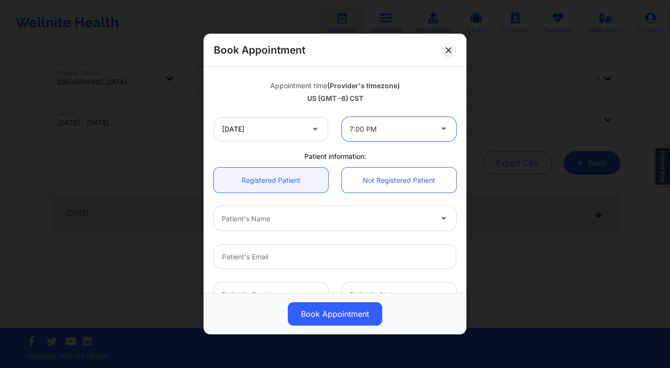
click at [269, 218] on div at bounding box center [327, 219] width 210 height 12
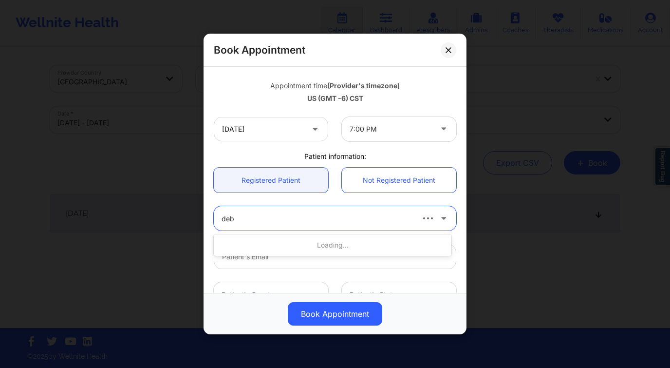
type input "debb"
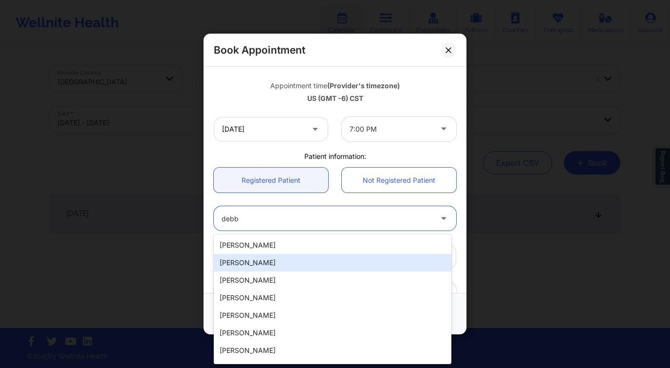
click at [277, 266] on div "Debbie Fontenot" at bounding box center [333, 263] width 238 height 18
type input "debbiefontenot78@gmail.com"
type input "+13372773892"
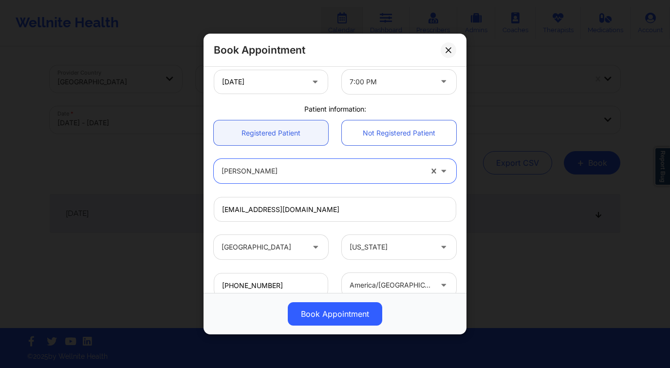
scroll to position [279, 0]
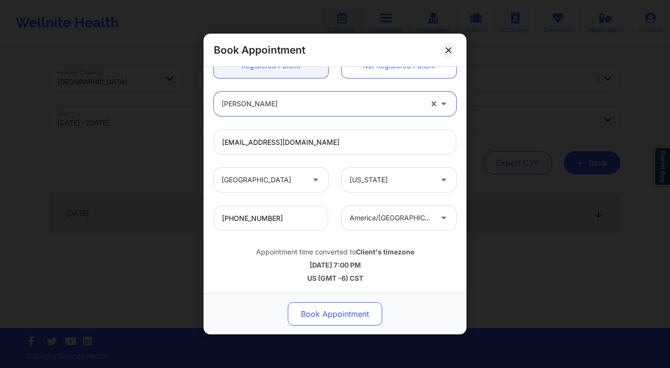
click at [353, 313] on button "Book Appointment" at bounding box center [335, 313] width 94 height 23
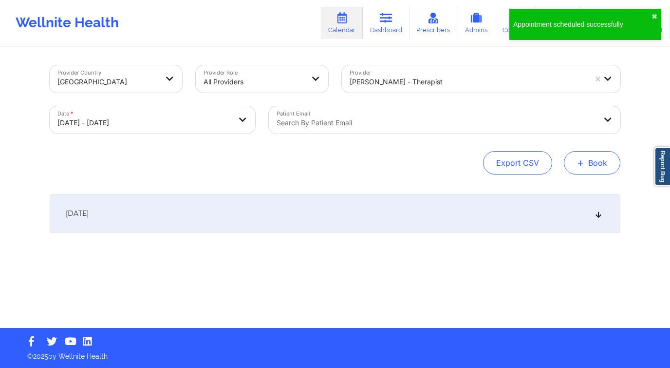
click at [604, 166] on button "+ Book" at bounding box center [592, 162] width 56 height 23
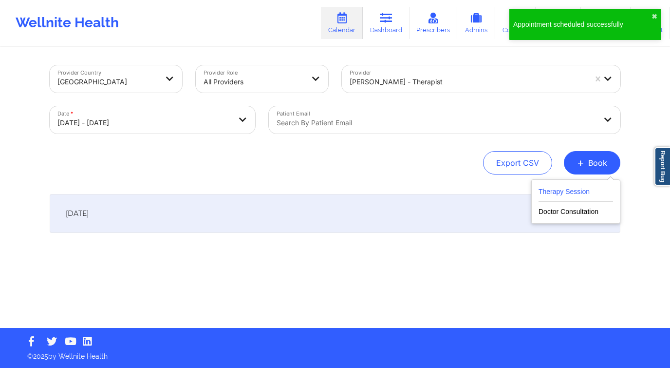
click at [554, 196] on button "Therapy Session" at bounding box center [575, 193] width 74 height 16
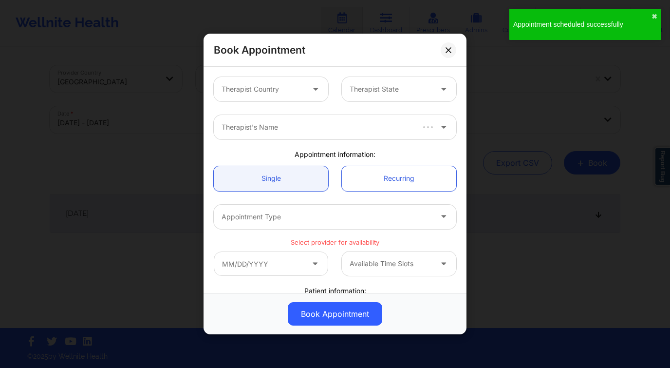
click at [279, 88] on div at bounding box center [263, 89] width 82 height 12
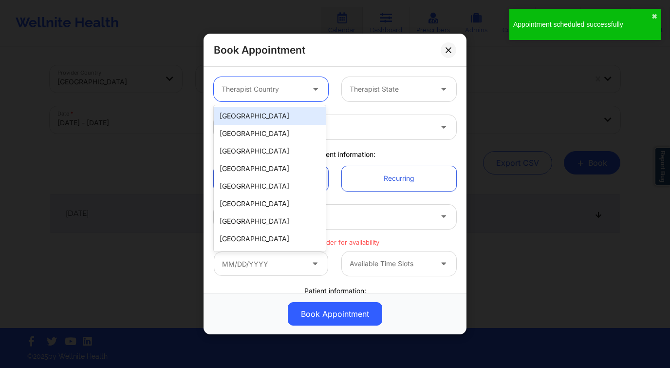
click at [266, 119] on div "[GEOGRAPHIC_DATA]" at bounding box center [270, 116] width 112 height 18
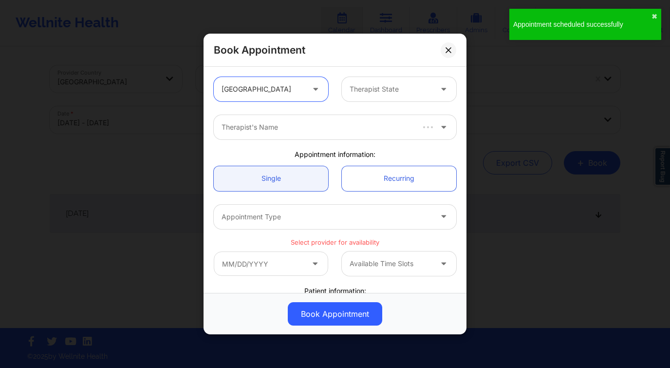
click at [392, 92] on div at bounding box center [391, 89] width 82 height 12
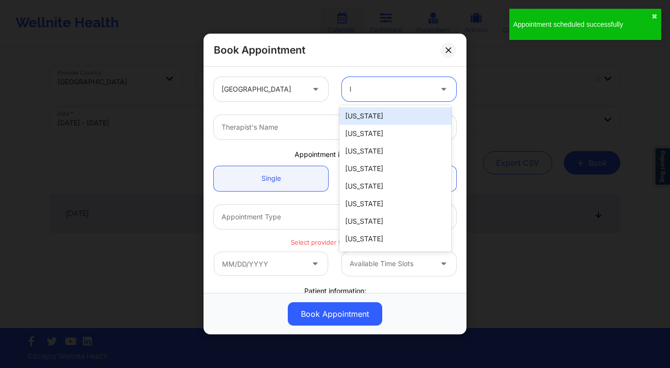
type input "lo"
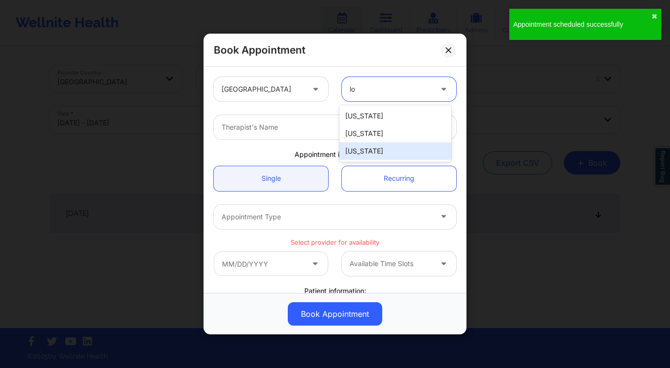
click at [368, 148] on div "[US_STATE]" at bounding box center [395, 151] width 112 height 18
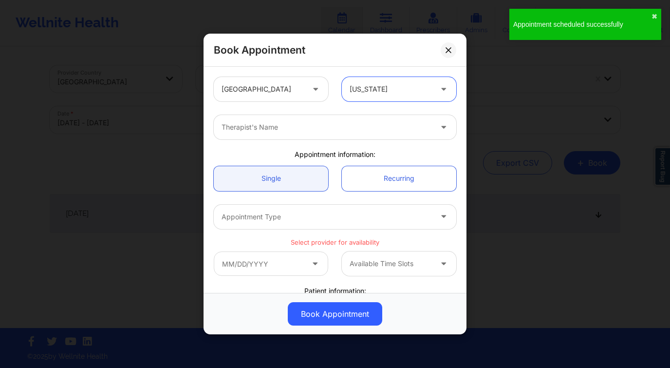
click at [281, 121] on div "Therapist's Name" at bounding box center [323, 127] width 219 height 24
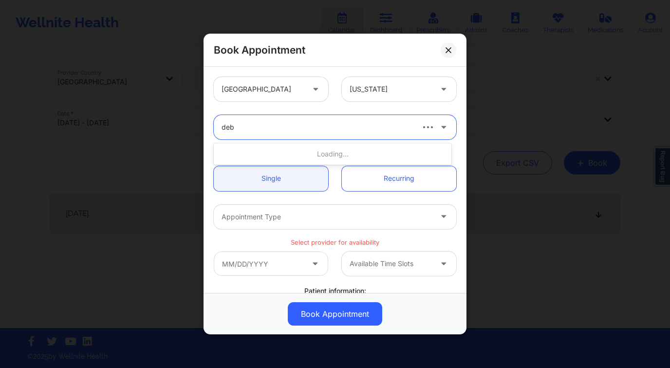
type input "debb"
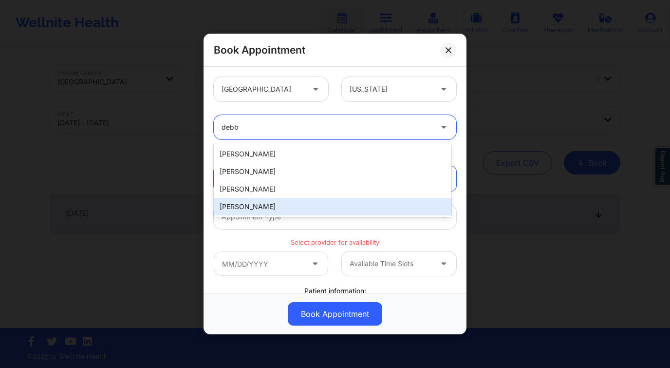
click at [261, 202] on div "Debbie Hartzo" at bounding box center [333, 207] width 238 height 18
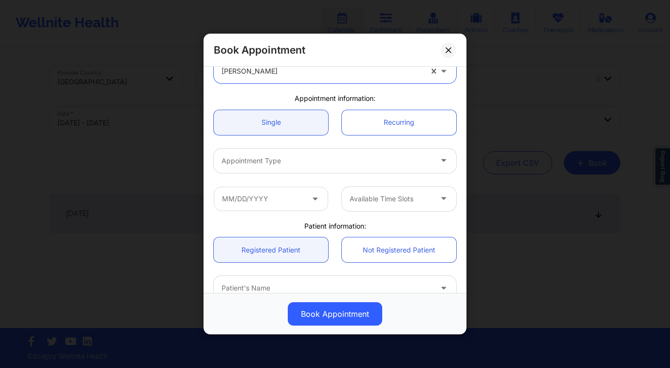
scroll to position [88, 0]
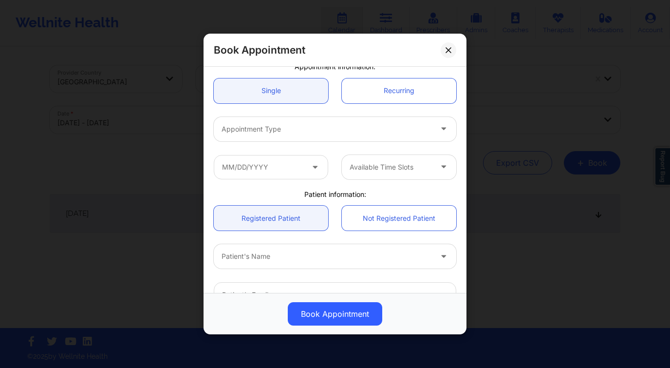
click at [279, 128] on div at bounding box center [327, 129] width 210 height 12
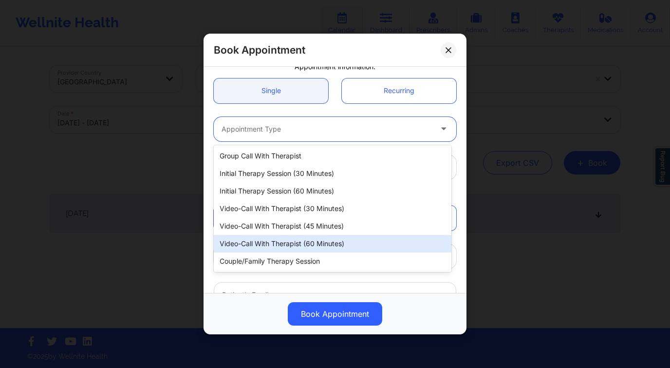
click at [304, 238] on div "Video-Call with Therapist (60 minutes)" at bounding box center [333, 244] width 238 height 18
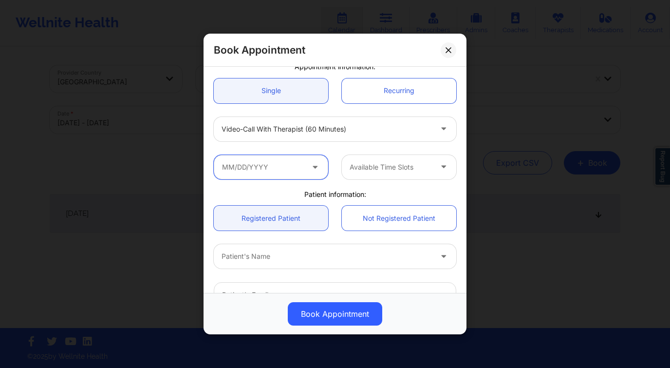
click at [293, 162] on input "text" at bounding box center [271, 167] width 114 height 24
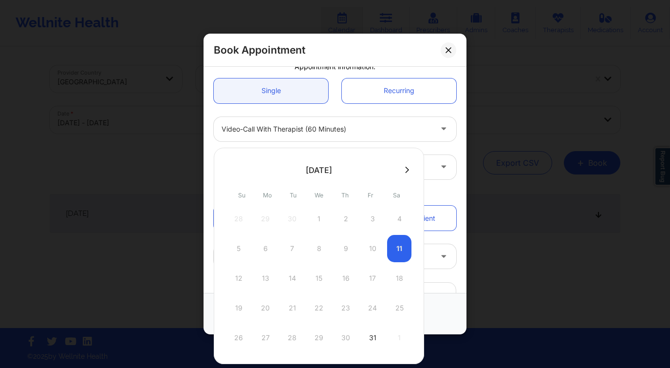
click at [402, 166] on button at bounding box center [407, 170] width 10 height 8
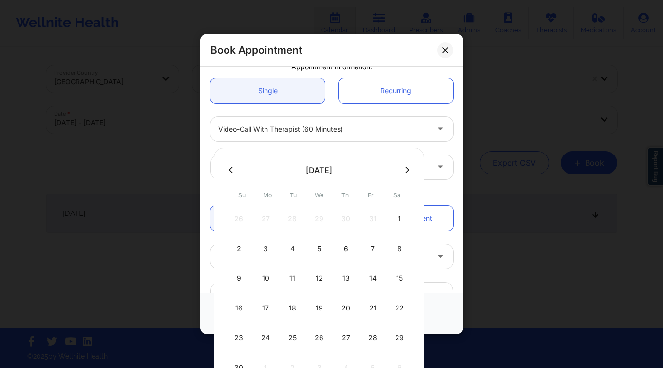
drag, startPoint x: 265, startPoint y: 279, endPoint x: 270, endPoint y: 275, distance: 6.9
click at [265, 279] on div "10" at bounding box center [265, 277] width 24 height 27
type input "11/10/2025"
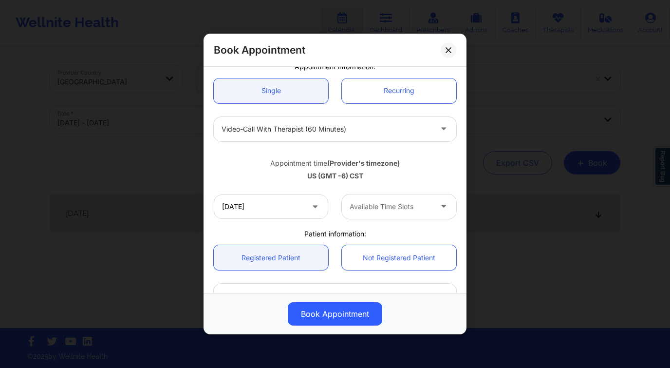
click at [389, 207] on div at bounding box center [391, 207] width 82 height 12
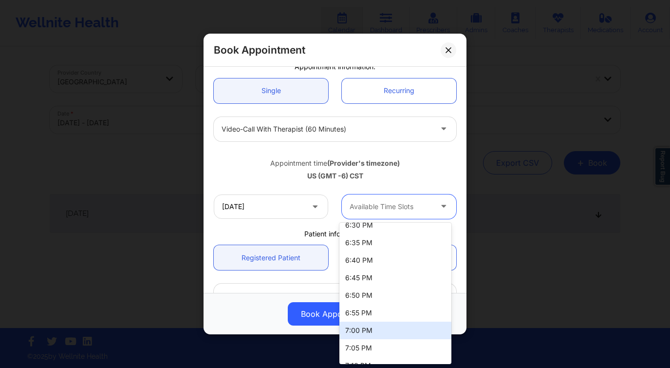
scroll to position [133, 0]
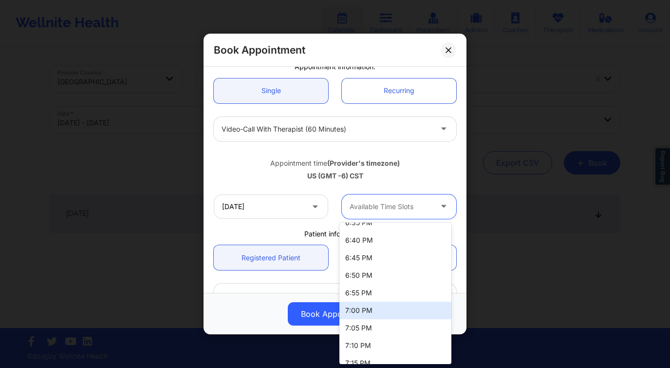
click at [377, 309] on div "7:00 PM" at bounding box center [395, 310] width 112 height 18
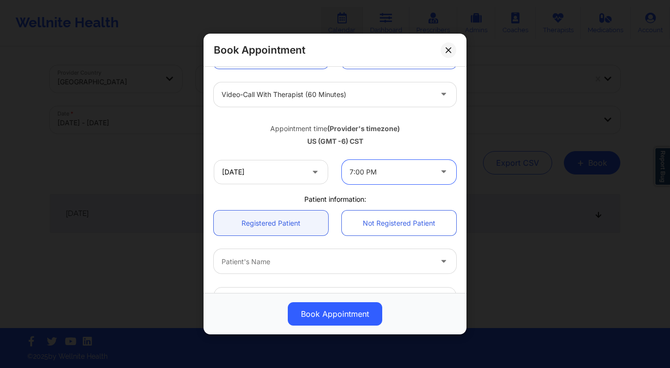
scroll to position [160, 0]
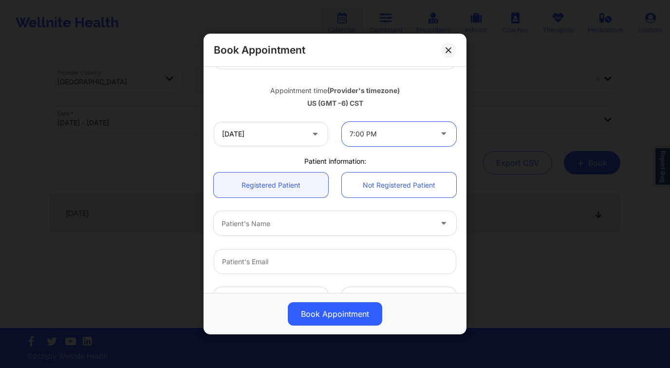
click at [292, 223] on div at bounding box center [327, 224] width 210 height 12
type input "debb"
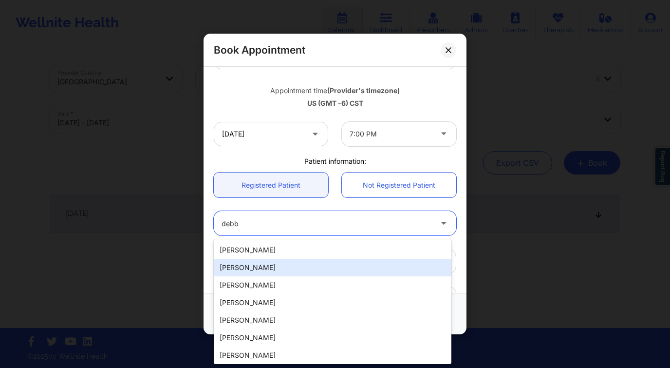
click at [282, 269] on div "Debbie Fontenot" at bounding box center [333, 268] width 238 height 18
type input "debbiefontenot78@gmail.com"
type input "+13372773892"
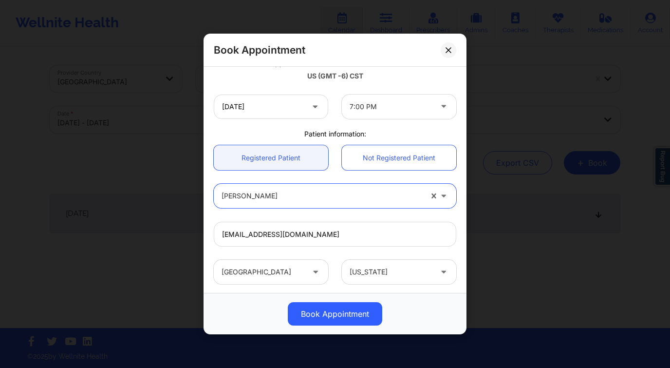
scroll to position [237, 0]
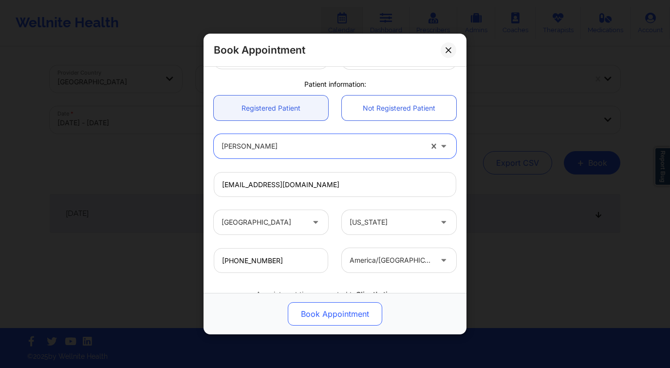
click at [334, 317] on button "Book Appointment" at bounding box center [335, 313] width 94 height 23
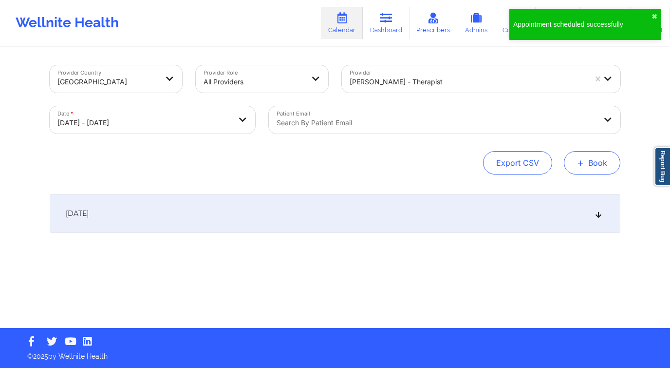
click at [591, 166] on button "+ Book" at bounding box center [592, 162] width 56 height 23
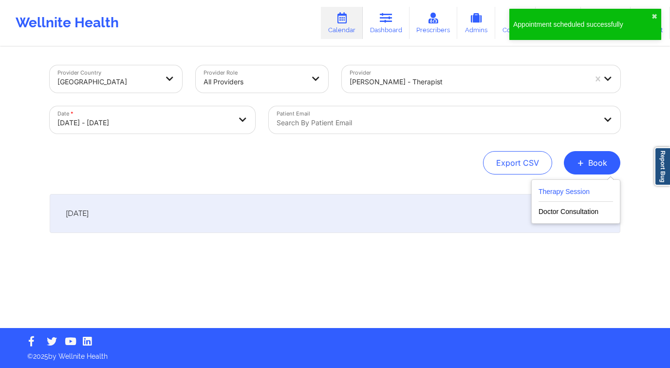
click at [542, 191] on button "Therapy Session" at bounding box center [575, 193] width 74 height 16
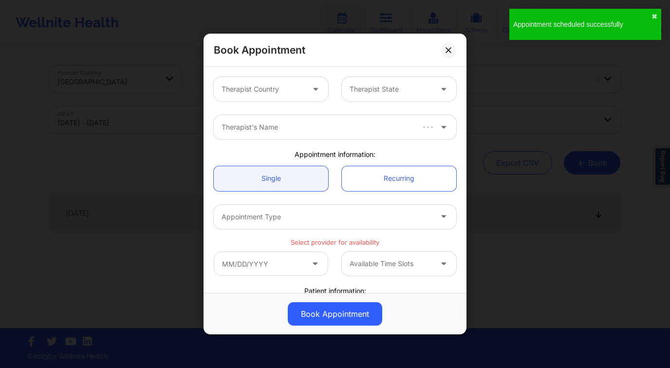
click at [265, 94] on div "Therapist Country" at bounding box center [259, 89] width 91 height 24
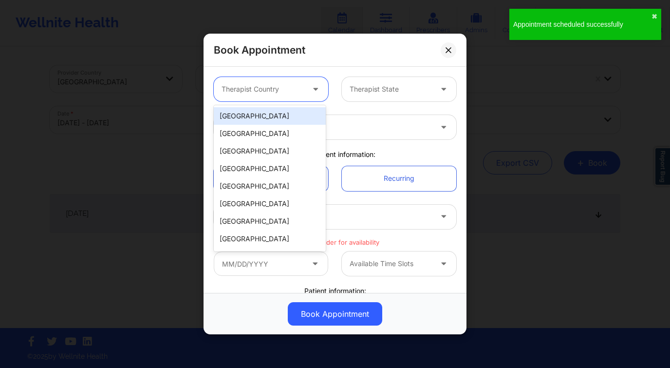
click at [264, 115] on div "[GEOGRAPHIC_DATA]" at bounding box center [270, 116] width 112 height 18
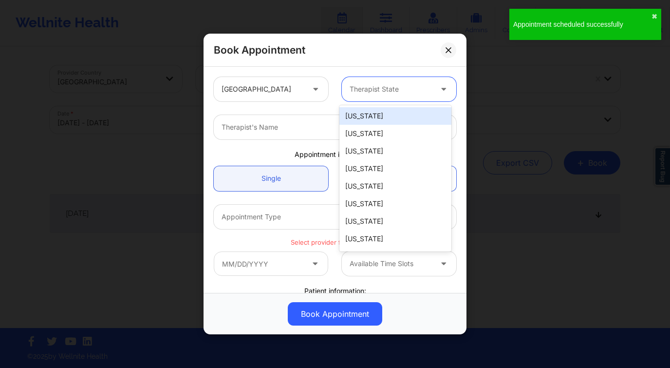
click at [398, 92] on div at bounding box center [391, 89] width 82 height 12
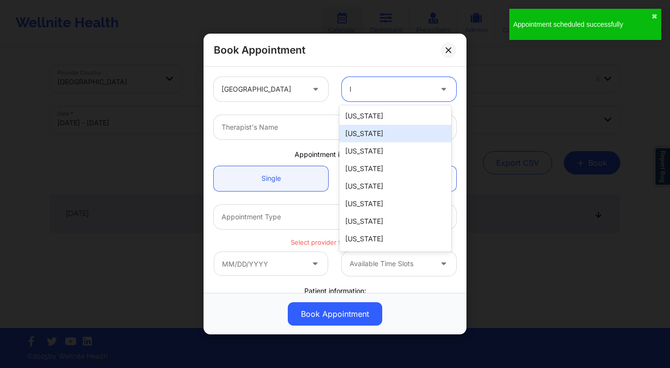
type input "lo"
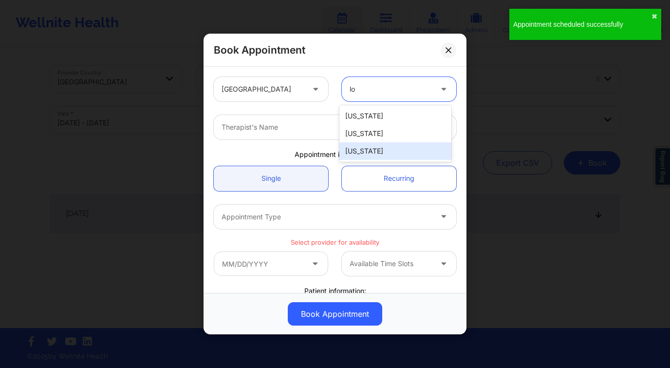
click at [378, 146] on div "[US_STATE]" at bounding box center [395, 151] width 112 height 18
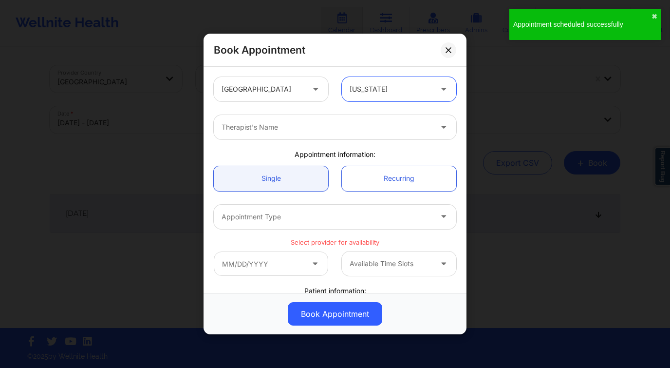
click at [293, 135] on div "Therapist's Name" at bounding box center [323, 127] width 219 height 24
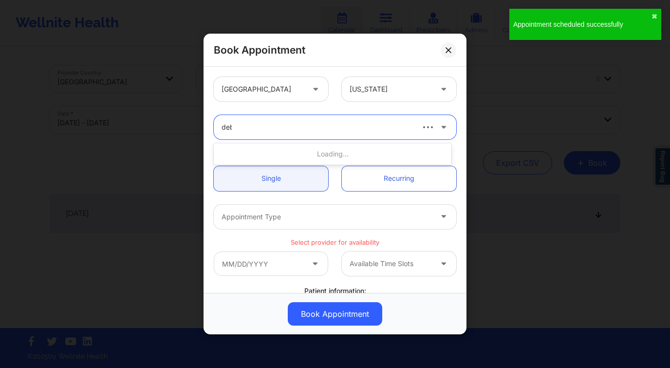
type input "debb"
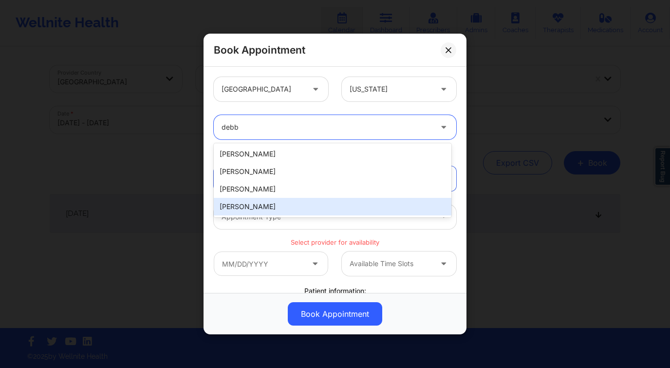
click at [292, 204] on div "Debbie Hartzo" at bounding box center [333, 207] width 238 height 18
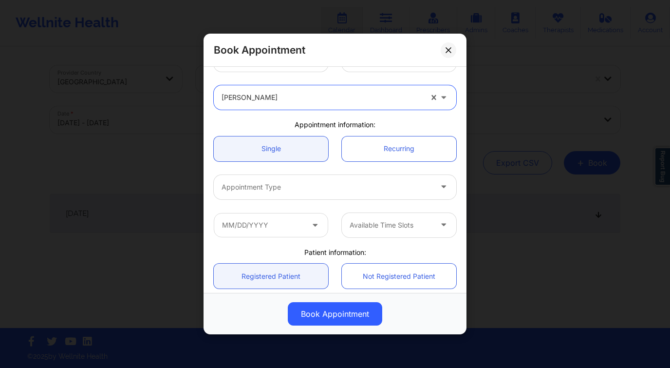
scroll to position [67, 0]
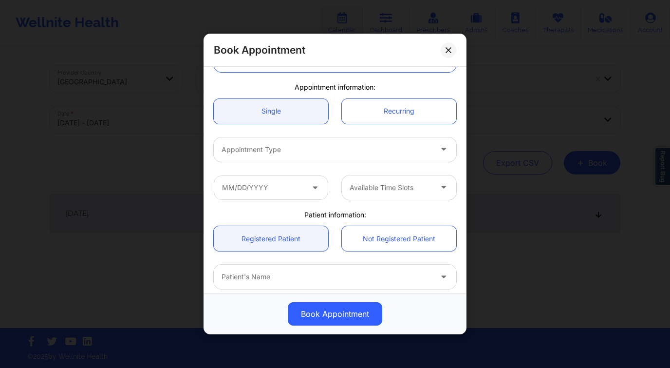
click at [291, 153] on div at bounding box center [327, 150] width 210 height 12
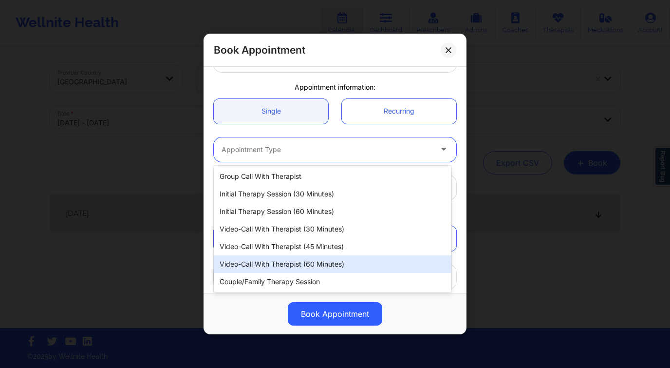
click at [310, 257] on div "Video-Call with Therapist (60 minutes)" at bounding box center [333, 264] width 238 height 18
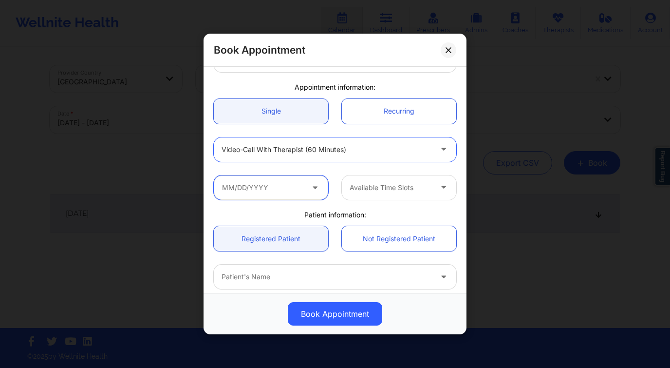
click at [280, 191] on input "text" at bounding box center [271, 187] width 114 height 24
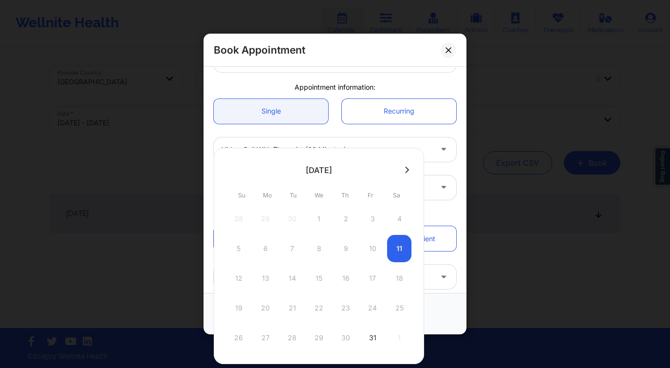
click at [406, 170] on icon at bounding box center [407, 169] width 4 height 7
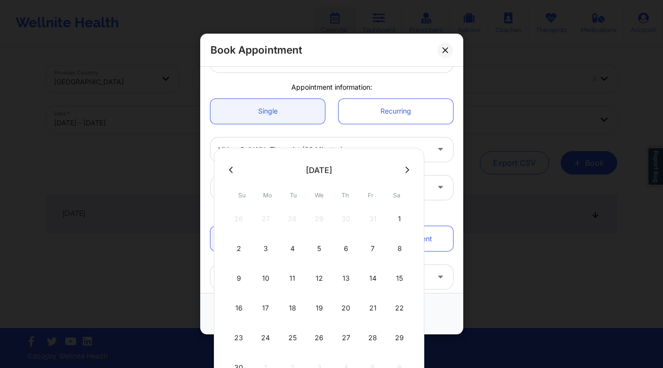
click at [261, 311] on div "17" at bounding box center [265, 307] width 24 height 27
type input "11/17/2025"
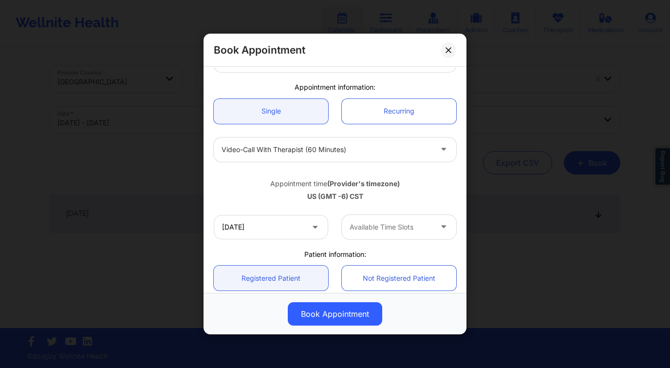
click at [400, 229] on div at bounding box center [391, 227] width 82 height 12
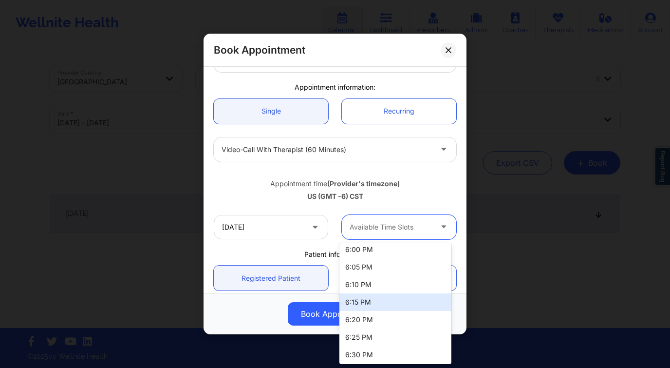
scroll to position [117, 0]
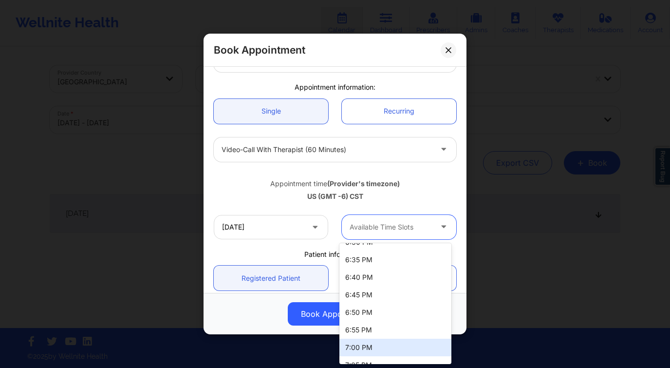
drag, startPoint x: 384, startPoint y: 343, endPoint x: 380, endPoint y: 339, distance: 5.9
click at [384, 343] on div "7:00 PM" at bounding box center [395, 347] width 112 height 18
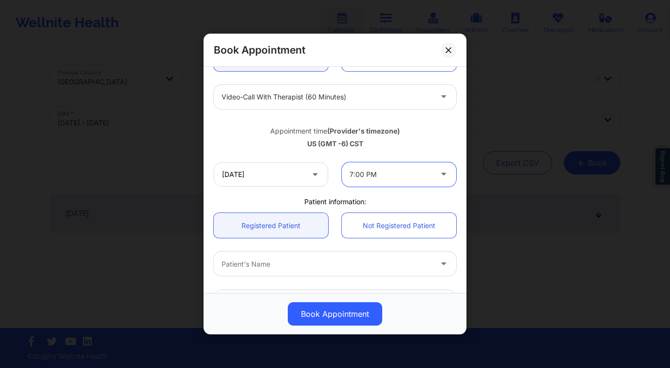
scroll to position [160, 0]
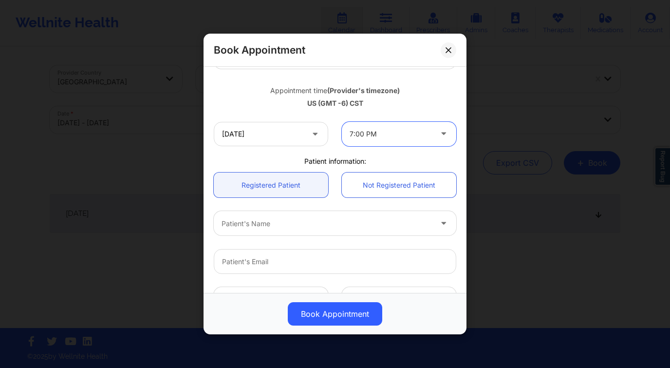
click at [285, 223] on div at bounding box center [327, 224] width 210 height 12
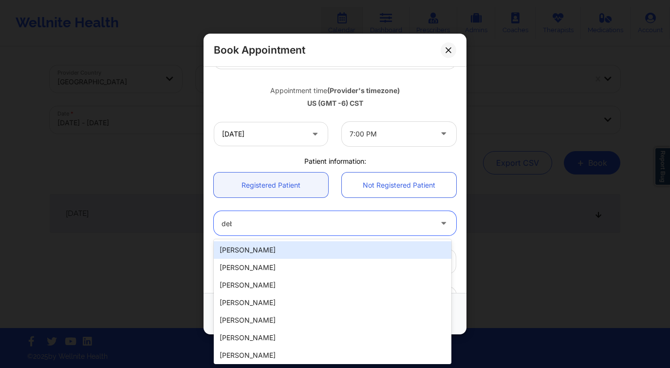
type input "debb"
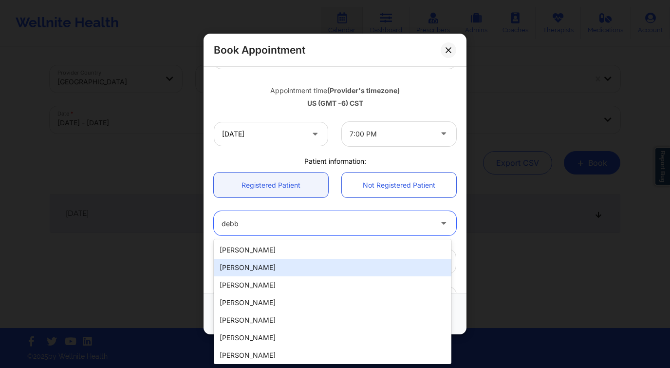
click at [279, 270] on div "Debbie Fontenot" at bounding box center [333, 268] width 238 height 18
type input "debbiefontenot78@gmail.com"
type input "+13372773892"
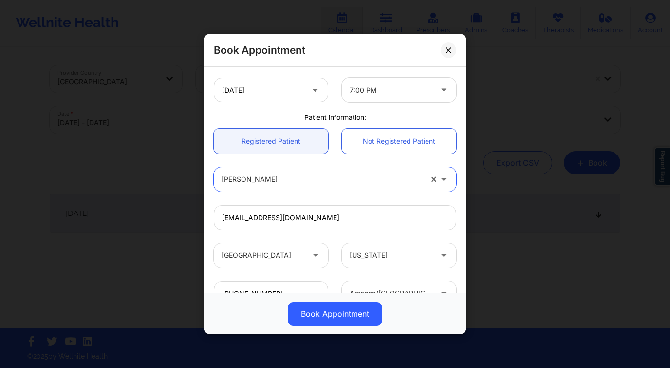
scroll to position [279, 0]
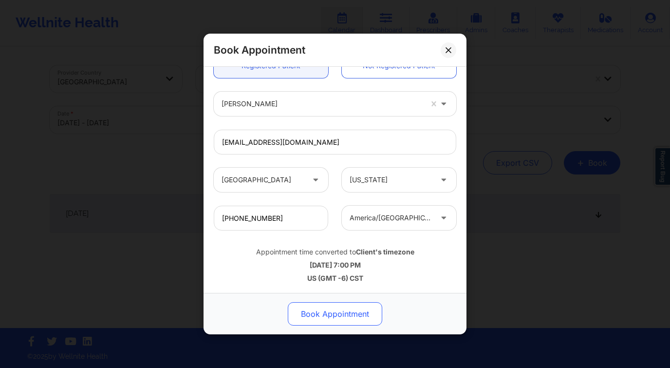
click at [353, 320] on button "Book Appointment" at bounding box center [335, 313] width 94 height 23
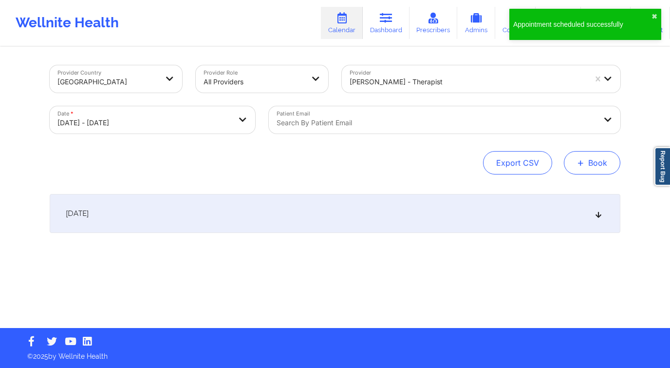
click at [605, 168] on button "+ Book" at bounding box center [592, 162] width 56 height 23
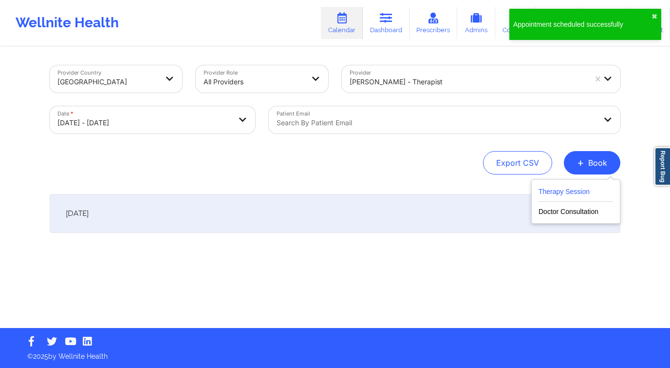
click at [559, 192] on button "Therapy Session" at bounding box center [575, 193] width 74 height 16
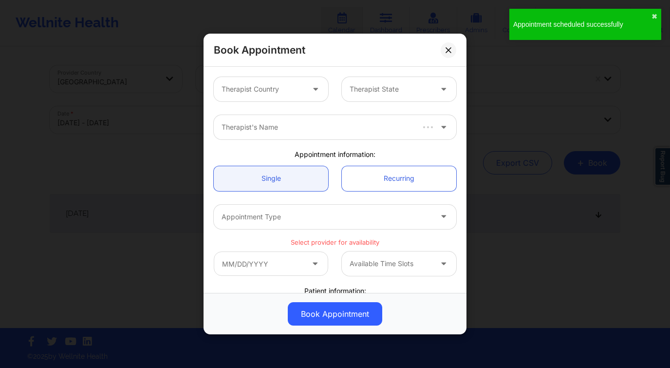
click at [286, 95] on div "Therapist Country" at bounding box center [259, 89] width 91 height 24
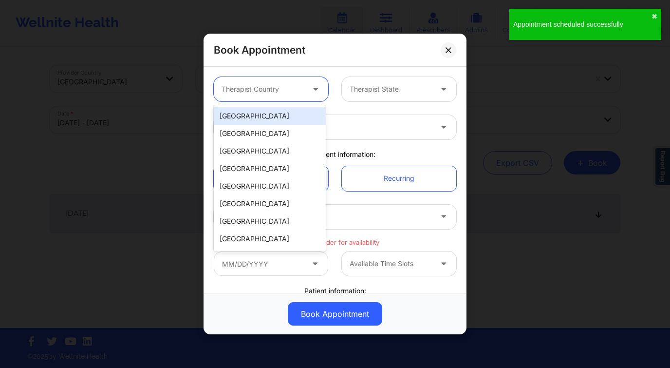
click at [282, 115] on div "[GEOGRAPHIC_DATA]" at bounding box center [270, 116] width 112 height 18
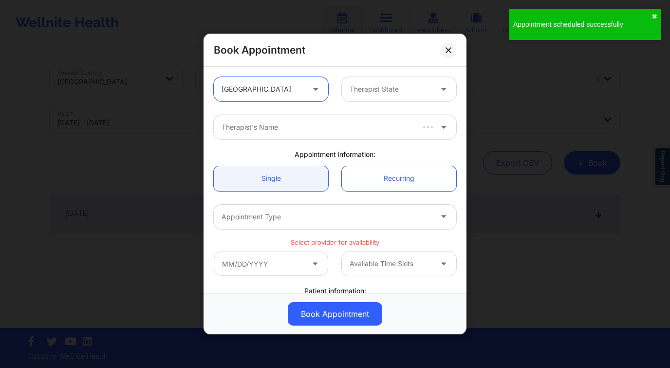
click at [385, 94] on div at bounding box center [391, 89] width 82 height 12
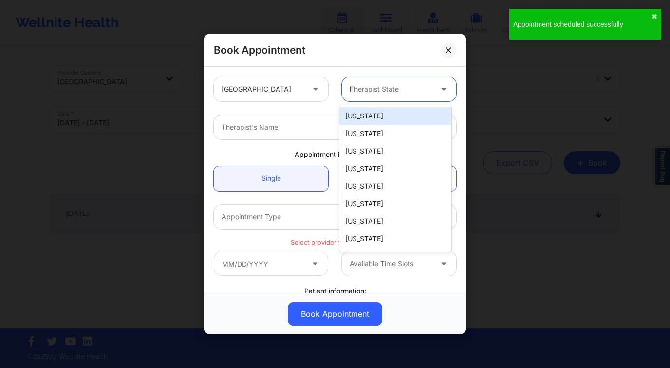
type input "lo"
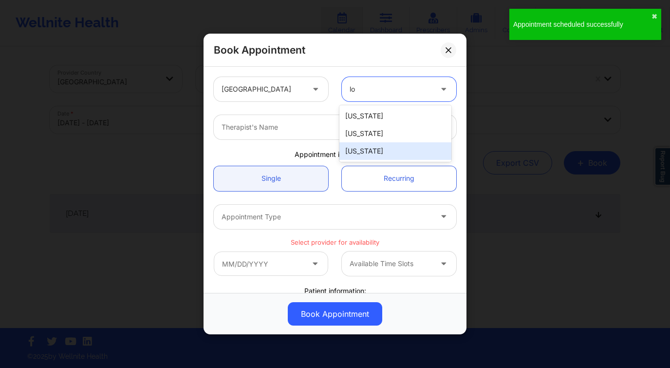
click at [380, 148] on div "[US_STATE]" at bounding box center [395, 151] width 112 height 18
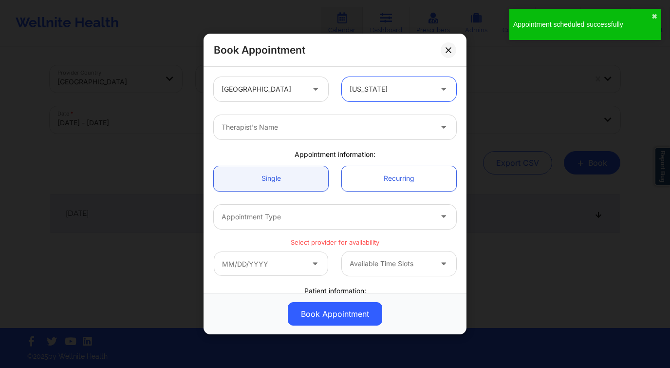
click at [336, 135] on div "Therapist's Name" at bounding box center [323, 127] width 219 height 24
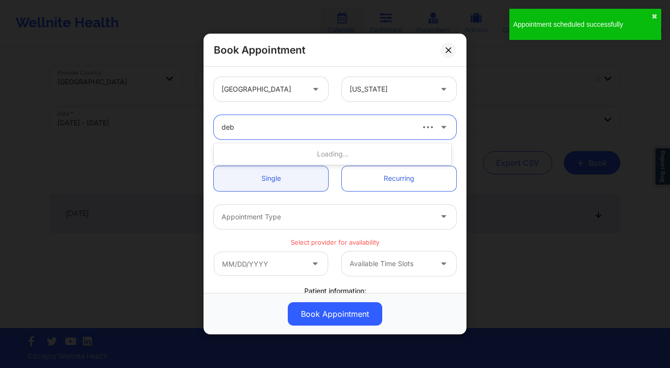
type input "debb"
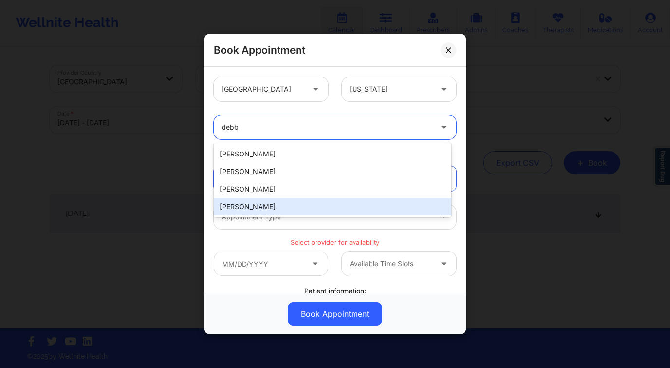
click at [283, 205] on div "Debbie Hartzo" at bounding box center [333, 207] width 238 height 18
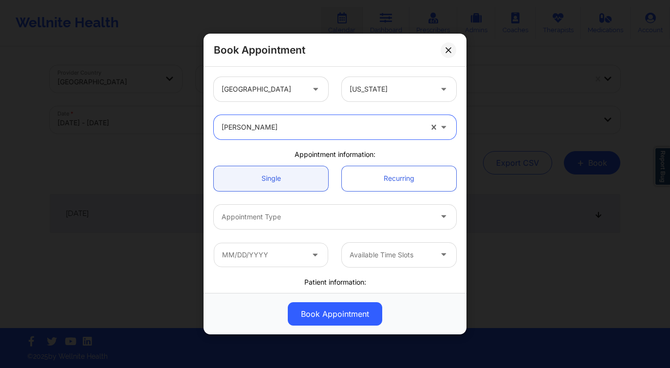
click at [269, 215] on div at bounding box center [327, 217] width 210 height 12
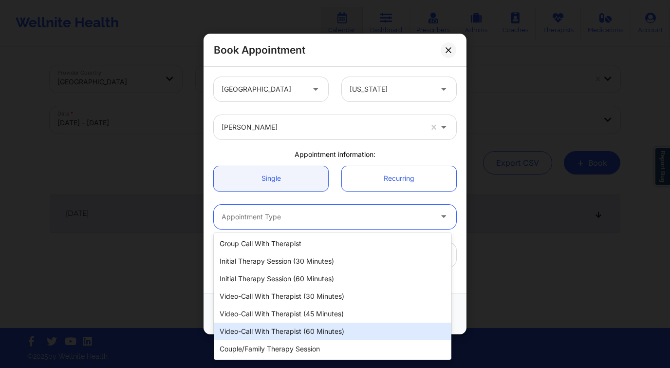
click at [318, 330] on div "Video-Call with Therapist (60 minutes)" at bounding box center [333, 331] width 238 height 18
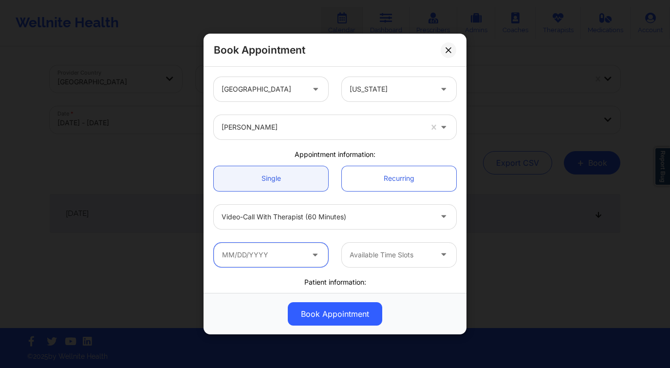
click at [272, 263] on input "text" at bounding box center [271, 254] width 114 height 24
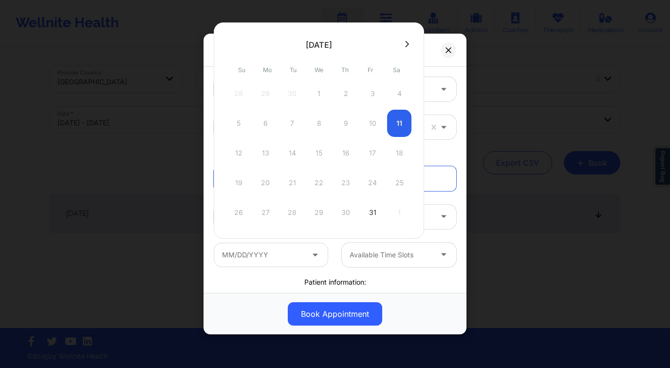
click at [403, 49] on div at bounding box center [319, 44] width 210 height 15
click at [402, 44] on button at bounding box center [407, 44] width 10 height 8
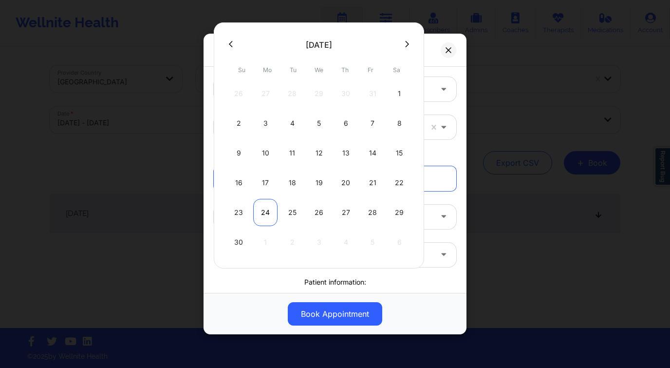
click at [270, 216] on div "24" at bounding box center [265, 212] width 24 height 27
type input "11/24/2025"
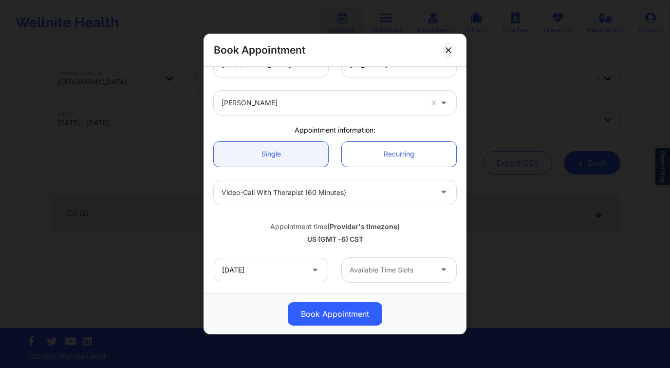
scroll to position [80, 0]
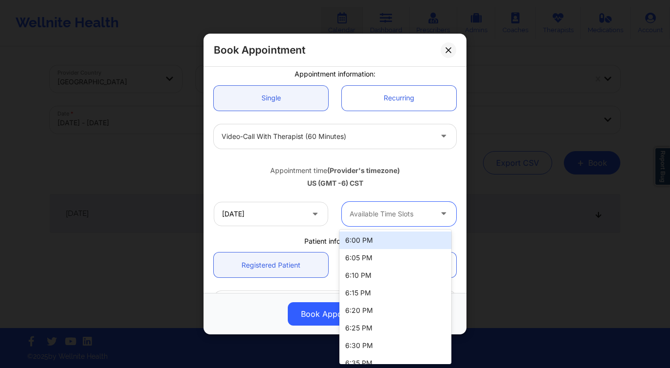
click at [379, 224] on div "Available Time Slots" at bounding box center [387, 214] width 91 height 24
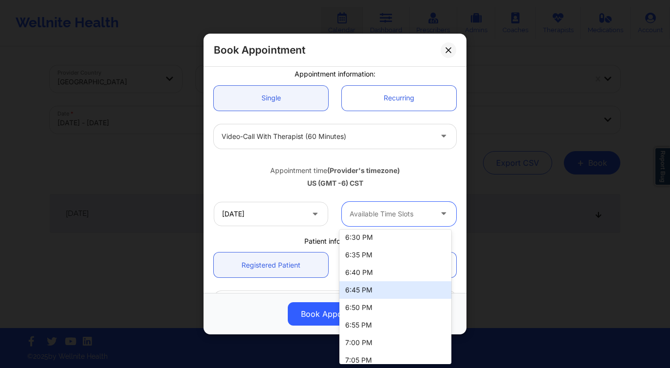
scroll to position [120, 0]
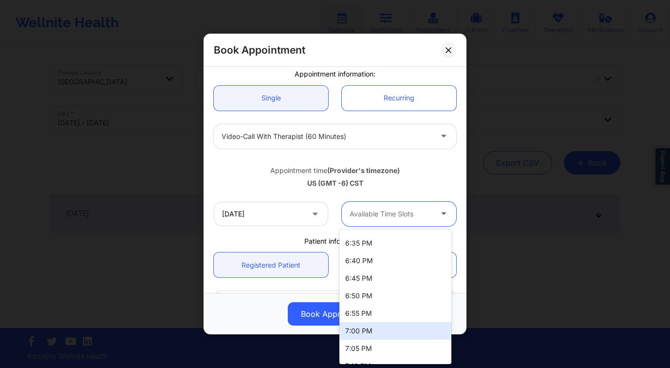
click at [374, 331] on div "7:00 PM" at bounding box center [395, 331] width 112 height 18
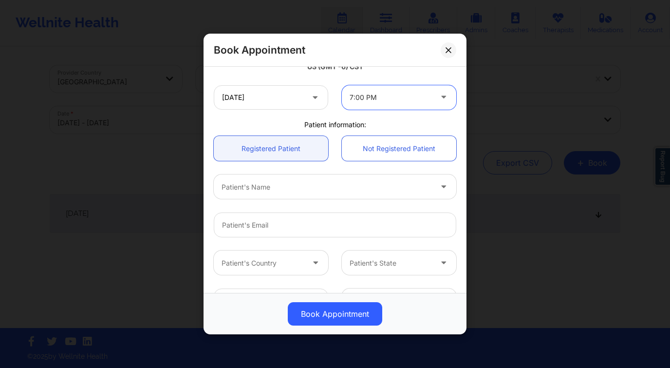
scroll to position [279, 0]
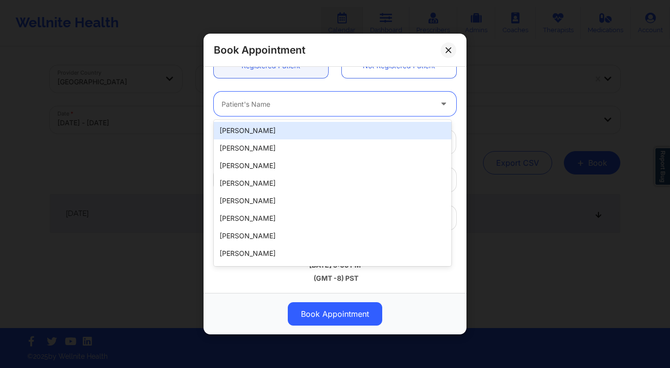
click at [280, 103] on div at bounding box center [327, 104] width 210 height 12
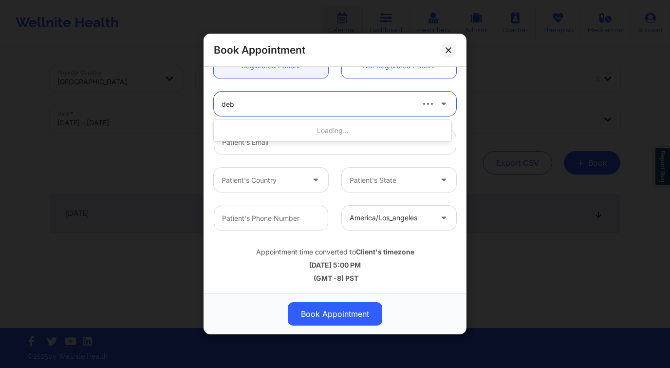
type input "debb"
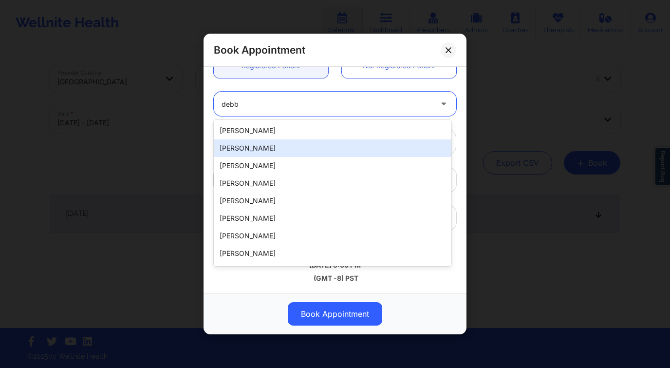
click at [279, 151] on div "Debbie Fontenot" at bounding box center [333, 148] width 238 height 18
type input "debbiefontenot78@gmail.com"
type input "+13372773892"
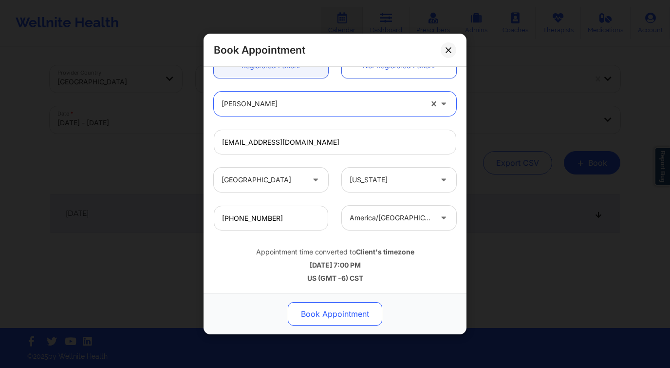
click at [348, 311] on button "Book Appointment" at bounding box center [335, 313] width 94 height 23
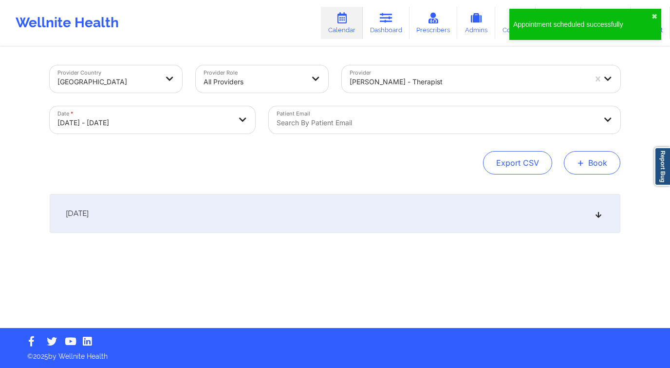
click at [597, 163] on button "+ Book" at bounding box center [592, 162] width 56 height 23
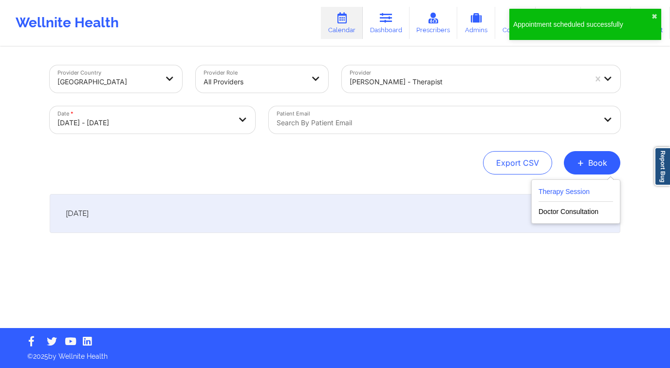
click at [574, 186] on button "Therapy Session" at bounding box center [575, 193] width 74 height 16
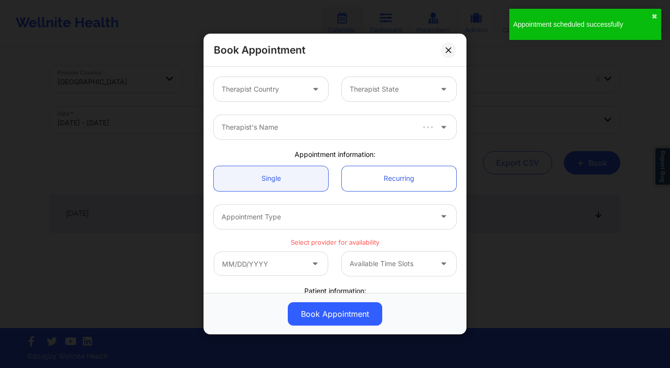
click at [291, 90] on div at bounding box center [263, 89] width 82 height 12
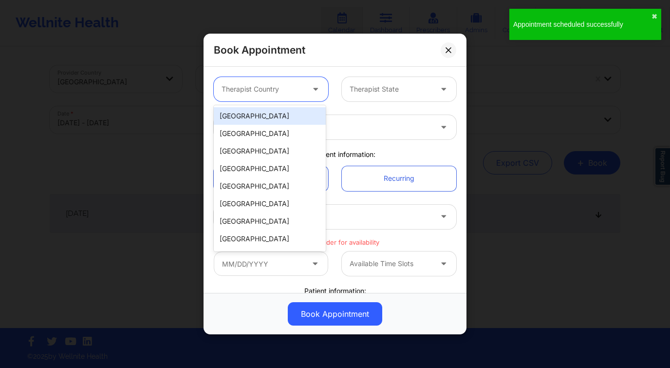
click at [293, 112] on div "[GEOGRAPHIC_DATA]" at bounding box center [270, 116] width 112 height 18
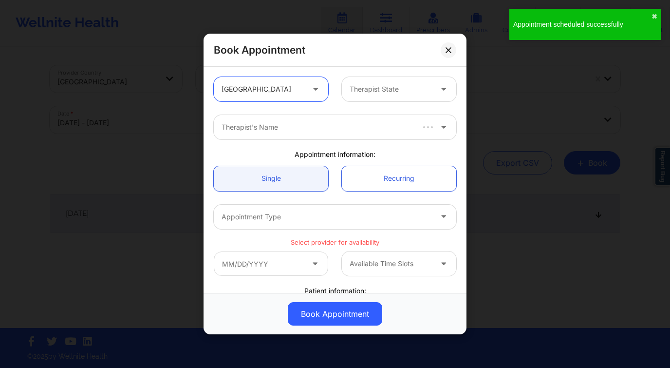
click at [382, 86] on div at bounding box center [391, 89] width 82 height 12
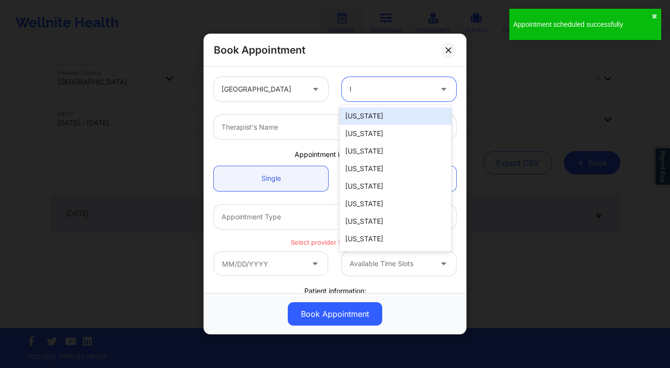
type input "lo"
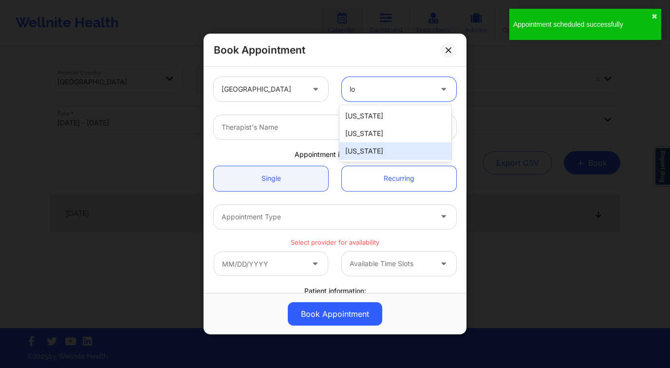
click at [371, 154] on div "[US_STATE]" at bounding box center [395, 151] width 112 height 18
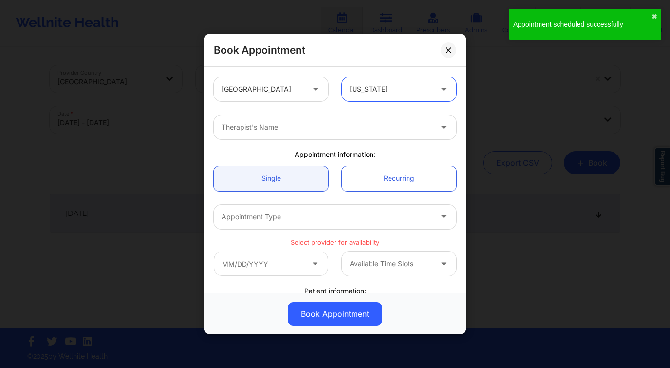
click at [295, 134] on div "Therapist's Name" at bounding box center [323, 127] width 219 height 24
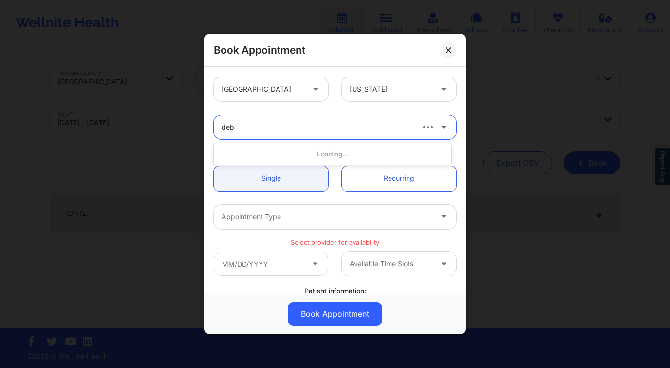
type input "debb"
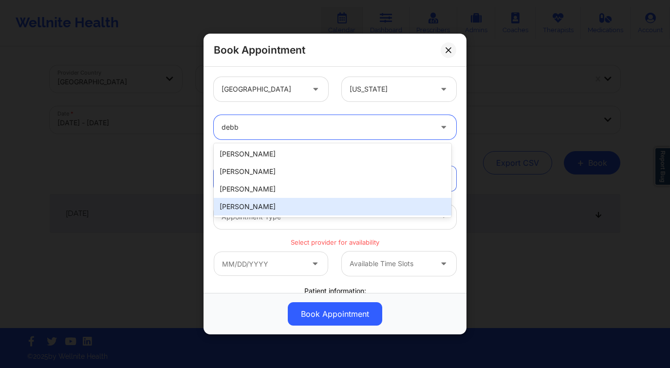
click at [266, 201] on div "Debbie Hartzo" at bounding box center [333, 207] width 238 height 18
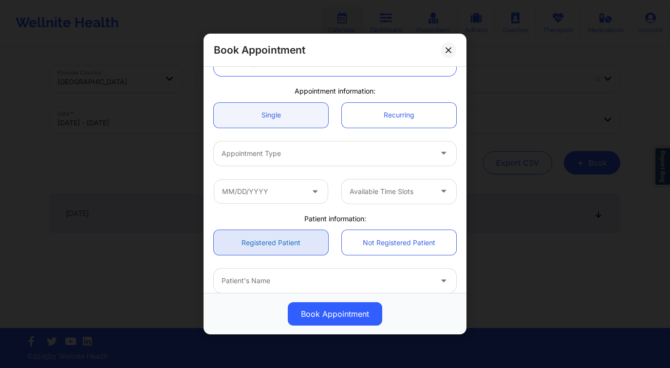
scroll to position [87, 0]
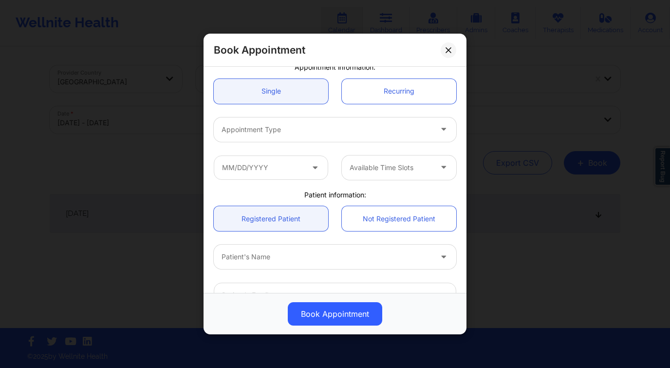
click at [277, 133] on div at bounding box center [327, 130] width 210 height 12
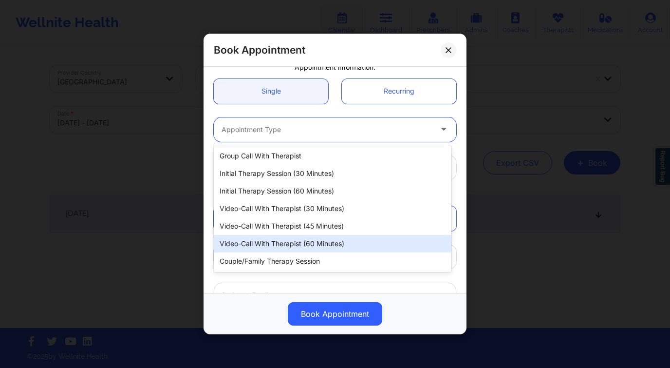
click at [322, 240] on div "Video-Call with Therapist (60 minutes)" at bounding box center [333, 244] width 238 height 18
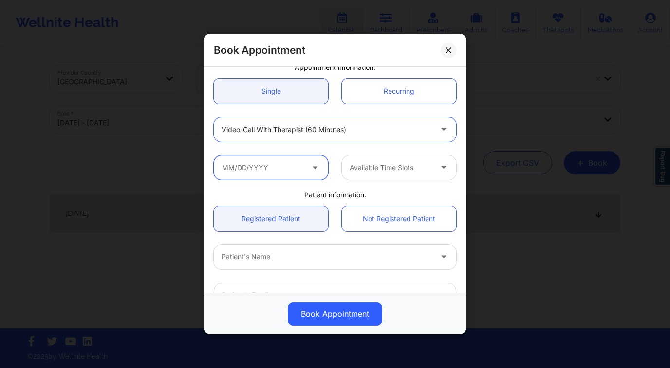
click at [266, 170] on input "text" at bounding box center [271, 167] width 114 height 24
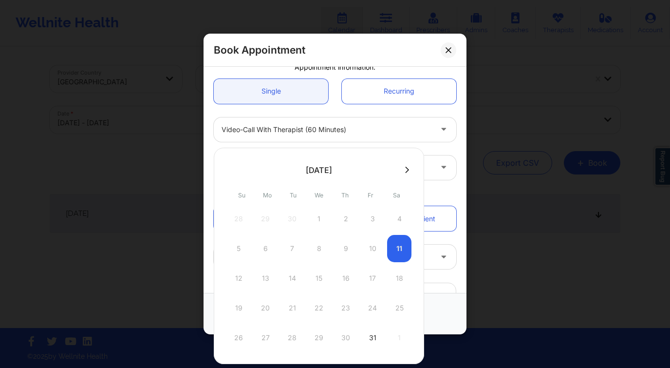
click at [405, 171] on icon at bounding box center [407, 169] width 4 height 6
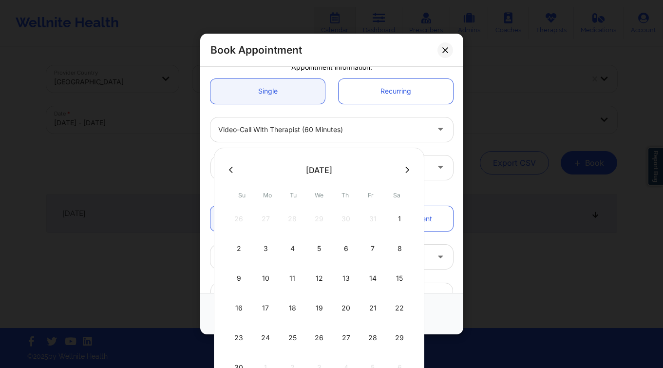
click at [406, 170] on icon at bounding box center [407, 169] width 4 height 7
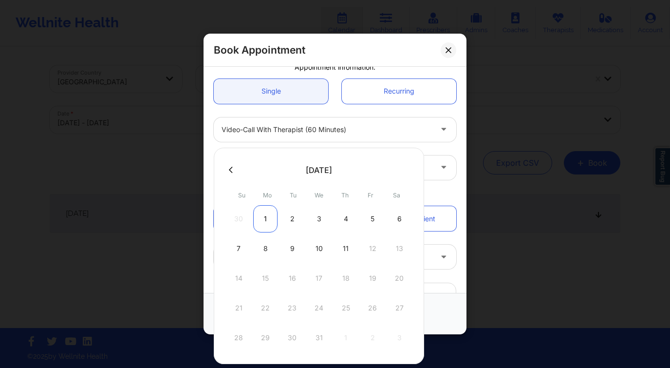
click at [262, 220] on div "1" at bounding box center [265, 218] width 24 height 27
type input "12/01/2025"
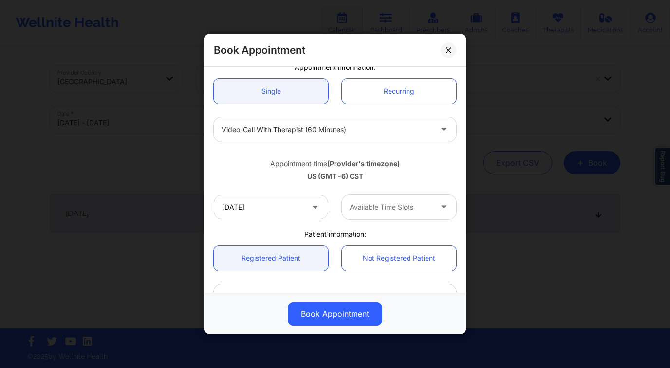
click at [359, 207] on div at bounding box center [391, 207] width 82 height 12
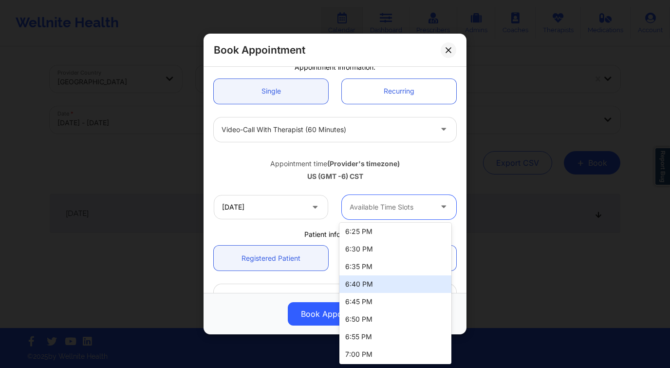
scroll to position [111, 0]
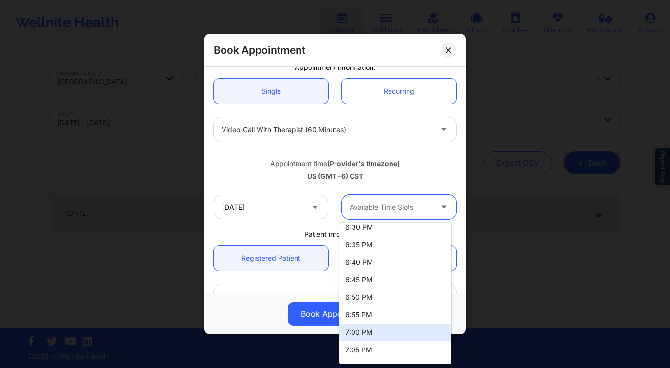
click at [369, 332] on div "7:00 PM" at bounding box center [395, 332] width 112 height 18
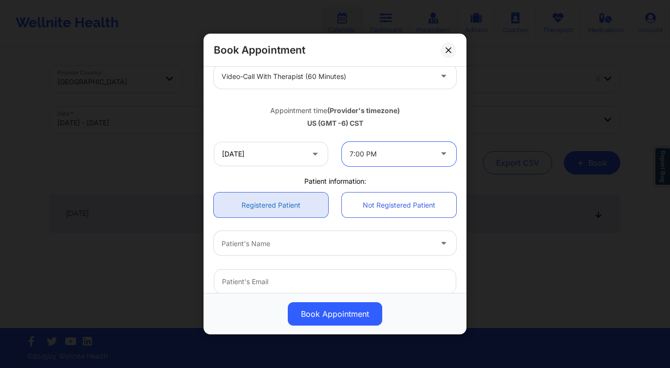
scroll to position [166, 0]
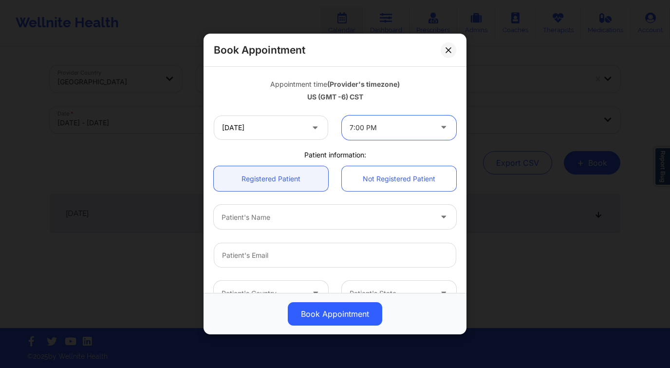
click at [263, 218] on div at bounding box center [327, 217] width 210 height 12
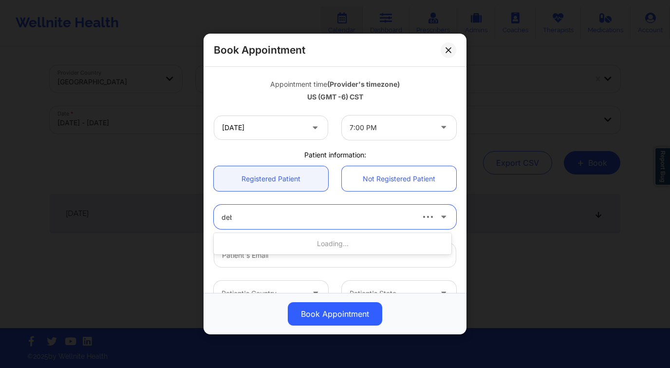
type input "debb"
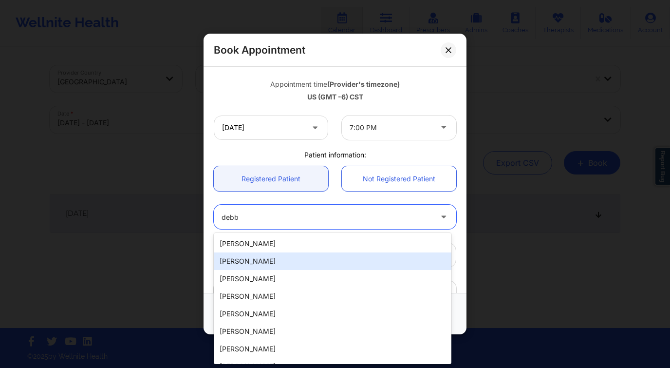
click at [279, 262] on div "Debbie Fontenot" at bounding box center [333, 261] width 238 height 18
type input "debbiefontenot78@gmail.com"
type input "+13372773892"
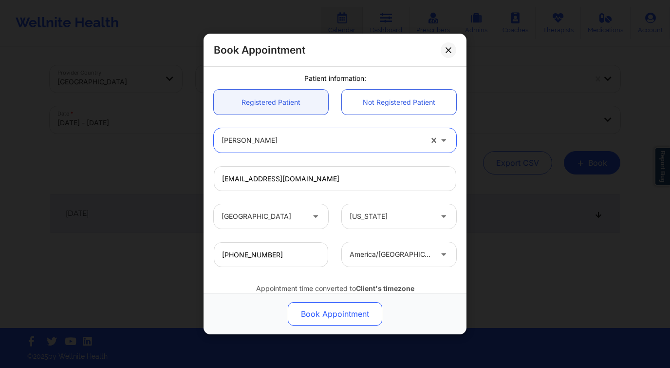
scroll to position [279, 0]
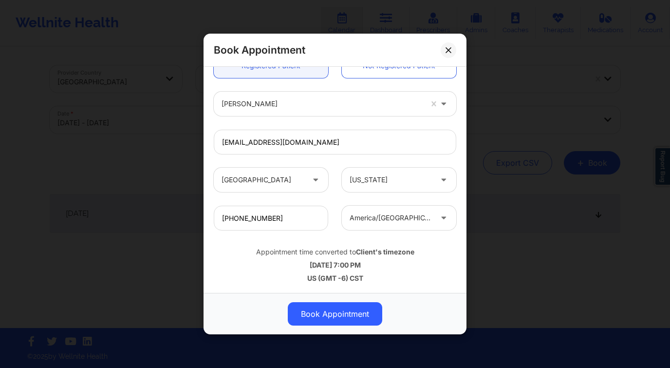
drag, startPoint x: 346, startPoint y: 320, endPoint x: 365, endPoint y: 302, distance: 26.5
click at [346, 320] on button "Book Appointment" at bounding box center [335, 313] width 94 height 23
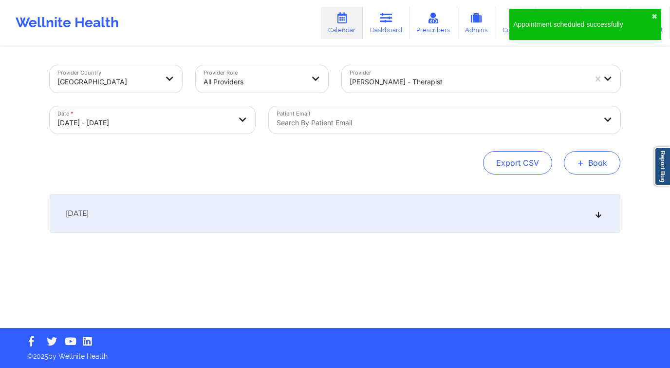
click at [589, 168] on button "+ Book" at bounding box center [592, 162] width 56 height 23
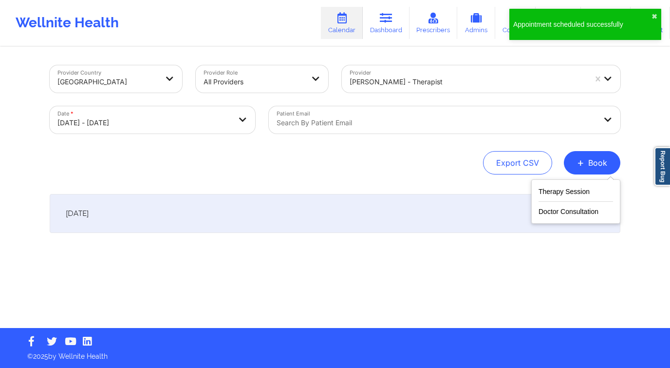
click at [537, 193] on div "Therapy Session Doctor Consultation" at bounding box center [575, 201] width 89 height 44
click at [538, 189] on div "Therapy Session Doctor Consultation" at bounding box center [575, 201] width 89 height 44
click at [581, 190] on button "Therapy Session" at bounding box center [575, 193] width 74 height 16
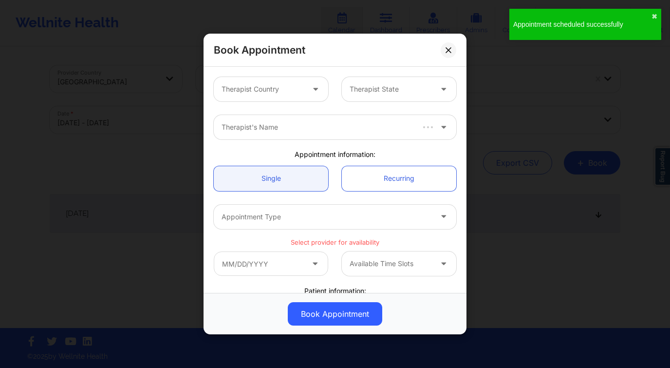
click at [244, 86] on div at bounding box center [263, 89] width 82 height 12
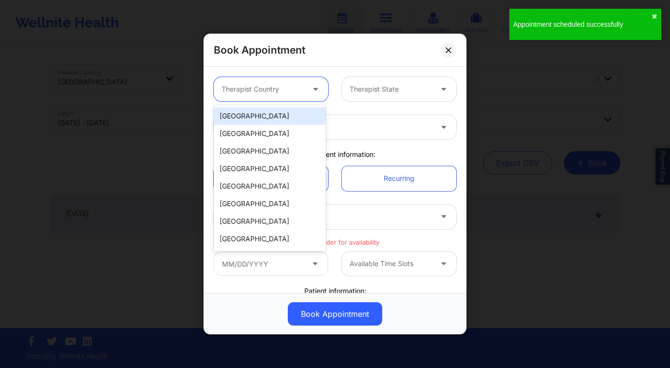
click at [272, 112] on div "[GEOGRAPHIC_DATA]" at bounding box center [270, 116] width 112 height 18
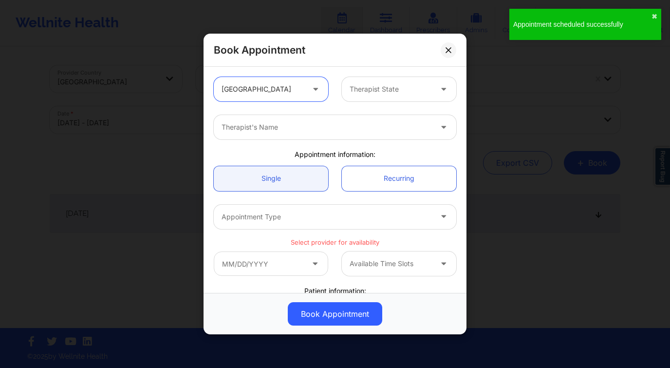
click at [375, 93] on div at bounding box center [391, 89] width 82 height 12
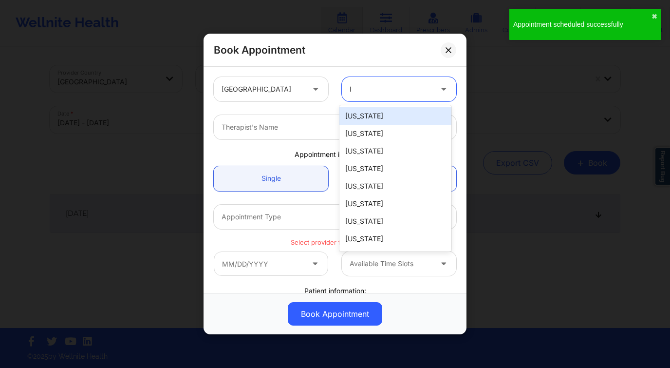
type input "lo"
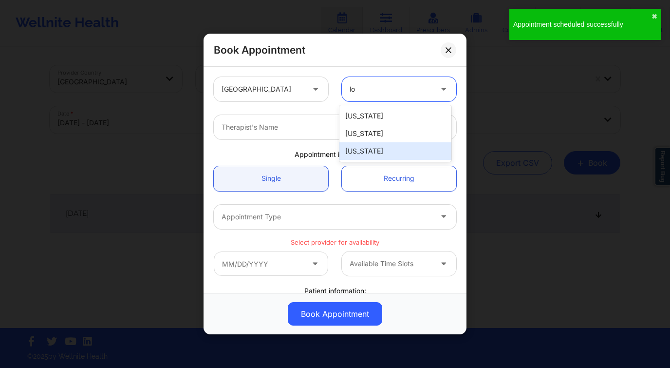
click at [365, 147] on div "[US_STATE]" at bounding box center [395, 151] width 112 height 18
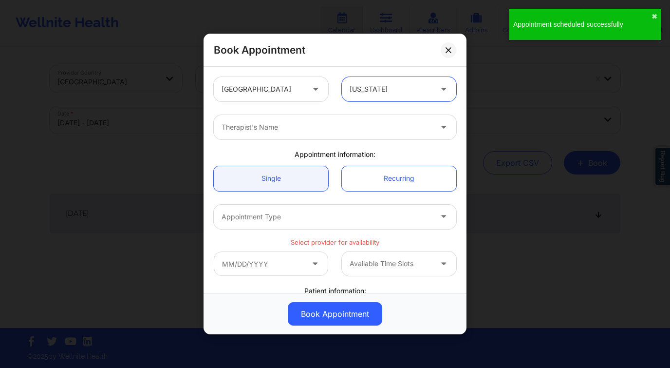
click at [328, 129] on div at bounding box center [327, 127] width 210 height 12
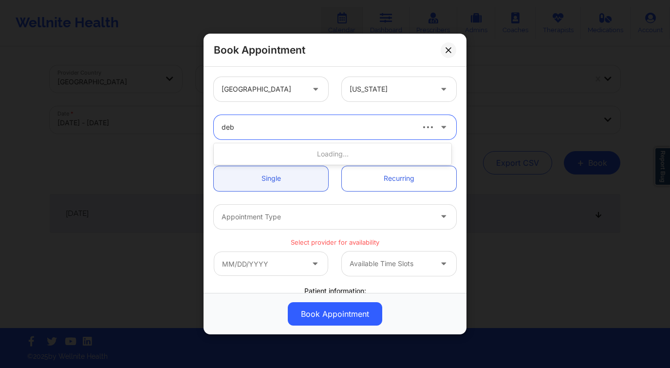
type input "debb"
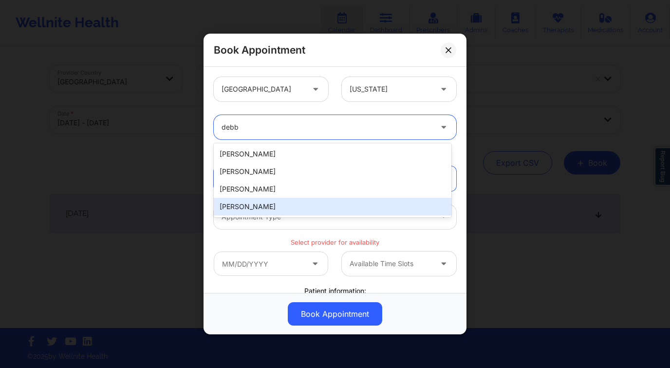
click at [271, 206] on div "Debbie Hartzo" at bounding box center [333, 207] width 238 height 18
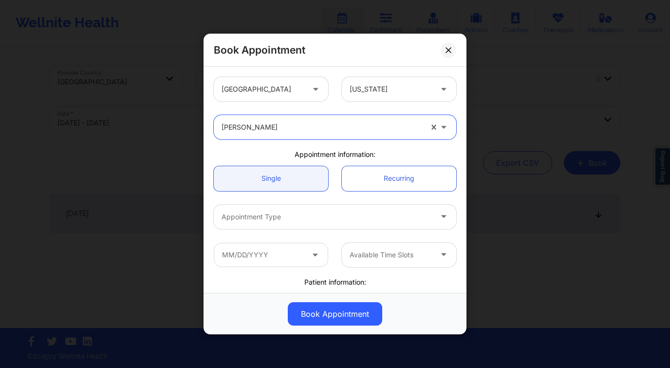
scroll to position [87, 0]
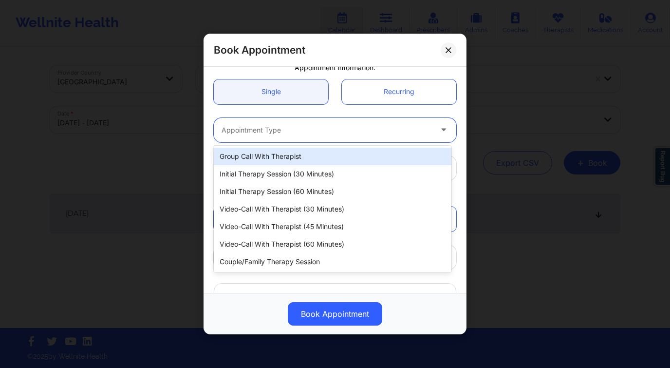
click at [286, 135] on div at bounding box center [327, 130] width 210 height 12
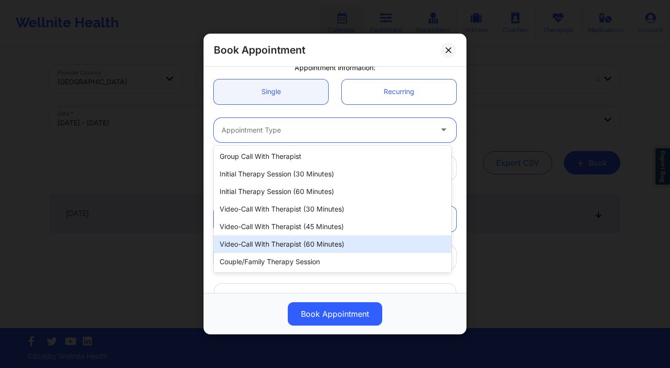
click at [308, 239] on div "Video-Call with Therapist (60 minutes)" at bounding box center [333, 244] width 238 height 18
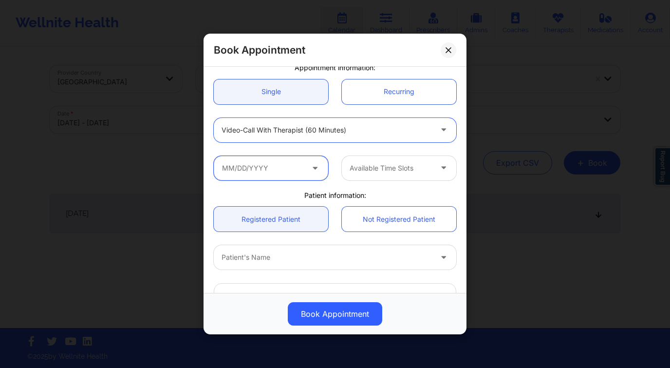
click at [275, 169] on input "text" at bounding box center [271, 168] width 114 height 24
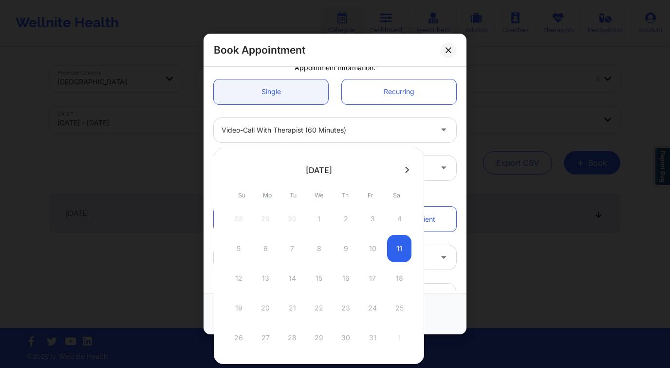
click at [404, 173] on button at bounding box center [407, 170] width 10 height 8
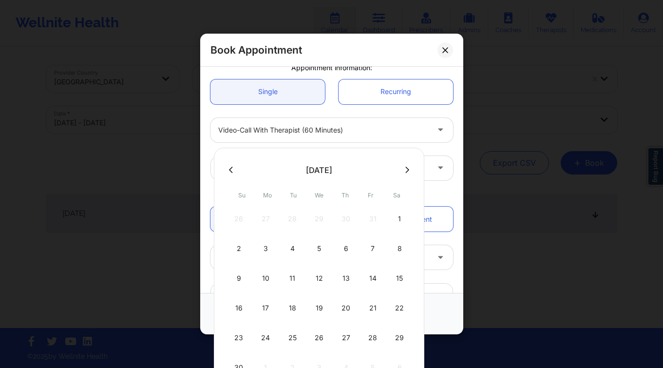
click at [394, 171] on div "[DATE]" at bounding box center [318, 169] width 157 height 19
click at [399, 172] on div at bounding box center [319, 169] width 210 height 15
click at [403, 171] on button at bounding box center [407, 170] width 10 height 8
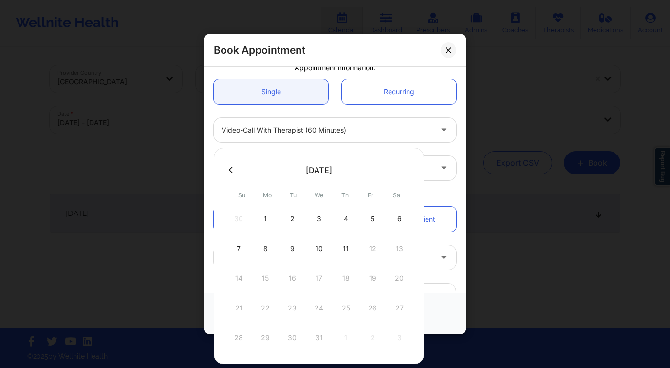
click at [270, 249] on div "8" at bounding box center [265, 248] width 24 height 27
type input "12/08/2025"
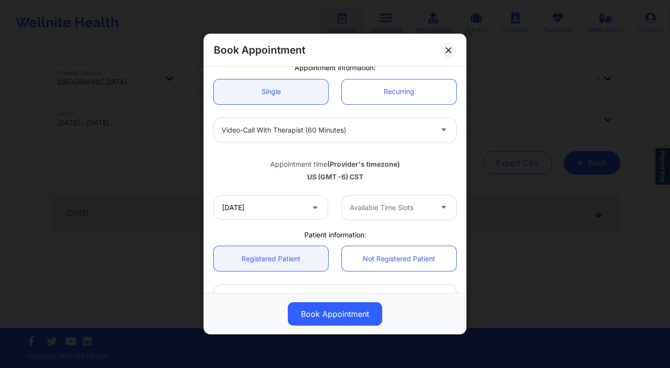
click at [391, 208] on div at bounding box center [391, 208] width 82 height 12
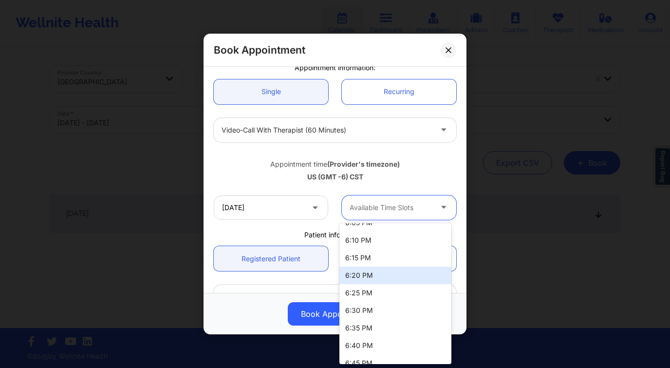
scroll to position [165, 0]
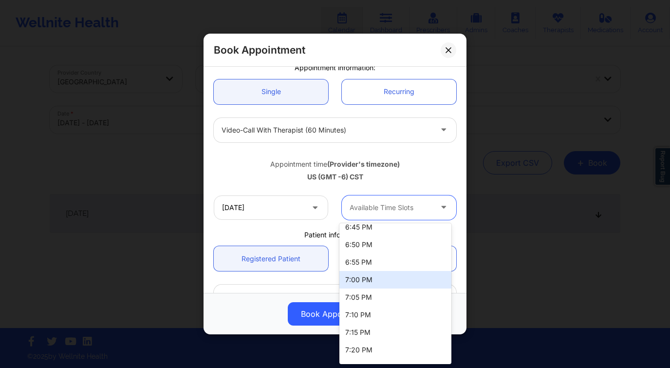
click at [379, 276] on div "7:00 PM" at bounding box center [395, 280] width 112 height 18
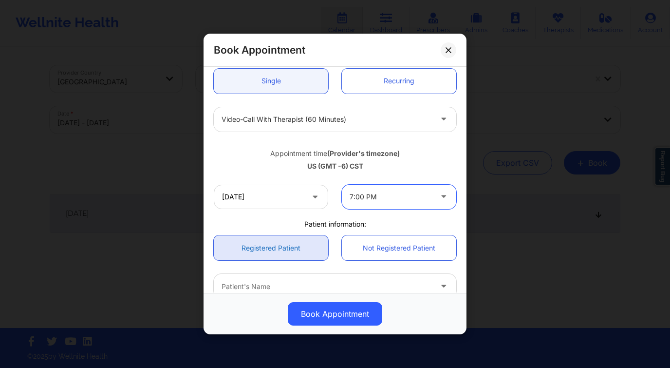
scroll to position [107, 0]
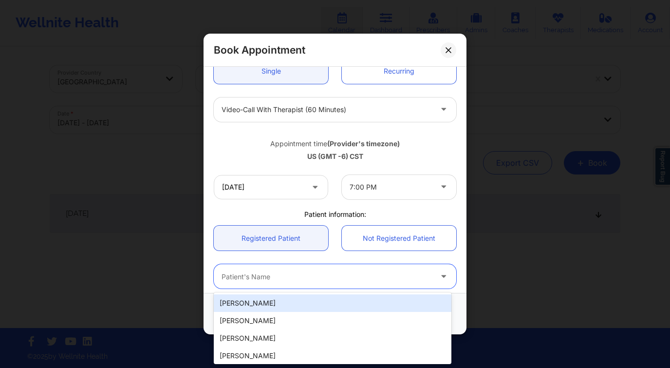
click at [266, 278] on div at bounding box center [327, 277] width 210 height 12
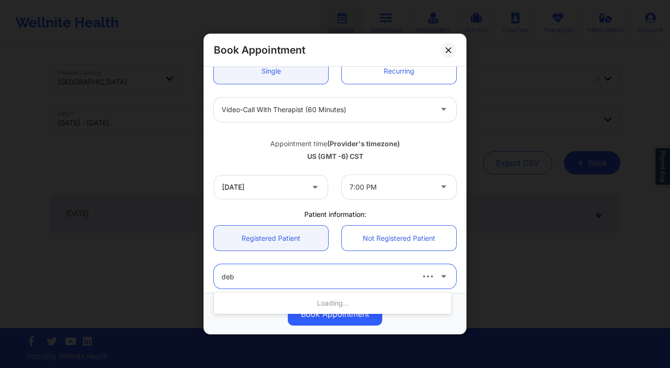
type input "debb"
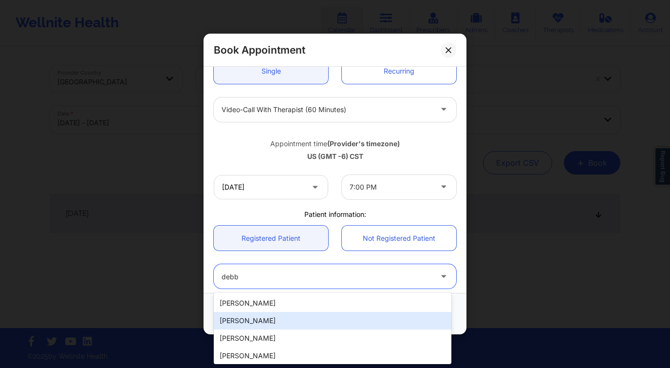
click at [289, 322] on div "Debbie Fontenot" at bounding box center [333, 321] width 238 height 18
type input "debbiefontenot78@gmail.com"
type input "+13372773892"
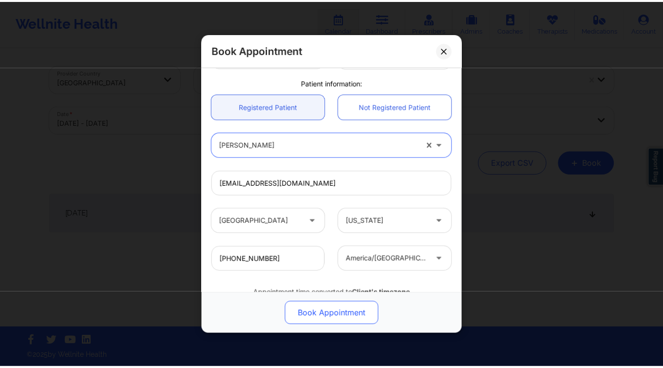
scroll to position [279, 0]
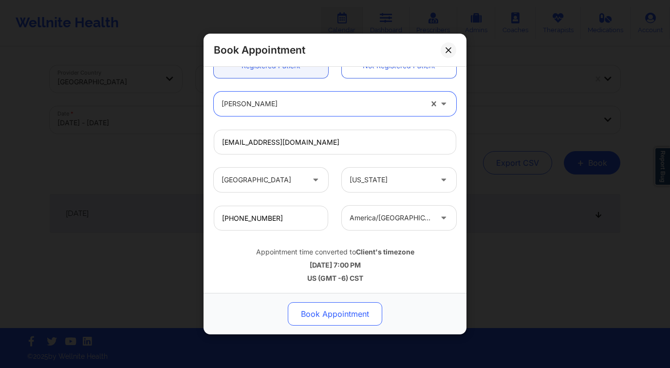
click at [349, 315] on button "Book Appointment" at bounding box center [335, 313] width 94 height 23
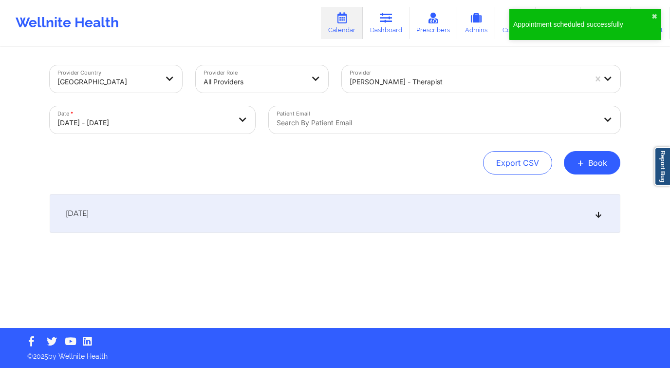
click at [166, 141] on div "Provider Country United States Provider Role All Providers Provider Leslie Bess…" at bounding box center [335, 119] width 571 height 109
click at [177, 126] on body "Appointment scheduled successfully ✖︎ Wellnite Health Calendar Dashboard Prescr…" at bounding box center [335, 184] width 670 height 368
select select "2025-9"
select select "2025-10"
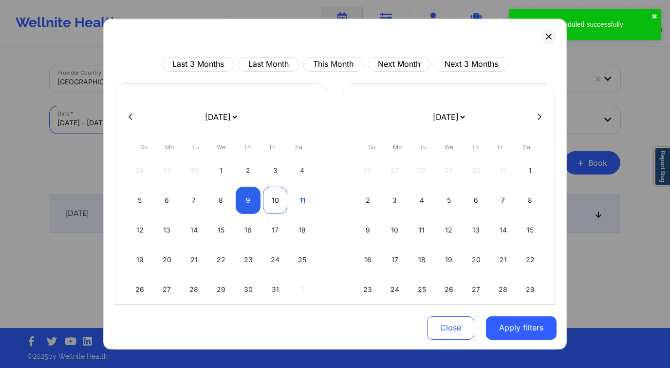
click at [270, 194] on div "10" at bounding box center [275, 199] width 25 height 27
select select "2025-9"
select select "2025-10"
select select "2025-9"
select select "2025-10"
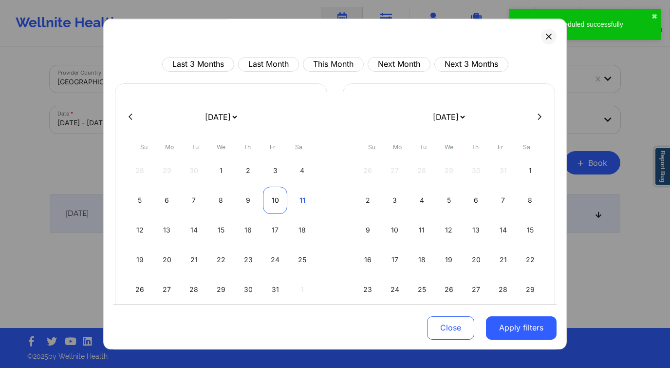
click at [274, 202] on div "10" at bounding box center [275, 199] width 25 height 27
select select "2025-9"
select select "2025-10"
drag, startPoint x: 531, startPoint y: 322, endPoint x: 487, endPoint y: 280, distance: 61.3
click at [531, 322] on button "Apply filters" at bounding box center [521, 326] width 71 height 23
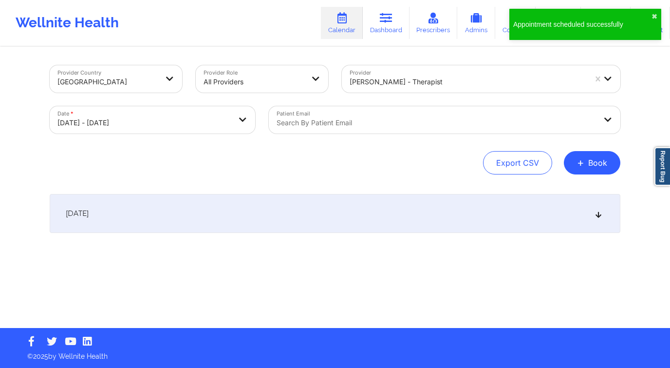
click at [359, 80] on div at bounding box center [468, 82] width 237 height 12
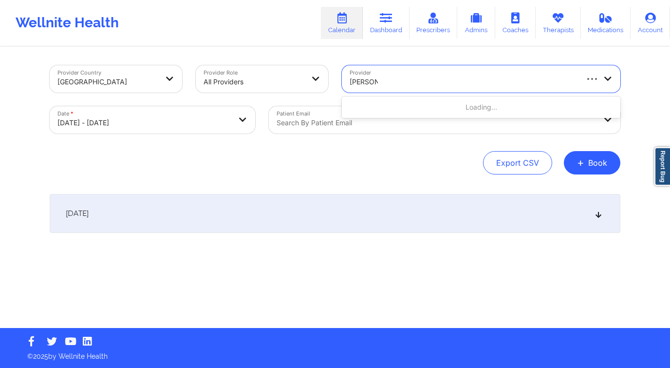
type input "yvette ha"
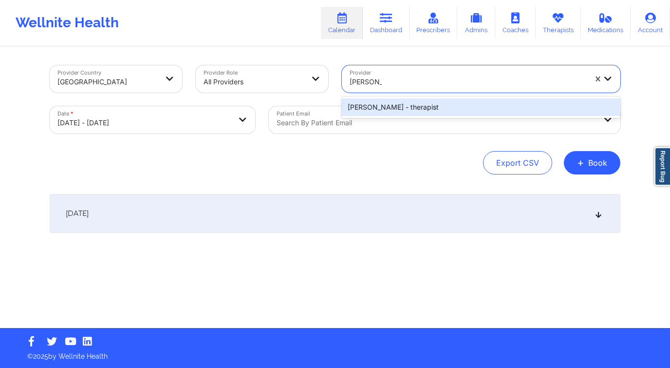
click at [378, 100] on div "Yvette Harville - therapist" at bounding box center [481, 107] width 278 height 18
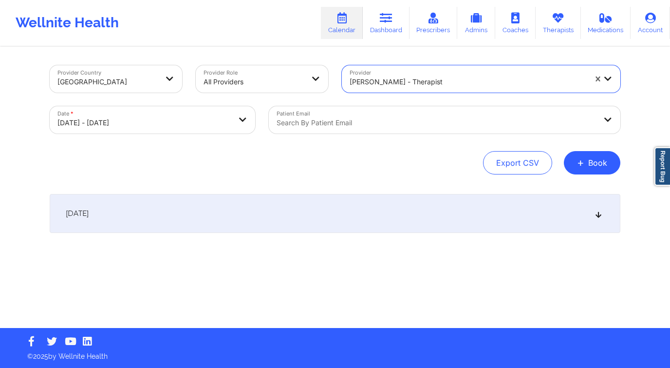
click at [309, 196] on div "[DATE]" at bounding box center [335, 213] width 571 height 39
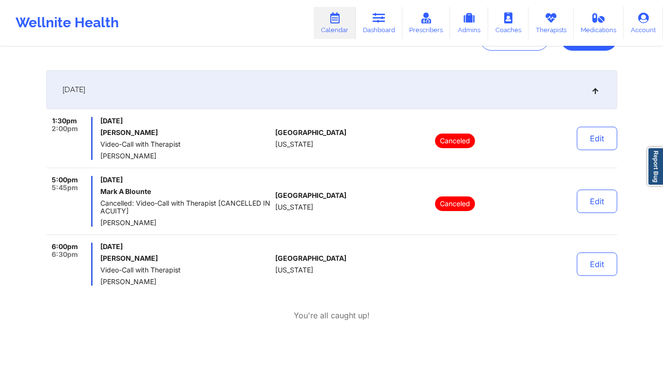
scroll to position [180, 0]
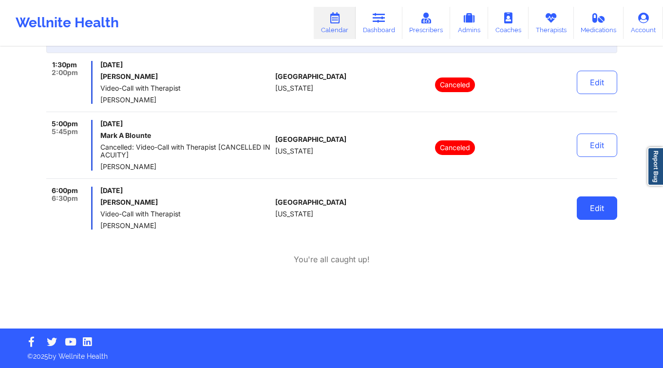
click at [606, 200] on button "Edit" at bounding box center [596, 207] width 40 height 23
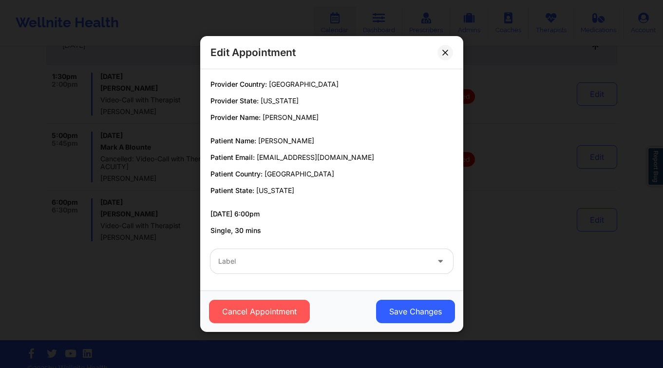
scroll to position [163, 0]
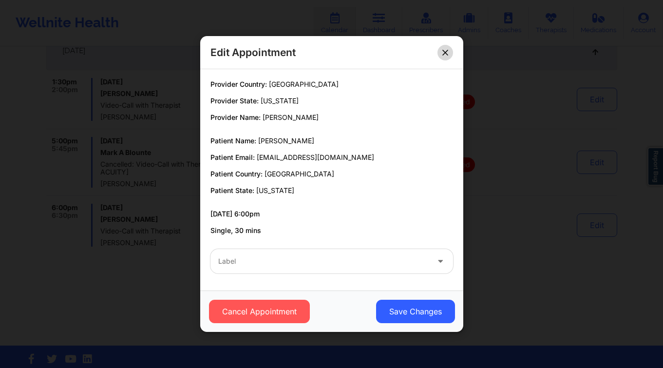
click at [442, 48] on button at bounding box center [445, 53] width 16 height 16
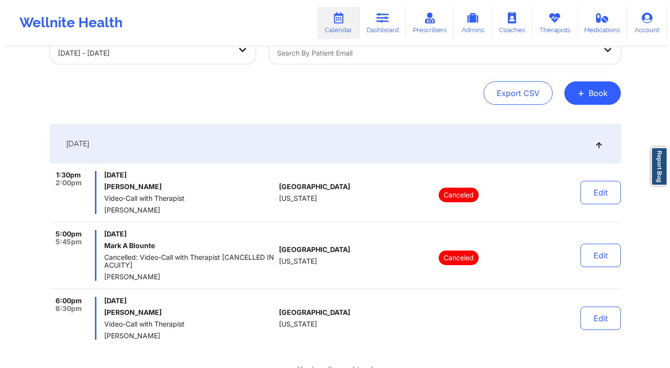
scroll to position [0, 0]
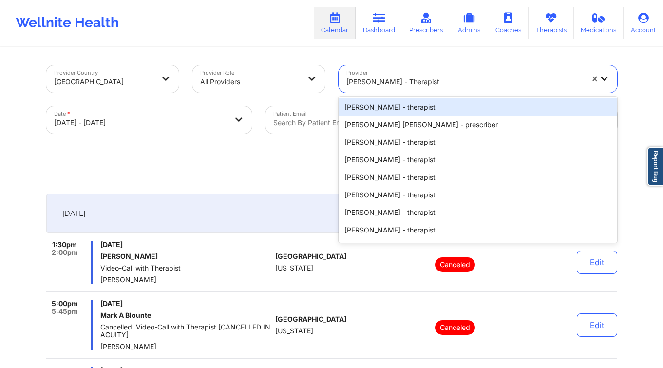
drag, startPoint x: 429, startPoint y: 78, endPoint x: 463, endPoint y: 92, distance: 37.2
click at [429, 79] on div at bounding box center [464, 82] width 237 height 12
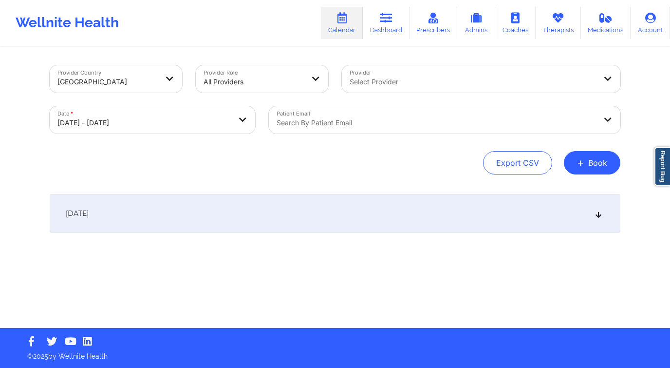
click at [277, 166] on div "Export CSV + Book" at bounding box center [335, 162] width 571 height 23
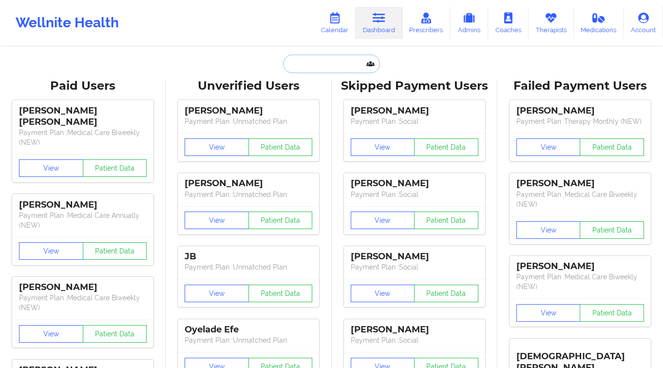
click at [289, 65] on input "text" at bounding box center [331, 64] width 96 height 18
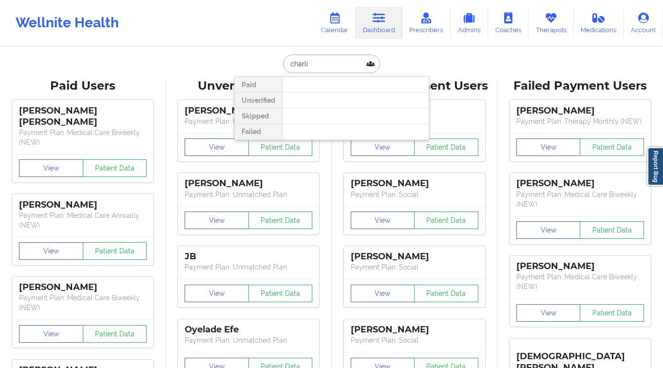
type input "[PERSON_NAME]"
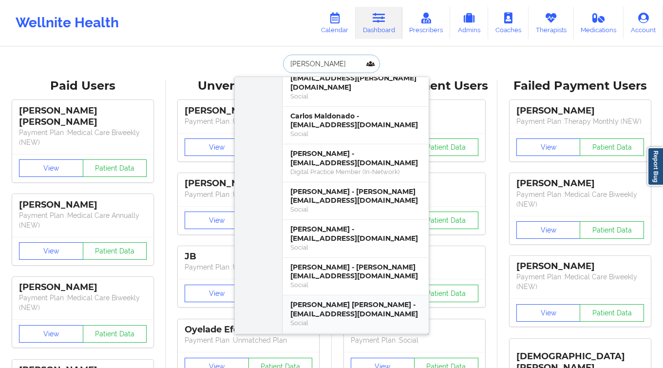
scroll to position [201, 0]
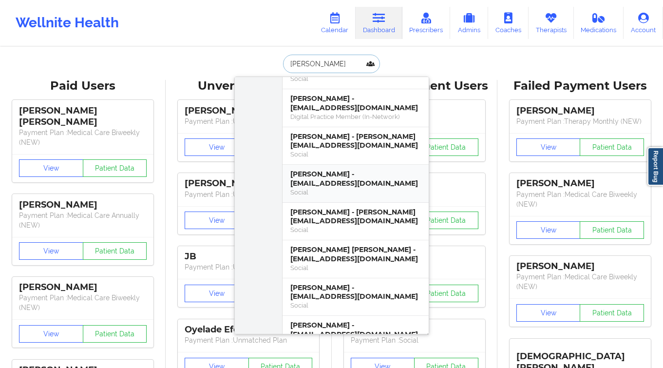
click at [325, 174] on div "[PERSON_NAME] - [EMAIL_ADDRESS][DOMAIN_NAME]" at bounding box center [355, 178] width 130 height 18
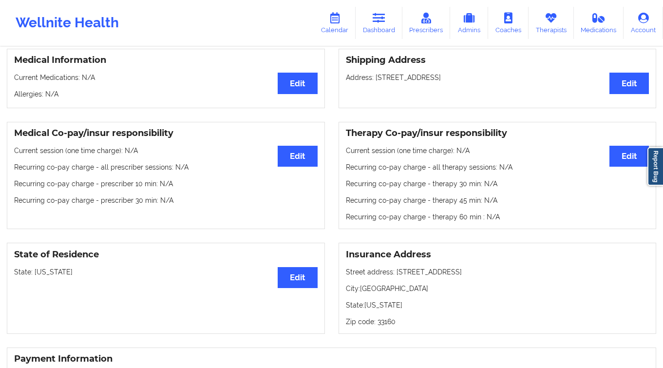
scroll to position [278, 0]
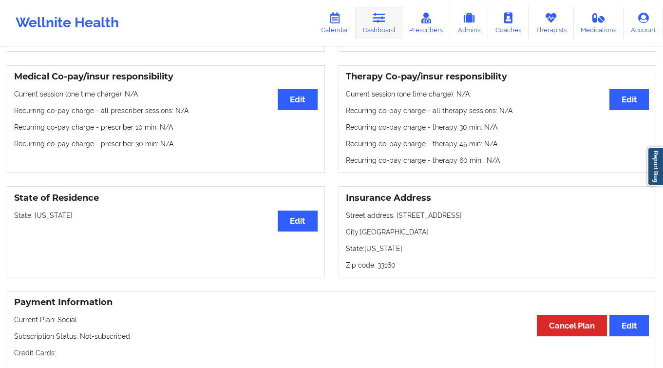
click at [374, 25] on link "Dashboard" at bounding box center [378, 23] width 47 height 32
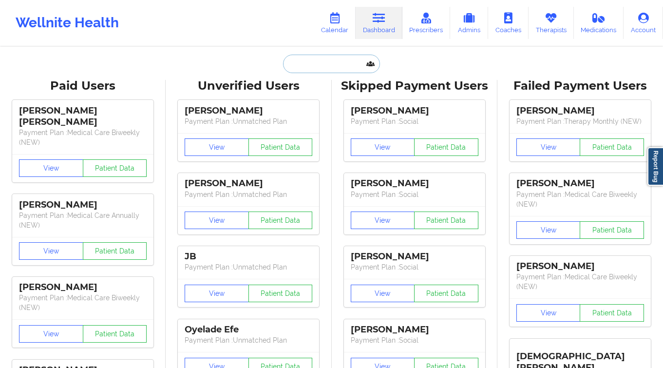
click at [328, 63] on input "text" at bounding box center [331, 64] width 96 height 18
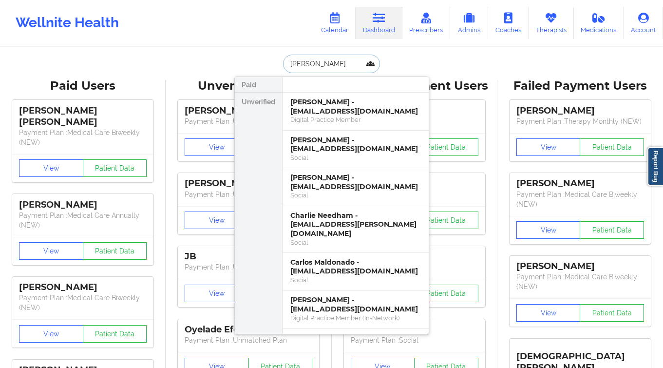
type input "[PERSON_NAME]"
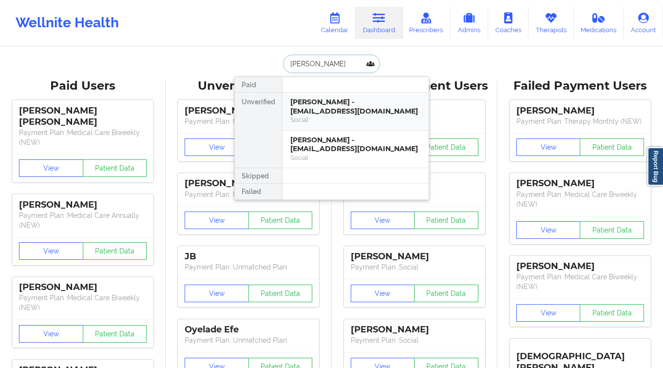
click at [354, 115] on div "Social" at bounding box center [355, 119] width 130 height 8
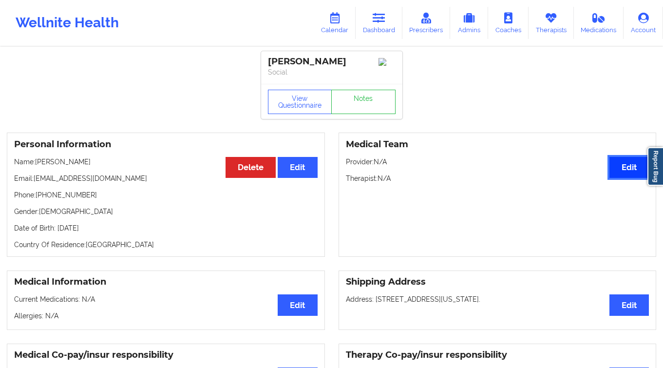
drag, startPoint x: 634, startPoint y: 172, endPoint x: 561, endPoint y: 176, distance: 73.2
click at [633, 172] on button "Edit" at bounding box center [628, 167] width 39 height 21
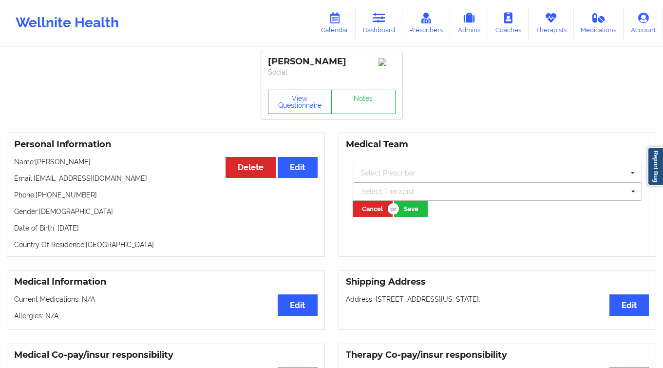
click at [385, 190] on div at bounding box center [492, 191] width 263 height 12
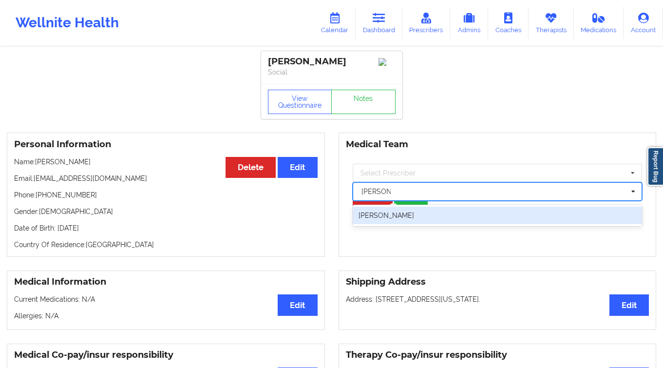
click at [418, 222] on div "[PERSON_NAME]" at bounding box center [497, 215] width 290 height 18
type input "[PERSON_NAME]"
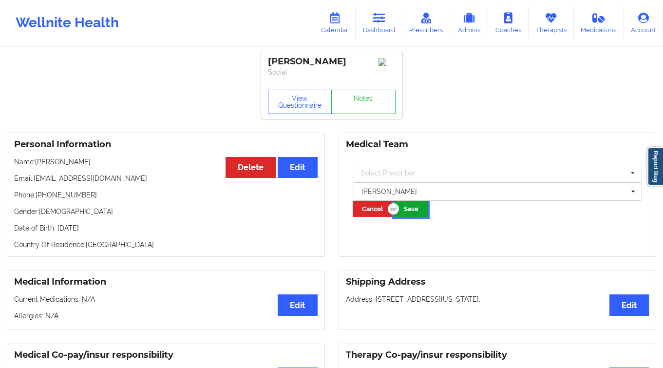
drag, startPoint x: 418, startPoint y: 212, endPoint x: 385, endPoint y: 218, distance: 33.6
click at [418, 212] on button "Save" at bounding box center [411, 209] width 34 height 16
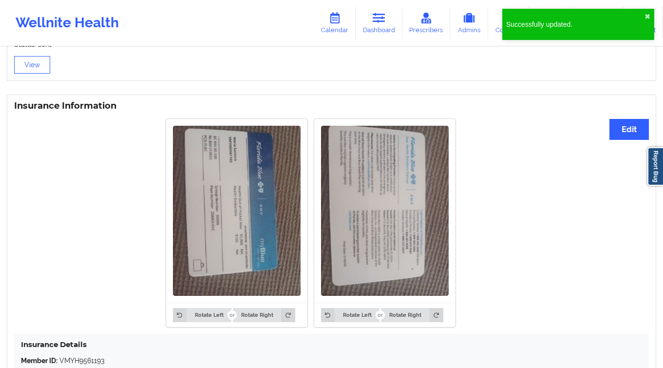
scroll to position [806, 0]
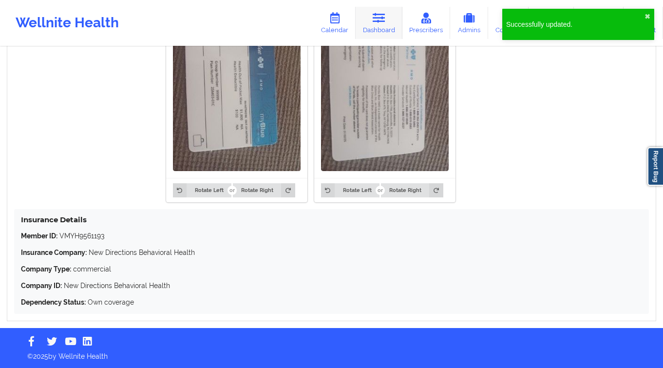
click at [372, 16] on link "Dashboard" at bounding box center [378, 23] width 47 height 32
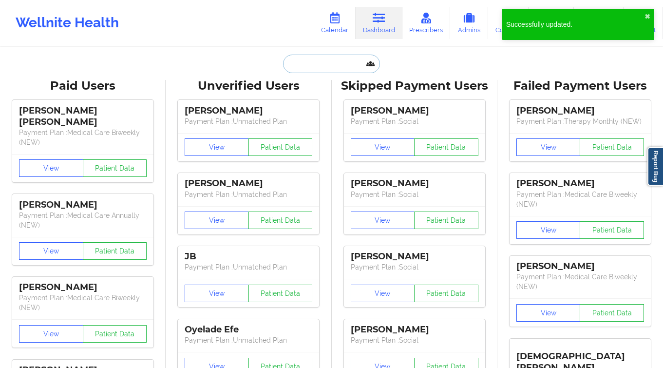
click at [313, 68] on input "text" at bounding box center [331, 64] width 96 height 18
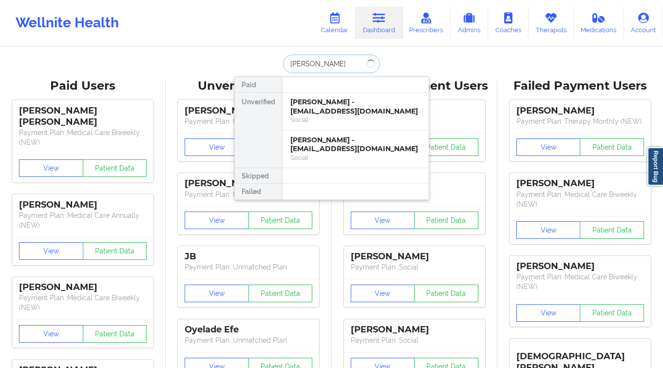
type input "[PERSON_NAME]"
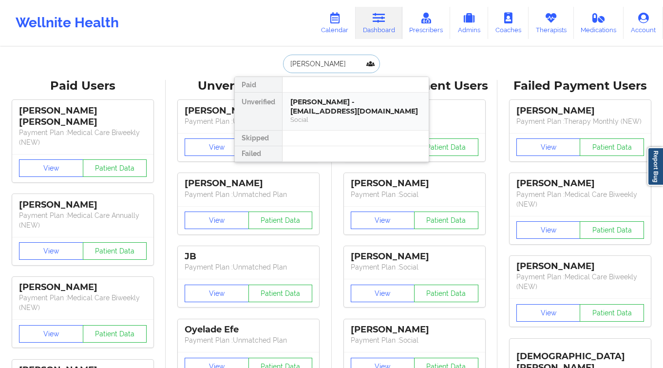
click at [328, 104] on div "[PERSON_NAME] - [EMAIL_ADDRESS][DOMAIN_NAME]" at bounding box center [355, 106] width 130 height 18
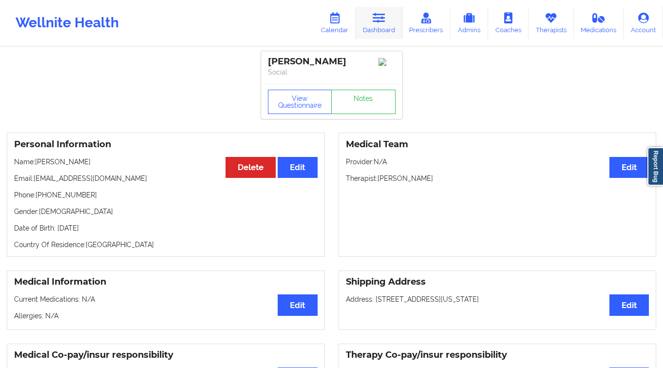
click at [393, 32] on link "Dashboard" at bounding box center [378, 23] width 47 height 32
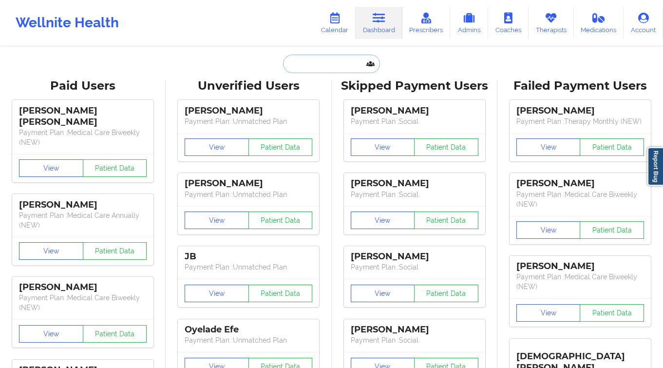
click at [316, 58] on input "text" at bounding box center [331, 64] width 96 height 18
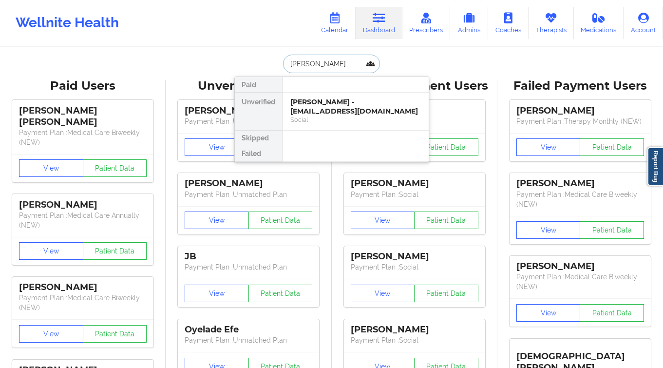
type input "[PERSON_NAME]"
click at [378, 101] on div "[PERSON_NAME] - [EMAIL_ADDRESS][DOMAIN_NAME]" at bounding box center [355, 106] width 130 height 18
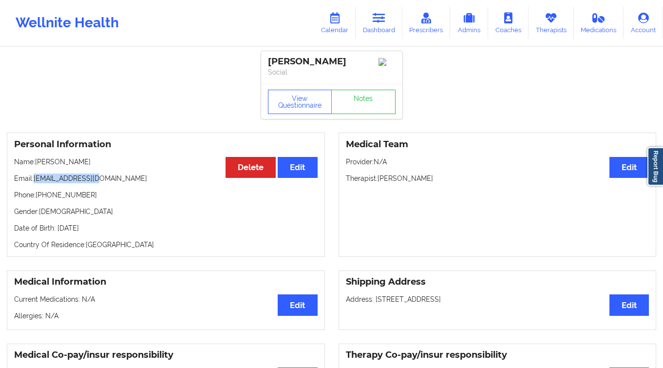
drag, startPoint x: 81, startPoint y: 181, endPoint x: 35, endPoint y: 181, distance: 46.3
click at [35, 181] on p "Email: [EMAIL_ADDRESS][DOMAIN_NAME]" at bounding box center [165, 178] width 303 height 10
copy p "[EMAIL_ADDRESS][DOMAIN_NAME]"
click at [376, 35] on link "Dashboard" at bounding box center [378, 23] width 47 height 32
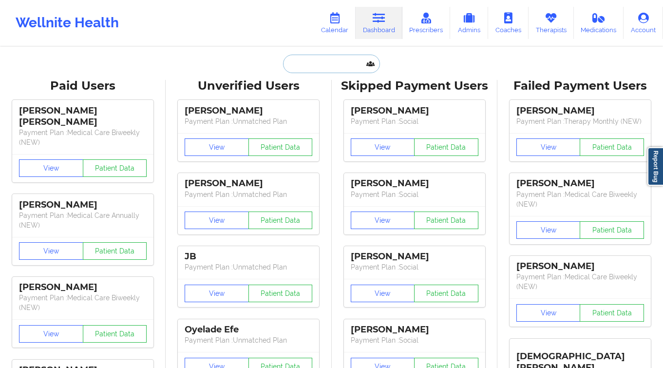
click at [331, 64] on input "text" at bounding box center [331, 64] width 96 height 18
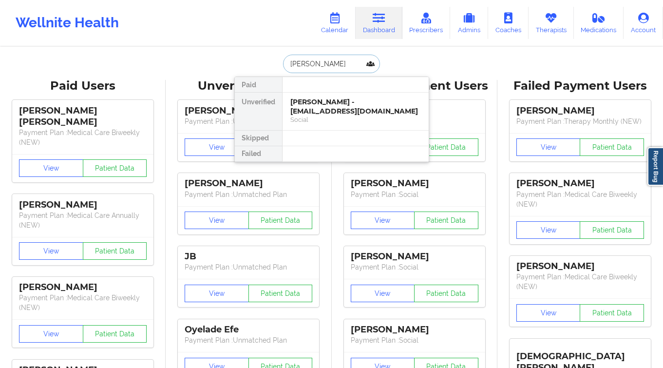
type input "[PERSON_NAME]"
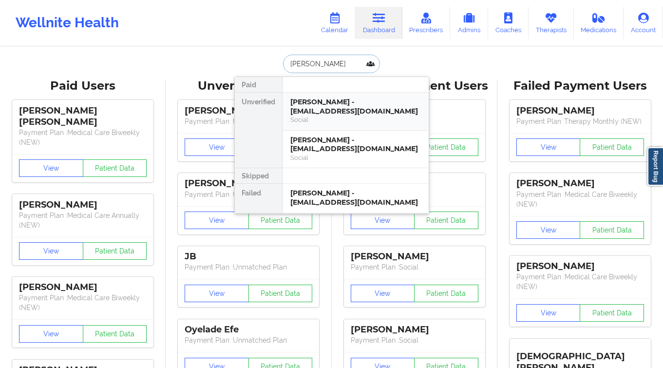
click at [313, 117] on div "Social" at bounding box center [355, 119] width 130 height 8
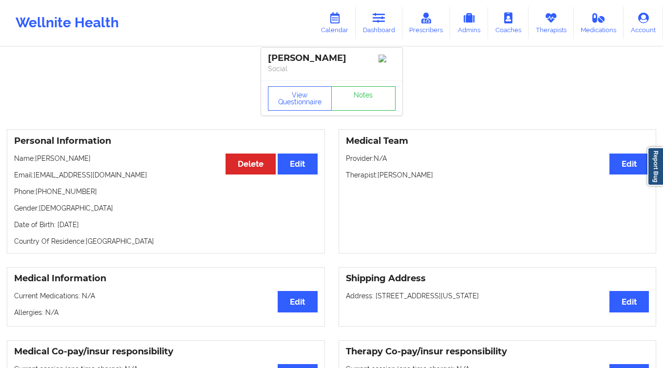
scroll to position [4, 0]
drag, startPoint x: 267, startPoint y: 67, endPoint x: 245, endPoint y: 54, distance: 25.1
copy div "[PERSON_NAME]"
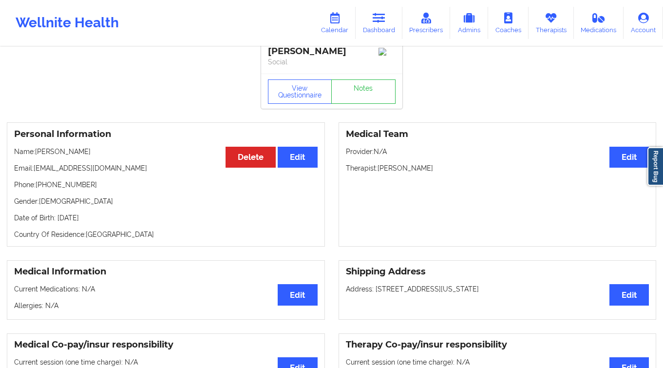
scroll to position [20, 0]
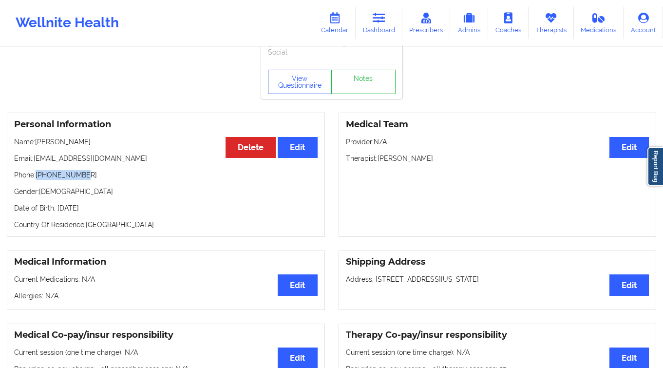
drag, startPoint x: 82, startPoint y: 187, endPoint x: 38, endPoint y: 187, distance: 43.8
click at [38, 180] on p "Phone: [PHONE_NUMBER]" at bounding box center [165, 175] width 303 height 10
copy p "[PHONE_NUMBER]"
drag, startPoint x: 128, startPoint y: 170, endPoint x: 37, endPoint y: 167, distance: 90.6
click at [37, 163] on p "Email: [EMAIL_ADDRESS][DOMAIN_NAME]" at bounding box center [165, 158] width 303 height 10
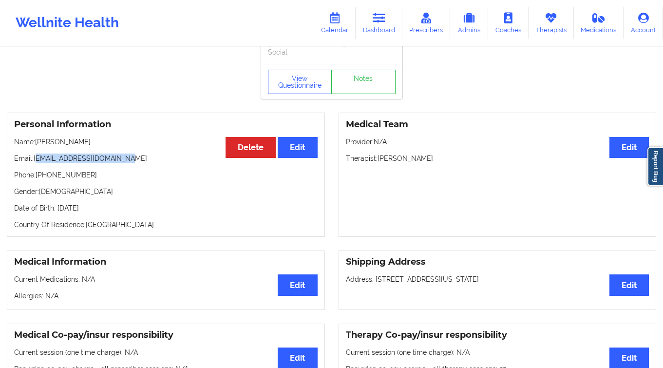
click at [91, 163] on p "Email: [EMAIL_ADDRESS][DOMAIN_NAME]" at bounding box center [165, 158] width 303 height 10
drag, startPoint x: 119, startPoint y: 172, endPoint x: 37, endPoint y: 171, distance: 82.3
click at [37, 163] on p "Email: [EMAIL_ADDRESS][DOMAIN_NAME]" at bounding box center [165, 158] width 303 height 10
copy p "[EMAIL_ADDRESS][DOMAIN_NAME]"
click at [387, 20] on link "Dashboard" at bounding box center [378, 23] width 47 height 32
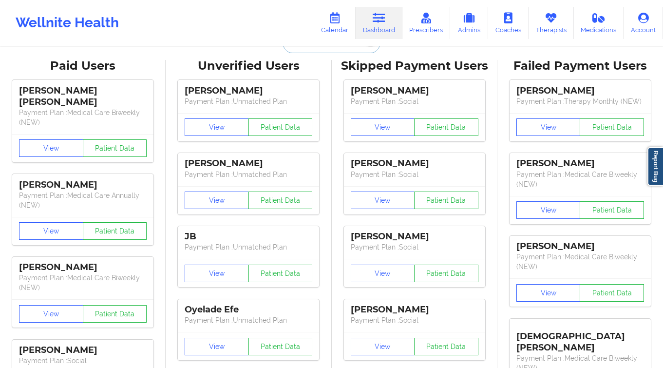
click at [326, 52] on input "text" at bounding box center [331, 44] width 96 height 18
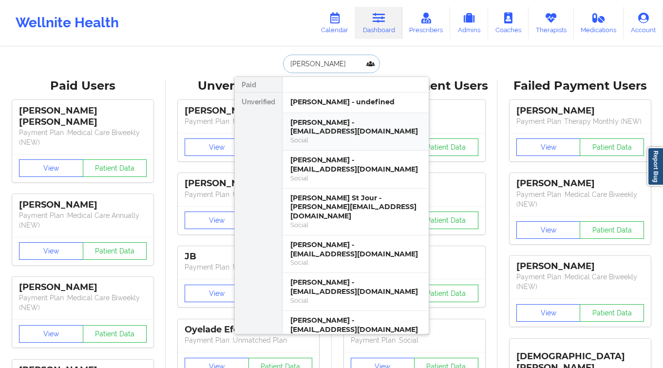
type input "[PERSON_NAME] st"
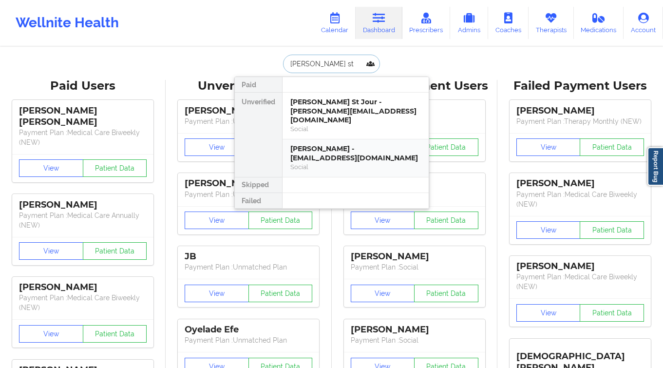
click at [331, 163] on div "Social" at bounding box center [355, 167] width 130 height 8
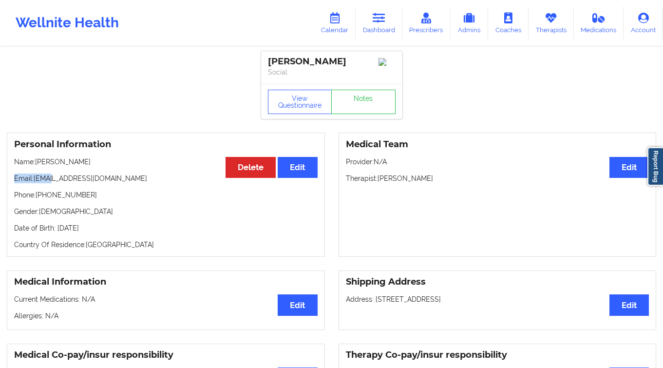
drag, startPoint x: 125, startPoint y: 174, endPoint x: 53, endPoint y: 183, distance: 72.5
click at [49, 183] on div "Personal Information Edit Delete Name: [PERSON_NAME] Email: [EMAIL_ADDRESS][DOM…" at bounding box center [166, 194] width 318 height 124
click at [106, 190] on div "Personal Information Edit Delete Name: [PERSON_NAME] Email: [EMAIL_ADDRESS][DOM…" at bounding box center [166, 194] width 318 height 124
drag, startPoint x: 119, startPoint y: 178, endPoint x: 35, endPoint y: 181, distance: 84.8
click at [35, 181] on p "Email: [EMAIL_ADDRESS][DOMAIN_NAME]" at bounding box center [165, 178] width 303 height 10
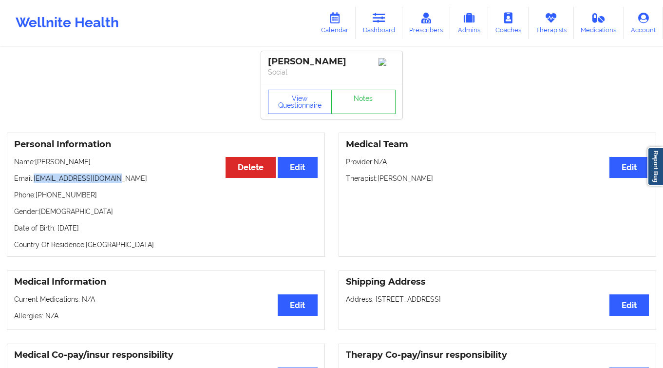
copy p "[EMAIL_ADDRESS][DOMAIN_NAME]"
click at [294, 58] on div "[PERSON_NAME]" at bounding box center [332, 61] width 128 height 11
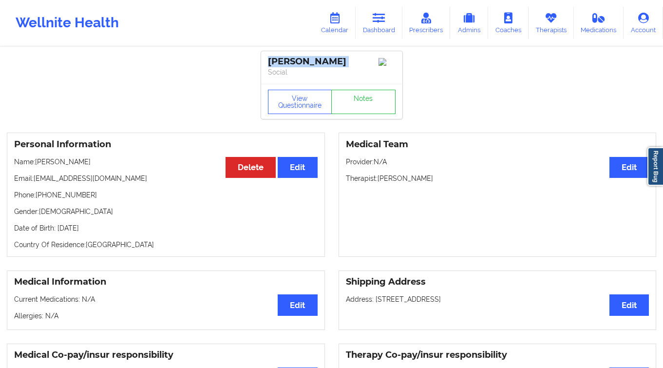
copy div "[PERSON_NAME]"
drag, startPoint x: 56, startPoint y: 200, endPoint x: 37, endPoint y: 201, distance: 19.5
click at [37, 200] on p "Phone: [PHONE_NUMBER]" at bounding box center [165, 195] width 303 height 10
copy p "[PHONE_NUMBER]"
drag, startPoint x: 111, startPoint y: 181, endPoint x: 35, endPoint y: 181, distance: 75.5
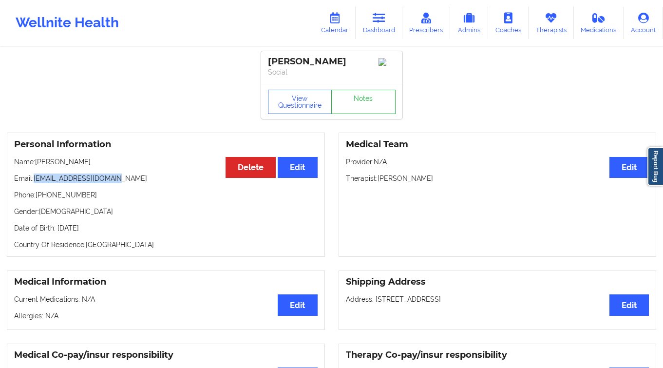
click at [35, 181] on p "Email: [EMAIL_ADDRESS][DOMAIN_NAME]" at bounding box center [165, 178] width 303 height 10
copy p "[EMAIL_ADDRESS][DOMAIN_NAME]"
click at [300, 61] on div "[PERSON_NAME]" at bounding box center [332, 61] width 128 height 11
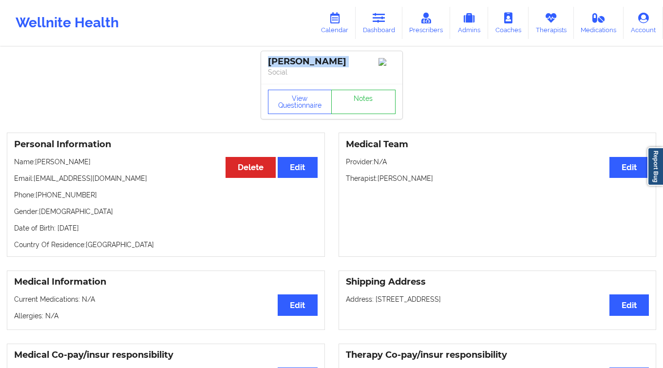
copy div "[PERSON_NAME]"
drag, startPoint x: 81, startPoint y: 200, endPoint x: 38, endPoint y: 198, distance: 43.4
click at [38, 198] on p "Phone: [PHONE_NUMBER]" at bounding box center [165, 195] width 303 height 10
drag, startPoint x: 125, startPoint y: 184, endPoint x: 35, endPoint y: 183, distance: 89.6
click at [35, 183] on p "Email: [EMAIL_ADDRESS][DOMAIN_NAME]" at bounding box center [165, 178] width 303 height 10
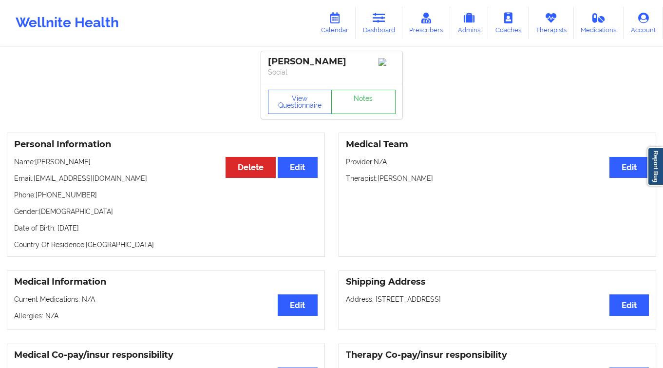
click at [295, 60] on div "[PERSON_NAME]" at bounding box center [332, 61] width 128 height 11
drag, startPoint x: 86, startPoint y: 197, endPoint x: 38, endPoint y: 199, distance: 47.7
click at [38, 199] on p "Phone: [PHONE_NUMBER]" at bounding box center [165, 195] width 303 height 10
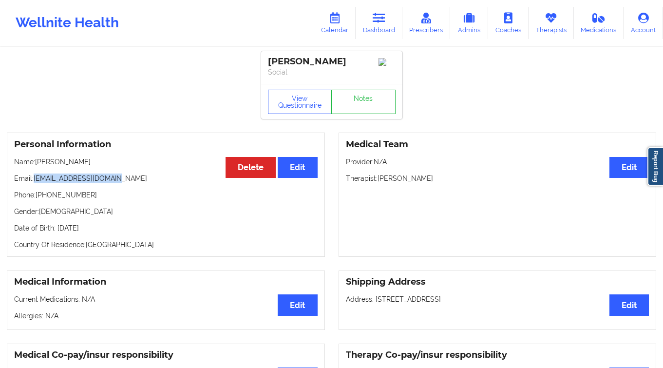
drag, startPoint x: 125, startPoint y: 178, endPoint x: 34, endPoint y: 183, distance: 90.7
click at [34, 183] on p "Email: [EMAIL_ADDRESS][DOMAIN_NAME]" at bounding box center [165, 178] width 303 height 10
click at [309, 57] on div "[PERSON_NAME]" at bounding box center [332, 61] width 128 height 11
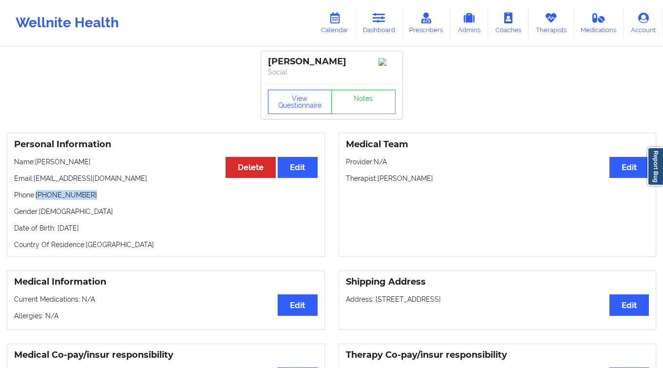
drag, startPoint x: 94, startPoint y: 196, endPoint x: 38, endPoint y: 199, distance: 56.1
click at [38, 199] on p "Phone: [PHONE_NUMBER]" at bounding box center [165, 195] width 303 height 10
drag, startPoint x: 119, startPoint y: 179, endPoint x: 33, endPoint y: 182, distance: 86.2
click at [33, 182] on p "Email: [EMAIL_ADDRESS][DOMAIN_NAME]" at bounding box center [165, 178] width 303 height 10
click at [286, 64] on div "[PERSON_NAME]" at bounding box center [332, 61] width 128 height 11
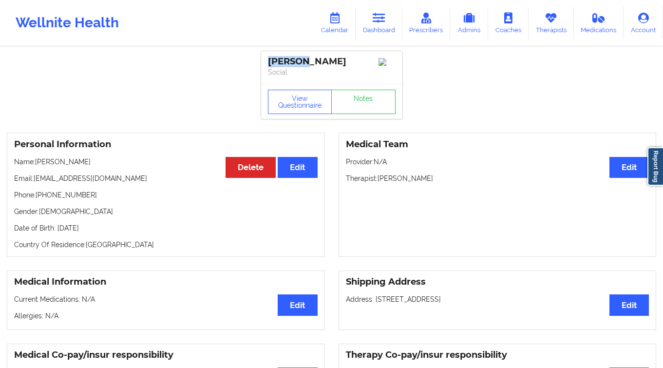
click at [286, 64] on div "[PERSON_NAME]" at bounding box center [332, 61] width 128 height 11
drag, startPoint x: 92, startPoint y: 194, endPoint x: 43, endPoint y: 199, distance: 48.5
click at [43, 199] on p "Phone: [PHONE_NUMBER]" at bounding box center [165, 195] width 303 height 10
click at [140, 229] on p "Date of Birth: [DEMOGRAPHIC_DATA]" at bounding box center [165, 228] width 303 height 10
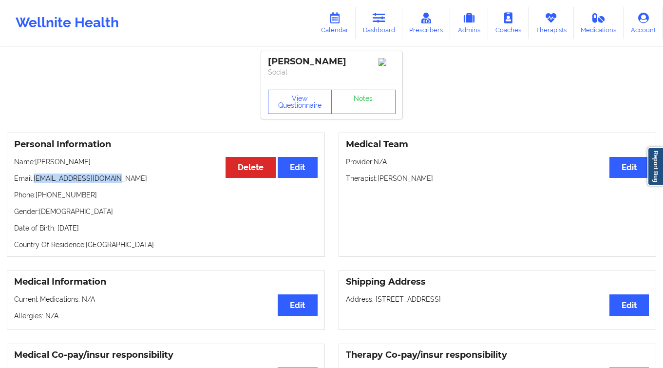
drag, startPoint x: 101, startPoint y: 177, endPoint x: 35, endPoint y: 182, distance: 66.8
click at [35, 182] on p "Email: [EMAIL_ADDRESS][DOMAIN_NAME]" at bounding box center [165, 178] width 303 height 10
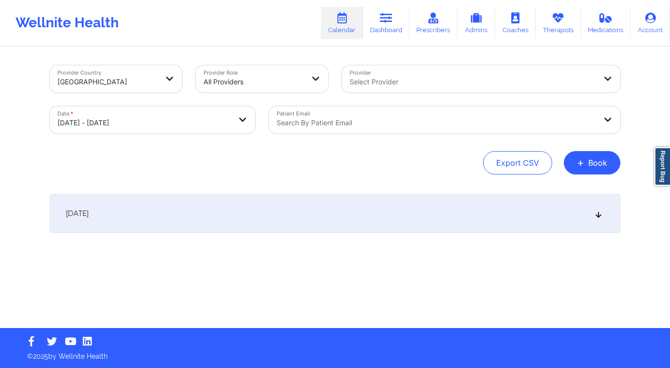
click at [323, 124] on div at bounding box center [436, 123] width 319 height 12
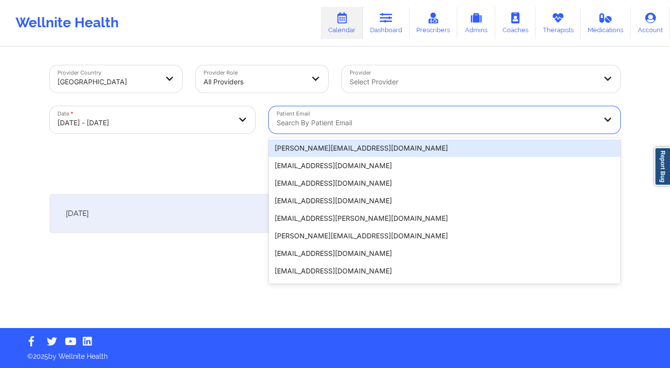
paste input "[EMAIL_ADDRESS][DOMAIN_NAME]"
type input "[EMAIL_ADDRESS][DOMAIN_NAME]"
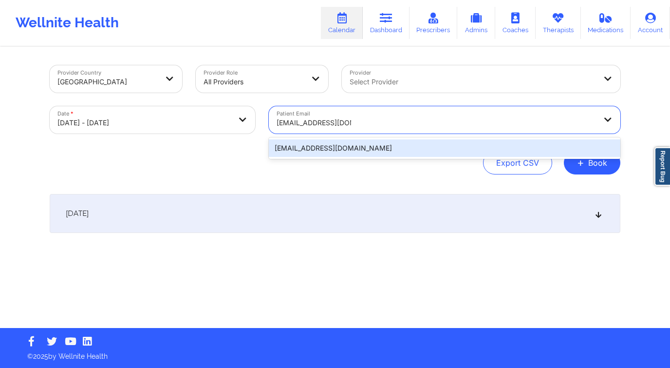
click at [383, 142] on div "[EMAIL_ADDRESS][DOMAIN_NAME]" at bounding box center [444, 148] width 351 height 18
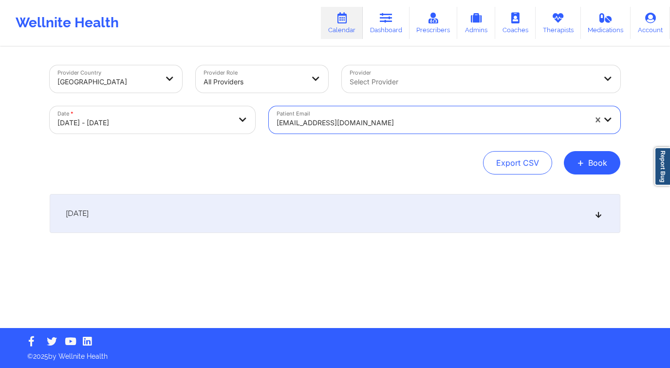
click at [353, 210] on div "[DATE]" at bounding box center [335, 213] width 571 height 39
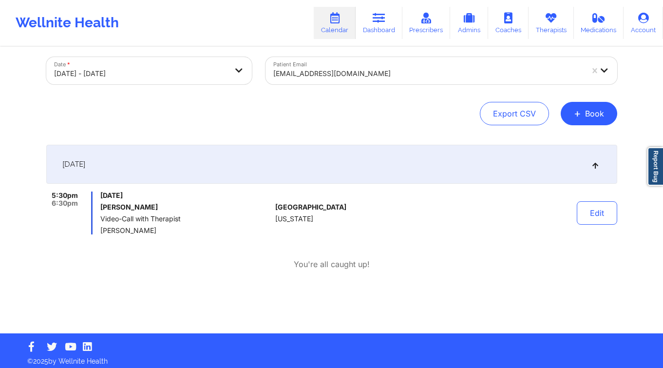
scroll to position [54, 0]
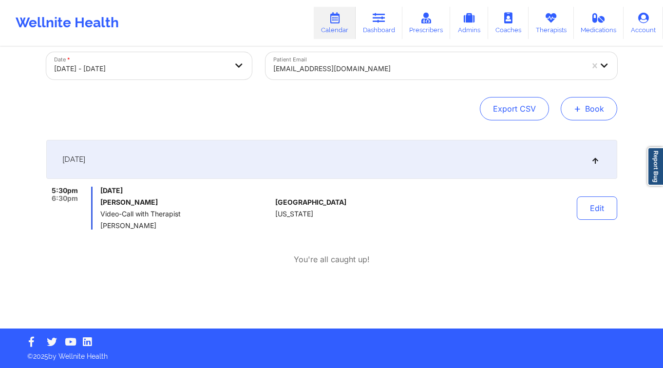
click at [589, 102] on button "+ Book" at bounding box center [588, 108] width 56 height 23
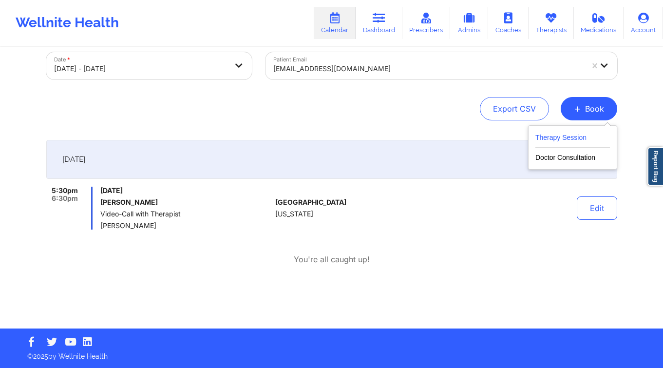
click at [559, 135] on button "Therapy Session" at bounding box center [572, 139] width 74 height 16
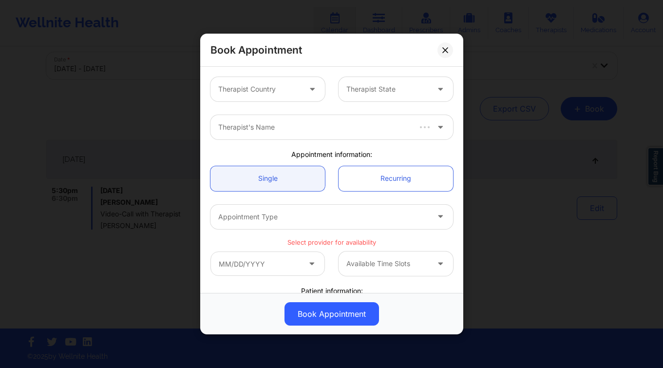
click at [274, 93] on div at bounding box center [259, 89] width 82 height 12
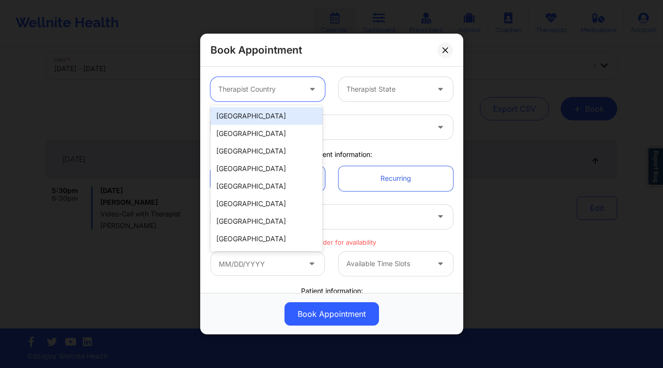
click at [275, 120] on div "[GEOGRAPHIC_DATA]" at bounding box center [266, 116] width 112 height 18
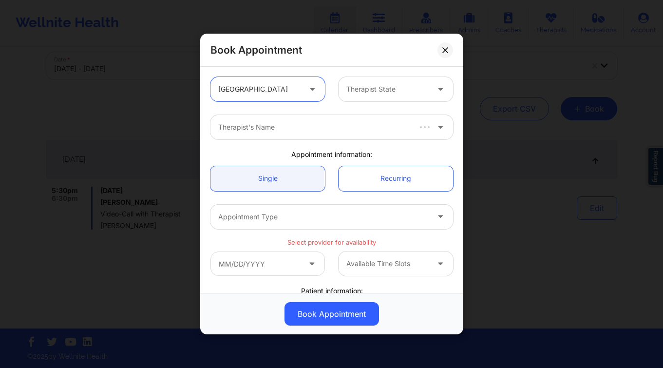
click at [385, 97] on div "Therapist State" at bounding box center [383, 89] width 91 height 24
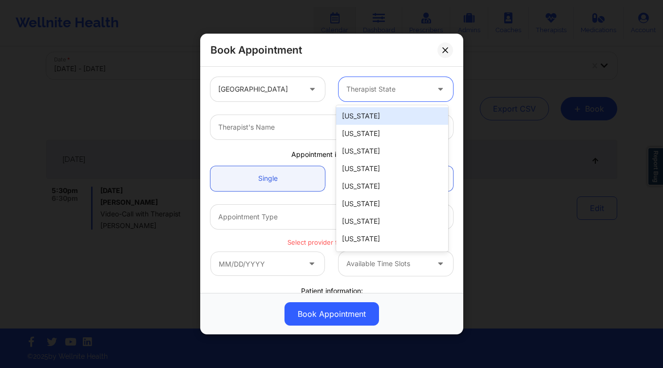
type input "f"
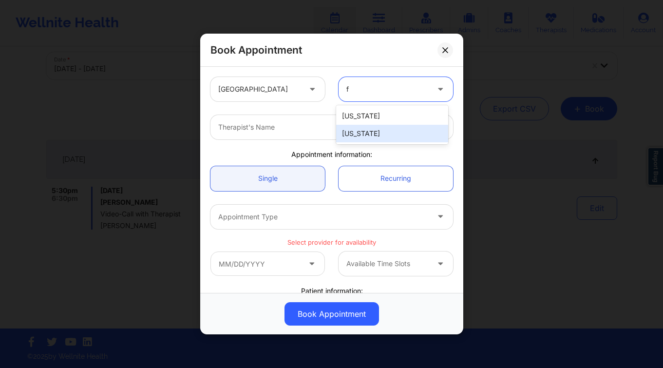
click at [369, 128] on div "[US_STATE]" at bounding box center [392, 134] width 112 height 18
click at [268, 127] on div at bounding box center [323, 127] width 210 height 12
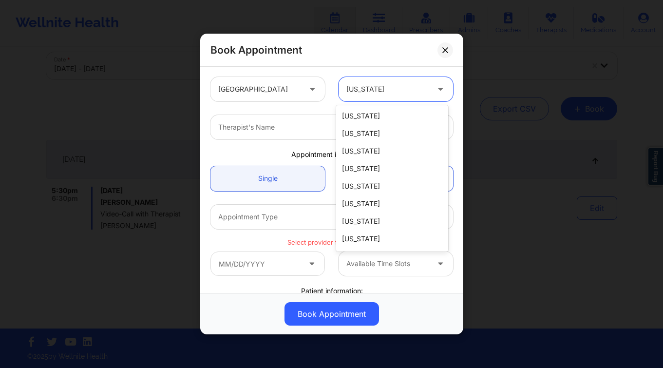
click at [390, 89] on div at bounding box center [387, 89] width 82 height 12
type input "mis"
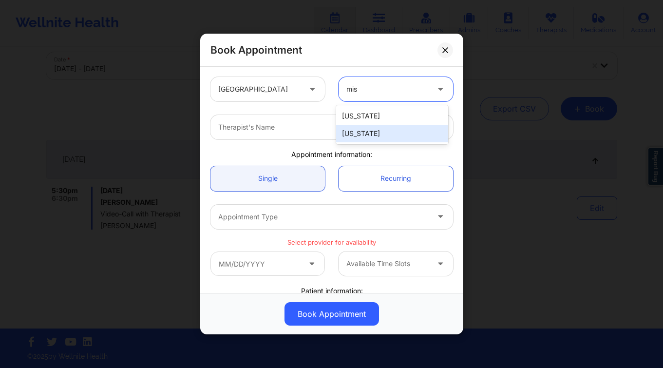
click at [372, 139] on div "[US_STATE]" at bounding box center [392, 134] width 112 height 18
click at [355, 133] on div "Therapist's Name" at bounding box center [319, 127] width 219 height 24
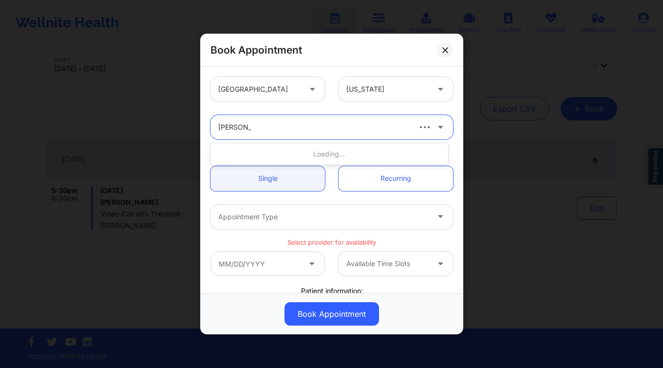
type input "[PERSON_NAME]"
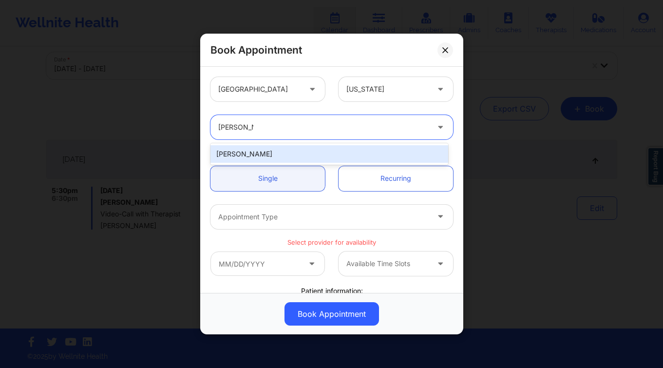
click at [325, 149] on div "[PERSON_NAME]" at bounding box center [329, 154] width 238 height 18
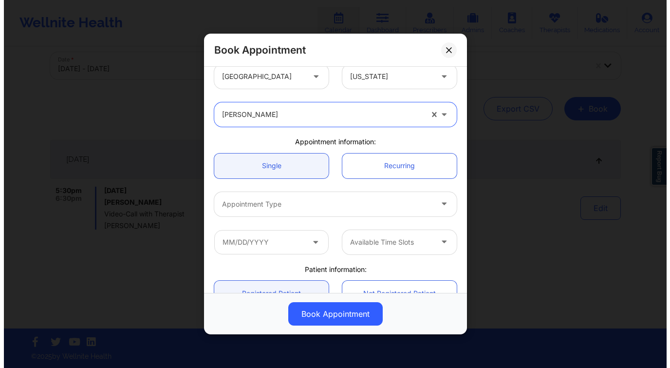
scroll to position [18, 0]
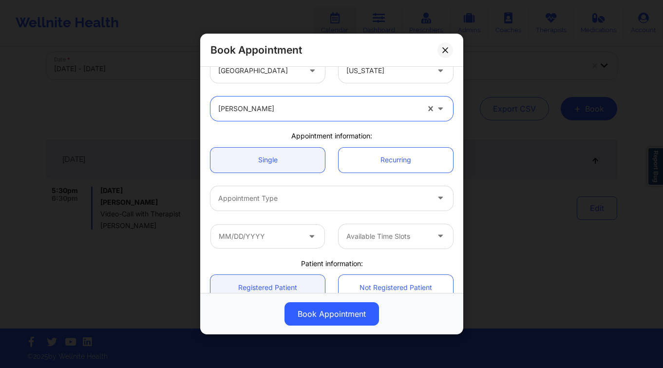
click at [283, 197] on div at bounding box center [323, 198] width 210 height 12
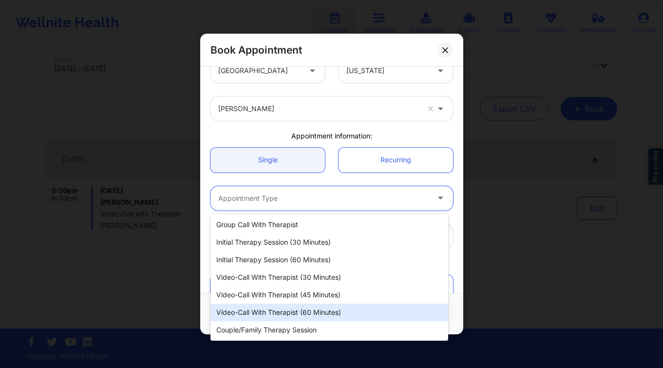
click at [313, 309] on div "Video-Call with Therapist (60 minutes)" at bounding box center [329, 312] width 238 height 18
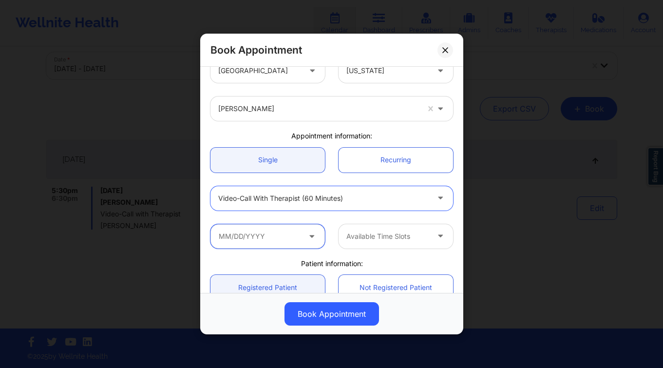
click at [280, 234] on input "text" at bounding box center [267, 236] width 114 height 24
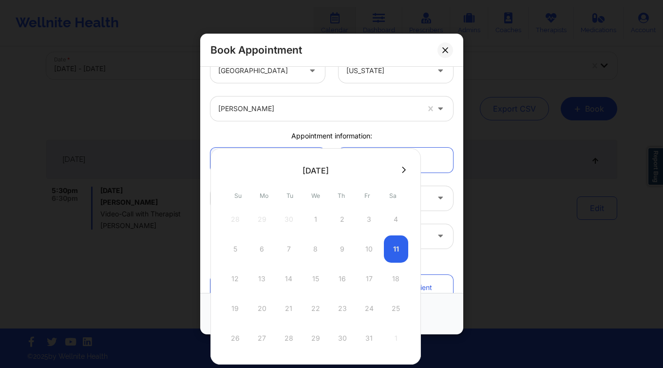
click at [402, 168] on icon at bounding box center [404, 169] width 4 height 6
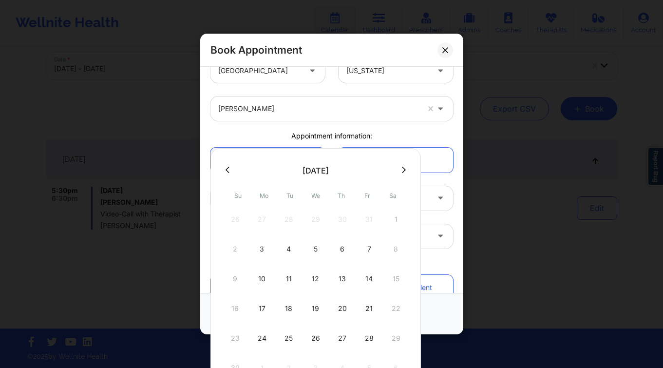
click at [224, 169] on button at bounding box center [227, 170] width 10 height 8
click at [315, 282] on div "12 13 14 15 16 17 18" at bounding box center [315, 278] width 185 height 27
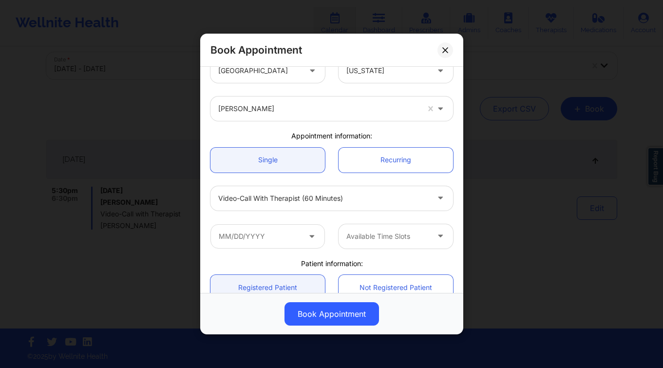
click at [125, 75] on div "Book Appointment [GEOGRAPHIC_DATA] [US_STATE] [PERSON_NAME] Appointment informa…" at bounding box center [331, 184] width 663 height 368
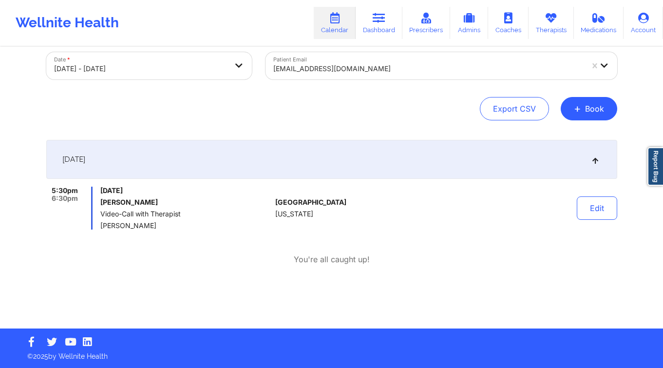
click at [128, 72] on body "Wellnite Health Calendar Dashboard Prescribers Admins Coaches Therapists Medica…" at bounding box center [331, 130] width 663 height 368
select select "2025-9"
select select "2025-10"
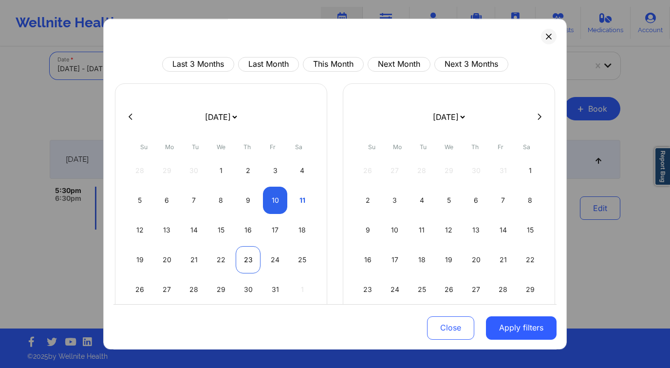
drag, startPoint x: 224, startPoint y: 230, endPoint x: 247, endPoint y: 260, distance: 37.6
click at [224, 230] on div "15" at bounding box center [221, 229] width 25 height 27
select select "2025-9"
select select "2025-10"
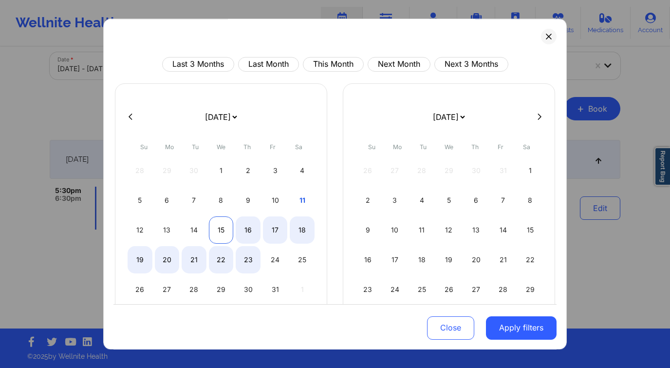
select select "2025-9"
select select "2025-10"
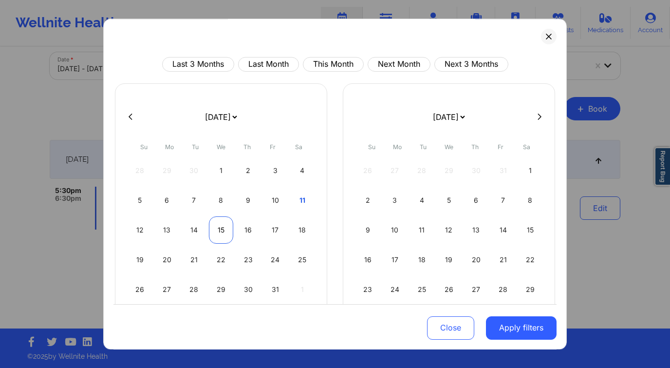
click at [223, 236] on div "15" at bounding box center [221, 229] width 25 height 27
select select "2025-9"
select select "2025-10"
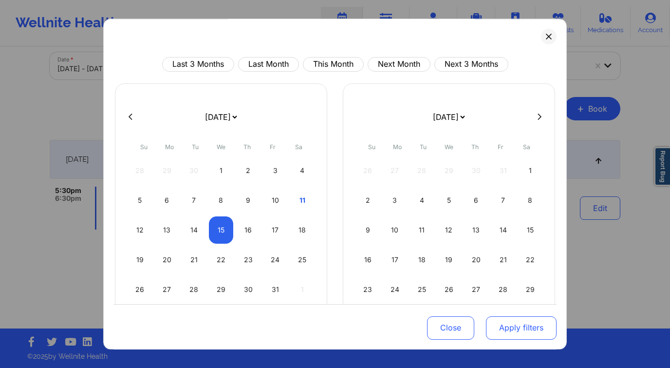
click at [524, 332] on button "Apply filters" at bounding box center [521, 326] width 71 height 23
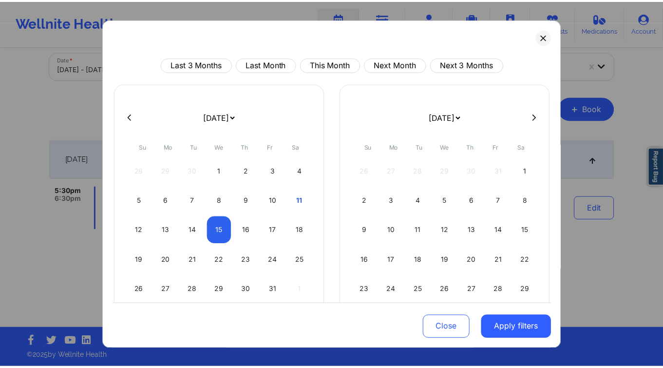
scroll to position [0, 0]
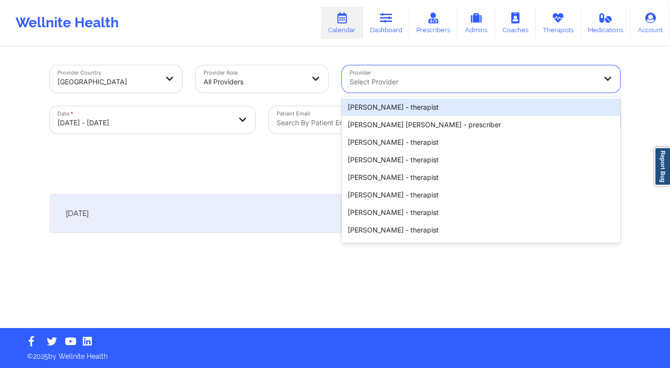
click at [470, 70] on div "Select Provider" at bounding box center [469, 78] width 255 height 27
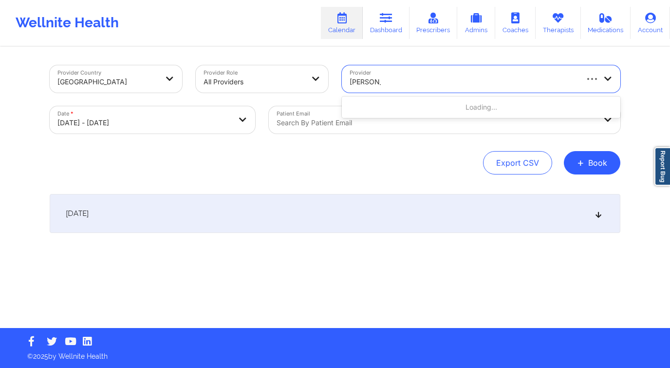
type input "[PERSON_NAME]"
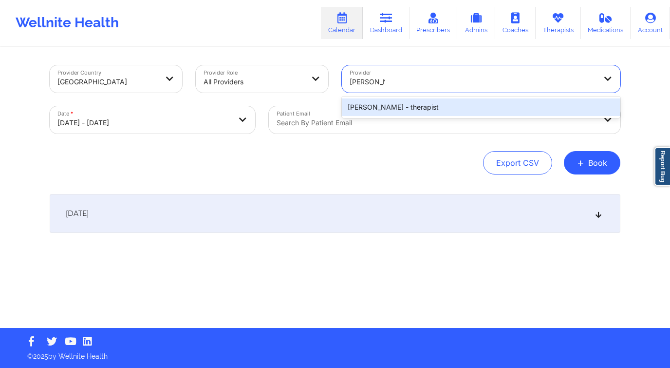
click at [462, 112] on div "[PERSON_NAME] - therapist" at bounding box center [481, 107] width 278 height 18
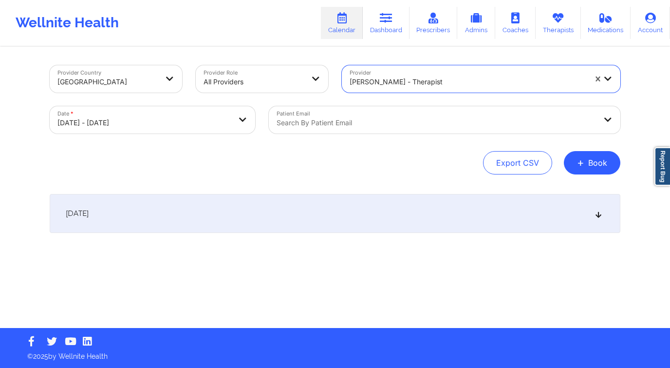
click at [509, 205] on div "[DATE]" at bounding box center [335, 213] width 571 height 39
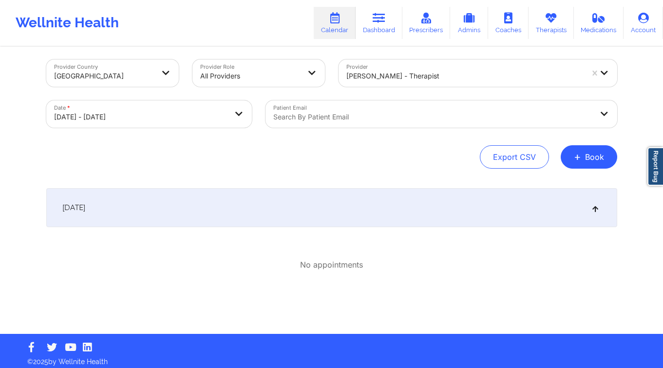
scroll to position [11, 0]
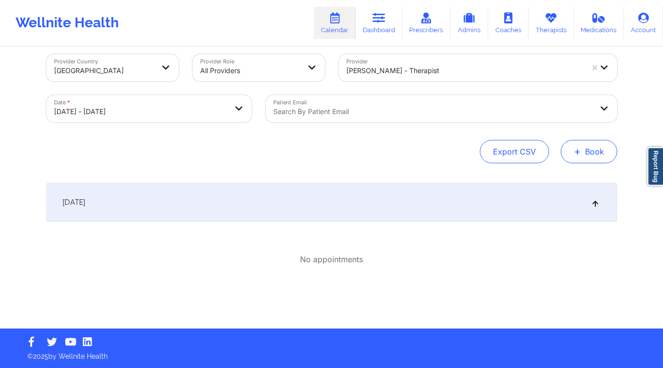
click at [599, 155] on button "+ Book" at bounding box center [588, 151] width 56 height 23
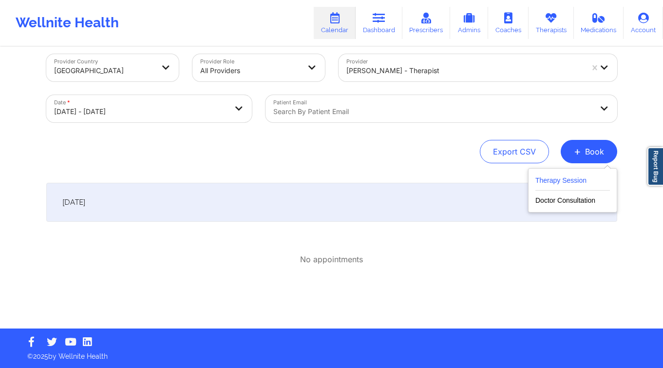
click at [557, 186] on button "Therapy Session" at bounding box center [572, 182] width 74 height 16
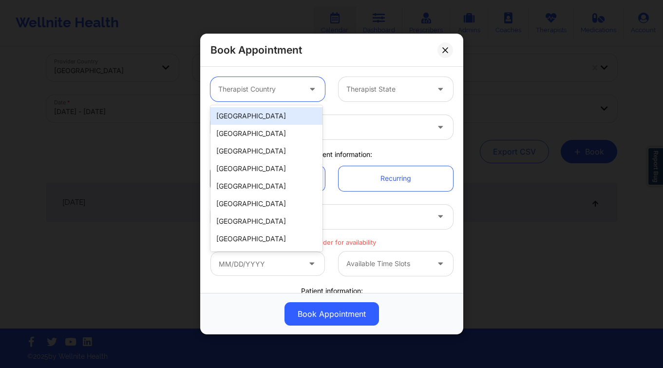
click at [295, 87] on div at bounding box center [259, 89] width 82 height 12
click at [276, 115] on div "[GEOGRAPHIC_DATA]" at bounding box center [266, 116] width 112 height 18
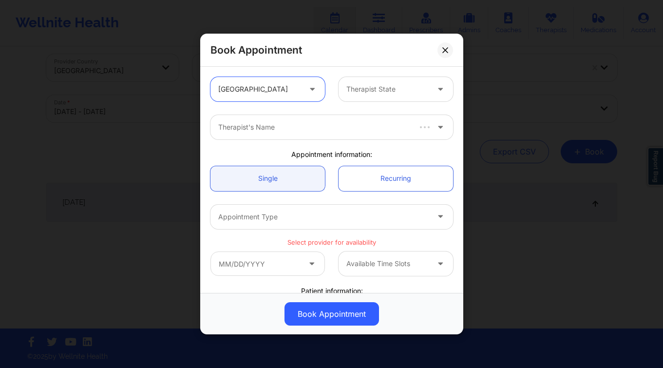
click at [368, 99] on div "Therapist State" at bounding box center [383, 89] width 91 height 24
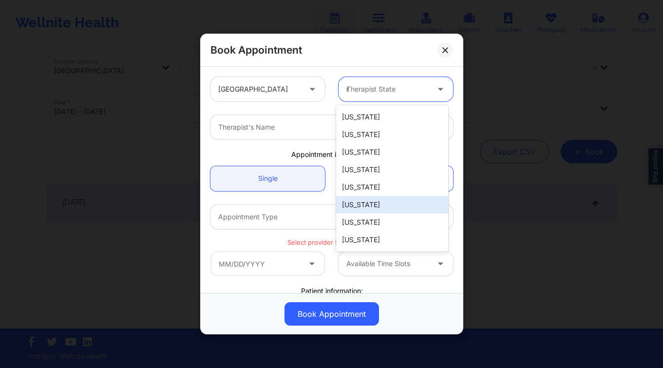
scroll to position [0, 0]
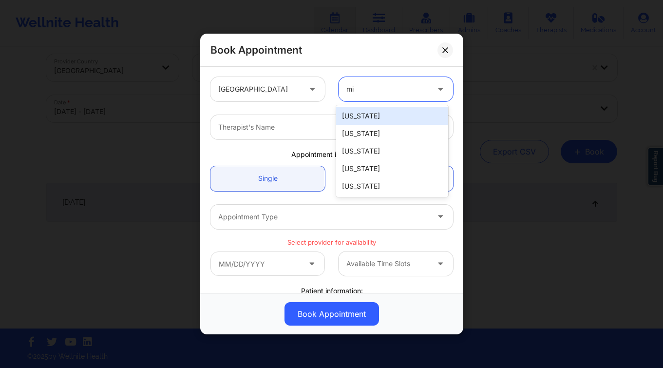
type input "mis"
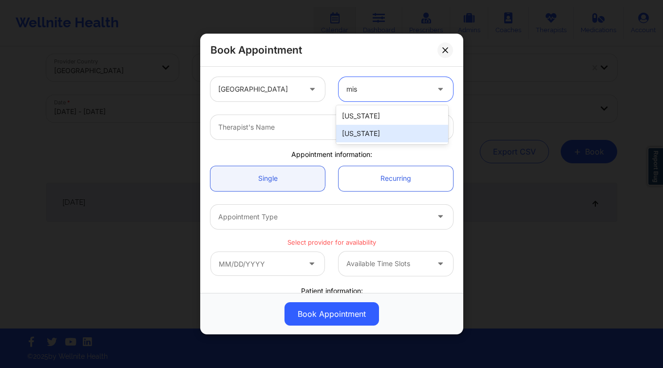
click at [415, 134] on div "[US_STATE]" at bounding box center [392, 134] width 112 height 18
click at [398, 129] on div at bounding box center [323, 127] width 210 height 12
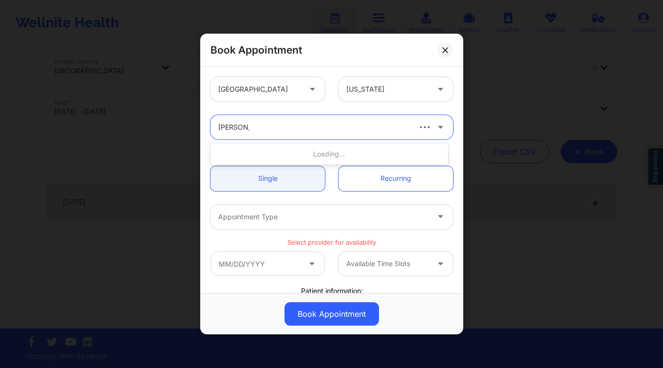
type input "[PERSON_NAME]"
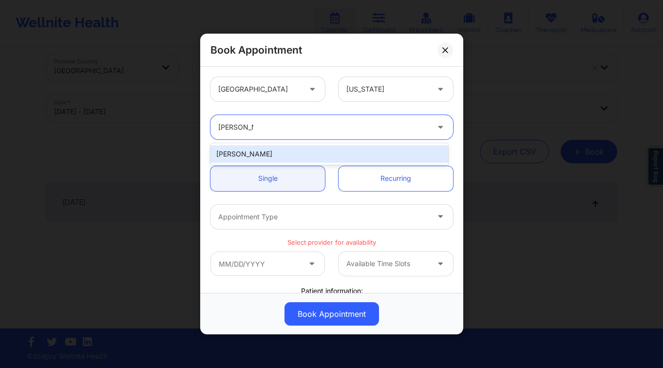
click at [318, 157] on div "[PERSON_NAME]" at bounding box center [329, 154] width 238 height 18
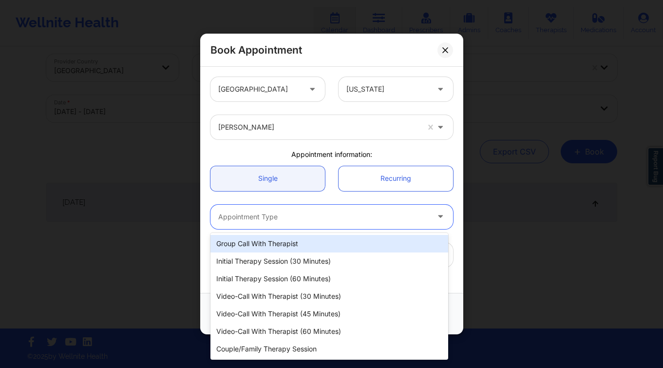
click at [316, 216] on div at bounding box center [323, 217] width 210 height 12
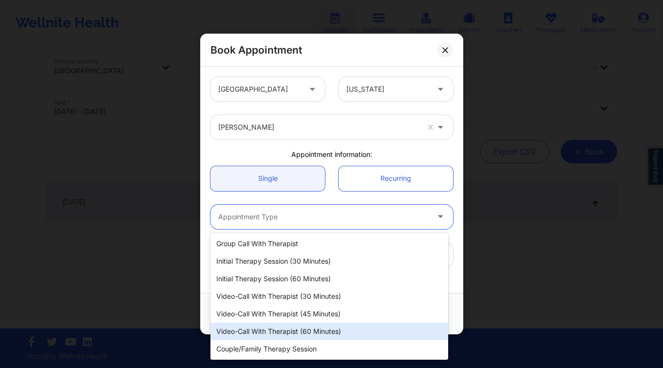
click at [332, 328] on div "Video-Call with Therapist (60 minutes)" at bounding box center [329, 331] width 238 height 18
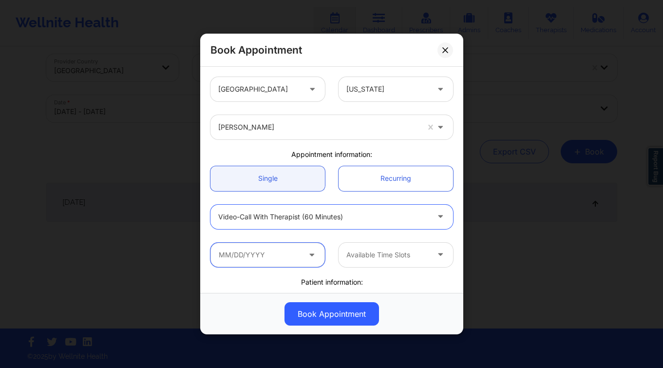
click at [276, 252] on input "text" at bounding box center [267, 254] width 114 height 24
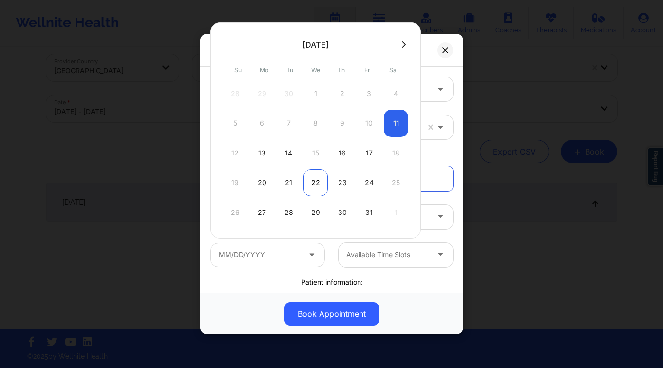
click at [311, 185] on div "22" at bounding box center [315, 182] width 24 height 27
type input "[DATE]"
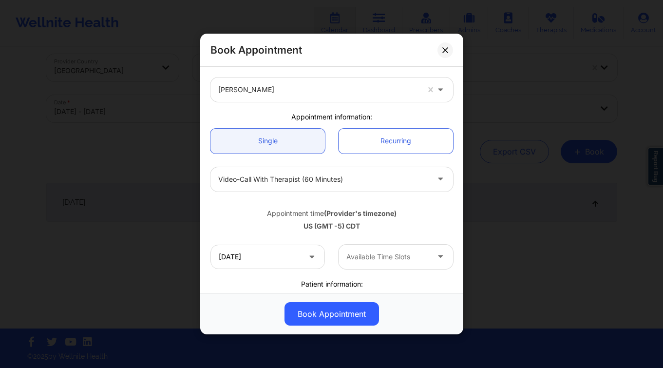
scroll to position [77, 0]
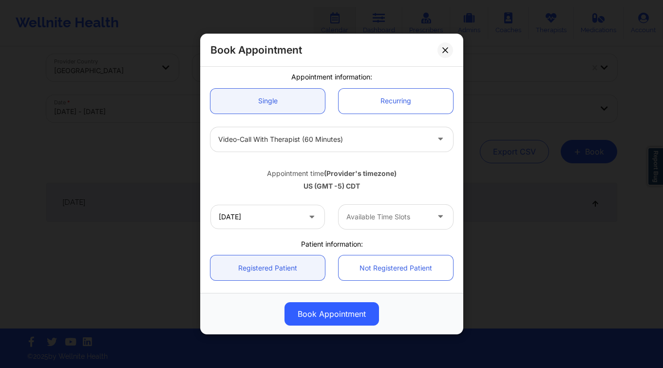
click at [370, 217] on div at bounding box center [387, 217] width 82 height 12
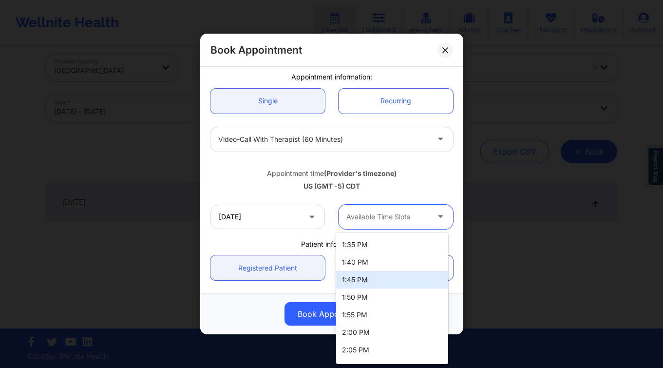
scroll to position [1362, 0]
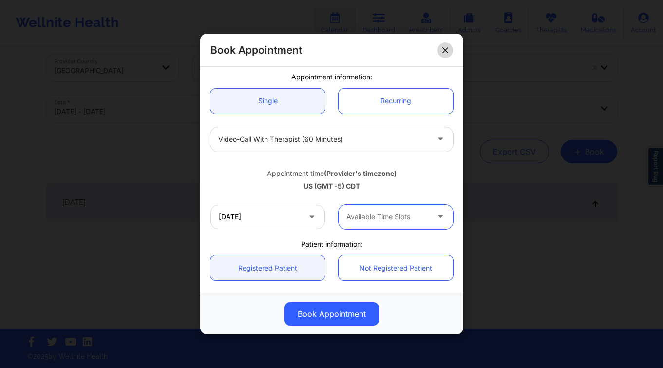
click at [449, 45] on button at bounding box center [445, 50] width 16 height 16
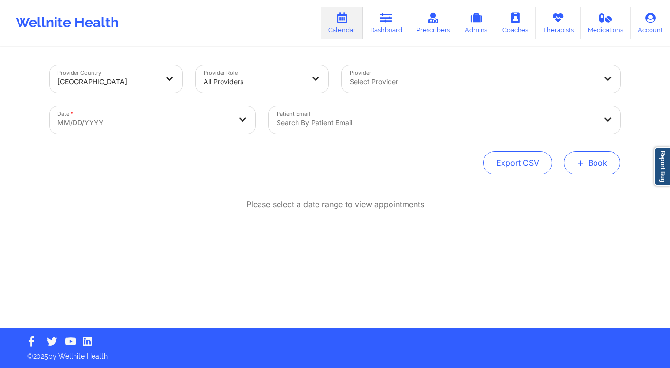
click at [613, 158] on button "+ Book" at bounding box center [592, 162] width 56 height 23
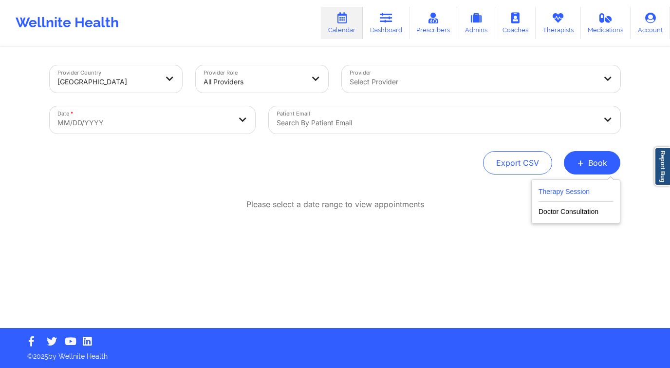
click at [569, 198] on button "Therapy Session" at bounding box center [575, 193] width 74 height 16
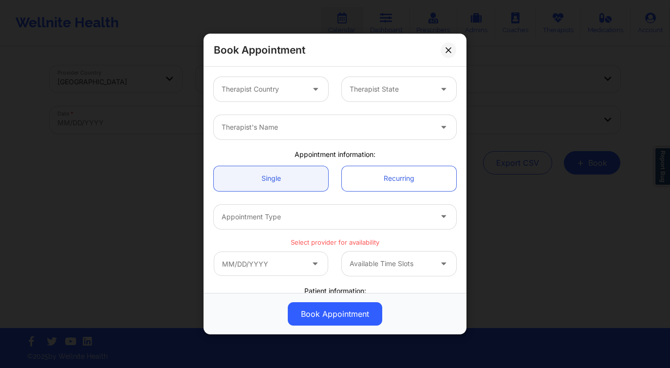
click at [294, 88] on div at bounding box center [263, 89] width 82 height 12
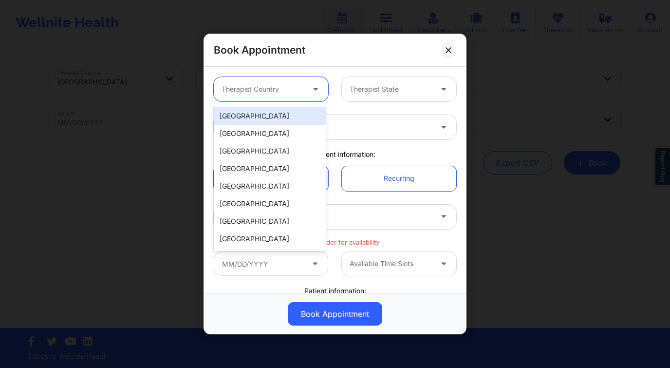
click at [274, 118] on div "[GEOGRAPHIC_DATA]" at bounding box center [270, 116] width 112 height 18
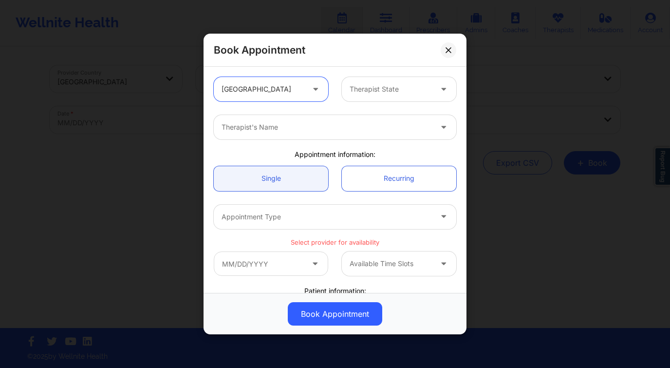
click at [400, 89] on div at bounding box center [391, 89] width 82 height 12
click at [366, 86] on div at bounding box center [391, 89] width 82 height 12
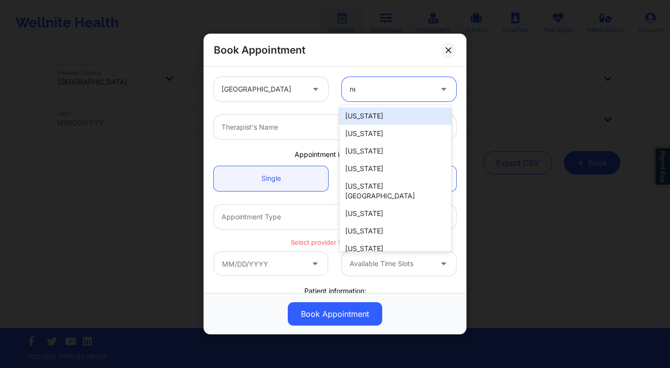
type input "new"
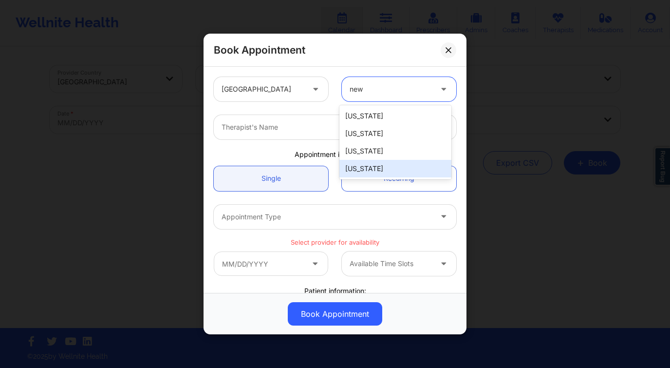
click at [358, 163] on div "[US_STATE]" at bounding box center [395, 169] width 112 height 18
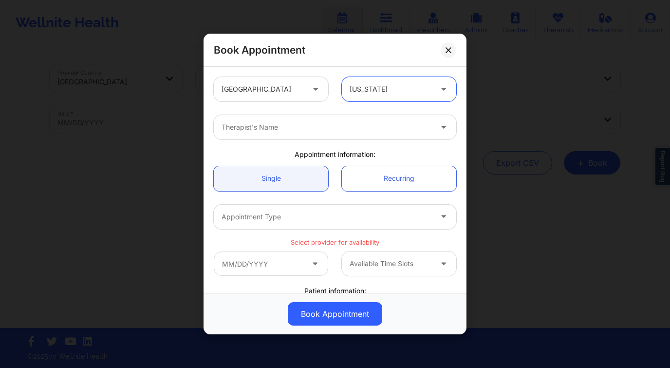
click at [265, 139] on div "Therapist's Name" at bounding box center [323, 127] width 219 height 24
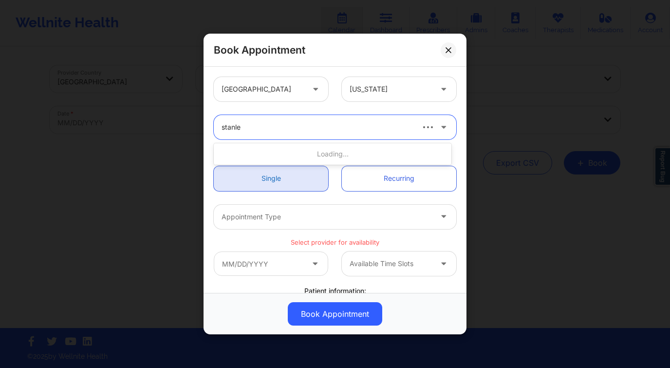
type input "[PERSON_NAME]"
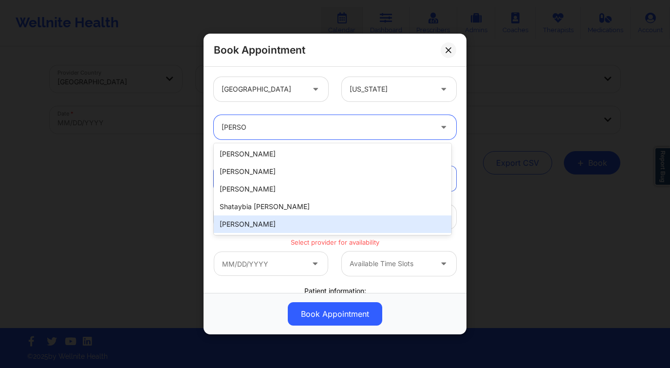
click at [269, 219] on div "[PERSON_NAME]" at bounding box center [333, 224] width 238 height 18
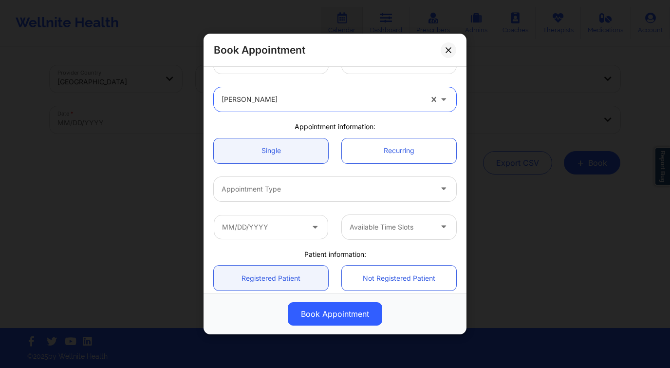
scroll to position [71, 0]
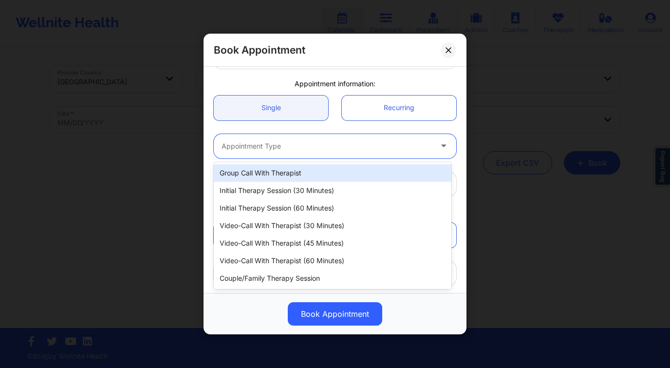
click at [304, 143] on div at bounding box center [327, 146] width 210 height 12
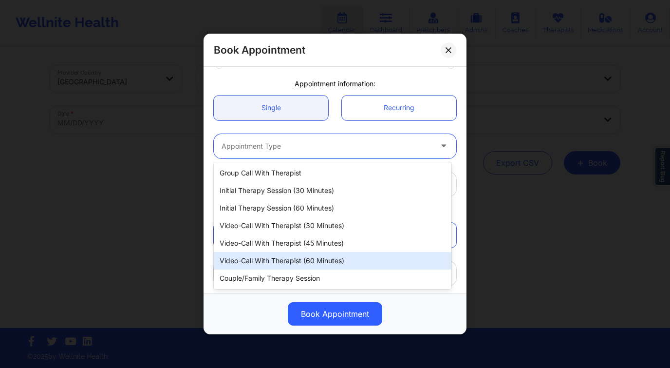
click at [323, 258] on div "Video-Call with Therapist (60 minutes)" at bounding box center [333, 261] width 238 height 18
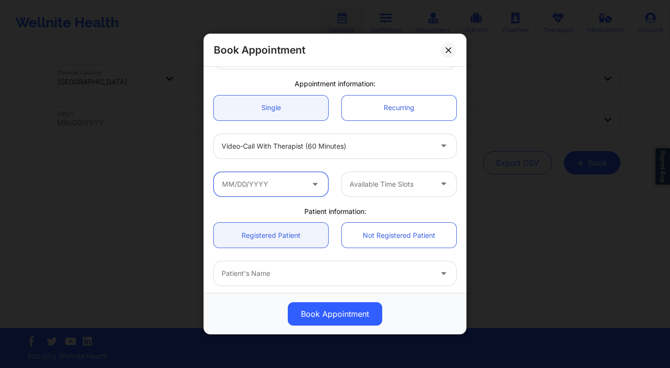
click at [259, 181] on input "text" at bounding box center [271, 184] width 114 height 24
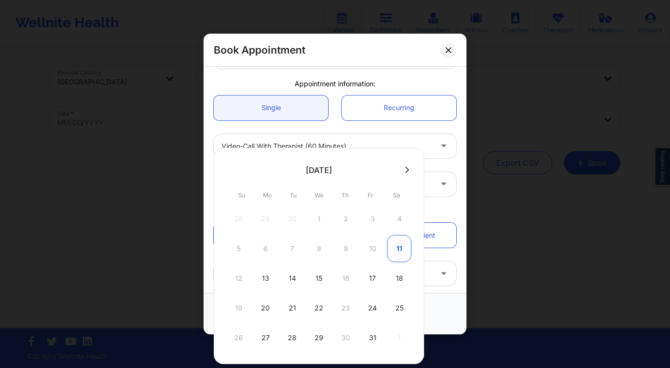
click at [404, 246] on div "11" at bounding box center [399, 248] width 24 height 27
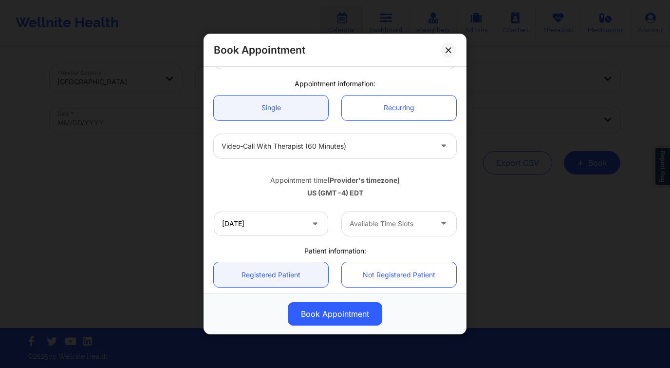
click at [411, 227] on div at bounding box center [391, 224] width 82 height 12
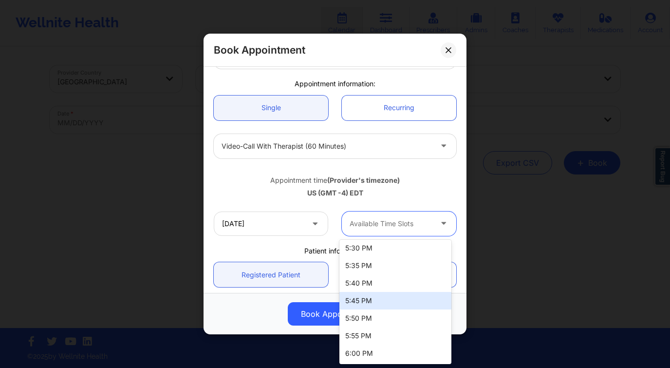
scroll to position [0, 0]
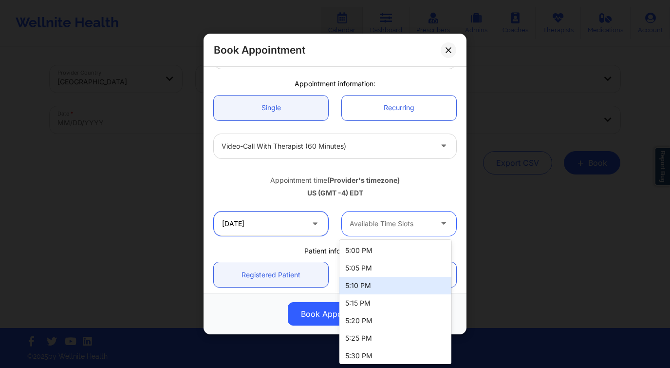
click at [295, 229] on input "[DATE]" at bounding box center [271, 223] width 114 height 24
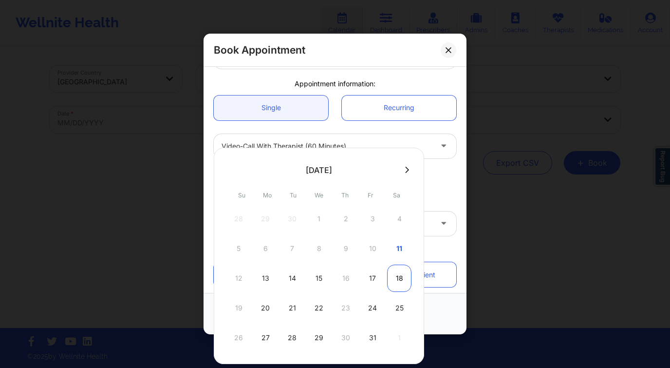
click at [406, 275] on div "18" at bounding box center [399, 277] width 24 height 27
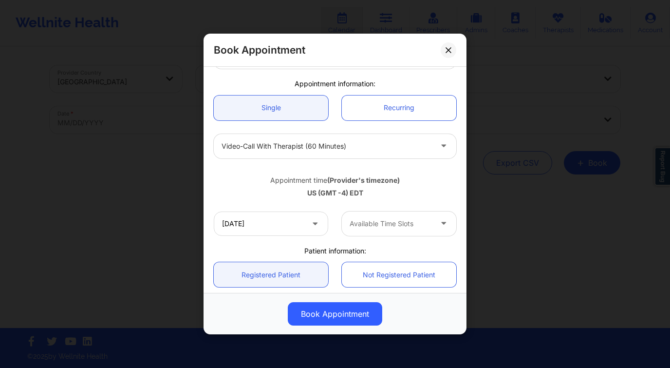
click at [419, 234] on div "Available Time Slots" at bounding box center [387, 223] width 91 height 24
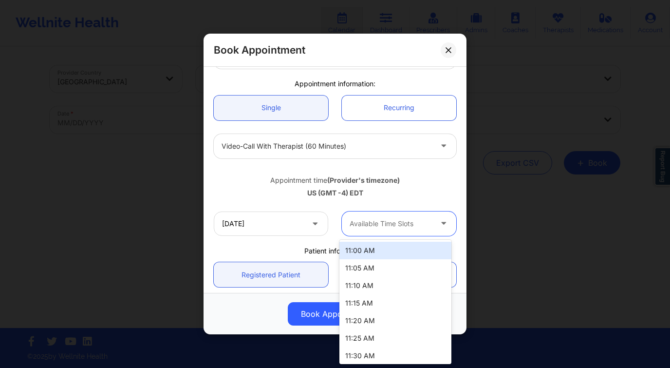
click at [385, 246] on div "11:00 AM" at bounding box center [395, 250] width 112 height 18
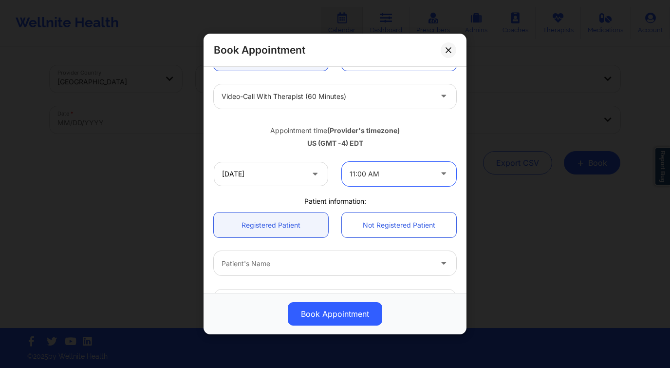
scroll to position [147, 0]
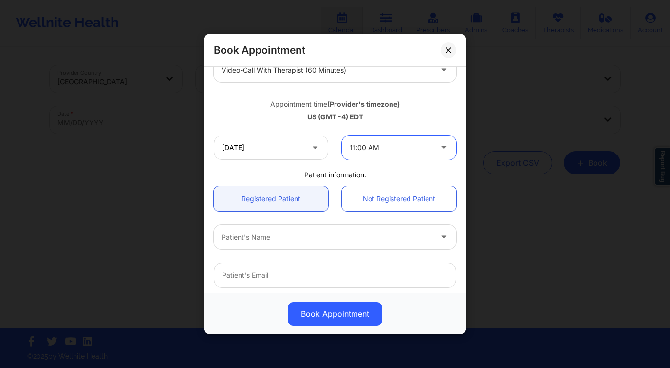
click at [401, 144] on div at bounding box center [391, 148] width 82 height 12
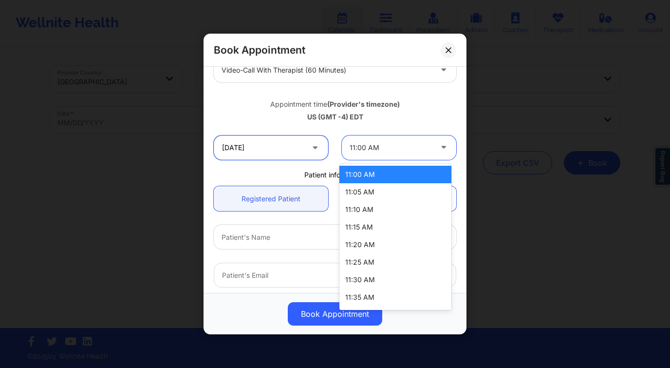
click at [299, 143] on input "[DATE]" at bounding box center [271, 147] width 114 height 24
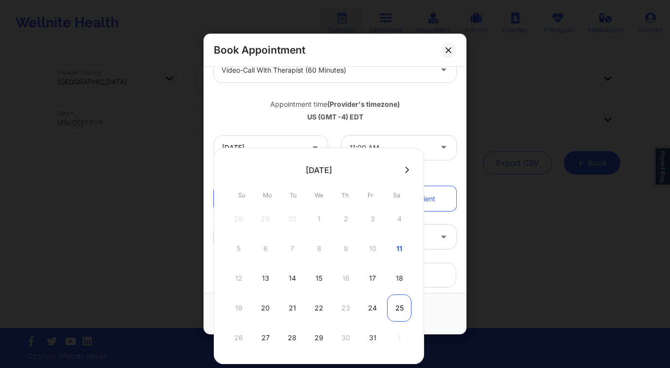
click at [398, 302] on div "25" at bounding box center [399, 307] width 24 height 27
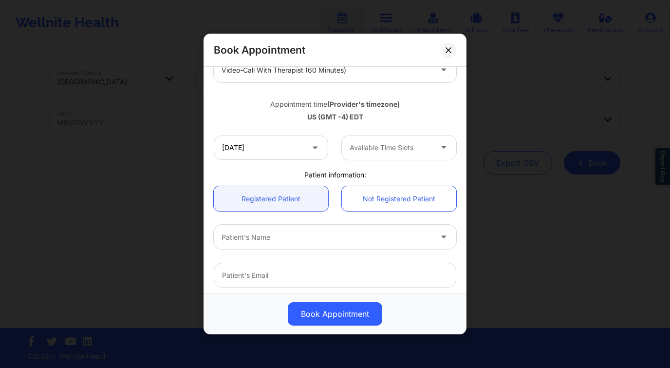
click at [388, 145] on div at bounding box center [391, 148] width 82 height 12
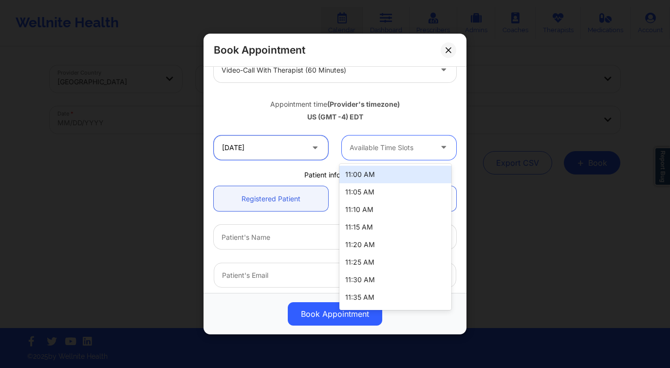
click at [288, 142] on input "[DATE]" at bounding box center [271, 147] width 114 height 24
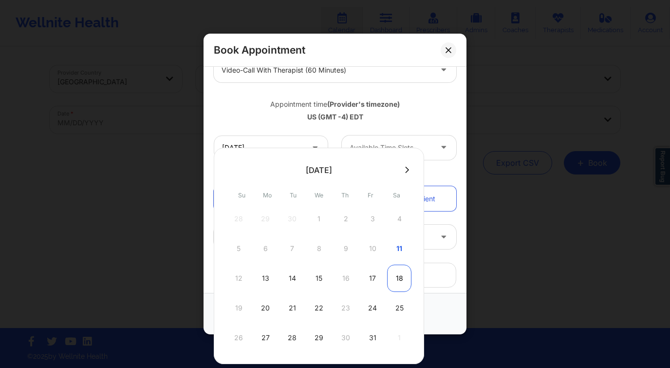
click at [400, 278] on div "18" at bounding box center [399, 277] width 24 height 27
type input "[DATE]"
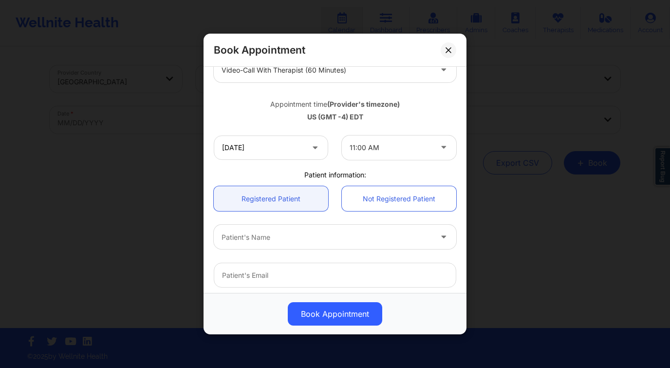
click at [402, 148] on div at bounding box center [391, 148] width 82 height 12
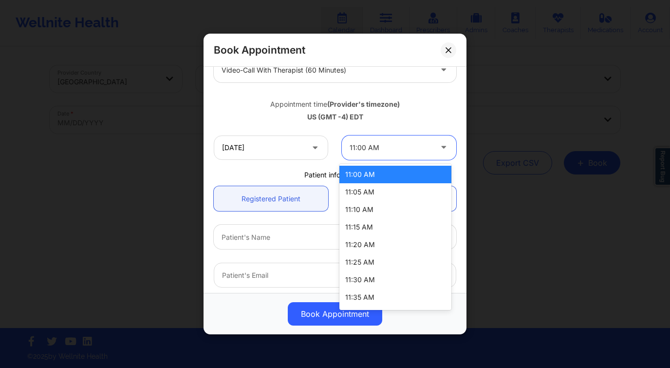
click at [402, 148] on div at bounding box center [391, 148] width 82 height 12
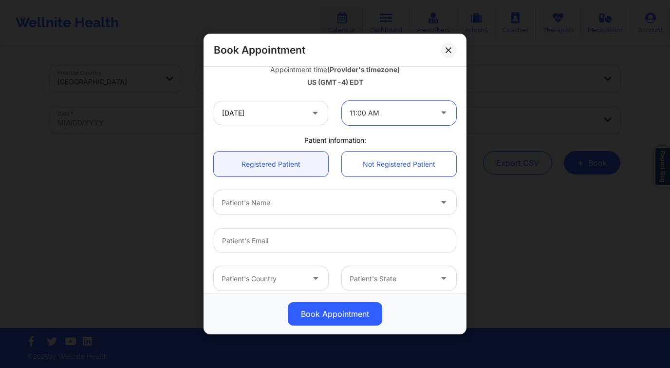
scroll to position [219, 0]
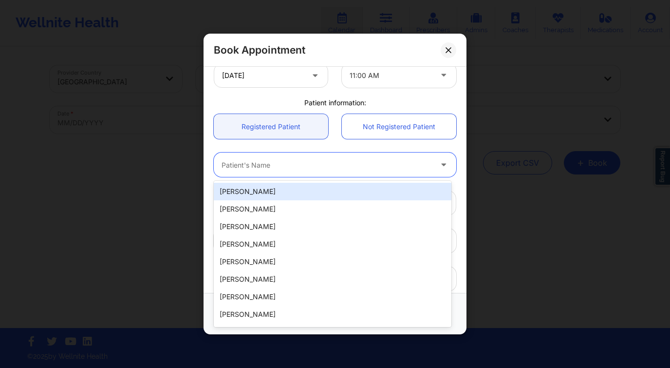
click at [298, 162] on div at bounding box center [327, 165] width 210 height 12
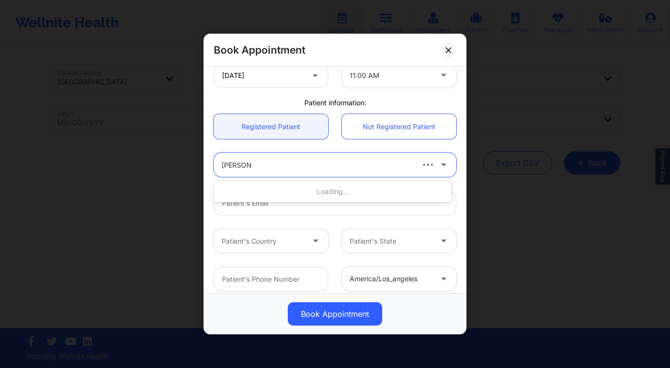
type input "[PERSON_NAME] st"
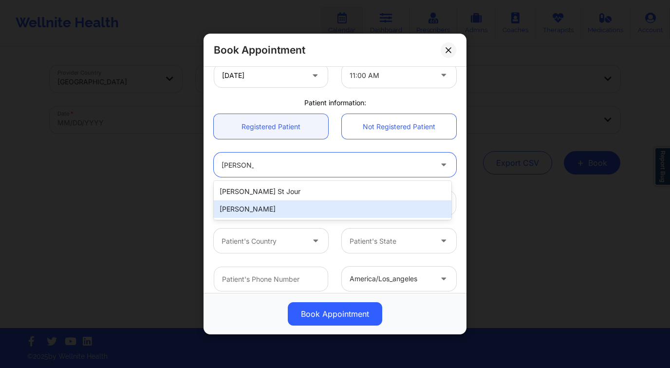
click at [286, 213] on div "[PERSON_NAME]" at bounding box center [333, 209] width 238 height 18
type input "[EMAIL_ADDRESS][DOMAIN_NAME]"
type input "[PHONE_NUMBER]"
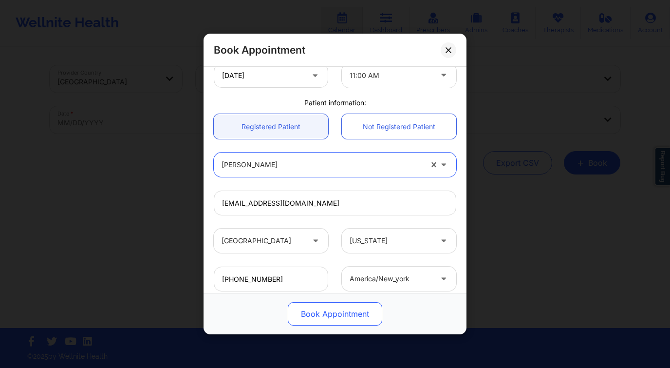
click at [317, 307] on button "Book Appointment" at bounding box center [335, 313] width 94 height 23
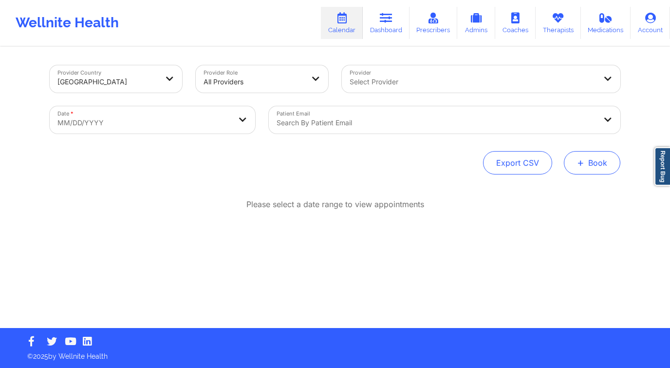
click at [588, 158] on button "+ Book" at bounding box center [592, 162] width 56 height 23
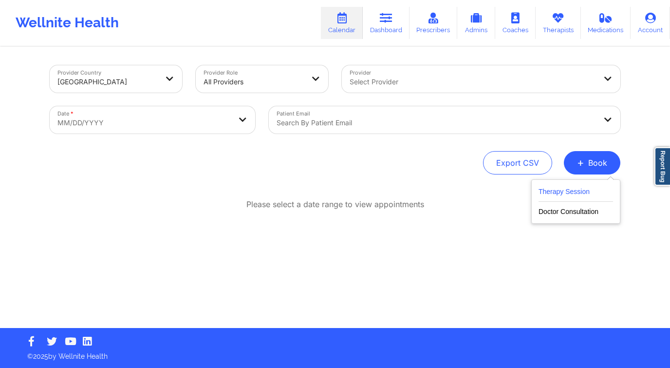
click at [551, 186] on button "Therapy Session" at bounding box center [575, 193] width 74 height 16
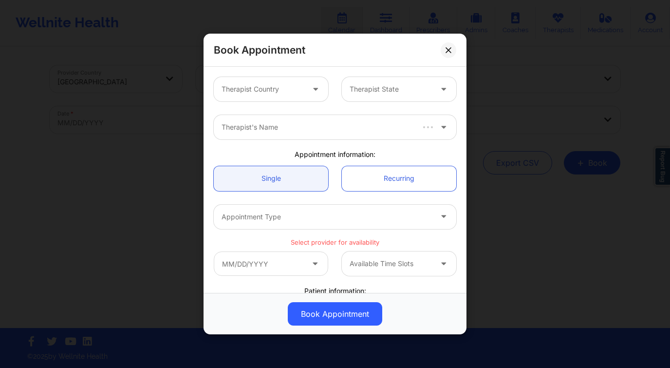
click at [280, 98] on div "Therapist Country" at bounding box center [259, 89] width 91 height 24
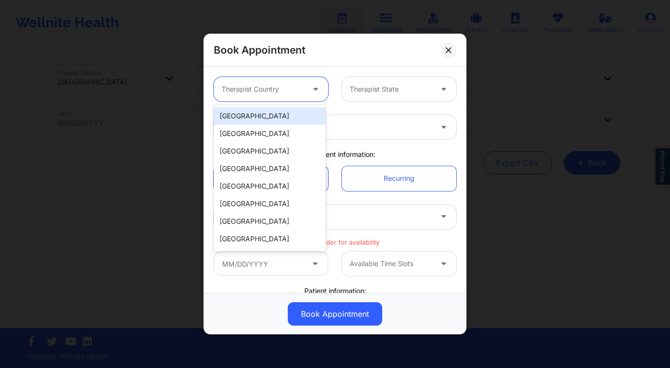
click at [268, 115] on div "[GEOGRAPHIC_DATA]" at bounding box center [270, 116] width 112 height 18
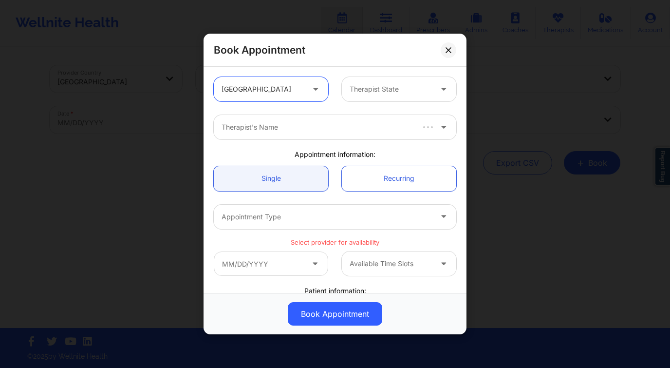
click at [389, 90] on div at bounding box center [391, 89] width 82 height 12
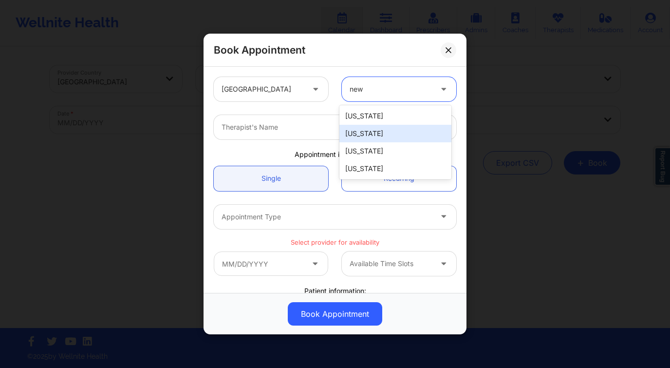
type input "new y"
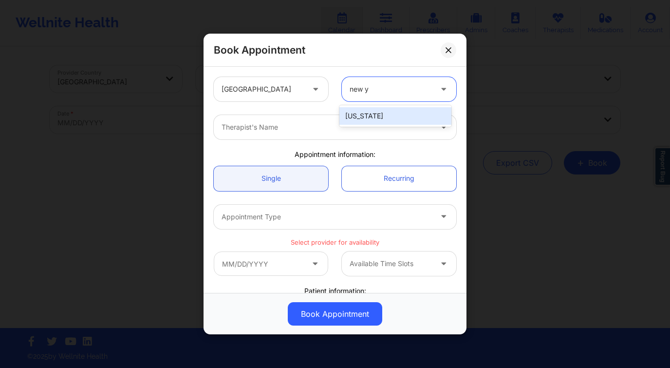
click at [373, 112] on div "[US_STATE]" at bounding box center [395, 116] width 112 height 18
click at [320, 127] on div at bounding box center [327, 127] width 210 height 12
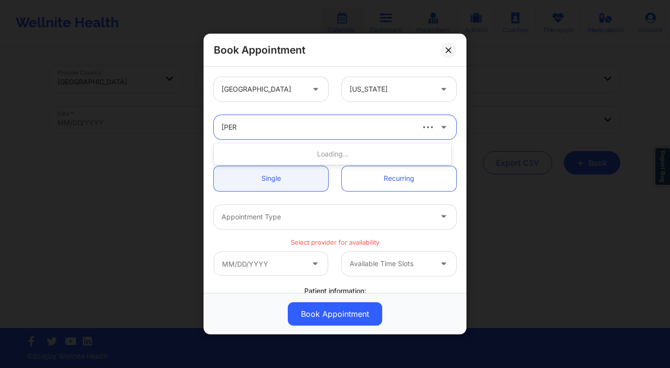
type input "stanl"
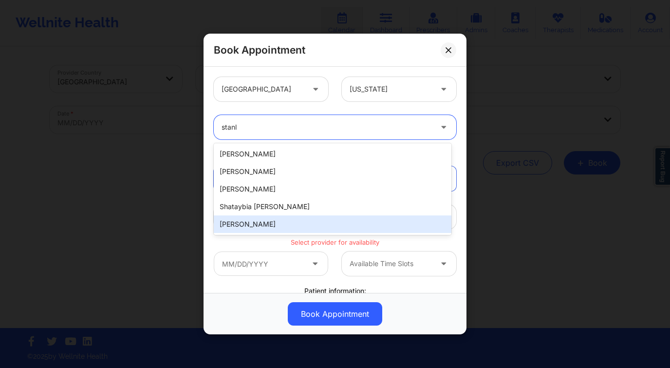
click at [289, 225] on div "[PERSON_NAME]" at bounding box center [333, 224] width 238 height 18
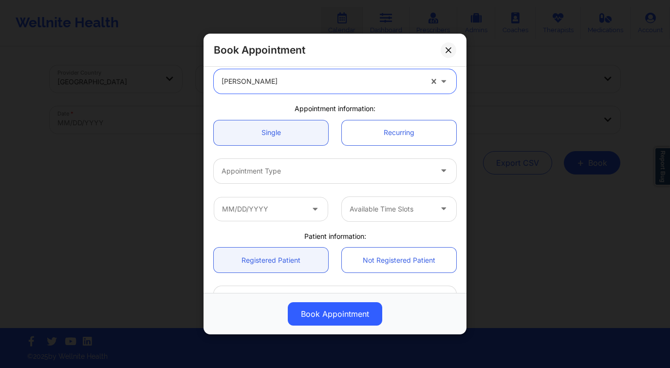
scroll to position [86, 0]
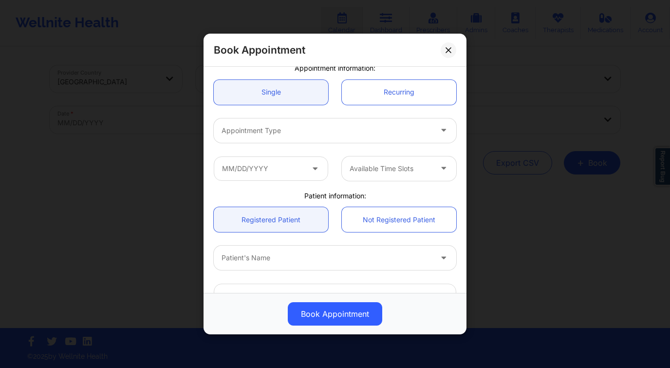
click at [279, 120] on div "Appointment Type" at bounding box center [323, 130] width 219 height 24
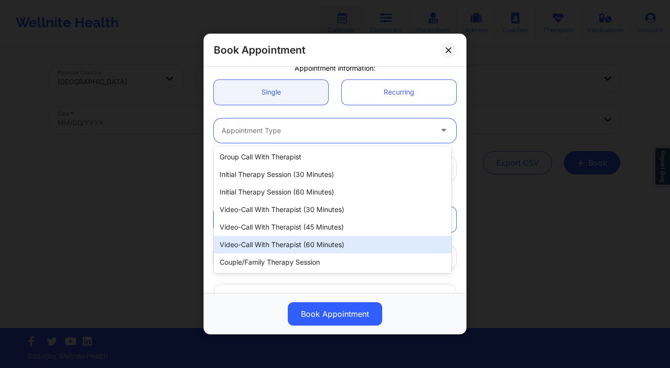
click at [332, 244] on div "Video-Call with Therapist (60 minutes)" at bounding box center [333, 245] width 238 height 18
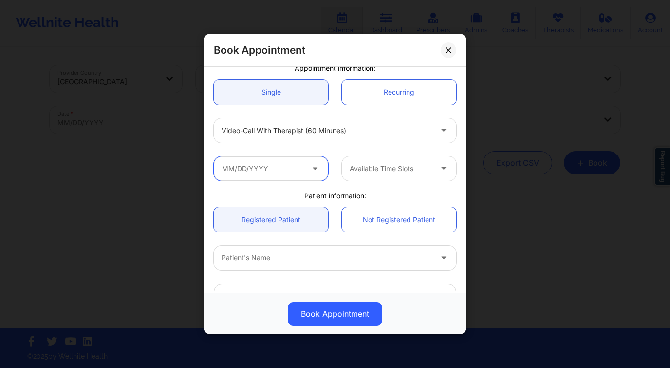
click at [270, 174] on input "text" at bounding box center [271, 168] width 114 height 24
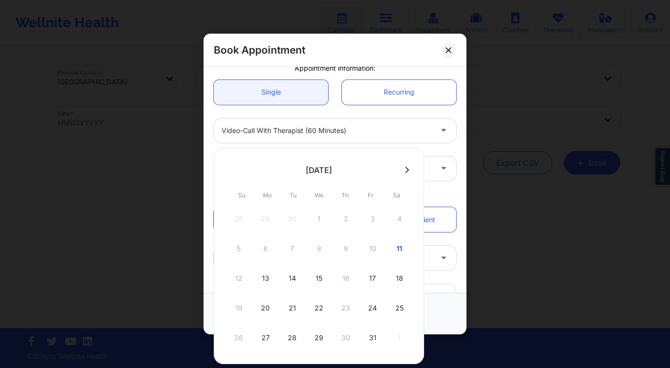
drag, startPoint x: 396, startPoint y: 309, endPoint x: 407, endPoint y: 293, distance: 19.6
click at [396, 309] on div "25" at bounding box center [399, 307] width 24 height 27
type input "[DATE]"
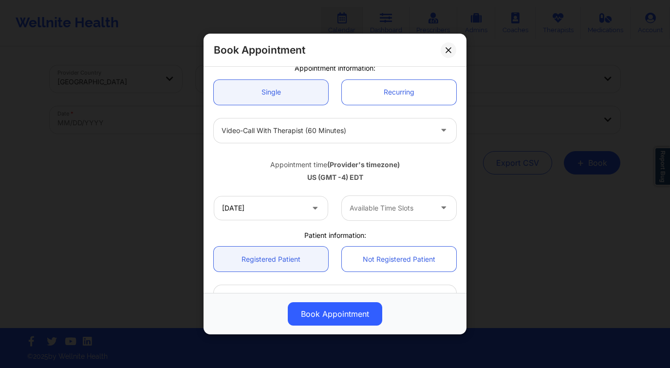
click at [413, 206] on div at bounding box center [391, 208] width 82 height 12
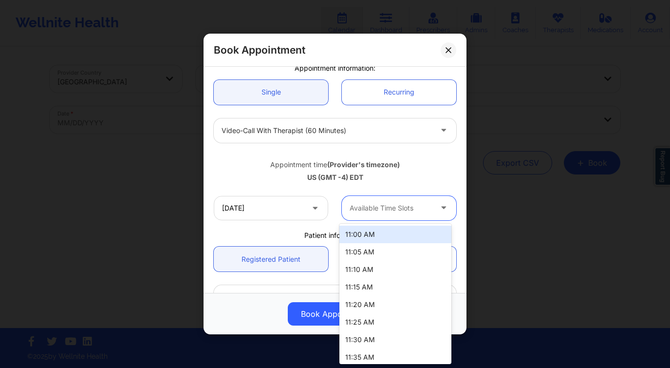
click at [397, 236] on div "11:00 AM" at bounding box center [395, 234] width 112 height 18
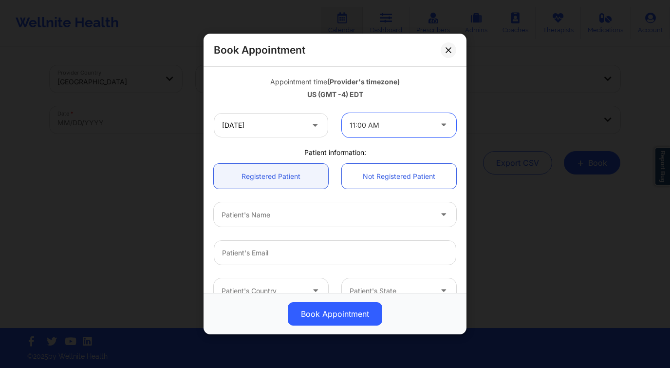
scroll to position [169, 0]
click at [280, 212] on div at bounding box center [327, 214] width 210 height 12
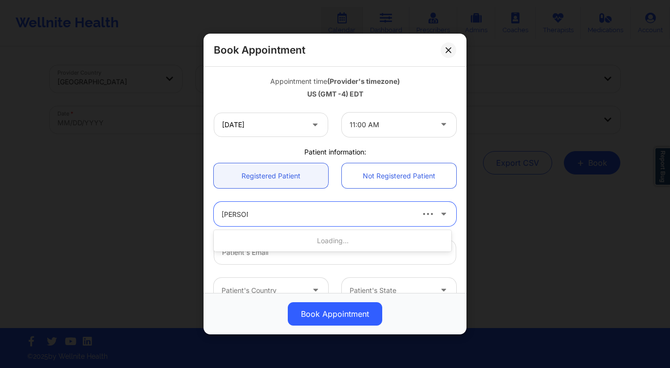
type input "[PERSON_NAME] st"
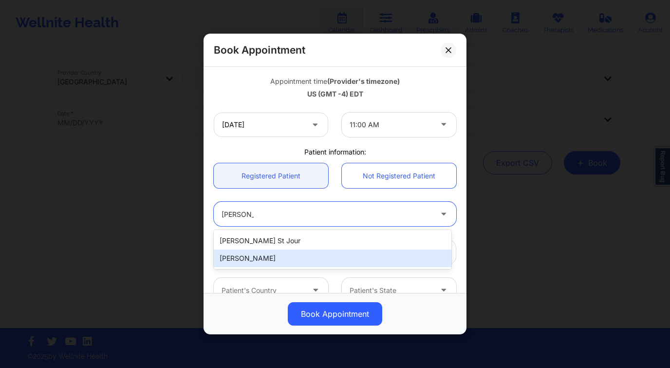
drag, startPoint x: 282, startPoint y: 256, endPoint x: 288, endPoint y: 258, distance: 5.6
click at [282, 256] on div "[PERSON_NAME]" at bounding box center [333, 258] width 238 height 18
type input "[EMAIL_ADDRESS][DOMAIN_NAME]"
type input "[PHONE_NUMBER]"
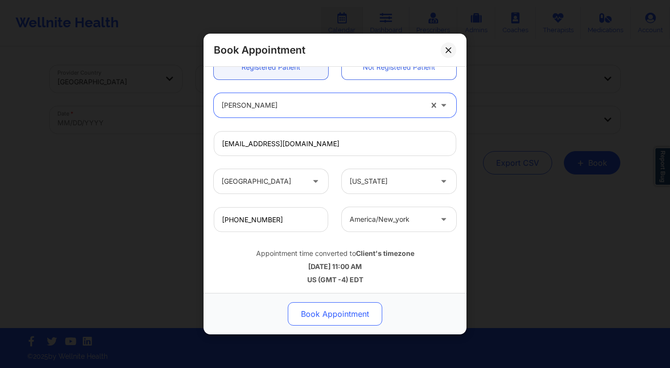
scroll to position [279, 0]
click at [341, 315] on button "Book Appointment" at bounding box center [335, 313] width 94 height 23
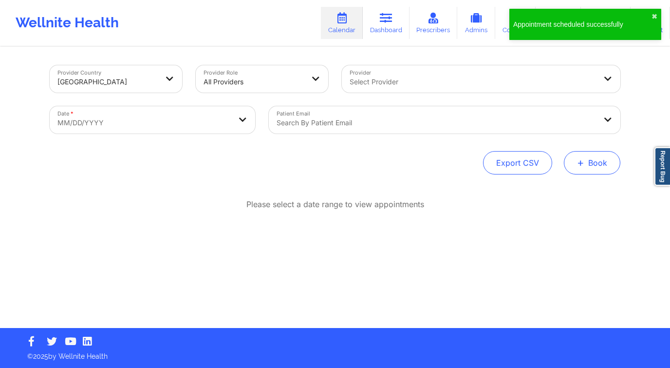
click at [605, 166] on button "+ Book" at bounding box center [592, 162] width 56 height 23
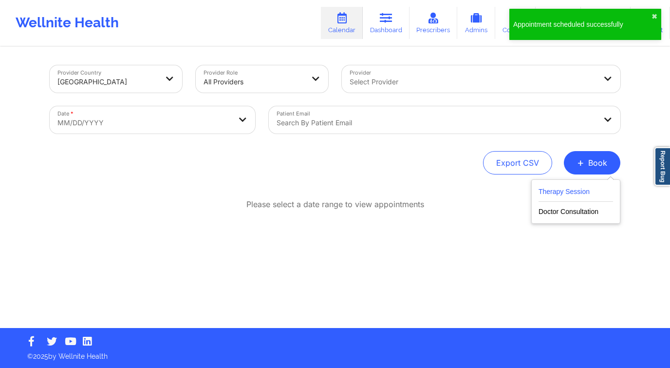
click at [557, 197] on button "Therapy Session" at bounding box center [575, 193] width 74 height 16
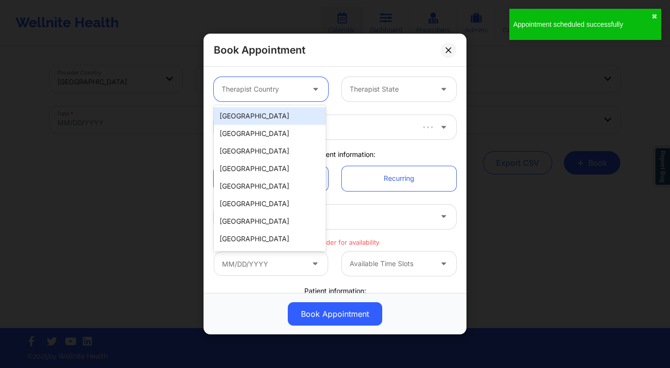
click at [263, 86] on div at bounding box center [263, 89] width 82 height 12
click at [278, 114] on div "[GEOGRAPHIC_DATA]" at bounding box center [270, 116] width 112 height 18
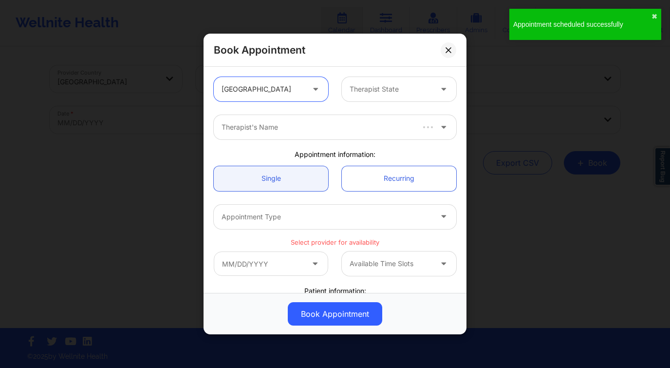
click at [383, 90] on div at bounding box center [391, 89] width 82 height 12
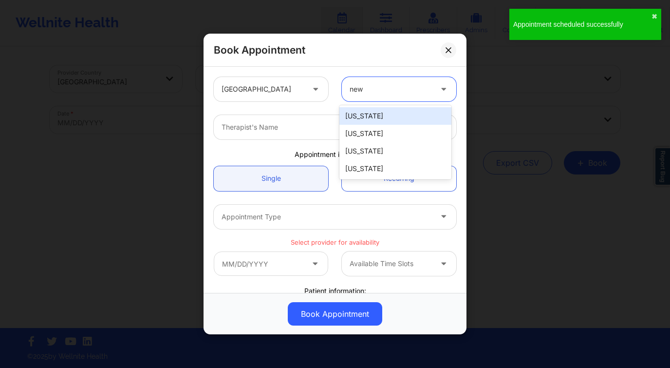
type input "new y"
drag, startPoint x: 377, startPoint y: 119, endPoint x: 337, endPoint y: 130, distance: 41.5
click at [376, 119] on div "[US_STATE]" at bounding box center [395, 116] width 112 height 18
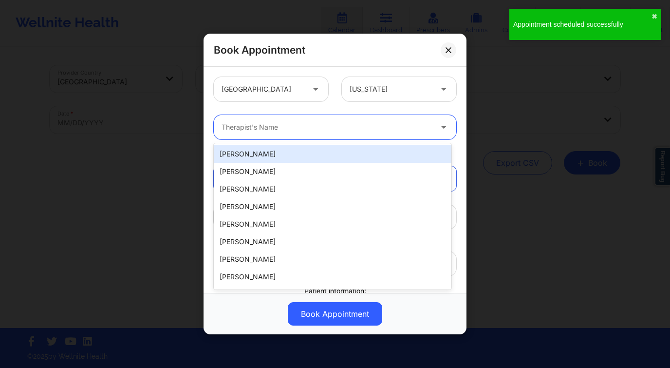
click at [337, 130] on div at bounding box center [327, 127] width 210 height 12
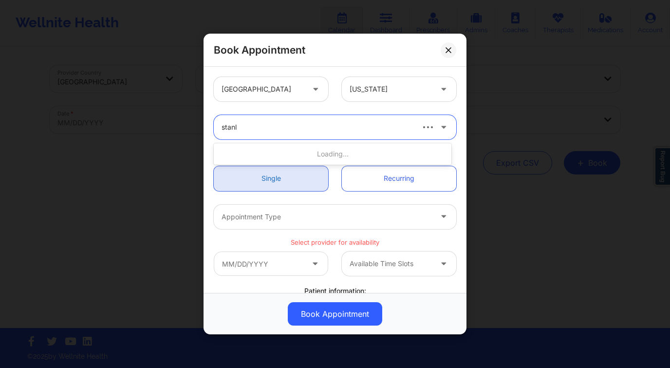
type input "stanle"
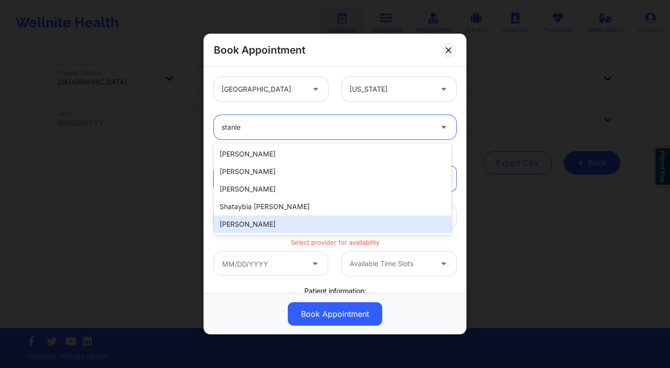
click at [265, 222] on div "[PERSON_NAME]" at bounding box center [333, 224] width 238 height 18
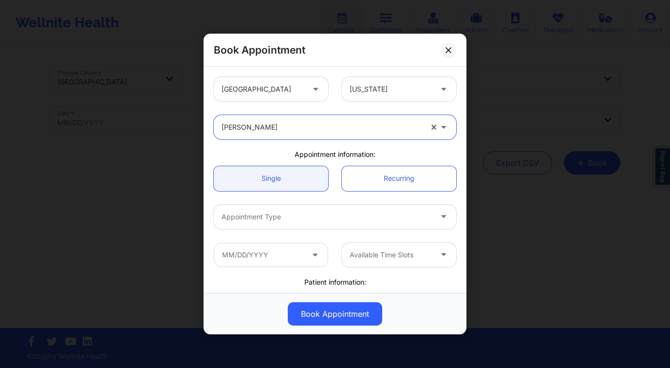
click at [271, 222] on div "Appointment Type" at bounding box center [323, 216] width 219 height 24
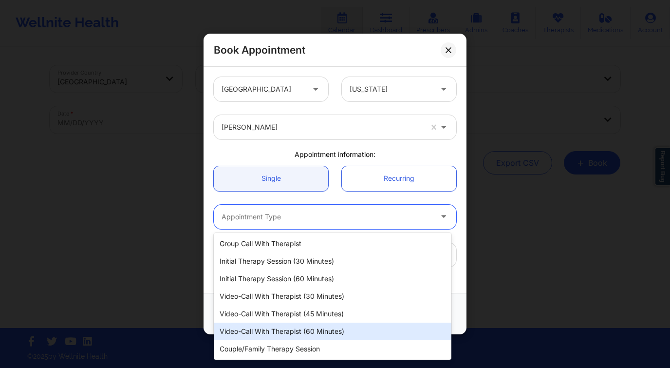
click at [322, 327] on div "Video-Call with Therapist (60 minutes)" at bounding box center [333, 331] width 238 height 18
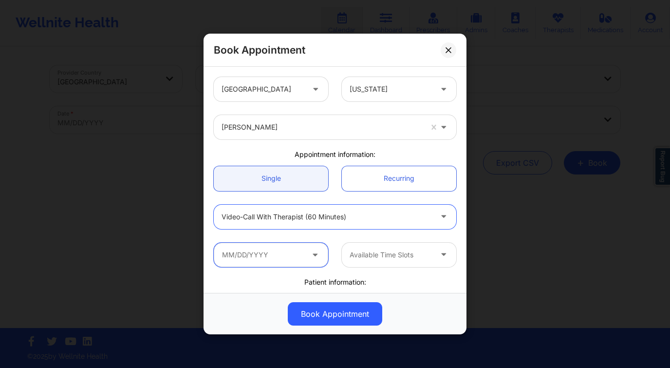
click at [266, 248] on input "text" at bounding box center [271, 254] width 114 height 24
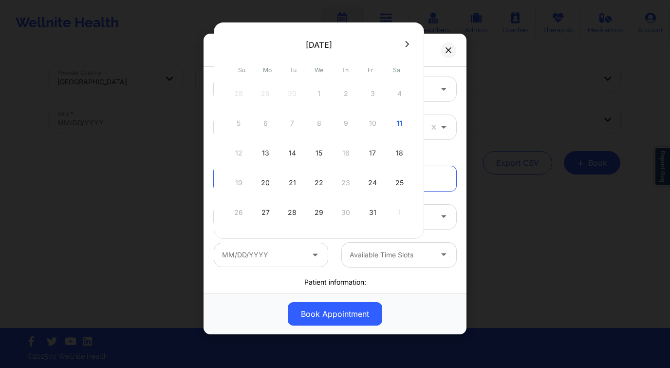
click at [405, 43] on icon at bounding box center [407, 43] width 4 height 7
click at [402, 91] on div "1" at bounding box center [399, 93] width 24 height 27
type input "[DATE]"
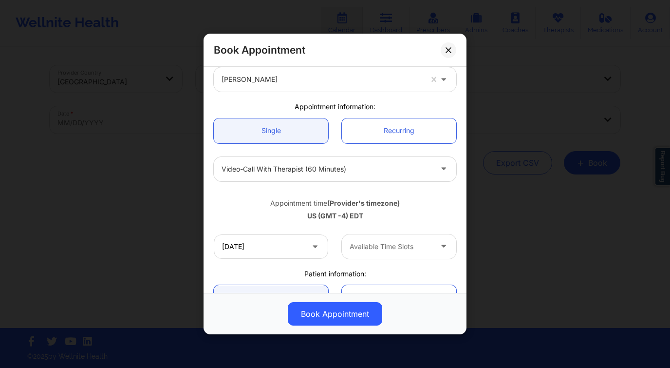
scroll to position [86, 0]
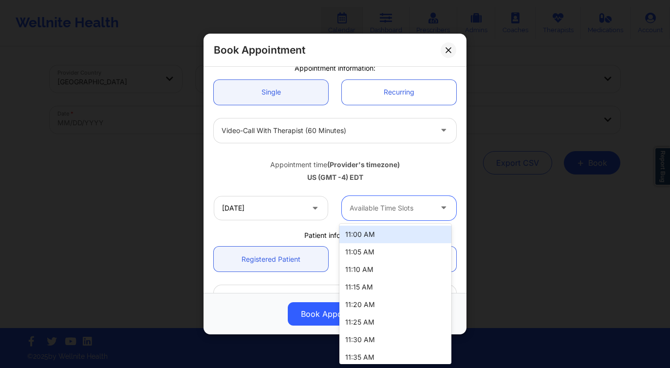
click at [394, 211] on div at bounding box center [391, 208] width 82 height 12
click at [384, 235] on div "11:00 AM" at bounding box center [395, 234] width 112 height 18
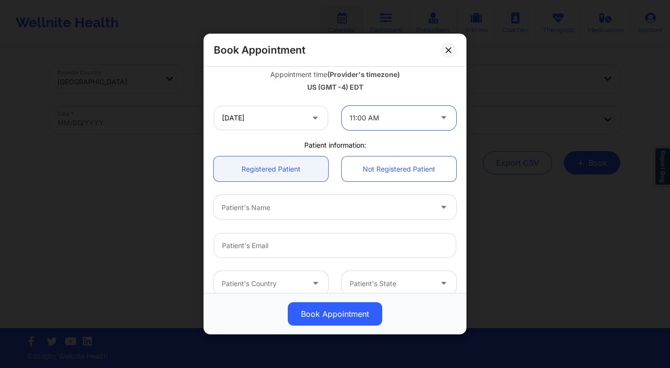
scroll to position [259, 0]
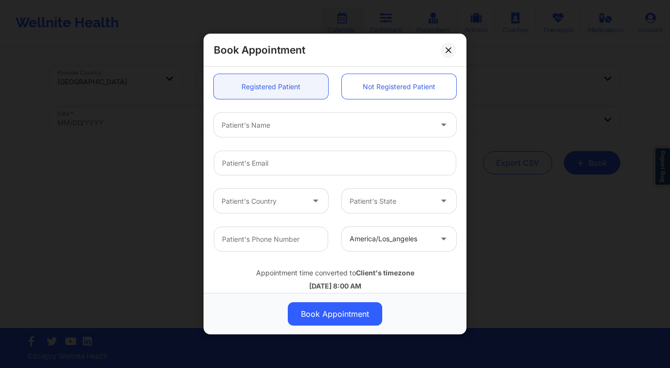
click at [296, 133] on div "Patient's Name" at bounding box center [323, 124] width 219 height 24
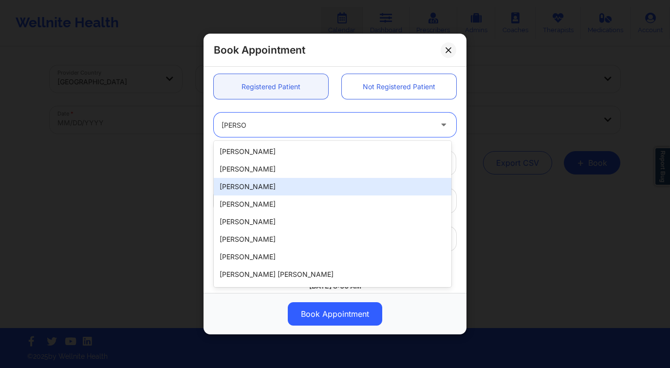
type input "[PERSON_NAME]"
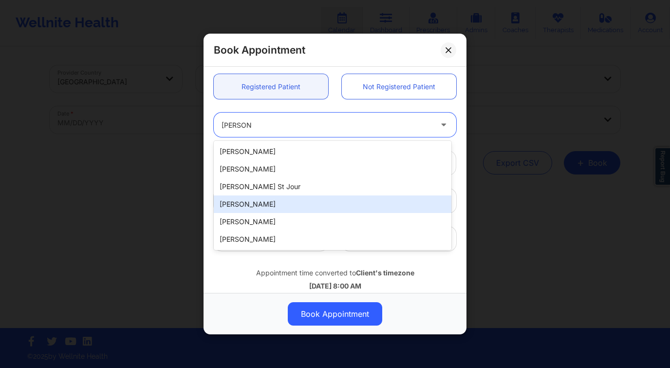
drag, startPoint x: 260, startPoint y: 200, endPoint x: 279, endPoint y: 213, distance: 23.8
click at [260, 200] on div "[PERSON_NAME]" at bounding box center [333, 204] width 238 height 18
type input "[EMAIL_ADDRESS][DOMAIN_NAME]"
type input "[PHONE_NUMBER]"
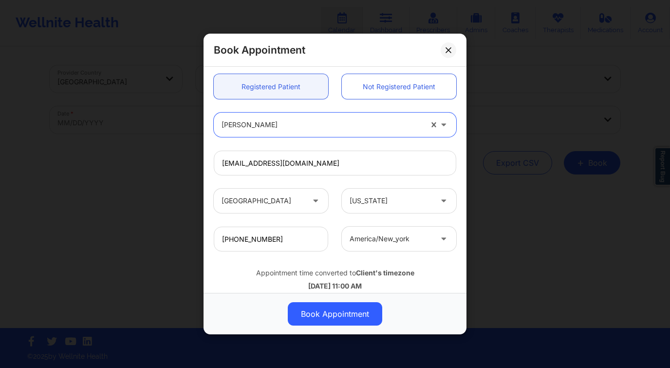
click at [359, 320] on button "Book Appointment" at bounding box center [335, 313] width 94 height 23
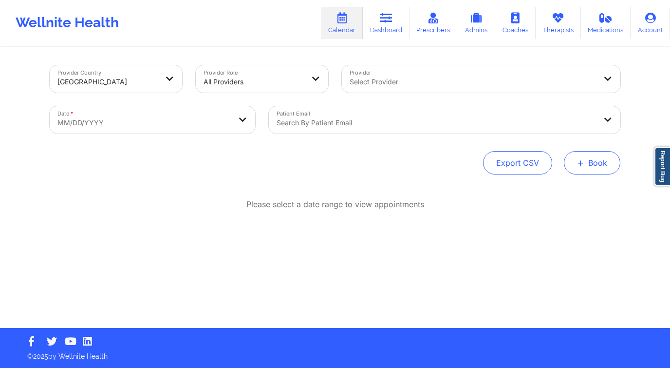
click at [612, 162] on button "+ Book" at bounding box center [592, 162] width 56 height 23
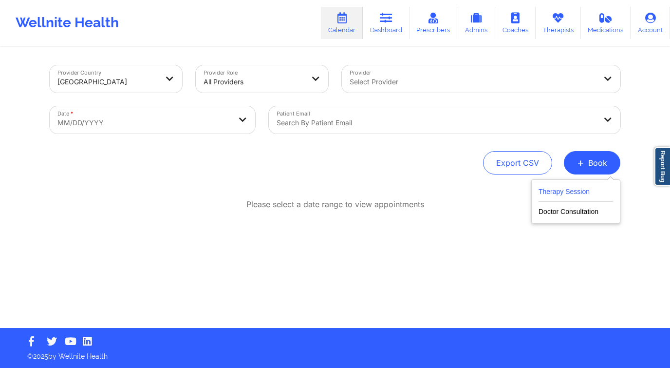
click at [564, 190] on button "Therapy Session" at bounding box center [575, 193] width 74 height 16
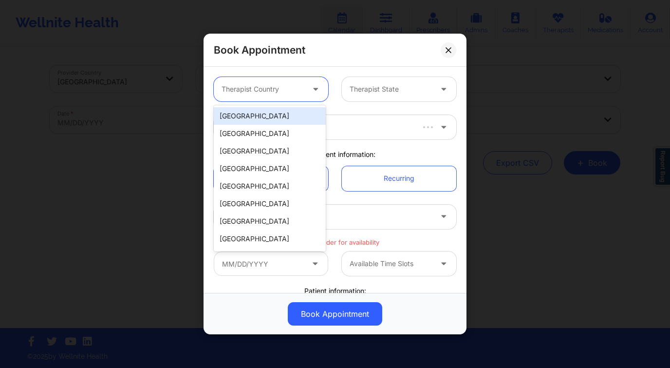
click at [272, 91] on div at bounding box center [263, 89] width 82 height 12
click at [254, 120] on div "[GEOGRAPHIC_DATA]" at bounding box center [270, 116] width 112 height 18
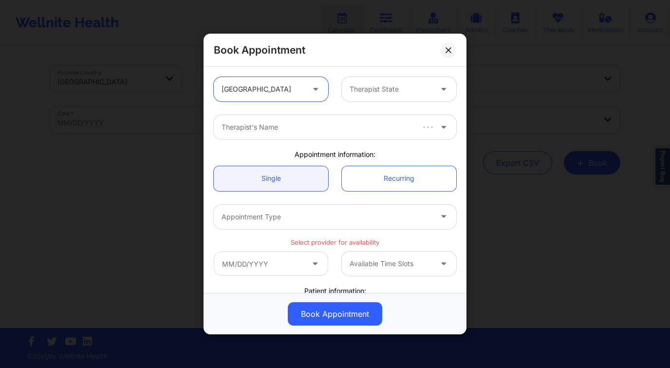
click at [363, 91] on div at bounding box center [391, 89] width 82 height 12
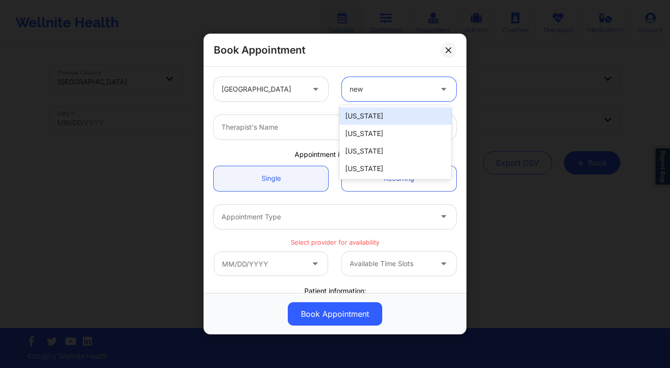
type input "new y"
click at [369, 117] on div "[US_STATE]" at bounding box center [395, 116] width 112 height 18
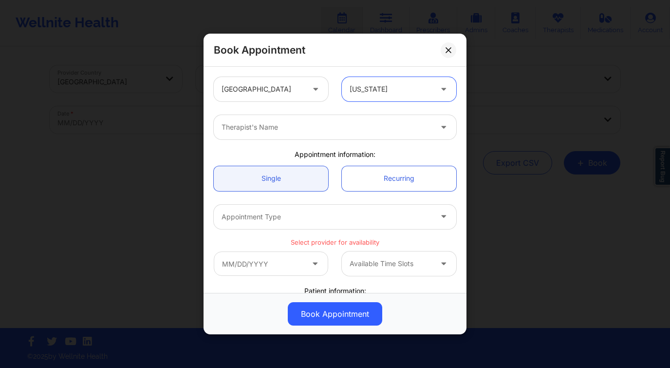
click at [311, 132] on div at bounding box center [327, 127] width 210 height 12
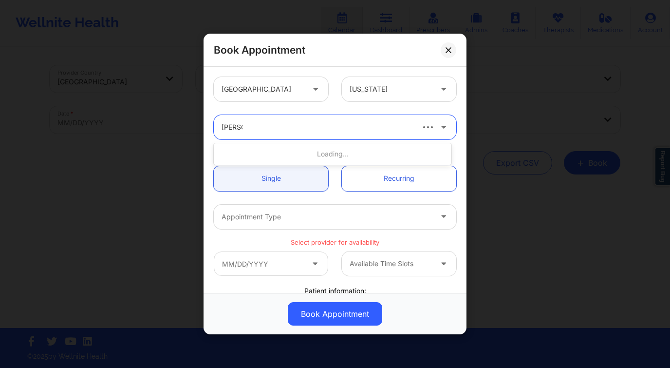
type input "[PERSON_NAME]"
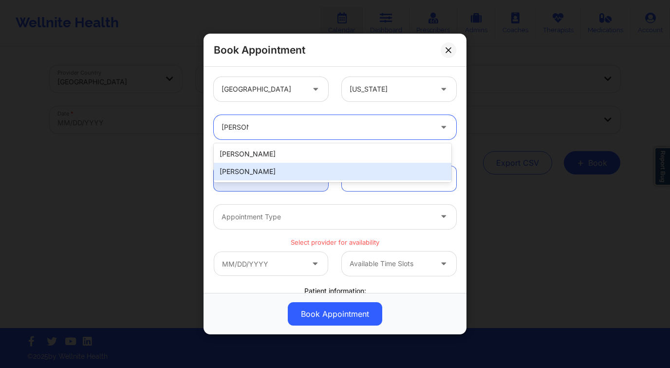
click at [259, 174] on div "[PERSON_NAME]" at bounding box center [333, 172] width 238 height 18
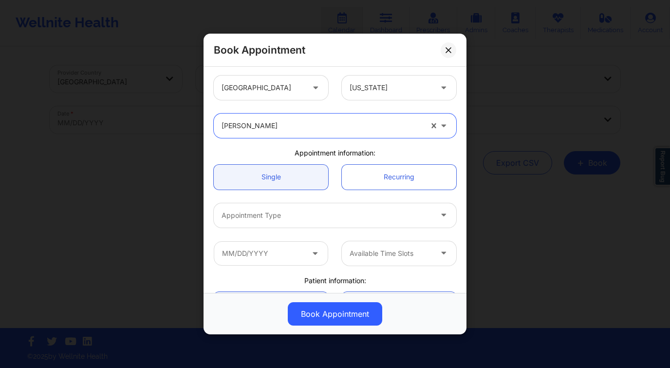
scroll to position [2, 0]
click at [282, 208] on div "Appointment Type" at bounding box center [323, 215] width 219 height 24
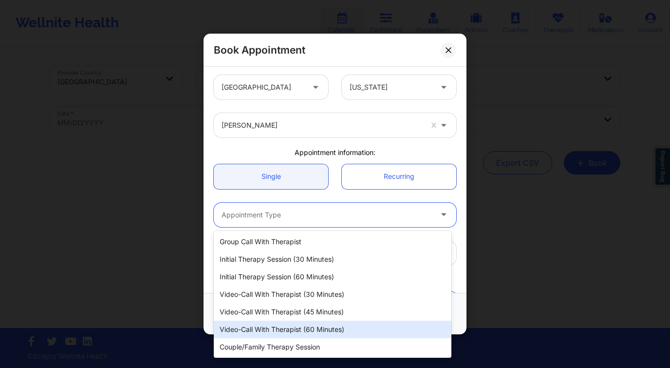
click at [320, 324] on div "Video-Call with Therapist (60 minutes)" at bounding box center [333, 329] width 238 height 18
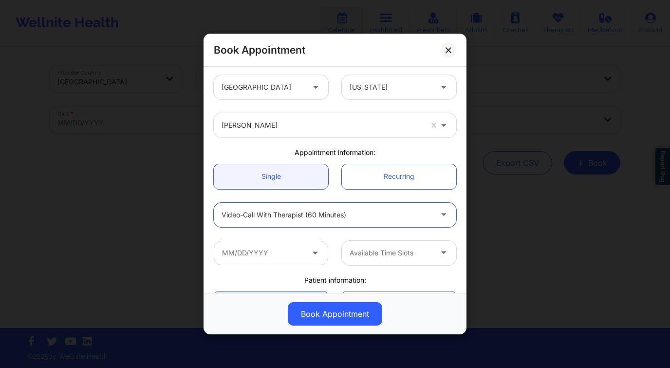
scroll to position [78, 0]
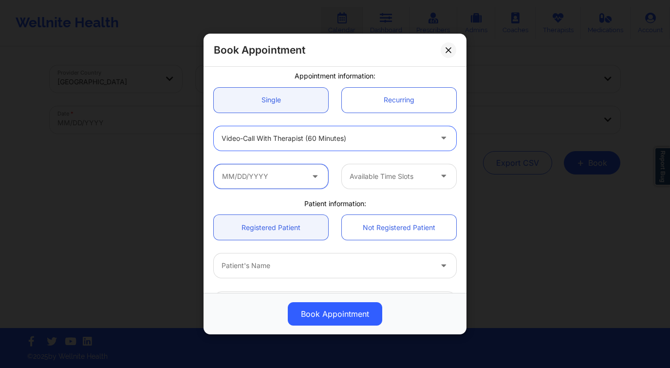
click at [294, 180] on input "text" at bounding box center [271, 176] width 114 height 24
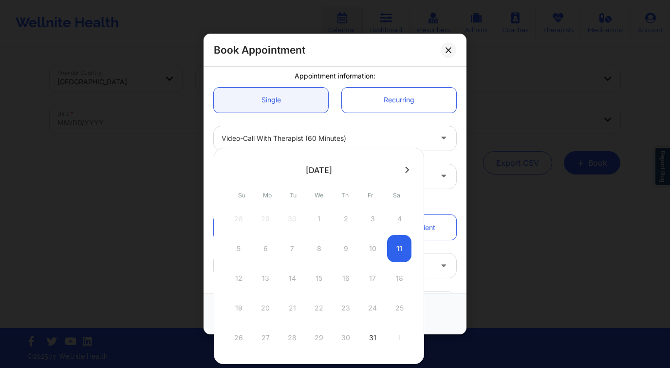
click at [405, 171] on icon at bounding box center [407, 169] width 4 height 7
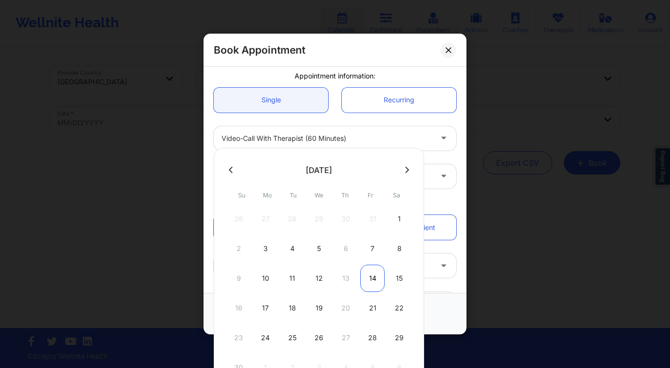
click at [369, 283] on div "14" at bounding box center [372, 277] width 24 height 27
type input "[DATE]"
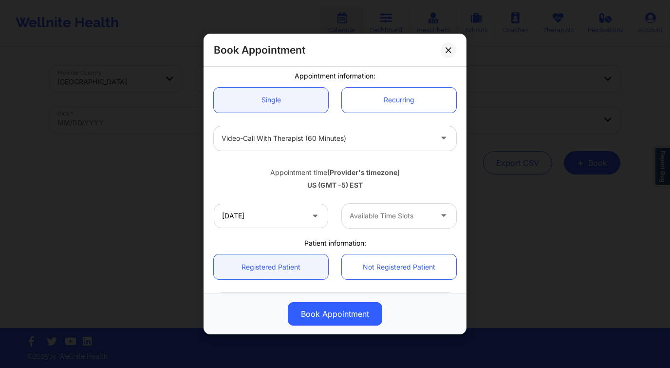
click at [367, 212] on div at bounding box center [391, 216] width 82 height 12
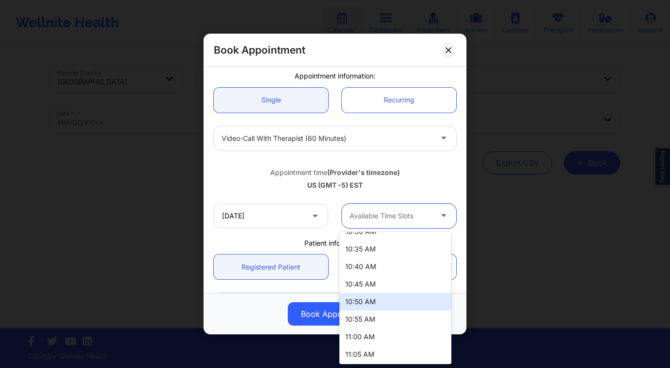
scroll to position [360, 0]
click at [388, 301] on div "11:00 AM" at bounding box center [395, 303] width 112 height 18
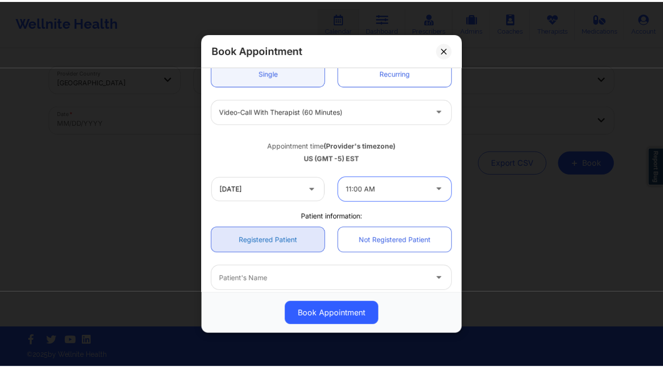
scroll to position [279, 0]
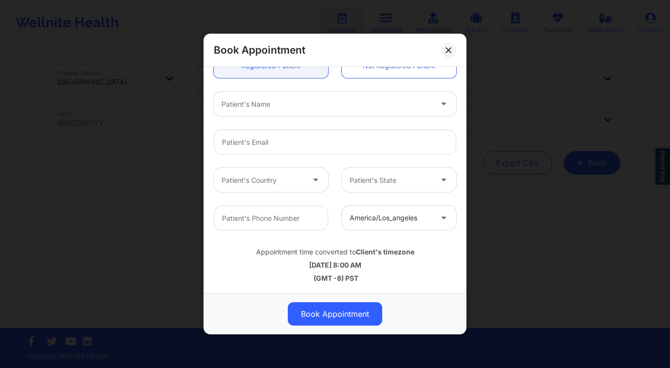
click at [279, 108] on div at bounding box center [327, 104] width 210 height 12
type input "[PERSON_NAME] st"
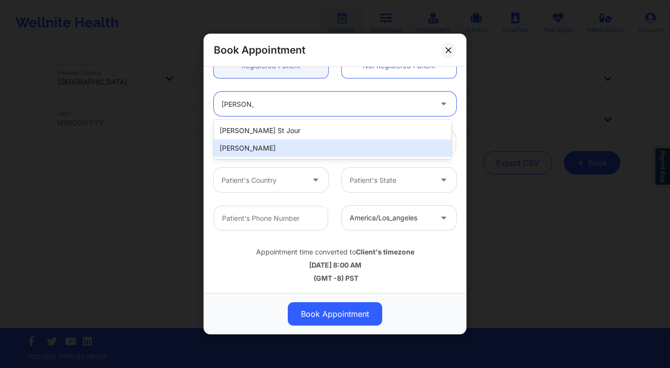
click at [286, 143] on div "[PERSON_NAME]" at bounding box center [333, 148] width 238 height 18
type input "[EMAIL_ADDRESS][DOMAIN_NAME]"
type input "[PHONE_NUMBER]"
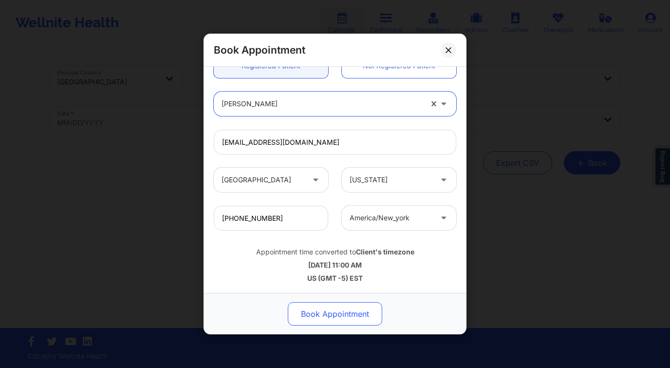
click at [353, 312] on button "Book Appointment" at bounding box center [335, 313] width 94 height 23
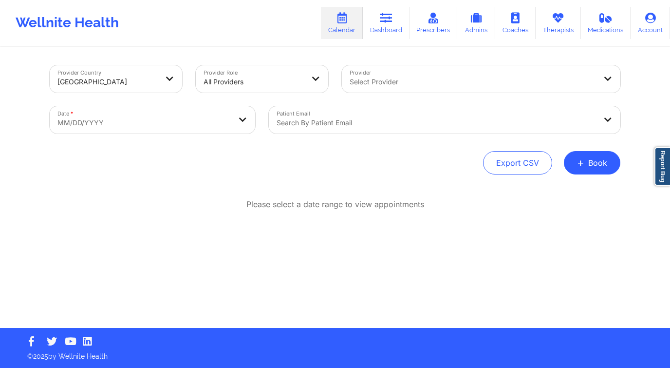
select select "2025-8"
select select "2025-9"
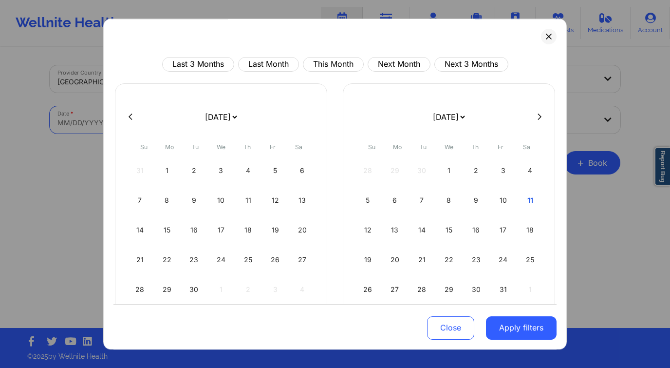
click at [151, 113] on body "Wellnite Health Calendar Dashboard Prescribers Admins Coaches Therapists Medica…" at bounding box center [335, 184] width 670 height 368
click at [537, 120] on icon at bounding box center [539, 116] width 4 height 7
select select "2025-9"
select select "2025-10"
click at [505, 227] on div "14" at bounding box center [503, 229] width 25 height 27
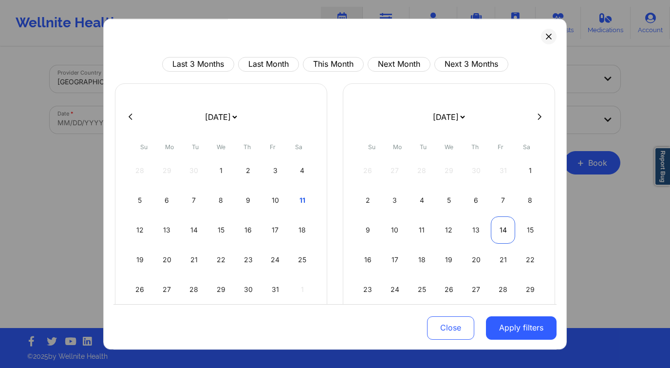
select select "2025-10"
select select "2025-11"
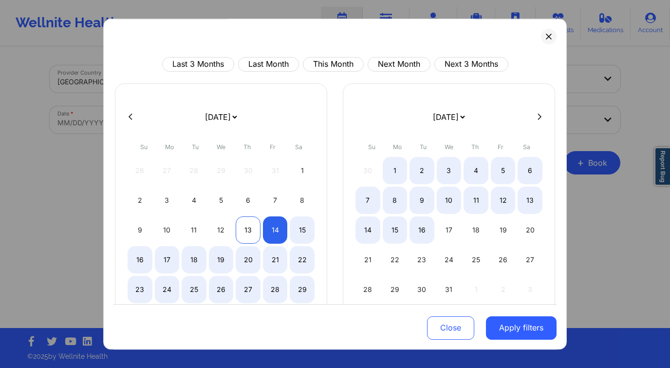
select select "2025-10"
select select "2025-11"
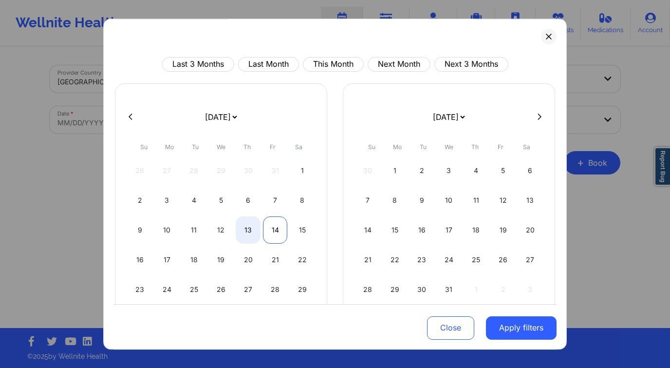
click at [273, 229] on div "14" at bounding box center [275, 229] width 25 height 27
select select "2025-10"
select select "2025-11"
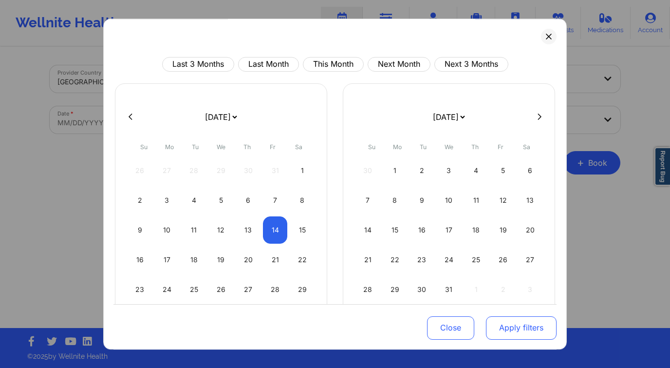
click at [511, 320] on button "Apply filters" at bounding box center [521, 326] width 71 height 23
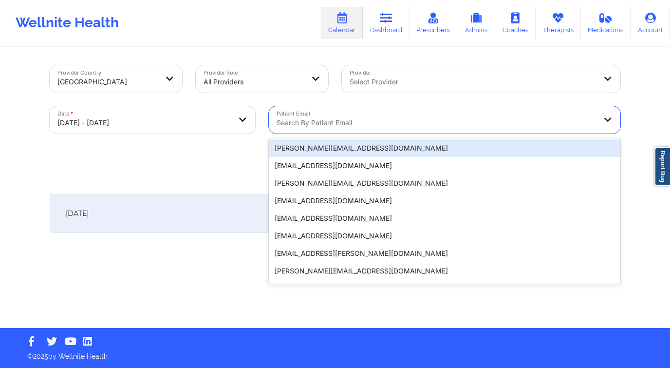
click at [358, 113] on div "Search by patient email" at bounding box center [433, 119] width 328 height 27
paste input "[EMAIL_ADDRESS][DOMAIN_NAME]"
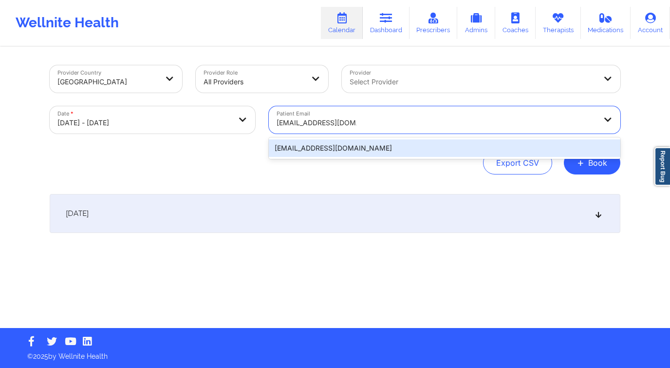
type input "[EMAIL_ADDRESS][DOMAIN_NAME]"
click at [475, 207] on div "[DATE]" at bounding box center [335, 213] width 571 height 39
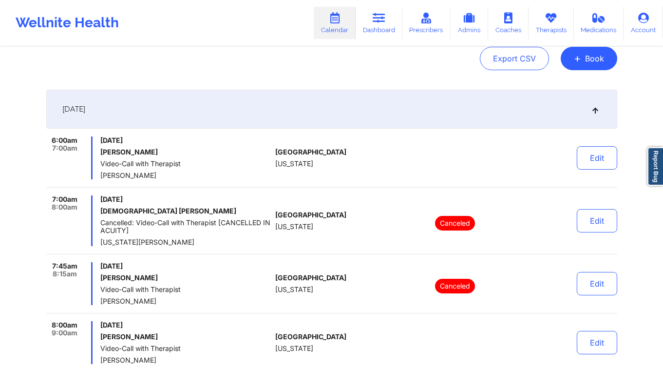
scroll to position [0, 0]
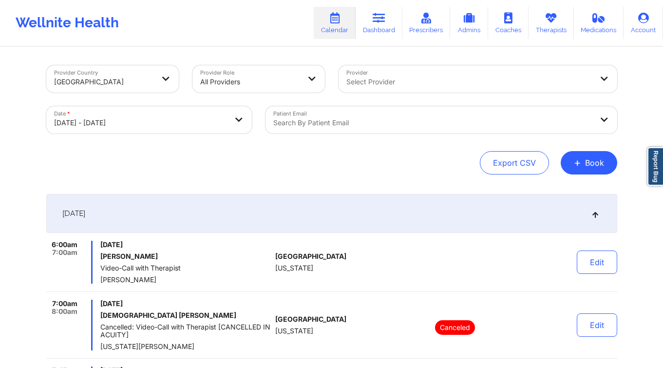
click at [340, 119] on div at bounding box center [432, 123] width 319 height 12
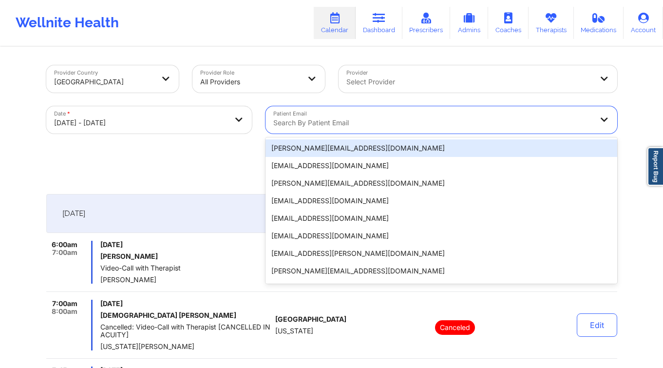
paste input "[EMAIL_ADDRESS][DOMAIN_NAME]"
type input "[EMAIL_ADDRESS][DOMAIN_NAME]"
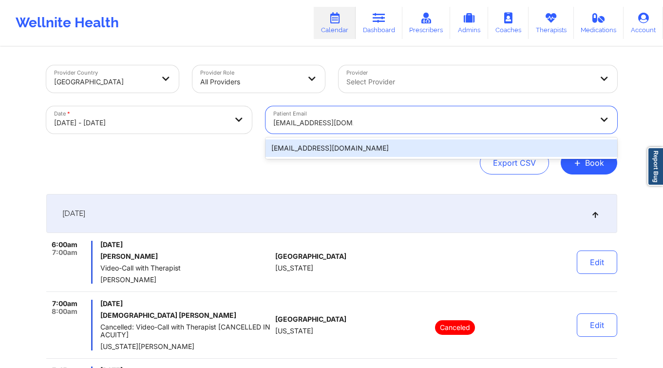
click at [315, 153] on div "[EMAIL_ADDRESS][DOMAIN_NAME]" at bounding box center [440, 148] width 351 height 18
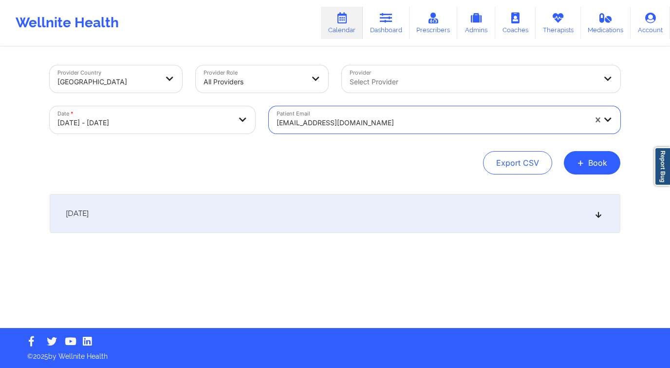
click at [291, 214] on div "[DATE]" at bounding box center [335, 213] width 571 height 39
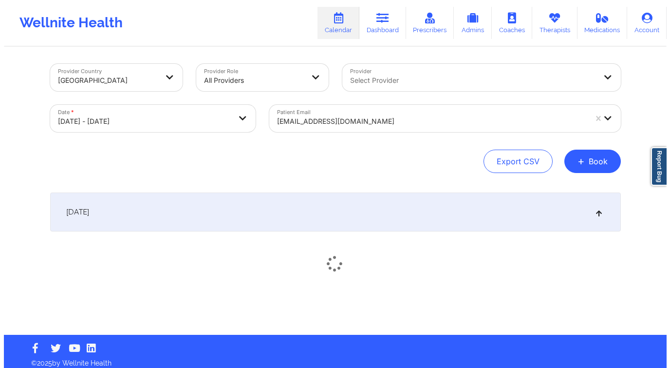
scroll to position [2, 0]
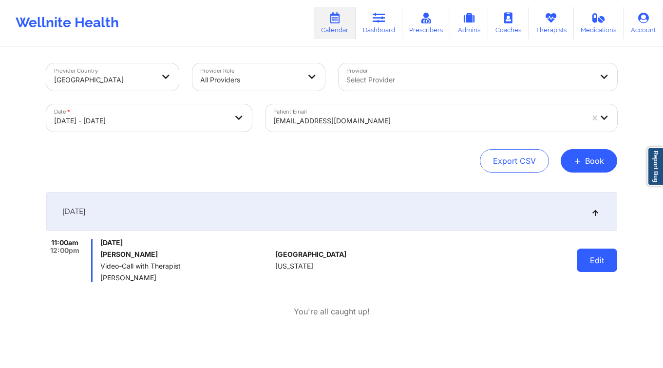
click at [599, 264] on button "Edit" at bounding box center [596, 259] width 40 height 23
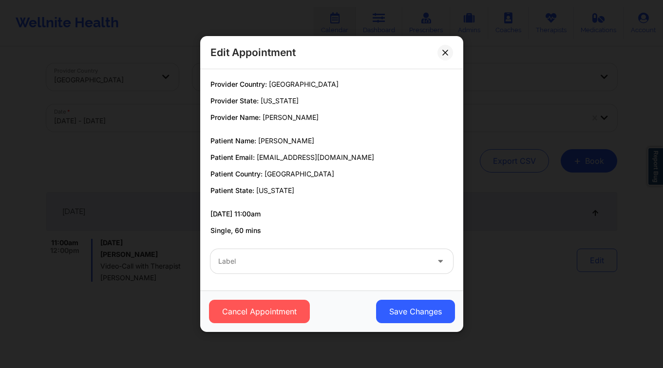
drag, startPoint x: 184, startPoint y: 318, endPoint x: 234, endPoint y: 322, distance: 50.3
click at [185, 318] on div "Edit Appointment Provider Country: [GEOGRAPHIC_DATA] Provider State: [US_STATE]…" at bounding box center [331, 184] width 663 height 368
click at [234, 322] on div "[DATE] 11:00am 12:00pm [DATE] [PERSON_NAME] Video-Call with Therapist [PERSON_N…" at bounding box center [331, 266] width 571 height 149
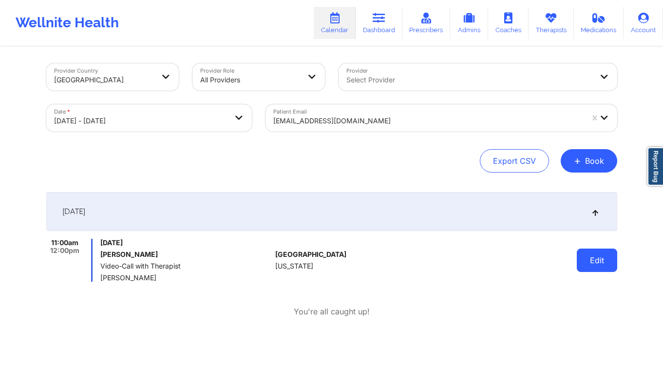
click at [604, 259] on button "Edit" at bounding box center [596, 259] width 40 height 23
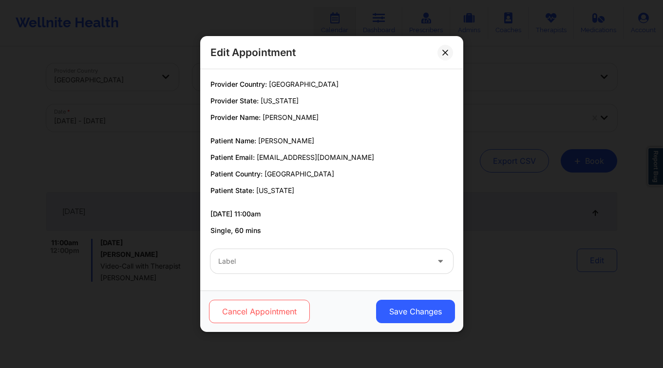
click at [289, 311] on button "Cancel Appointment" at bounding box center [258, 310] width 101 height 23
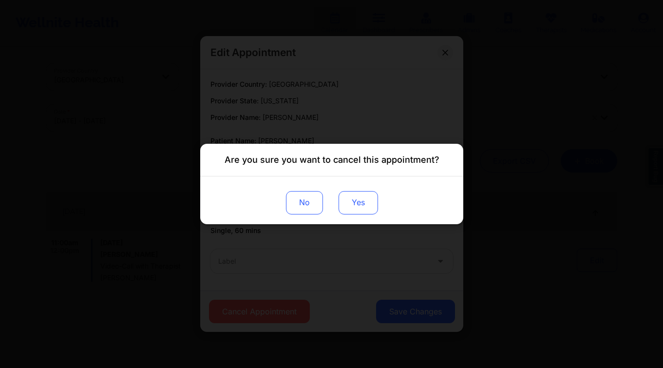
click at [355, 202] on button "Yes" at bounding box center [357, 202] width 39 height 23
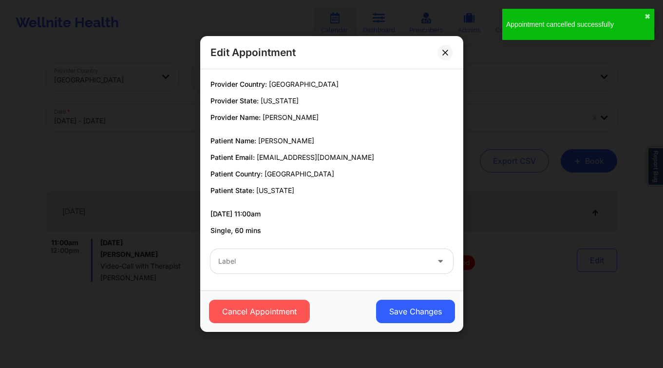
click at [596, 155] on div "Edit Appointment Provider Country: [GEOGRAPHIC_DATA] Provider State: [US_STATE]…" at bounding box center [331, 184] width 663 height 368
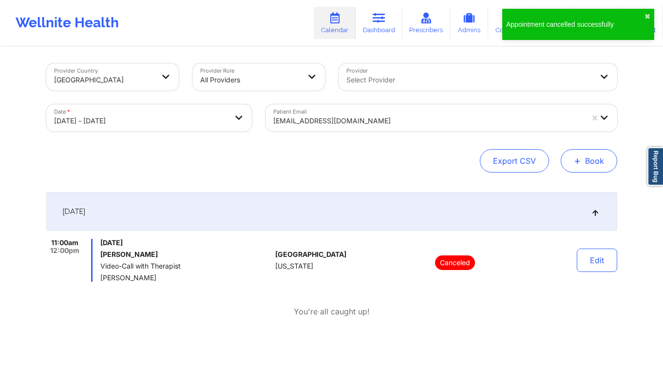
click at [593, 160] on button "+ Book" at bounding box center [588, 160] width 56 height 23
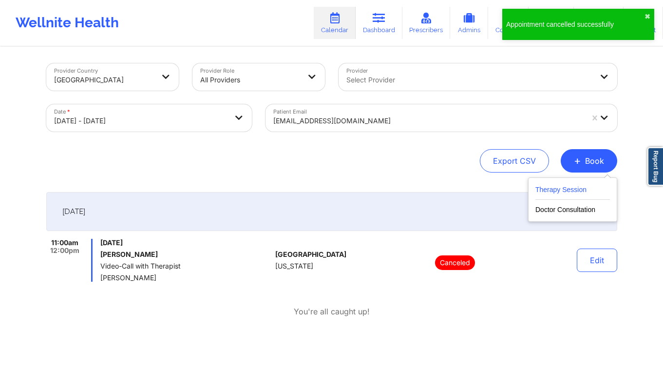
click at [560, 187] on button "Therapy Session" at bounding box center [572, 192] width 74 height 16
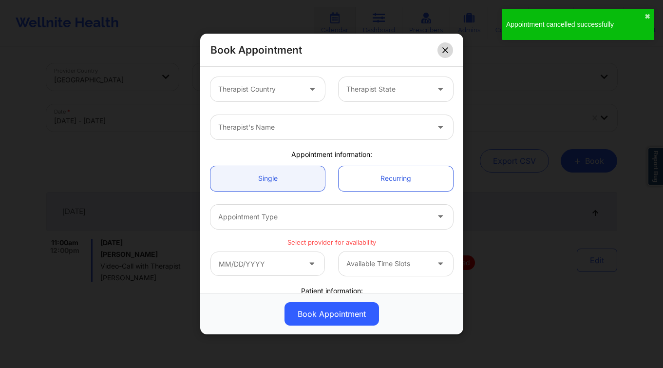
click at [442, 52] on icon at bounding box center [444, 49] width 5 height 5
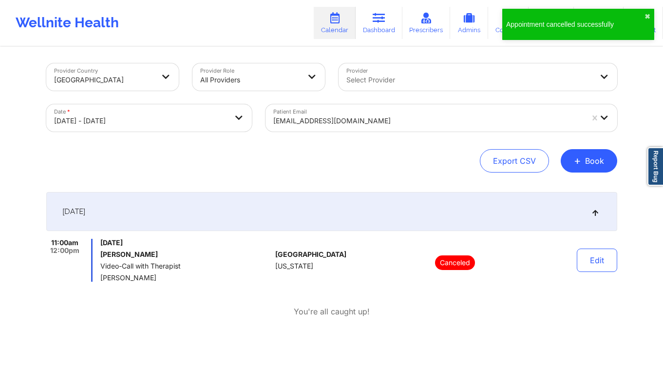
click at [101, 118] on body "Appointment cancelled successfully ✖︎ Wellnite Health Calendar Dashboard Prescr…" at bounding box center [331, 182] width 663 height 368
select select "2025-10"
select select "2025-11"
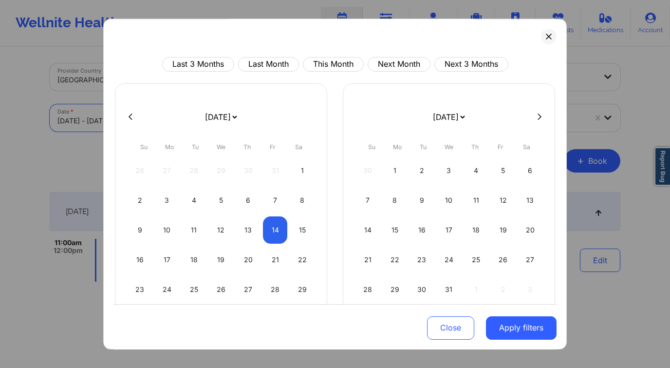
click at [133, 113] on button at bounding box center [131, 116] width 10 height 8
select select "2025-9"
select select "2025-10"
click at [270, 201] on div "10" at bounding box center [275, 199] width 25 height 27
select select "2025-9"
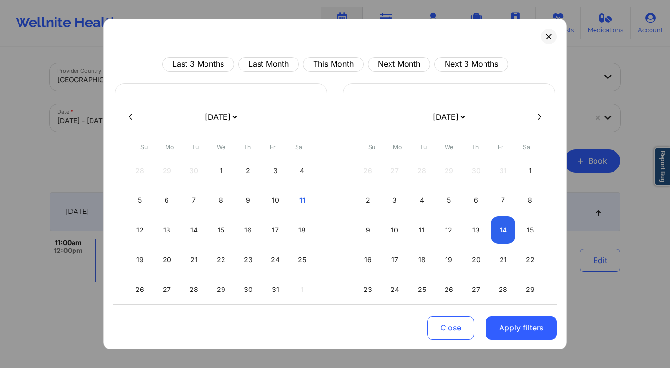
select select "2025-10"
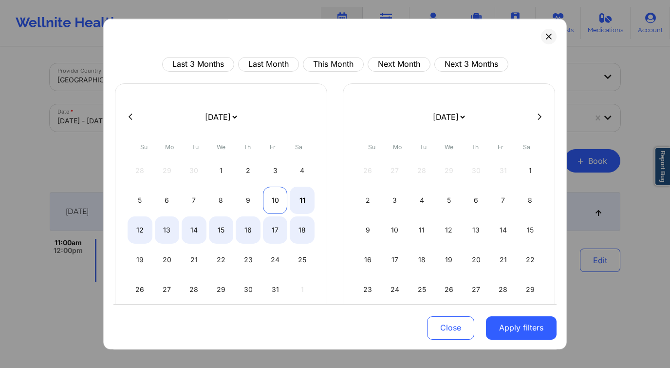
select select "2025-9"
select select "2025-10"
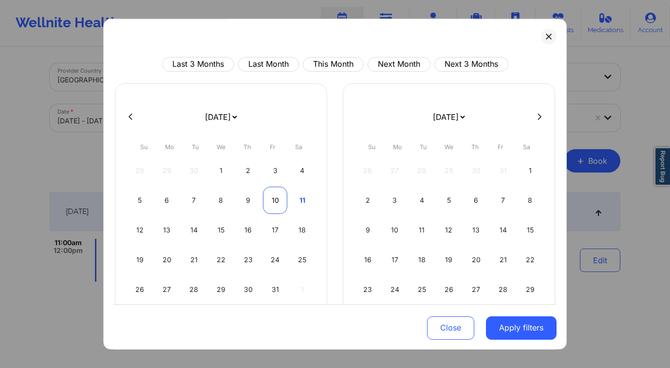
click at [265, 199] on div "10" at bounding box center [275, 199] width 25 height 27
select select "2025-9"
select select "2025-10"
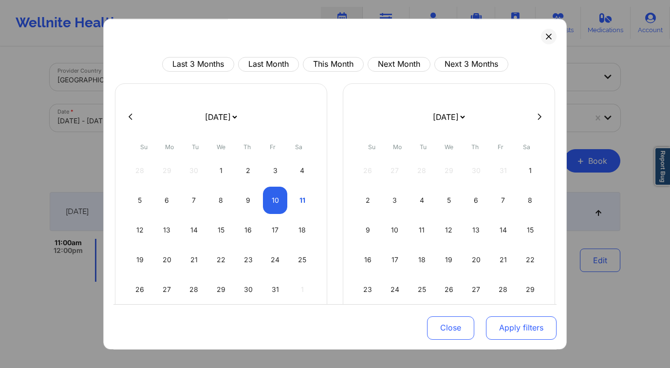
click at [524, 323] on button "Apply filters" at bounding box center [521, 326] width 71 height 23
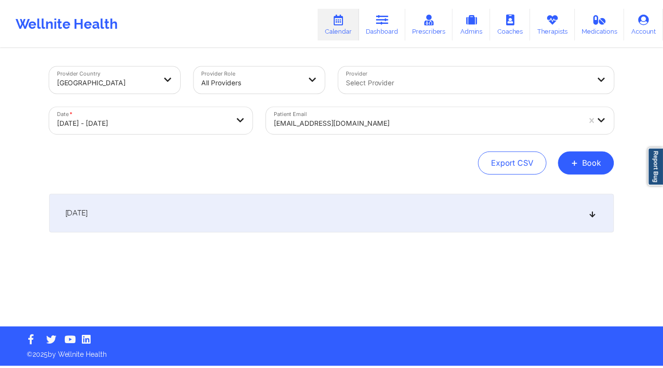
scroll to position [0, 0]
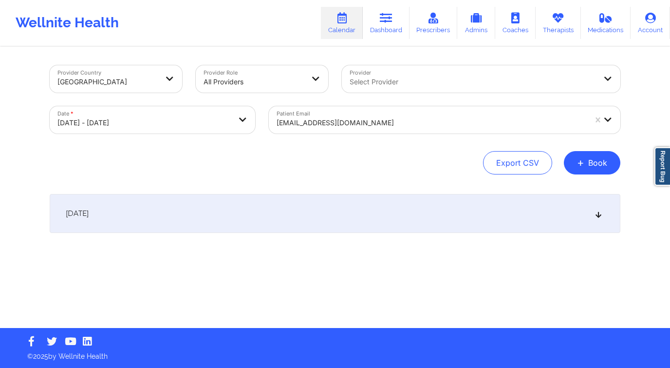
click at [390, 82] on div at bounding box center [473, 82] width 246 height 12
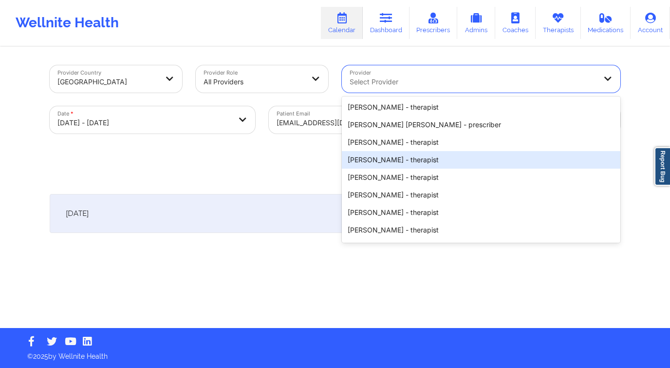
drag, startPoint x: 304, startPoint y: 195, endPoint x: 376, endPoint y: 158, distance: 80.8
click at [304, 194] on div "[DATE]" at bounding box center [335, 213] width 571 height 39
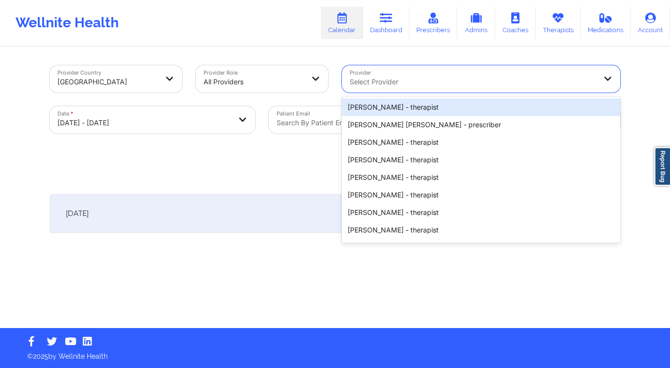
click at [476, 85] on div at bounding box center [473, 82] width 246 height 12
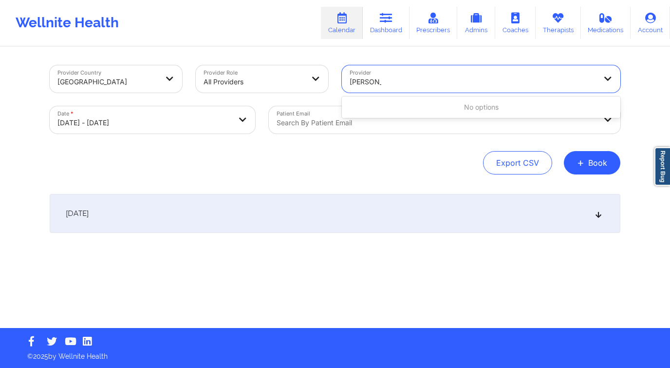
type input "[PERSON_NAME]"
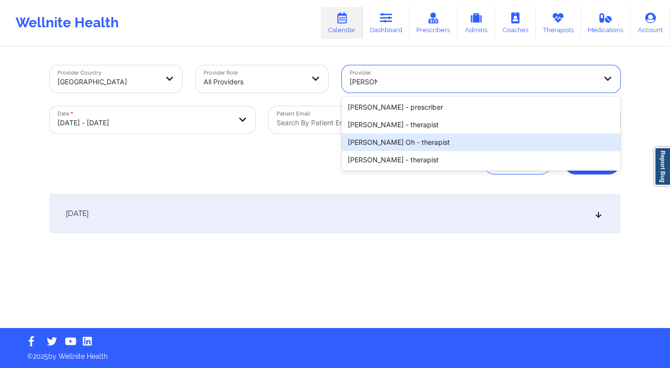
click at [438, 138] on div "[PERSON_NAME] Oh - therapist" at bounding box center [481, 142] width 278 height 18
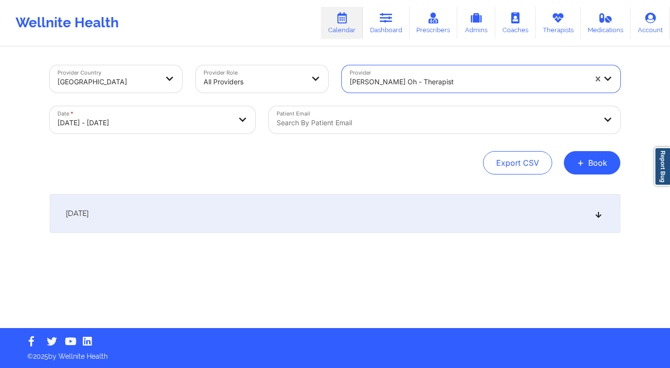
click at [347, 218] on div "[DATE]" at bounding box center [335, 213] width 571 height 39
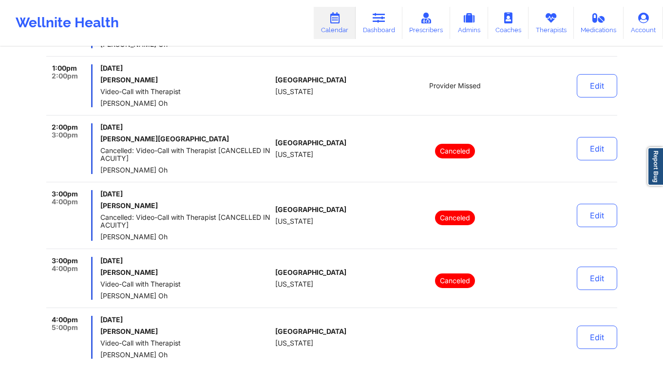
scroll to position [498, 0]
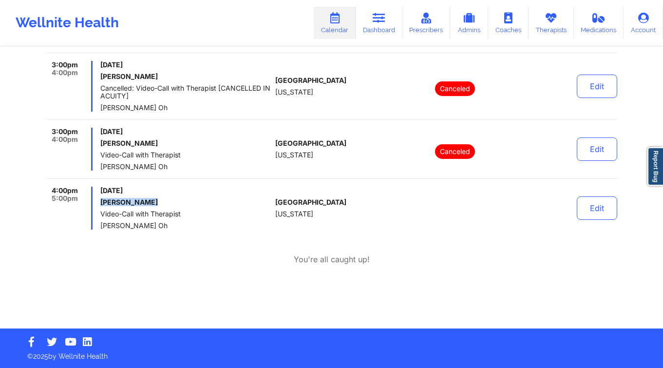
drag, startPoint x: 148, startPoint y: 203, endPoint x: 98, endPoint y: 202, distance: 49.7
click at [98, 202] on div "4:00pm 5:00pm [DATE] [PERSON_NAME] Video-Call with Therapist [PERSON_NAME] Oh" at bounding box center [158, 207] width 225 height 43
copy h6 "[PERSON_NAME]"
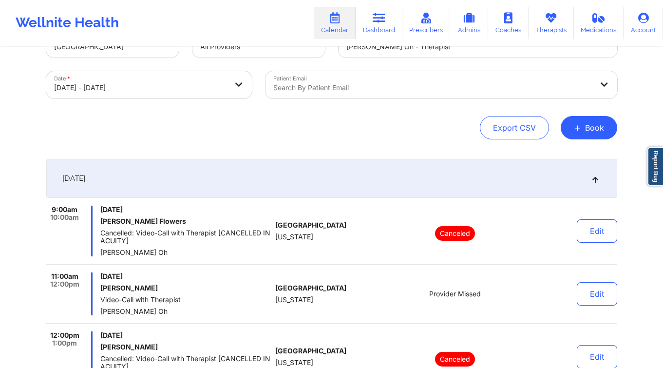
scroll to position [0, 0]
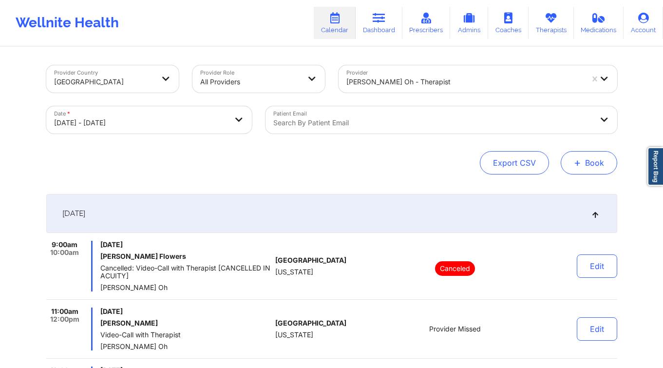
click at [584, 165] on button "+ Book" at bounding box center [588, 162] width 56 height 23
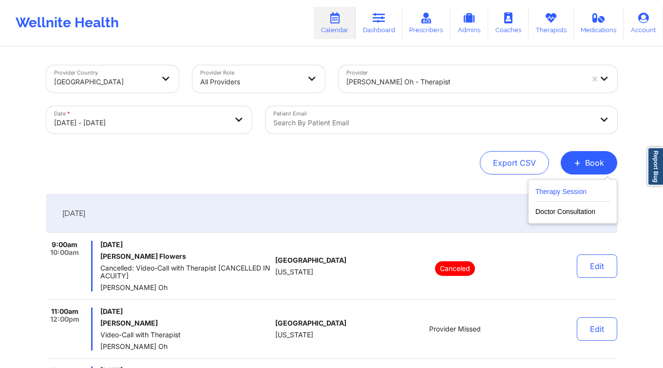
click at [561, 196] on button "Therapy Session" at bounding box center [572, 193] width 74 height 16
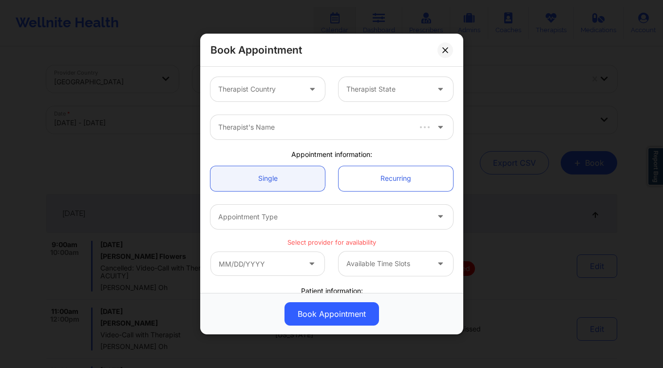
click at [266, 92] on div at bounding box center [259, 89] width 82 height 12
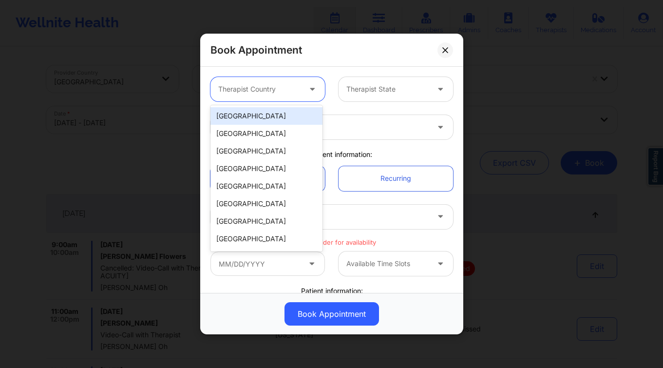
click at [260, 110] on div "[GEOGRAPHIC_DATA]" at bounding box center [266, 116] width 112 height 18
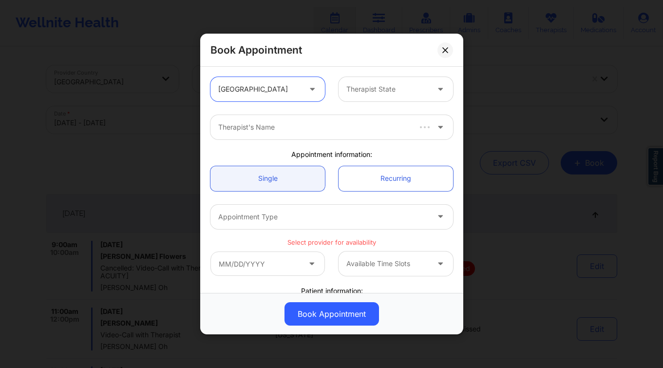
click at [363, 91] on div at bounding box center [387, 89] width 82 height 12
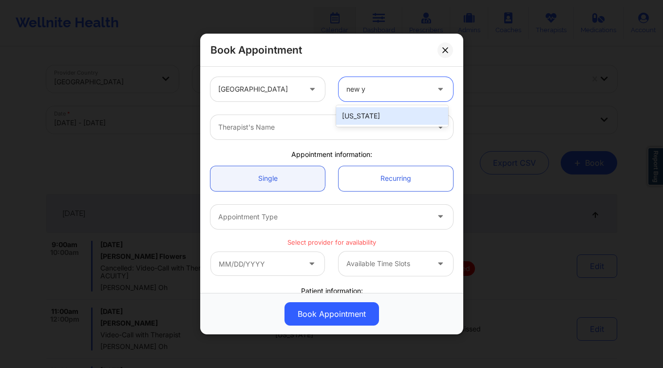
type input "new yo"
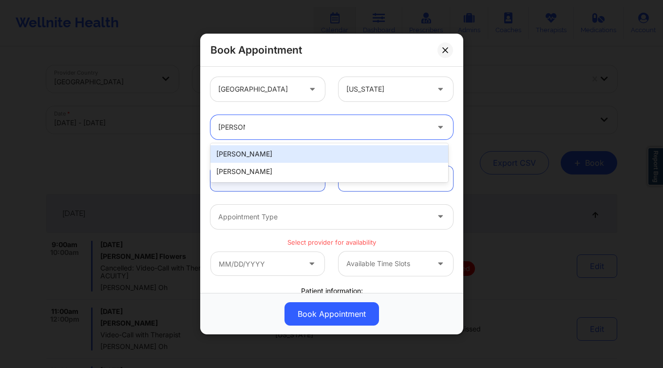
type input "[PERSON_NAME]"
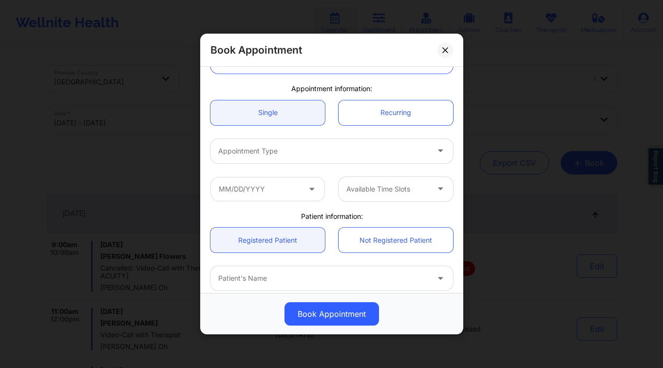
scroll to position [185, 0]
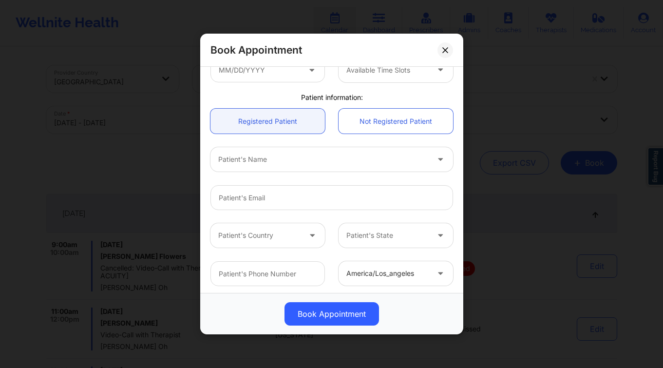
click at [246, 168] on div "Patient's Name" at bounding box center [319, 159] width 219 height 24
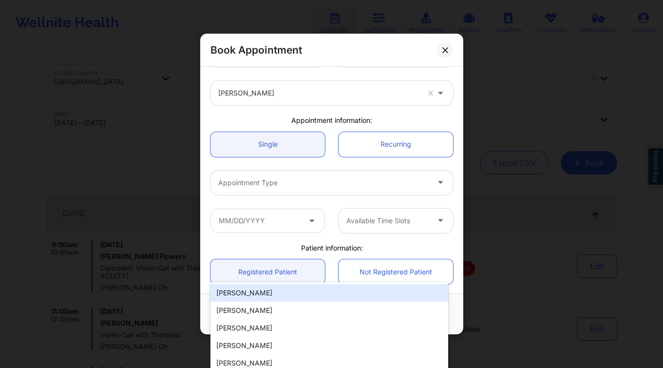
scroll to position [0, 0]
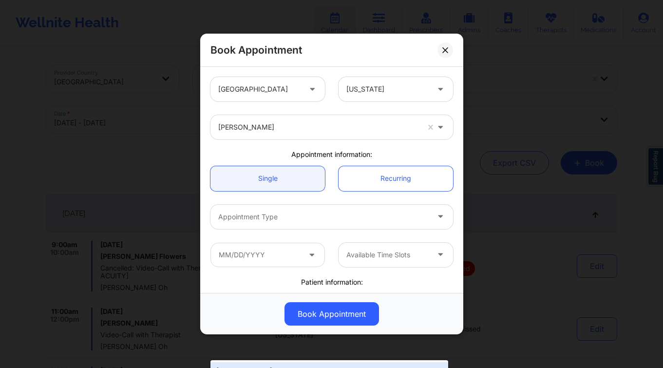
click at [262, 217] on div at bounding box center [323, 217] width 210 height 12
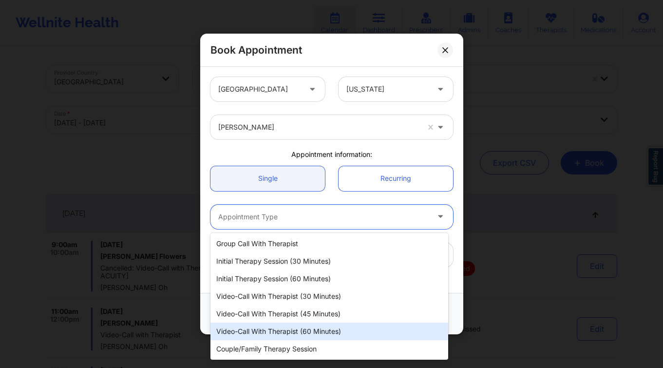
click at [312, 332] on div "Video-Call with Therapist (60 minutes)" at bounding box center [329, 331] width 238 height 18
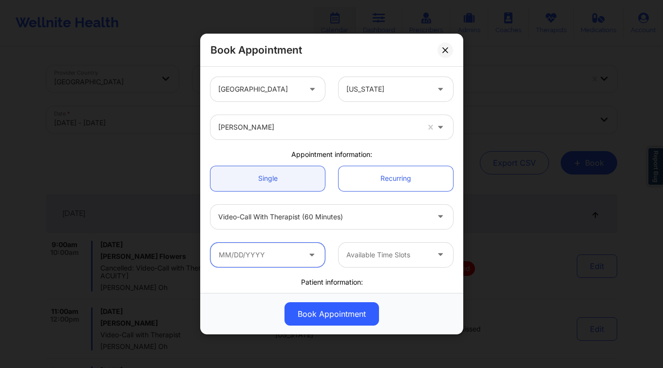
click at [259, 254] on input "text" at bounding box center [267, 254] width 114 height 24
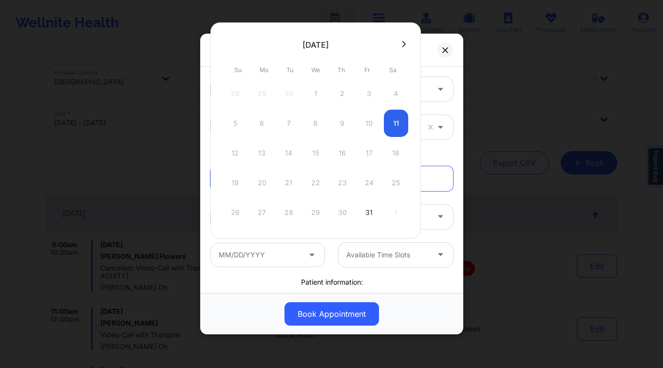
click at [402, 48] on button at bounding box center [404, 44] width 10 height 8
click at [388, 124] on div "8" at bounding box center [396, 123] width 24 height 27
type input "[DATE]"
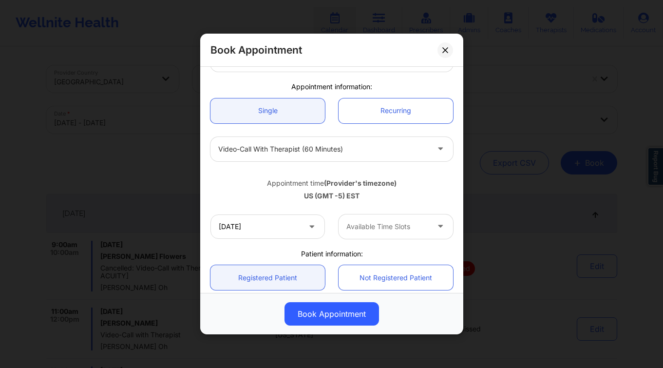
scroll to position [95, 0]
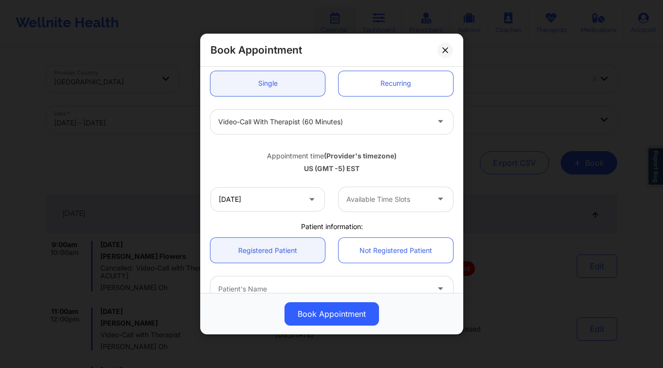
click at [377, 203] on div at bounding box center [387, 199] width 82 height 12
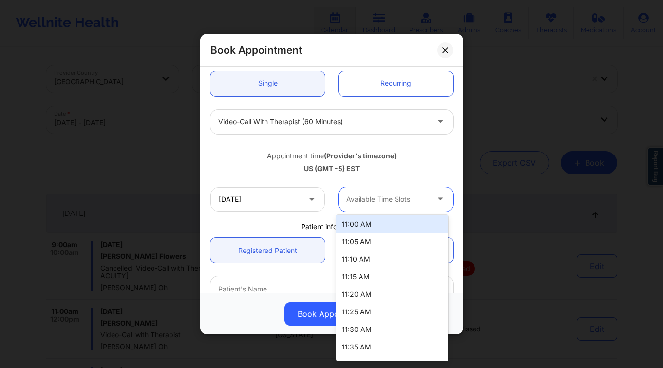
scroll to position [2, 0]
click at [378, 227] on div "11:00 AM" at bounding box center [392, 224] width 112 height 18
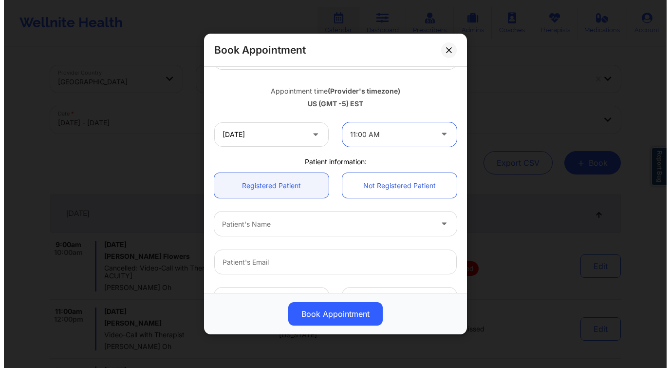
scroll to position [279, 0]
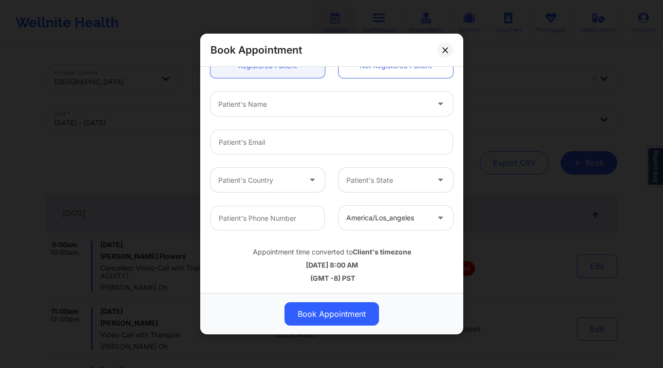
click at [265, 100] on div at bounding box center [323, 104] width 210 height 12
type input "[PERSON_NAME] st"
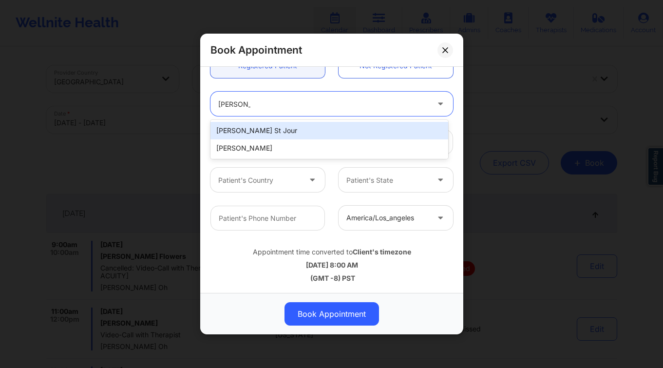
click at [264, 140] on div "[PERSON_NAME]" at bounding box center [329, 148] width 238 height 18
type input "[EMAIL_ADDRESS][DOMAIN_NAME]"
type input "[PHONE_NUMBER]"
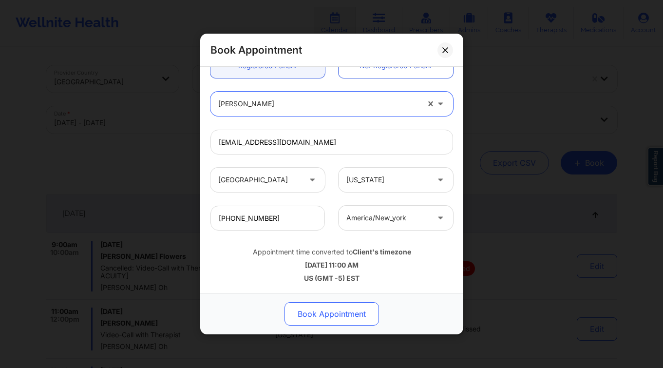
click at [331, 321] on button "Book Appointment" at bounding box center [331, 313] width 94 height 23
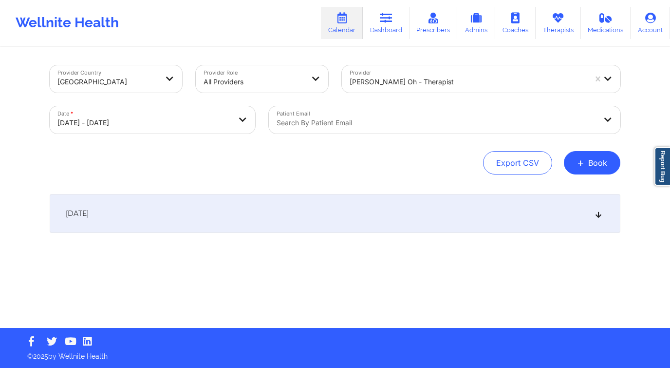
click at [583, 165] on span "+" at bounding box center [580, 162] width 7 height 5
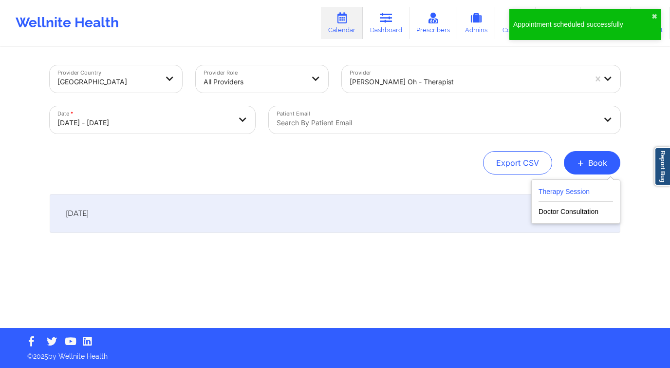
click at [554, 189] on button "Therapy Session" at bounding box center [575, 193] width 74 height 16
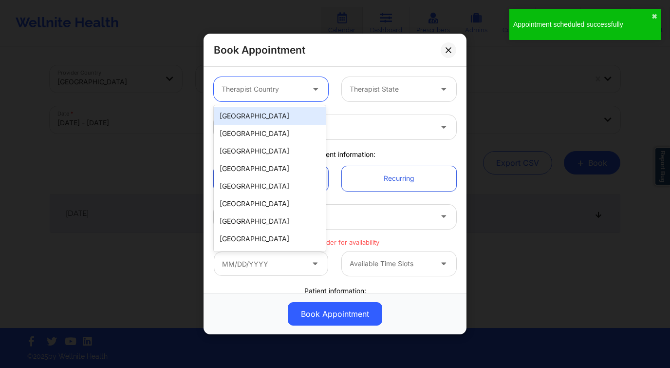
click at [242, 85] on div at bounding box center [263, 89] width 82 height 12
click at [261, 111] on div "[GEOGRAPHIC_DATA]" at bounding box center [270, 116] width 112 height 18
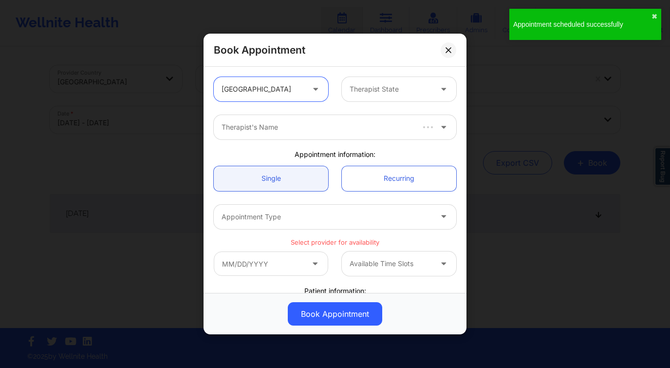
click at [361, 94] on div at bounding box center [391, 89] width 82 height 12
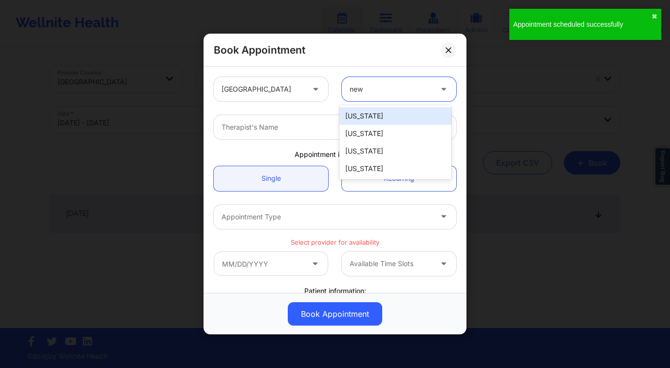
type input "new y"
click at [365, 119] on div "[US_STATE]" at bounding box center [395, 116] width 112 height 18
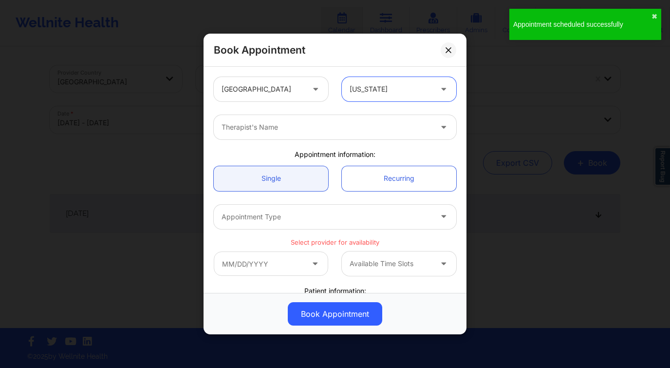
click at [330, 131] on div at bounding box center [327, 127] width 210 height 12
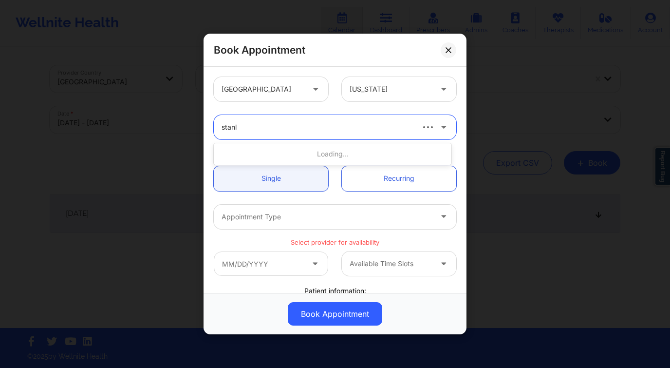
type input "stanle"
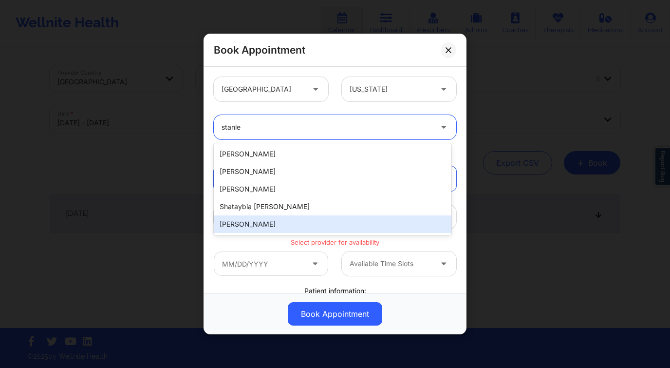
click at [271, 222] on div "[PERSON_NAME]" at bounding box center [333, 224] width 238 height 18
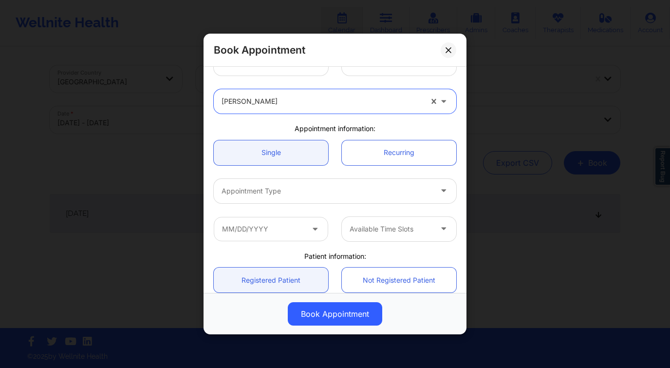
scroll to position [71, 0]
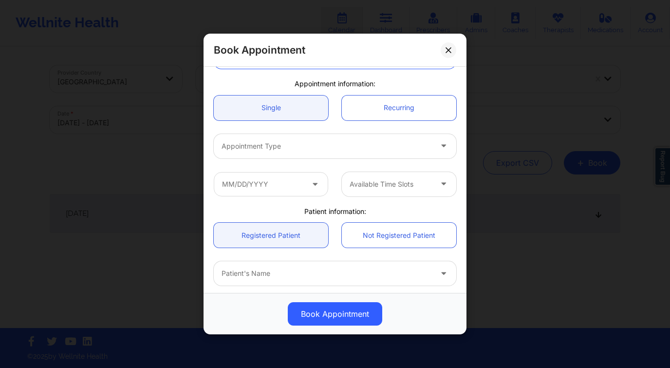
click at [284, 146] on div at bounding box center [327, 146] width 210 height 12
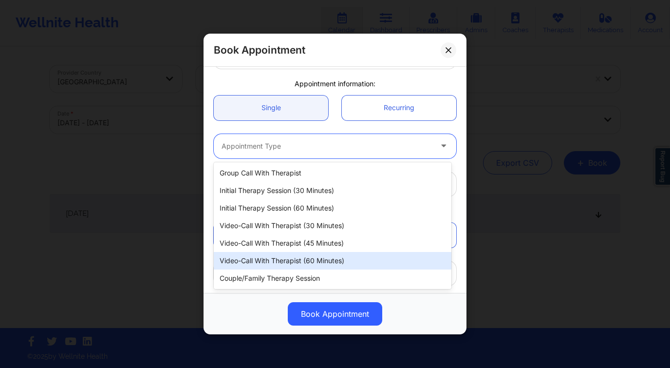
click at [315, 259] on div "Video-Call with Therapist (60 minutes)" at bounding box center [333, 261] width 238 height 18
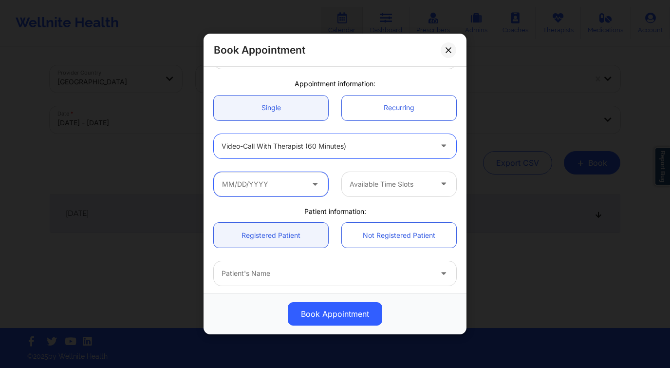
click at [256, 181] on input "text" at bounding box center [271, 184] width 114 height 24
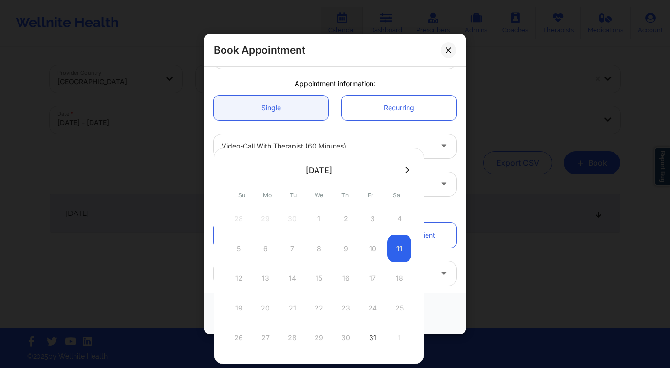
click at [406, 170] on icon at bounding box center [407, 169] width 4 height 6
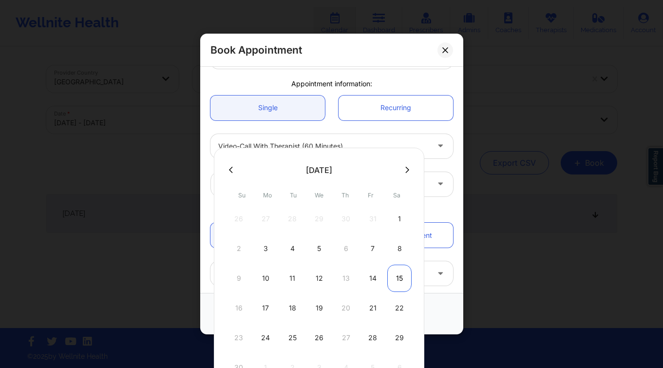
click at [398, 280] on div "15" at bounding box center [399, 277] width 24 height 27
type input "[DATE]"
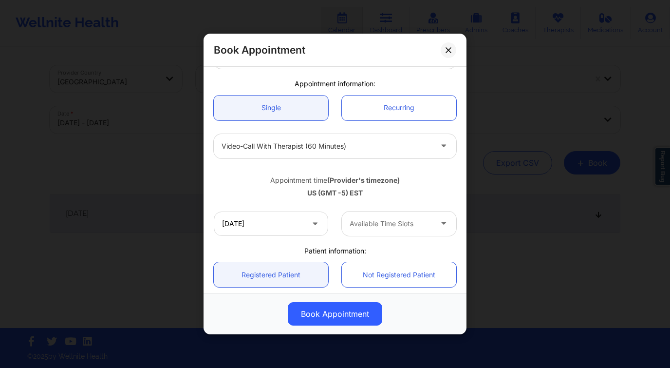
click at [387, 213] on div "Available Time Slots" at bounding box center [387, 223] width 91 height 24
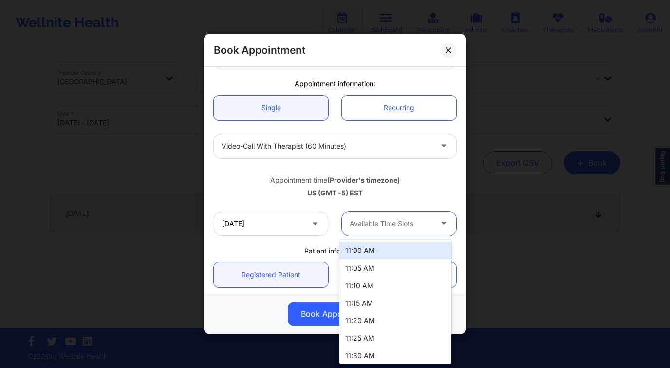
click at [379, 251] on div "11:00 AM" at bounding box center [395, 250] width 112 height 18
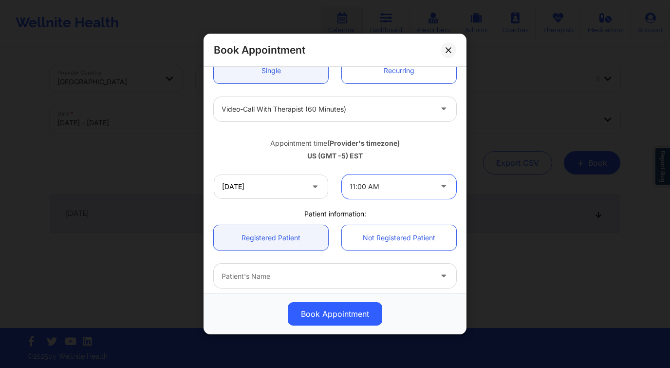
scroll to position [254, 0]
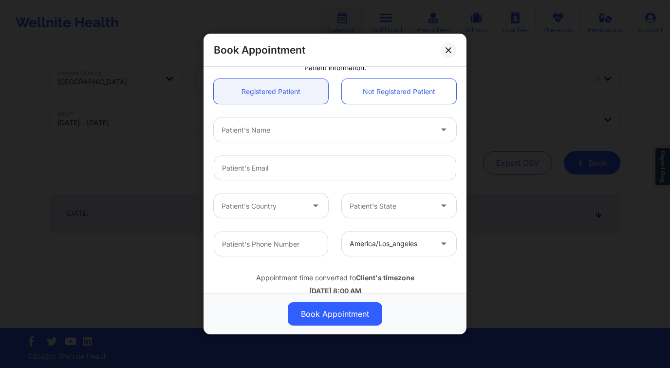
click at [283, 139] on div "Patient's Name" at bounding box center [323, 129] width 219 height 24
type input "[PERSON_NAME] st"
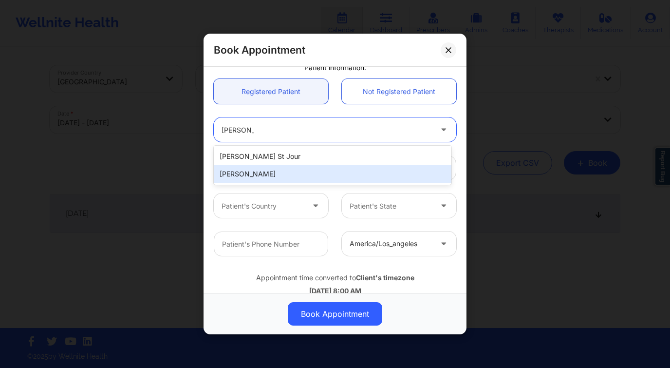
click at [280, 166] on div "[PERSON_NAME]" at bounding box center [333, 174] width 238 height 18
type input "[EMAIL_ADDRESS][DOMAIN_NAME]"
type input "[PHONE_NUMBER]"
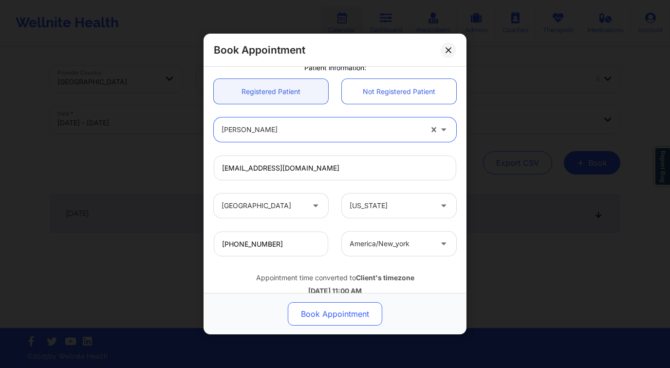
click at [335, 321] on button "Book Appointment" at bounding box center [335, 313] width 94 height 23
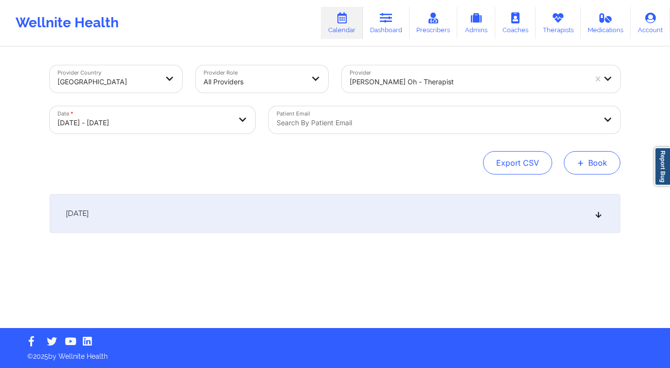
click at [593, 159] on button "+ Book" at bounding box center [592, 162] width 56 height 23
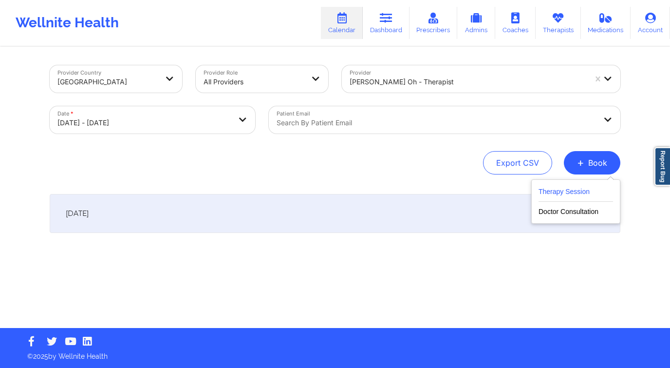
click at [543, 189] on button "Therapy Session" at bounding box center [575, 193] width 74 height 16
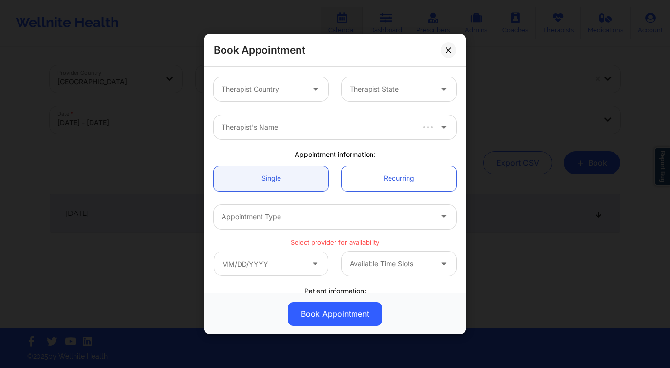
click at [256, 70] on div "Therapist Country Therapist State" at bounding box center [335, 89] width 256 height 38
click at [264, 92] on div at bounding box center [263, 89] width 82 height 12
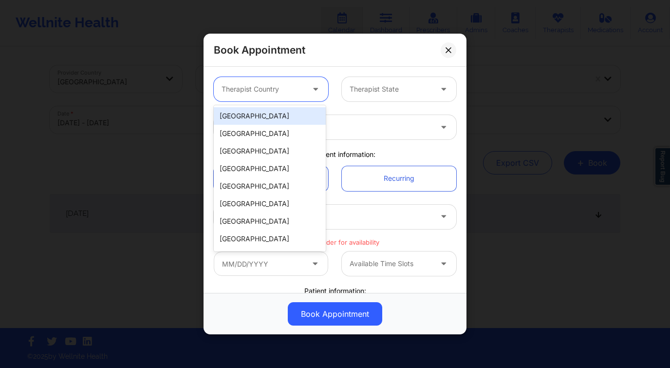
click at [267, 113] on div "[GEOGRAPHIC_DATA]" at bounding box center [270, 116] width 112 height 18
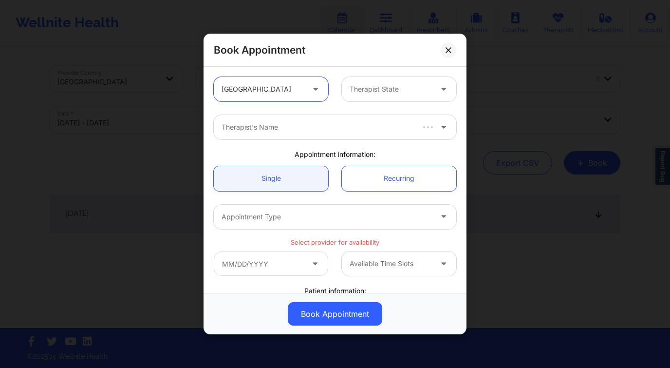
click at [352, 85] on div at bounding box center [391, 89] width 82 height 12
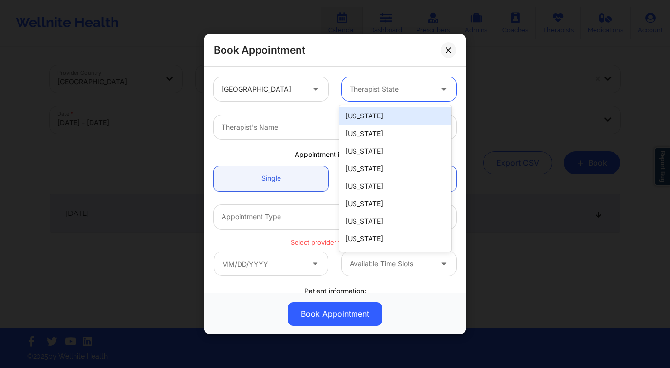
type input "n"
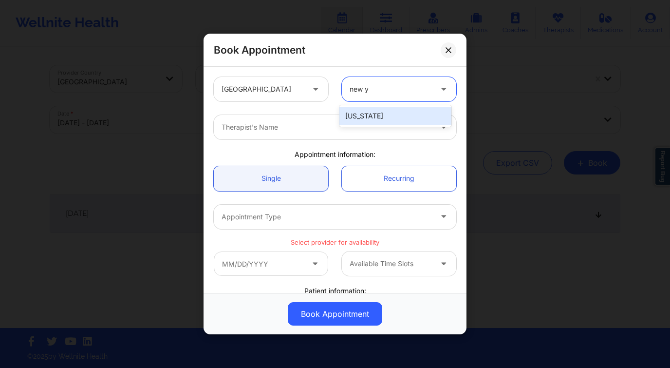
type input "new yo"
click at [366, 115] on div "[US_STATE]" at bounding box center [395, 116] width 112 height 18
click at [321, 125] on div at bounding box center [327, 127] width 210 height 12
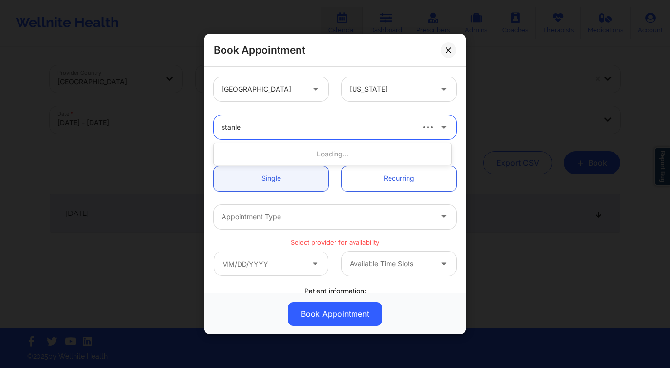
type input "[PERSON_NAME]"
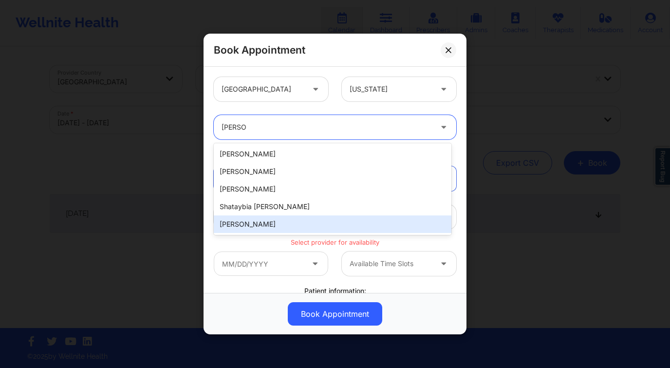
click at [291, 220] on div "[PERSON_NAME]" at bounding box center [333, 224] width 238 height 18
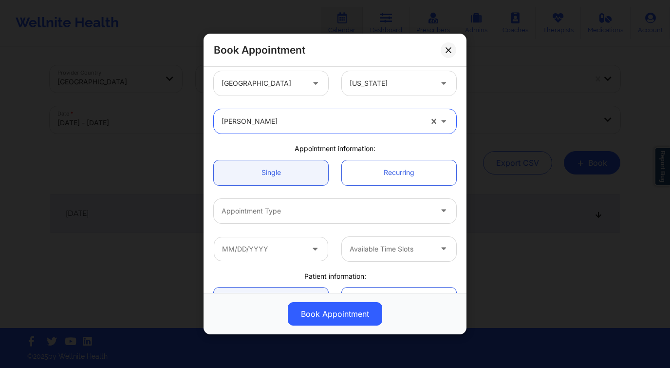
scroll to position [15, 0]
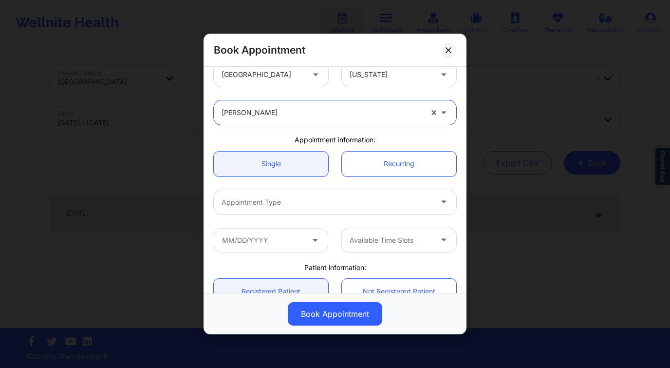
click at [277, 197] on div at bounding box center [327, 202] width 210 height 12
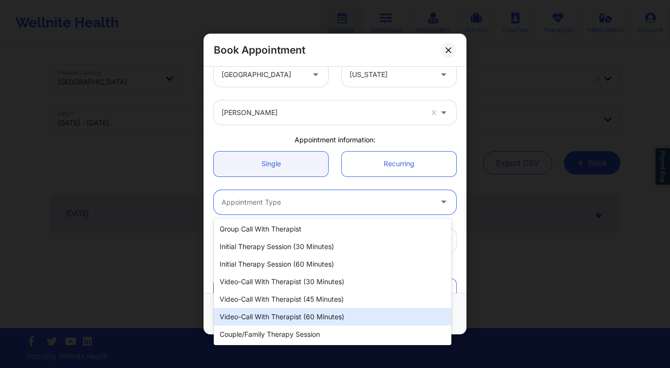
click at [326, 319] on div "Video-Call with Therapist (60 minutes)" at bounding box center [333, 317] width 238 height 18
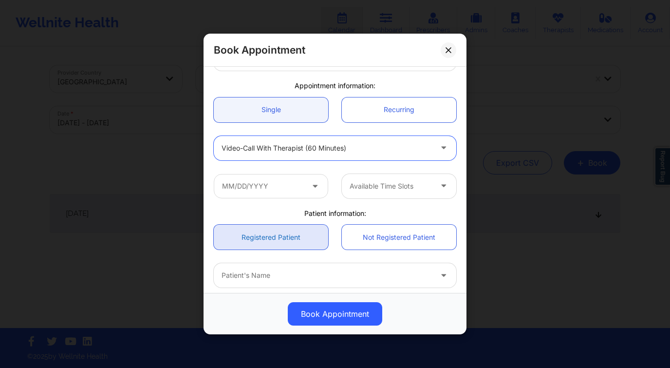
scroll to position [76, 0]
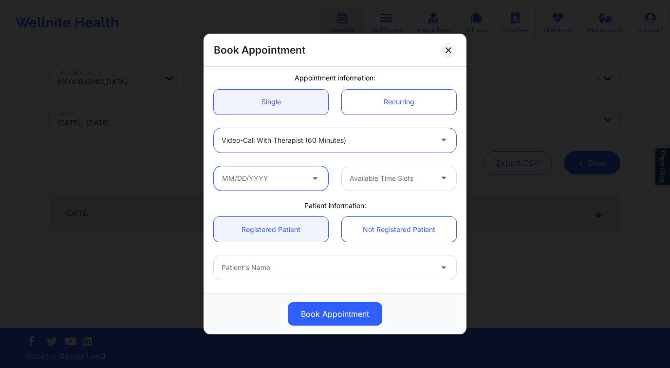
click at [287, 184] on input "text" at bounding box center [271, 178] width 114 height 24
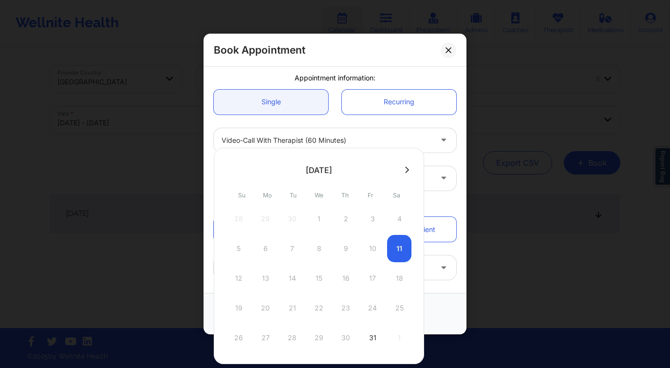
click at [404, 174] on div at bounding box center [319, 169] width 210 height 15
click at [409, 169] on button at bounding box center [407, 170] width 10 height 8
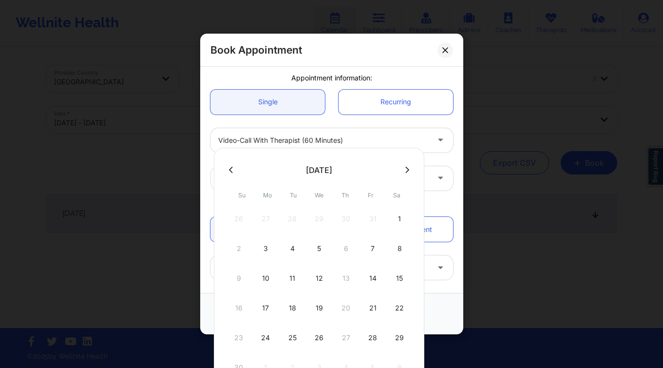
click at [400, 309] on div "22" at bounding box center [399, 307] width 24 height 27
type input "[DATE]"
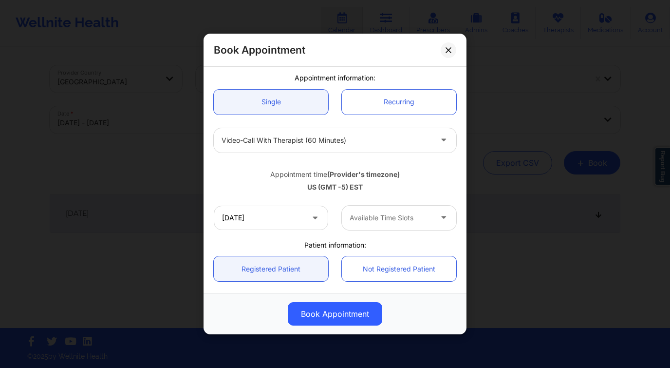
click at [385, 212] on div at bounding box center [391, 218] width 82 height 12
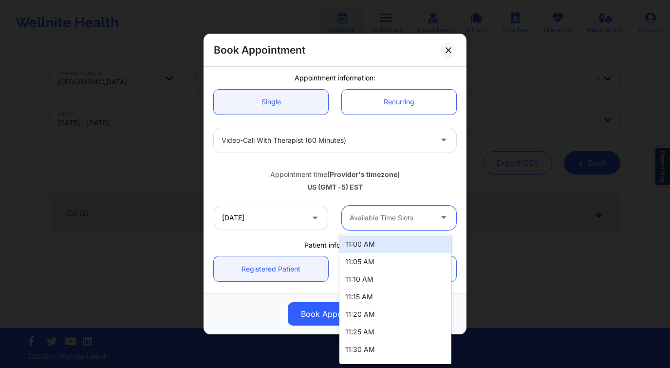
click at [379, 237] on div "11:00 AM" at bounding box center [395, 244] width 112 height 18
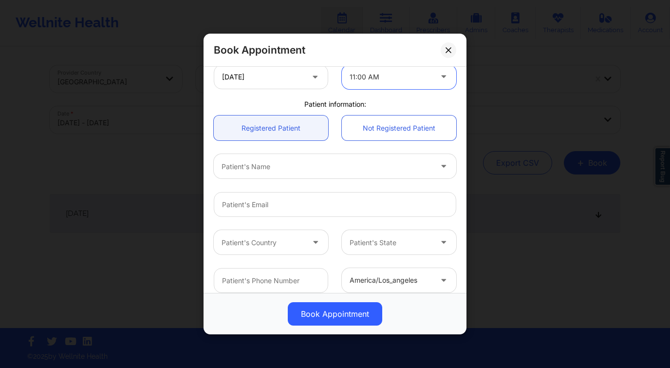
scroll to position [273, 0]
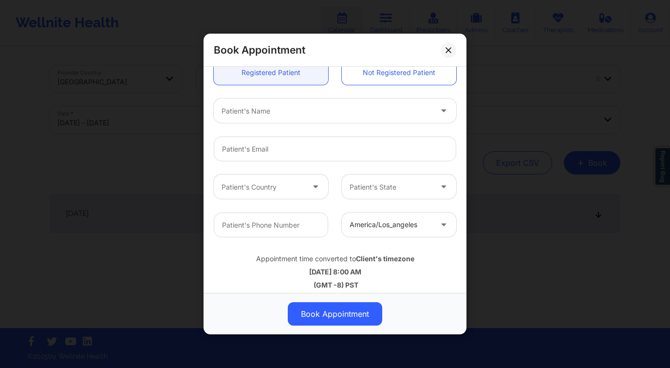
click at [316, 112] on div at bounding box center [327, 111] width 210 height 12
type input "[PERSON_NAME] st"
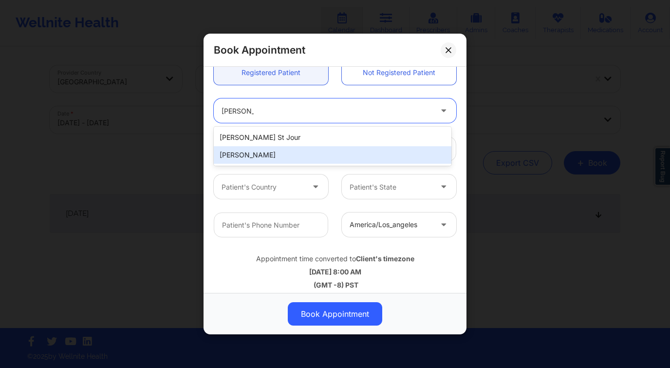
click at [255, 149] on div "[PERSON_NAME]" at bounding box center [333, 155] width 238 height 18
type input "[EMAIL_ADDRESS][DOMAIN_NAME]"
type input "[PHONE_NUMBER]"
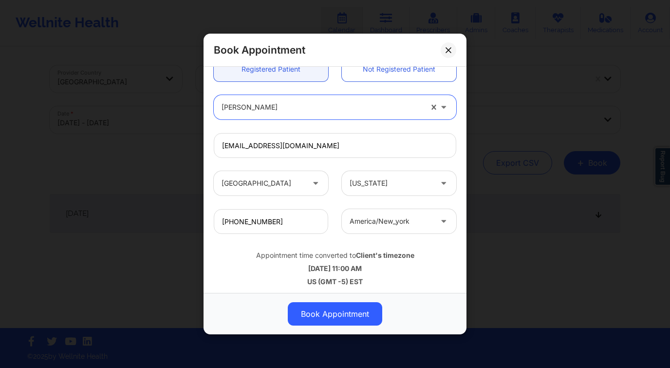
scroll to position [279, 0]
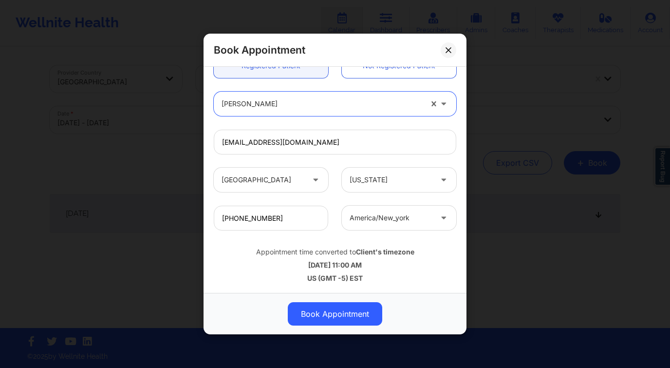
drag, startPoint x: 345, startPoint y: 311, endPoint x: 389, endPoint y: 282, distance: 52.5
click at [345, 311] on button "Book Appointment" at bounding box center [335, 313] width 94 height 23
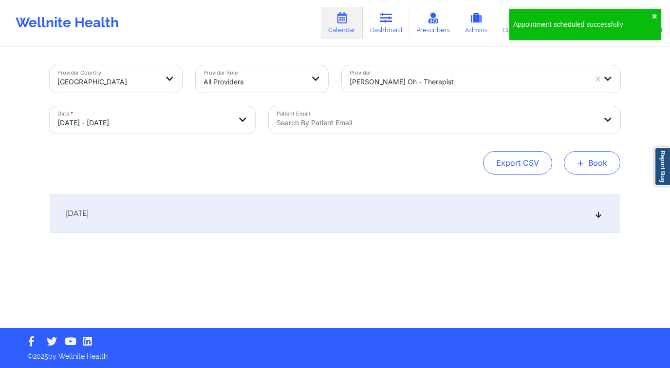
drag, startPoint x: 586, startPoint y: 151, endPoint x: 572, endPoint y: 161, distance: 16.1
click at [586, 151] on button "+ Book" at bounding box center [592, 162] width 56 height 23
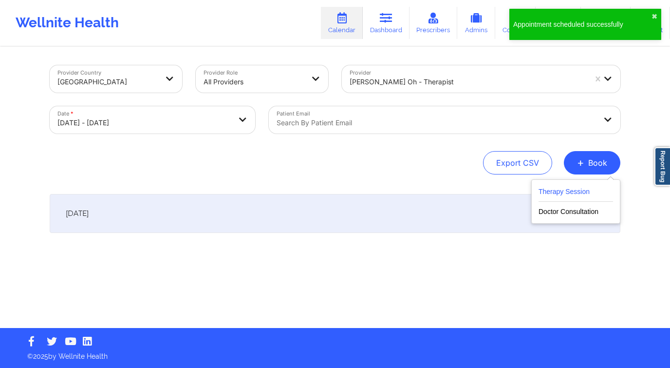
click at [565, 196] on button "Therapy Session" at bounding box center [575, 193] width 74 height 16
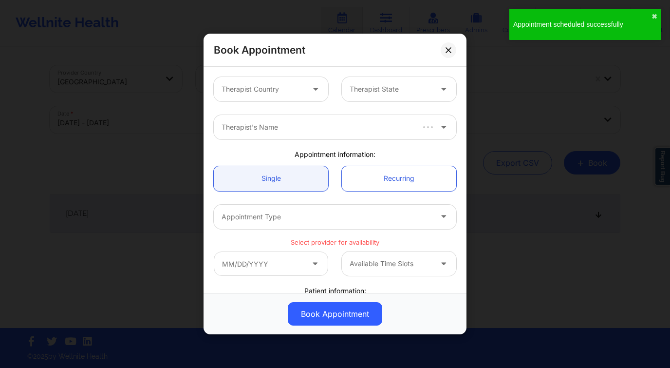
click at [268, 90] on div at bounding box center [263, 89] width 82 height 12
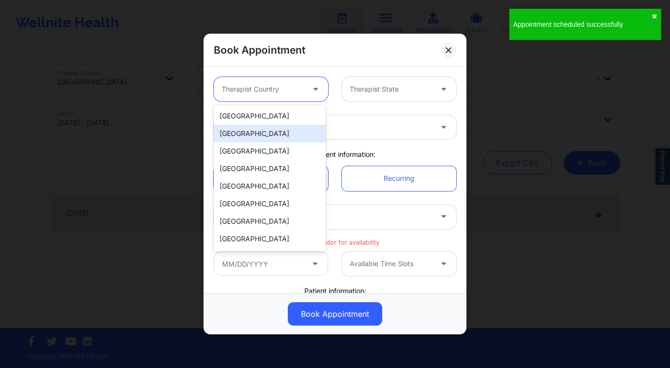
click at [289, 125] on div "[GEOGRAPHIC_DATA]" at bounding box center [270, 134] width 112 height 18
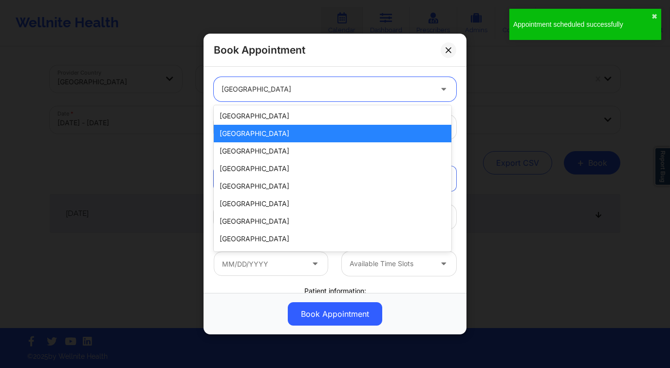
click at [281, 84] on div at bounding box center [327, 89] width 210 height 12
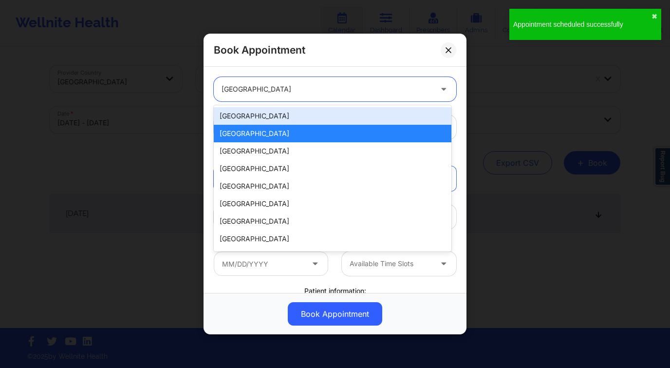
click at [257, 116] on div "[GEOGRAPHIC_DATA]" at bounding box center [333, 116] width 238 height 18
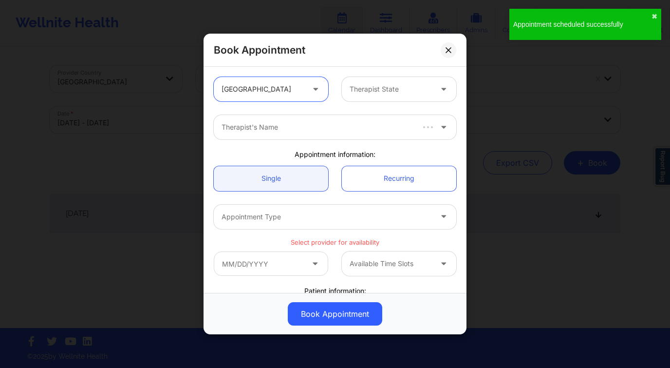
click at [363, 102] on div "option [GEOGRAPHIC_DATA], selected. [GEOGRAPHIC_DATA] Therapist State" at bounding box center [335, 89] width 256 height 38
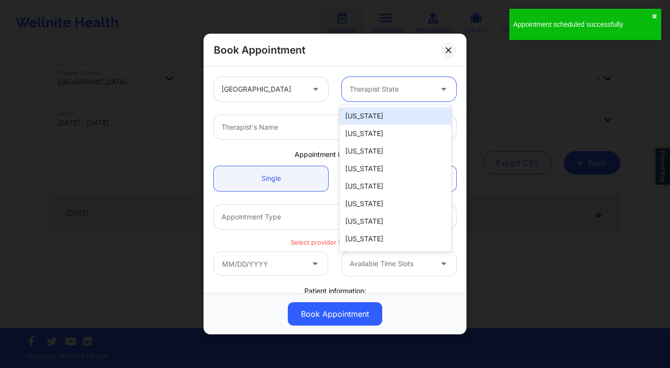
click at [369, 92] on div at bounding box center [391, 89] width 82 height 12
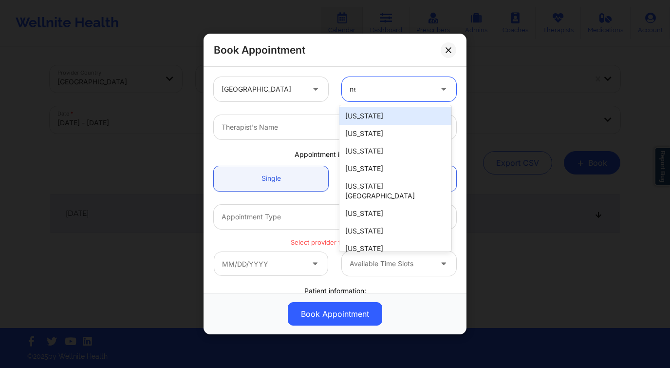
type input "new"
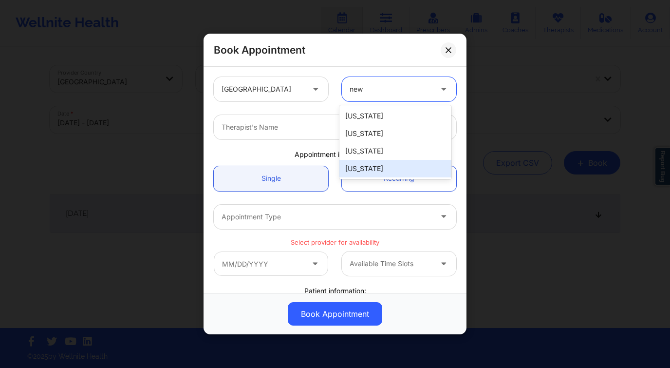
click at [359, 168] on div "[US_STATE]" at bounding box center [395, 169] width 112 height 18
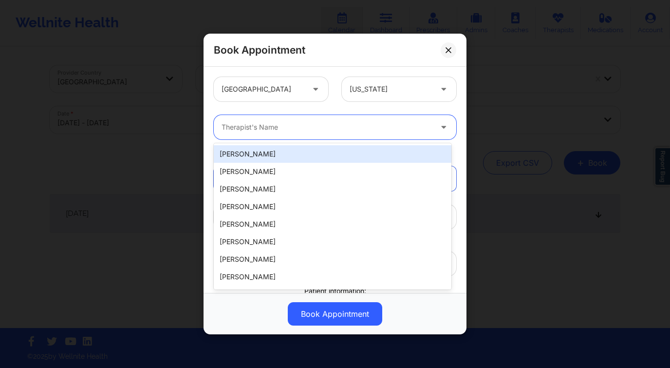
click at [305, 136] on div "Therapist's Name" at bounding box center [323, 127] width 219 height 24
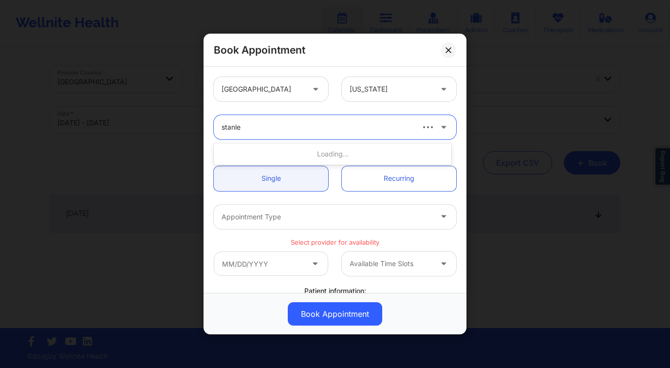
type input "[PERSON_NAME]"
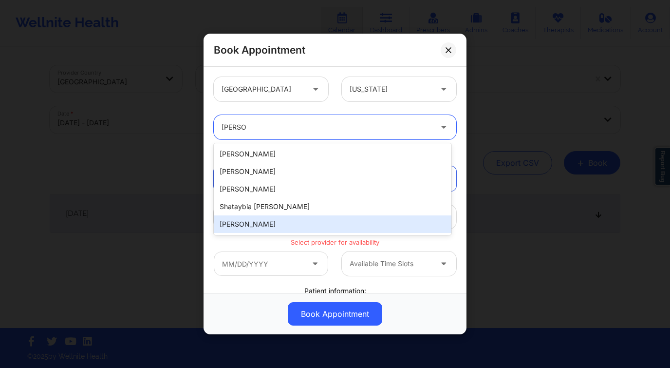
click at [295, 218] on div "[PERSON_NAME]" at bounding box center [333, 224] width 238 height 18
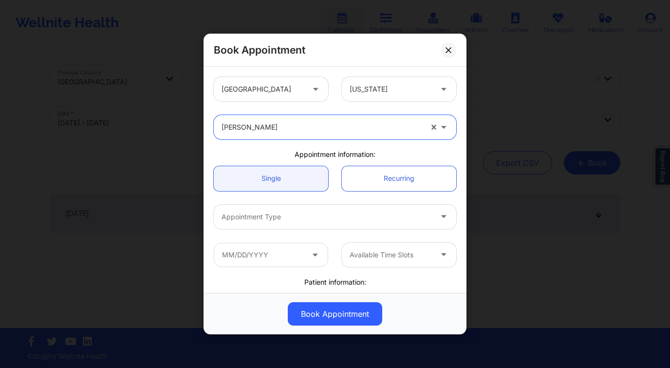
click at [285, 220] on div at bounding box center [327, 217] width 210 height 12
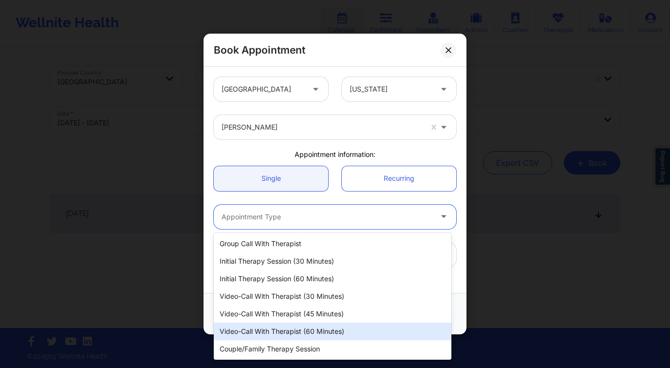
click at [281, 327] on div "Video-Call with Therapist (60 minutes)" at bounding box center [333, 331] width 238 height 18
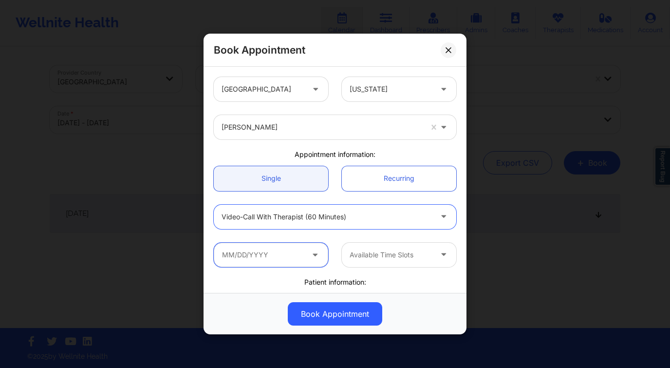
click at [248, 242] on input "text" at bounding box center [271, 254] width 114 height 24
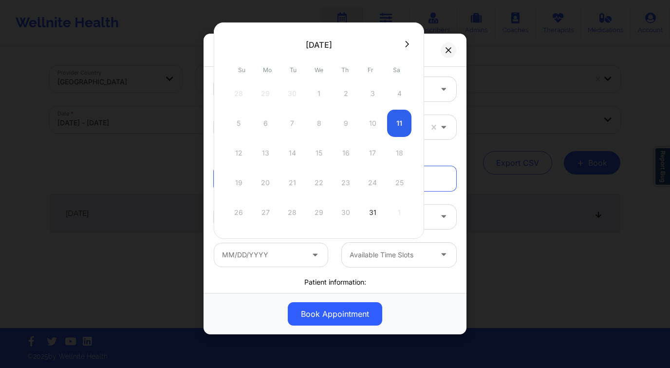
click at [406, 43] on icon at bounding box center [407, 44] width 4 height 6
click at [394, 216] on div "29" at bounding box center [399, 212] width 24 height 27
type input "[DATE]"
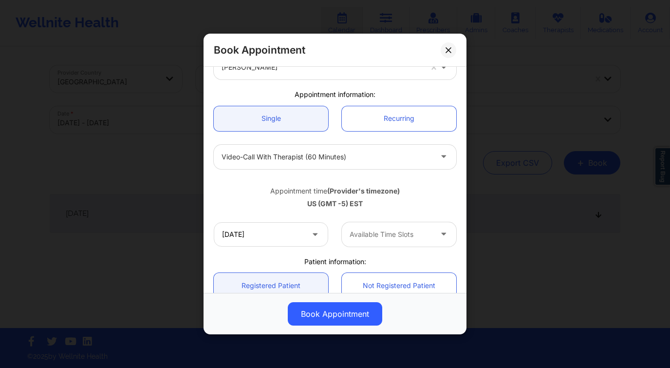
scroll to position [82, 0]
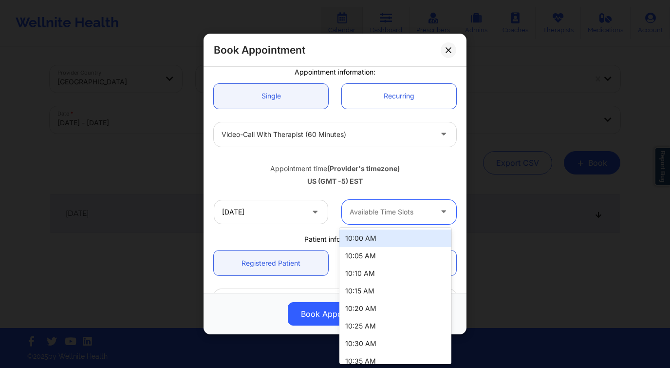
click at [360, 210] on div at bounding box center [391, 212] width 82 height 12
click at [368, 237] on div "10:00 AM" at bounding box center [395, 238] width 112 height 18
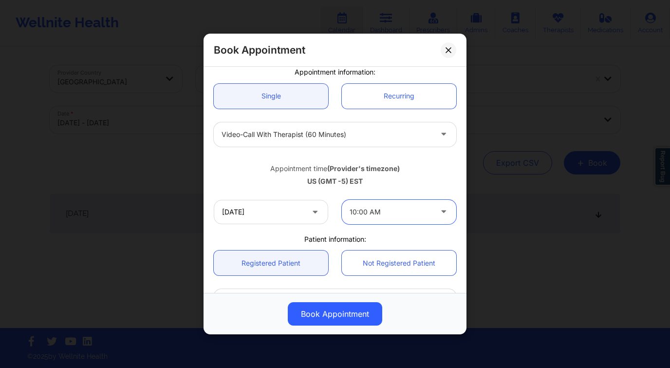
click at [375, 212] on div at bounding box center [391, 212] width 82 height 12
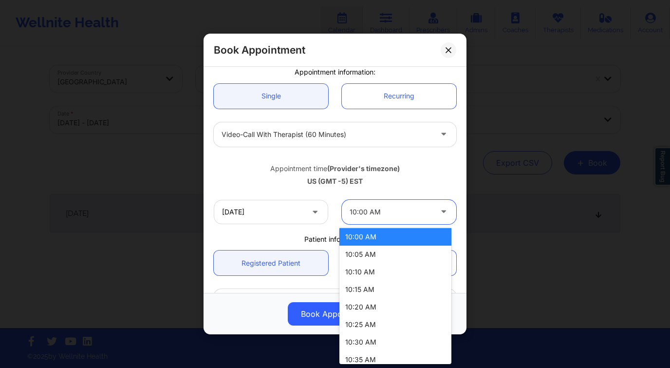
scroll to position [2, 0]
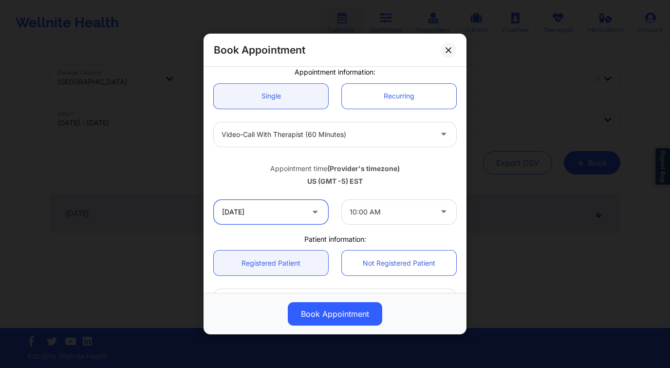
click at [298, 221] on input "[DATE]" at bounding box center [271, 212] width 114 height 24
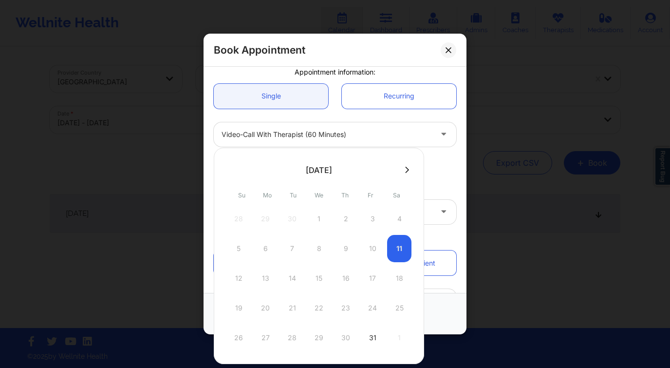
click at [414, 166] on div at bounding box center [319, 169] width 210 height 15
click at [403, 174] on div at bounding box center [319, 169] width 210 height 15
click at [408, 161] on div "[DATE] Su Mo Tu We Th Fr Sa 28 29 30 1 2 3 4 5 6 7 8 9 10 11 12 13 14 15 16 17 …" at bounding box center [319, 256] width 210 height 216
click at [407, 169] on button at bounding box center [407, 170] width 10 height 8
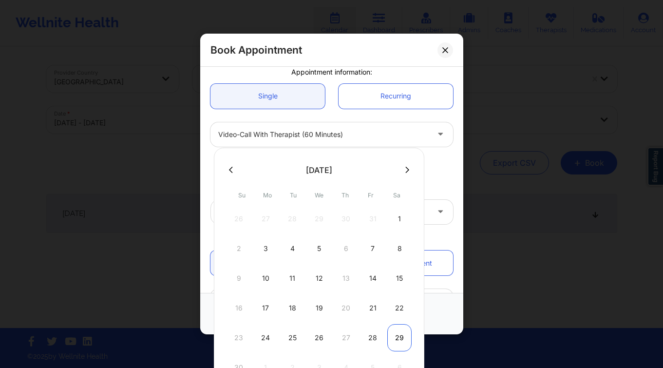
click at [401, 340] on div "29" at bounding box center [399, 337] width 24 height 27
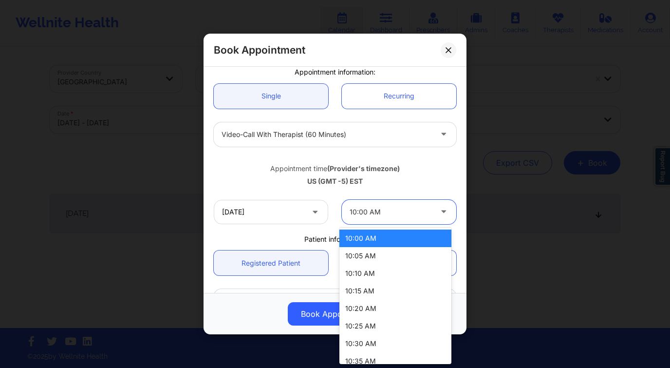
click at [386, 209] on div at bounding box center [391, 212] width 82 height 12
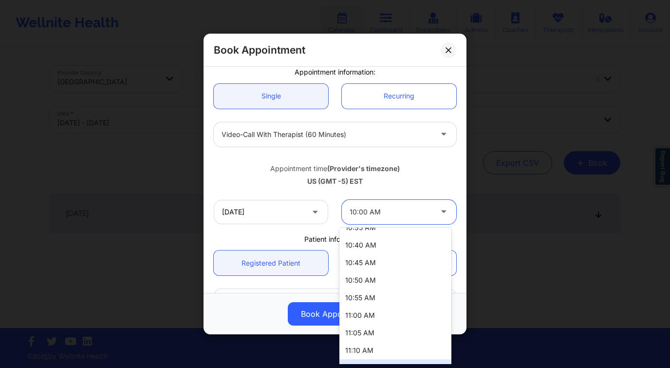
scroll to position [182, 0]
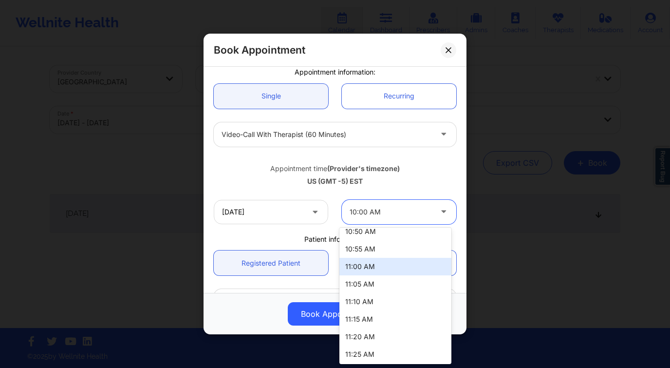
click at [381, 263] on div "11:00 AM" at bounding box center [395, 267] width 112 height 18
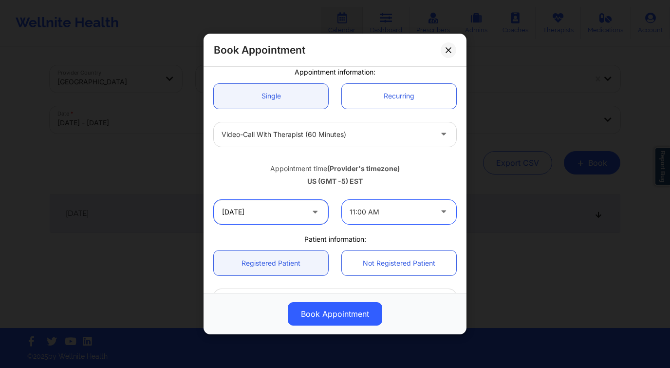
click at [298, 214] on input "[DATE]" at bounding box center [271, 212] width 114 height 24
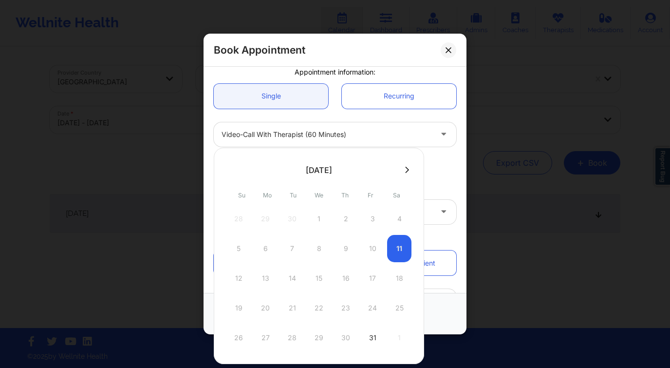
click at [406, 175] on div at bounding box center [319, 169] width 210 height 15
click at [406, 166] on button at bounding box center [407, 170] width 10 height 8
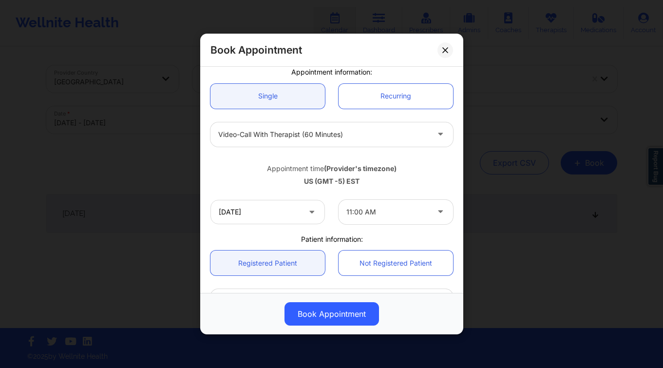
click at [432, 170] on div "Appointment time (Provider's timezone)" at bounding box center [331, 169] width 242 height 10
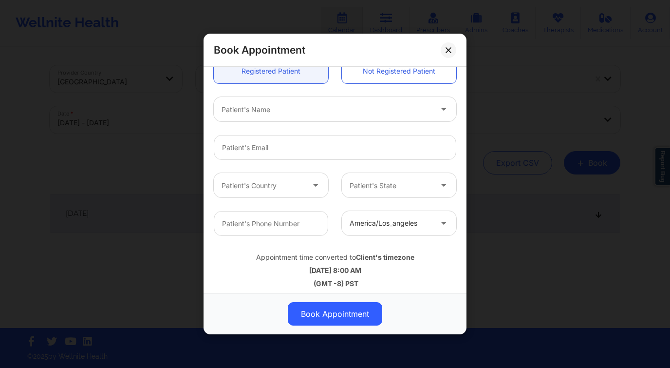
scroll to position [279, 0]
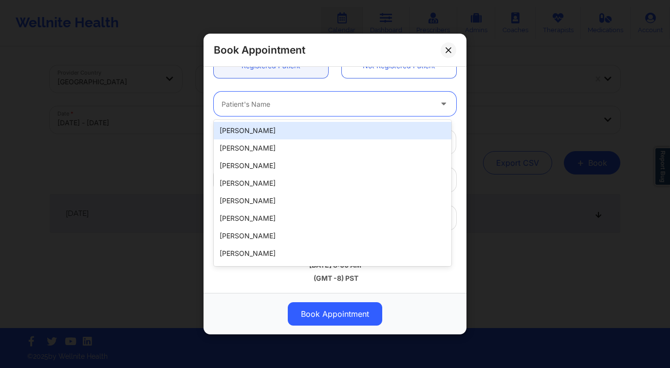
click at [269, 101] on div at bounding box center [327, 104] width 210 height 12
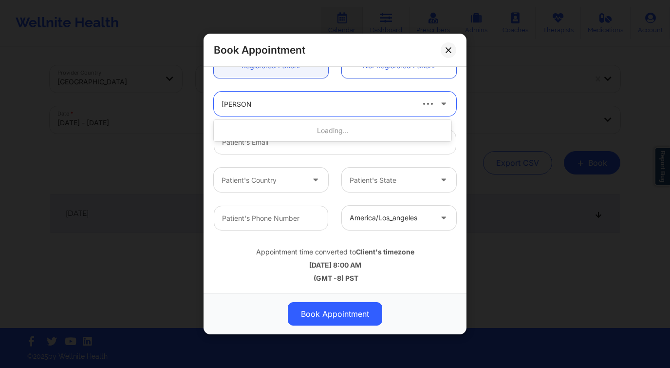
type input "[PERSON_NAME] st"
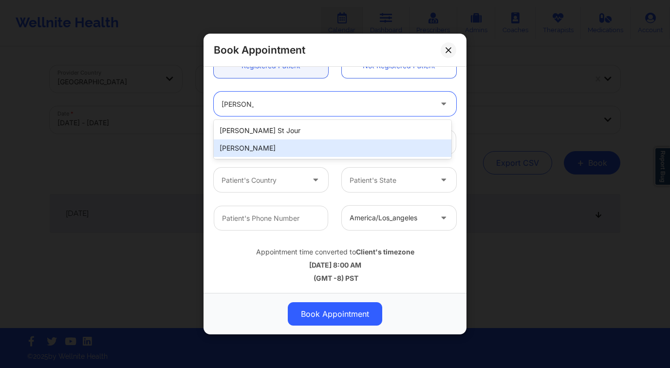
click at [245, 144] on div "[PERSON_NAME]" at bounding box center [333, 148] width 238 height 18
type input "[EMAIL_ADDRESS][DOMAIN_NAME]"
type input "[PHONE_NUMBER]"
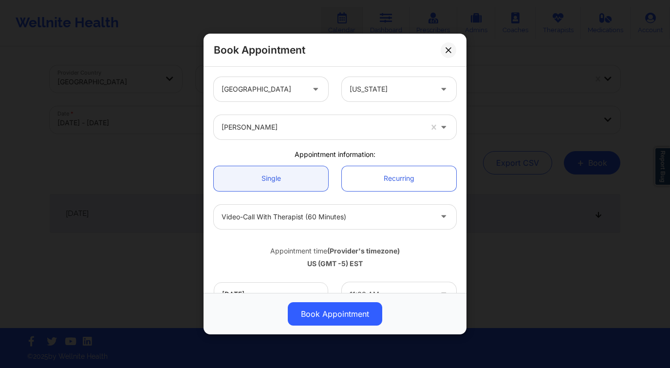
scroll to position [182, 0]
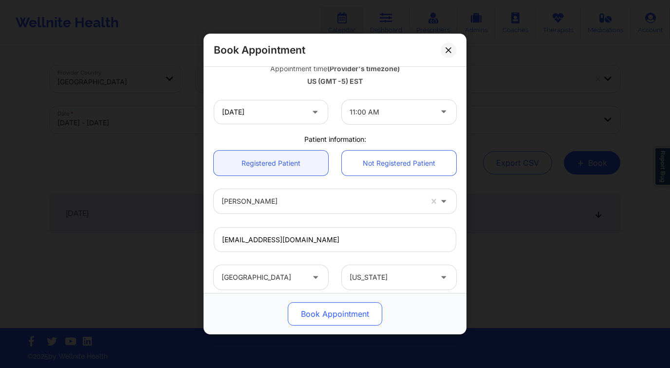
click at [359, 313] on button "Book Appointment" at bounding box center [335, 313] width 94 height 23
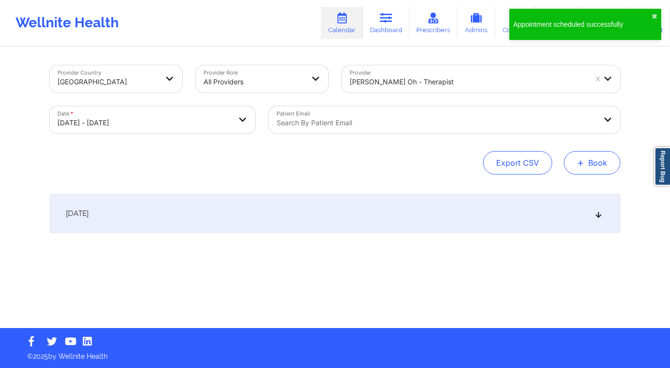
click at [572, 157] on button "+ Book" at bounding box center [592, 162] width 56 height 23
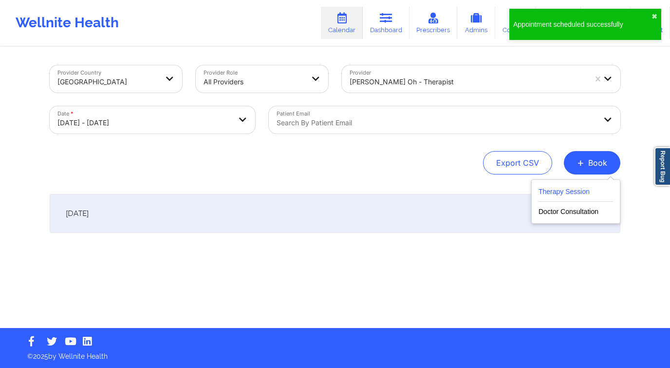
click at [543, 187] on button "Therapy Session" at bounding box center [575, 193] width 74 height 16
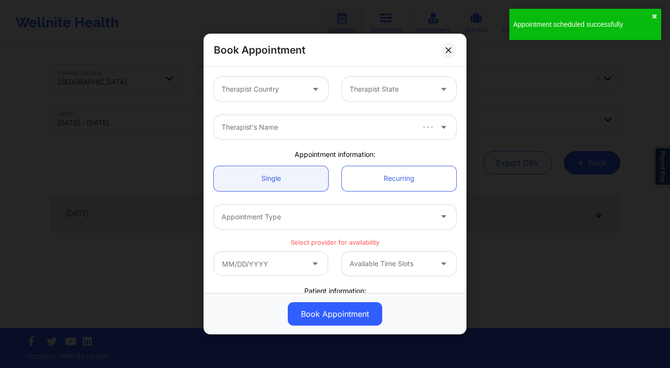
click at [260, 90] on div at bounding box center [263, 89] width 82 height 12
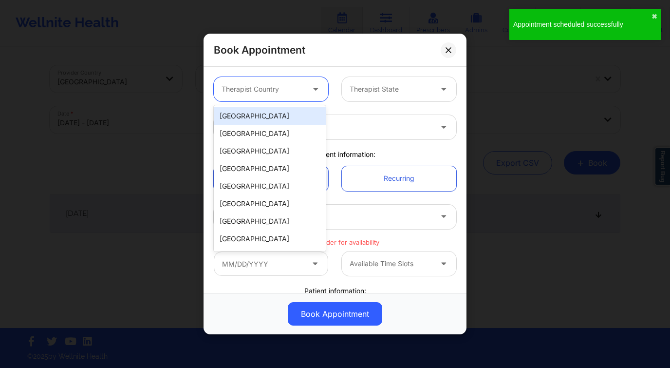
click at [260, 111] on div "[GEOGRAPHIC_DATA]" at bounding box center [270, 116] width 112 height 18
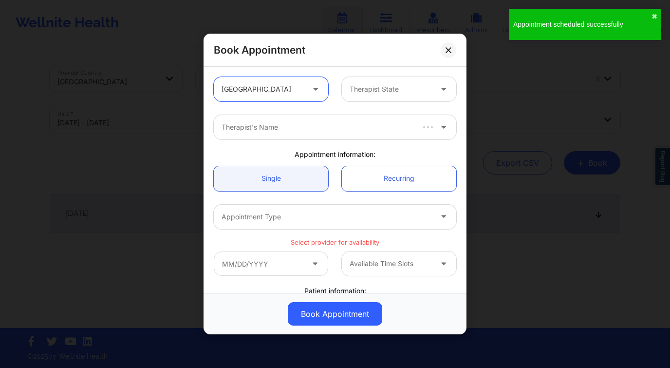
click at [369, 87] on div at bounding box center [391, 89] width 82 height 12
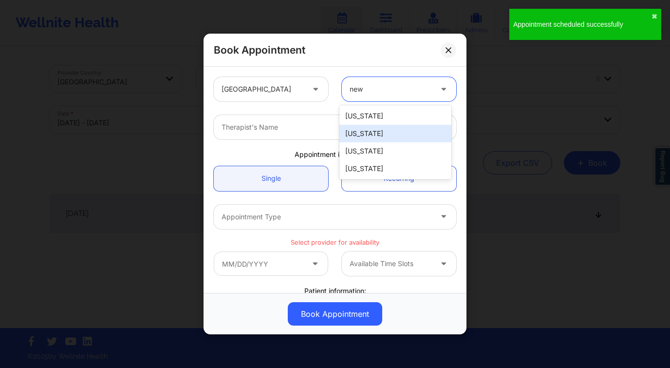
type input "new y"
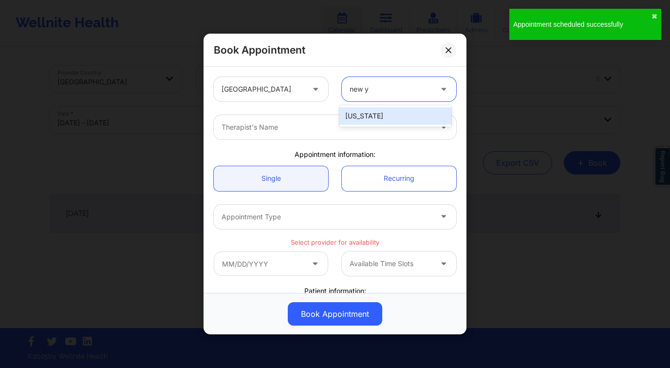
click at [370, 112] on div "[US_STATE]" at bounding box center [395, 116] width 112 height 18
click at [326, 129] on div at bounding box center [327, 127] width 210 height 12
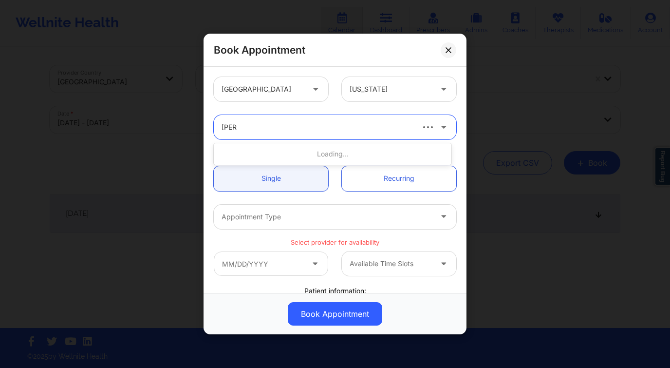
type input "stanl"
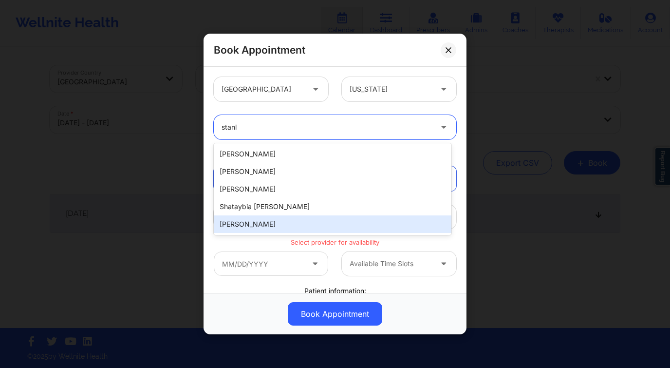
click at [281, 219] on div "[PERSON_NAME]" at bounding box center [333, 224] width 238 height 18
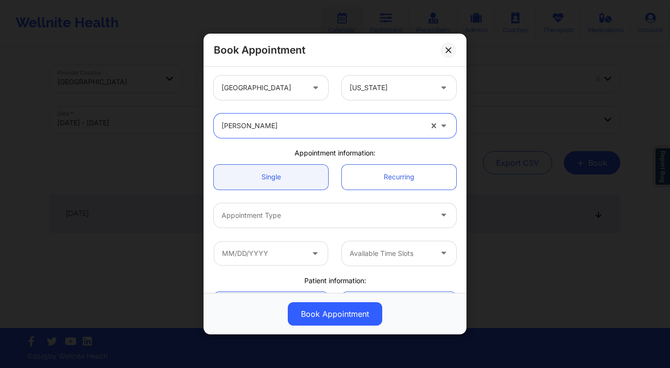
click at [283, 215] on div at bounding box center [327, 215] width 210 height 12
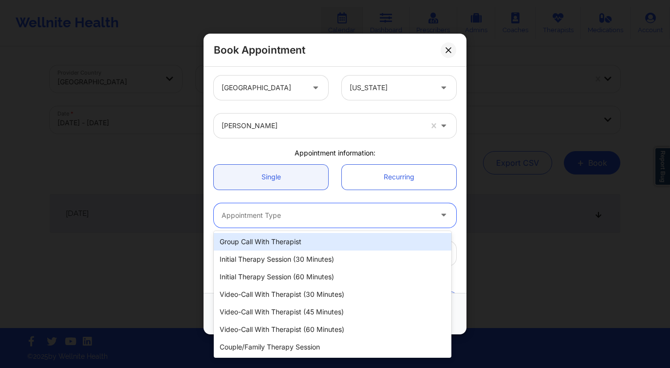
scroll to position [2, 0]
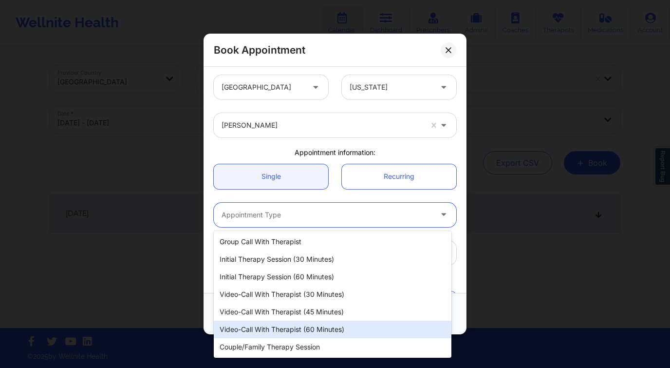
click at [325, 328] on div "Video-Call with Therapist (60 minutes)" at bounding box center [333, 329] width 238 height 18
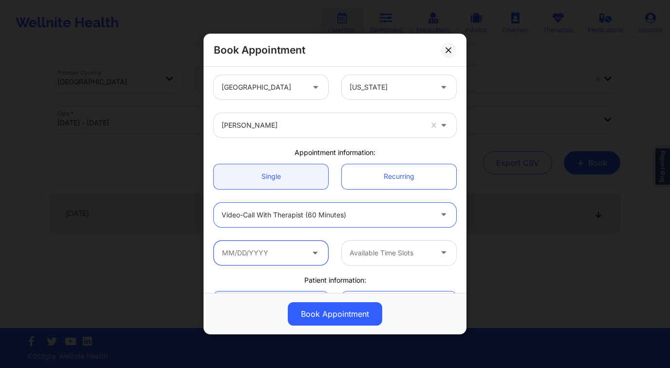
click at [256, 244] on input "text" at bounding box center [271, 252] width 114 height 24
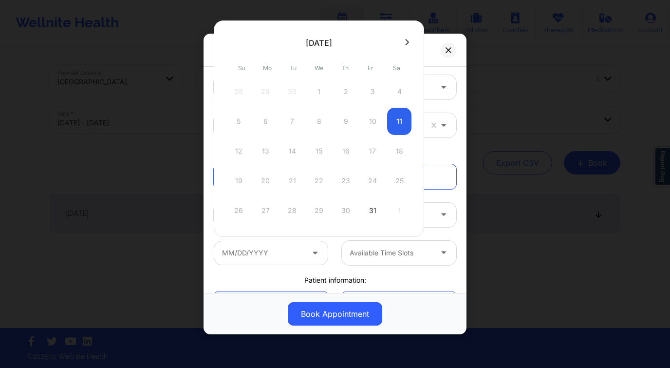
click at [403, 39] on button at bounding box center [407, 42] width 10 height 8
click at [405, 39] on icon at bounding box center [407, 41] width 4 height 7
click at [391, 93] on div "6" at bounding box center [399, 91] width 24 height 27
type input "[DATE]"
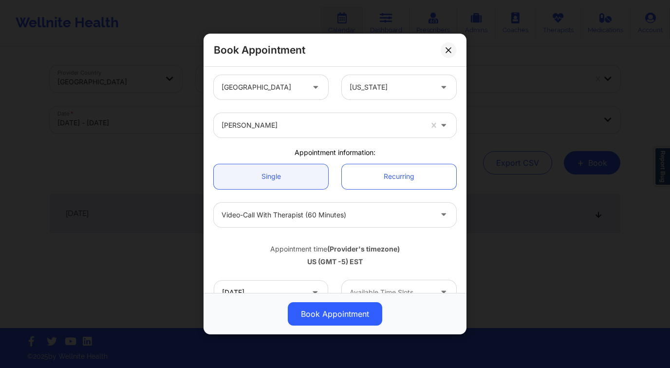
scroll to position [94, 0]
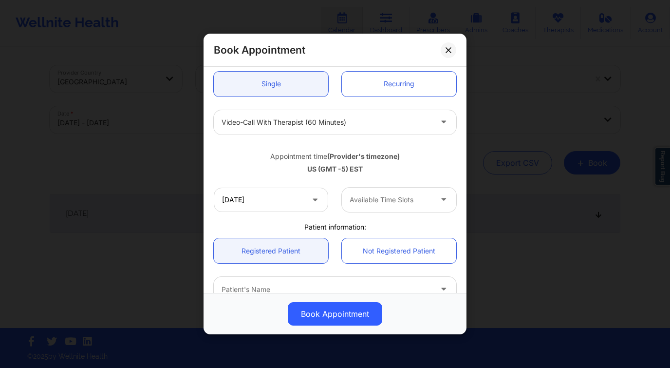
click at [391, 197] on div at bounding box center [391, 200] width 82 height 12
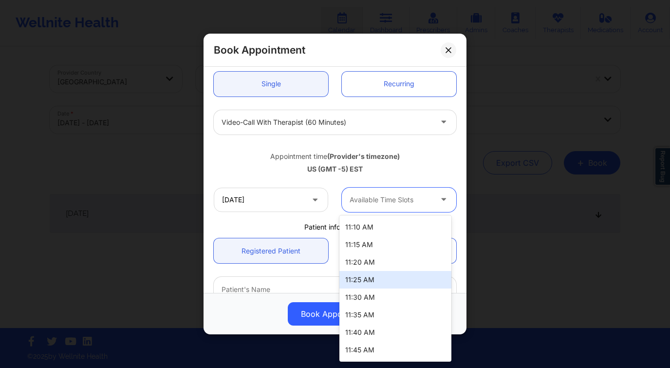
scroll to position [202, 0]
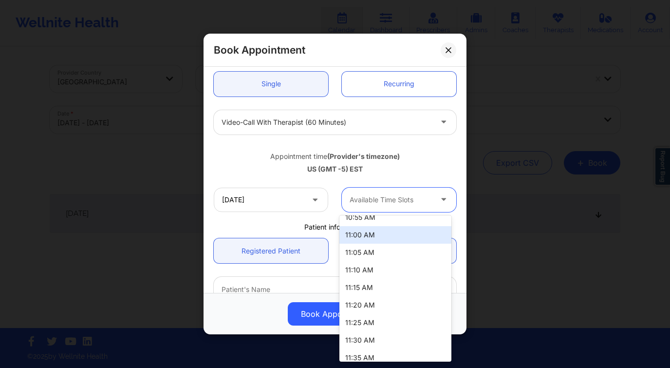
click at [374, 240] on div "11:00 AM" at bounding box center [395, 235] width 112 height 18
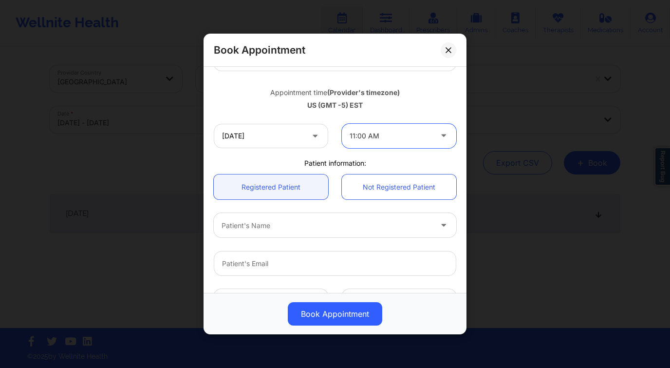
scroll to position [166, 0]
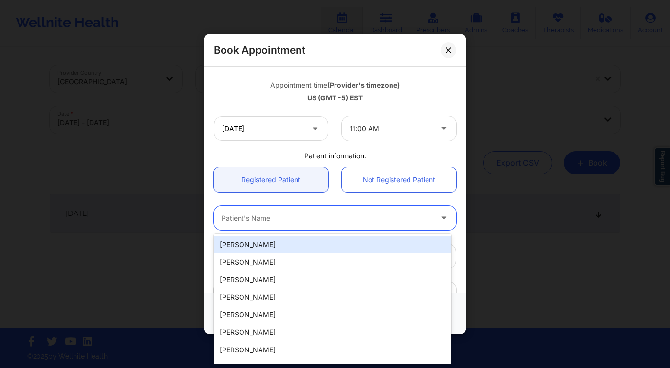
click at [298, 217] on div at bounding box center [327, 218] width 210 height 12
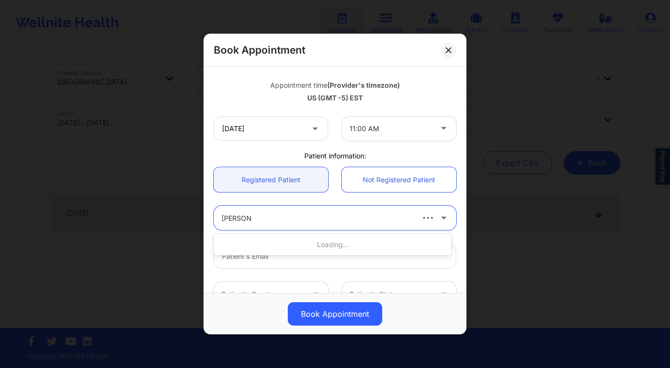
type input "[PERSON_NAME] st"
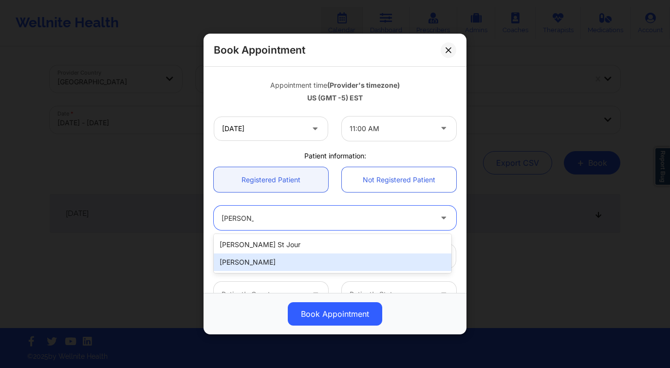
click at [290, 262] on div "[PERSON_NAME]" at bounding box center [333, 262] width 238 height 18
type input "[EMAIL_ADDRESS][DOMAIN_NAME]"
type input "[PHONE_NUMBER]"
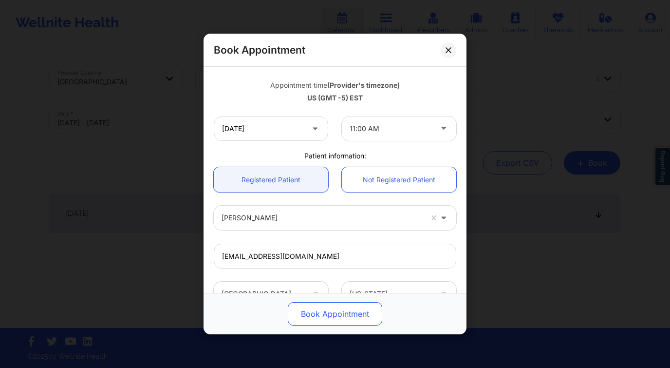
click at [339, 318] on button "Book Appointment" at bounding box center [335, 313] width 94 height 23
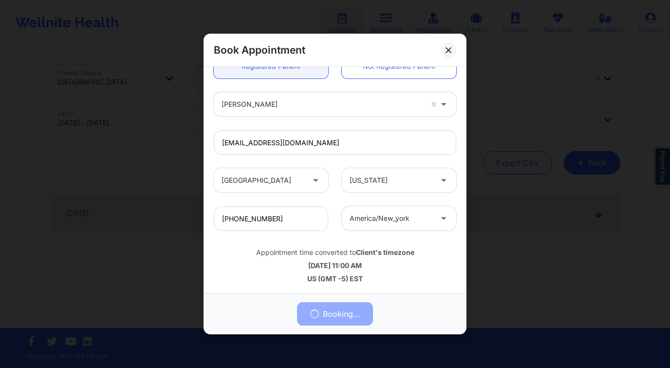
scroll to position [279, 0]
